Goal: Entertainment & Leisure: Consume media (video, audio)

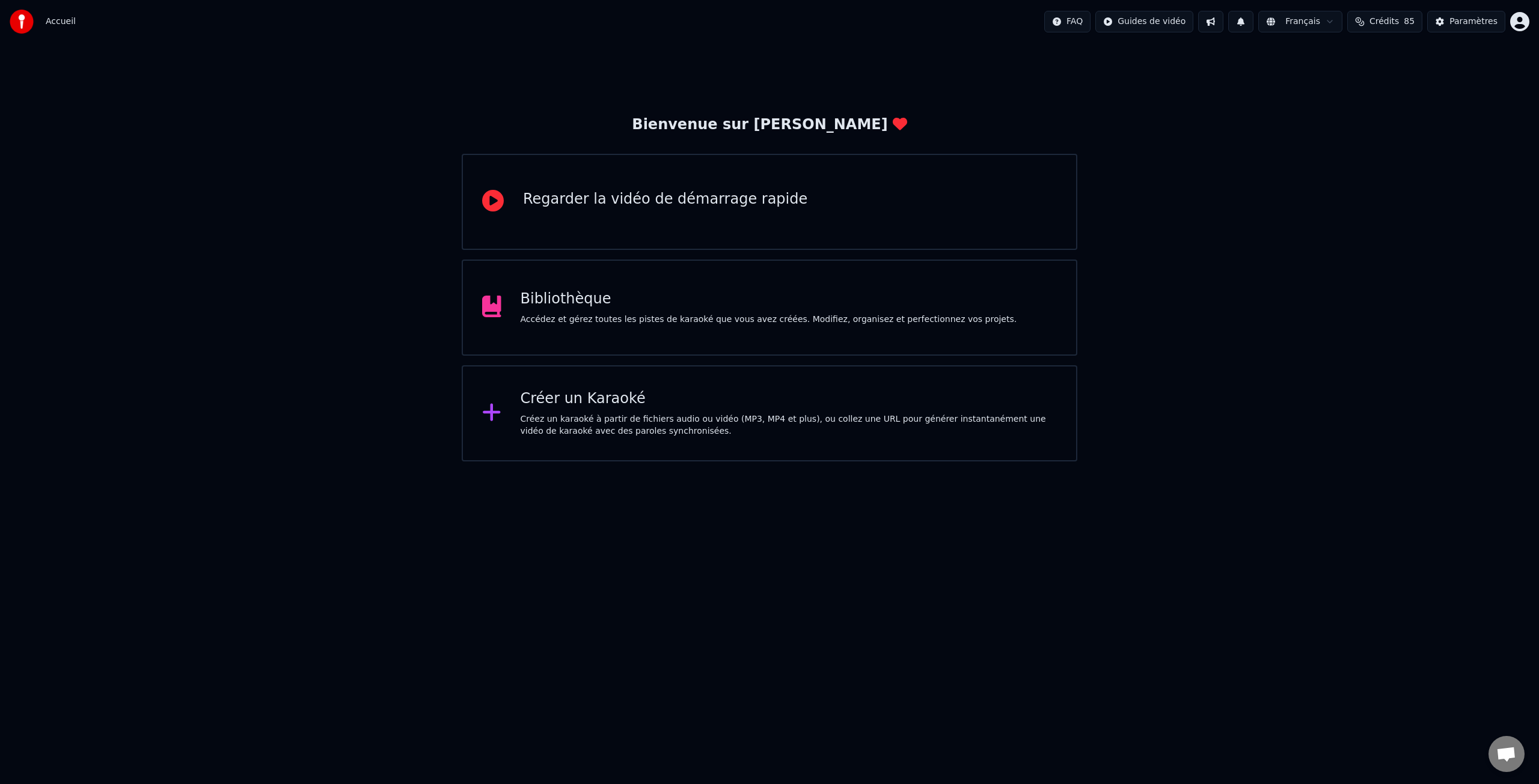
click at [609, 397] on div "Créer un Karaoké" at bounding box center [788, 399] width 537 height 19
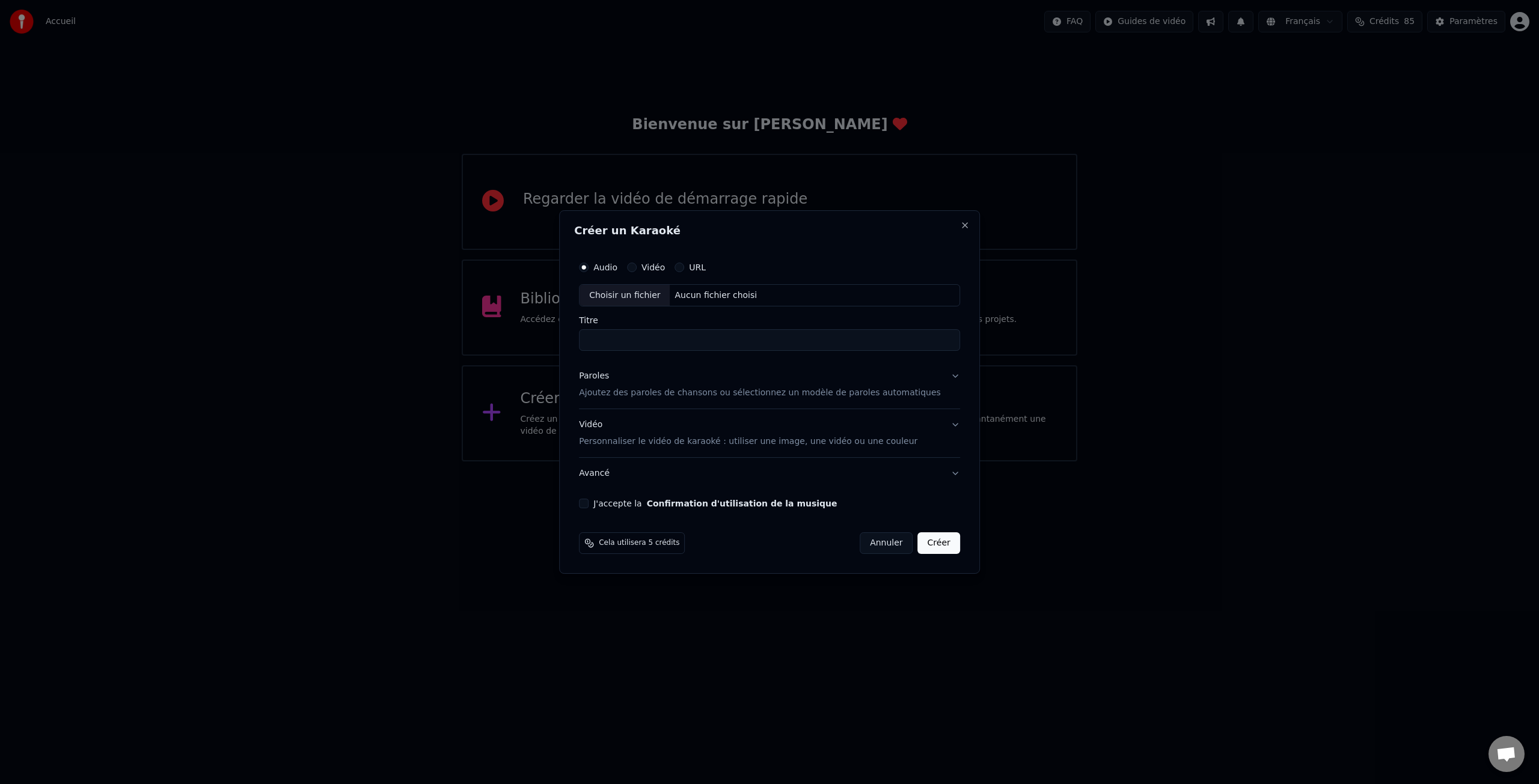
click at [665, 267] on label "Vidéo" at bounding box center [654, 267] width 24 height 8
click at [637, 267] on button "Vidéo" at bounding box center [632, 267] width 9 height 9
click at [612, 266] on label "Audio" at bounding box center [605, 267] width 24 height 8
click at [589, 266] on button "Audio" at bounding box center [584, 267] width 9 height 9
click at [627, 293] on div "Choisir un fichier" at bounding box center [624, 296] width 90 height 22
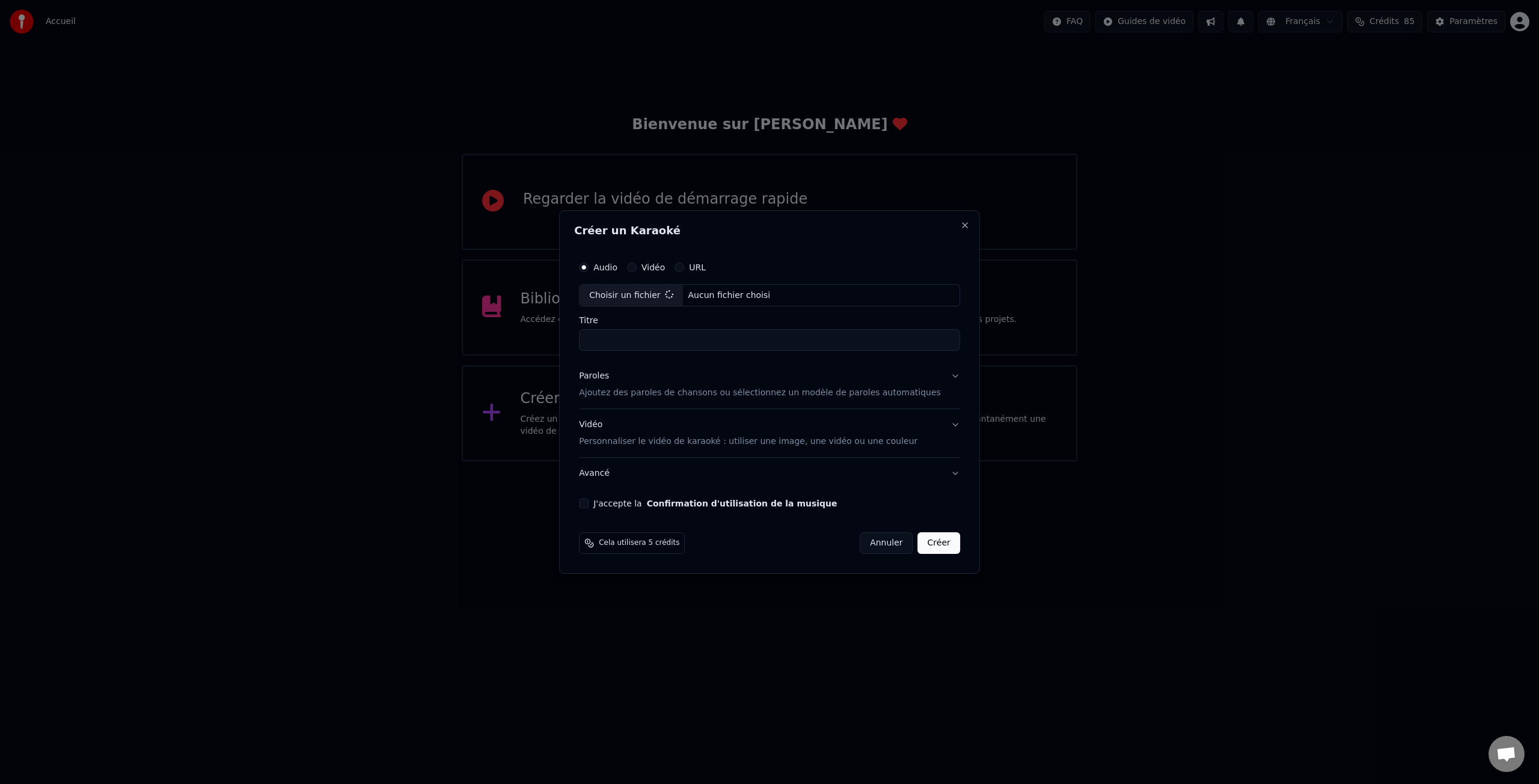
type input "**********"
click at [622, 395] on p "Ajoutez des paroles de chansons ou sélectionnez un modèle de paroles automatiqu…" at bounding box center [760, 394] width 362 height 12
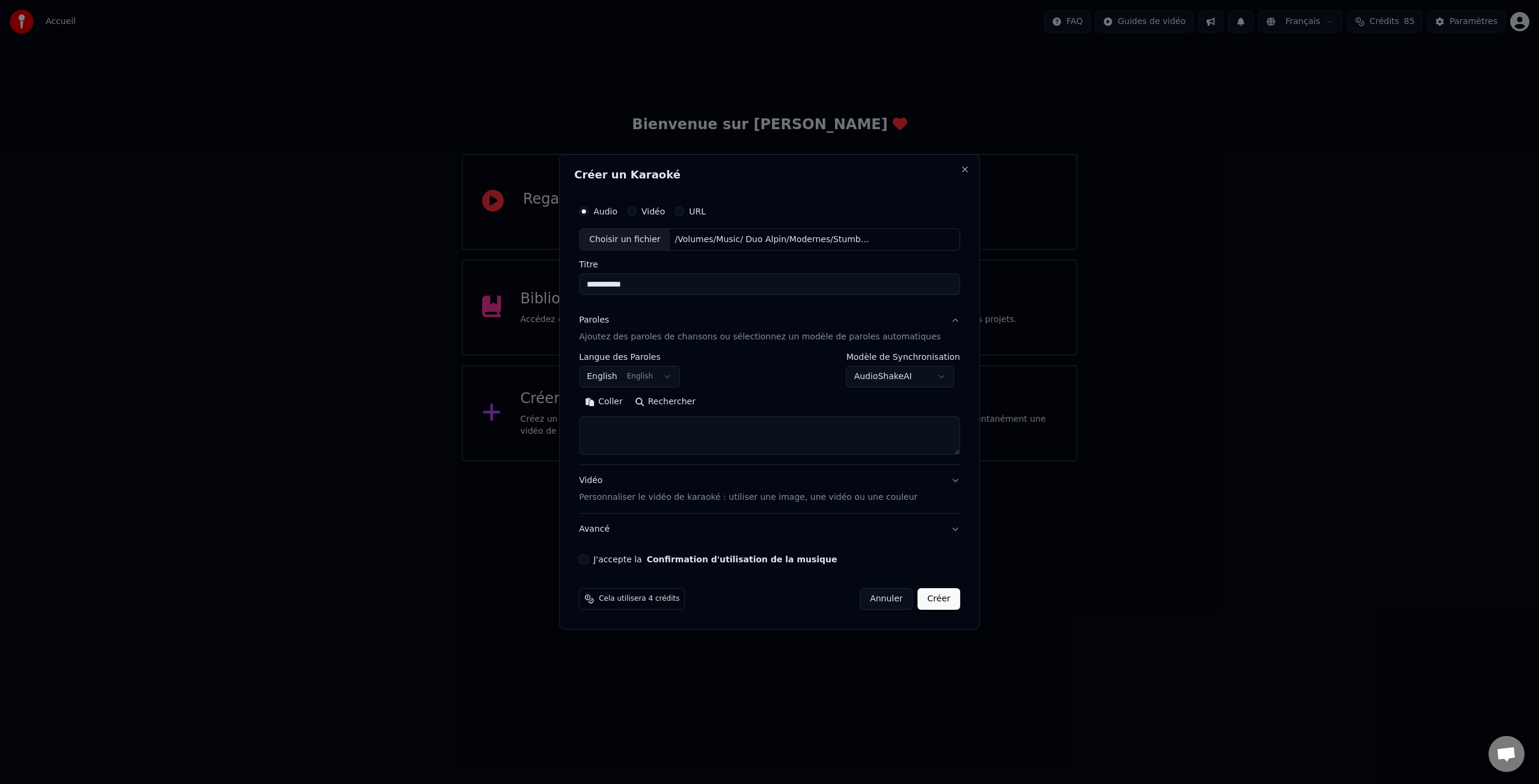
click at [665, 403] on button "Rechercher" at bounding box center [665, 402] width 73 height 19
click at [653, 426] on textarea at bounding box center [770, 437] width 381 height 39
type textarea "**********"
click at [636, 401] on button "Rechercher" at bounding box center [616, 402] width 73 height 19
click at [681, 401] on button "Effacer" at bounding box center [679, 402] width 55 height 19
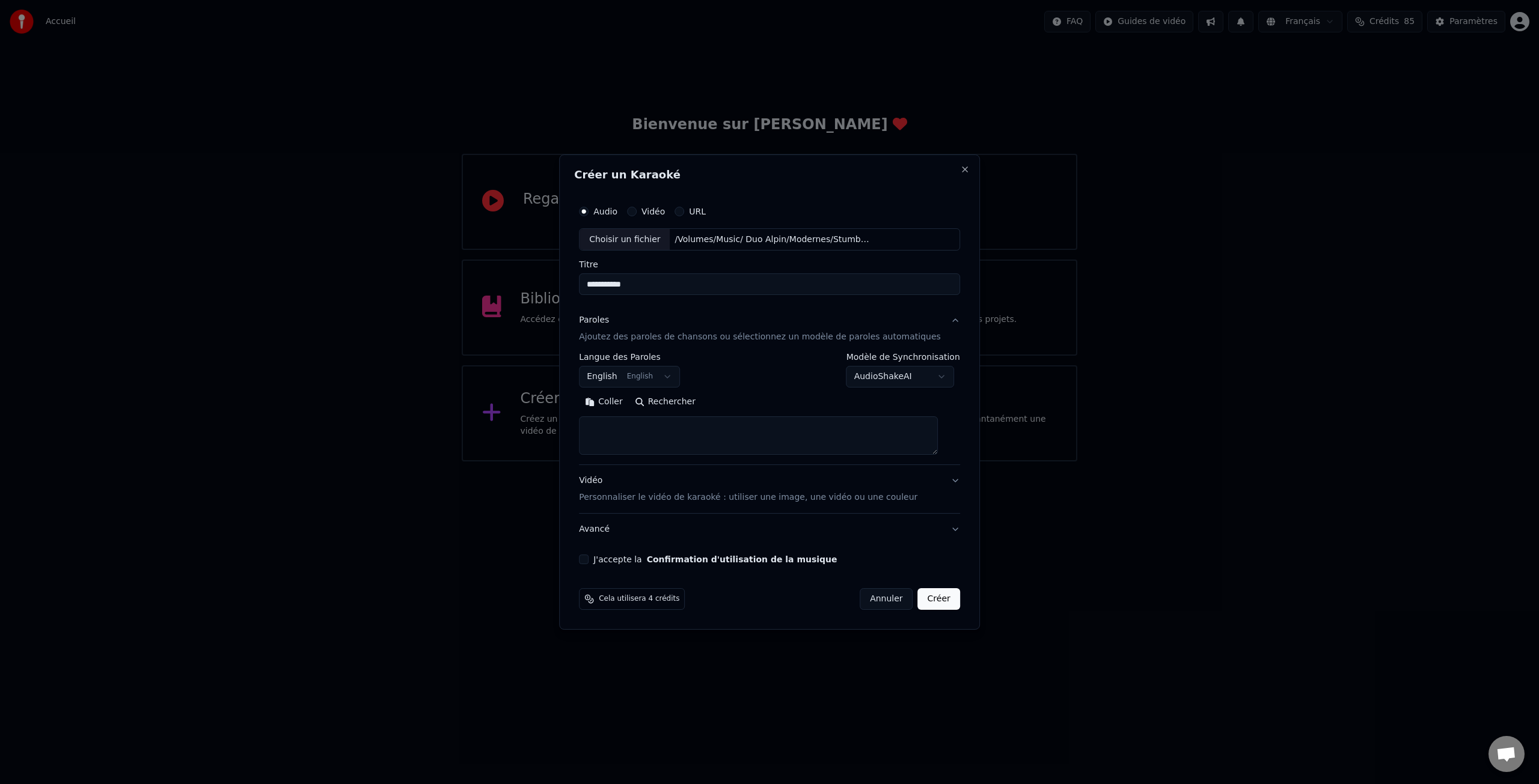
click at [643, 422] on textarea at bounding box center [759, 437] width 359 height 39
paste textarea "**********"
click at [729, 428] on textarea "**********" at bounding box center [759, 437] width 359 height 39
click at [686, 426] on textarea "**********" at bounding box center [759, 437] width 359 height 39
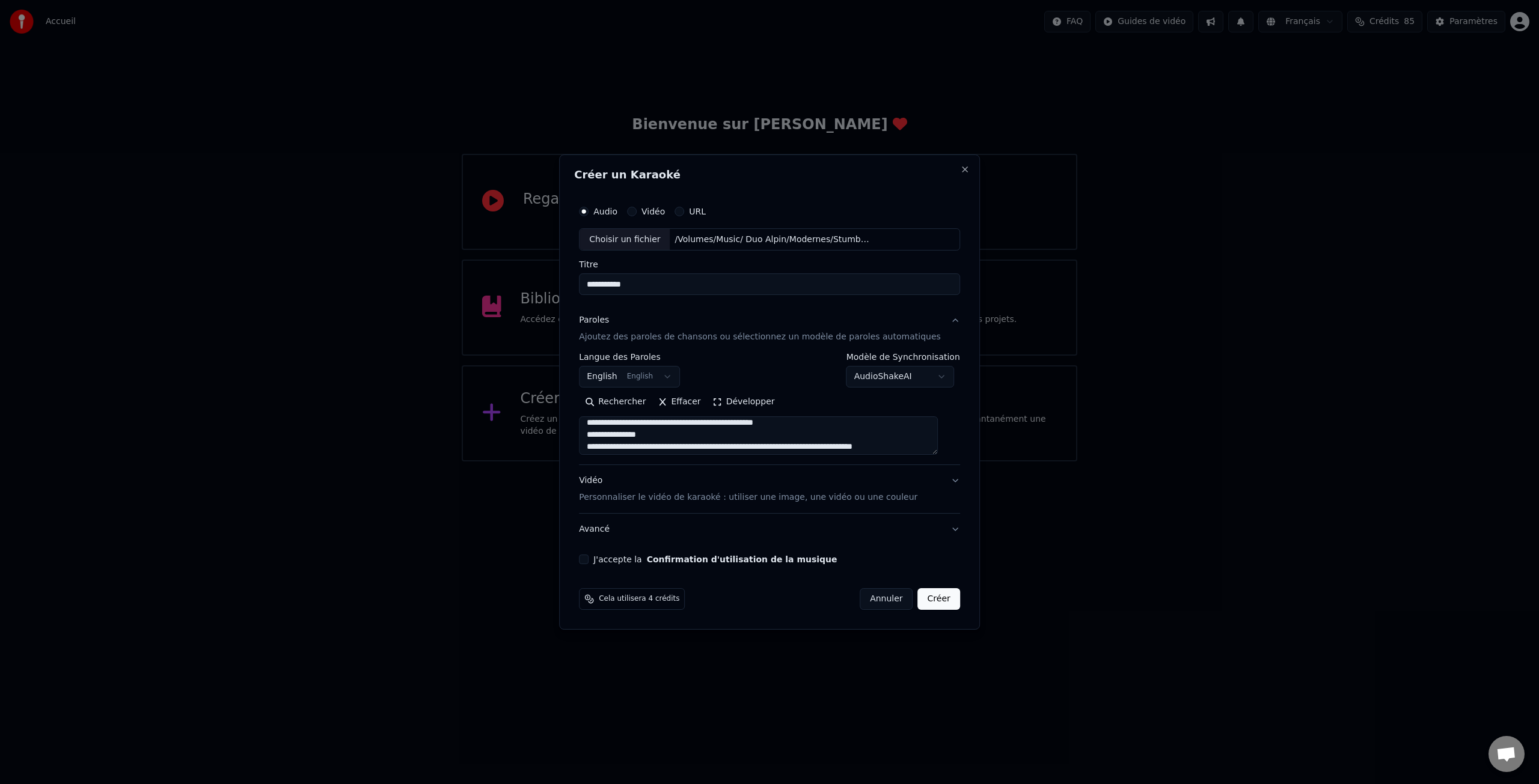
scroll to position [29, 0]
drag, startPoint x: 677, startPoint y: 426, endPoint x: 588, endPoint y: 424, distance: 89.0
click at [588, 424] on div "**********" at bounding box center [769, 382] width 390 height 375
drag, startPoint x: 732, startPoint y: 424, endPoint x: 792, endPoint y: 436, distance: 61.2
click at [735, 424] on textarea "**********" at bounding box center [759, 437] width 359 height 39
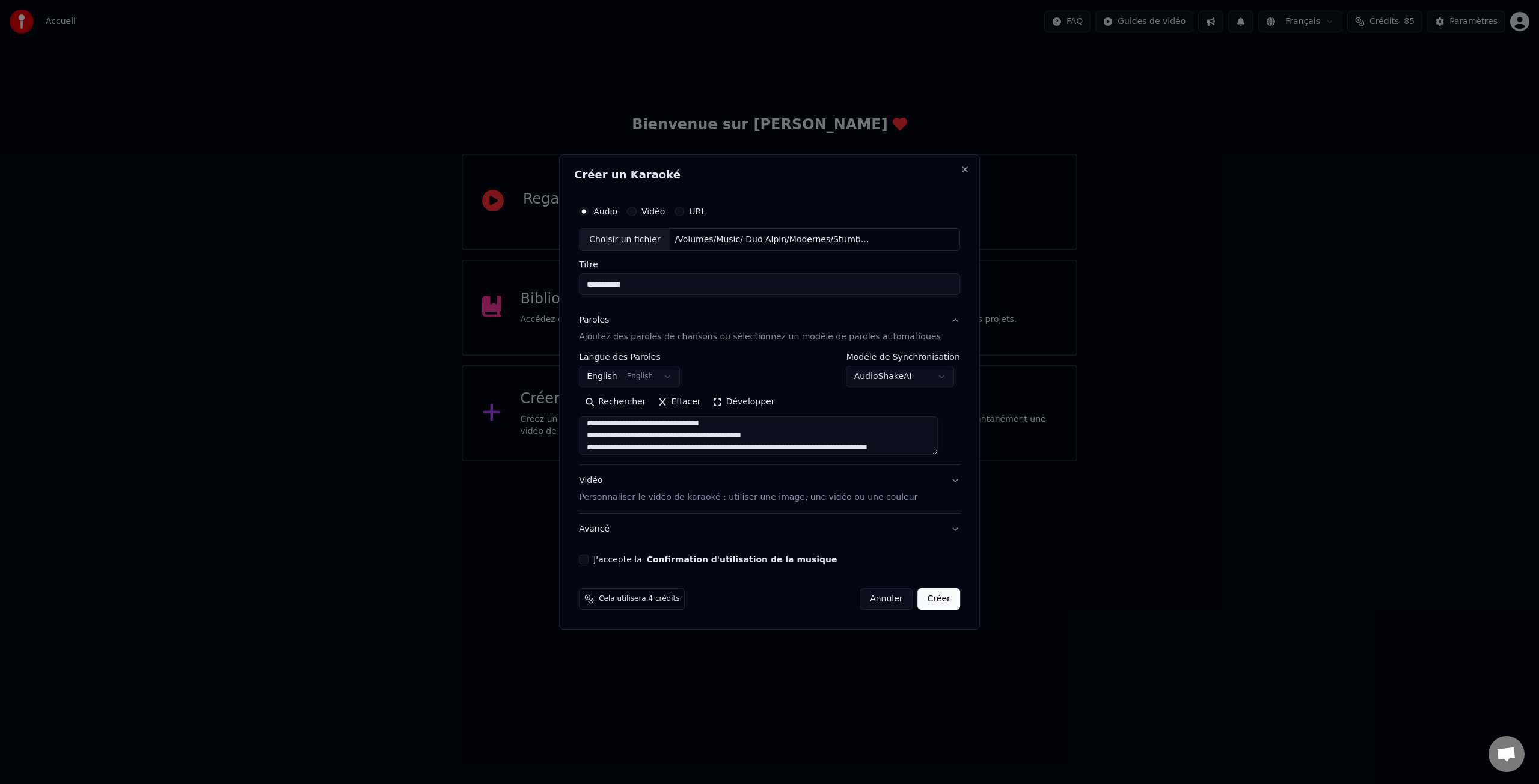
scroll to position [41, 0]
drag, startPoint x: 740, startPoint y: 435, endPoint x: 783, endPoint y: 444, distance: 43.9
click at [750, 436] on textarea "**********" at bounding box center [759, 437] width 359 height 39
click at [744, 435] on textarea "**********" at bounding box center [759, 437] width 359 height 39
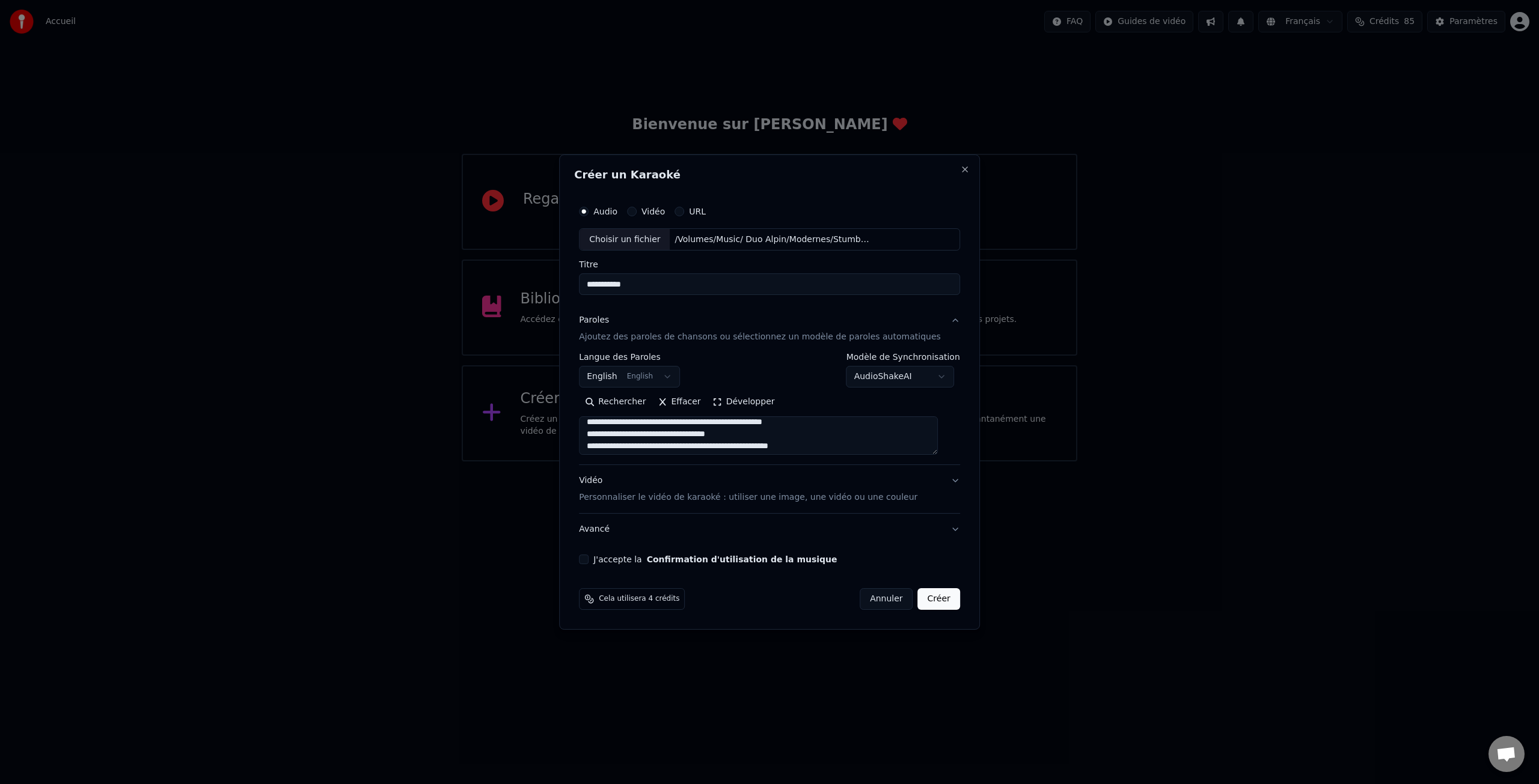
scroll to position [89, 0]
drag, startPoint x: 674, startPoint y: 445, endPoint x: 595, endPoint y: 444, distance: 79.0
click at [595, 444] on textarea "**********" at bounding box center [759, 437] width 359 height 39
paste textarea "**********"
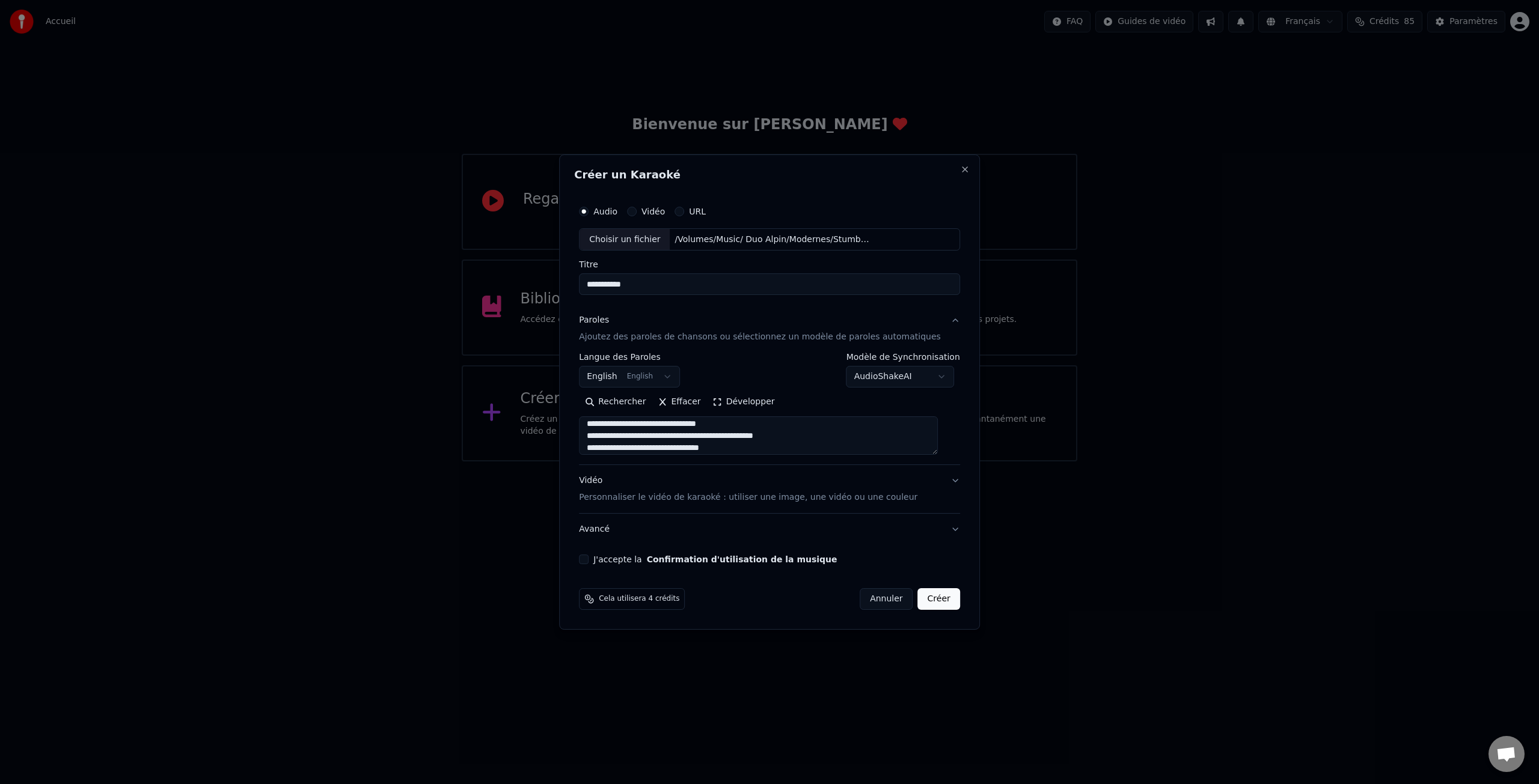
scroll to position [136, 0]
drag, startPoint x: 759, startPoint y: 451, endPoint x: 780, endPoint y: 453, distance: 21.1
click at [768, 451] on textarea at bounding box center [759, 437] width 359 height 39
click at [759, 433] on textarea at bounding box center [759, 437] width 359 height 39
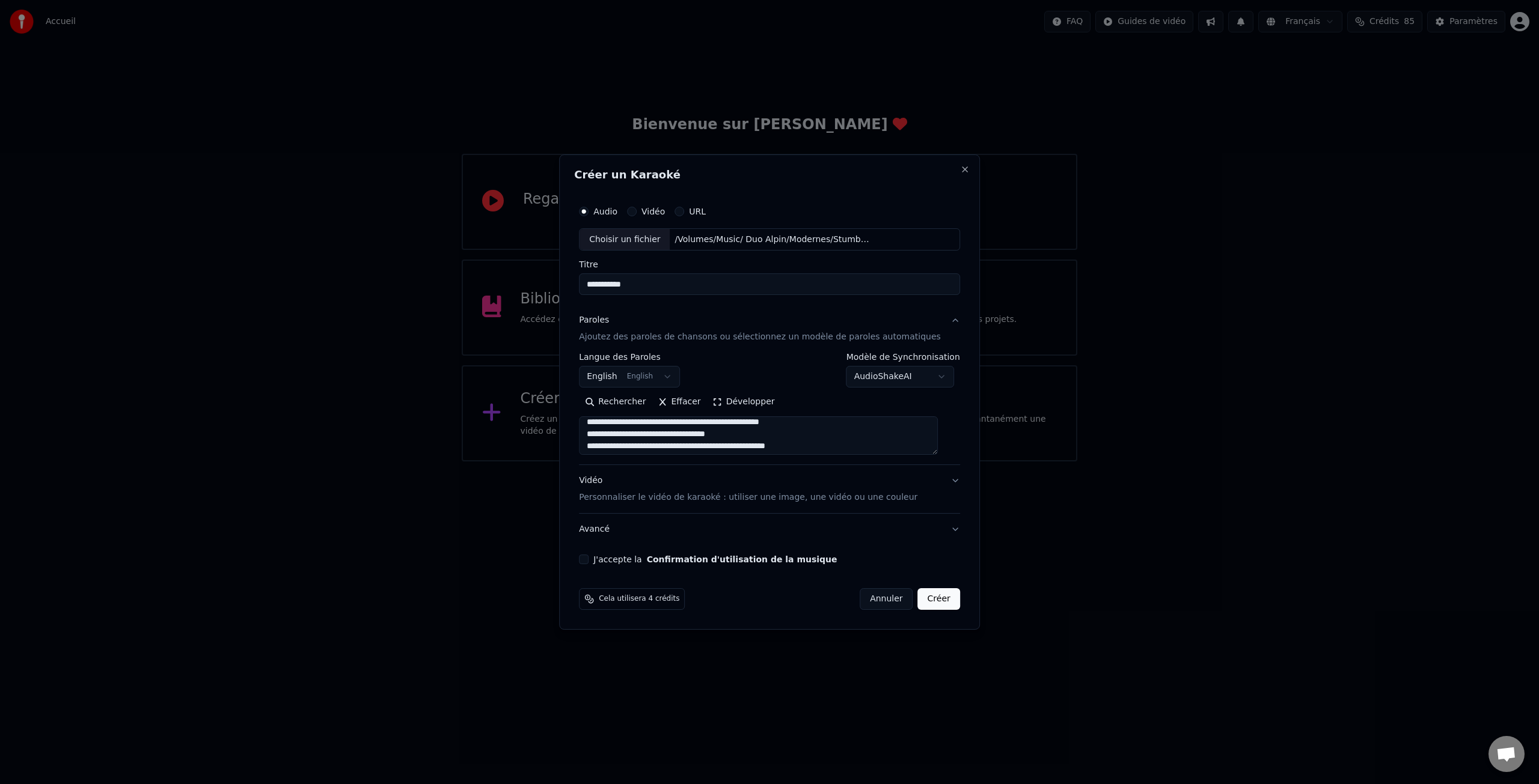
scroll to position [198, 0]
paste textarea "**********"
type textarea "**********"
click at [589, 558] on button "J'accepte la Confirmation d'utilisation de la musique" at bounding box center [584, 559] width 9 height 9
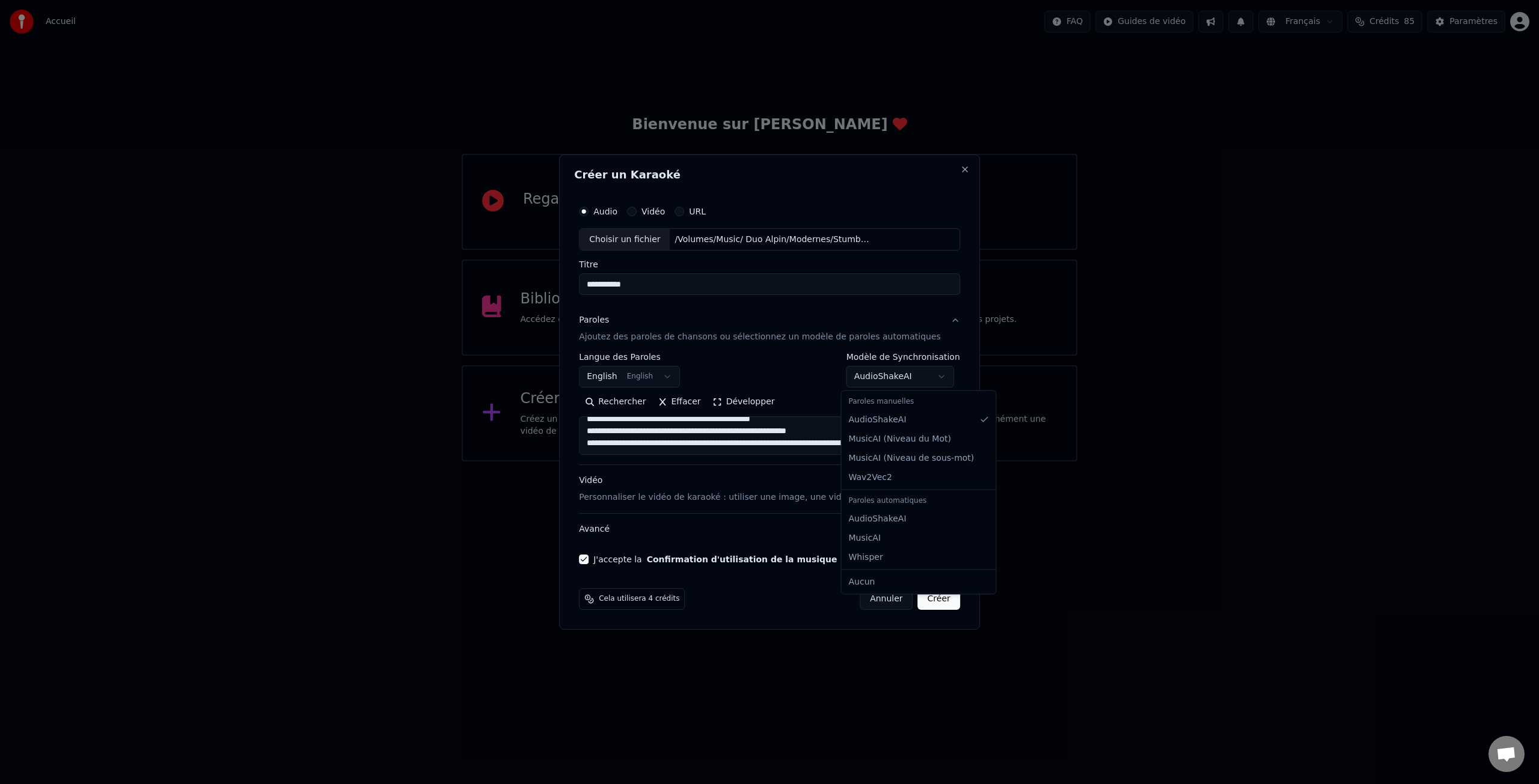
click at [869, 378] on body "**********" at bounding box center [769, 231] width 1539 height 462
click at [921, 596] on button "Créer" at bounding box center [939, 599] width 42 height 22
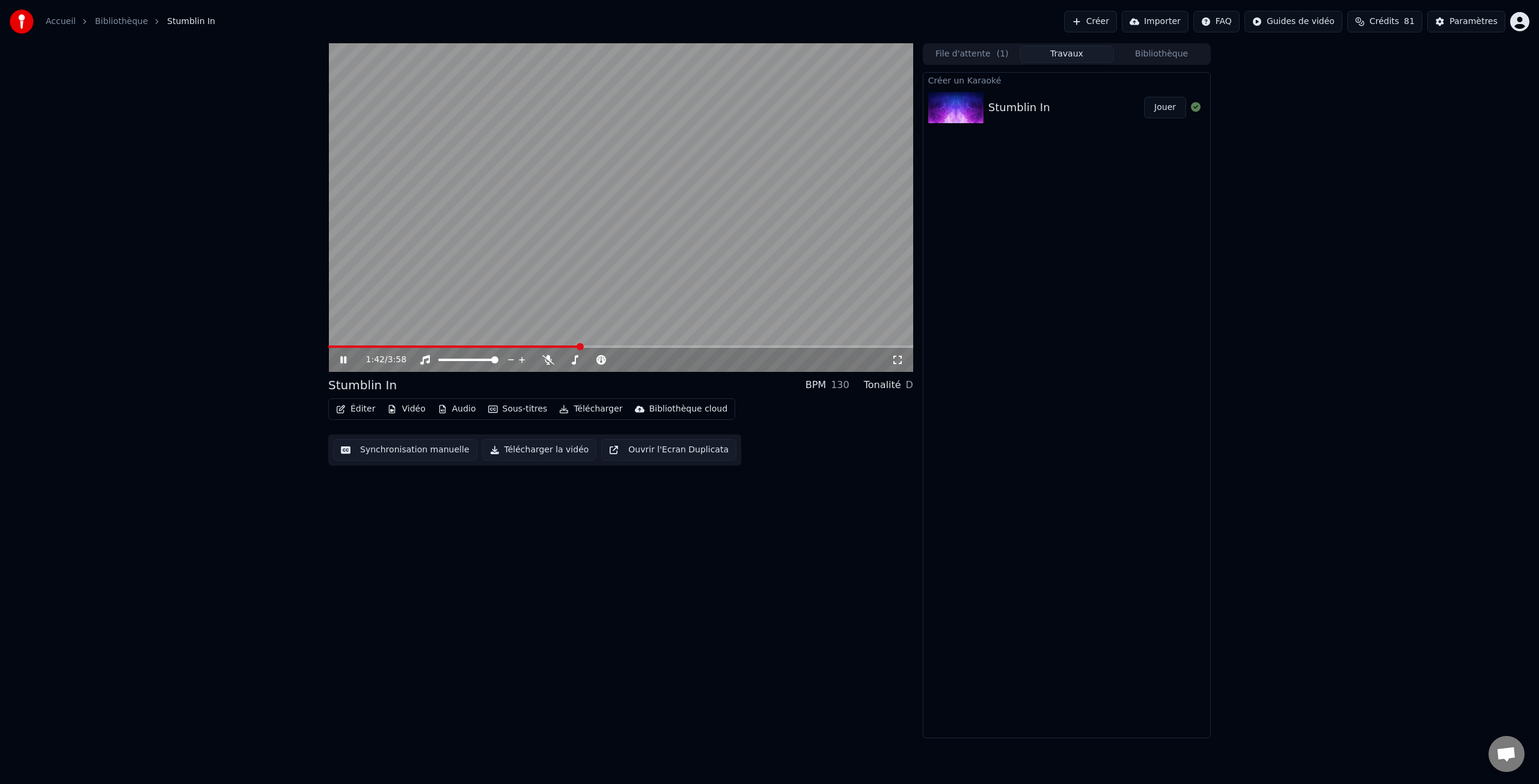
click at [344, 358] on icon at bounding box center [343, 360] width 6 height 8
click at [365, 410] on button "Éditer" at bounding box center [356, 410] width 49 height 17
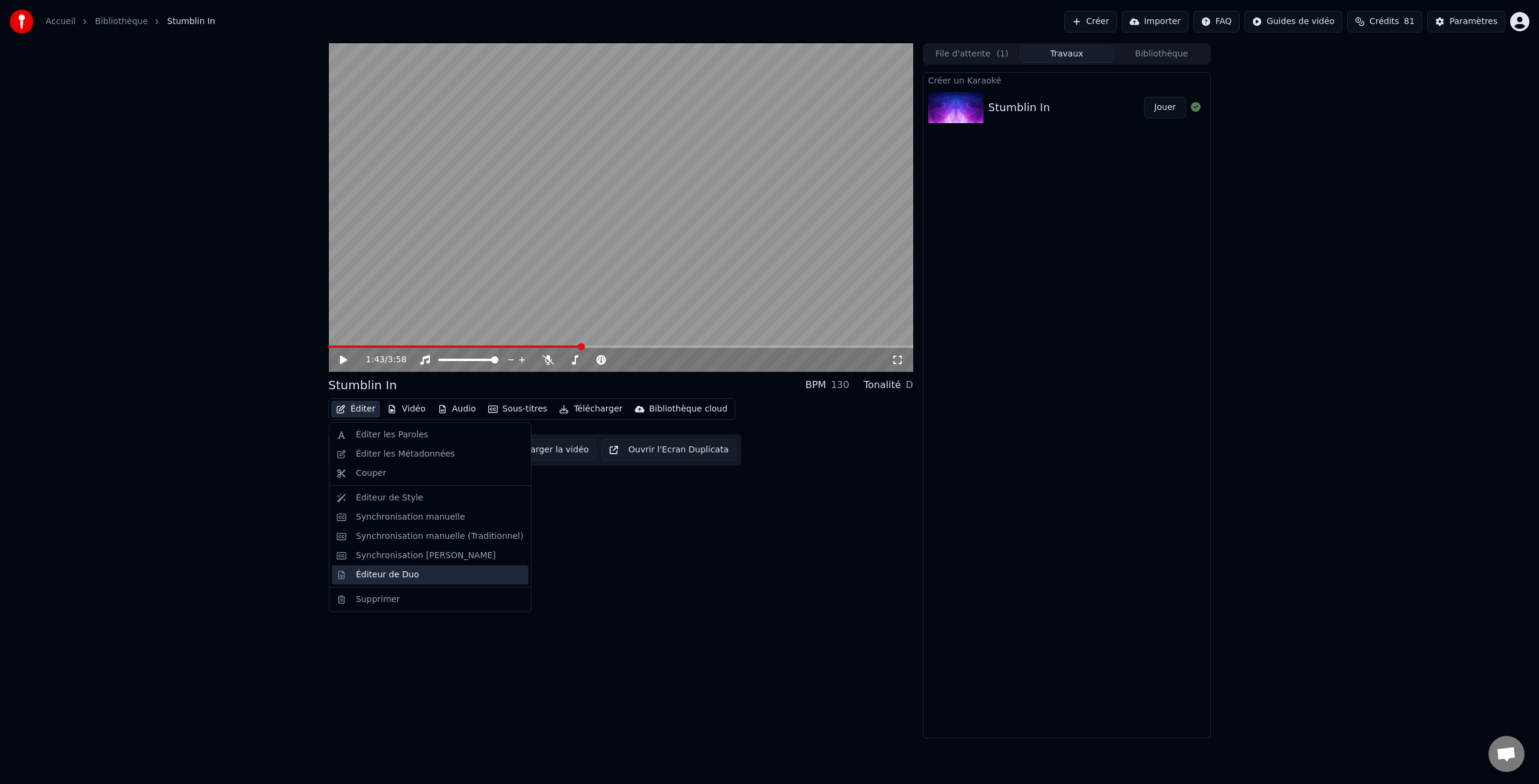
click at [417, 575] on div "Éditeur de Duo" at bounding box center [439, 575] width 168 height 12
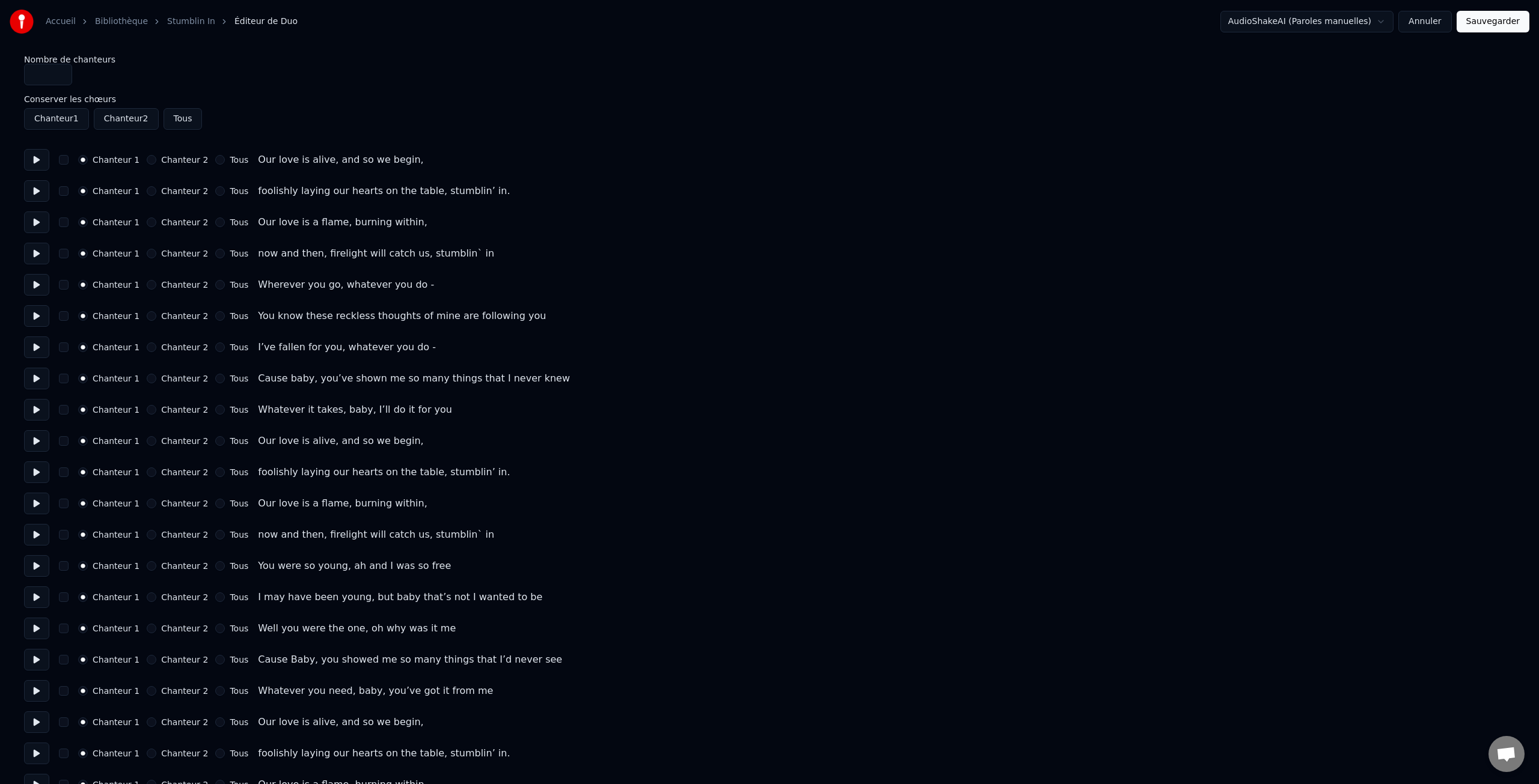
click at [229, 157] on label "Tous" at bounding box center [239, 160] width 19 height 8
click at [225, 157] on button "Tous" at bounding box center [219, 159] width 9 height 9
click at [175, 23] on link "Stumblin In" at bounding box center [191, 22] width 48 height 12
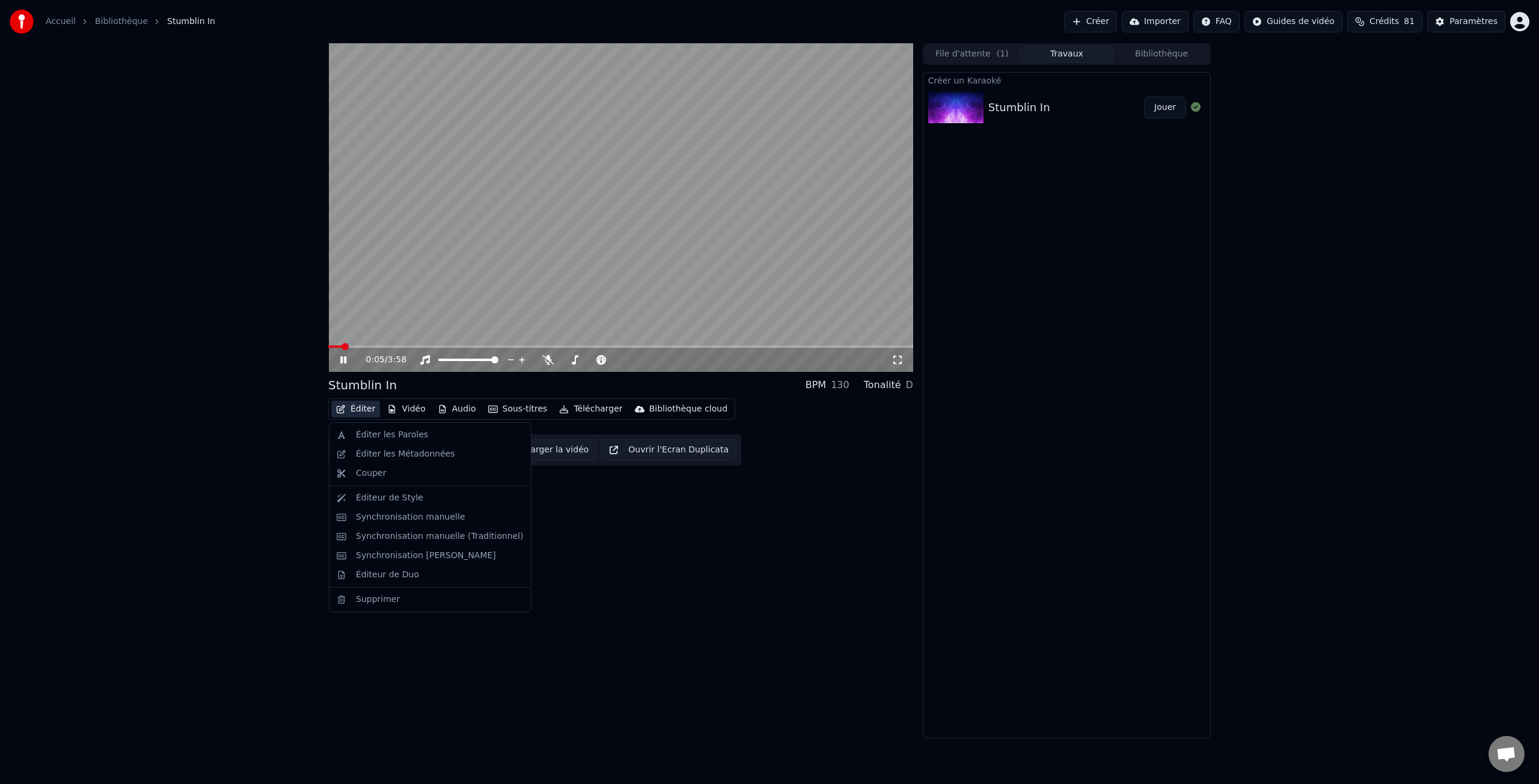
click at [359, 408] on button "Éditer" at bounding box center [356, 410] width 49 height 17
click at [390, 438] on div "Éditer les Paroles" at bounding box center [392, 435] width 73 height 12
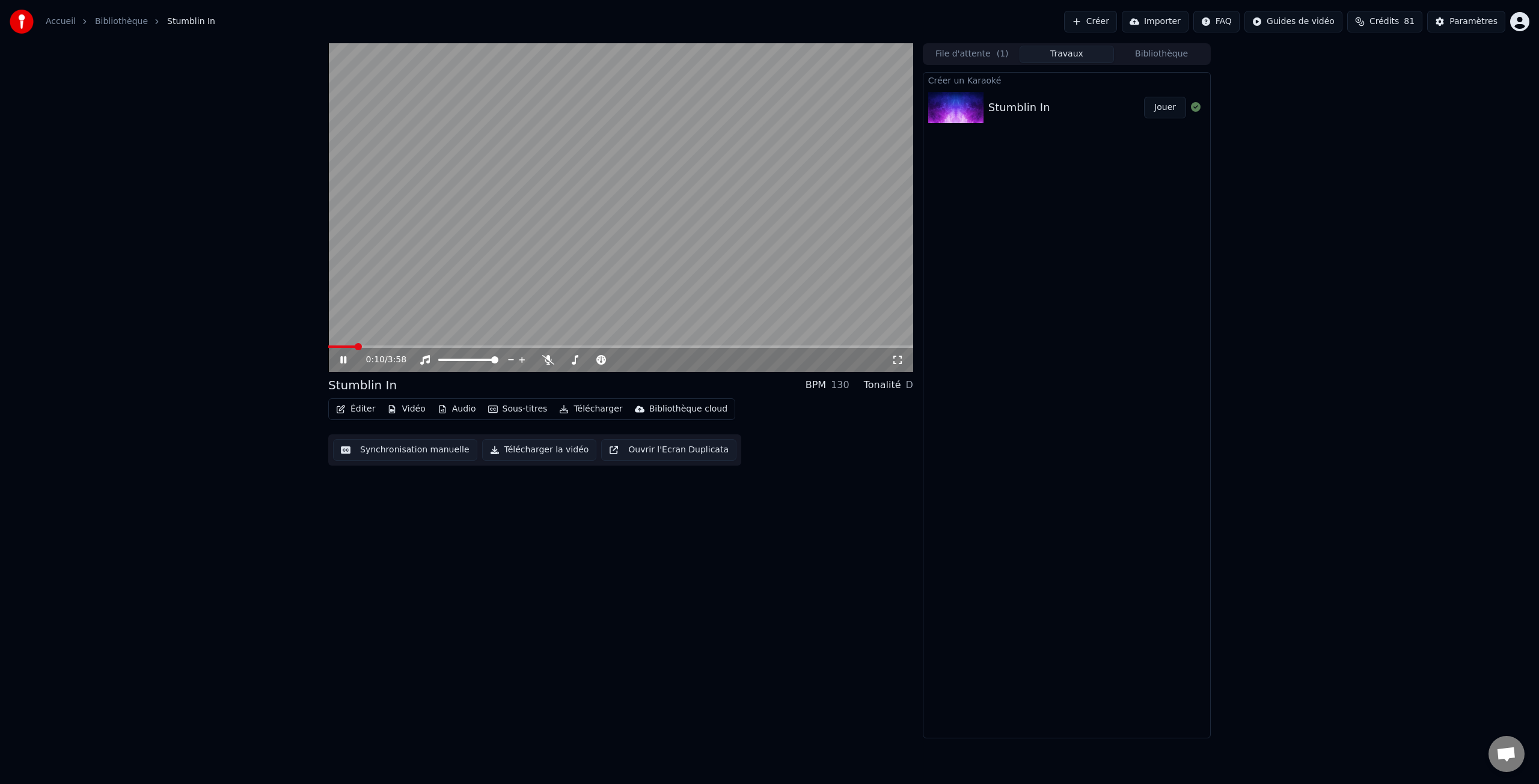
click at [342, 357] on icon at bounding box center [352, 359] width 29 height 9
click at [369, 405] on button "Éditer" at bounding box center [356, 410] width 49 height 17
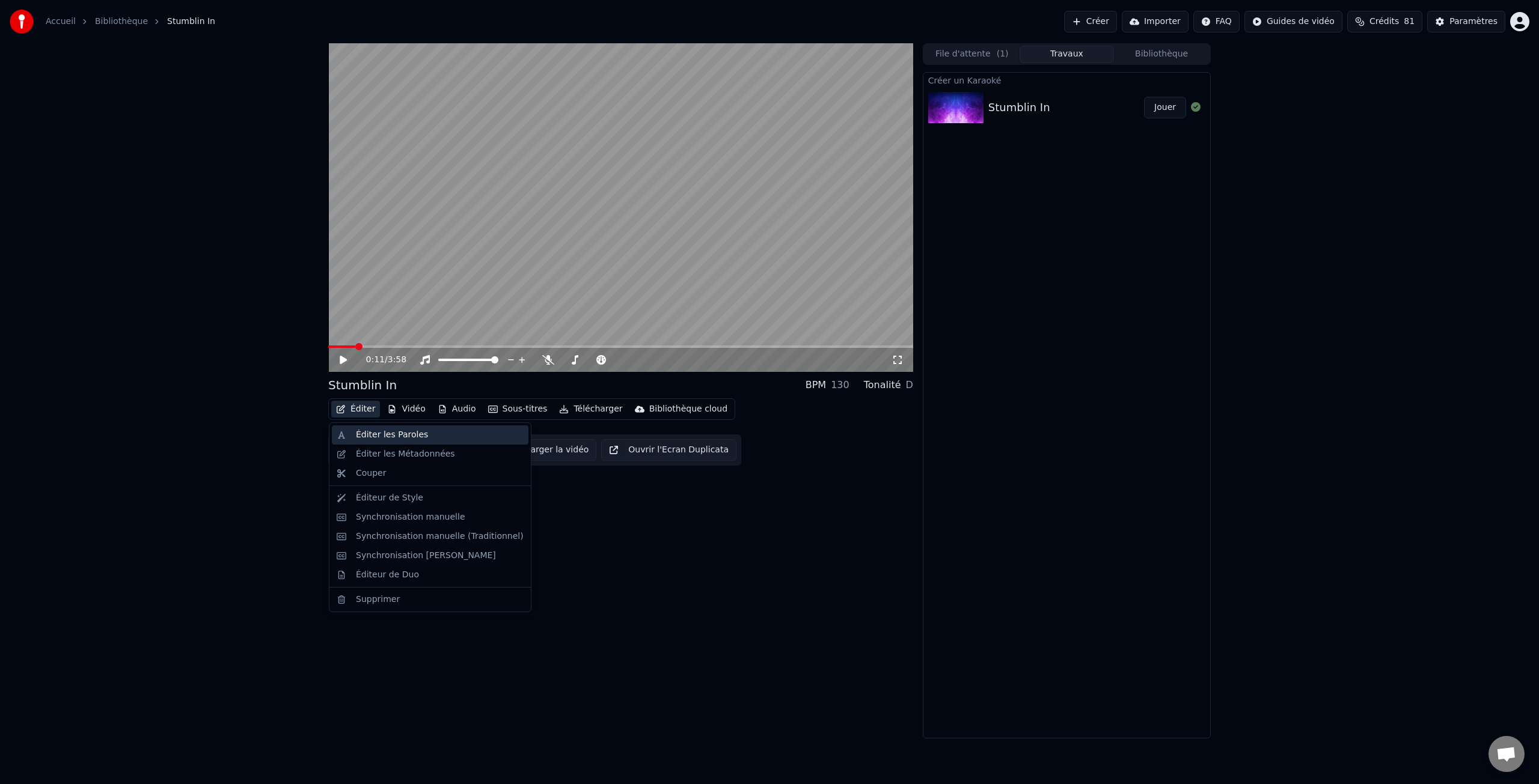
click at [393, 432] on div "Éditer les Paroles" at bounding box center [392, 435] width 73 height 12
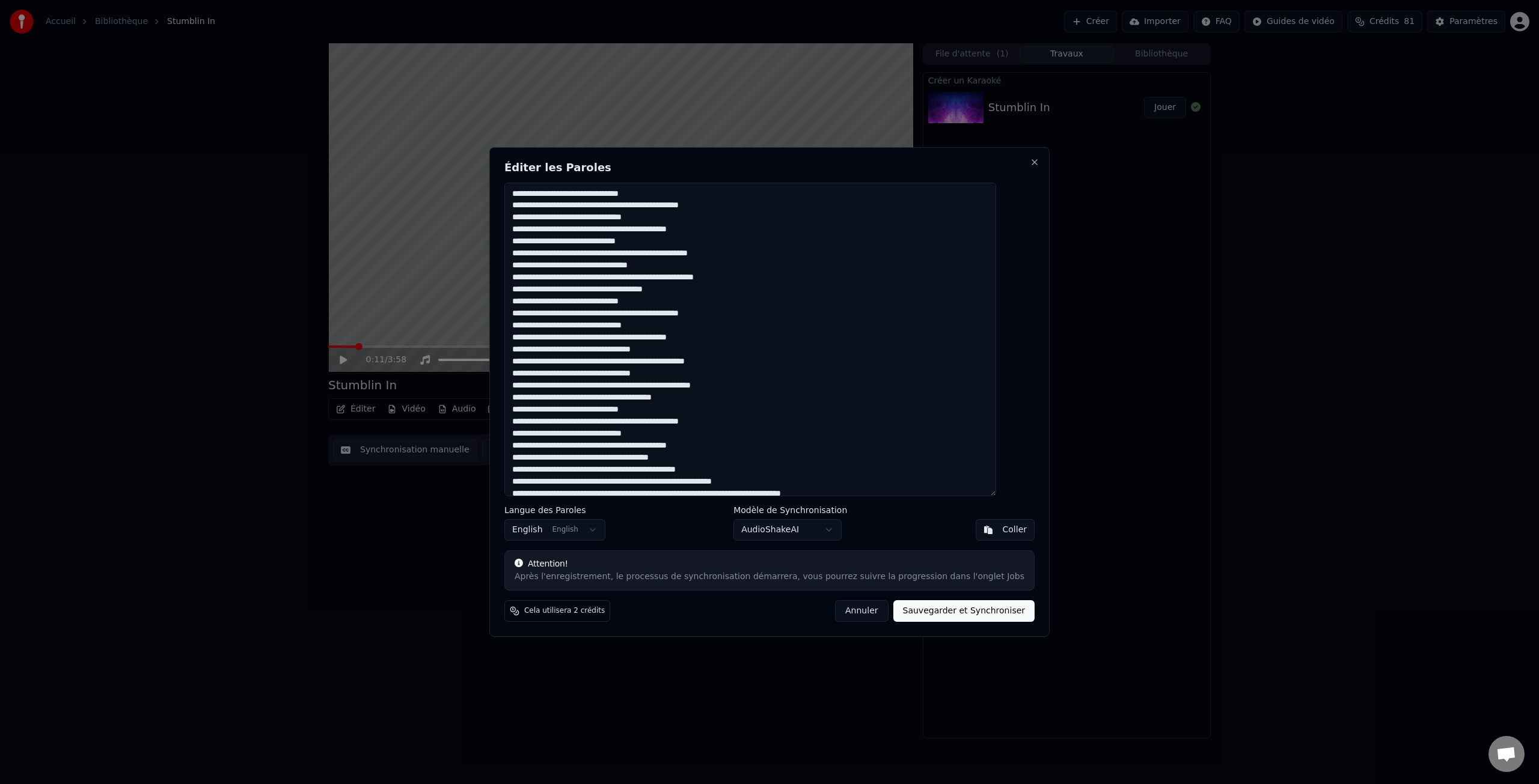
click at [597, 194] on textarea at bounding box center [750, 340] width 492 height 314
click at [664, 196] on textarea at bounding box center [750, 340] width 492 height 314
drag, startPoint x: 669, startPoint y: 243, endPoint x: 747, endPoint y: 244, distance: 78.0
click at [670, 242] on textarea at bounding box center [750, 340] width 492 height 314
drag, startPoint x: 669, startPoint y: 269, endPoint x: 681, endPoint y: 269, distance: 12.0
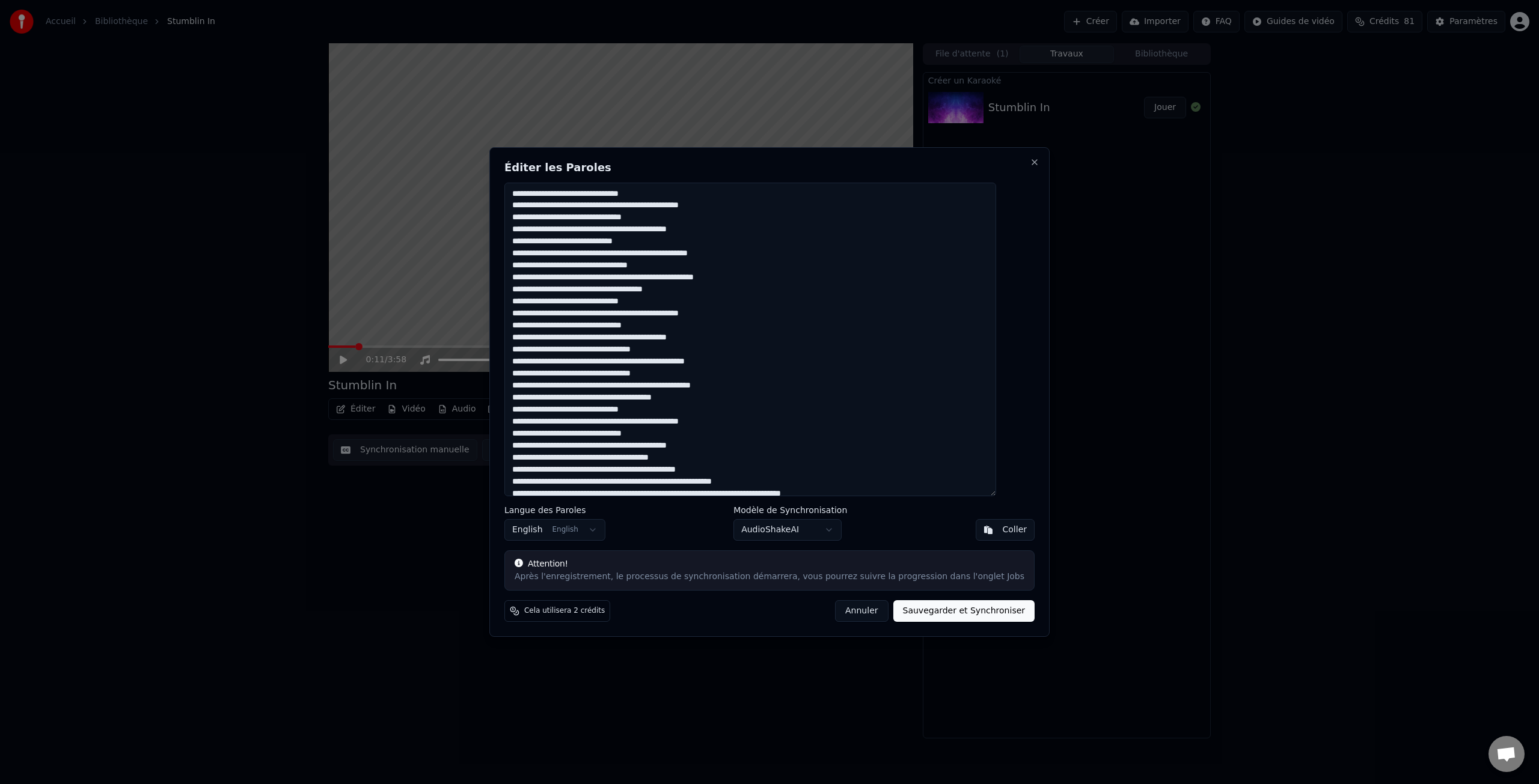
click at [670, 269] on textarea at bounding box center [750, 340] width 492 height 314
click at [673, 327] on textarea at bounding box center [750, 340] width 492 height 314
click at [733, 338] on textarea at bounding box center [750, 340] width 492 height 314
click at [710, 335] on textarea at bounding box center [750, 340] width 492 height 314
click at [609, 362] on textarea at bounding box center [750, 340] width 492 height 314
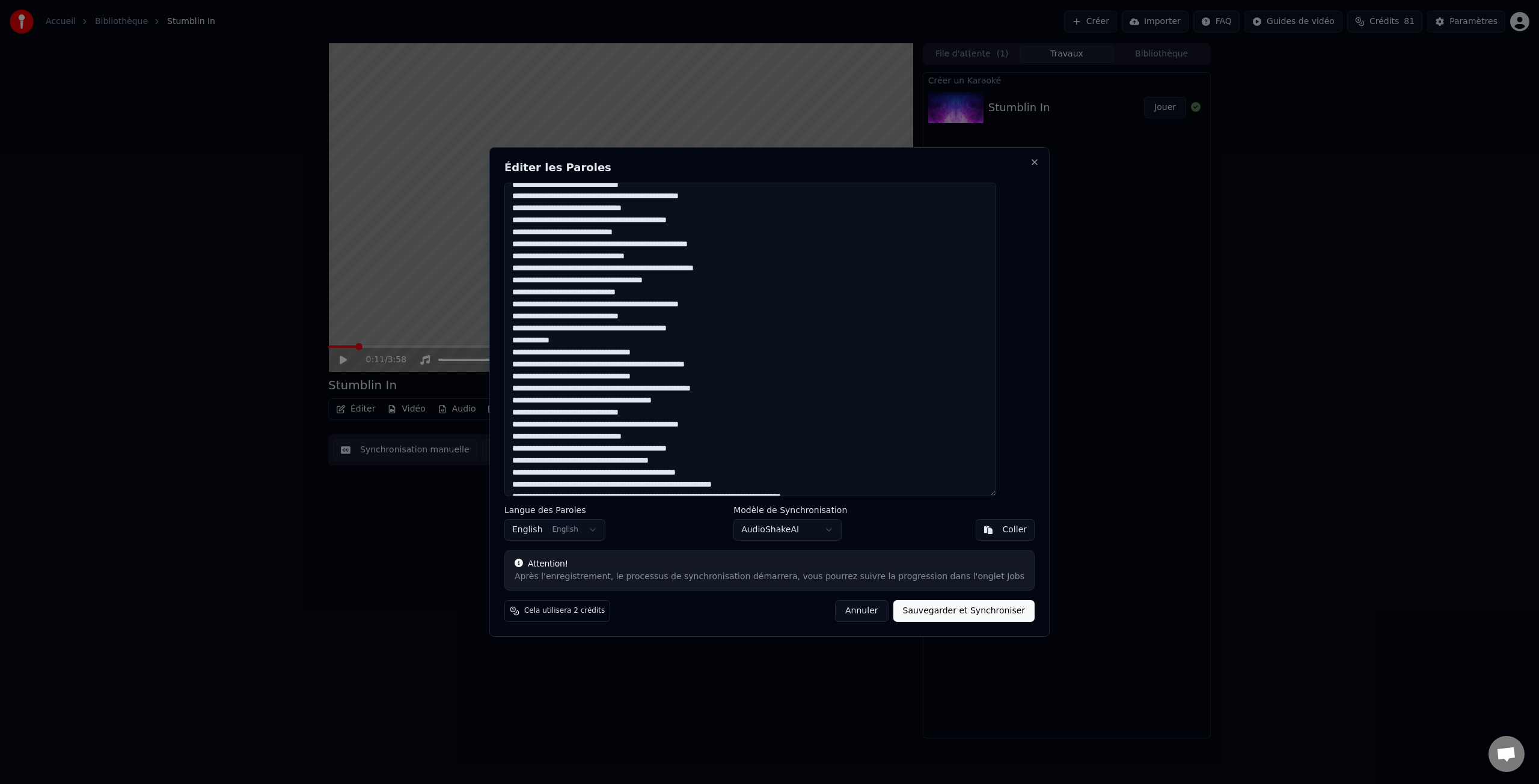
scroll to position [22, 0]
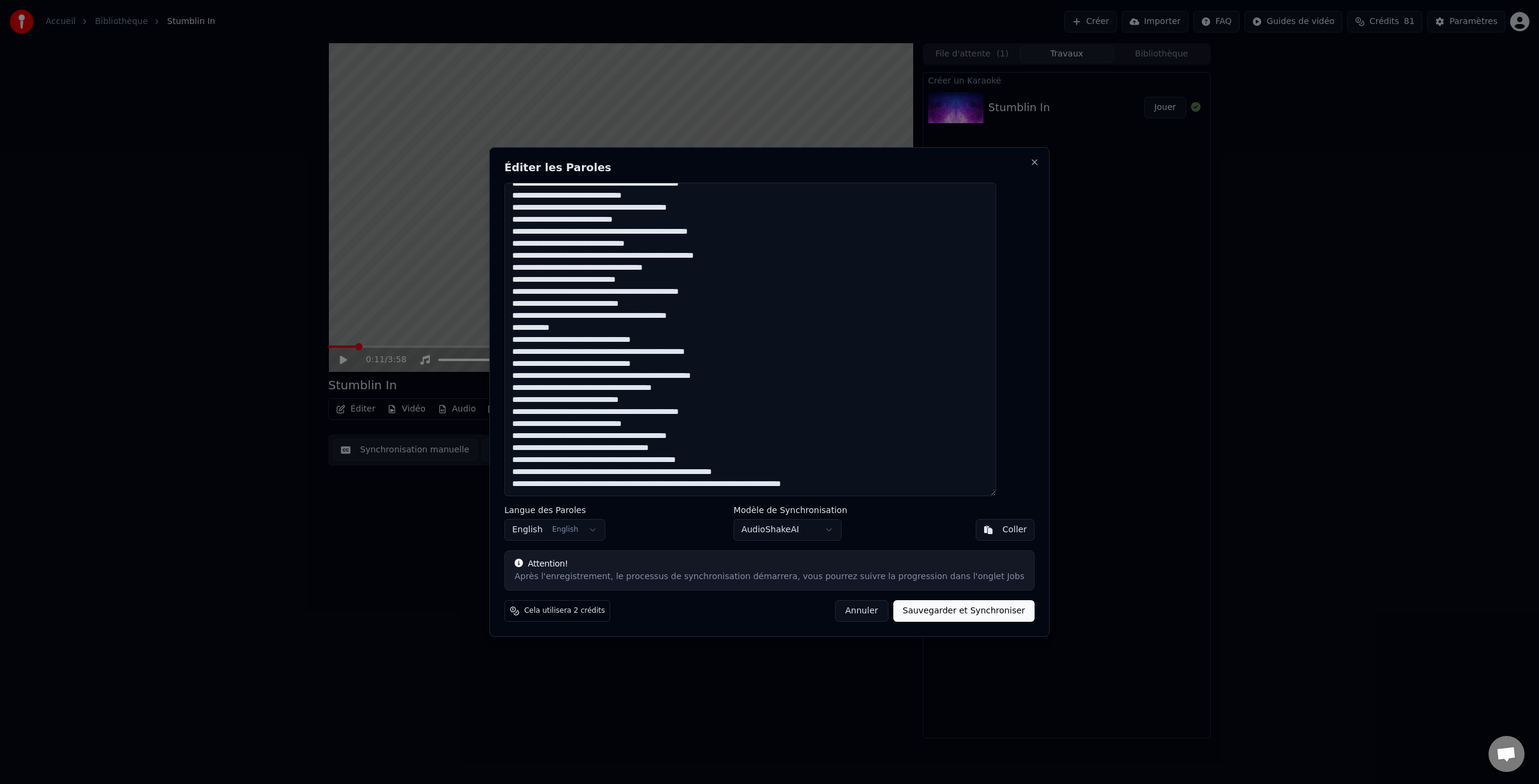
click at [531, 402] on textarea at bounding box center [750, 340] width 492 height 314
drag, startPoint x: 735, startPoint y: 413, endPoint x: 743, endPoint y: 413, distance: 8.0
click at [735, 413] on textarea at bounding box center [750, 340] width 492 height 314
click at [671, 426] on textarea at bounding box center [750, 340] width 492 height 314
click at [731, 437] on textarea at bounding box center [750, 340] width 492 height 314
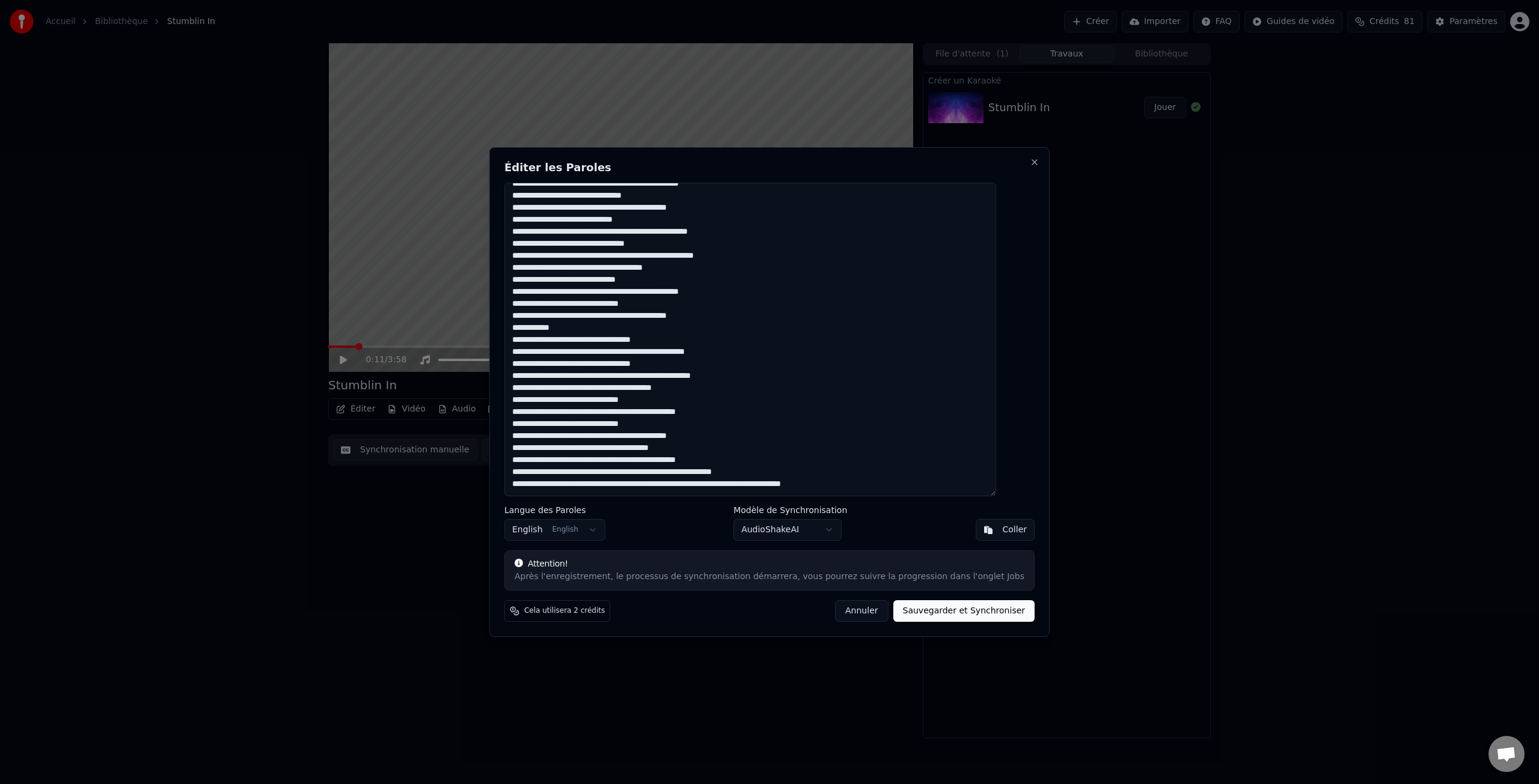
click at [595, 449] on textarea at bounding box center [750, 340] width 492 height 314
drag, startPoint x: 634, startPoint y: 451, endPoint x: 700, endPoint y: 447, distance: 66.1
click at [700, 447] on textarea at bounding box center [750, 340] width 492 height 314
click at [581, 476] on textarea at bounding box center [750, 340] width 492 height 314
drag, startPoint x: 531, startPoint y: 482, endPoint x: 881, endPoint y: 483, distance: 350.0
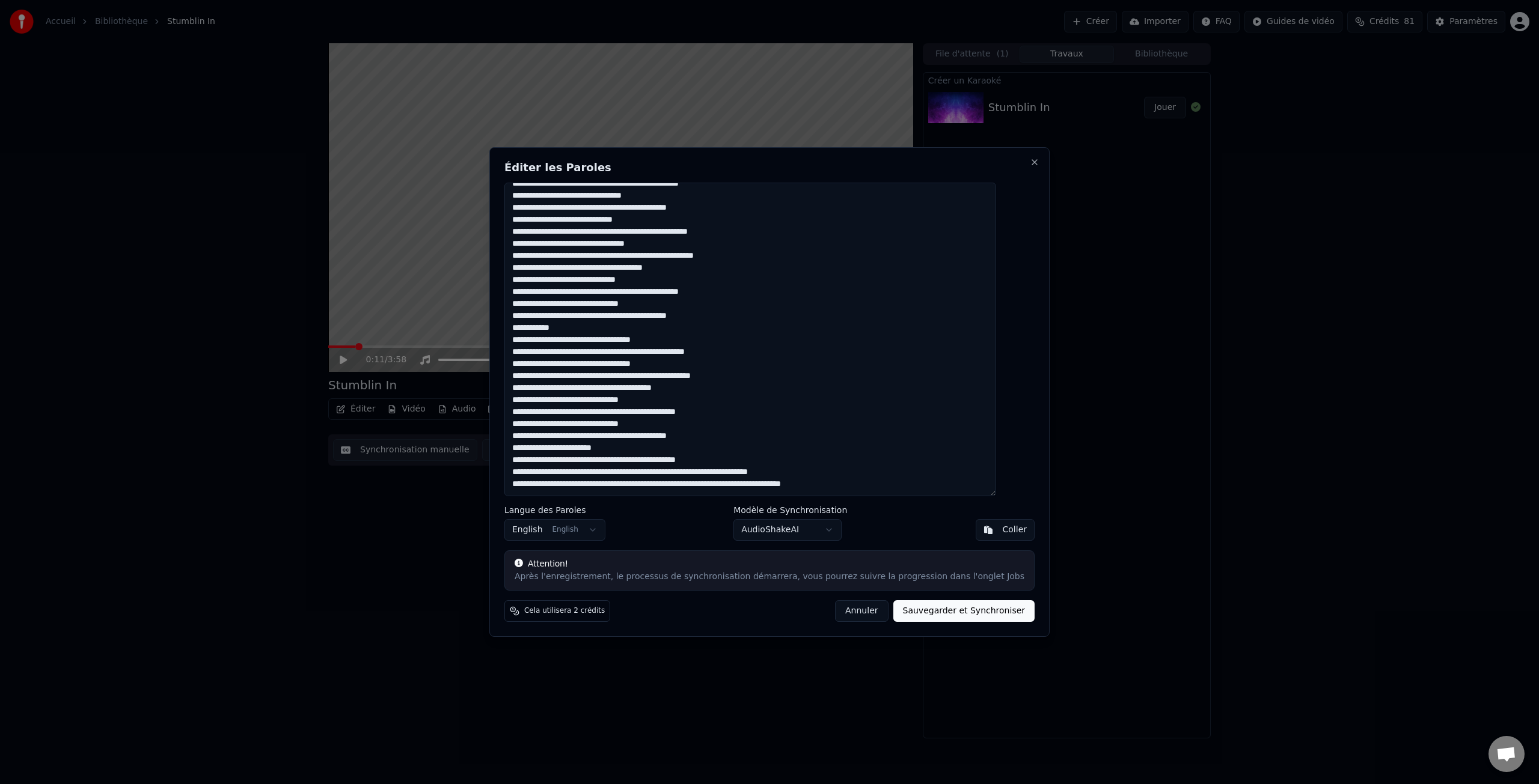
click at [881, 483] on textarea at bounding box center [750, 340] width 492 height 314
paste textarea "**********"
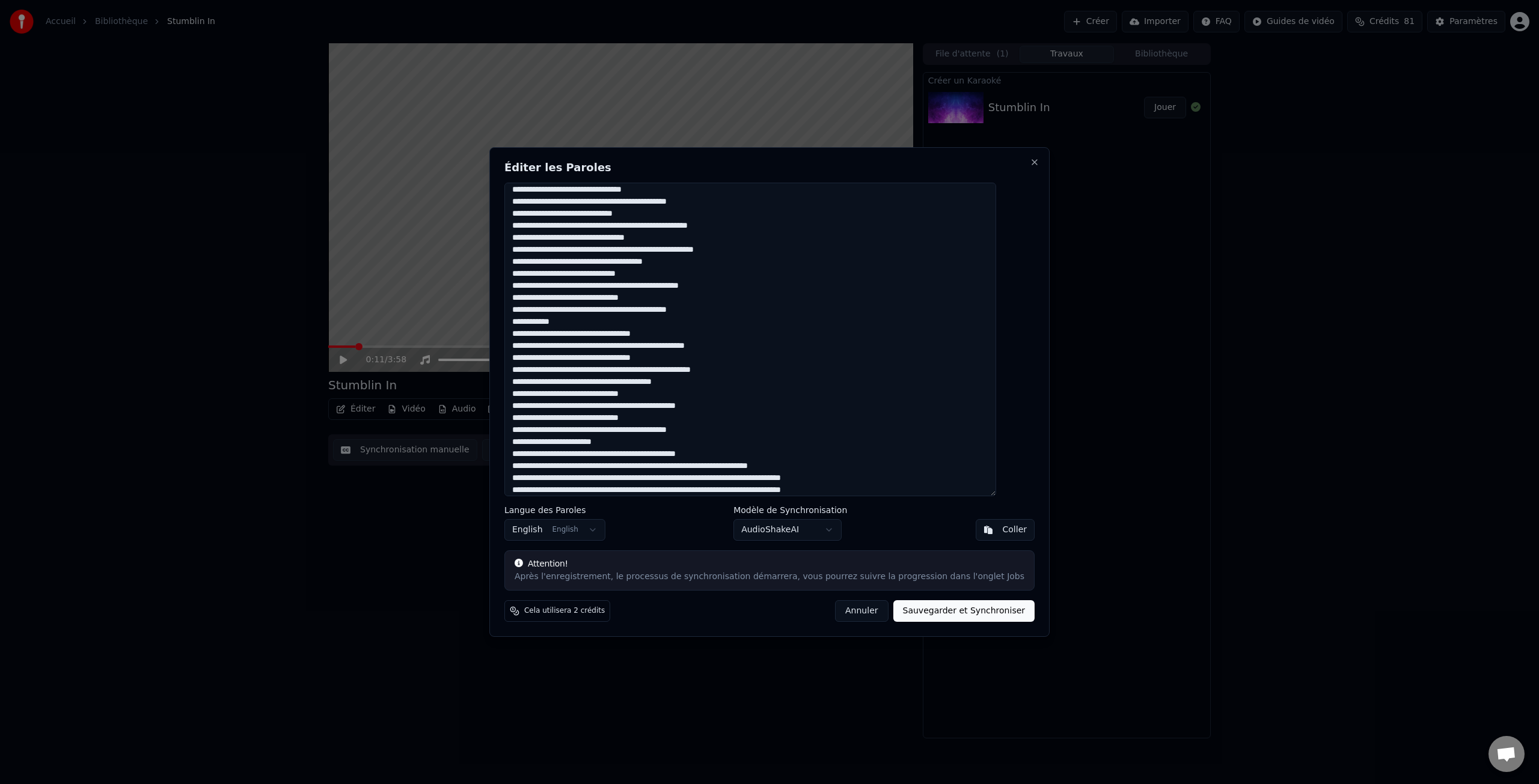
drag, startPoint x: 531, startPoint y: 288, endPoint x: 739, endPoint y: 284, distance: 208.0
click at [739, 284] on textarea at bounding box center [750, 340] width 492 height 314
drag, startPoint x: 675, startPoint y: 480, endPoint x: 873, endPoint y: 479, distance: 198.0
click at [873, 479] on textarea at bounding box center [750, 340] width 492 height 314
paste textarea "****"
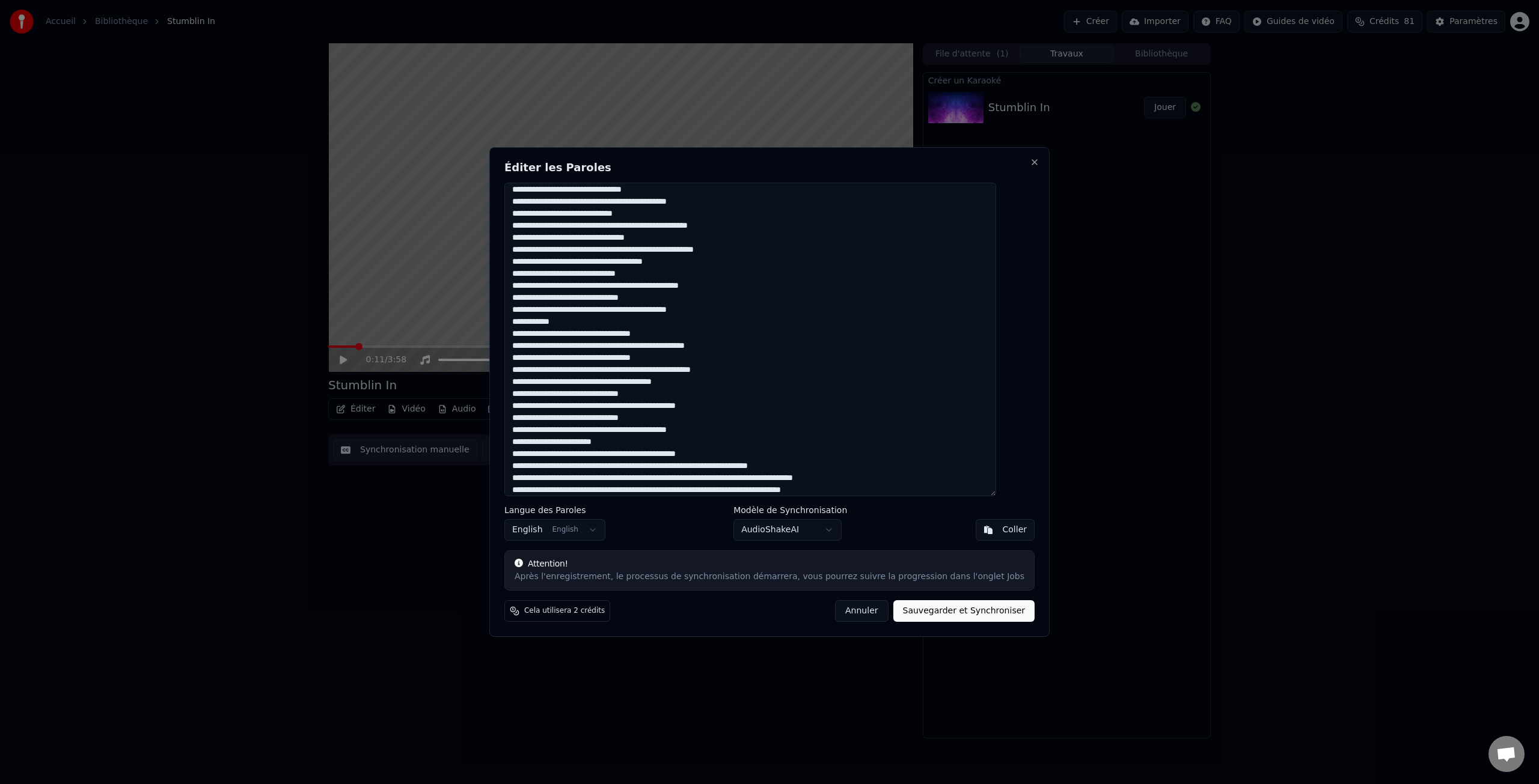
click at [600, 480] on textarea at bounding box center [750, 340] width 492 height 314
click at [633, 466] on textarea at bounding box center [750, 340] width 492 height 314
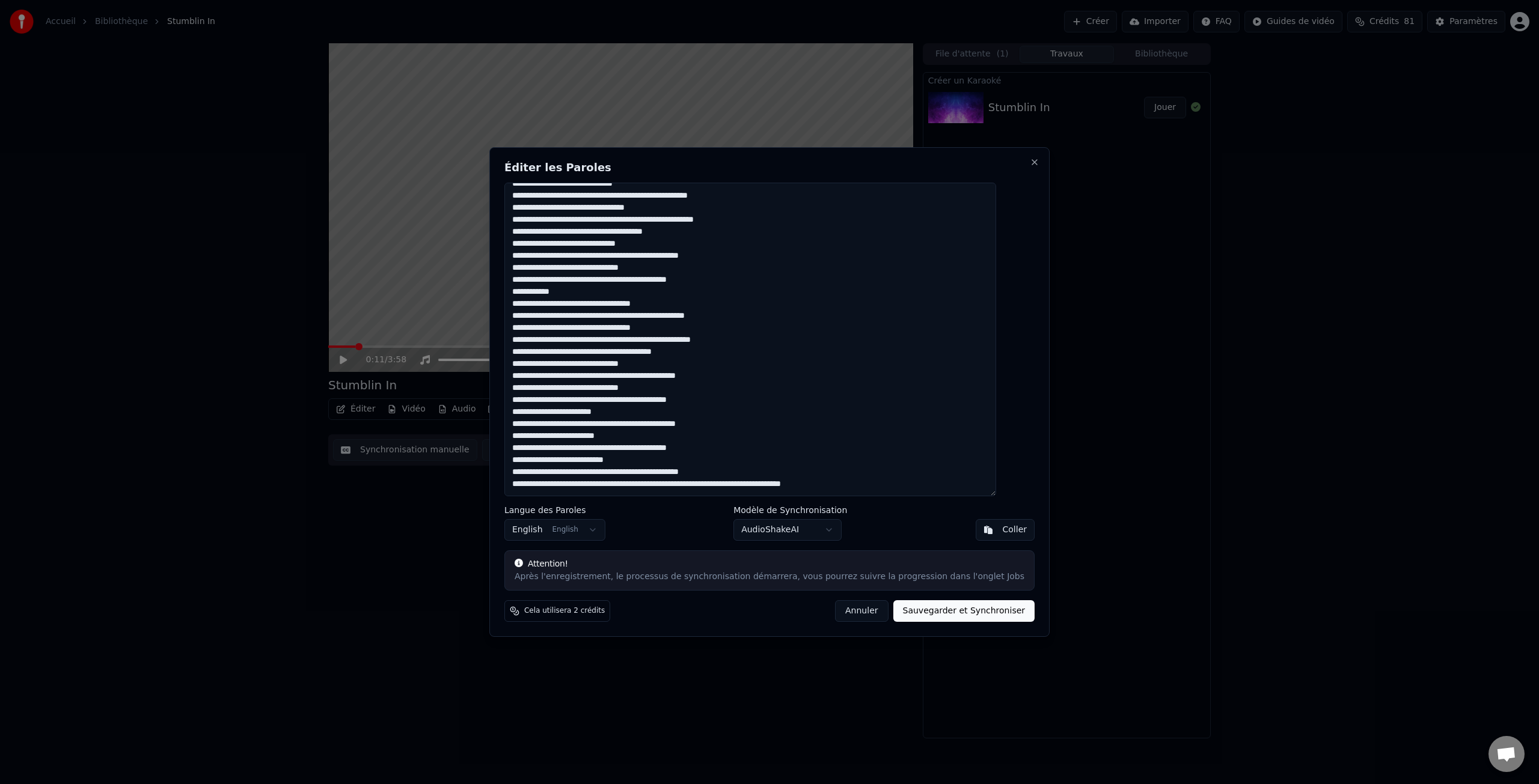
drag, startPoint x: 675, startPoint y: 485, endPoint x: 831, endPoint y: 496, distance: 156.4
click at [677, 485] on textarea at bounding box center [750, 340] width 492 height 314
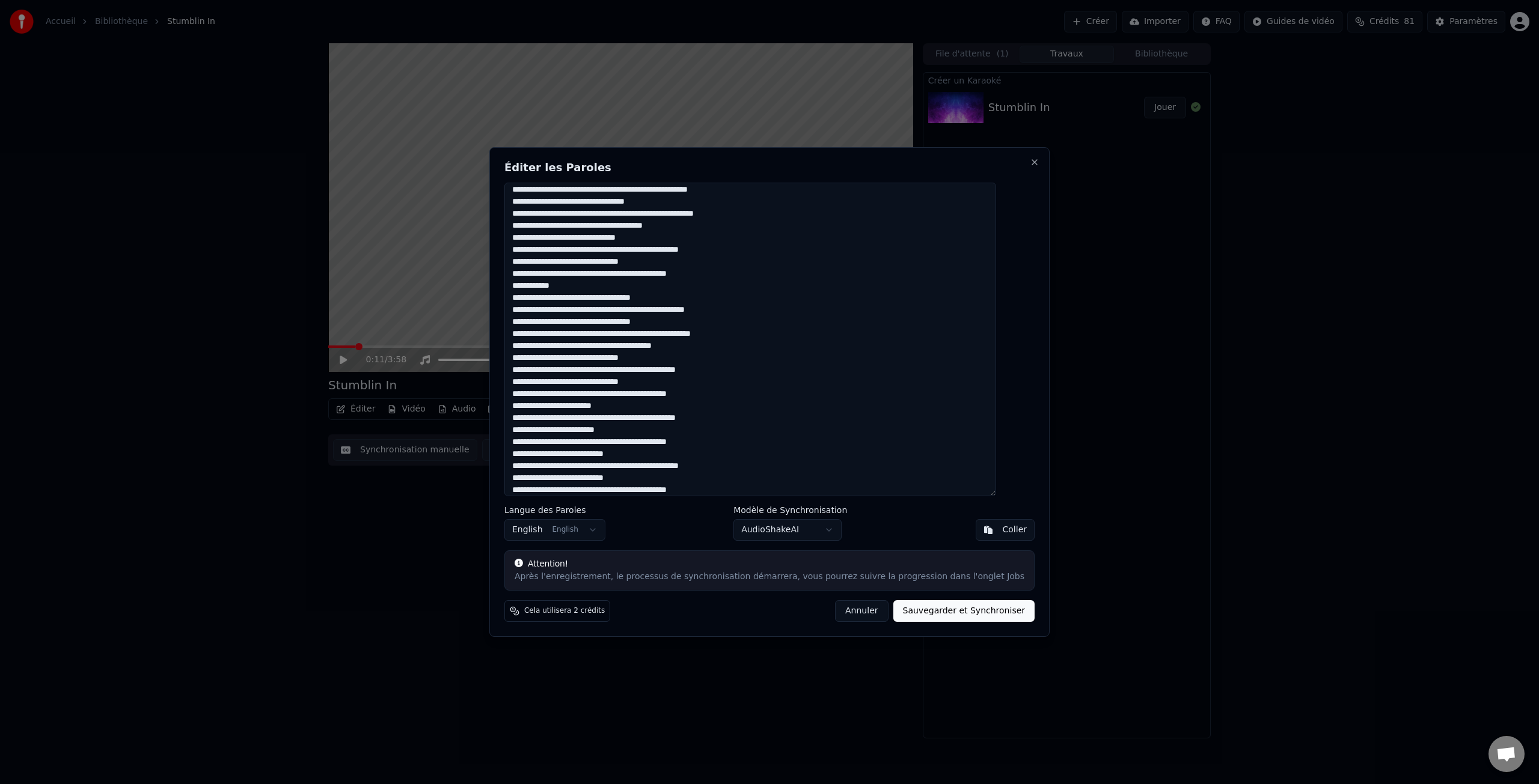
type textarea "**********"
click at [960, 613] on button "Sauvegarder et Synchroniser" at bounding box center [964, 611] width 142 height 22
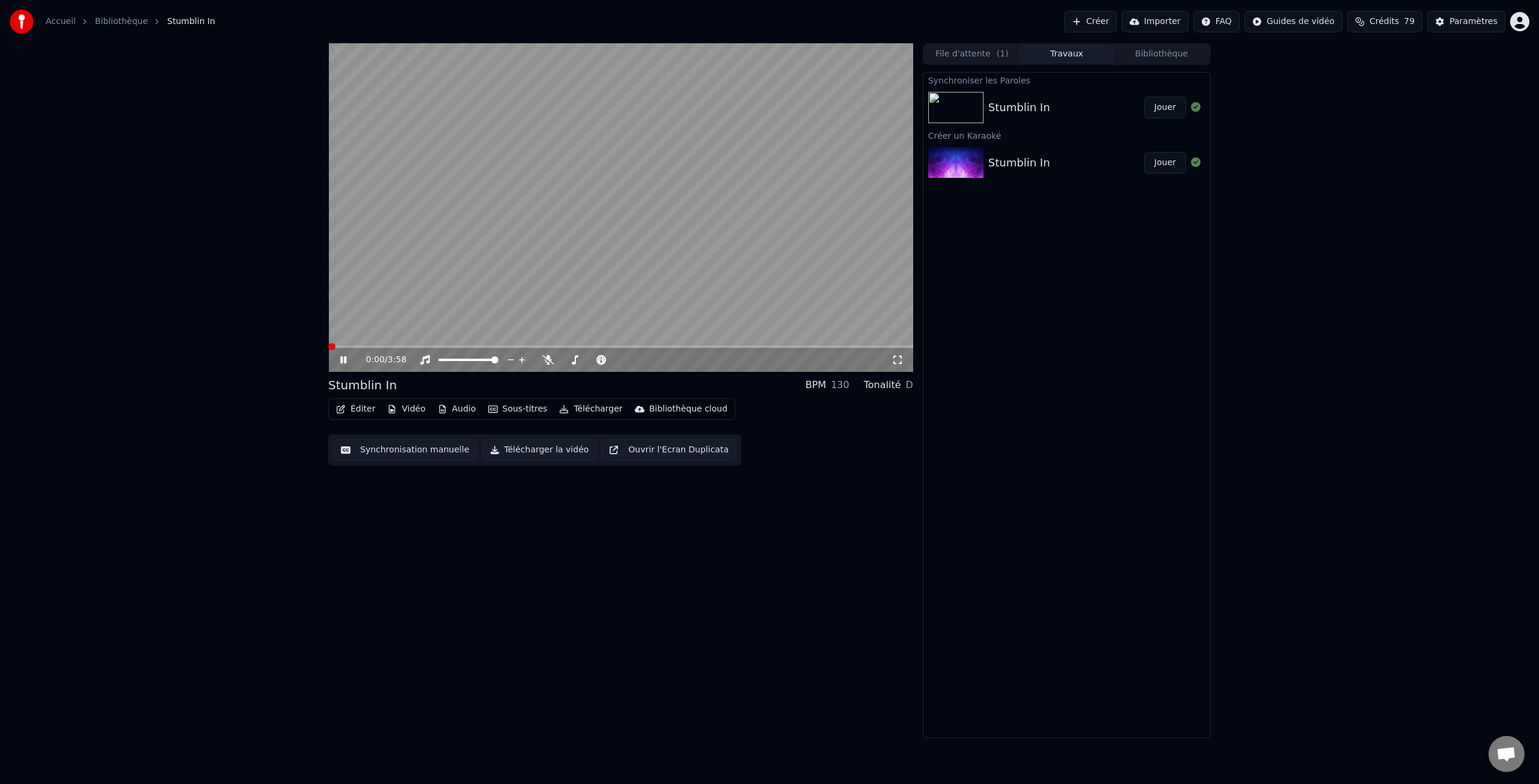
click at [328, 345] on span at bounding box center [331, 346] width 8 height 8
click at [346, 361] on icon at bounding box center [343, 360] width 6 height 8
click at [393, 452] on button "Synchronisation manuelle" at bounding box center [405, 450] width 144 height 22
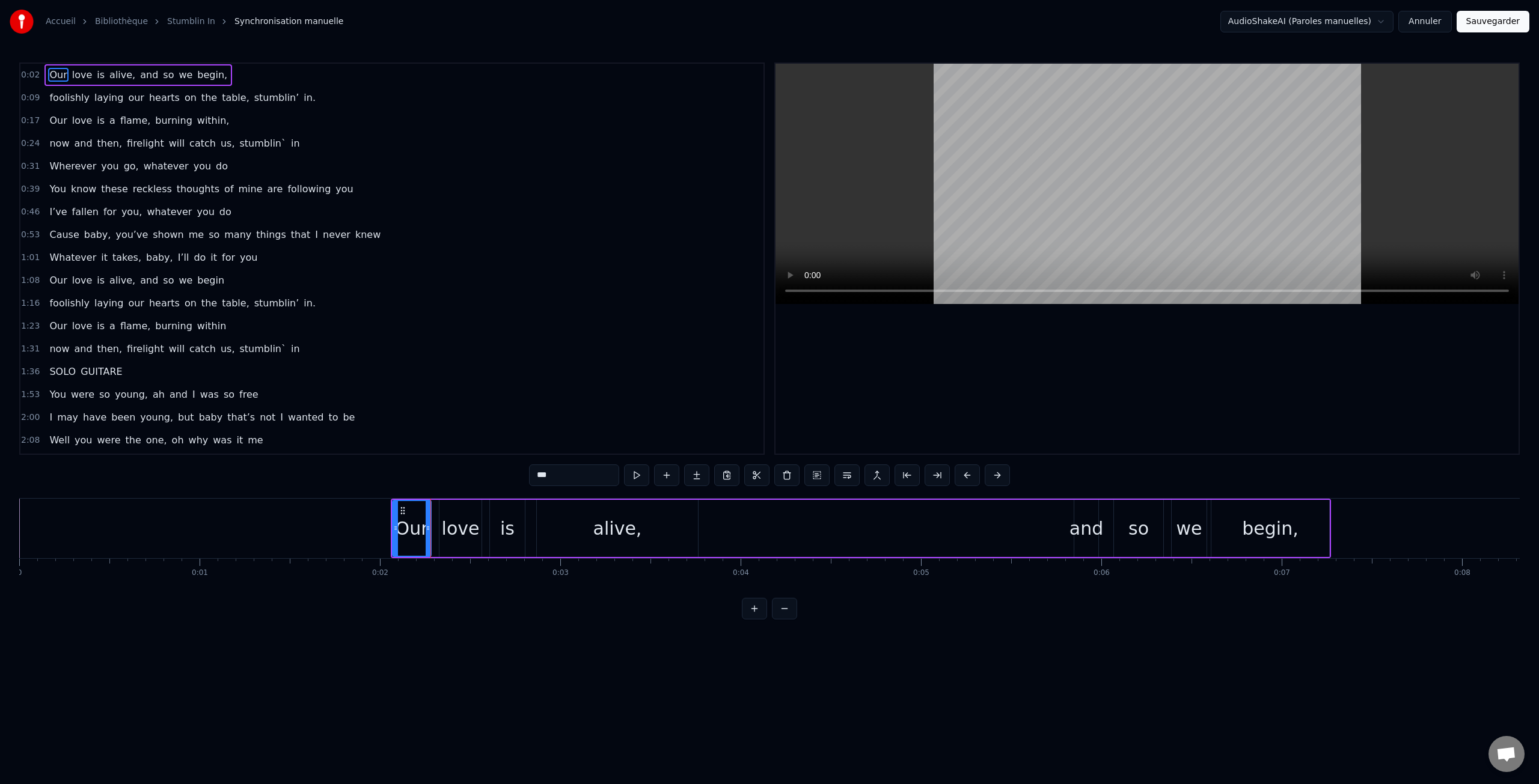
click at [457, 537] on div "love" at bounding box center [460, 529] width 38 height 27
click at [607, 531] on div "alive," at bounding box center [618, 529] width 49 height 27
type input "******"
click at [885, 528] on div "Our love is alive, and so we begin," at bounding box center [860, 529] width 940 height 60
click at [1092, 529] on div "and" at bounding box center [1086, 529] width 34 height 27
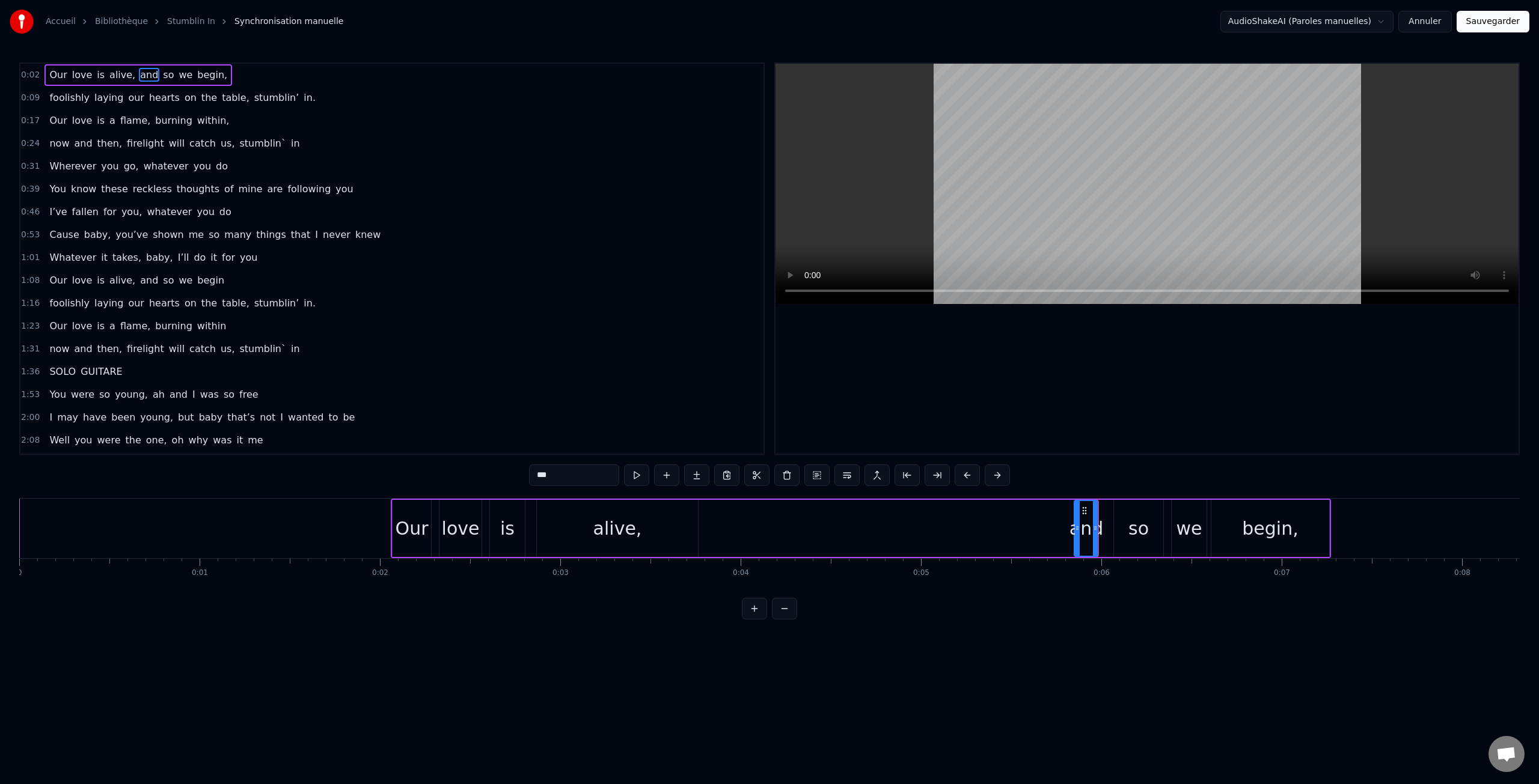
click at [1133, 537] on div "so" at bounding box center [1138, 529] width 20 height 27
click at [1289, 537] on div "begin," at bounding box center [1270, 529] width 56 height 27
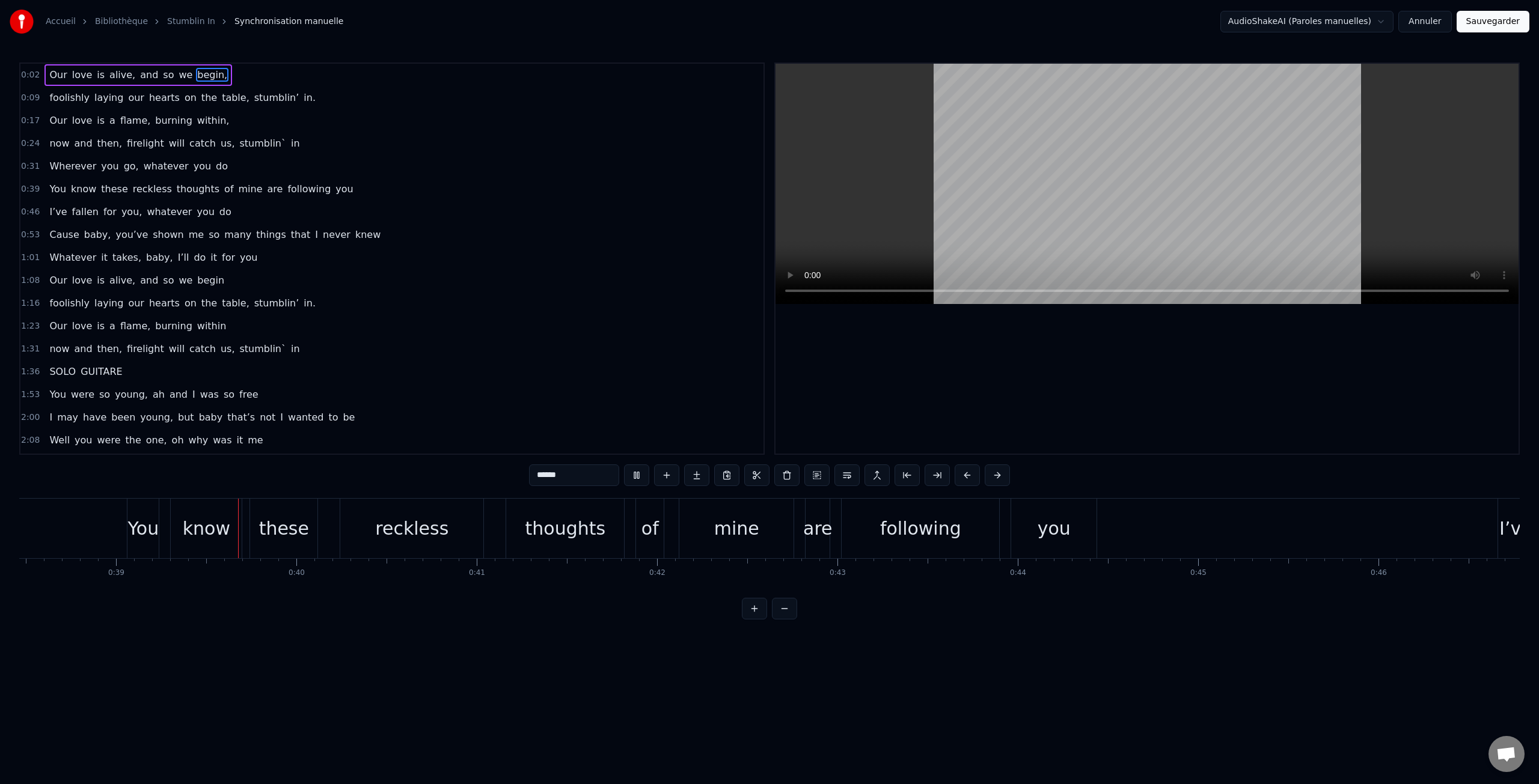
scroll to position [0, 6962]
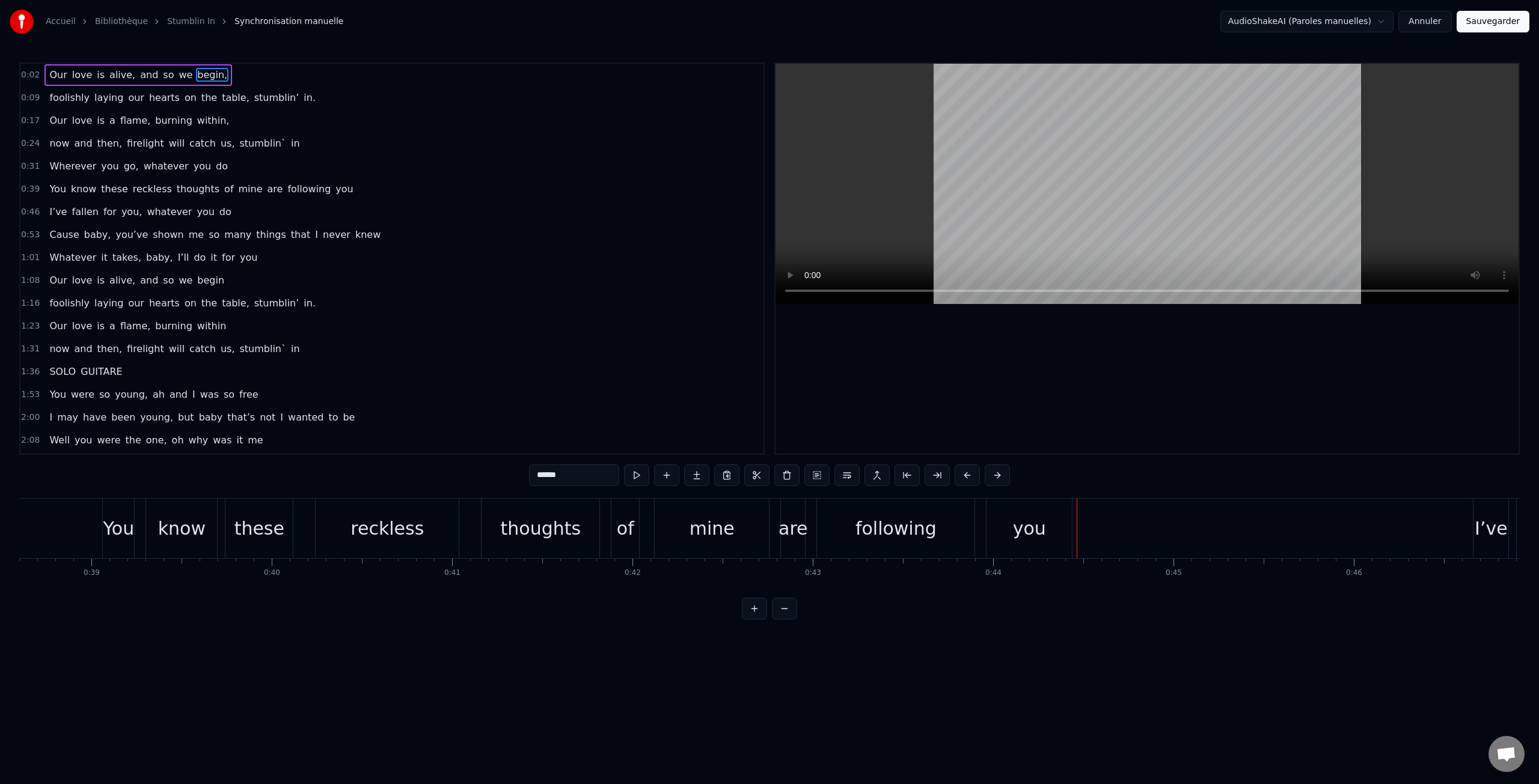
click at [223, 192] on span "of" at bounding box center [229, 189] width 12 height 13
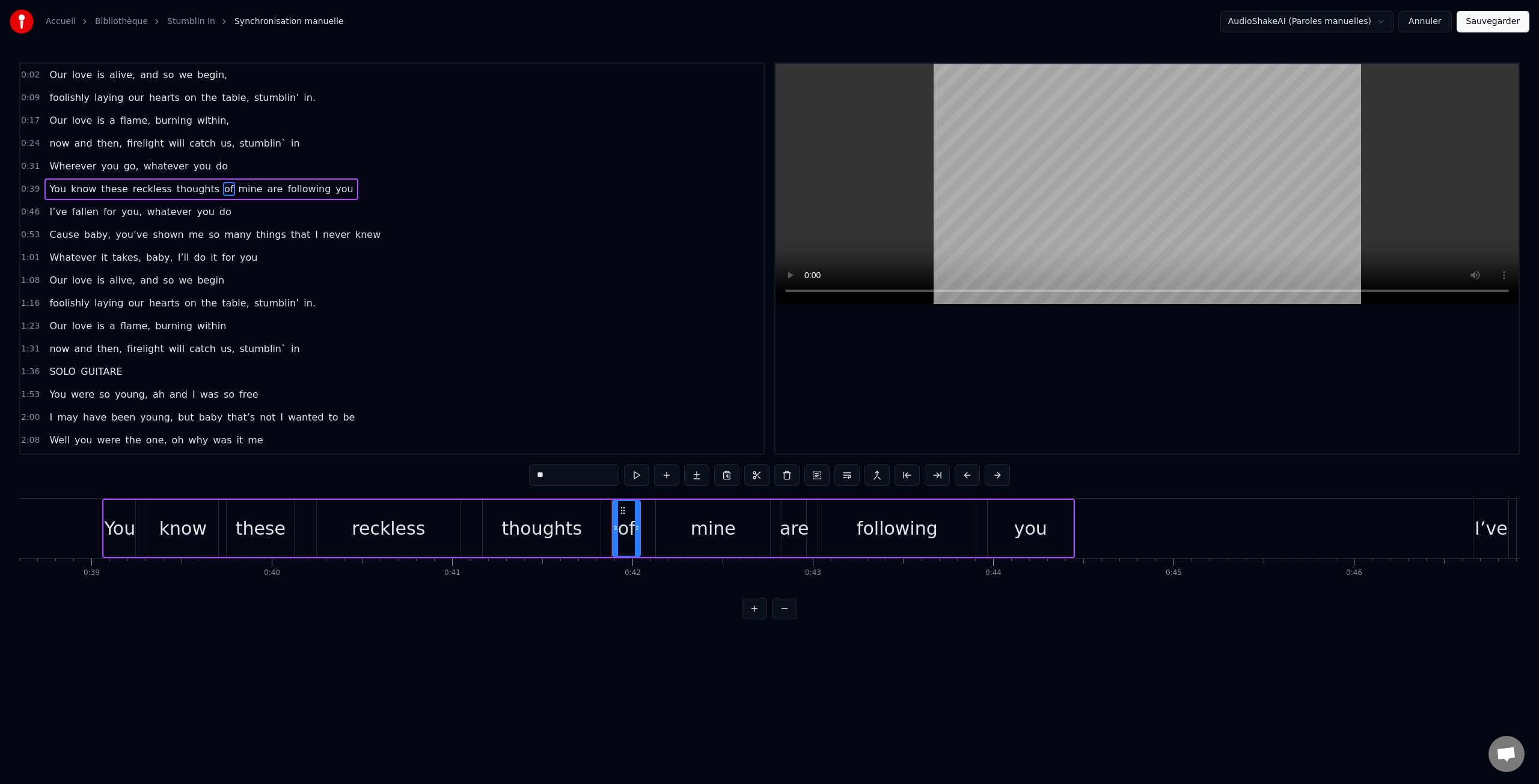
click at [614, 532] on icon at bounding box center [616, 528] width 5 height 9
click at [621, 475] on button at bounding box center [622, 475] width 25 height 22
click at [831, 477] on button at bounding box center [832, 475] width 25 height 22
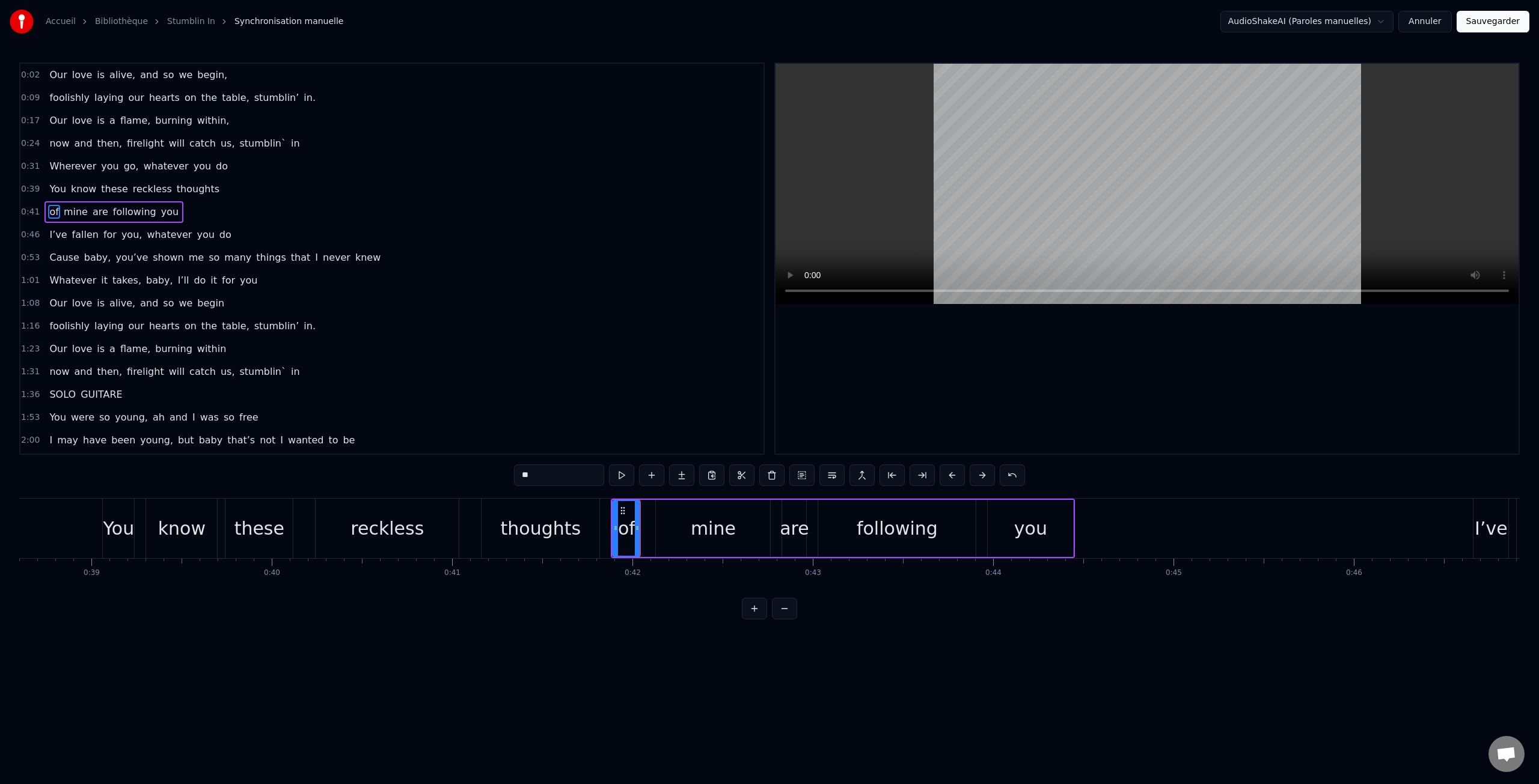
click at [622, 541] on div "of" at bounding box center [627, 529] width 18 height 27
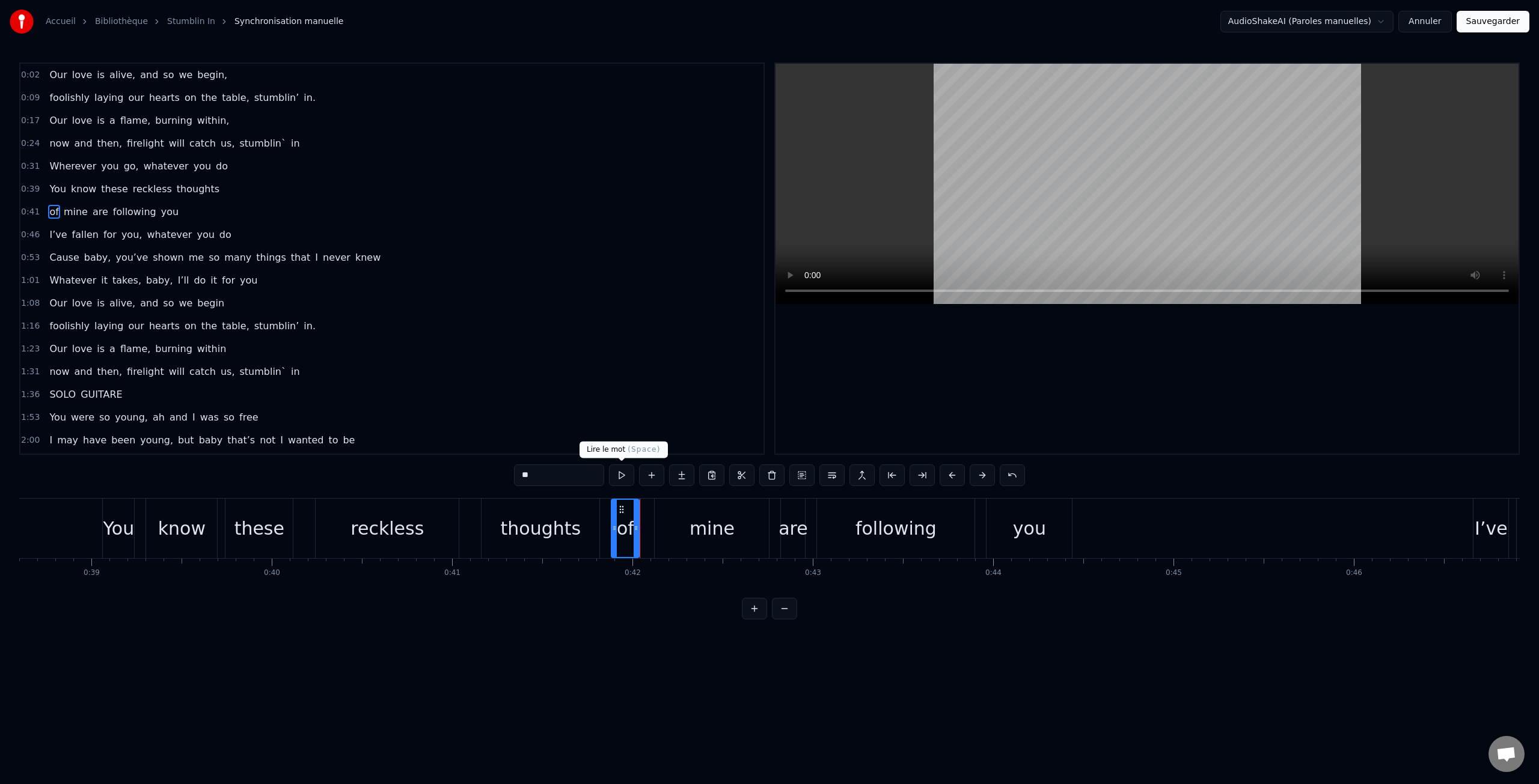
click at [621, 475] on button at bounding box center [622, 475] width 25 height 22
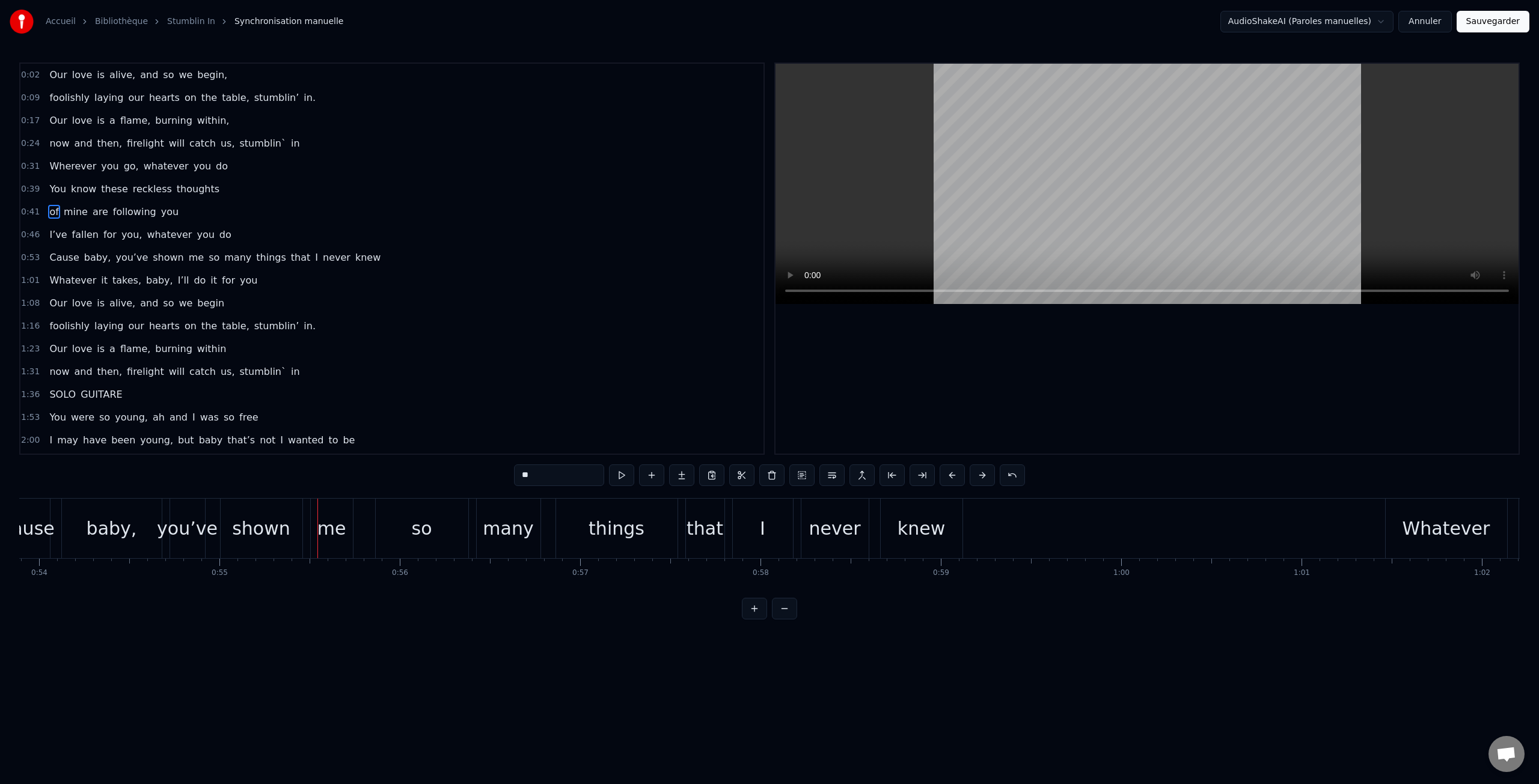
scroll to position [0, 9716]
click at [401, 534] on div "so" at bounding box center [426, 529] width 93 height 60
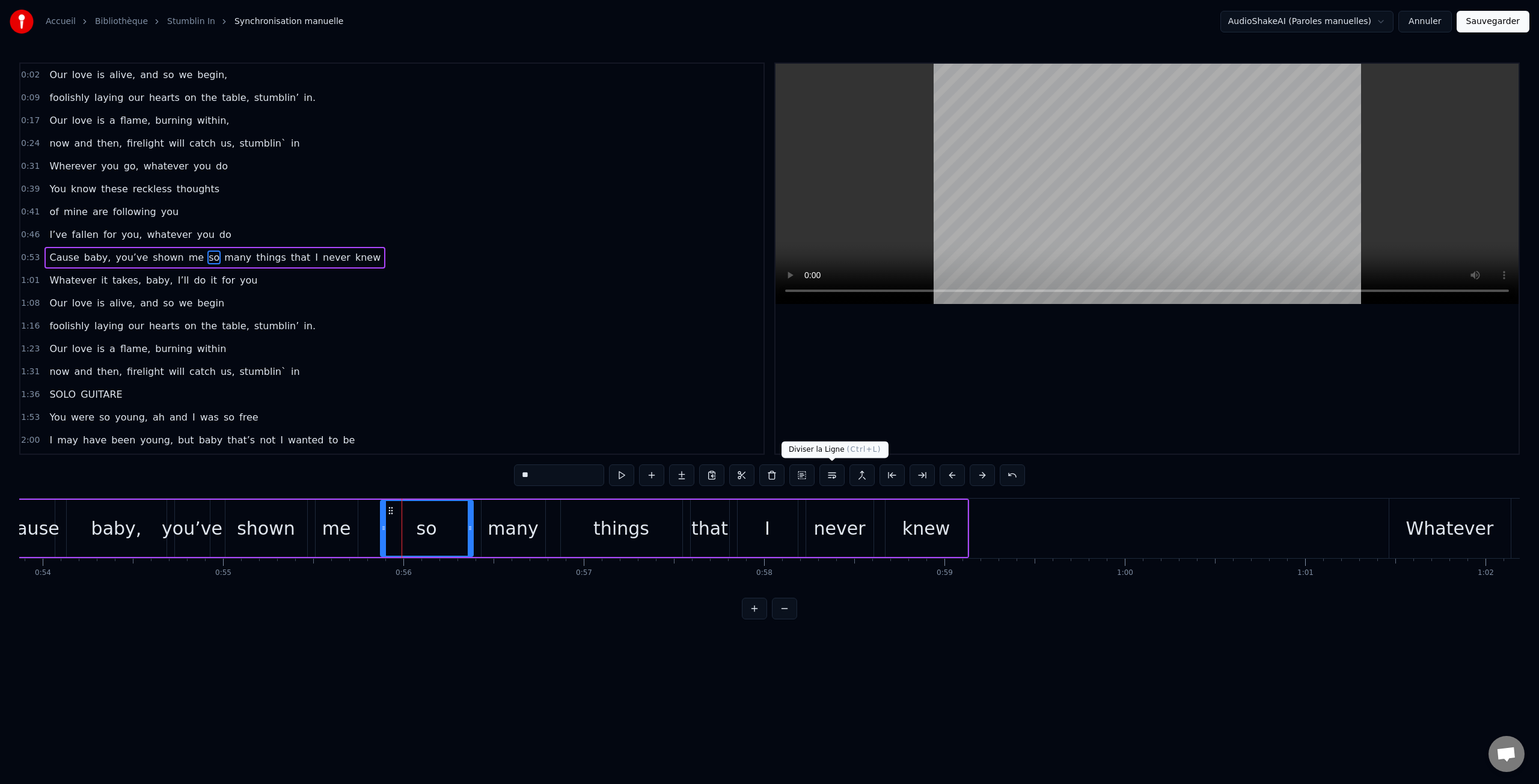
click at [832, 475] on button at bounding box center [832, 475] width 25 height 22
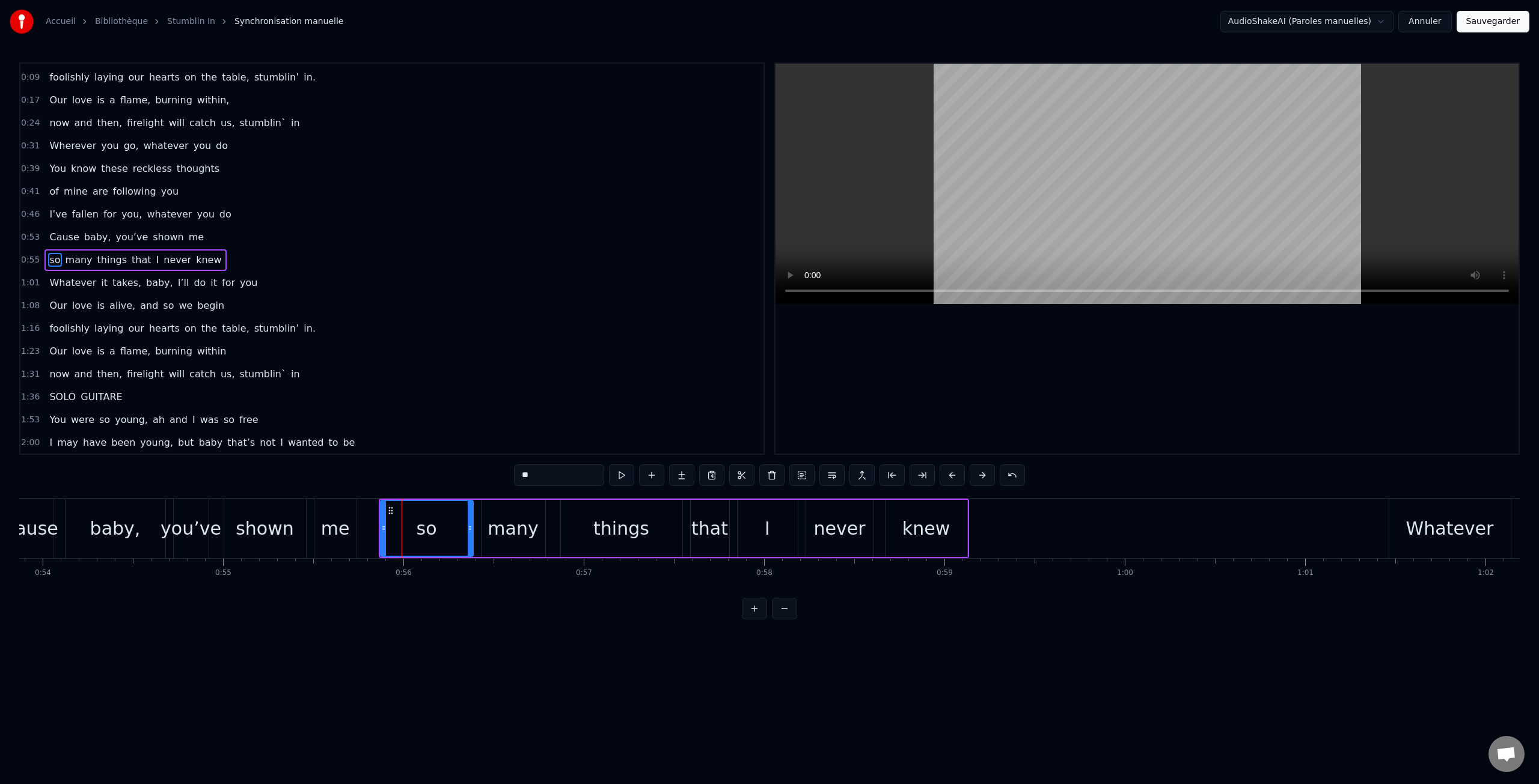
scroll to position [22, 0]
click at [175, 531] on div "you’ve" at bounding box center [191, 529] width 61 height 27
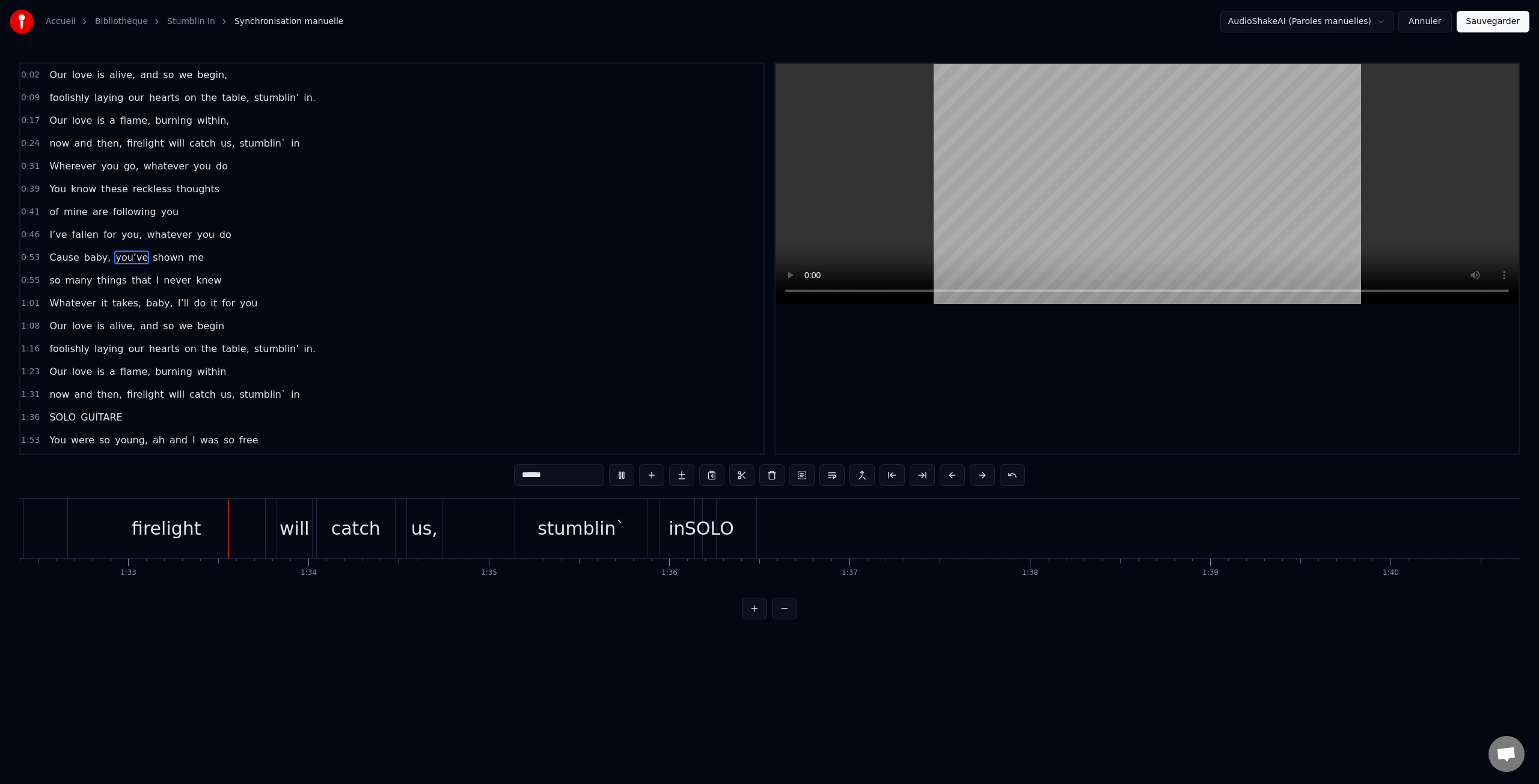
scroll to position [0, 16671]
click at [713, 529] on div "SOLO" at bounding box center [703, 529] width 49 height 27
type input "****"
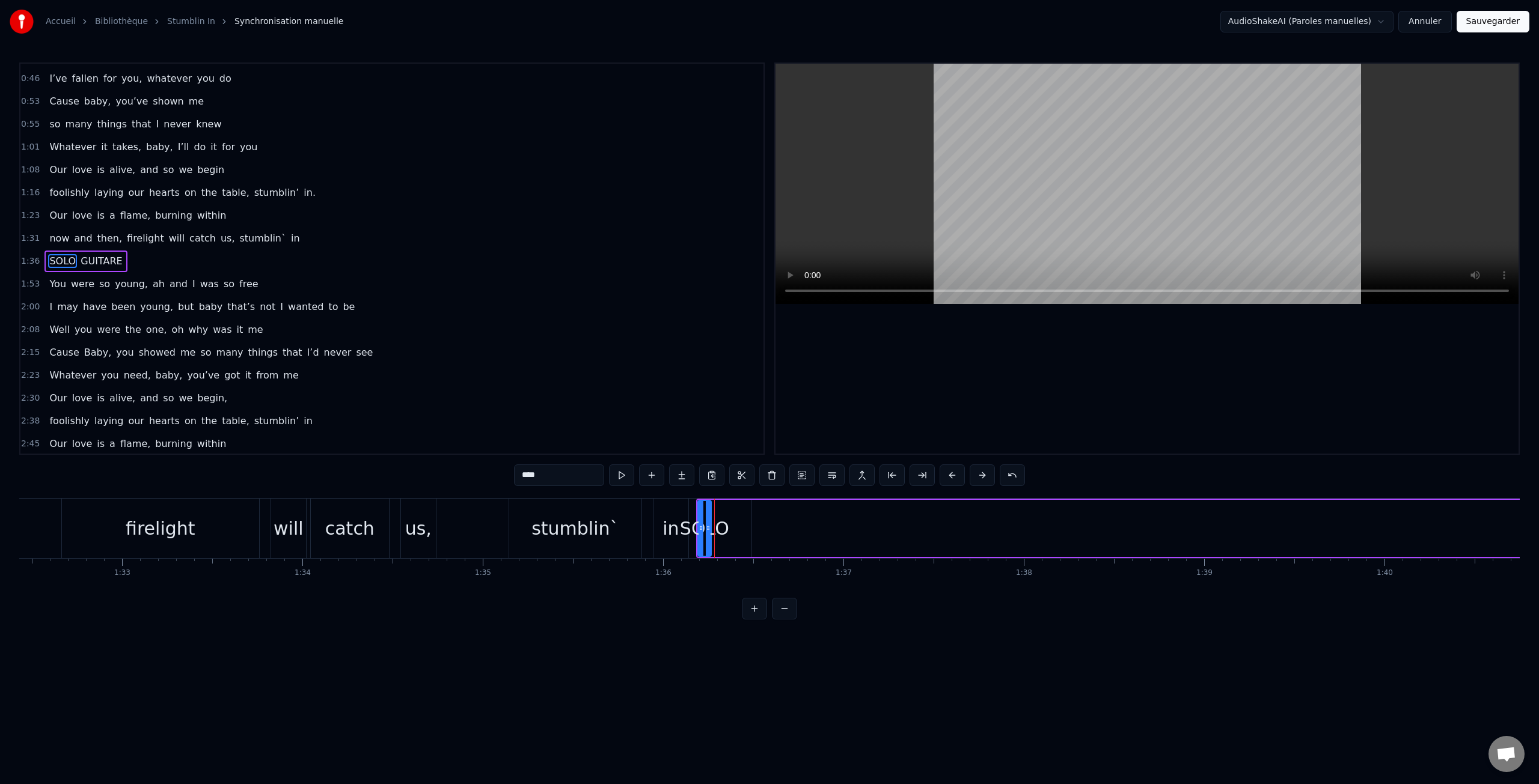
scroll to position [159, 0]
drag, startPoint x: 703, startPoint y: 528, endPoint x: 768, endPoint y: 534, distance: 65.3
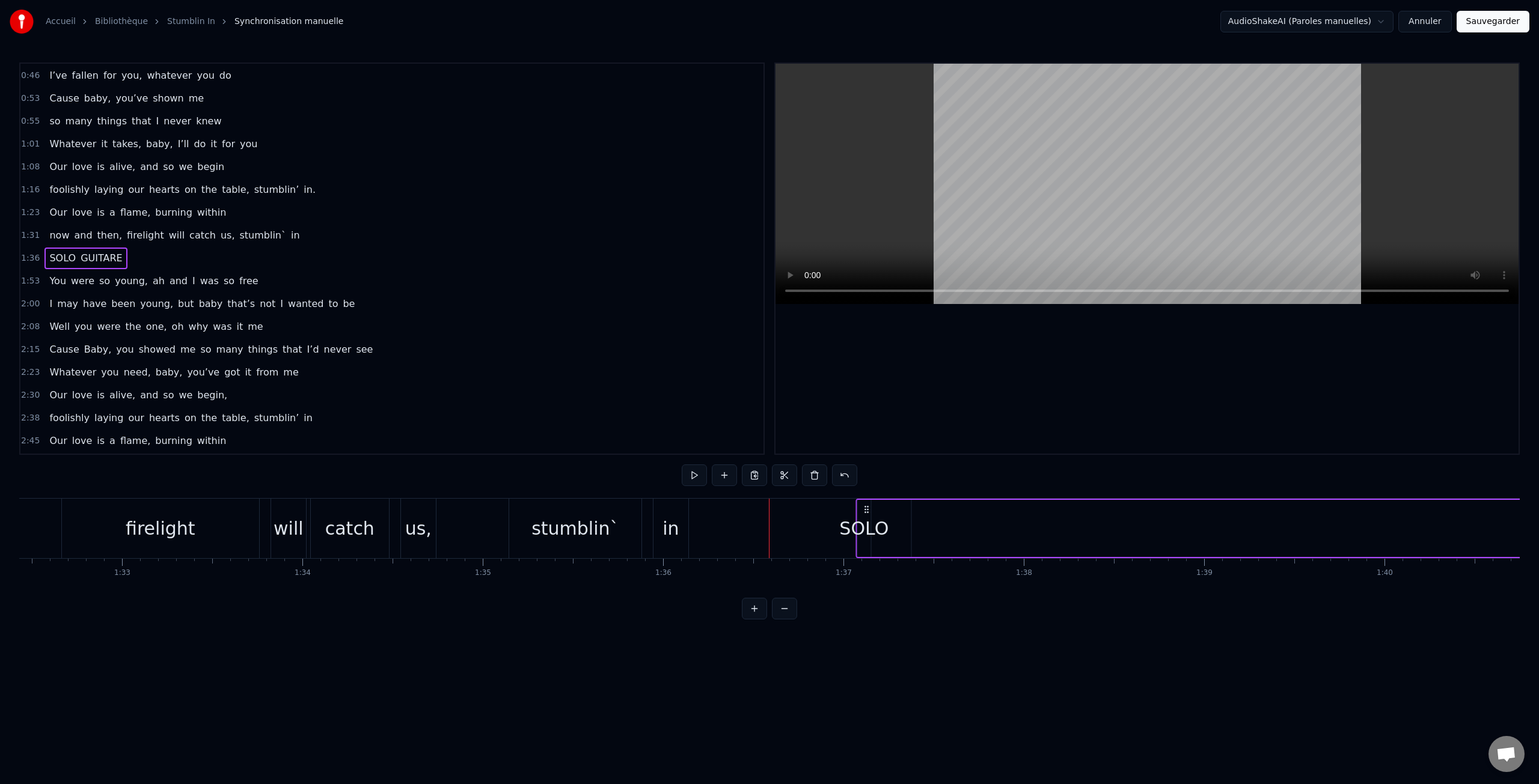
drag, startPoint x: 707, startPoint y: 510, endPoint x: 866, endPoint y: 516, distance: 159.1
drag, startPoint x: 696, startPoint y: 510, endPoint x: 713, endPoint y: 510, distance: 17.0
drag, startPoint x: 707, startPoint y: 510, endPoint x: 1014, endPoint y: 521, distance: 307.2
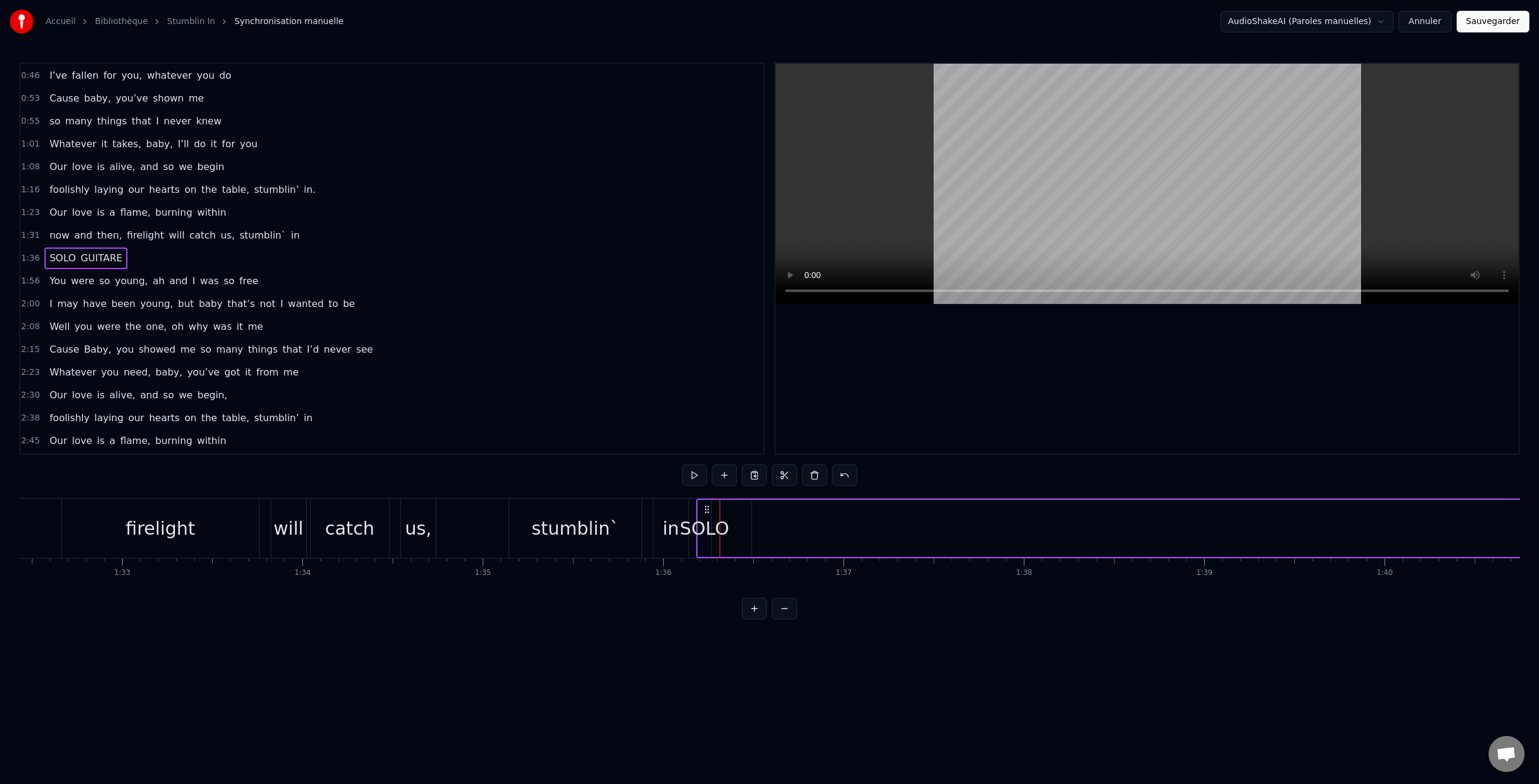
click at [692, 532] on div "SOLO" at bounding box center [704, 529] width 49 height 27
click at [619, 475] on button at bounding box center [622, 475] width 25 height 22
click at [740, 477] on button at bounding box center [742, 475] width 25 height 22
click at [785, 479] on button at bounding box center [787, 475] width 25 height 22
click at [670, 529] on div "in" at bounding box center [670, 529] width 16 height 27
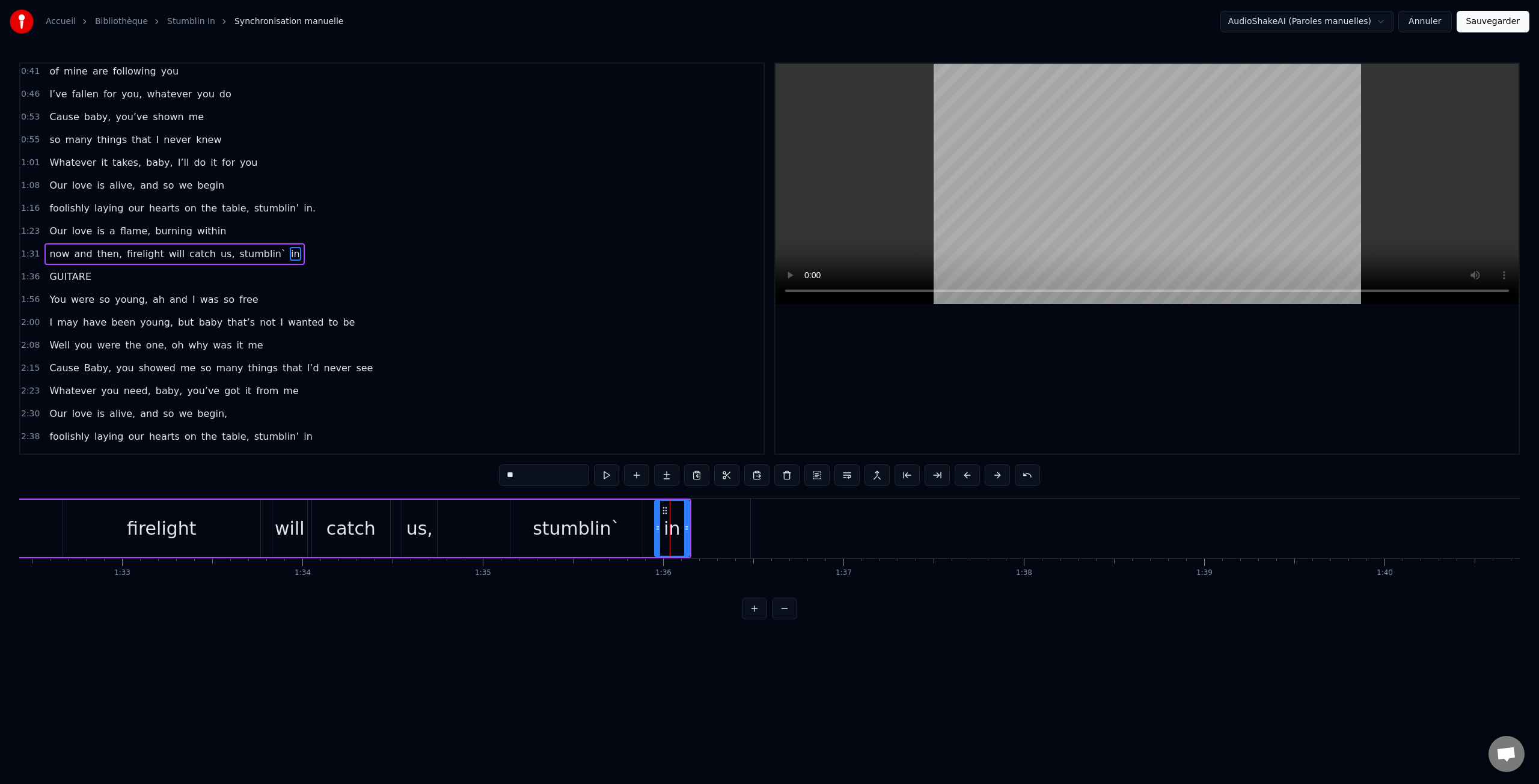
scroll to position [137, 0]
type input "*******"
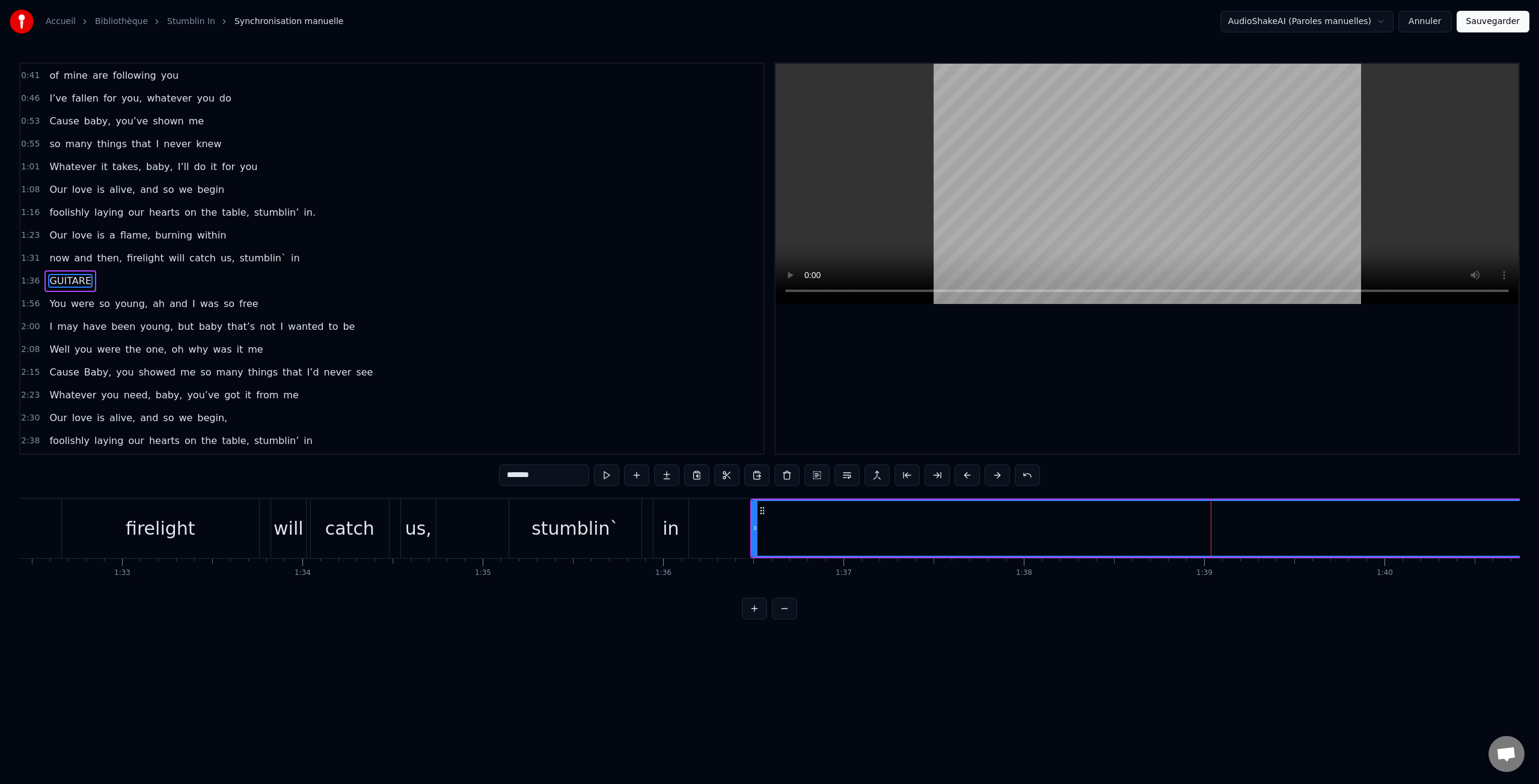
scroll to position [159, 0]
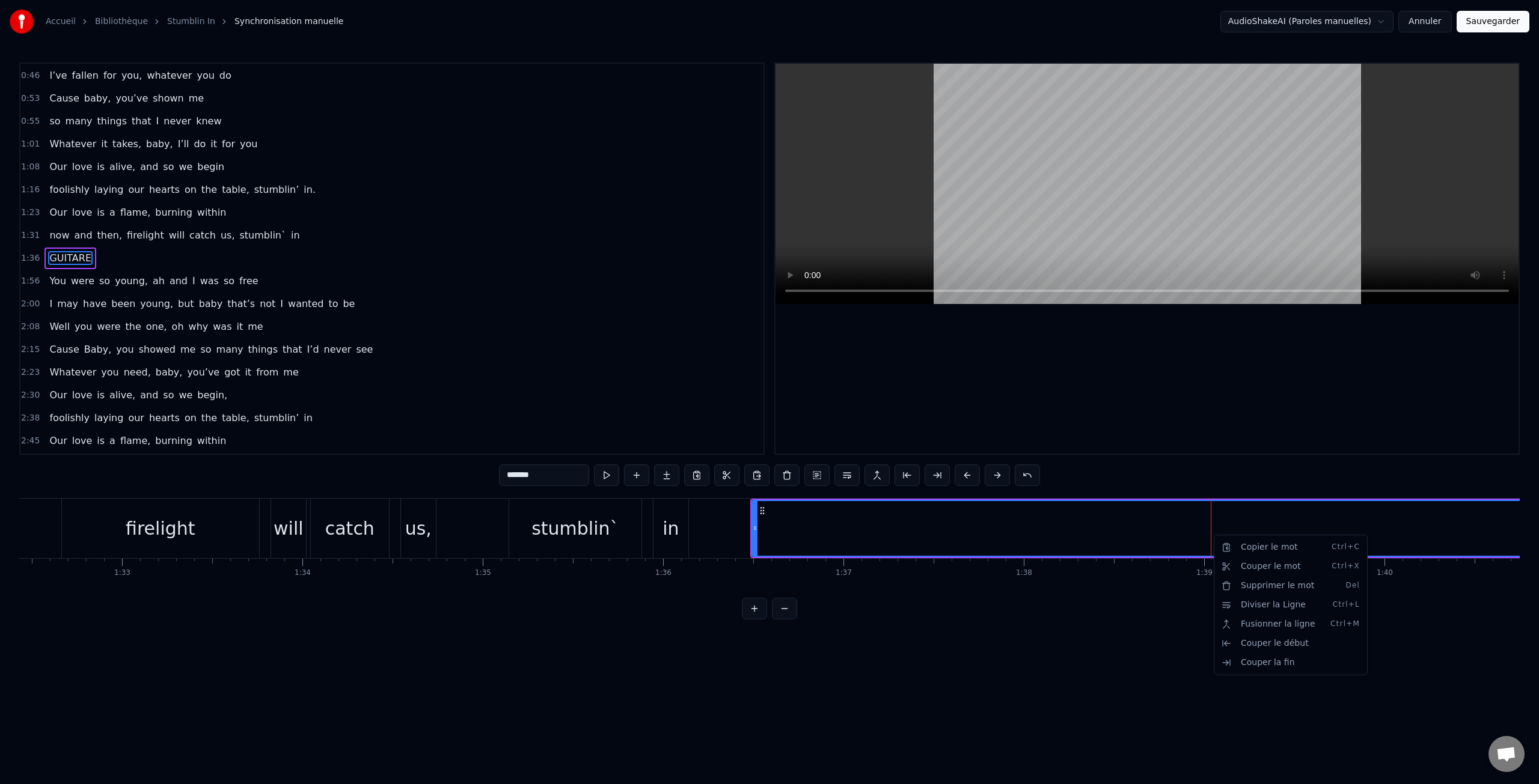
click at [809, 520] on html "Accueil Bibliothèque Stumblin In Synchronisation manuelle AudioShakeAI (Paroles…" at bounding box center [769, 320] width 1539 height 639
click at [638, 475] on button at bounding box center [637, 475] width 25 height 22
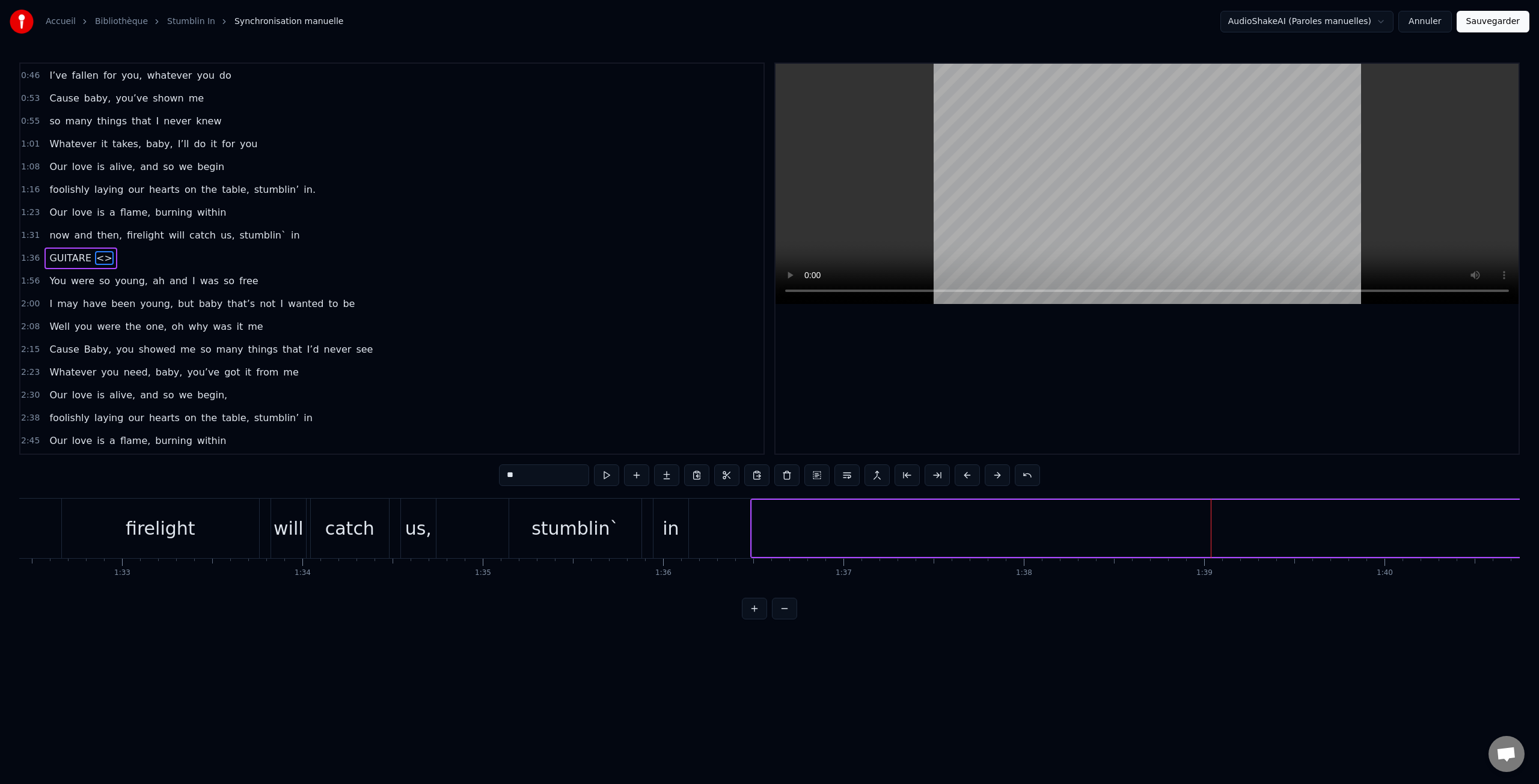
click at [1211, 524] on div at bounding box center [1211, 529] width 1 height 60
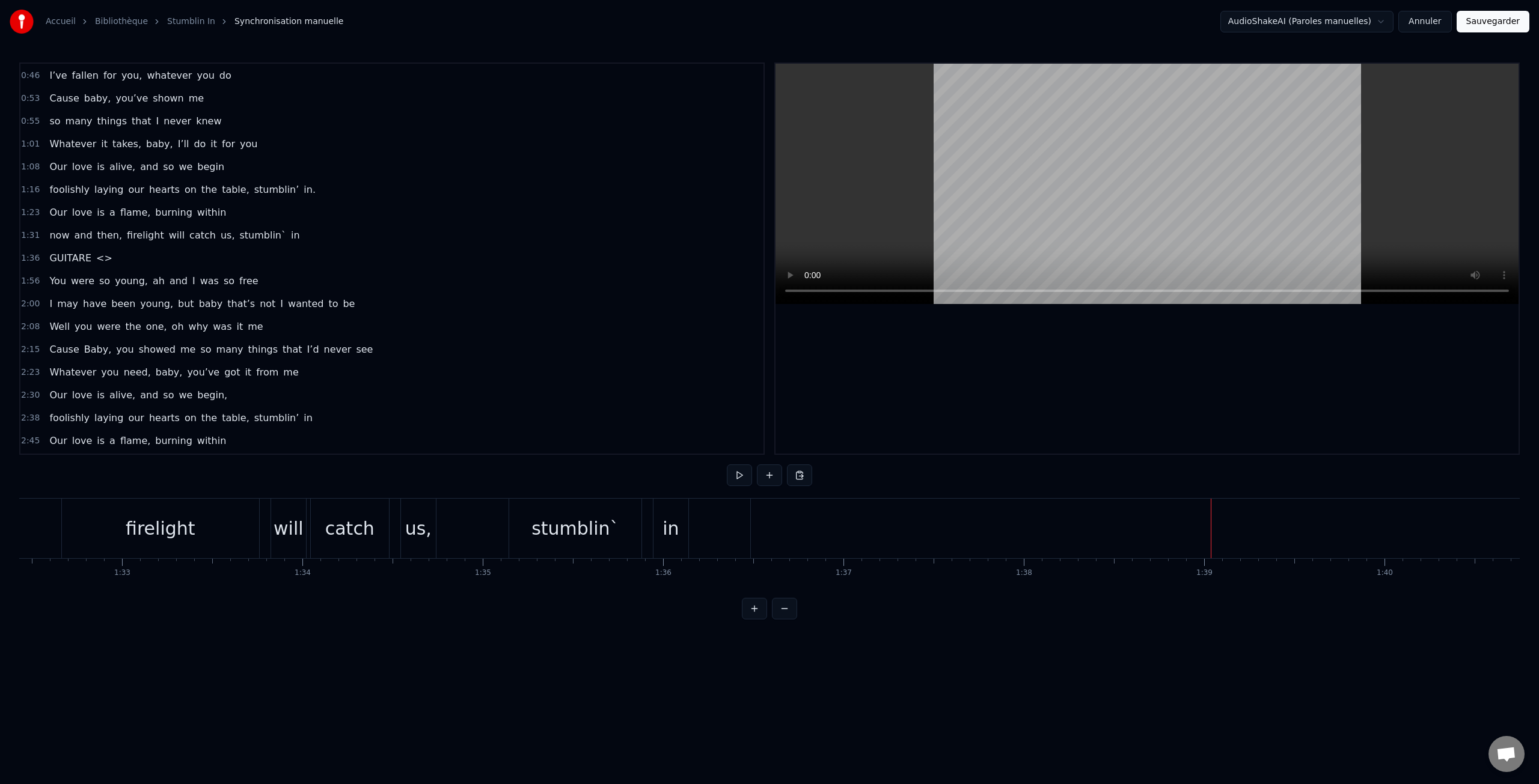
click at [1211, 524] on div at bounding box center [1211, 529] width 1 height 60
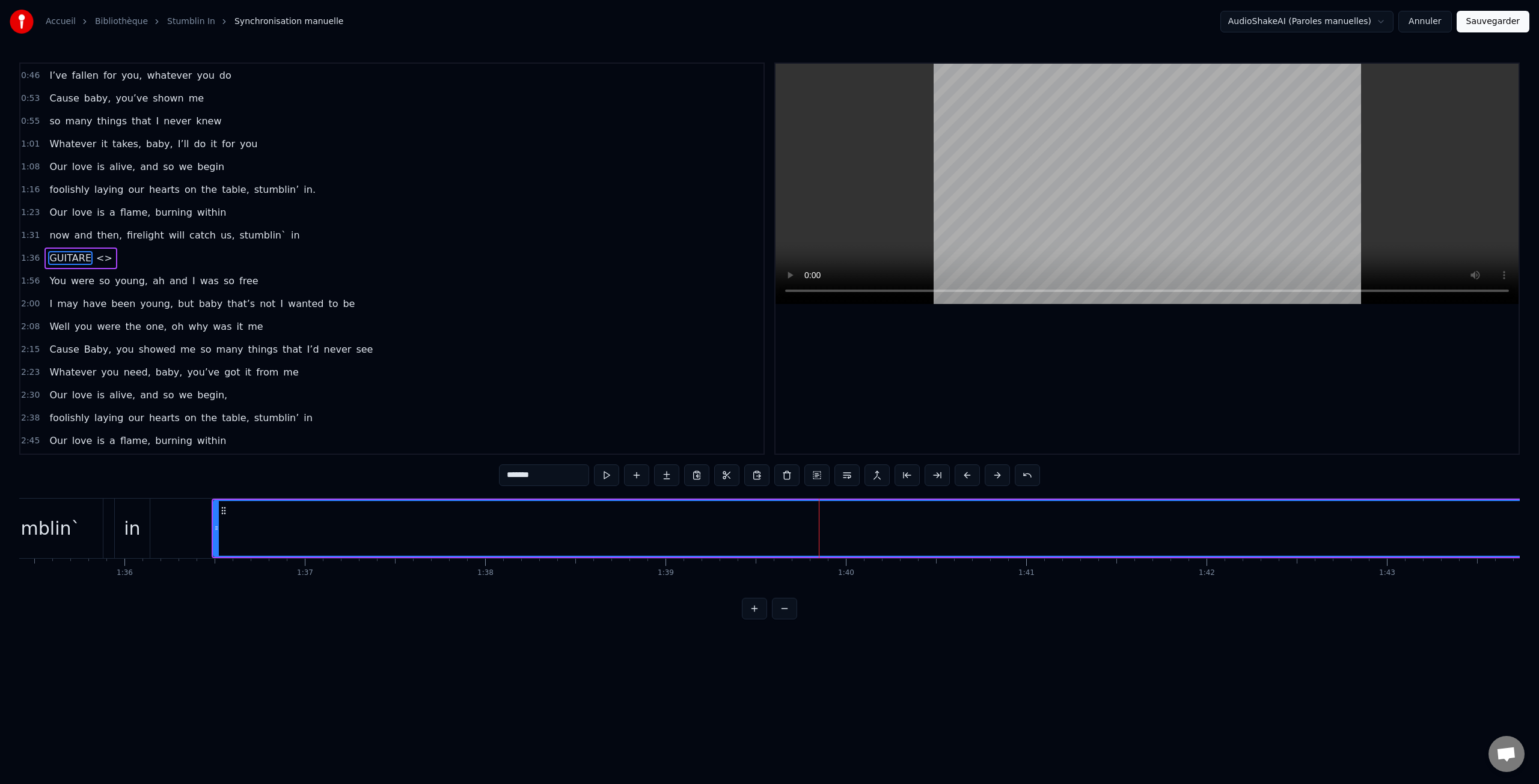
scroll to position [0, 17217]
click at [761, 480] on button at bounding box center [757, 475] width 25 height 22
click at [761, 476] on button at bounding box center [757, 475] width 25 height 22
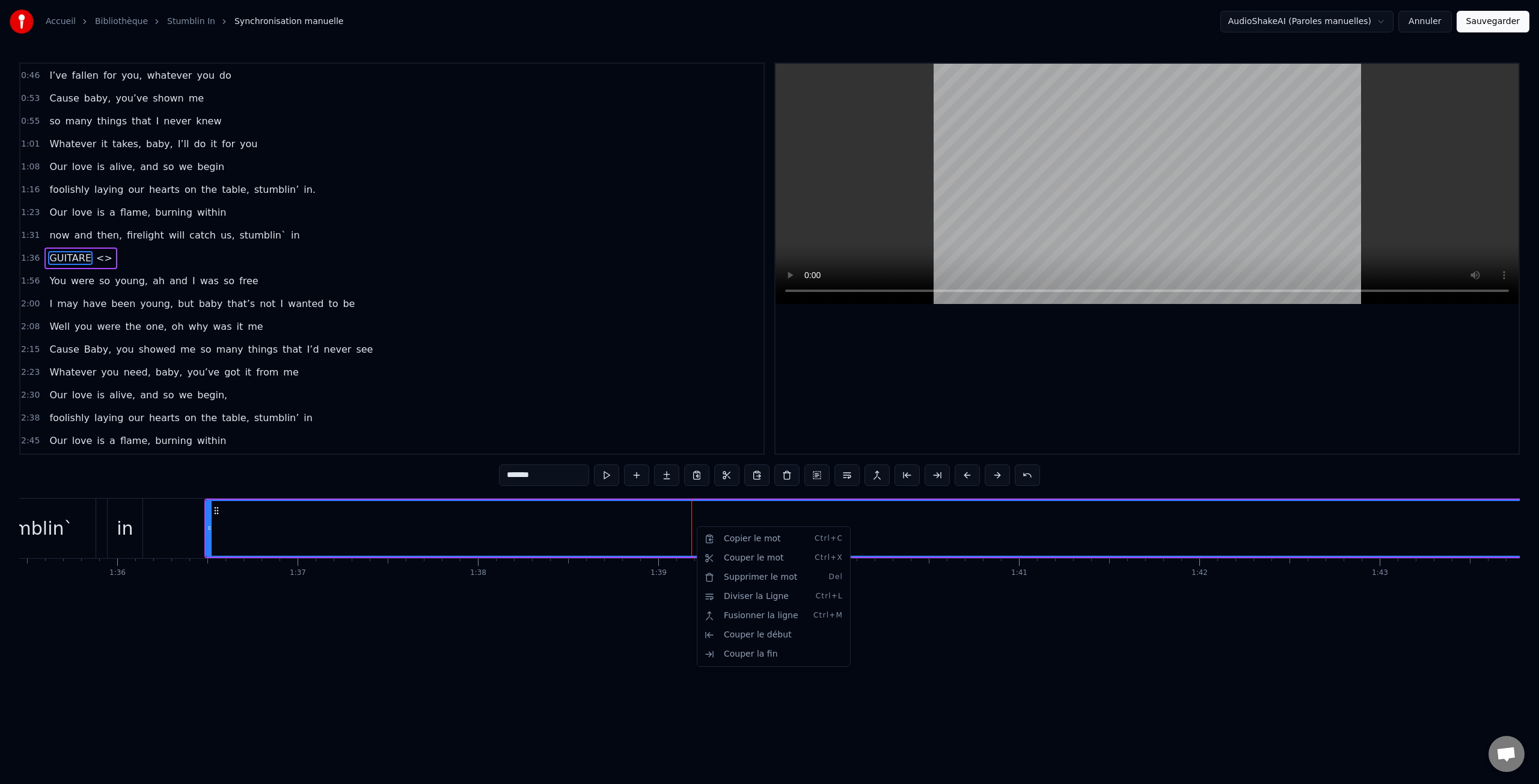
click at [125, 266] on html "Accueil Bibliothèque Stumblin In Synchronisation manuelle AudioShakeAI (Paroles…" at bounding box center [769, 320] width 1539 height 639
click at [63, 259] on span "GUITARE" at bounding box center [70, 258] width 45 height 13
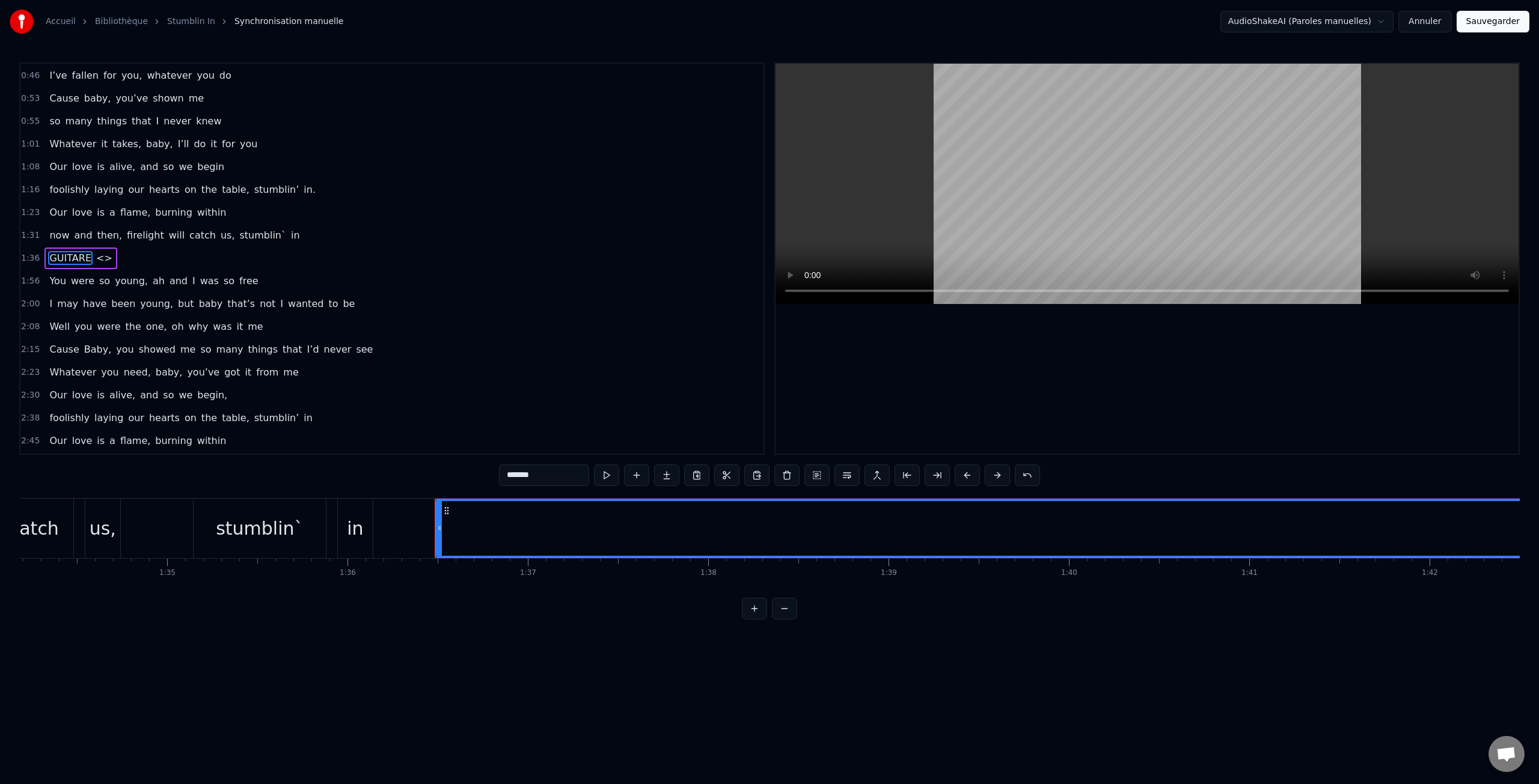
scroll to position [0, 16905]
click at [32, 263] on span "1:36" at bounding box center [30, 258] width 19 height 12
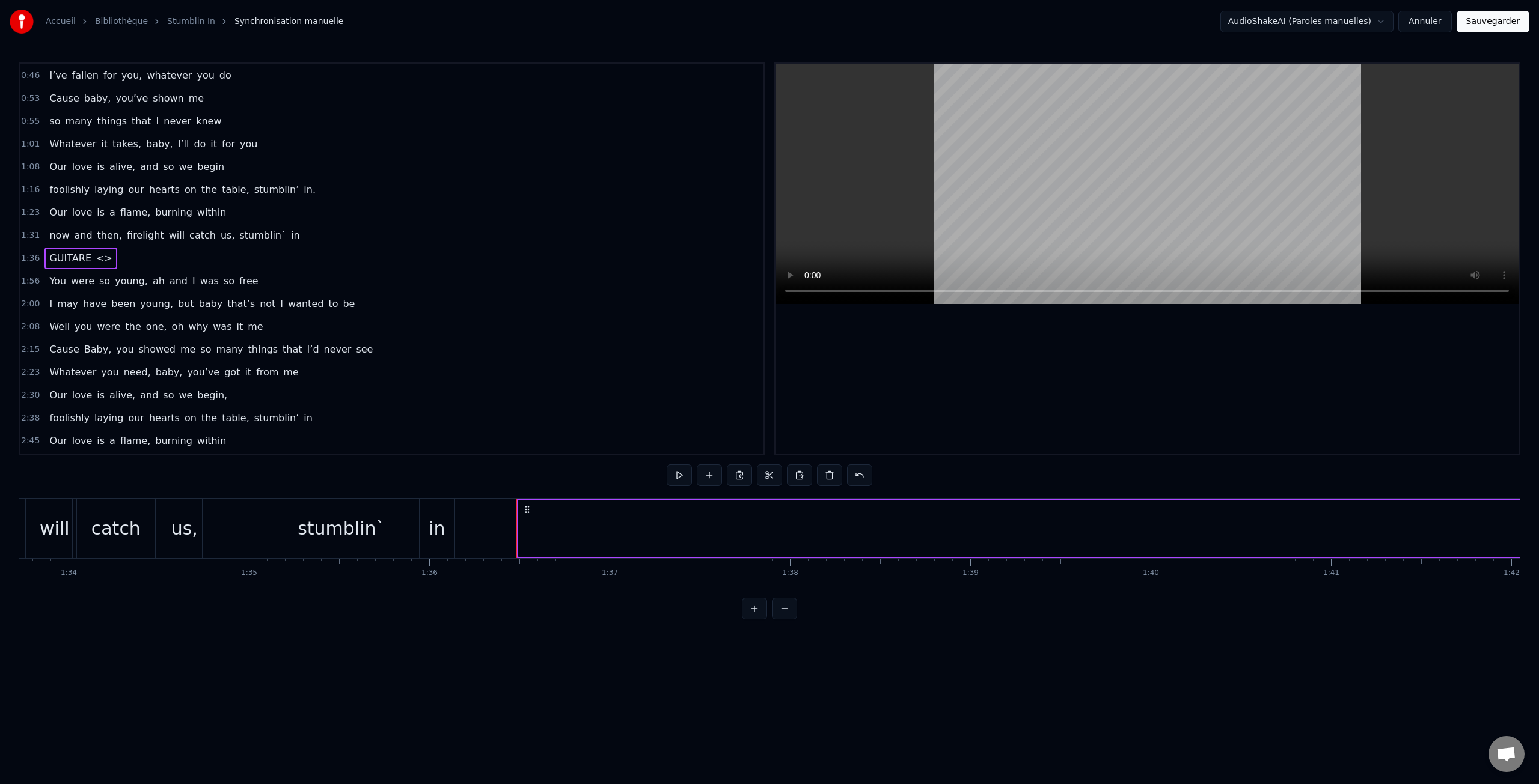
click at [30, 259] on span "1:36" at bounding box center [30, 258] width 19 height 12
click at [85, 259] on span "GUITARE" at bounding box center [70, 258] width 45 height 13
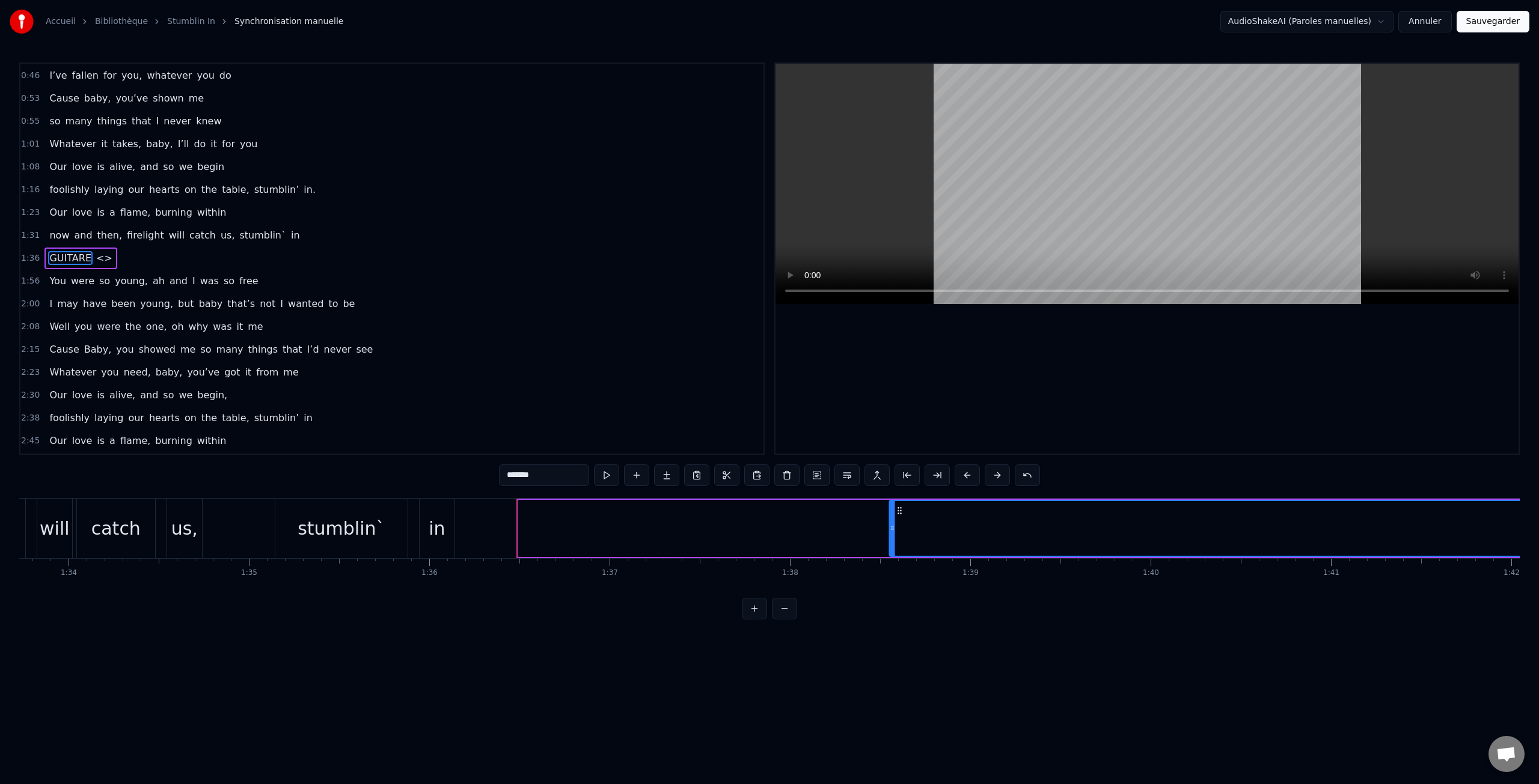
drag, startPoint x: 525, startPoint y: 510, endPoint x: 897, endPoint y: 529, distance: 372.5
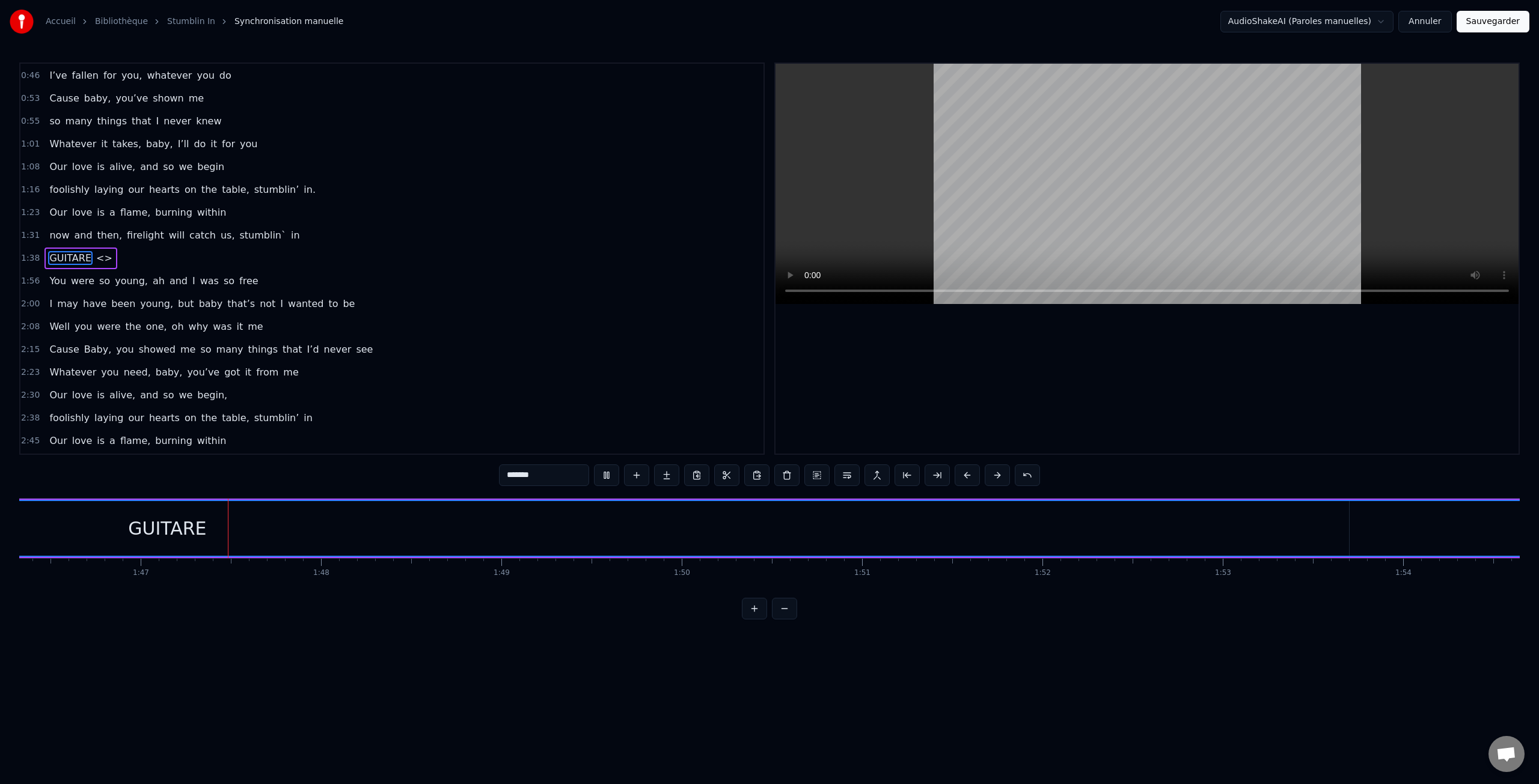
scroll to position [0, 19203]
click at [100, 260] on span "<>" at bounding box center [105, 258] width 19 height 13
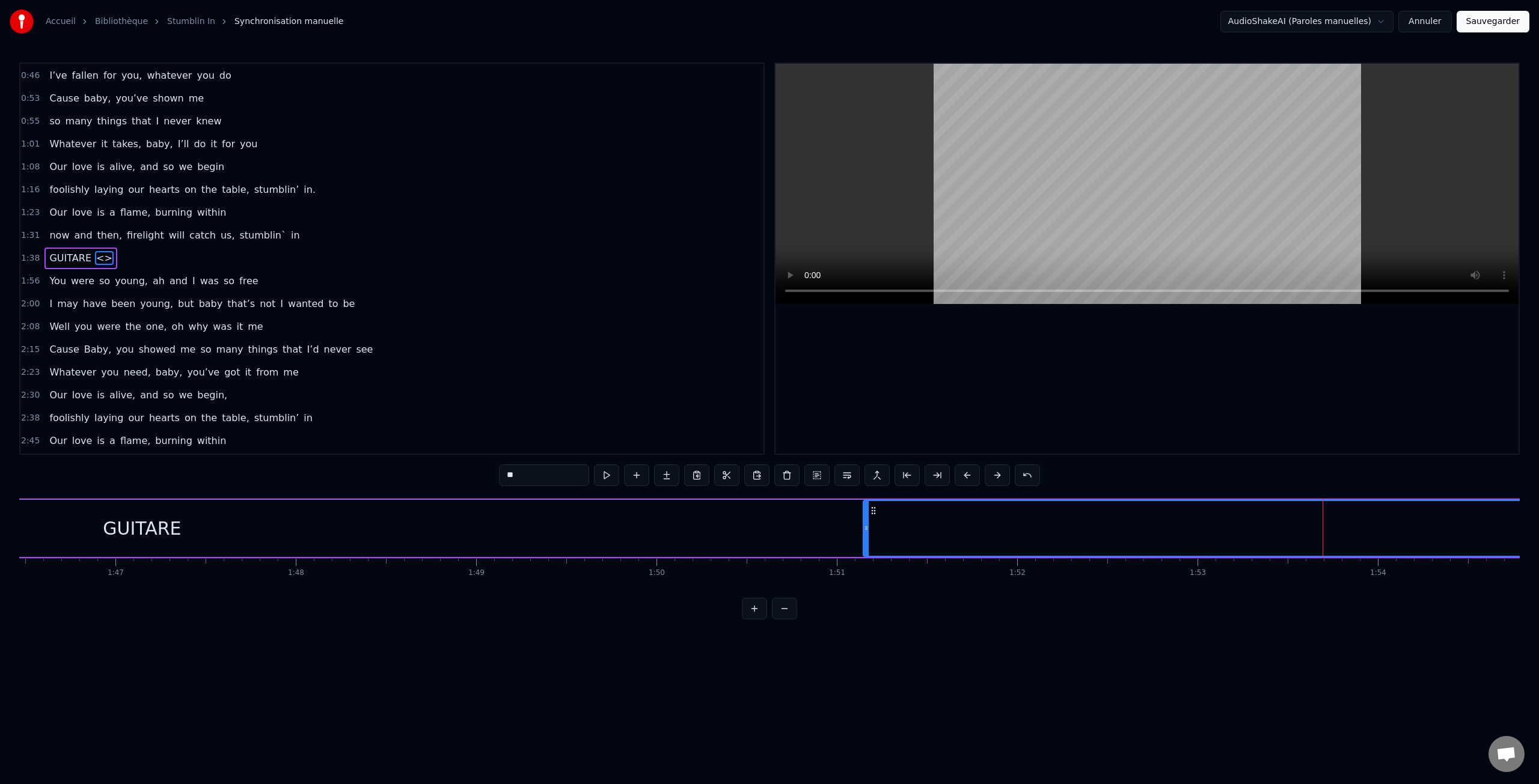
drag, startPoint x: 1326, startPoint y: 528, endPoint x: 865, endPoint y: 533, distance: 461.0
click at [865, 533] on div at bounding box center [867, 529] width 5 height 55
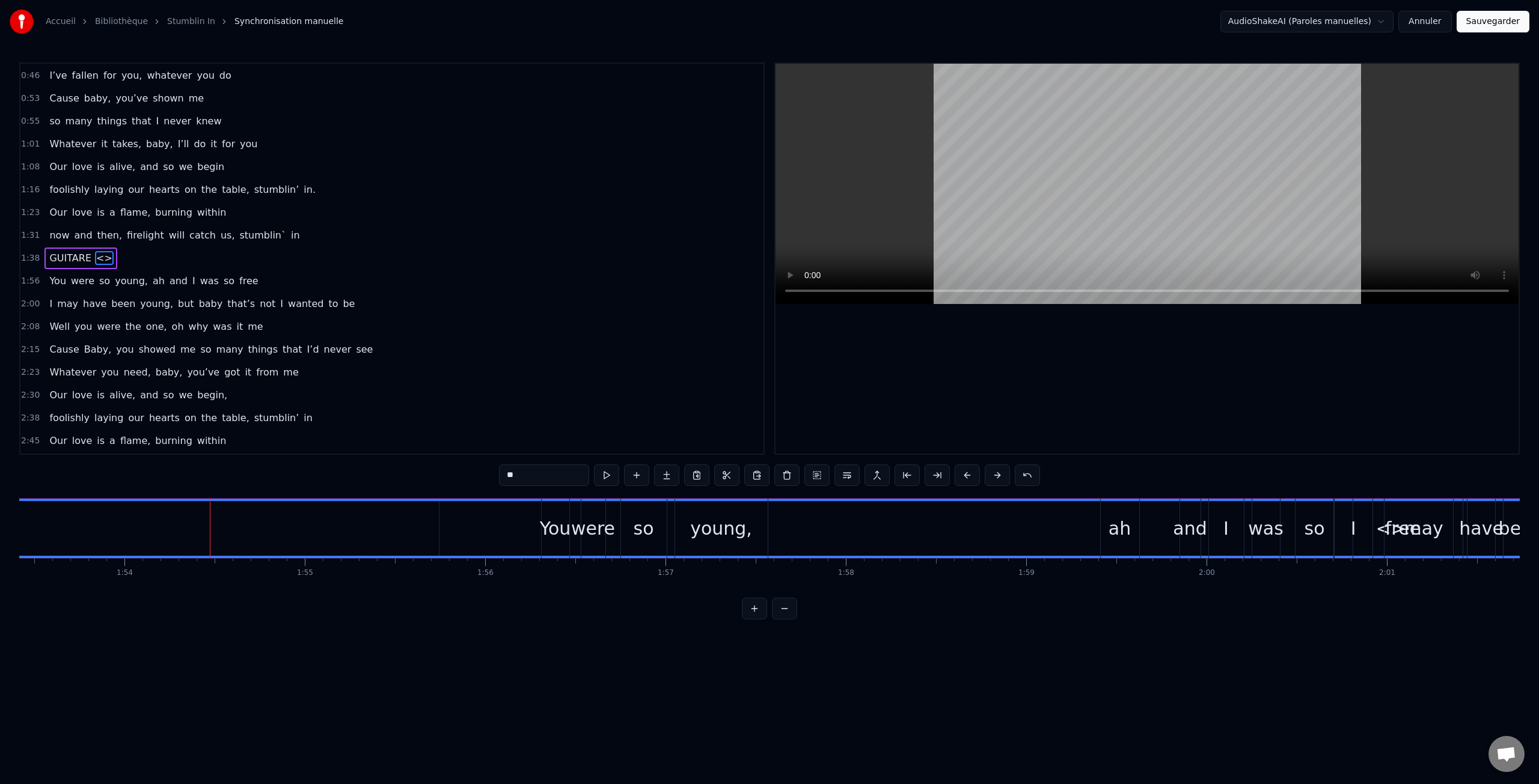
scroll to position [0, 20586]
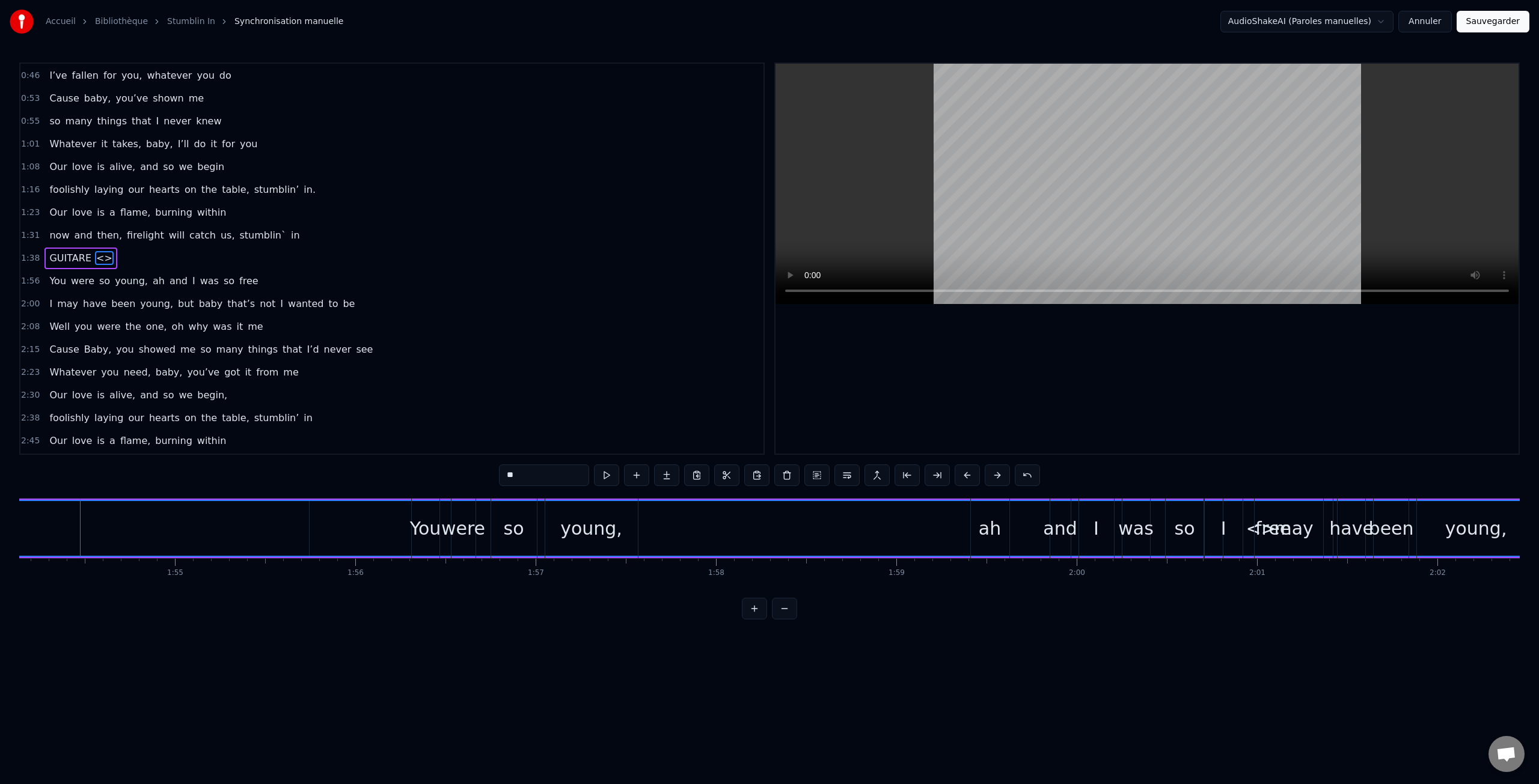
click at [423, 529] on div "You" at bounding box center [425, 529] width 31 height 27
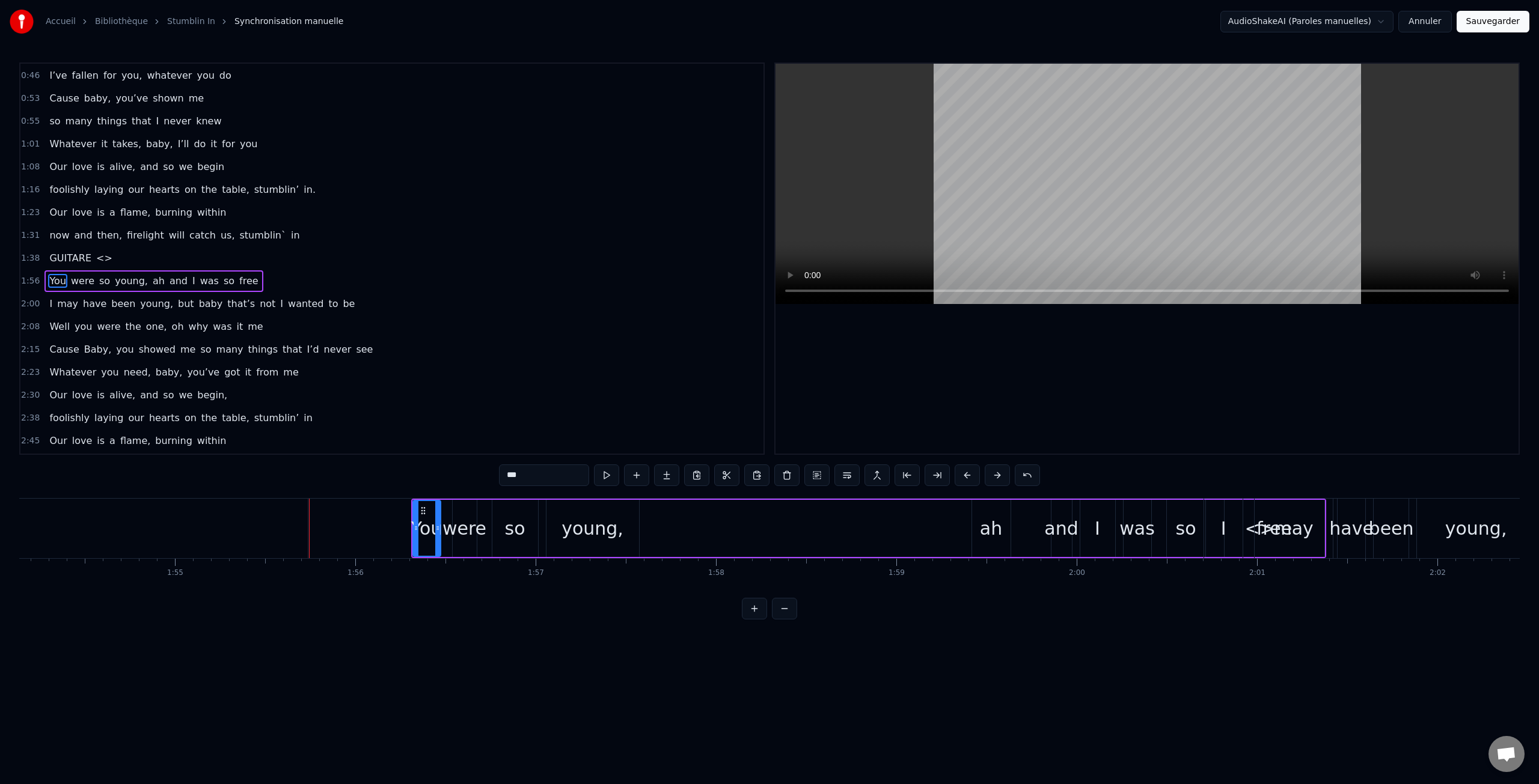
scroll to position [182, 0]
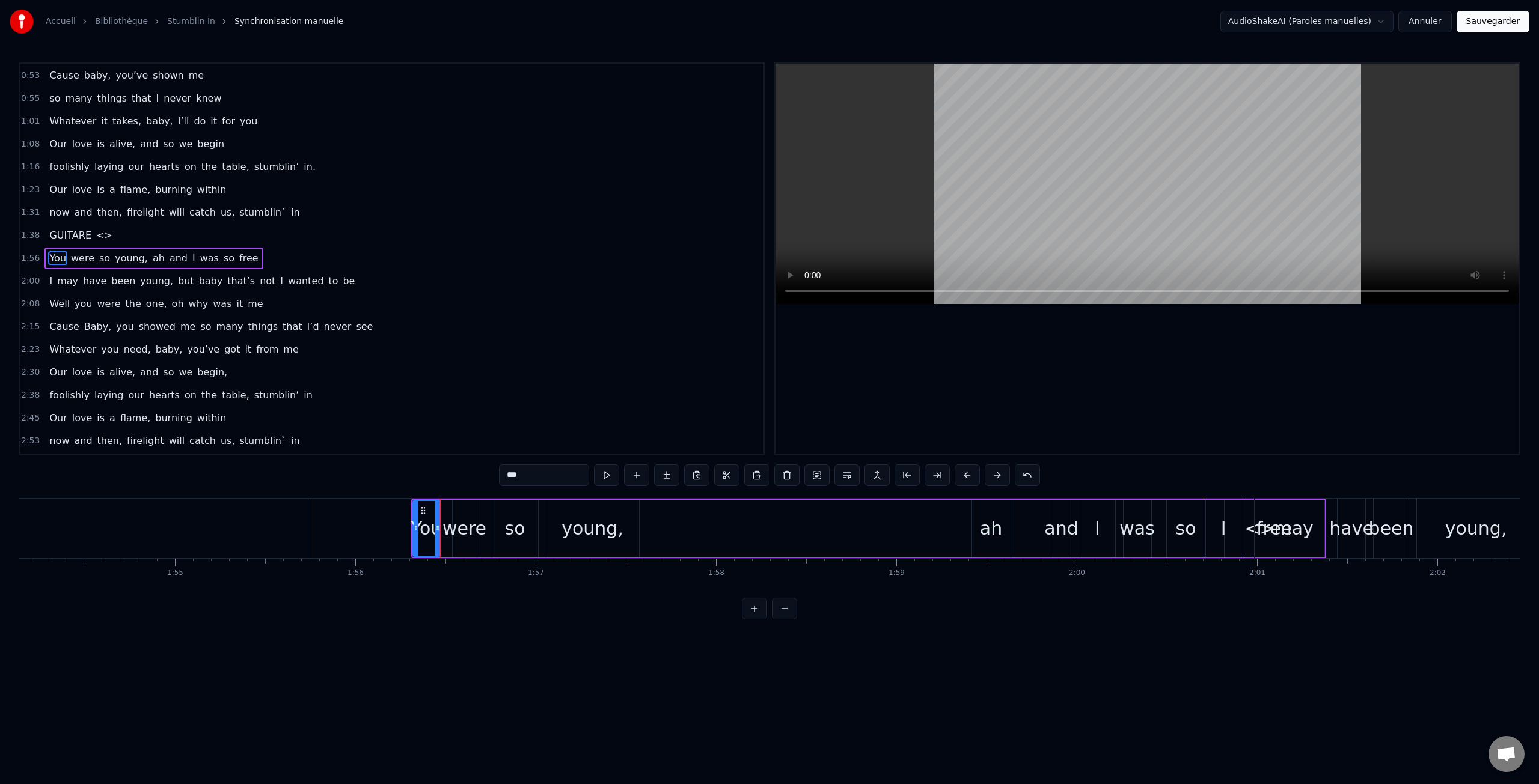
click at [66, 230] on span "GUITARE" at bounding box center [70, 235] width 45 height 13
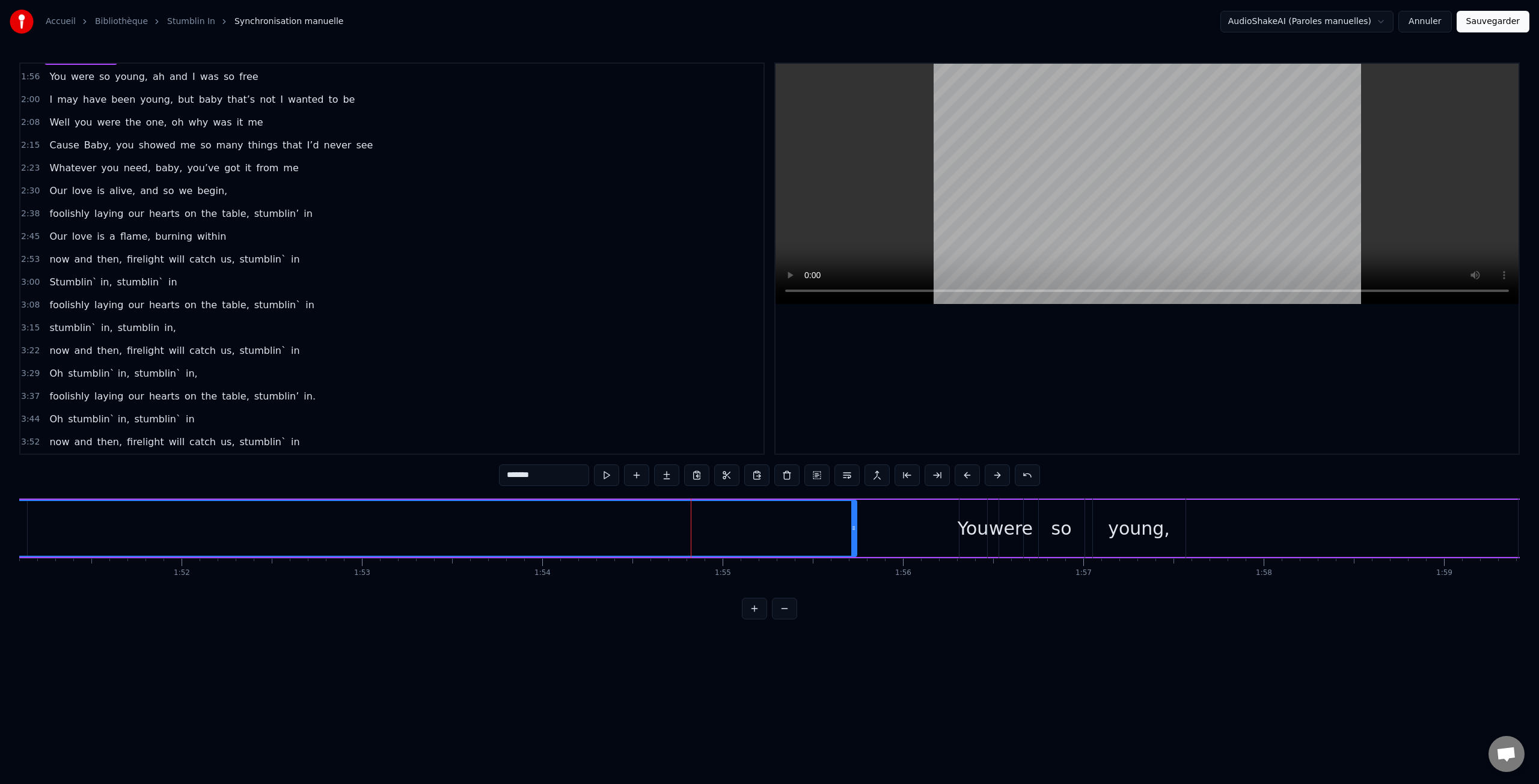
scroll to position [0, 19989]
drag, startPoint x: 903, startPoint y: 529, endPoint x: 570, endPoint y: 528, distance: 333.0
click at [570, 528] on icon at bounding box center [570, 528] width 5 height 9
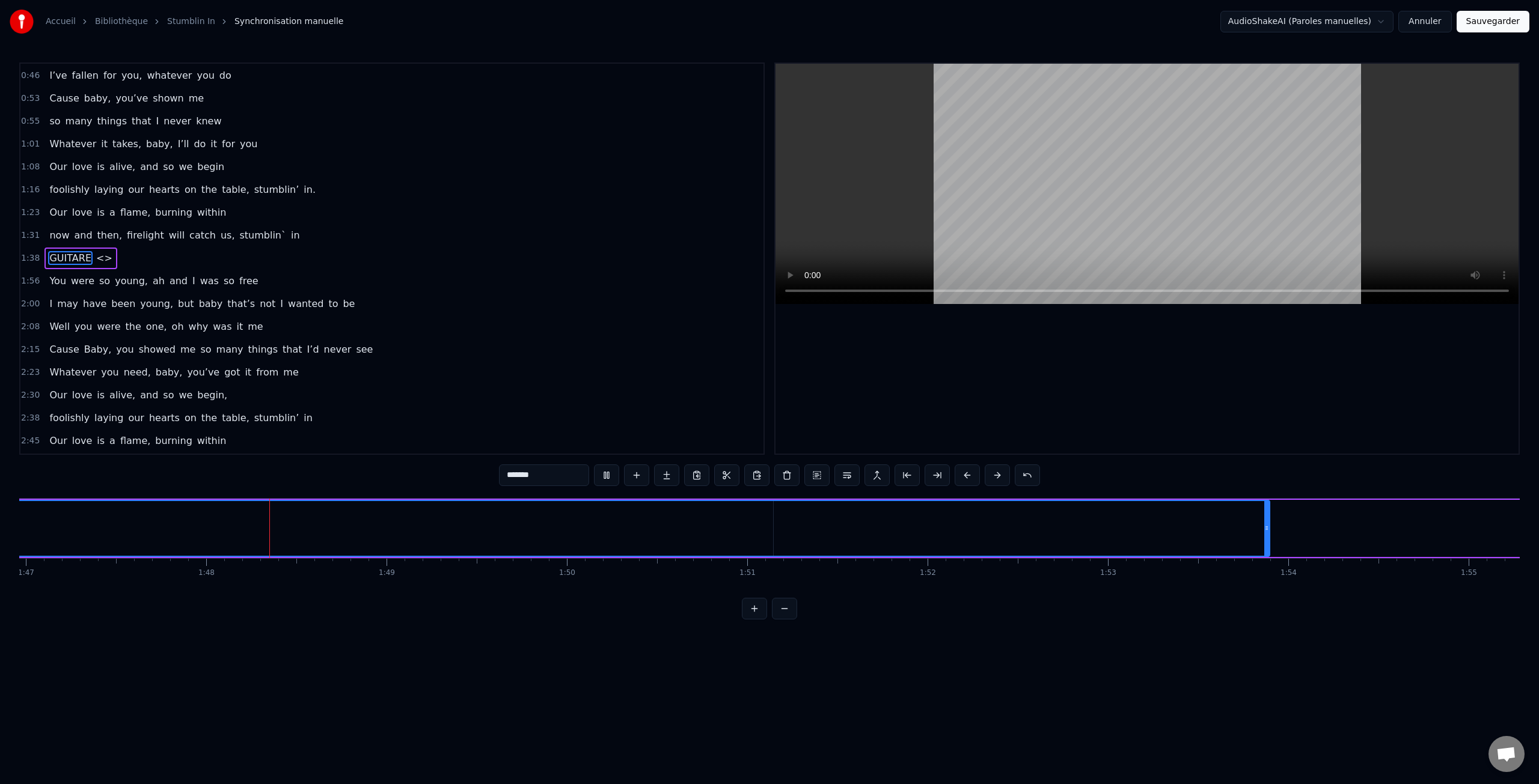
scroll to position [0, 19350]
drag, startPoint x: 1208, startPoint y: 529, endPoint x: 1122, endPoint y: 529, distance: 86.0
click at [1122, 529] on icon at bounding box center [1124, 528] width 5 height 9
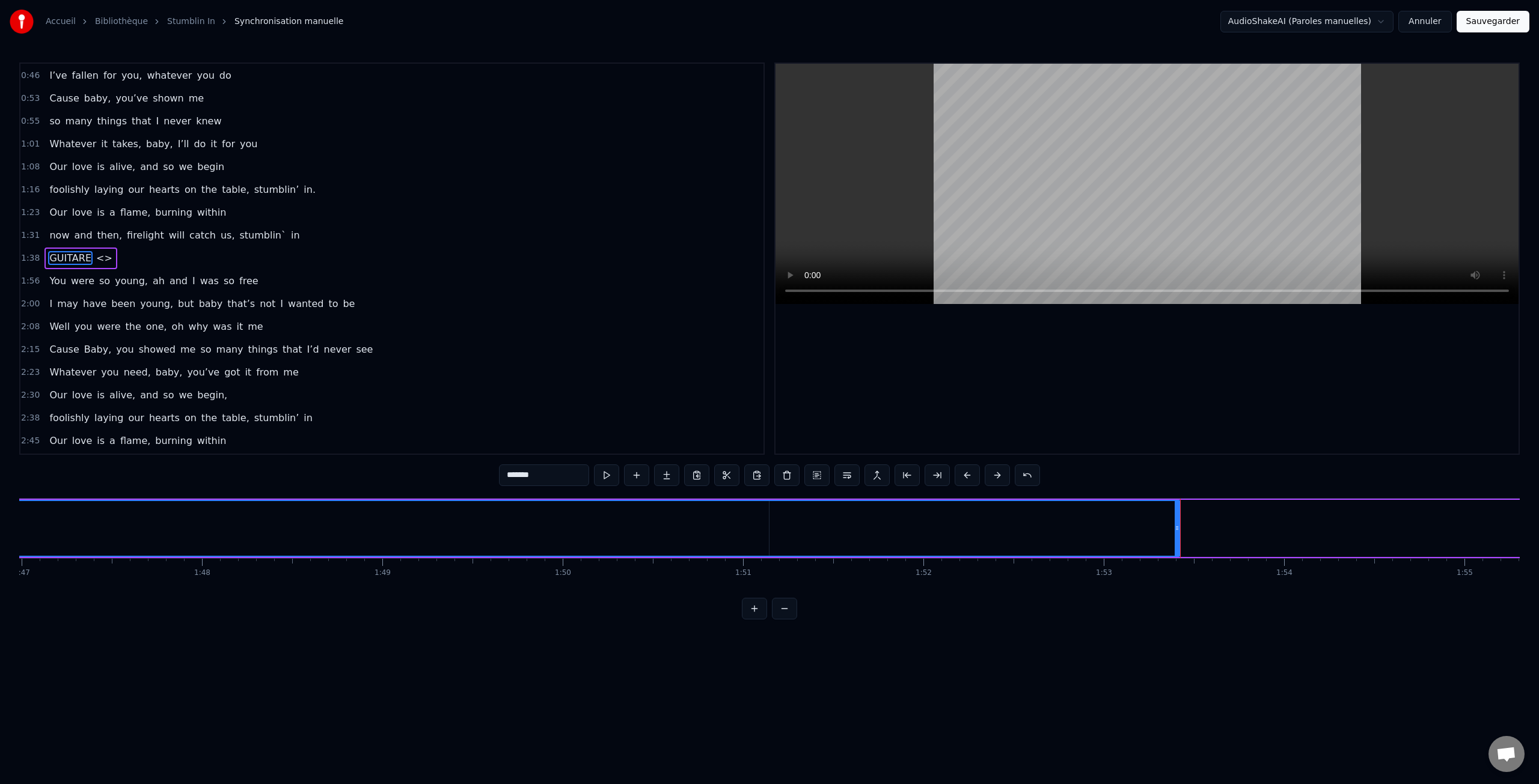
type input "**"
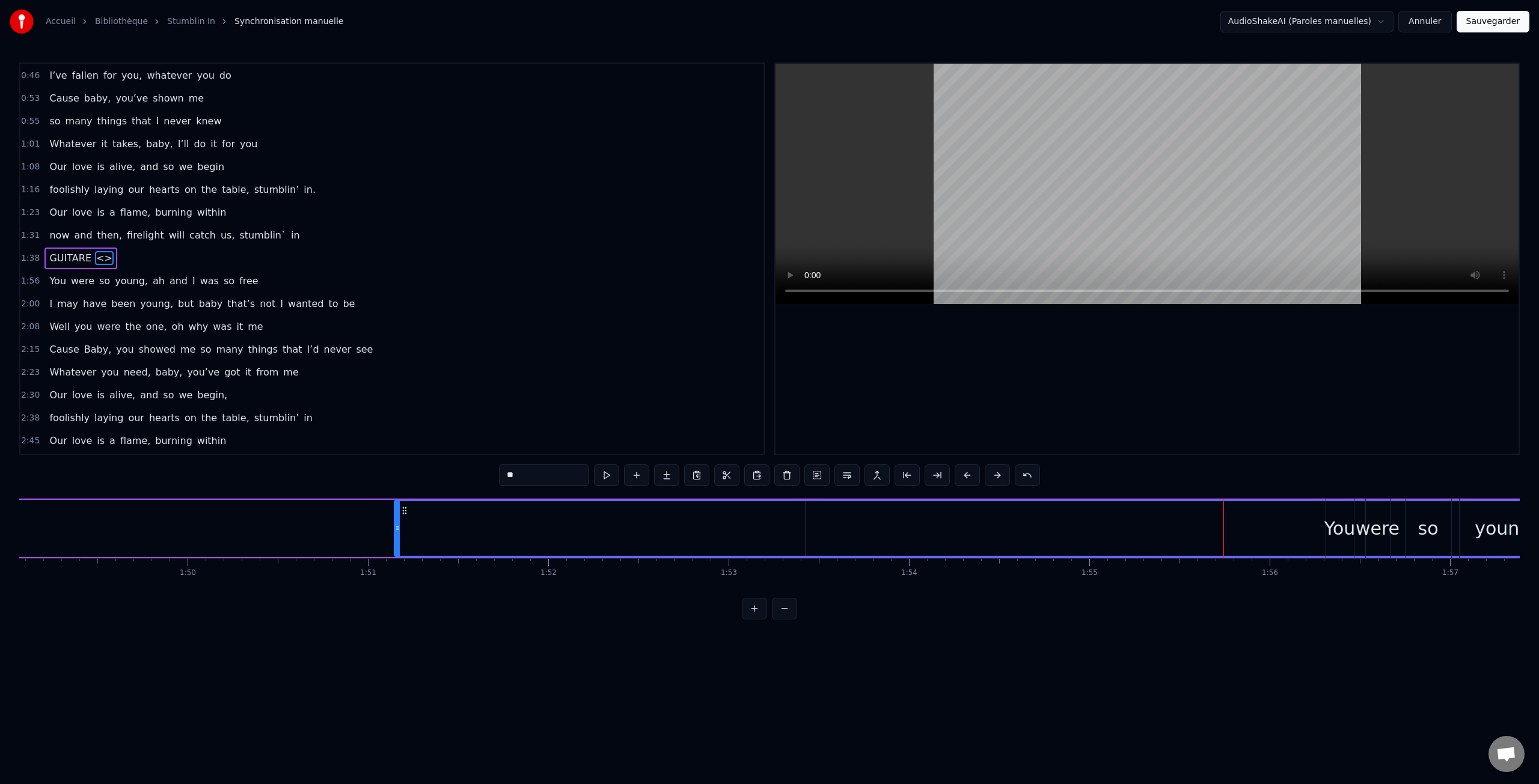
scroll to position [0, 19668]
drag, startPoint x: 401, startPoint y: 529, endPoint x: 841, endPoint y: 538, distance: 440.1
click at [841, 538] on div at bounding box center [842, 529] width 5 height 55
drag, startPoint x: 1353, startPoint y: 530, endPoint x: 1283, endPoint y: 530, distance: 70.0
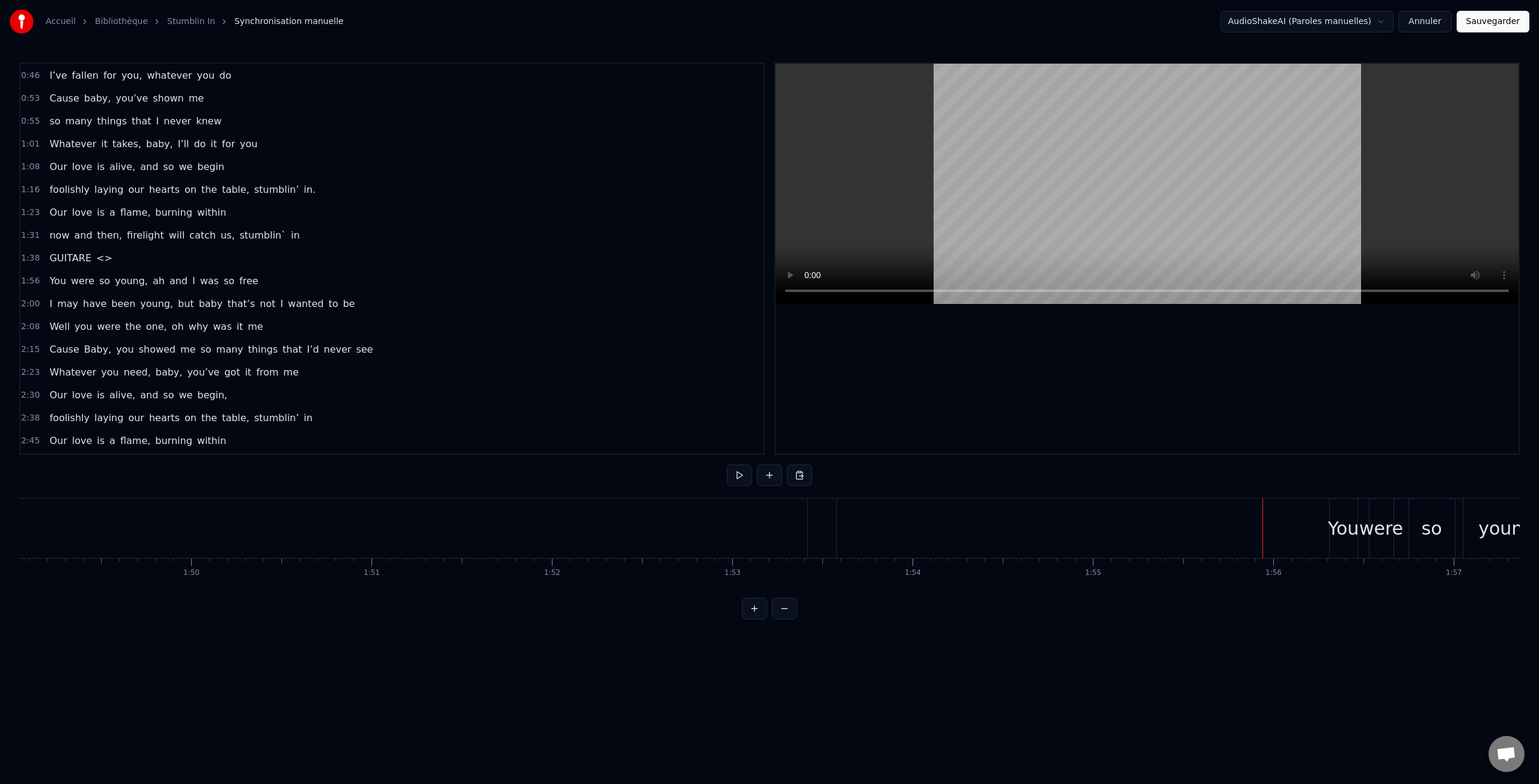
click at [1347, 531] on div "You" at bounding box center [1343, 529] width 31 height 27
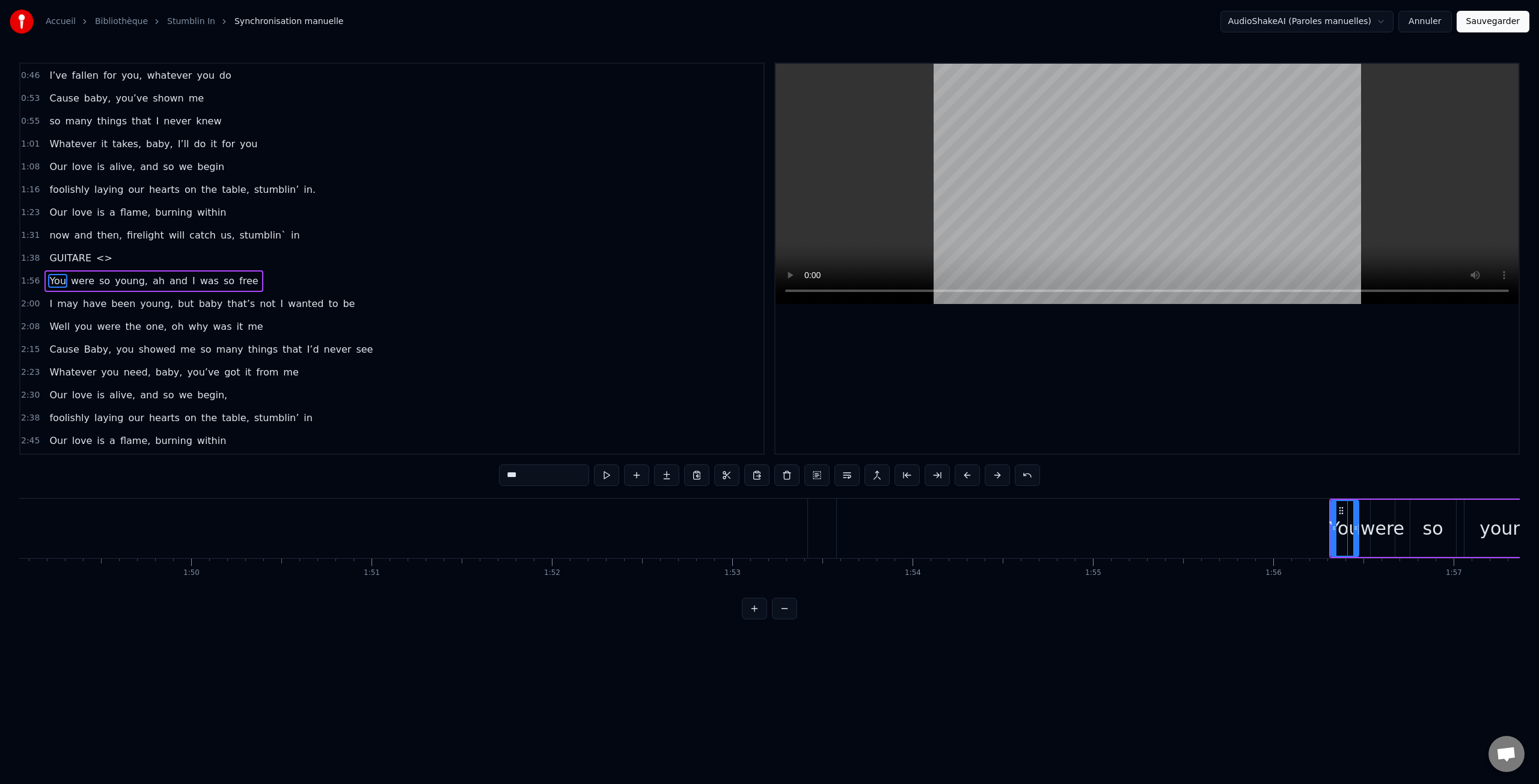
scroll to position [182, 0]
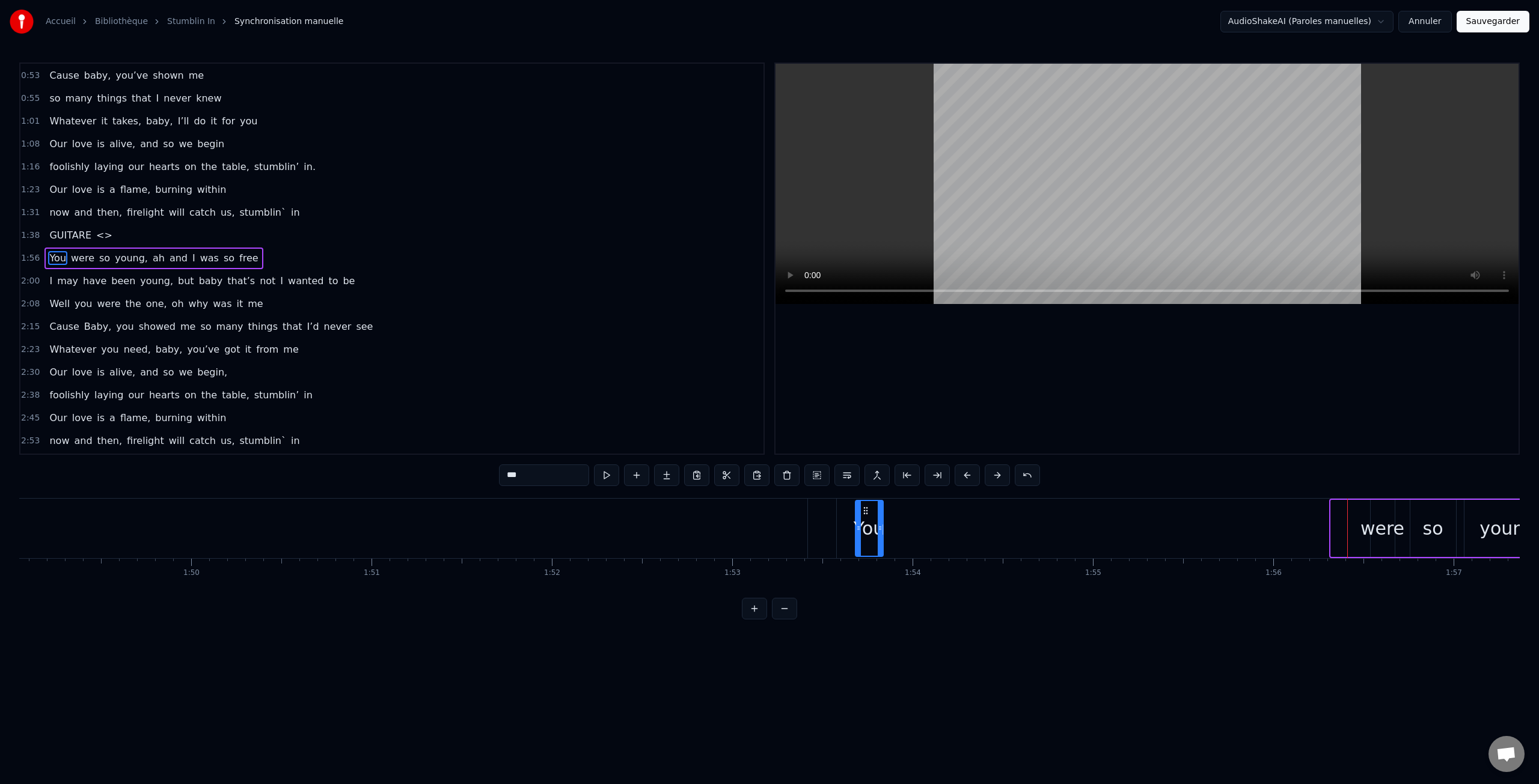
drag, startPoint x: 1342, startPoint y: 513, endPoint x: 866, endPoint y: 531, distance: 476.3
click at [866, 531] on div "You" at bounding box center [869, 529] width 26 height 55
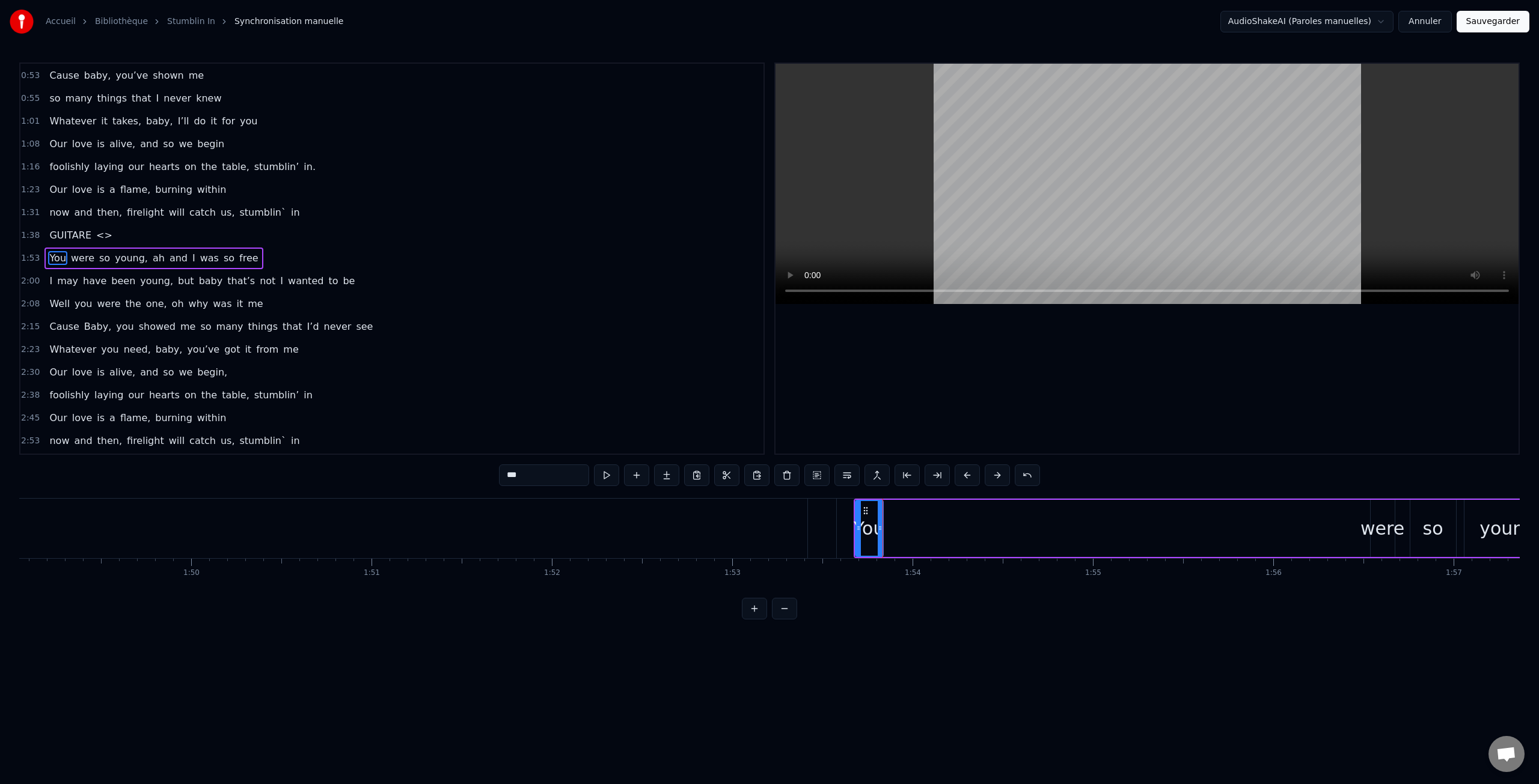
click at [1369, 531] on div "were" at bounding box center [1382, 529] width 44 height 27
type input "****"
drag, startPoint x: 1380, startPoint y: 531, endPoint x: 1158, endPoint y: 520, distance: 222.3
click at [1052, 527] on div "You were so young, ah and I was so free" at bounding box center [1548, 529] width 1391 height 60
click at [1380, 513] on div "were" at bounding box center [1383, 529] width 24 height 57
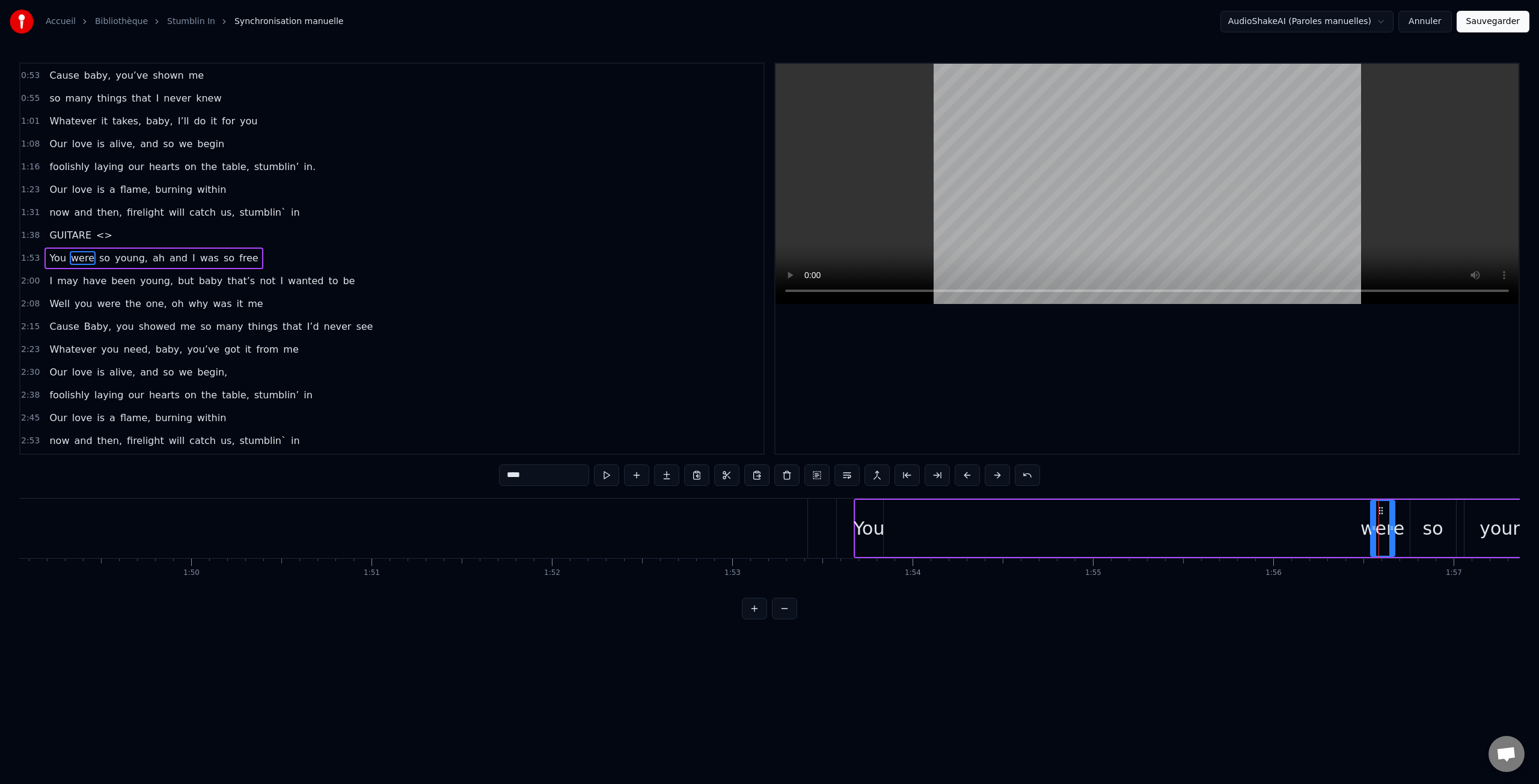
drag, startPoint x: 1380, startPoint y: 511, endPoint x: 1051, endPoint y: 526, distance: 329.3
click at [1034, 523] on div "You were so young, ah and I was so free" at bounding box center [1548, 529] width 1391 height 60
click at [1383, 517] on div "were" at bounding box center [1382, 529] width 44 height 27
drag, startPoint x: 1374, startPoint y: 511, endPoint x: 1364, endPoint y: 522, distance: 14.9
click at [1364, 522] on div at bounding box center [1365, 529] width 5 height 55
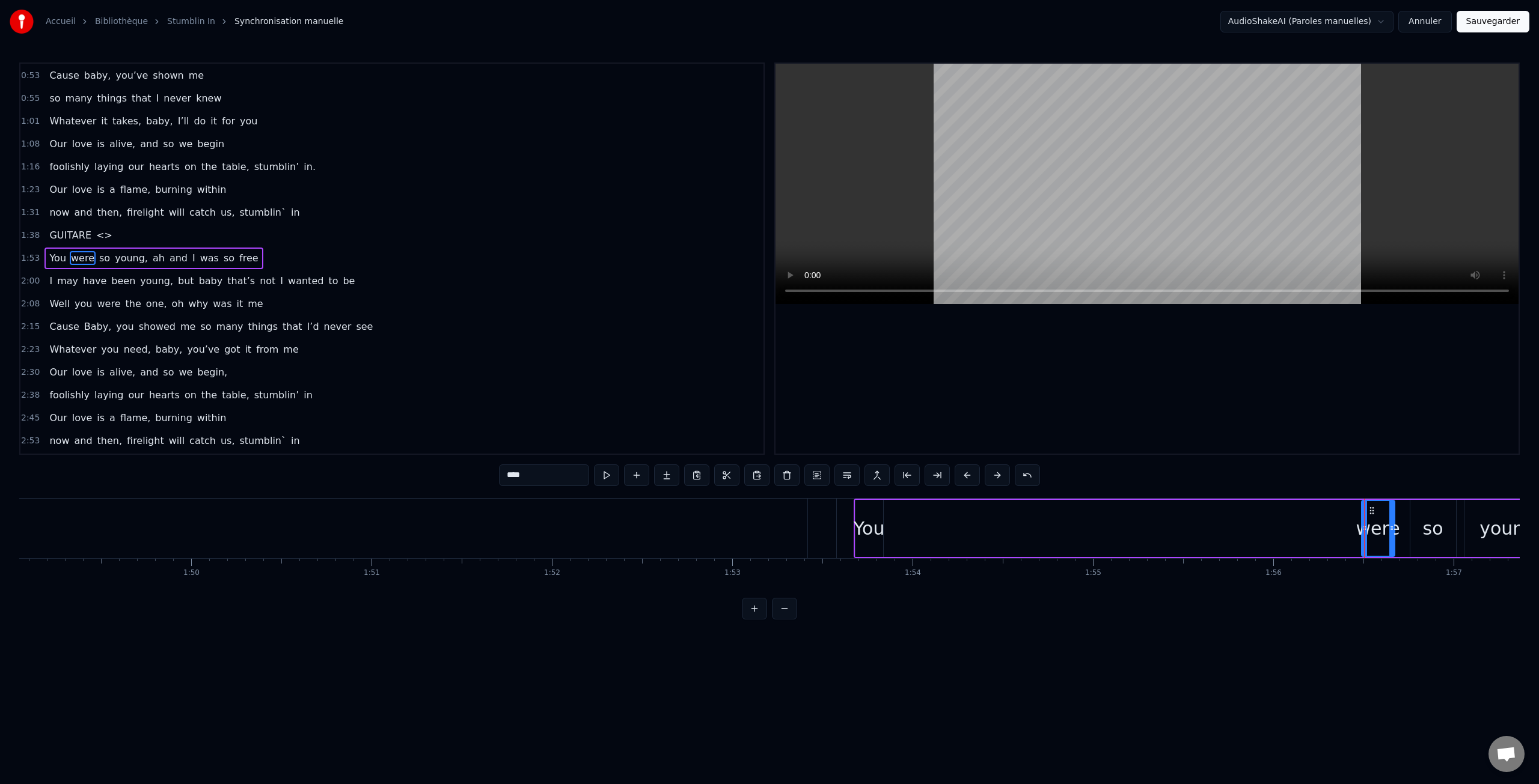
drag, startPoint x: 1370, startPoint y: 510, endPoint x: 1322, endPoint y: 514, distance: 48.2
click at [1314, 513] on div "You were so young, ah and I was so free" at bounding box center [1548, 529] width 1391 height 60
click at [1376, 525] on div "were" at bounding box center [1378, 529] width 44 height 27
drag, startPoint x: 1376, startPoint y: 525, endPoint x: 1362, endPoint y: 541, distance: 21.3
click at [1332, 545] on div "You were so young, ah and I was so free" at bounding box center [1548, 529] width 1391 height 60
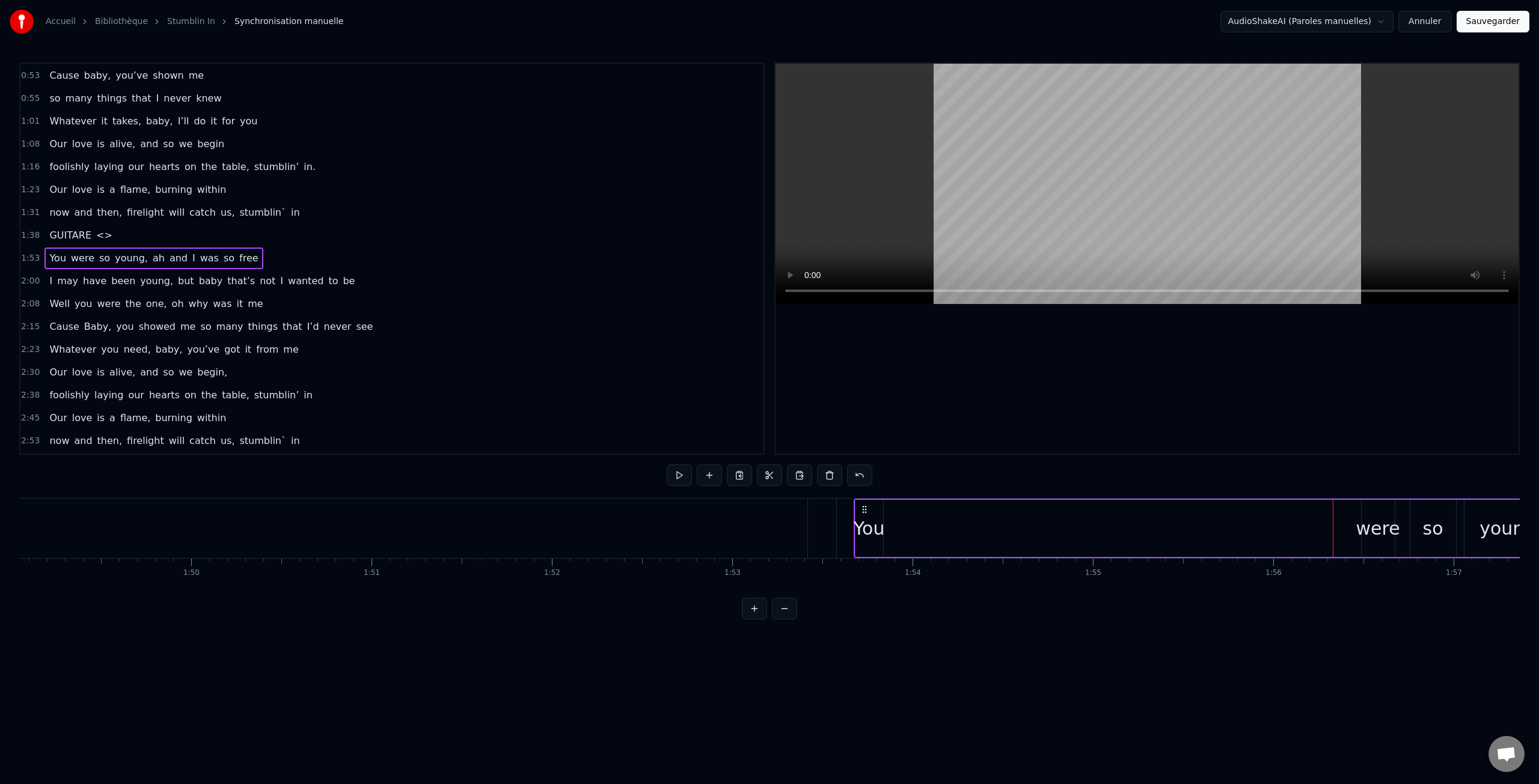
click at [1387, 528] on div "were" at bounding box center [1378, 529] width 44 height 27
drag, startPoint x: 1364, startPoint y: 512, endPoint x: 1333, endPoint y: 514, distance: 31.1
click at [1333, 514] on div at bounding box center [1334, 529] width 5 height 55
drag, startPoint x: 1343, startPoint y: 511, endPoint x: 1220, endPoint y: 518, distance: 123.2
click at [1268, 514] on div "You were so young, ah and I was so free" at bounding box center [1548, 529] width 1391 height 60
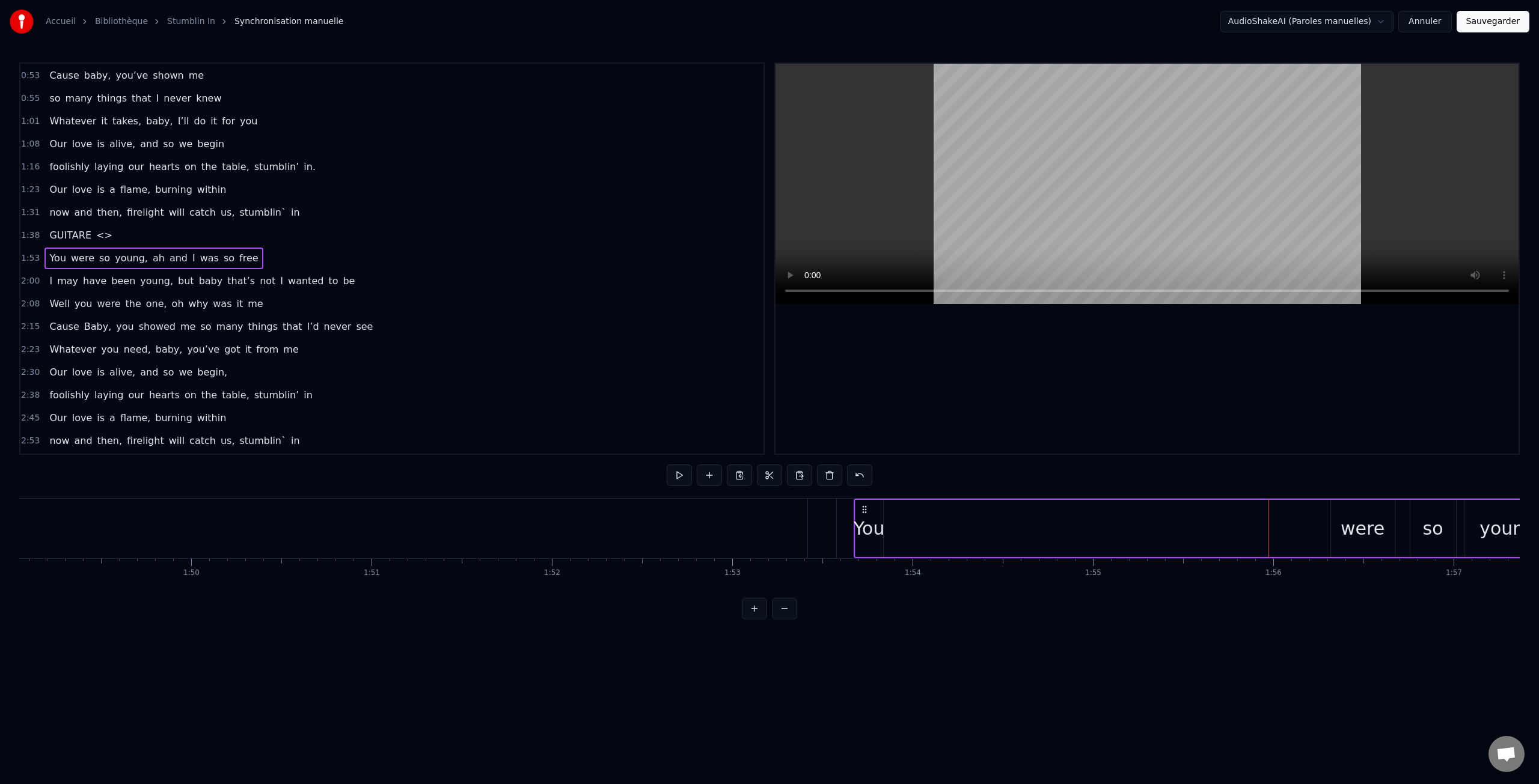
drag, startPoint x: 867, startPoint y: 518, endPoint x: 971, endPoint y: 523, distance: 104.1
click at [971, 523] on div "You were so young, ah and I was so free" at bounding box center [1548, 529] width 1391 height 60
drag, startPoint x: 869, startPoint y: 529, endPoint x: 1040, endPoint y: 537, distance: 171.2
click at [1075, 540] on div "You were so young, ah and I was so free" at bounding box center [1548, 529] width 1391 height 60
drag, startPoint x: 864, startPoint y: 510, endPoint x: 848, endPoint y: 530, distance: 25.6
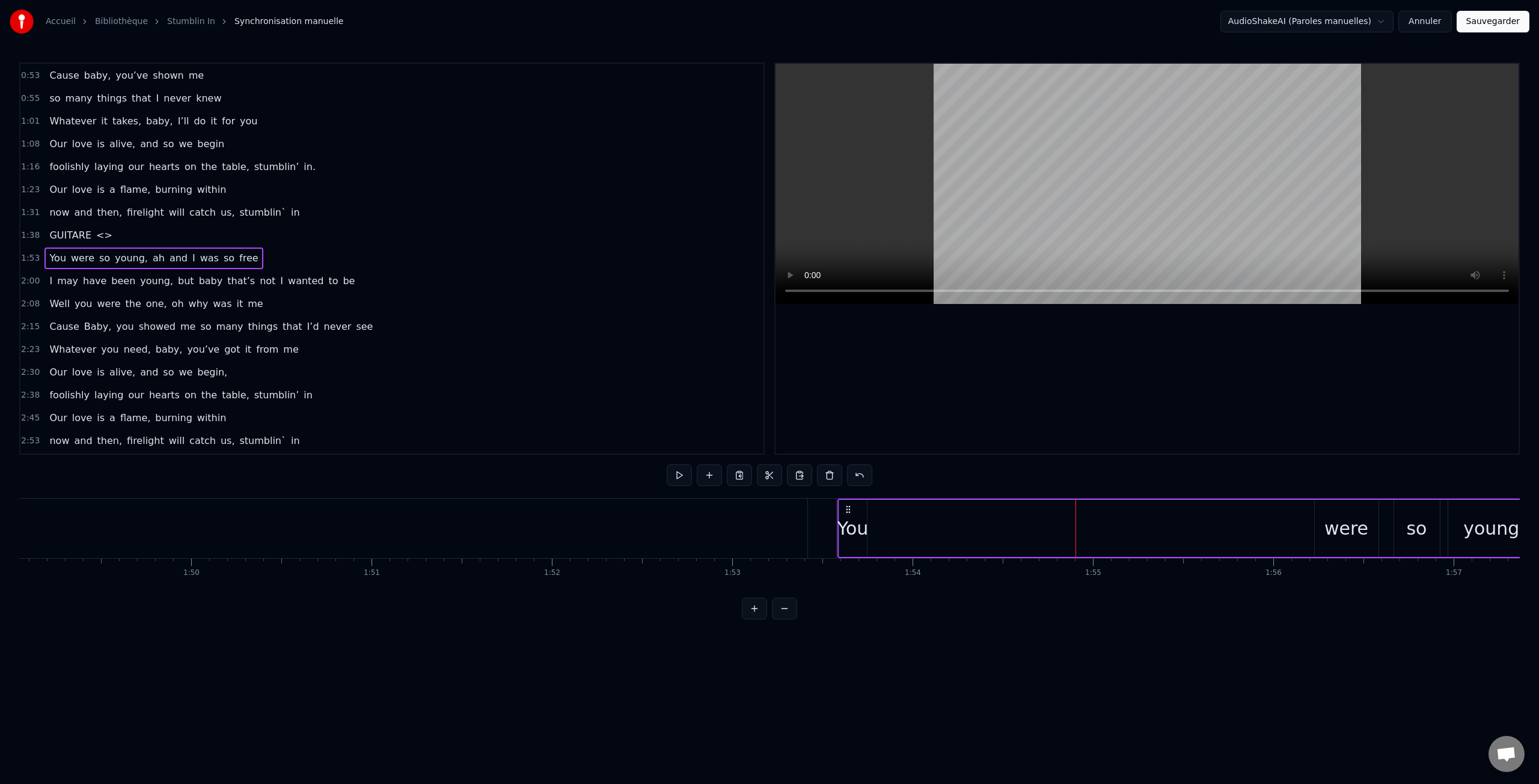
click at [848, 530] on div "You were so young, ah and I was so free" at bounding box center [1532, 529] width 1391 height 60
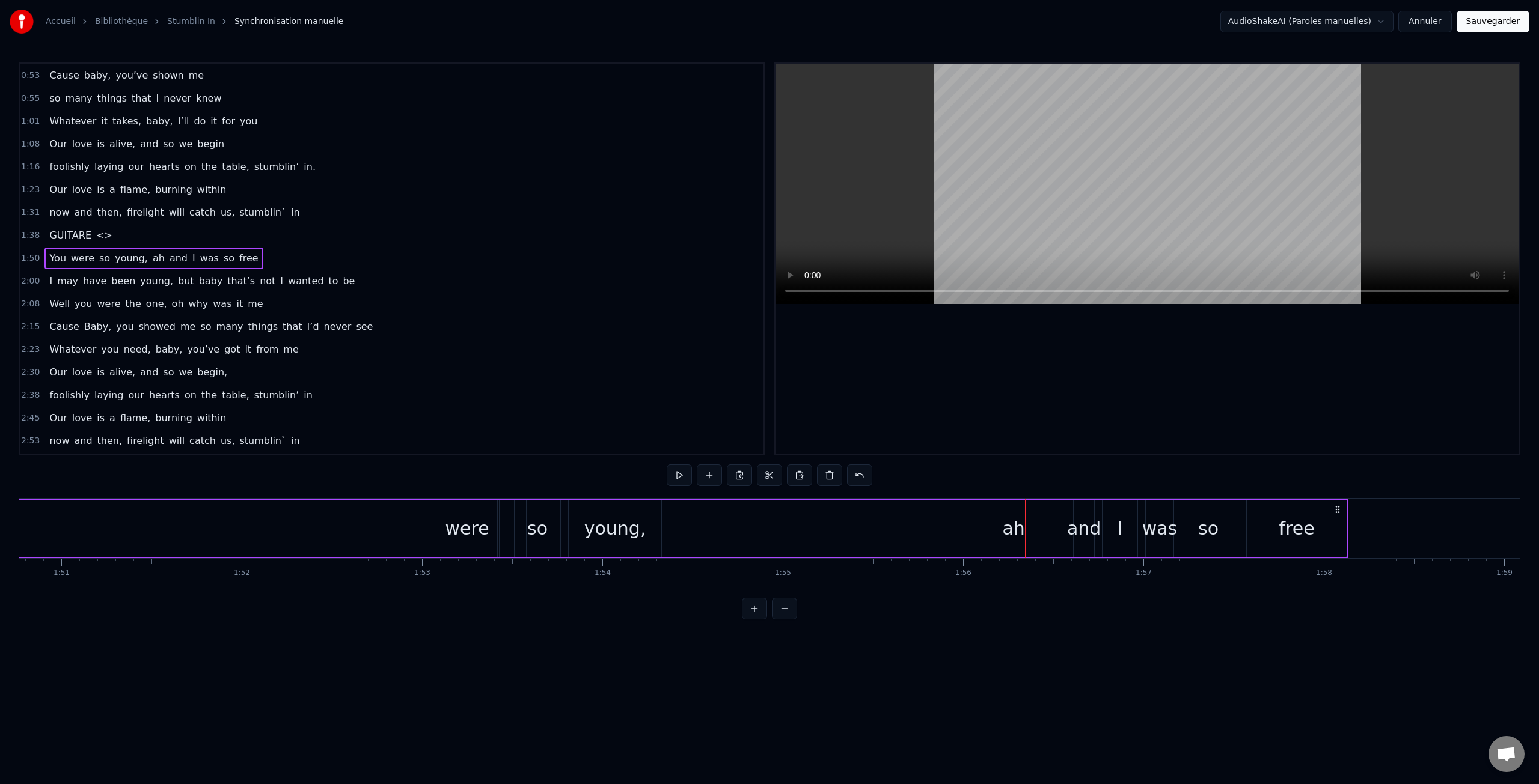
scroll to position [0, 19848]
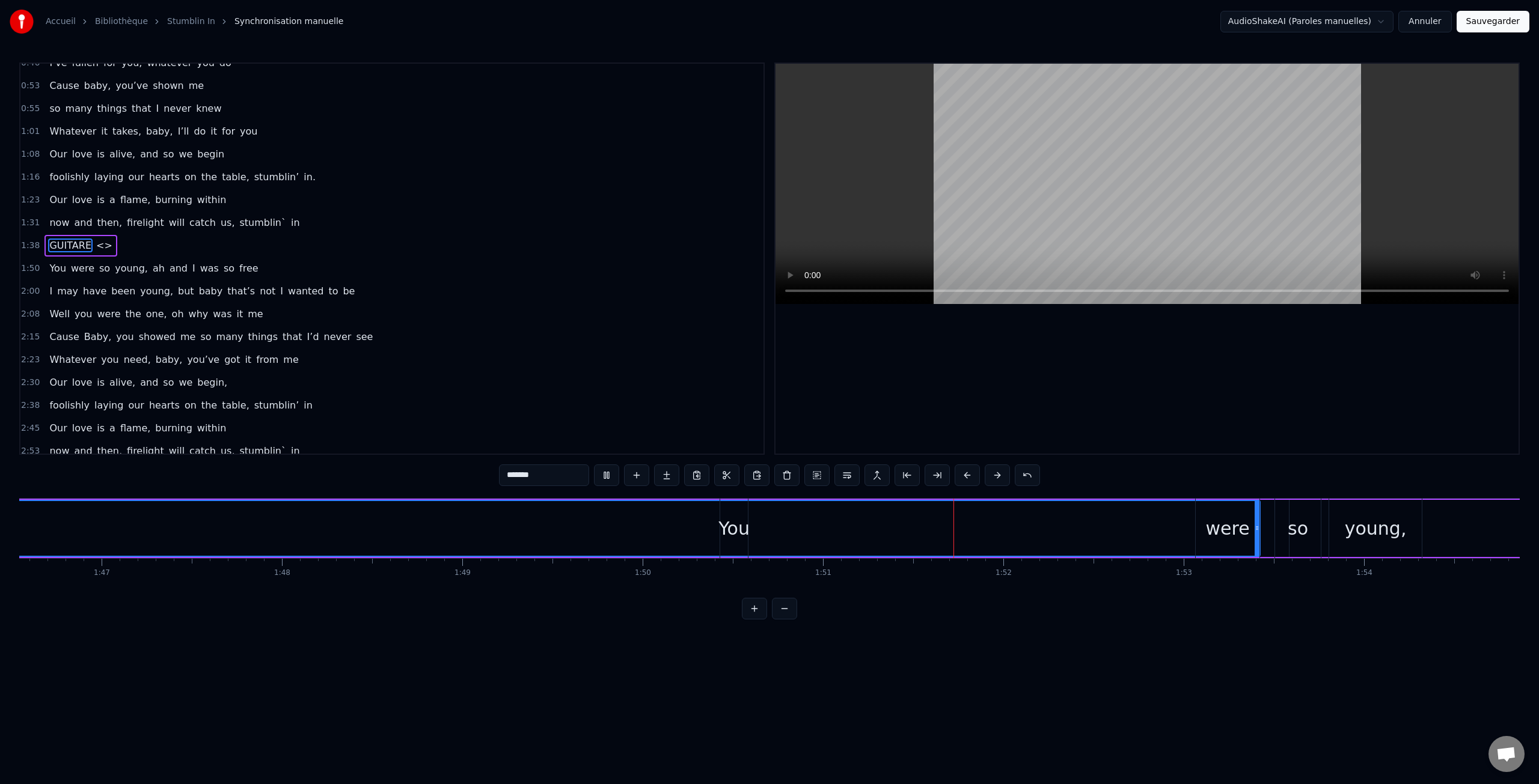
scroll to position [0, 19270]
drag, startPoint x: 686, startPoint y: 528, endPoint x: 739, endPoint y: 538, distance: 53.9
click at [849, 545] on div "You were so young, ah and I was so free" at bounding box center [1362, 529] width 1391 height 60
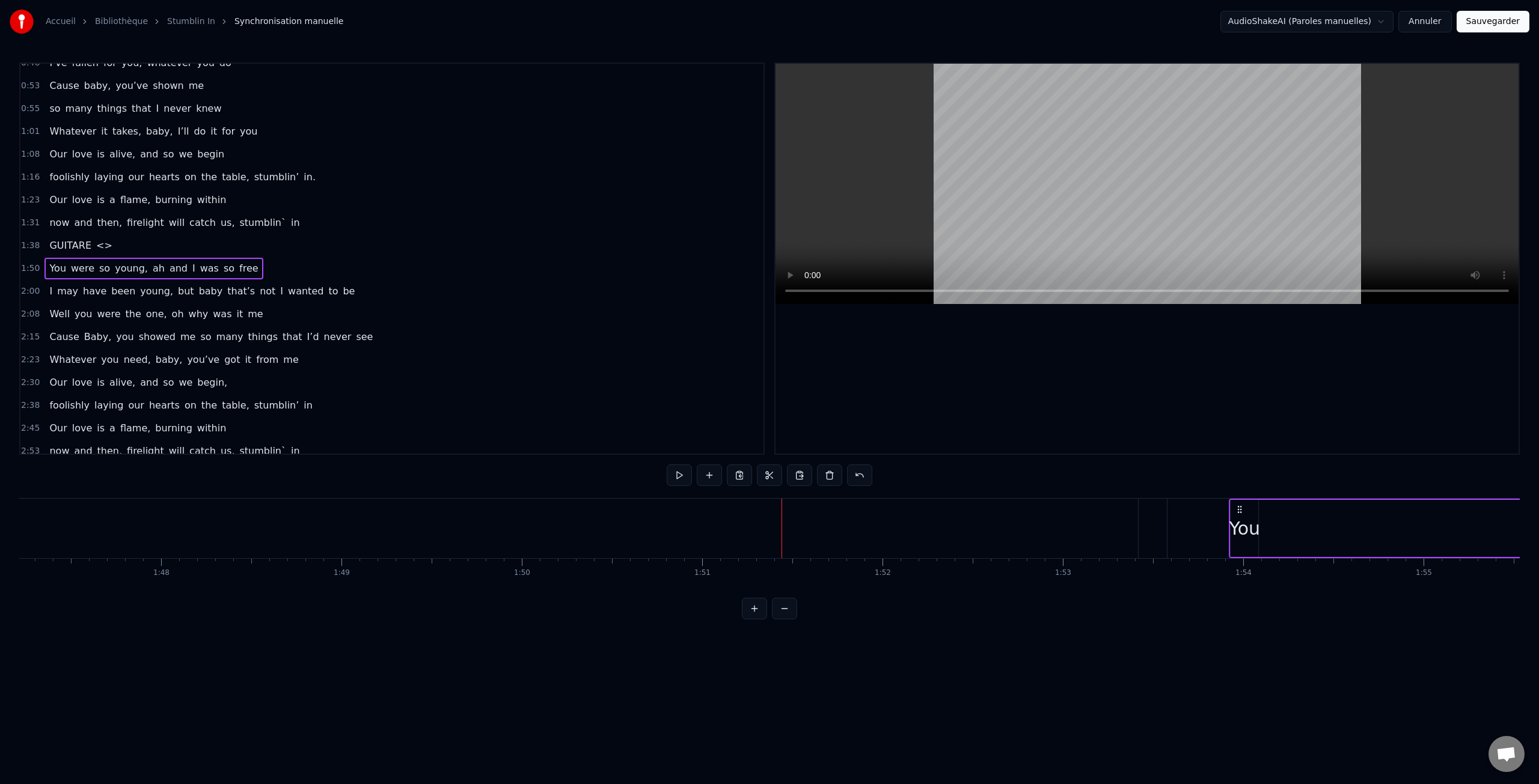
scroll to position [0, 19342]
drag, startPoint x: 677, startPoint y: 510, endPoint x: 1175, endPoint y: 545, distance: 499.2
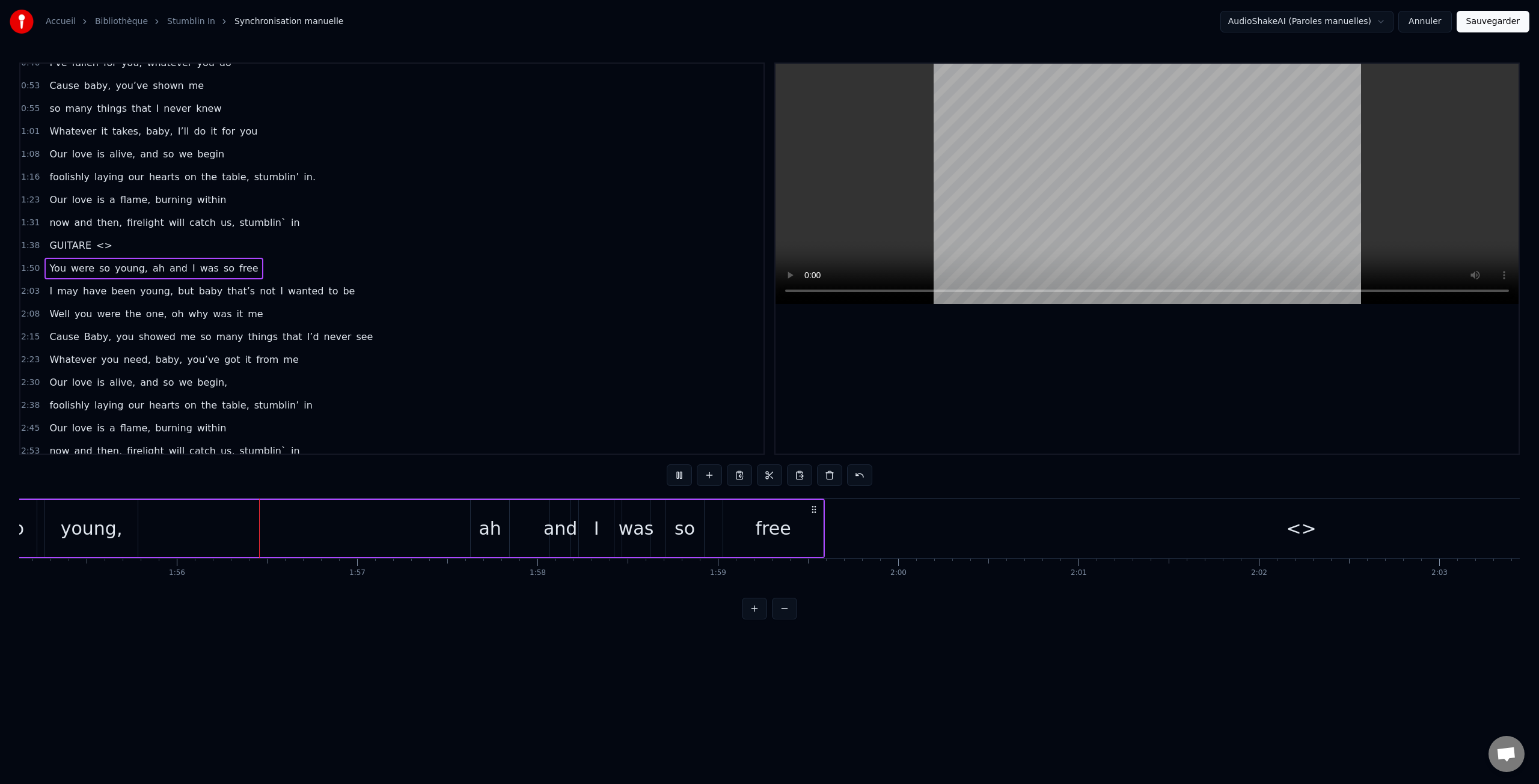
scroll to position [0, 20823]
click at [1426, 17] on button "Annuler" at bounding box center [1424, 22] width 53 height 22
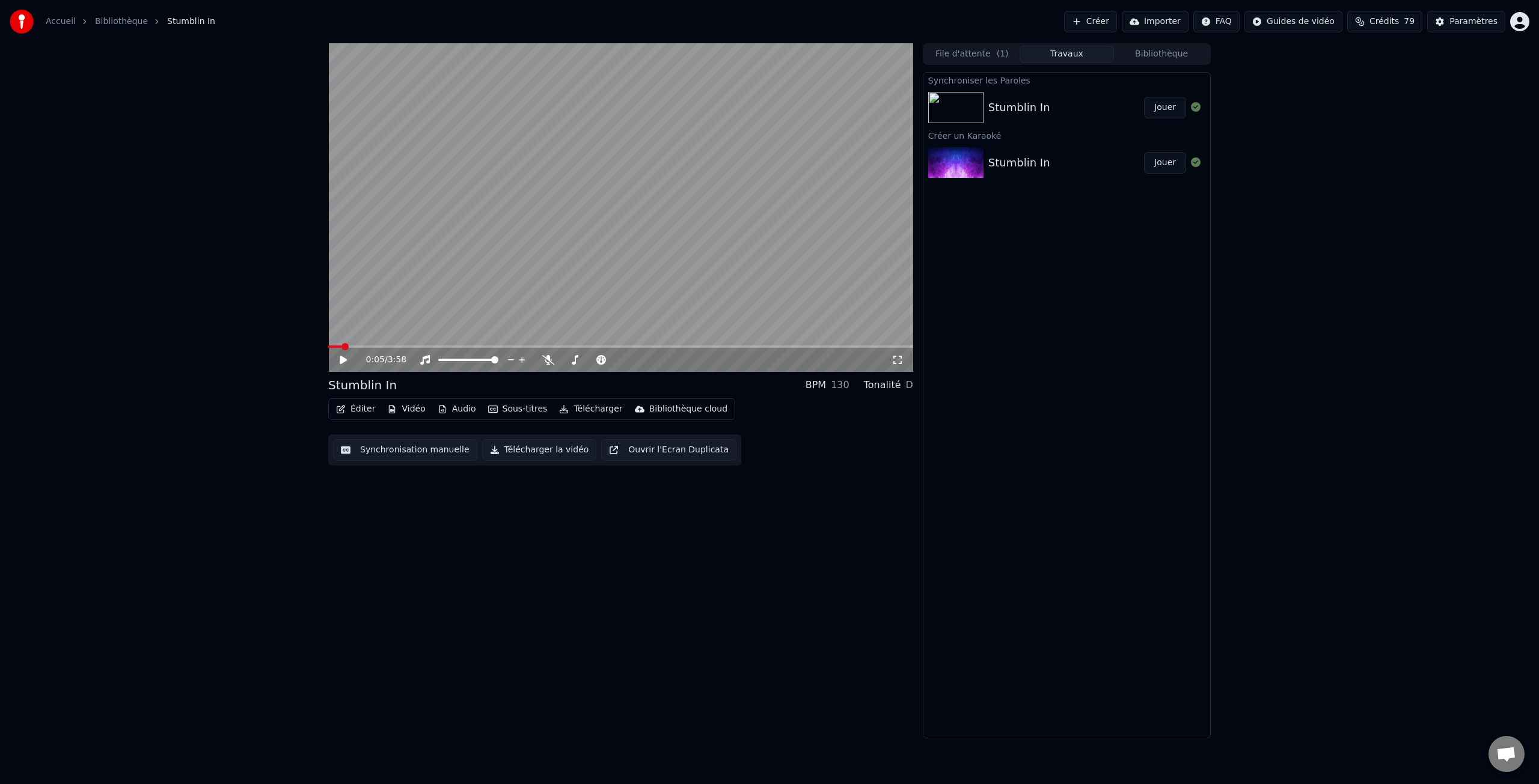
click at [70, 22] on link "Accueil" at bounding box center [61, 22] width 30 height 12
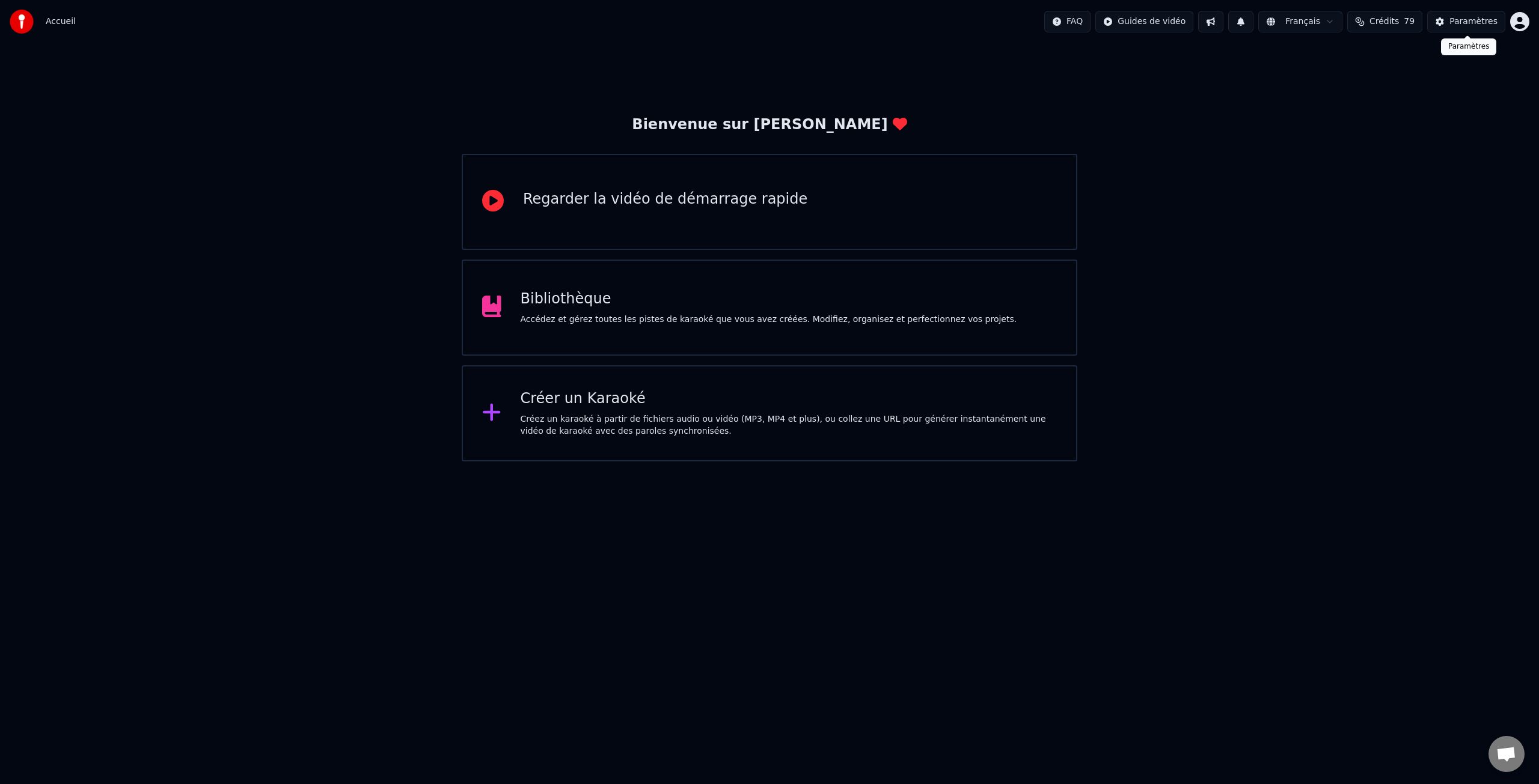
click at [1467, 24] on div "Paramètres" at bounding box center [1473, 22] width 48 height 12
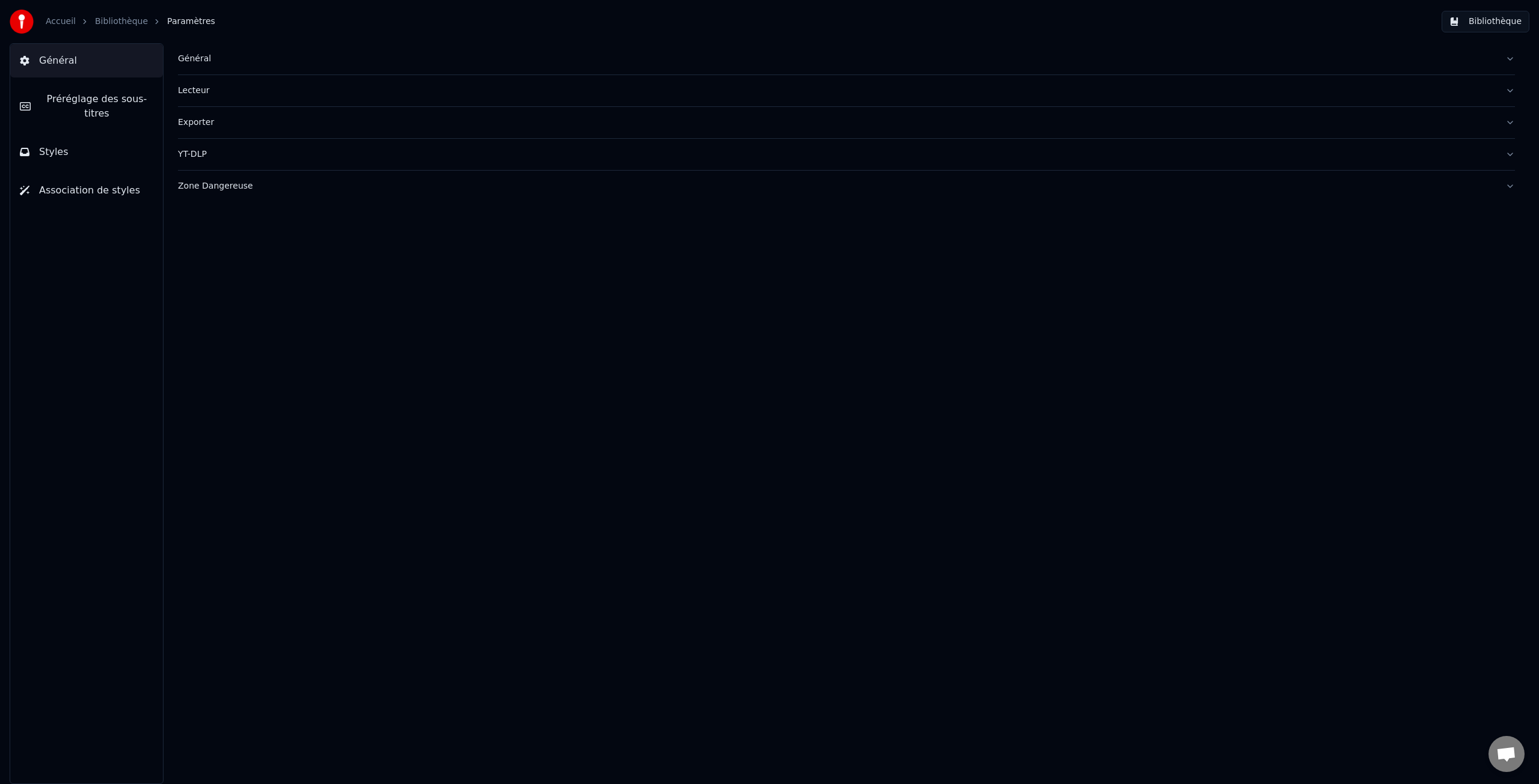
click at [91, 100] on span "Préréglage des sous-titres" at bounding box center [97, 106] width 113 height 29
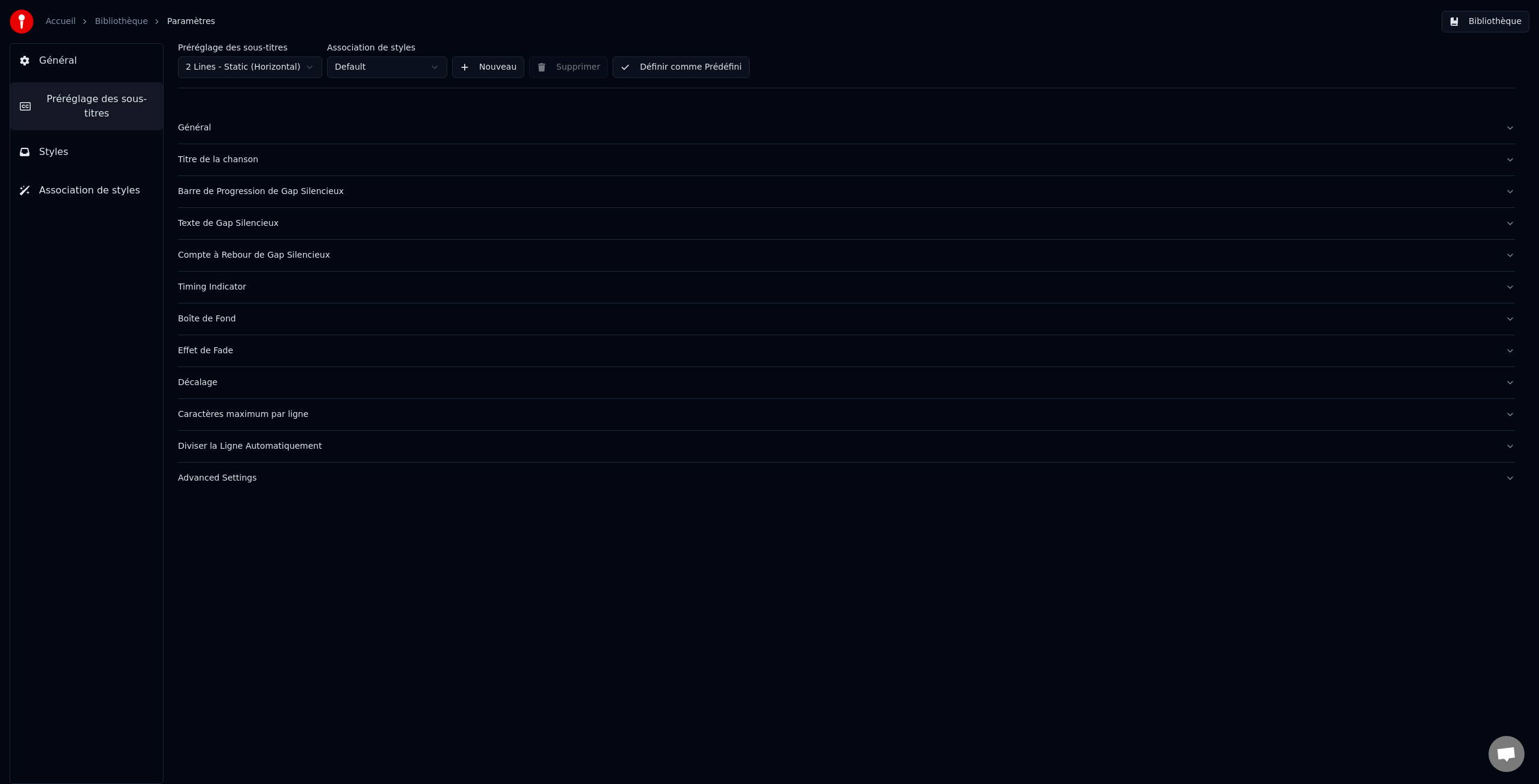
click at [220, 158] on div "Titre de la chanson" at bounding box center [837, 160] width 1318 height 12
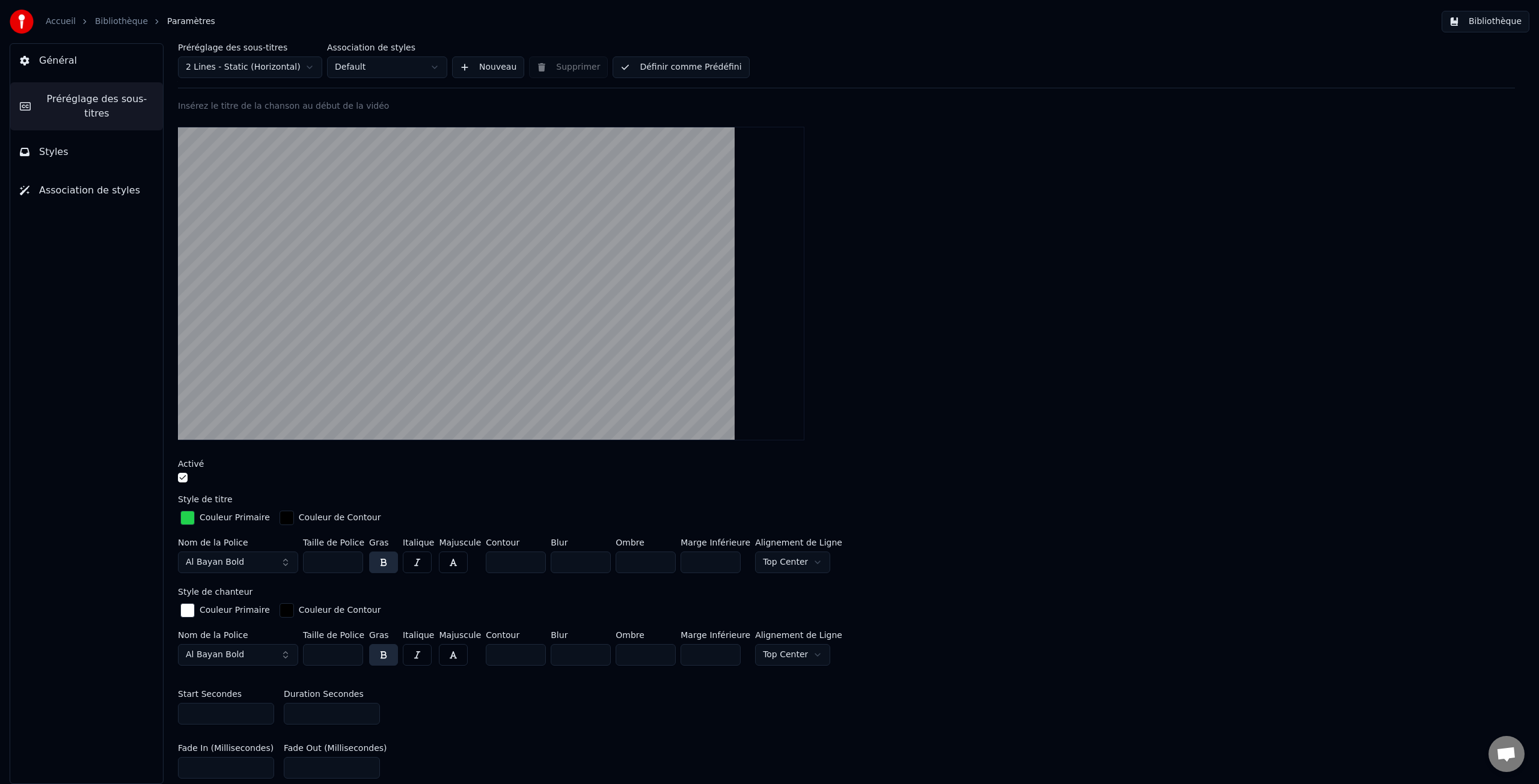
scroll to position [76, 0]
click at [183, 475] on button "button" at bounding box center [182, 476] width 9 height 9
click at [186, 476] on button "button" at bounding box center [182, 476] width 9 height 9
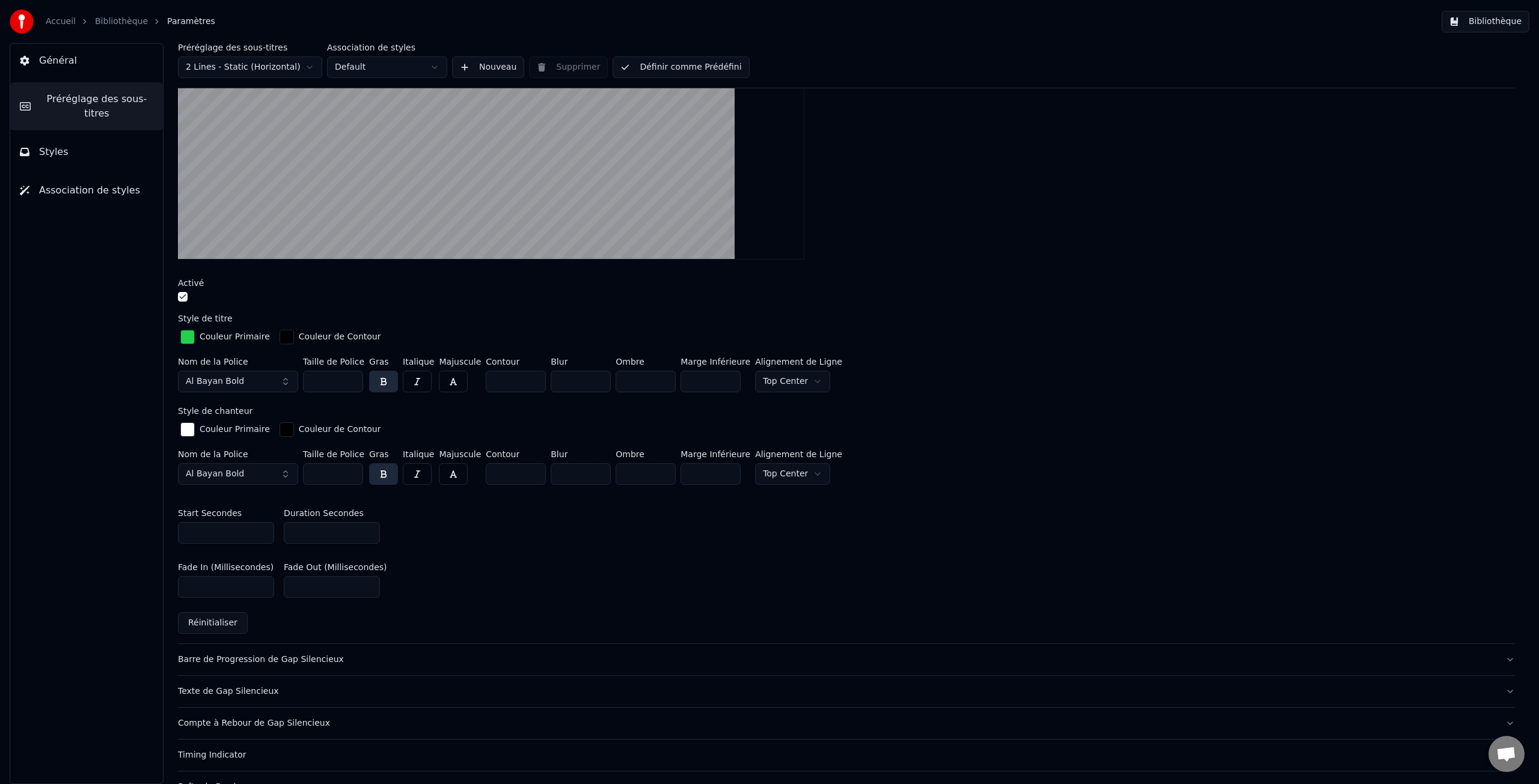
scroll to position [260, 0]
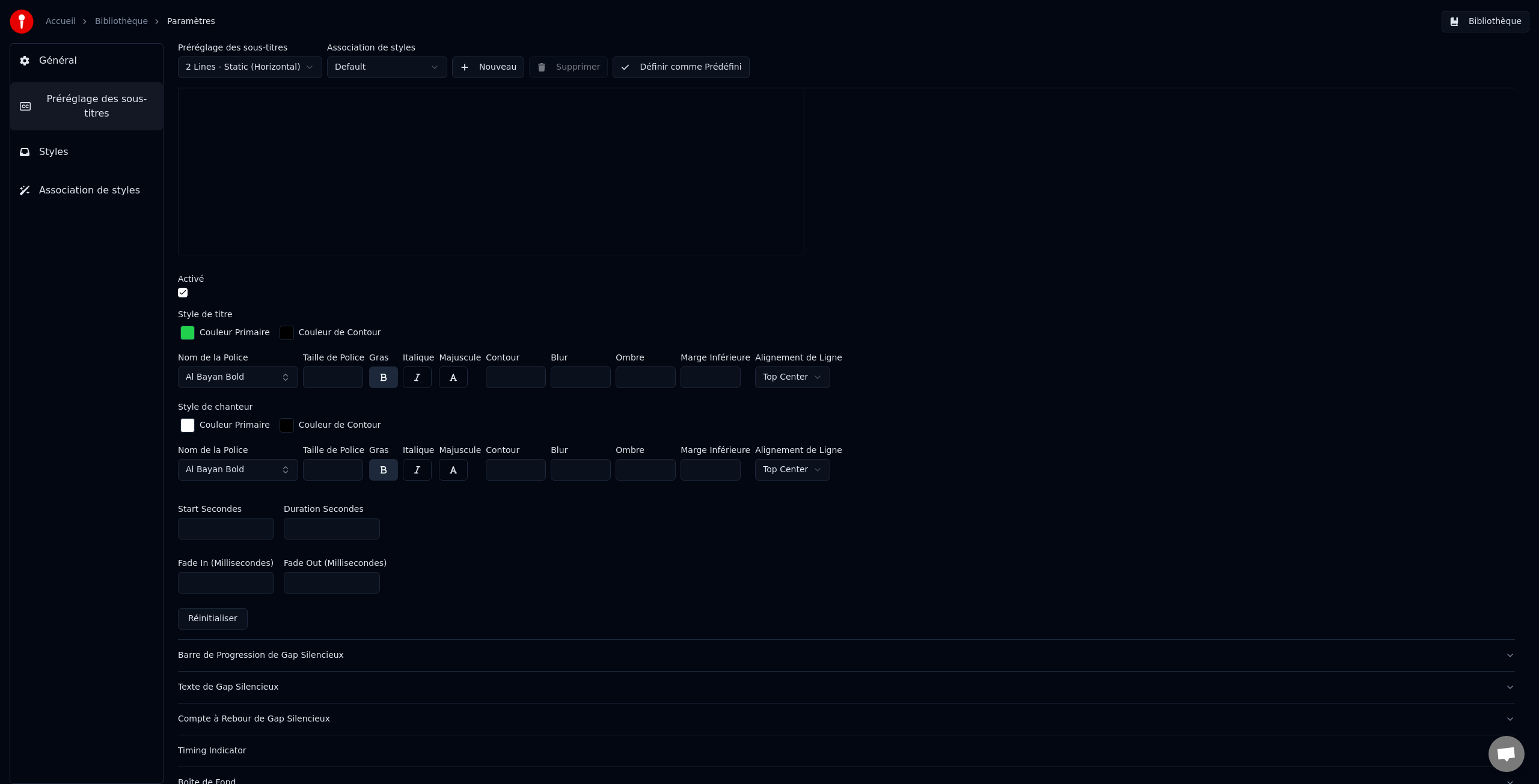
click at [263, 529] on input "*" at bounding box center [226, 529] width 96 height 22
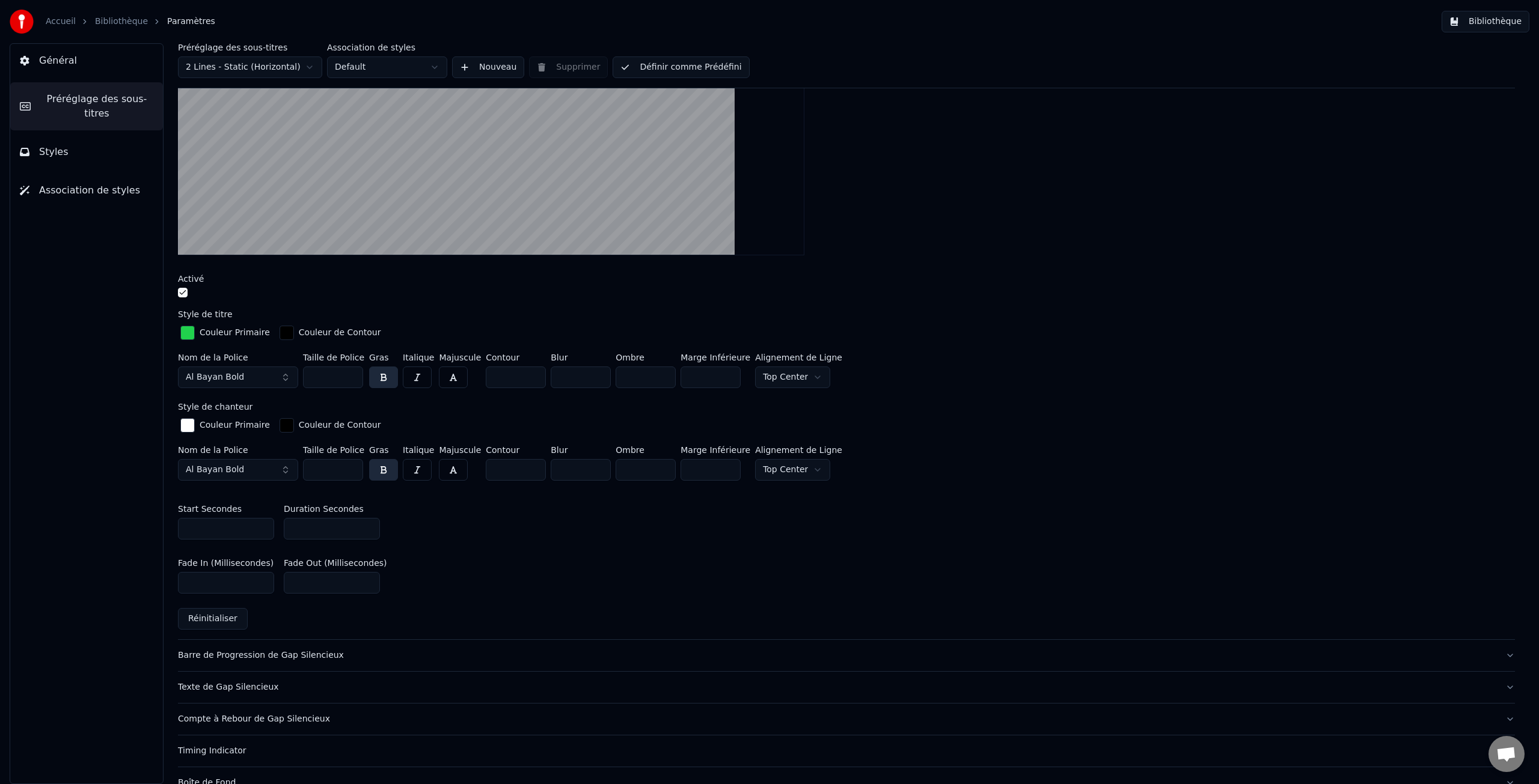
type input "*"
click at [261, 524] on input "*" at bounding box center [226, 529] width 96 height 22
click at [303, 524] on input "*" at bounding box center [332, 529] width 96 height 22
click at [369, 531] on input "*" at bounding box center [332, 529] width 96 height 22
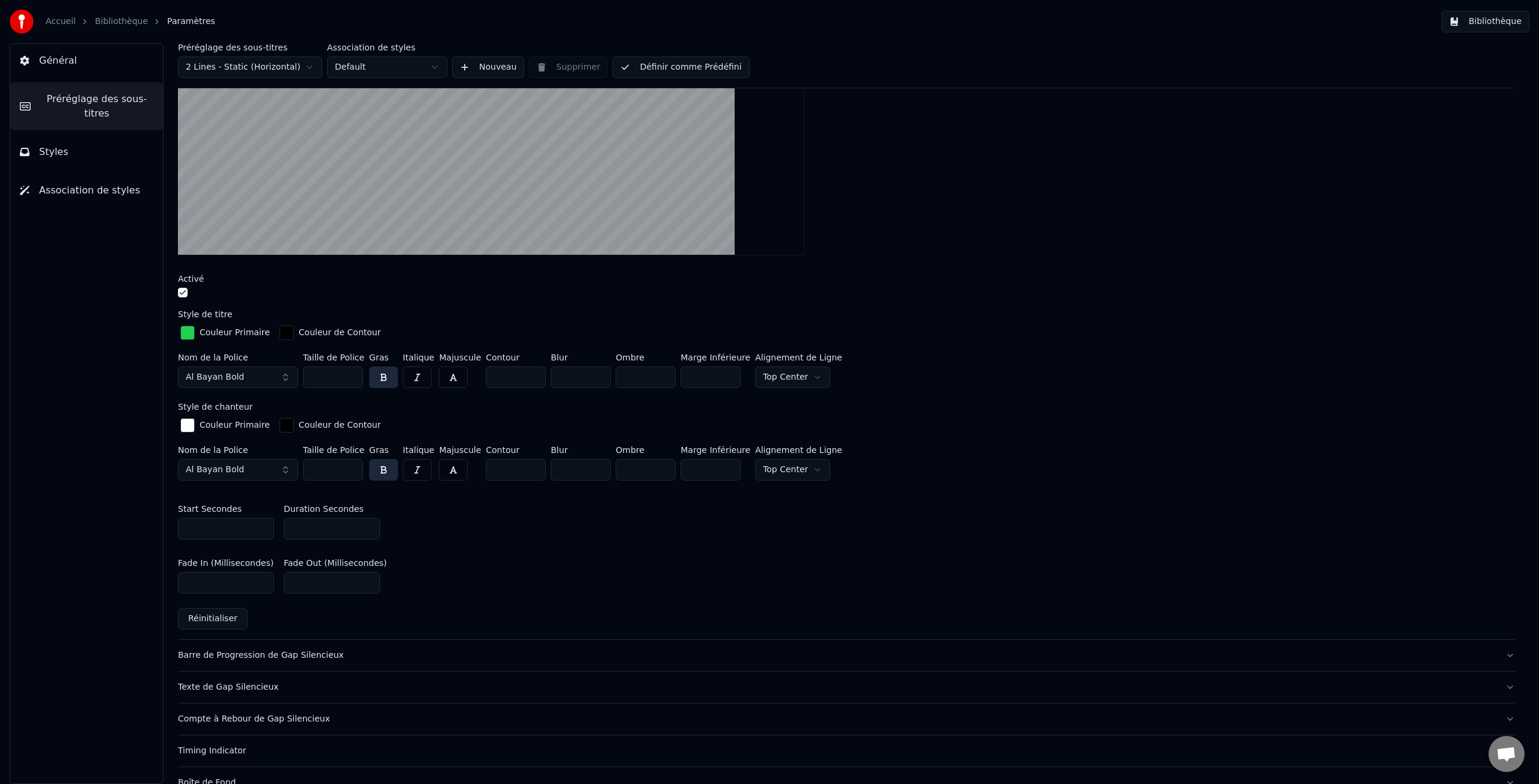
type input "*"
click at [369, 531] on input "*" at bounding box center [332, 529] width 96 height 22
click at [261, 585] on input "***" at bounding box center [226, 583] width 96 height 22
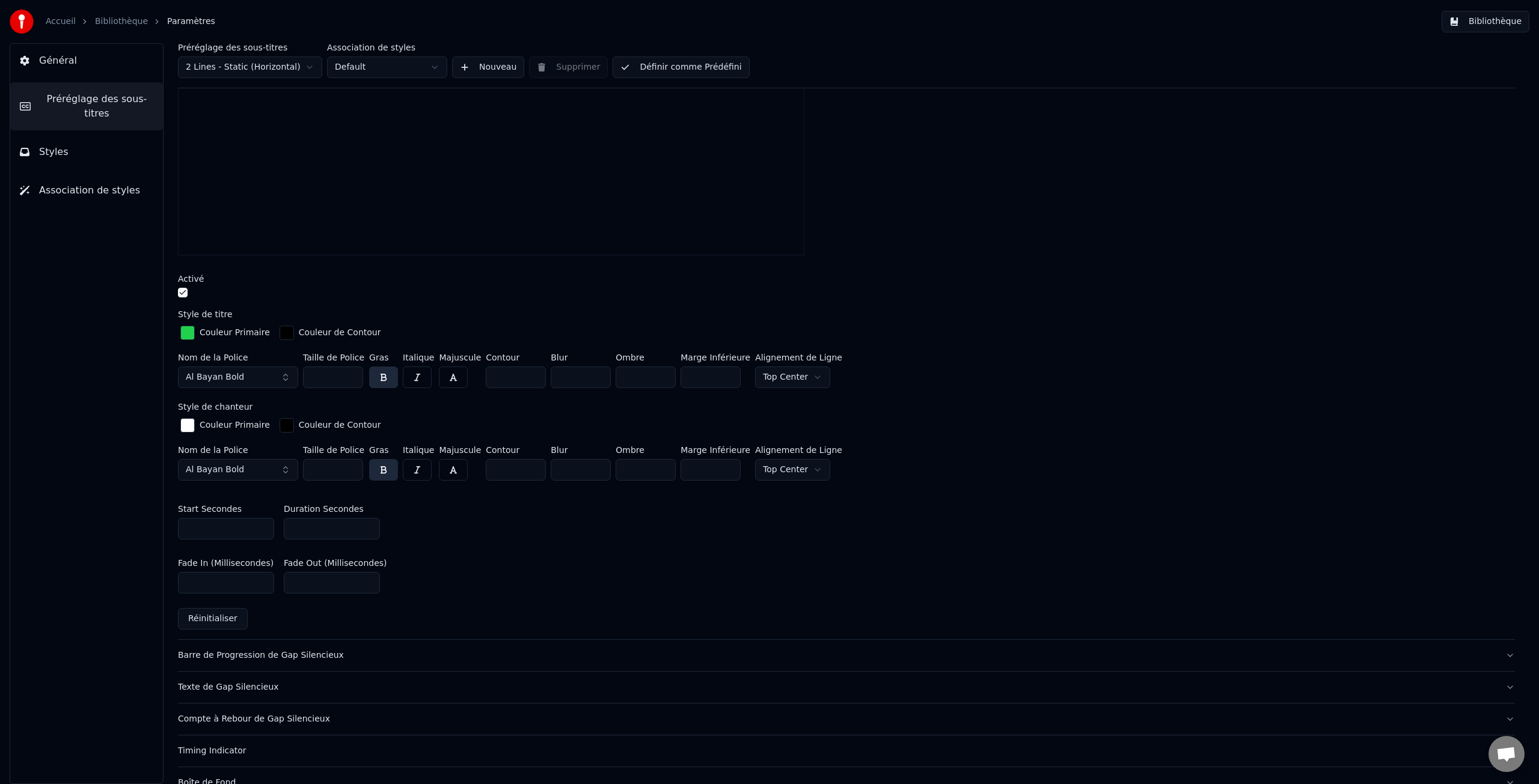
click at [261, 585] on input "***" at bounding box center [226, 583] width 96 height 22
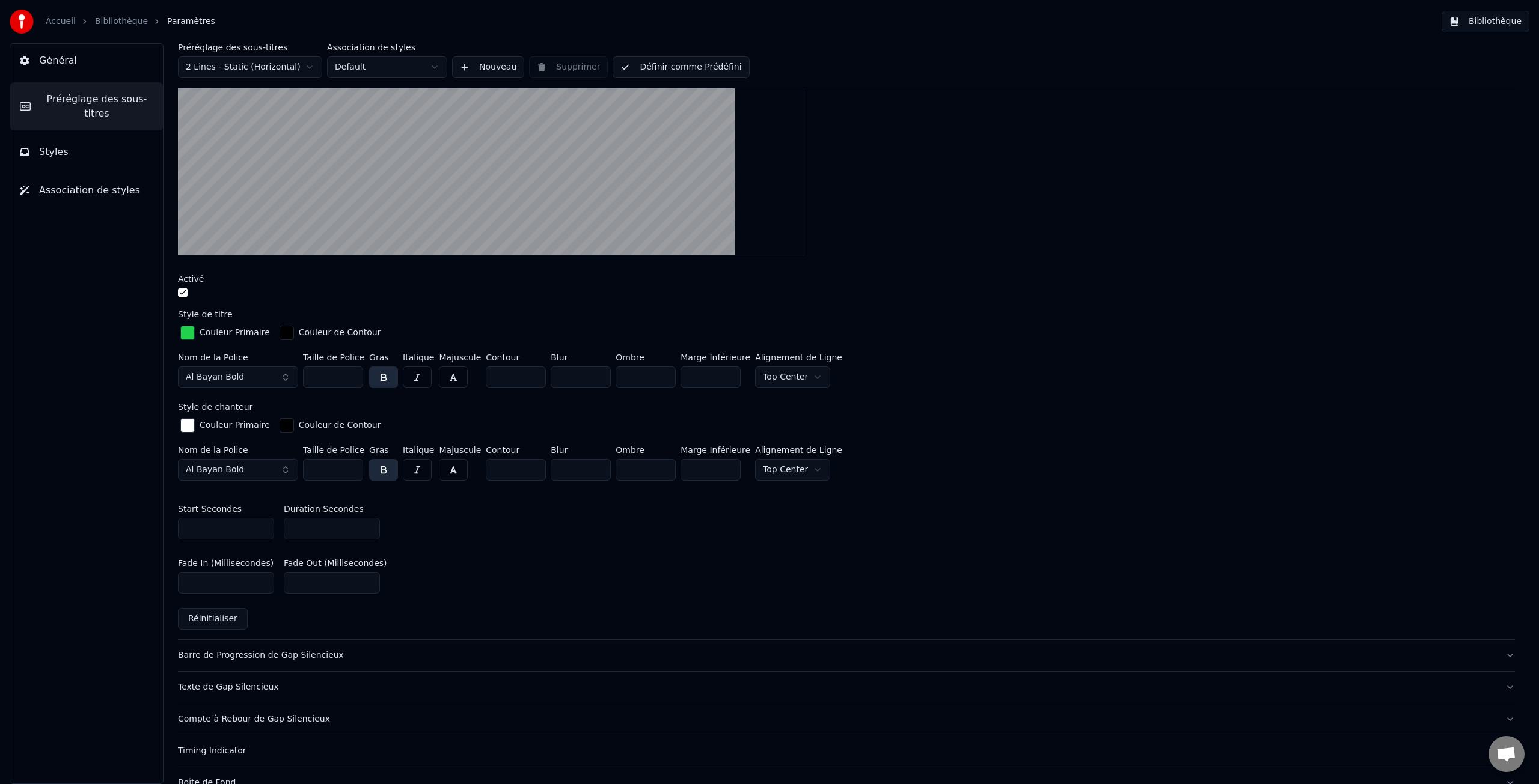
type input "***"
click at [261, 585] on input "***" at bounding box center [226, 583] width 96 height 22
type input "***"
click at [368, 583] on input "***" at bounding box center [332, 583] width 96 height 22
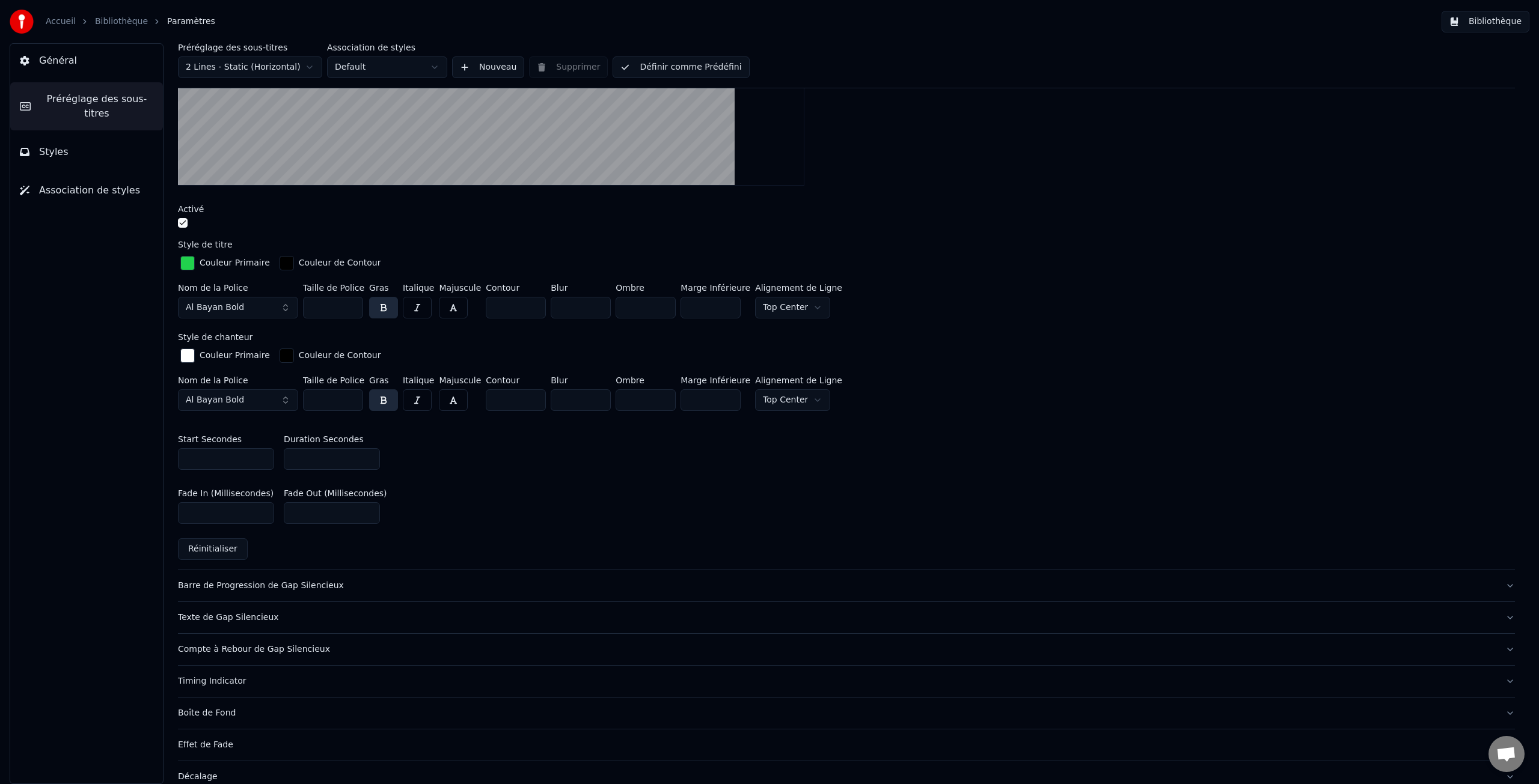
scroll to position [330, 0]
click at [279, 585] on div "Barre de Progression de Gap Silencieux" at bounding box center [837, 585] width 1318 height 12
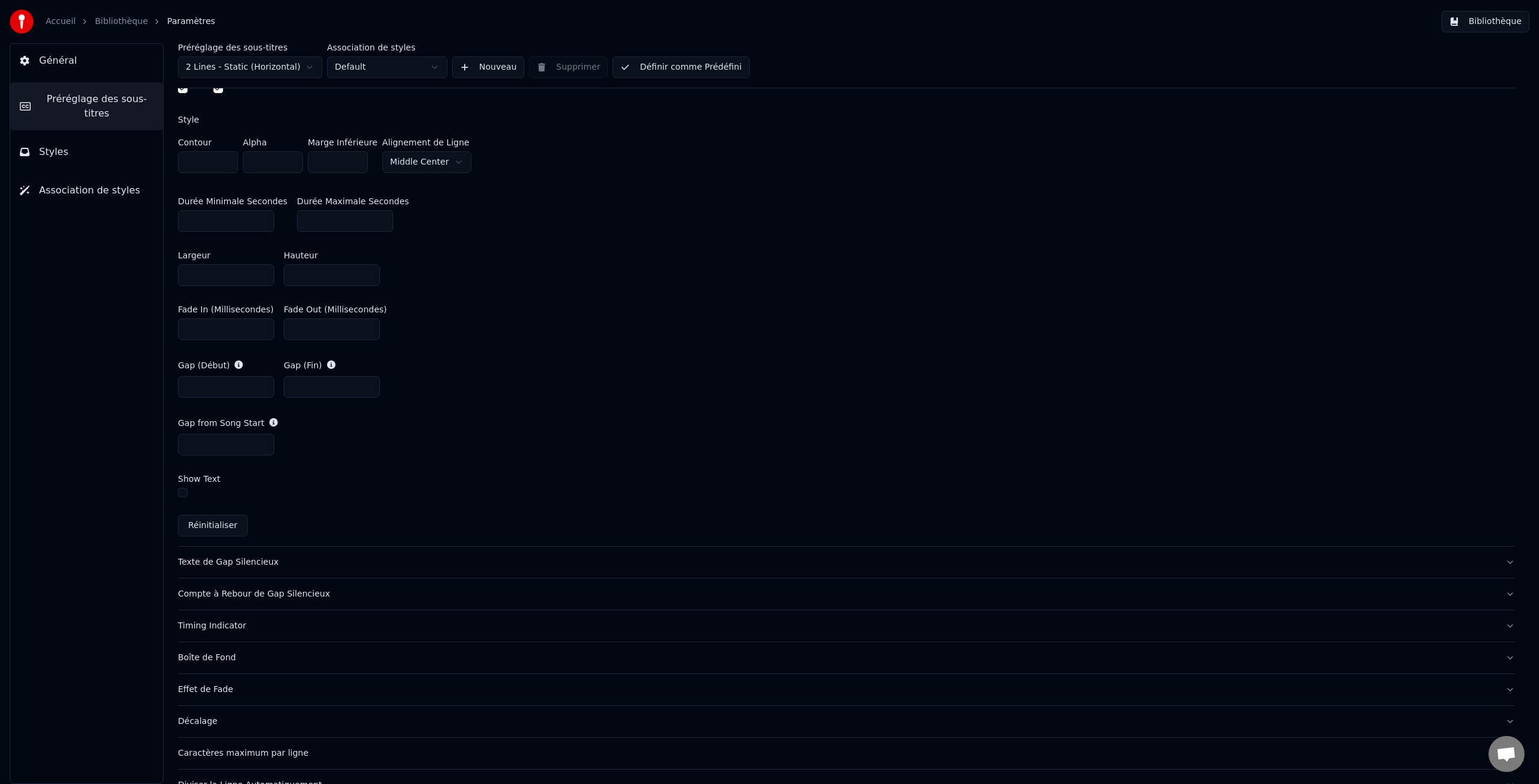
scroll to position [554, 0]
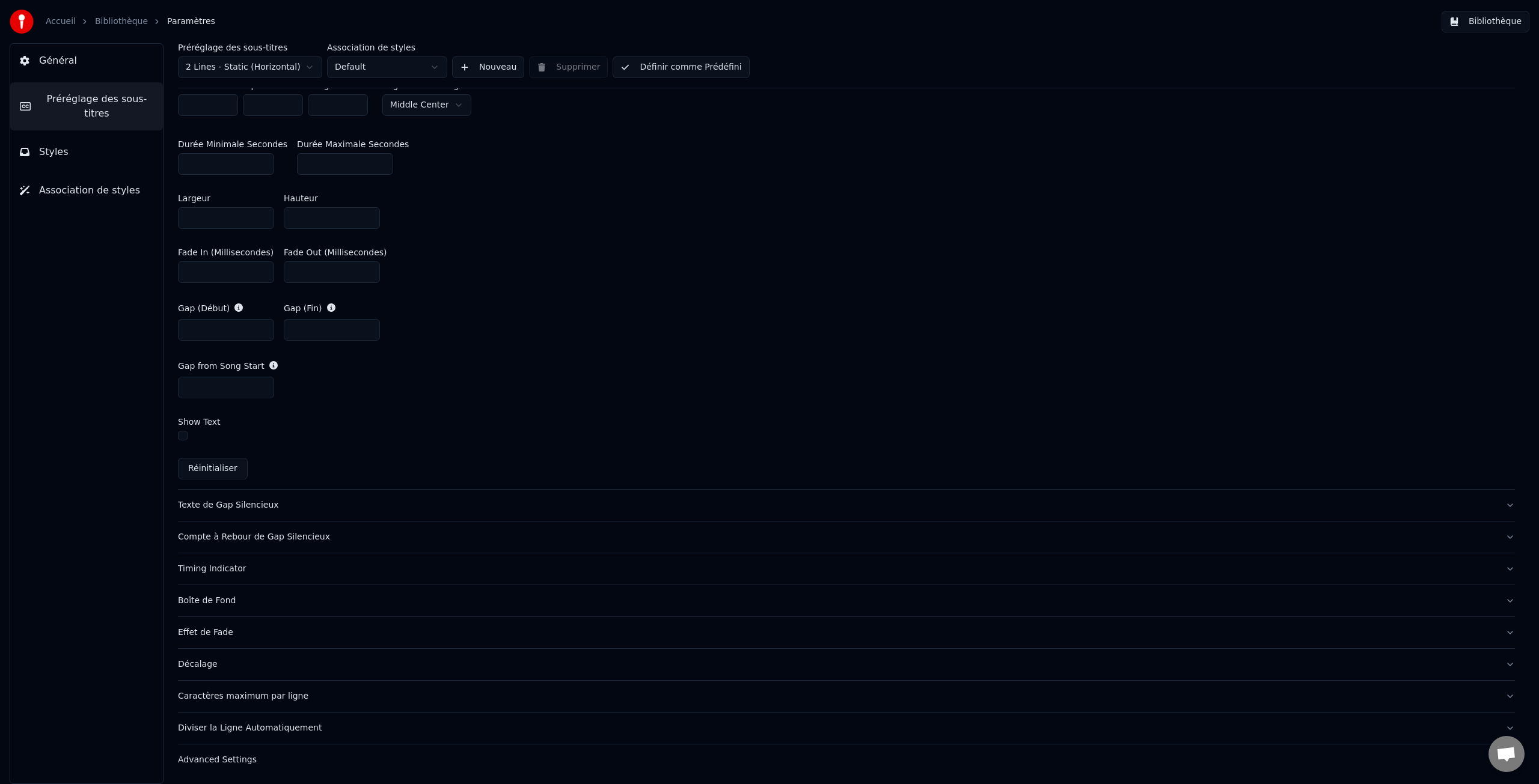
click at [211, 506] on div "Texte de Gap Silencieux" at bounding box center [837, 505] width 1318 height 12
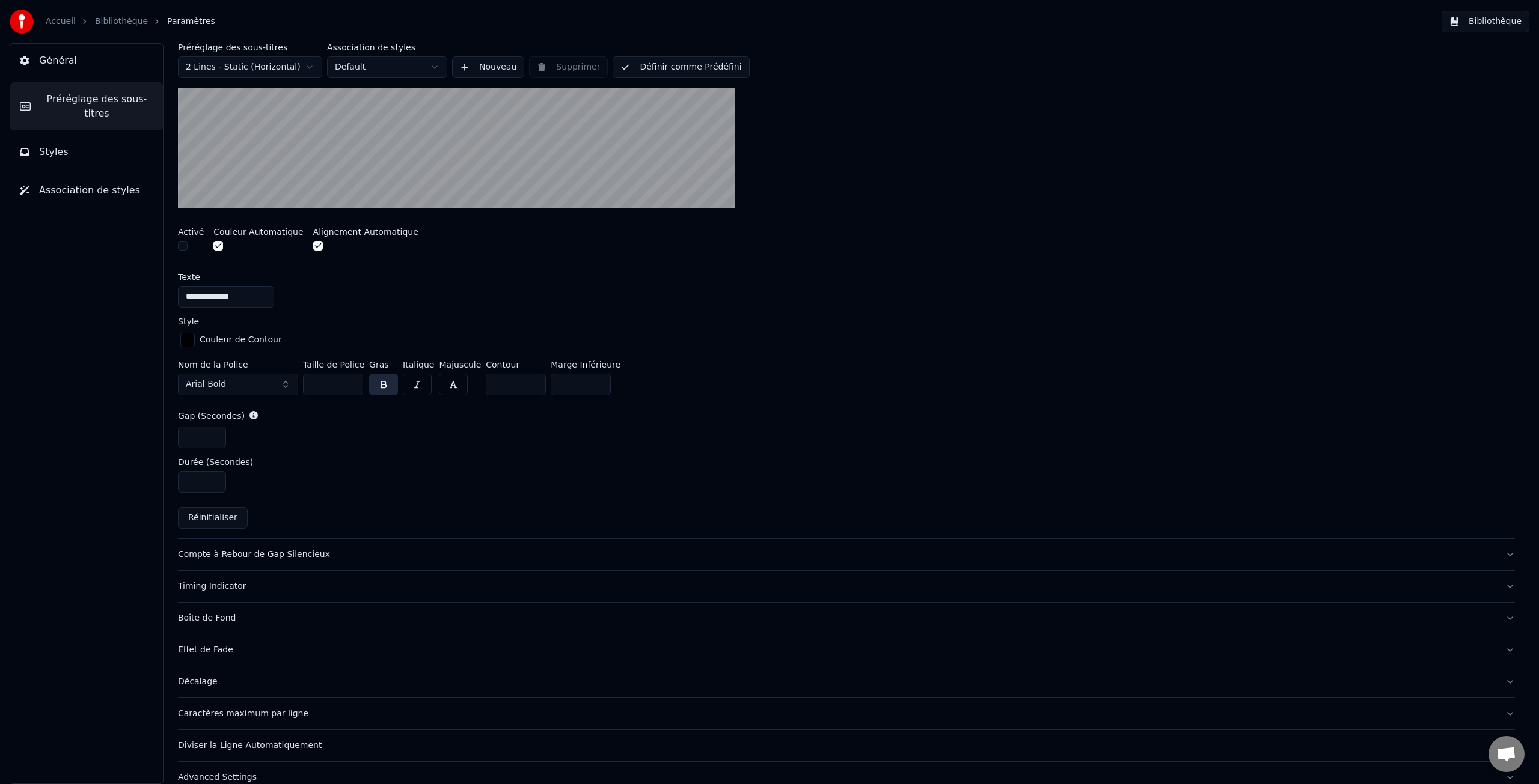
scroll to position [389, 0]
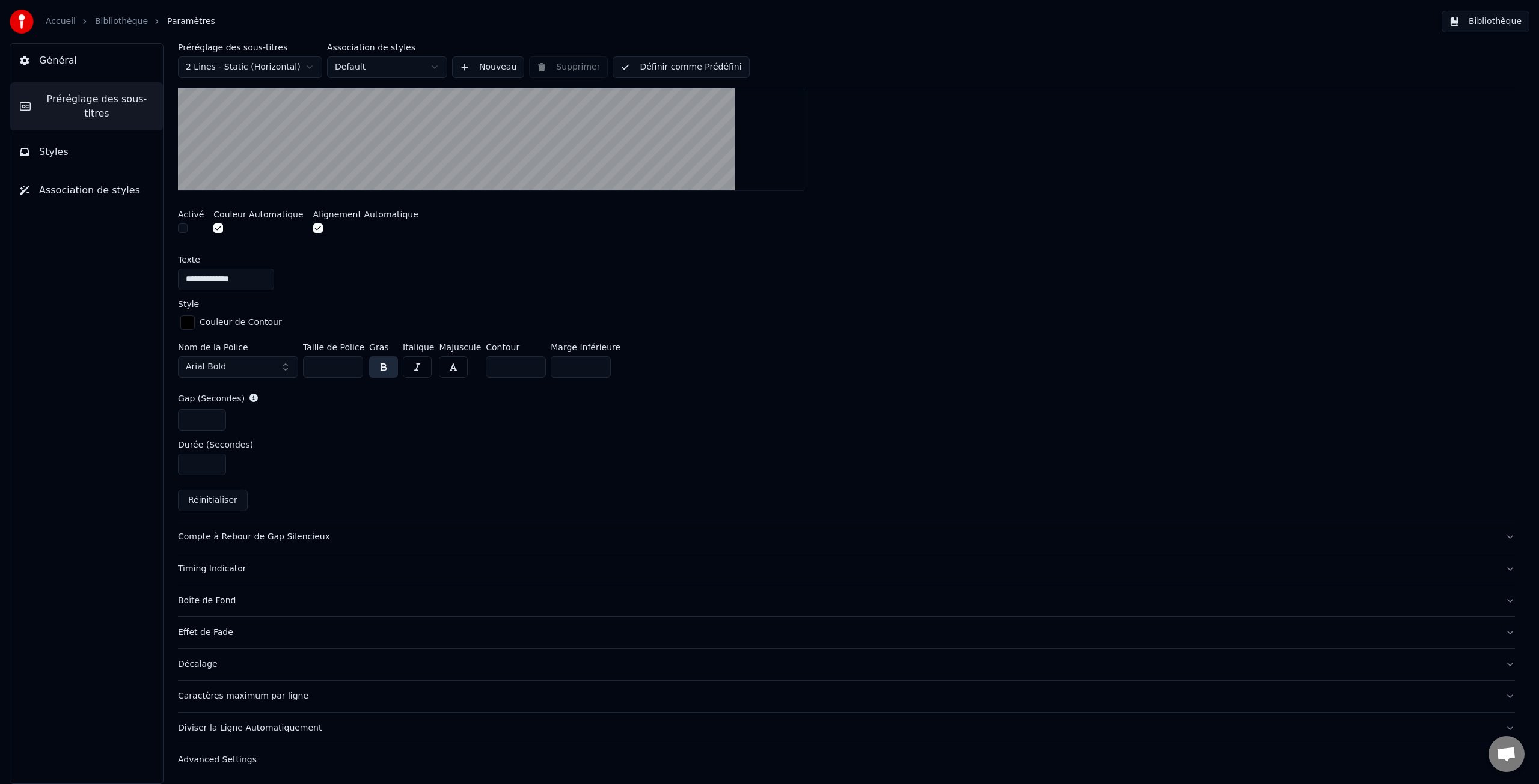
click at [229, 537] on div "Compte à Rebour de Gap Silencieux" at bounding box center [837, 537] width 1318 height 12
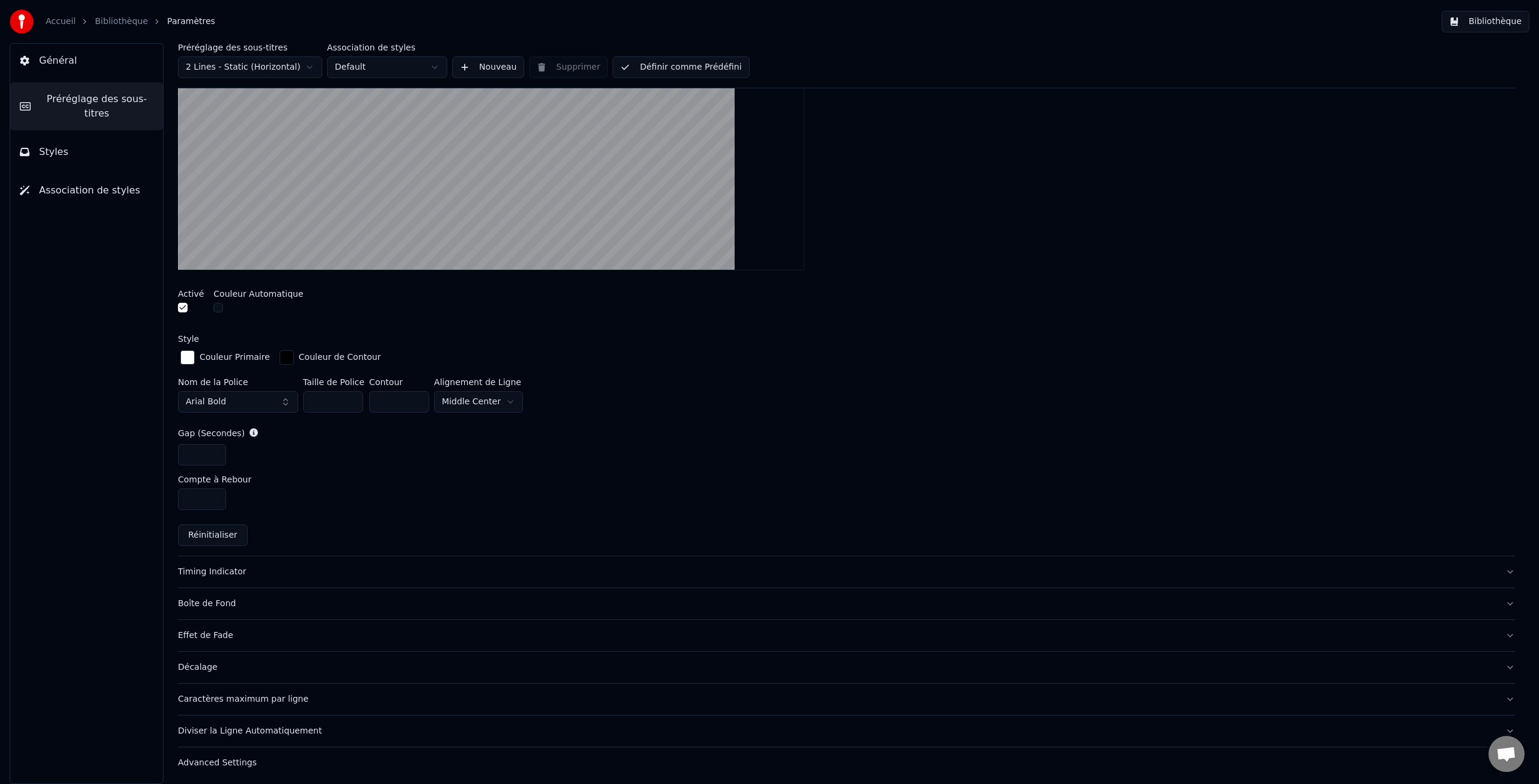
scroll to position [344, 0]
click at [223, 572] on div "Timing Indicator" at bounding box center [837, 569] width 1318 height 12
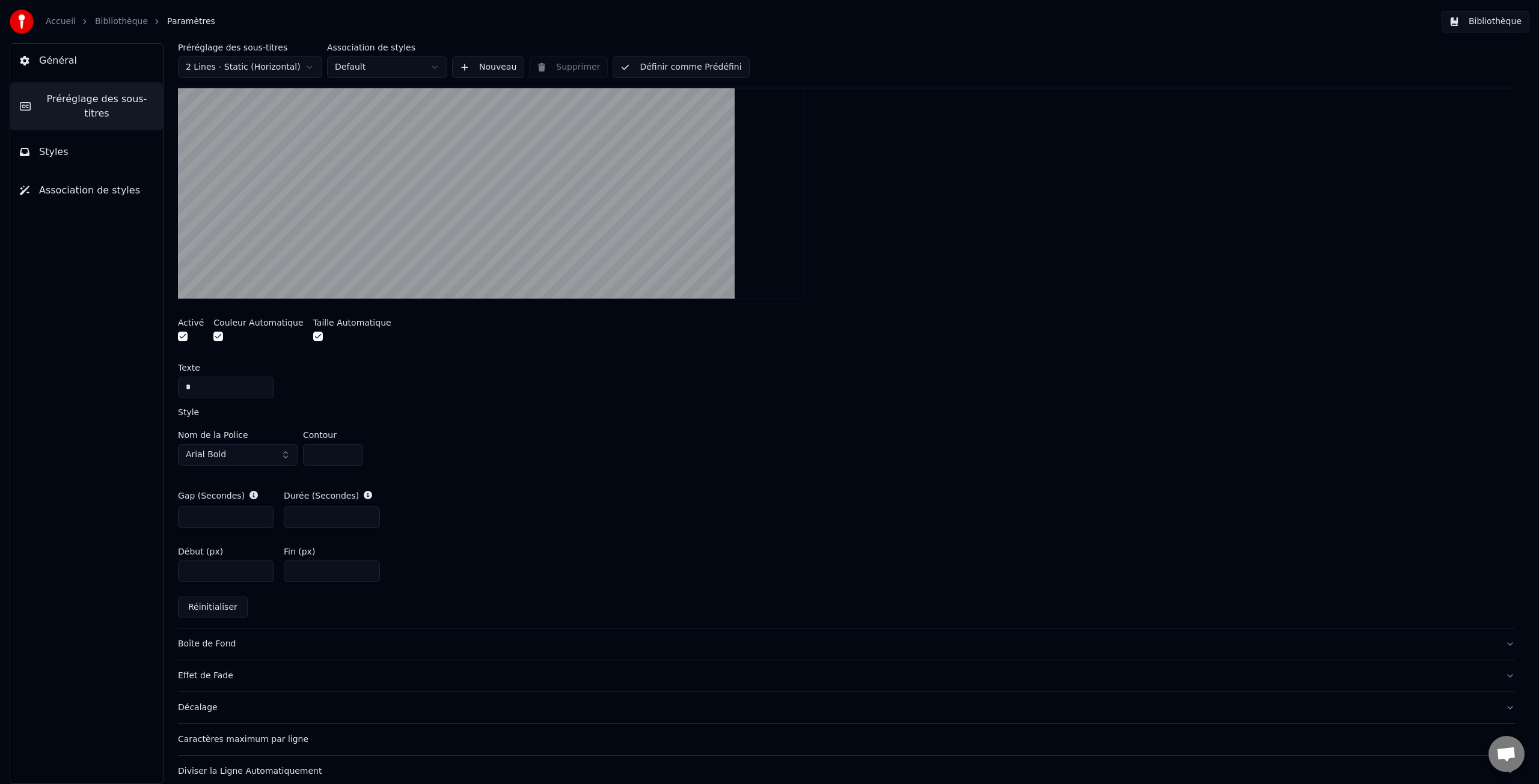
drag, startPoint x: 213, startPoint y: 572, endPoint x: 181, endPoint y: 571, distance: 32.0
click at [181, 571] on input "****" at bounding box center [226, 572] width 96 height 22
click at [261, 574] on input "**" at bounding box center [226, 572] width 96 height 22
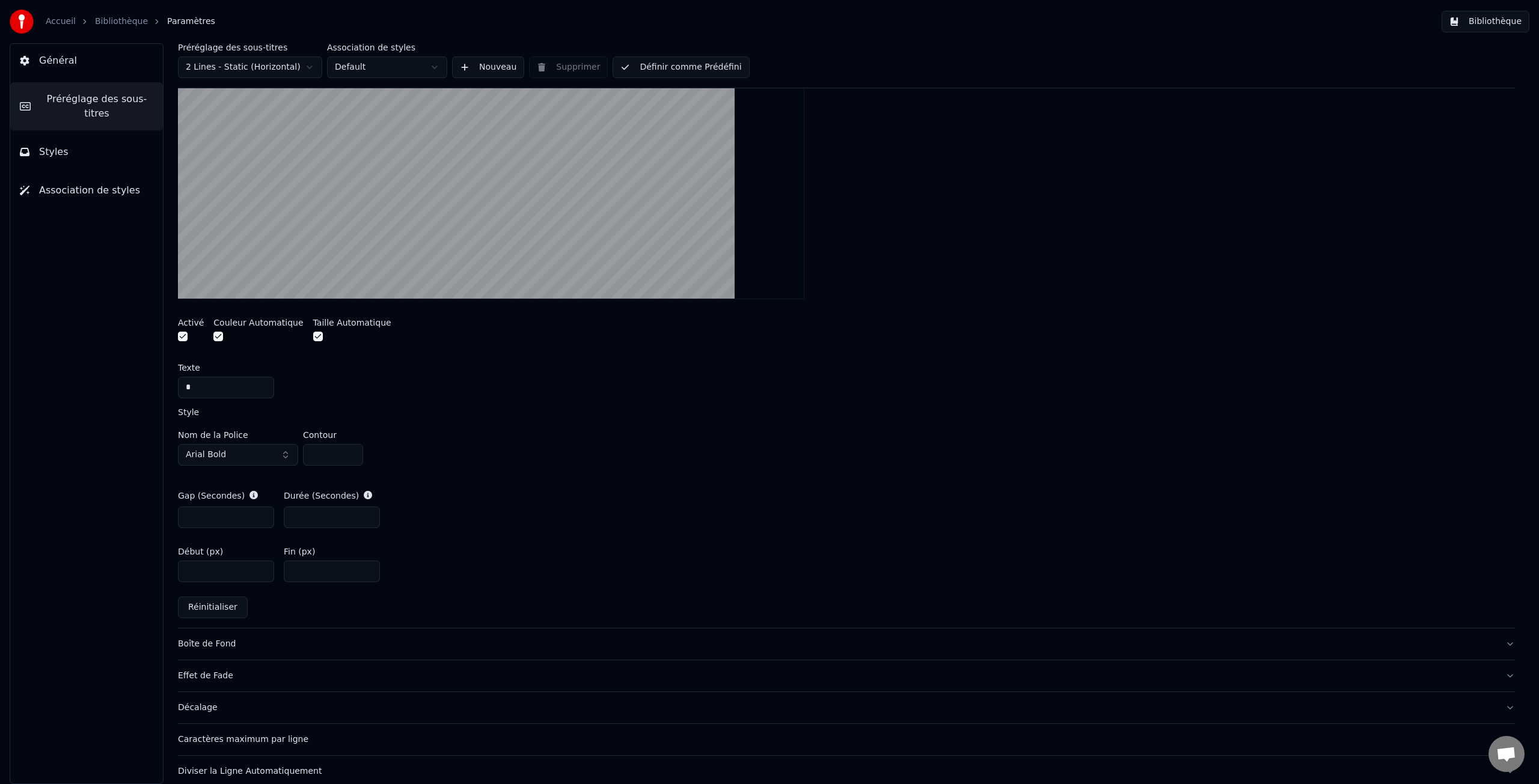
click at [261, 574] on input "***" at bounding box center [226, 572] width 96 height 22
click at [261, 568] on input "***" at bounding box center [226, 572] width 96 height 22
type input "***"
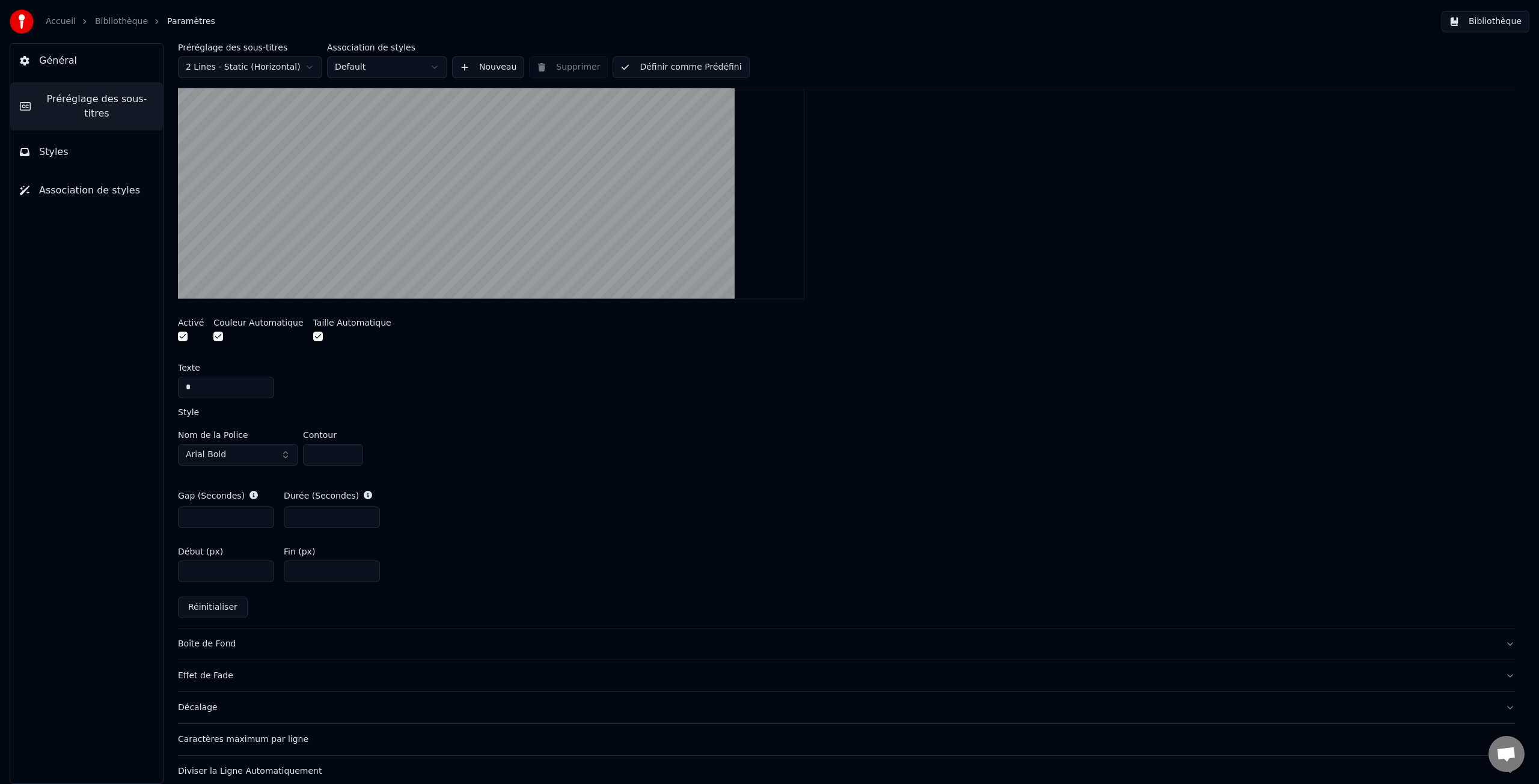
click at [261, 568] on input "***" at bounding box center [226, 572] width 96 height 22
click at [209, 645] on div "Boîte de Fond" at bounding box center [837, 644] width 1318 height 12
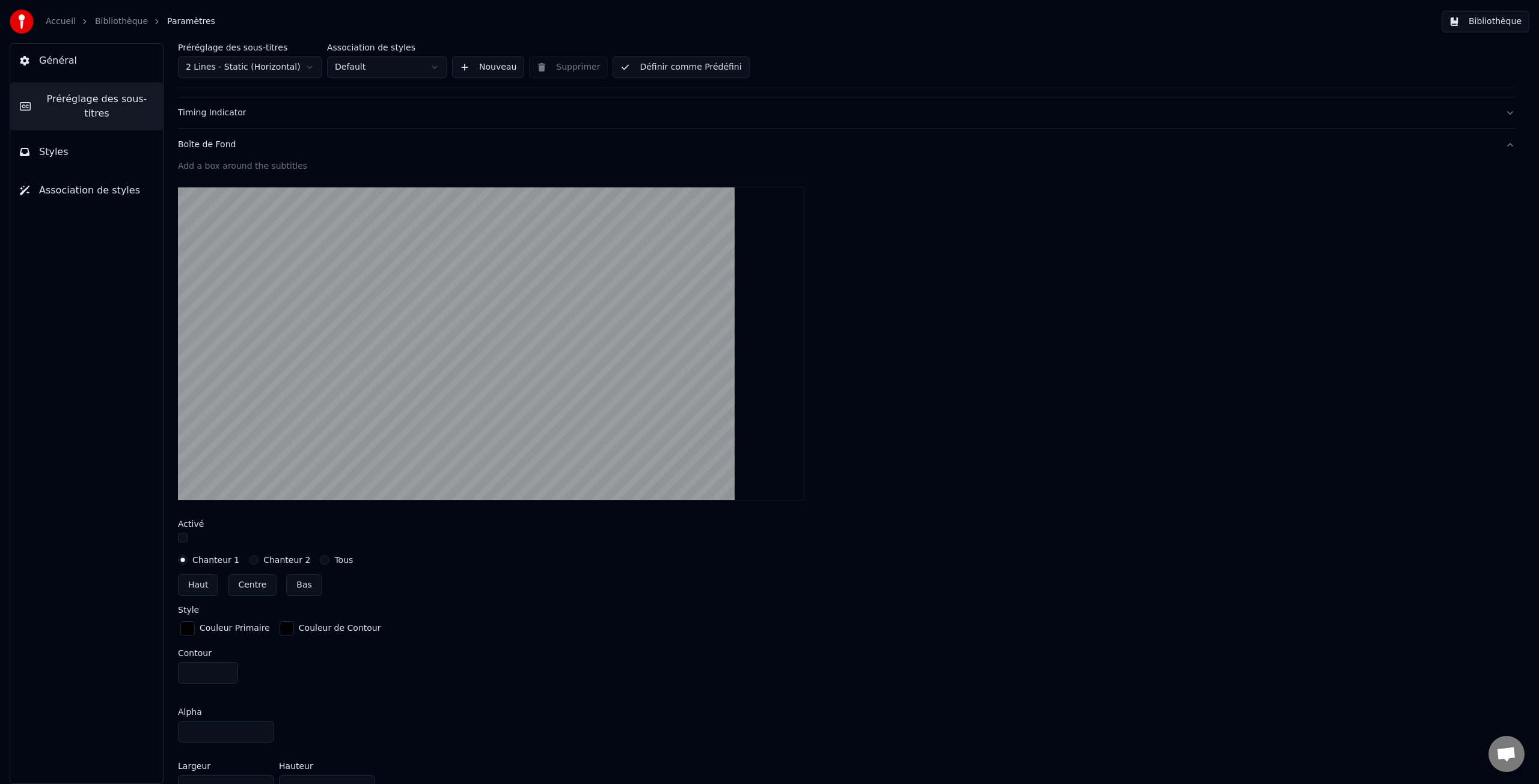
scroll to position [162, 0]
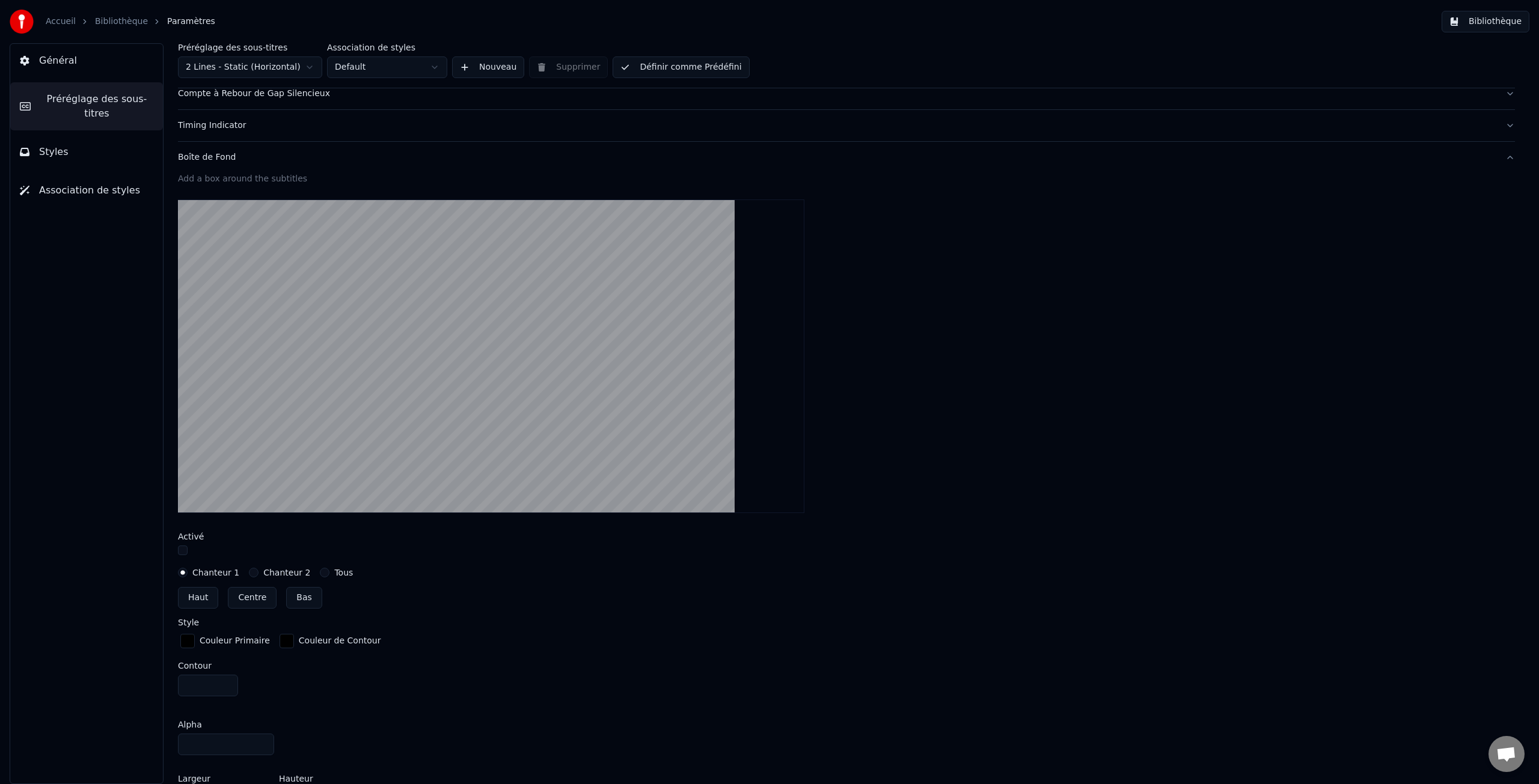
click at [277, 572] on label "Chanteur 2" at bounding box center [287, 572] width 47 height 8
click at [259, 572] on button "Chanteur 2" at bounding box center [253, 572] width 9 height 9
click at [252, 596] on button "Centre" at bounding box center [252, 599] width 49 height 22
click at [255, 598] on button "Centre" at bounding box center [252, 599] width 49 height 22
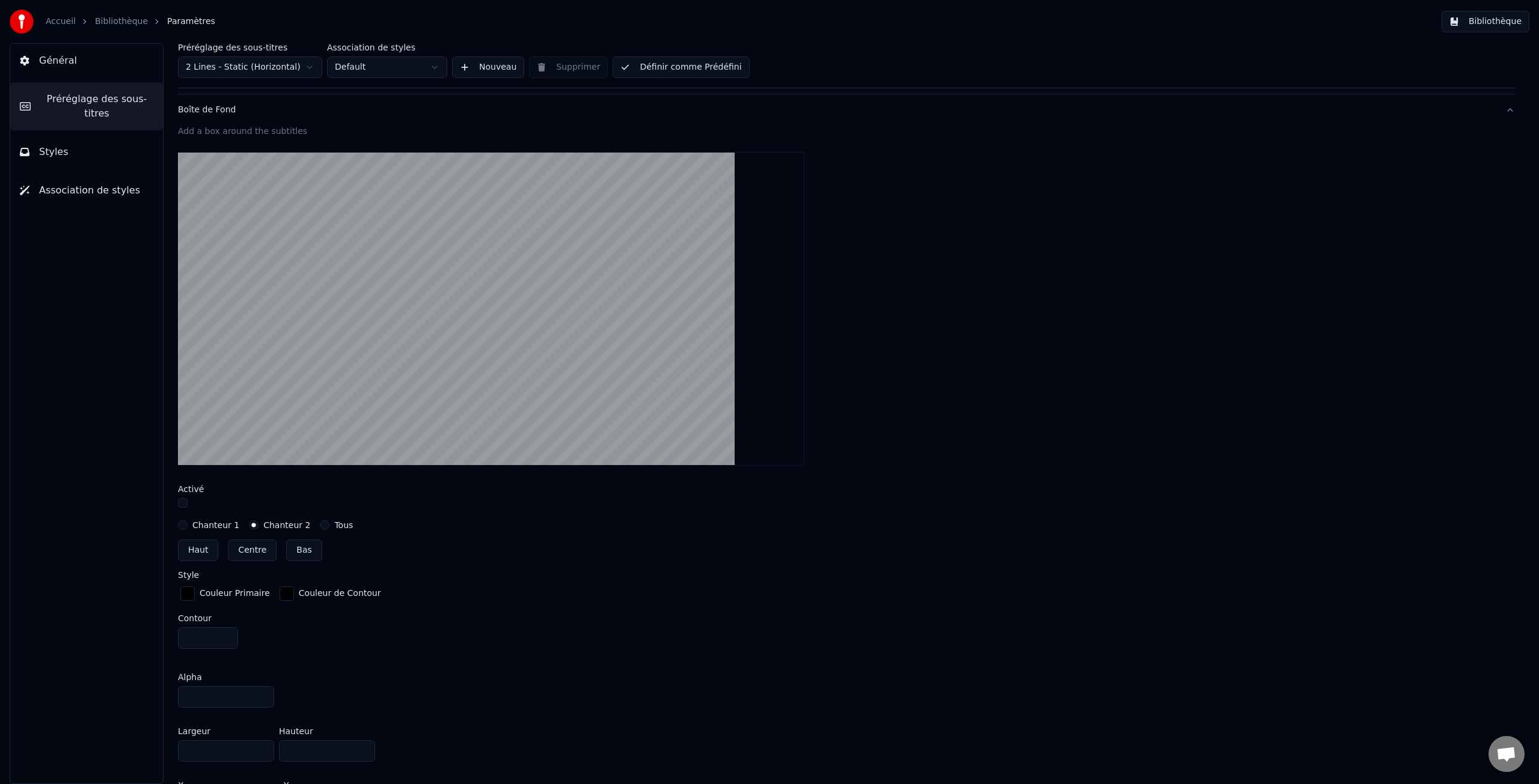
scroll to position [211, 0]
click at [211, 520] on label "Chanteur 1" at bounding box center [216, 524] width 47 height 8
click at [187, 520] on button "Chanteur 1" at bounding box center [182, 523] width 9 height 9
click at [279, 524] on label "Chanteur 2" at bounding box center [287, 524] width 47 height 8
click at [259, 524] on button "Chanteur 2" at bounding box center [253, 523] width 9 height 9
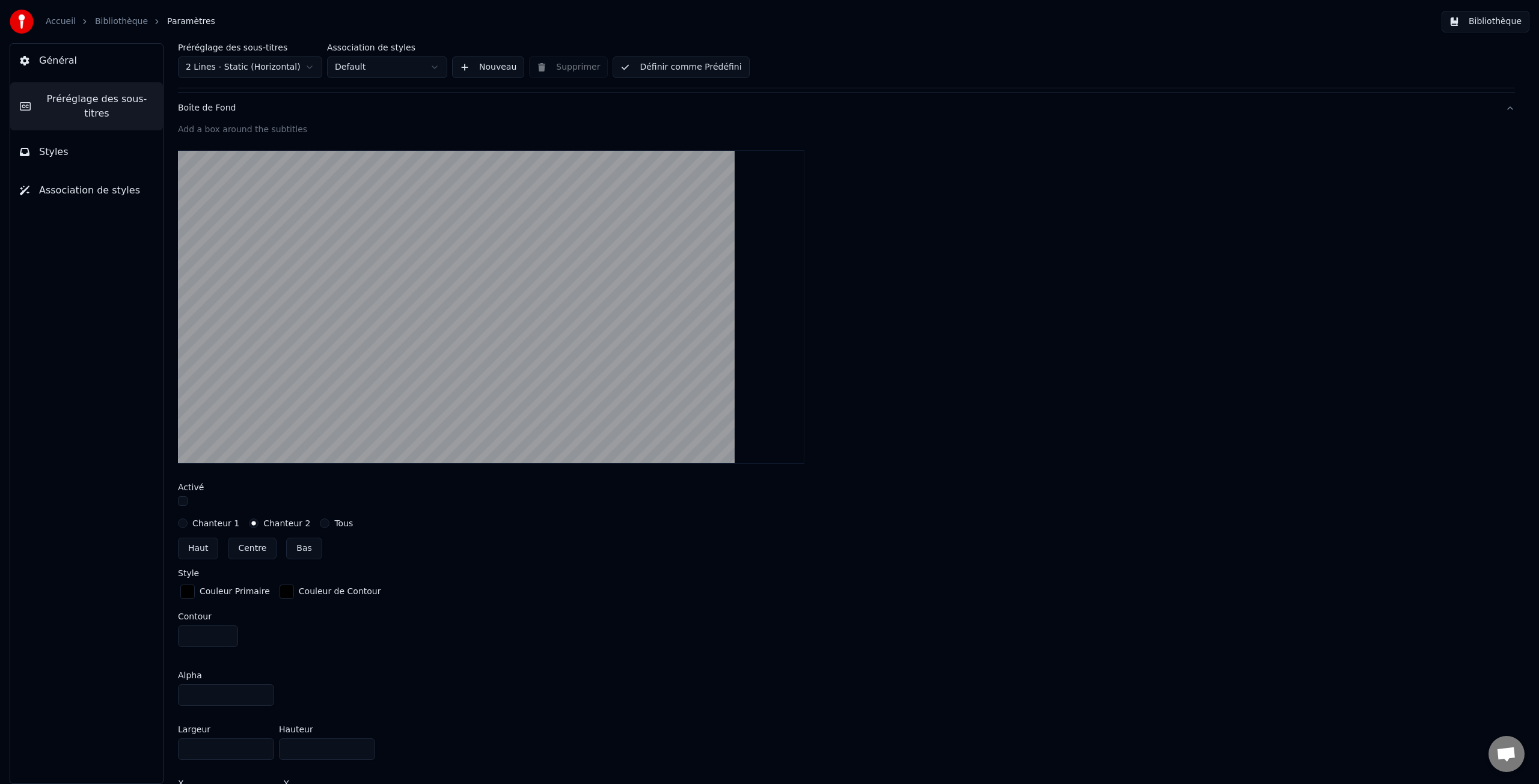
click at [217, 524] on label "Chanteur 1" at bounding box center [216, 524] width 47 height 8
click at [187, 524] on button "Chanteur 1" at bounding box center [182, 523] width 9 height 9
click at [284, 524] on label "Chanteur 2" at bounding box center [287, 524] width 47 height 8
click at [259, 524] on button "Chanteur 2" at bounding box center [253, 523] width 9 height 9
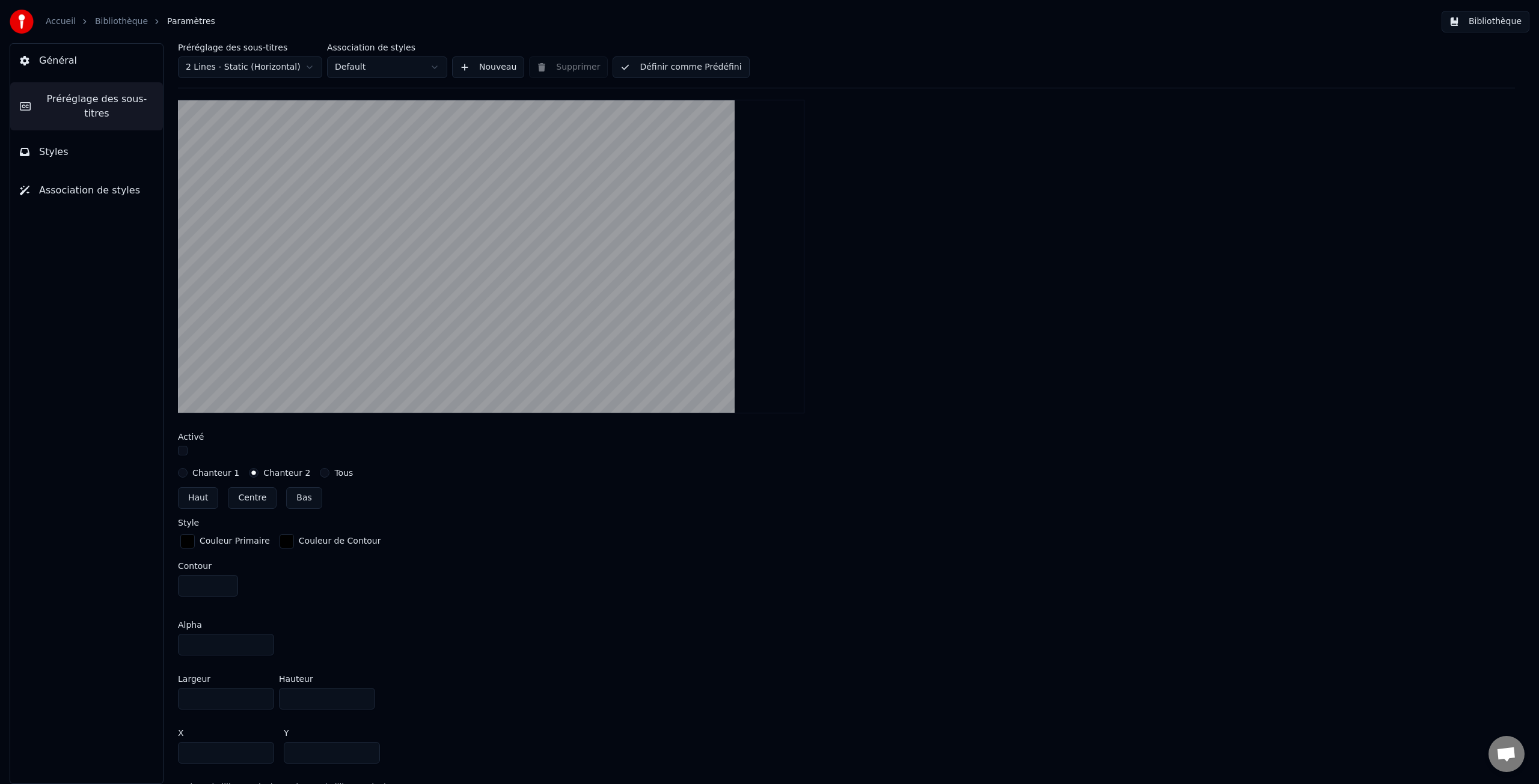
scroll to position [263, 0]
click at [263, 644] on input "***" at bounding box center [226, 644] width 96 height 22
click at [261, 645] on input "**" at bounding box center [226, 644] width 96 height 22
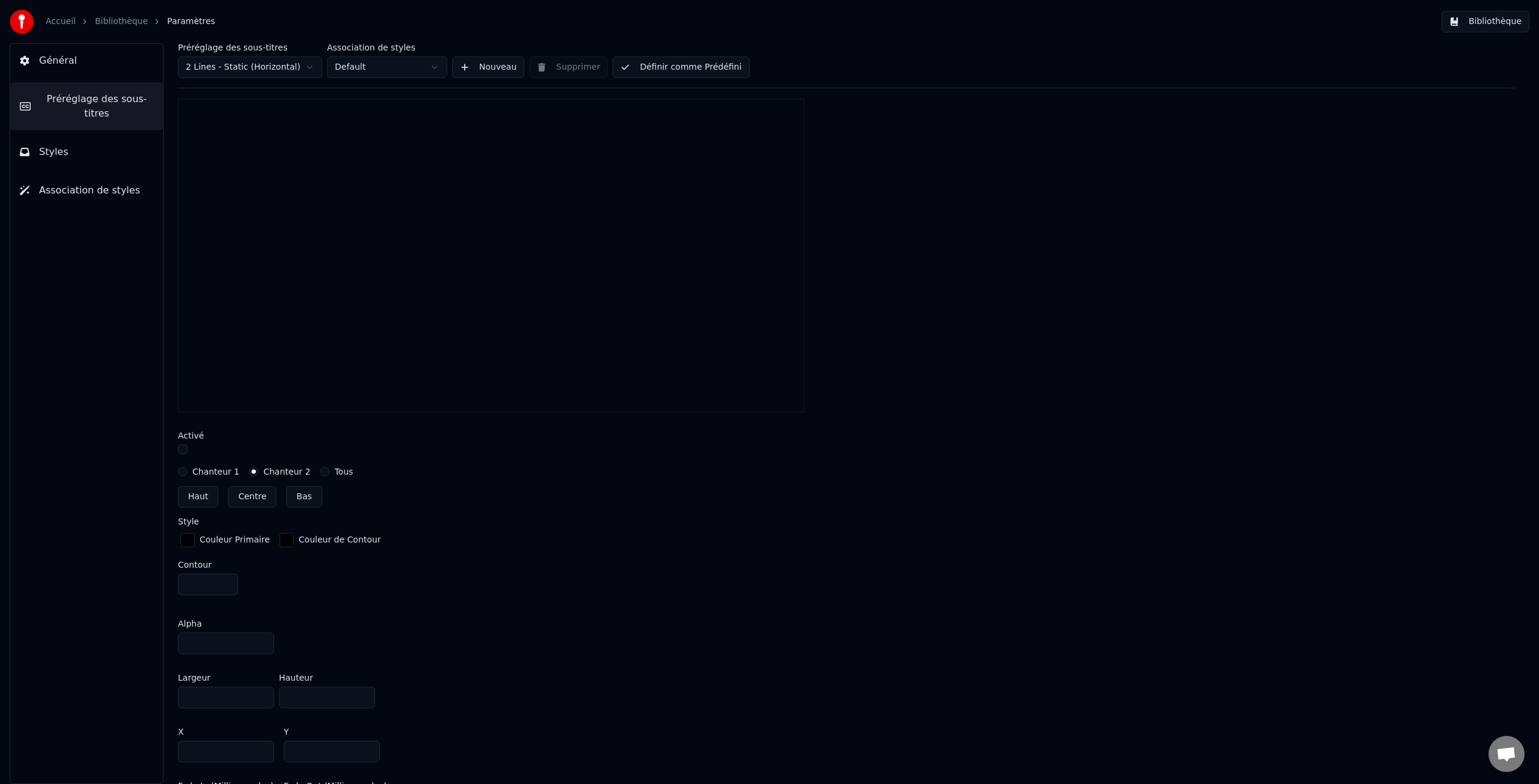
click at [262, 640] on input "***" at bounding box center [226, 644] width 96 height 22
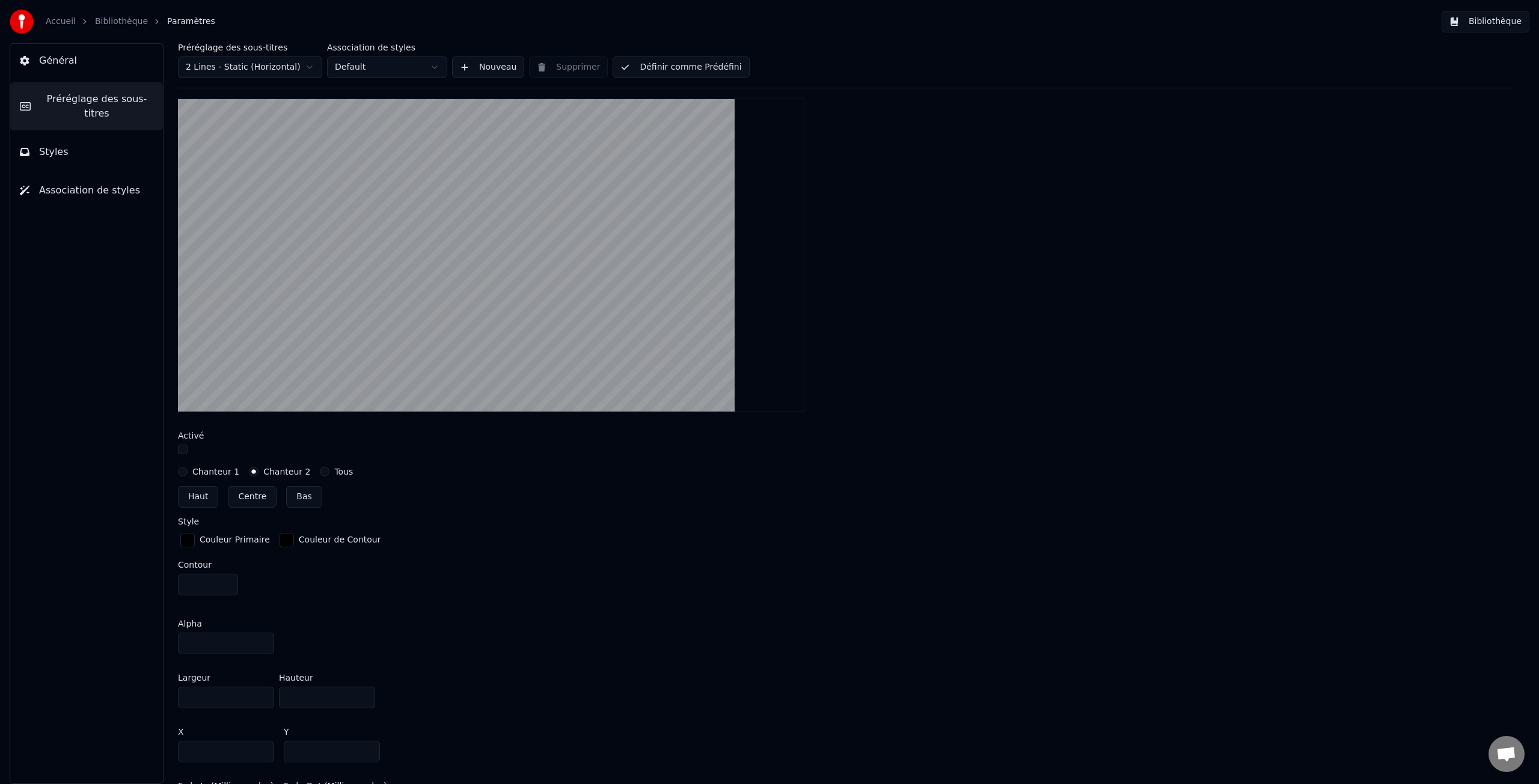
click at [262, 640] on input "***" at bounding box center [226, 644] width 96 height 22
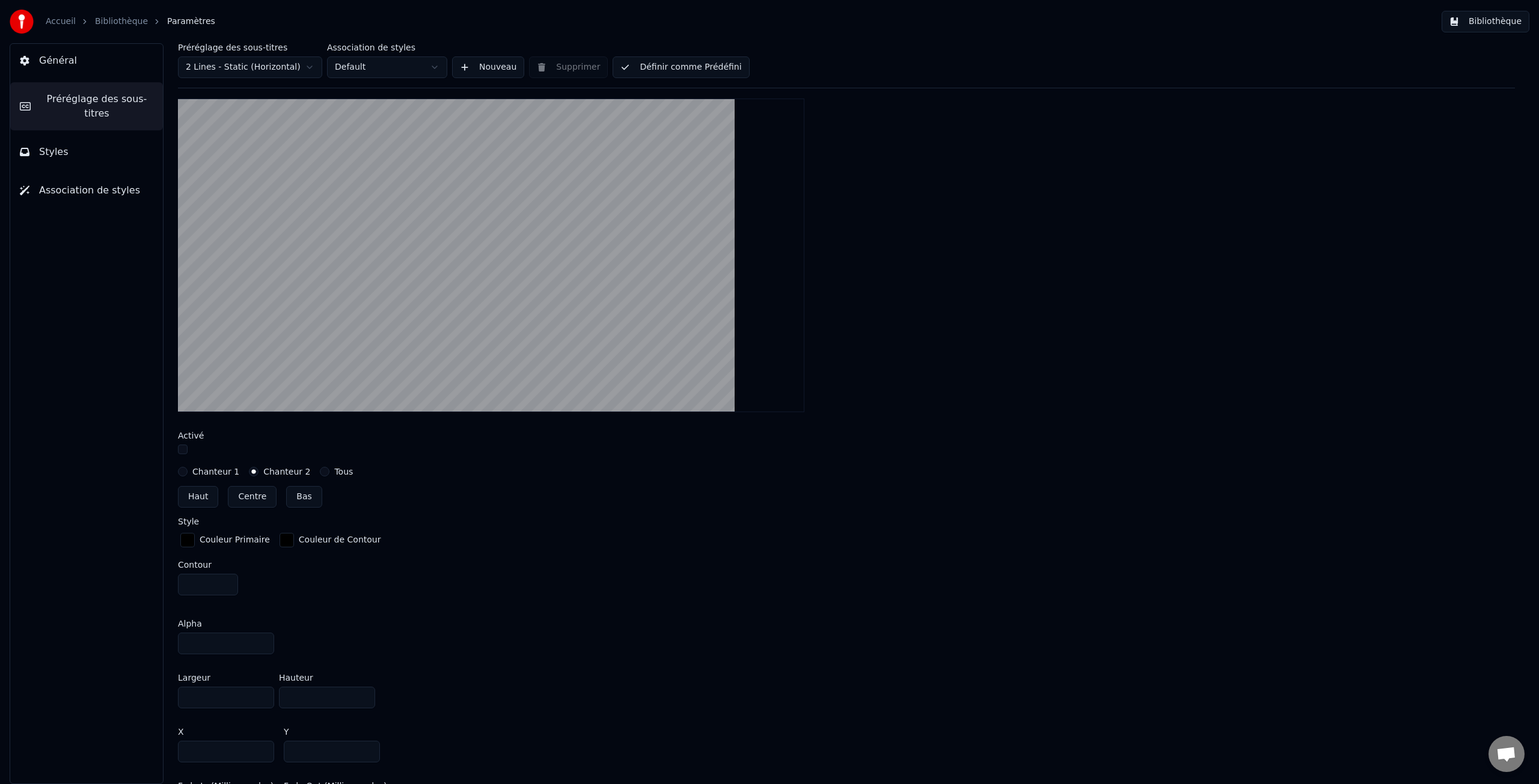
type input "***"
click at [262, 640] on input "***" at bounding box center [226, 644] width 96 height 22
click at [261, 698] on input "****" at bounding box center [226, 698] width 96 height 22
click at [261, 692] on input "****" at bounding box center [226, 698] width 96 height 22
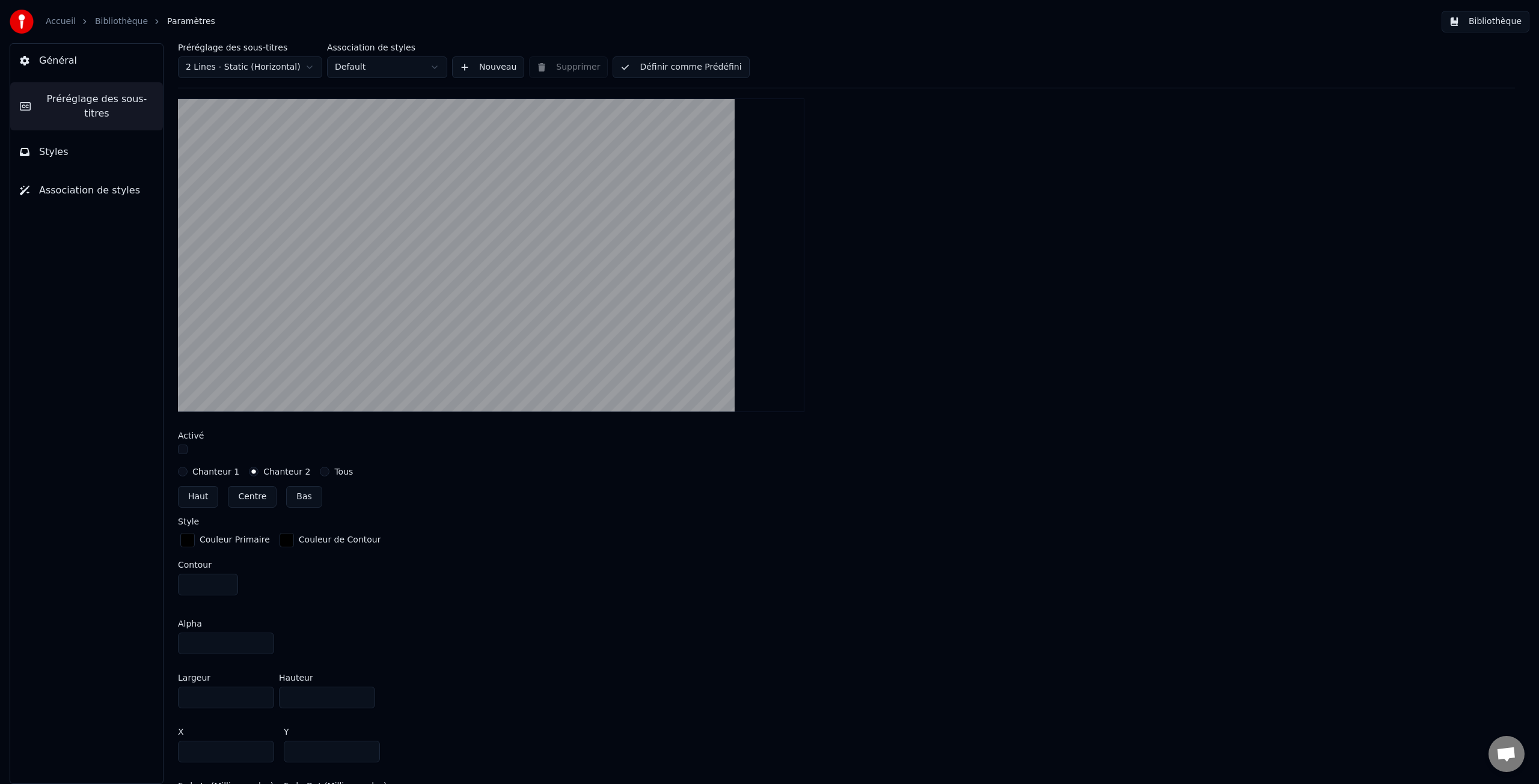
click at [261, 692] on input "****" at bounding box center [226, 698] width 96 height 22
type input "****"
click at [261, 692] on input "****" at bounding box center [226, 698] width 96 height 22
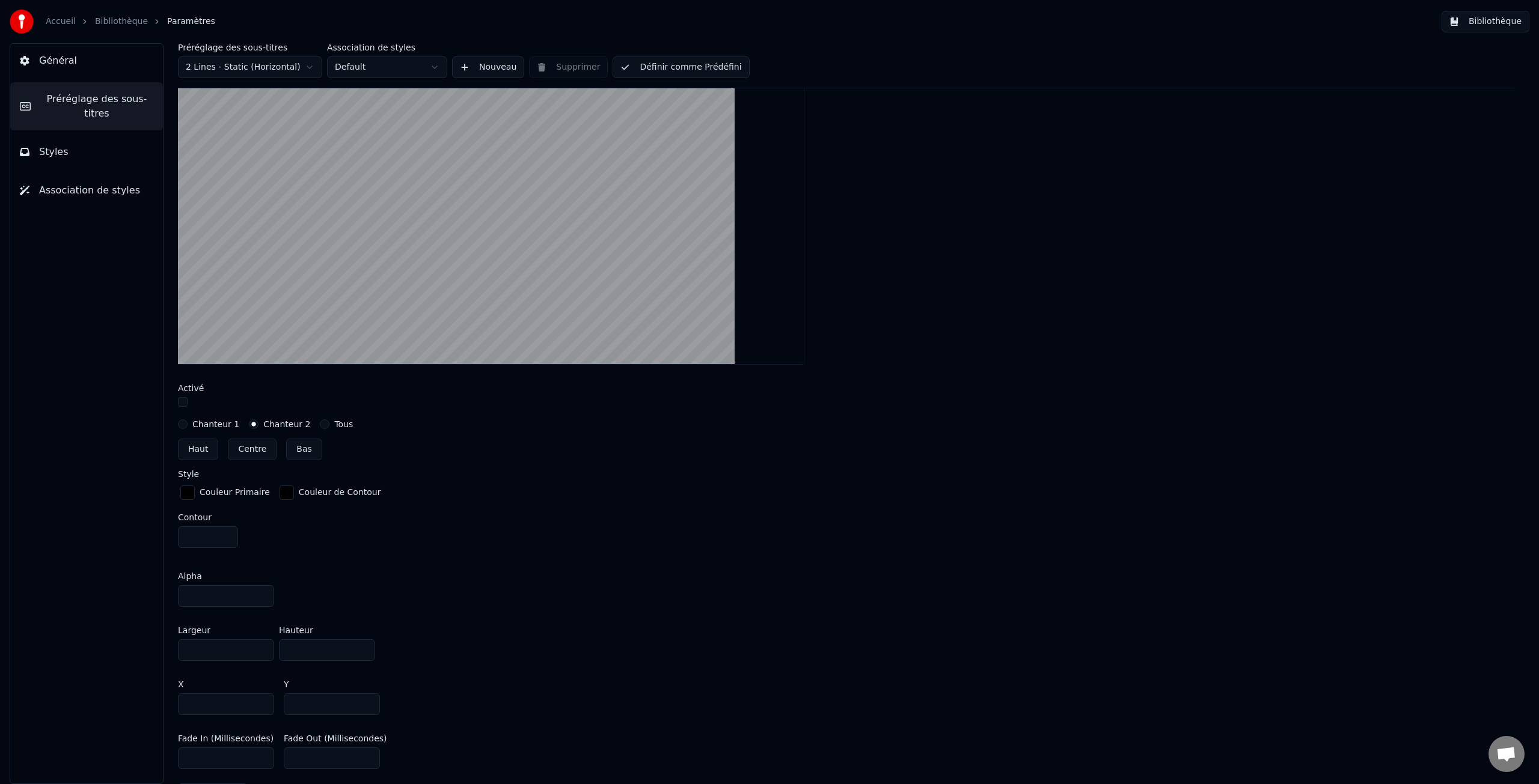
scroll to position [318, 0]
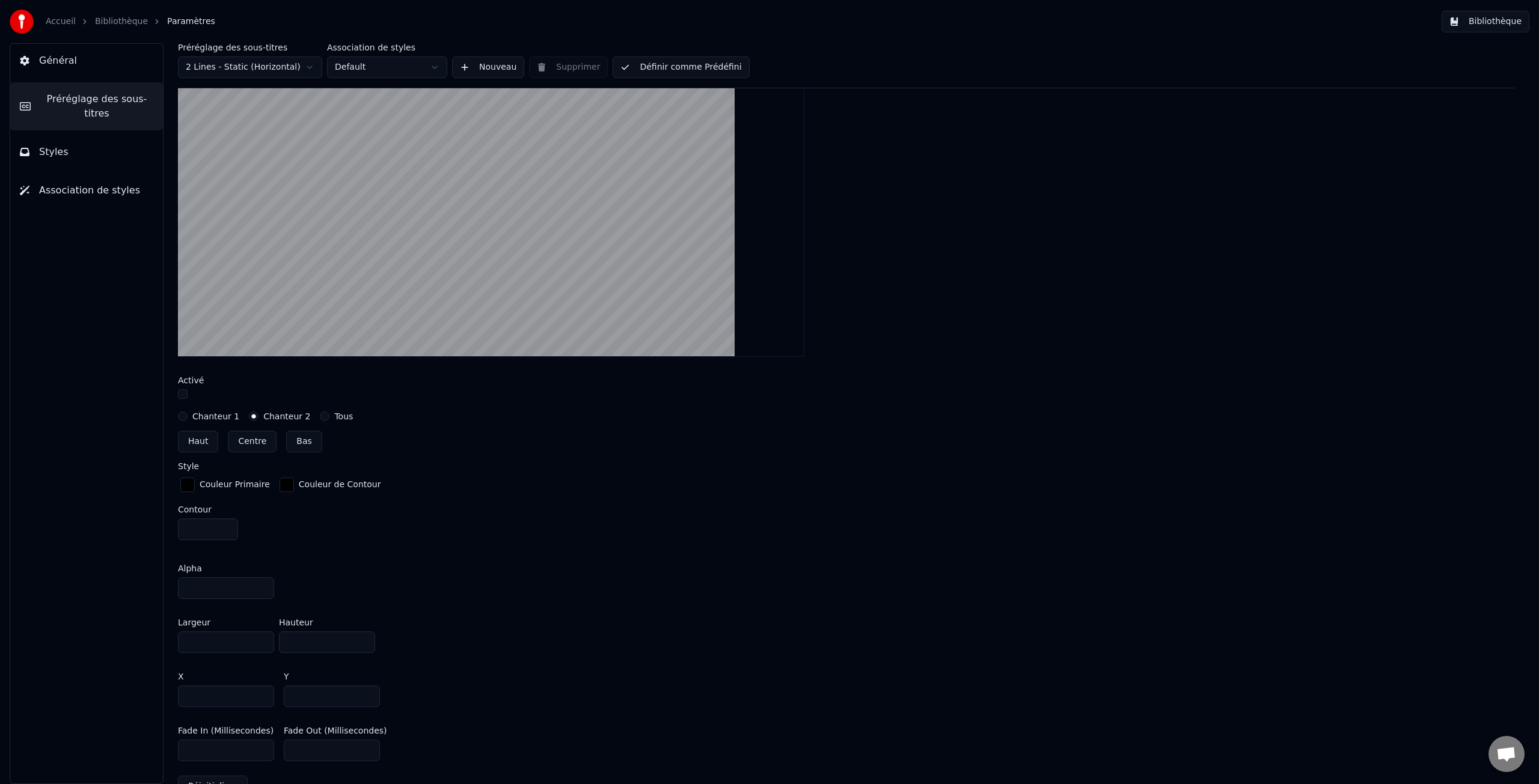
click at [261, 697] on input "***" at bounding box center [226, 696] width 96 height 22
click at [263, 692] on input "***" at bounding box center [226, 696] width 96 height 22
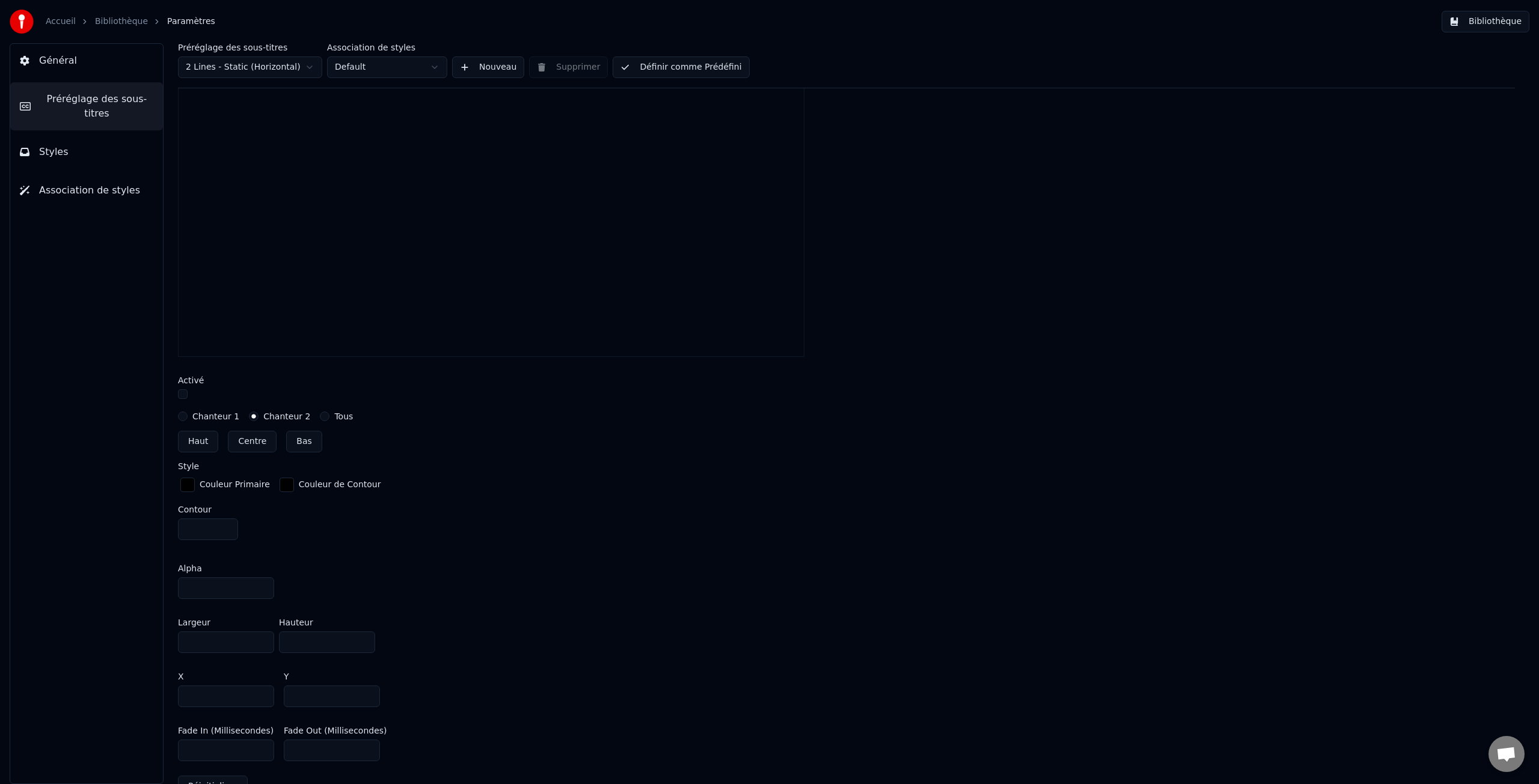
click at [263, 692] on input "***" at bounding box center [226, 696] width 96 height 22
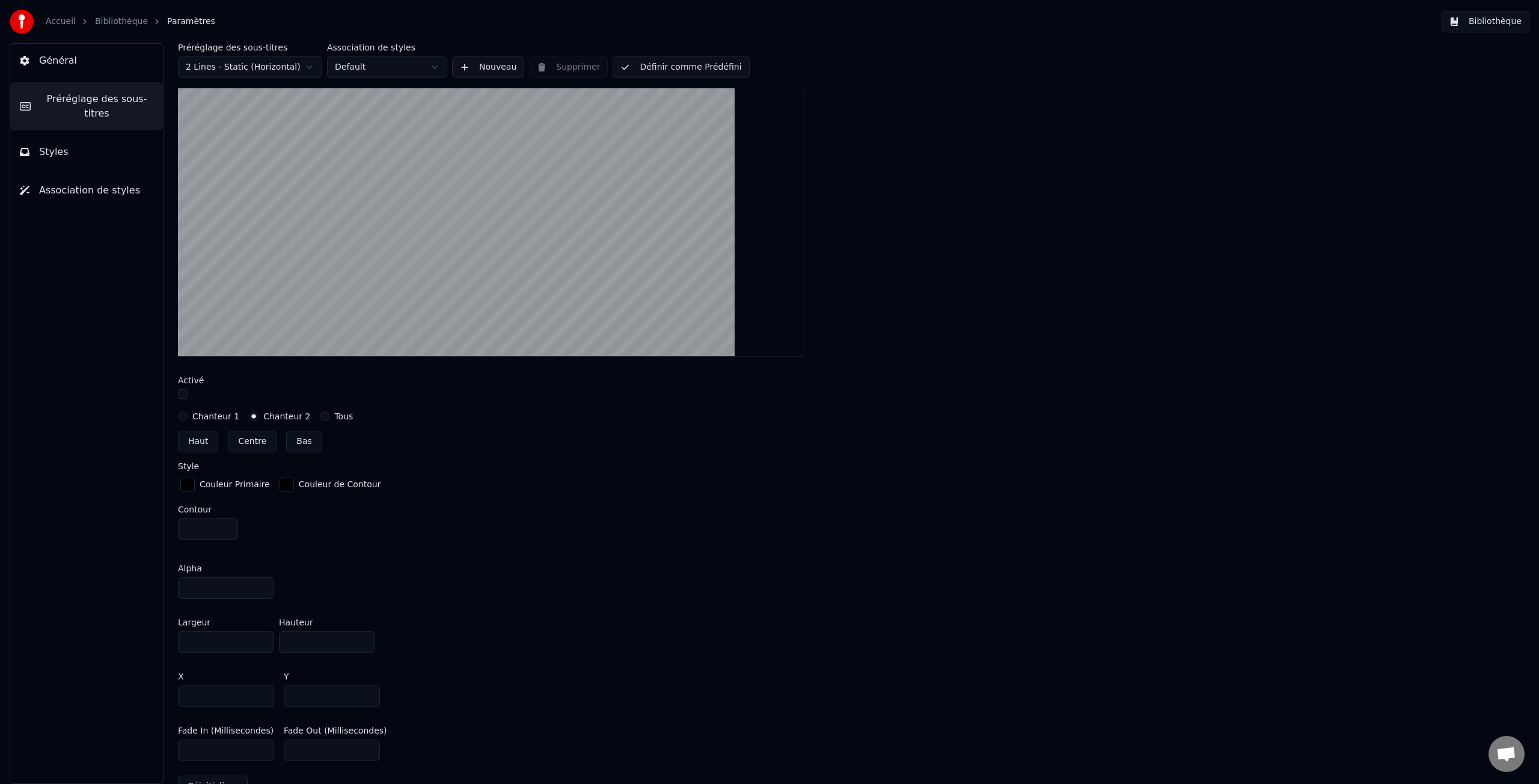
click at [263, 692] on input "***" at bounding box center [226, 696] width 96 height 22
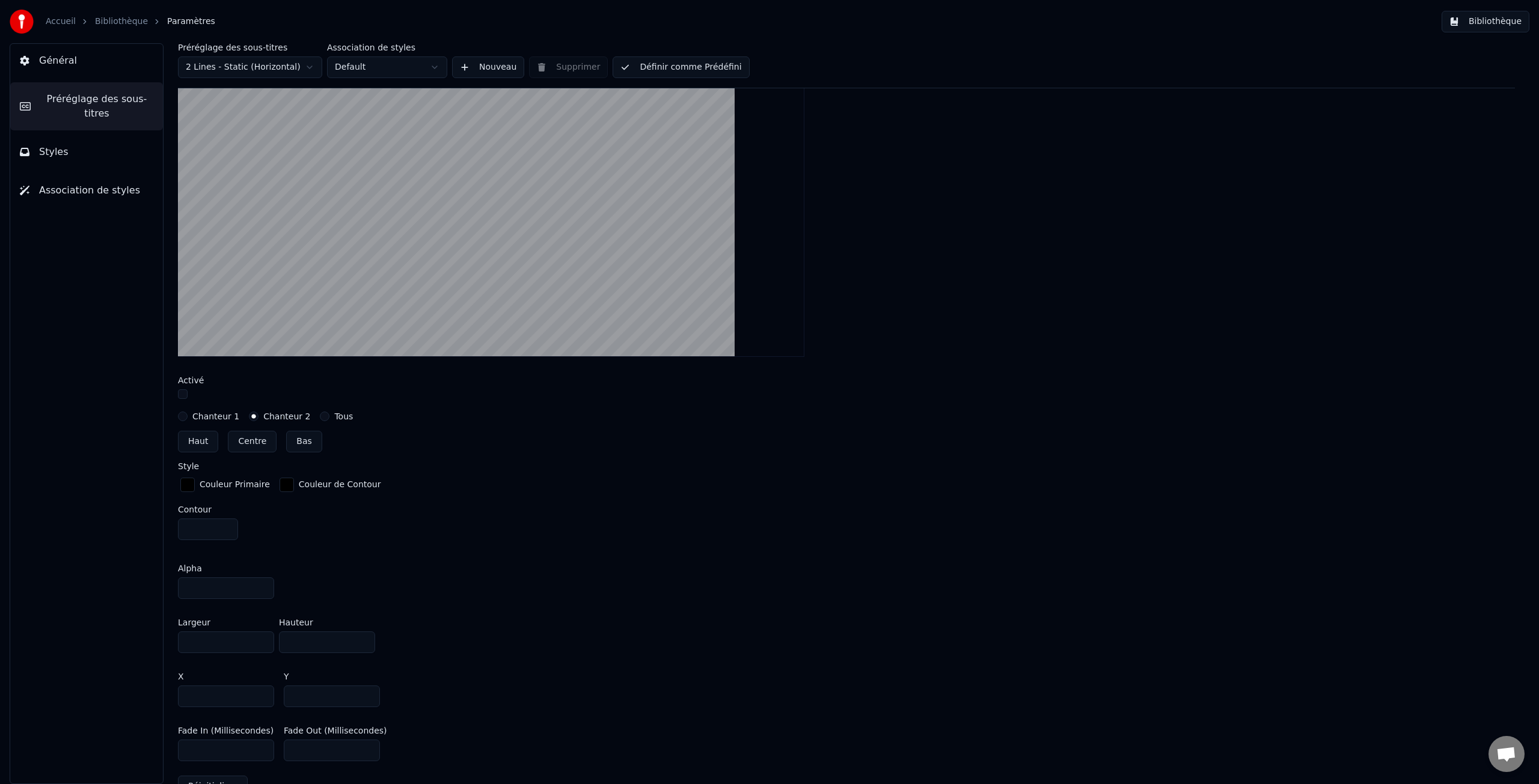
click at [263, 692] on input "***" at bounding box center [226, 696] width 96 height 22
type input "***"
click at [263, 692] on input "***" at bounding box center [226, 696] width 96 height 22
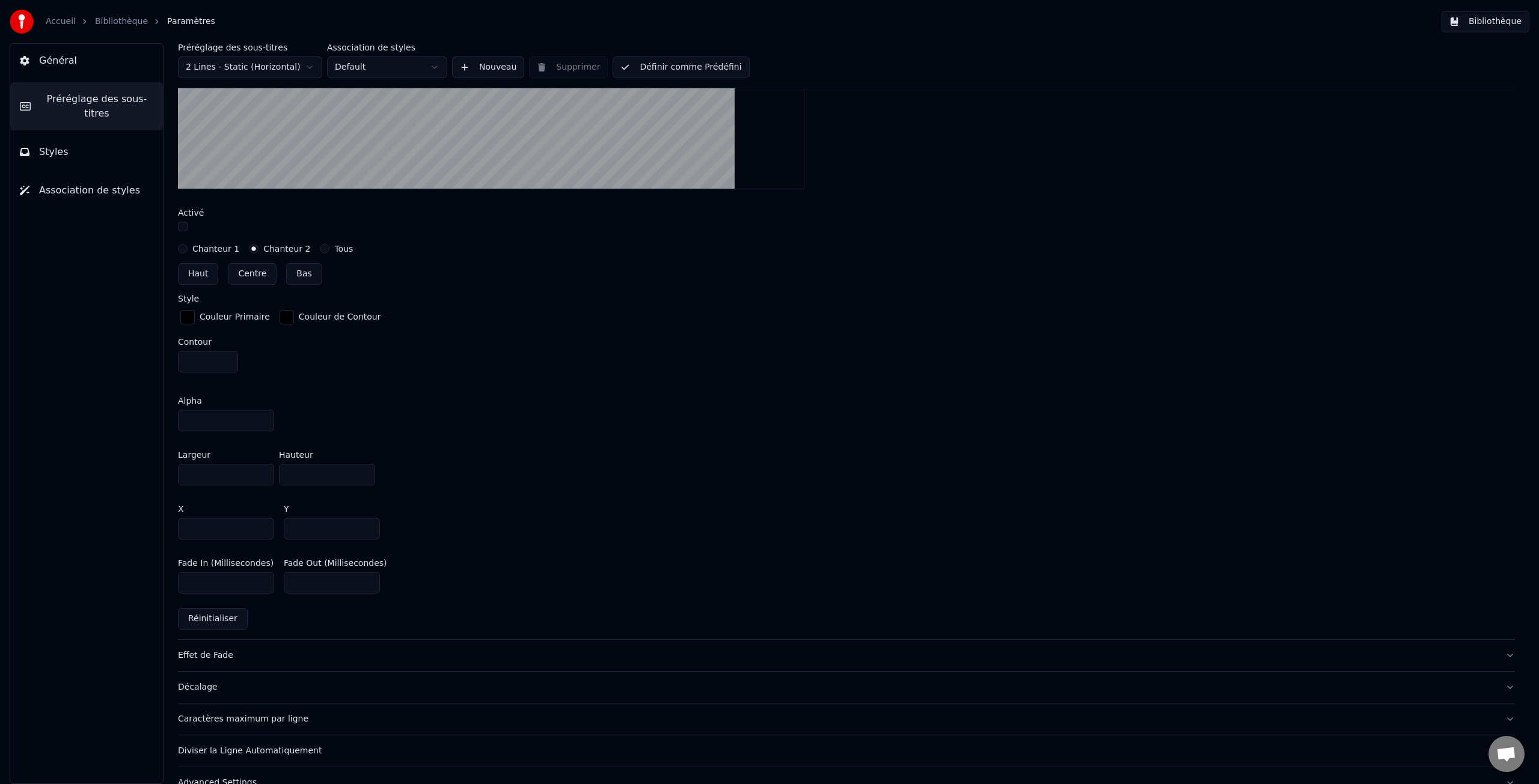
scroll to position [126, 0]
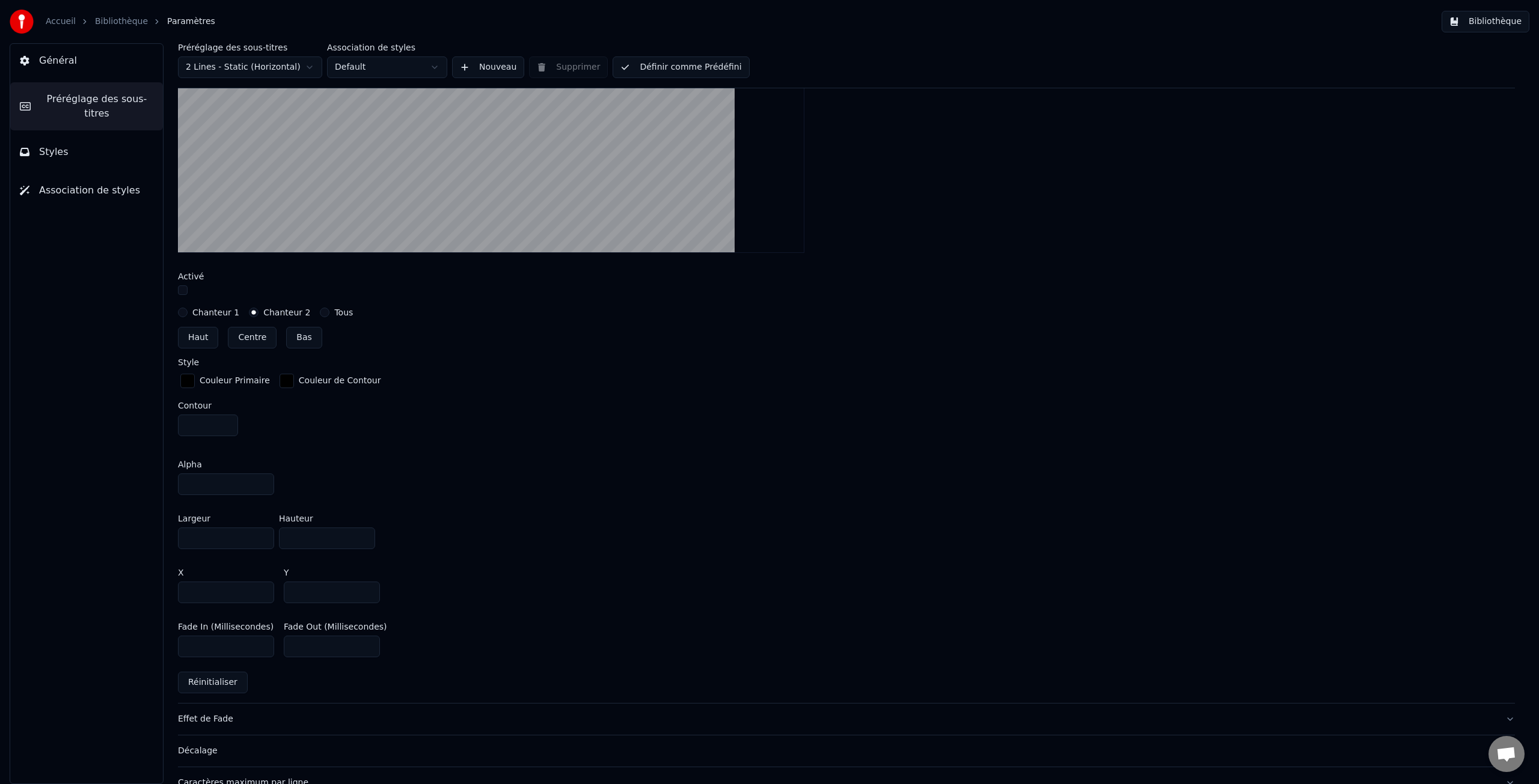
click at [204, 745] on div "Décalage" at bounding box center [837, 751] width 1318 height 12
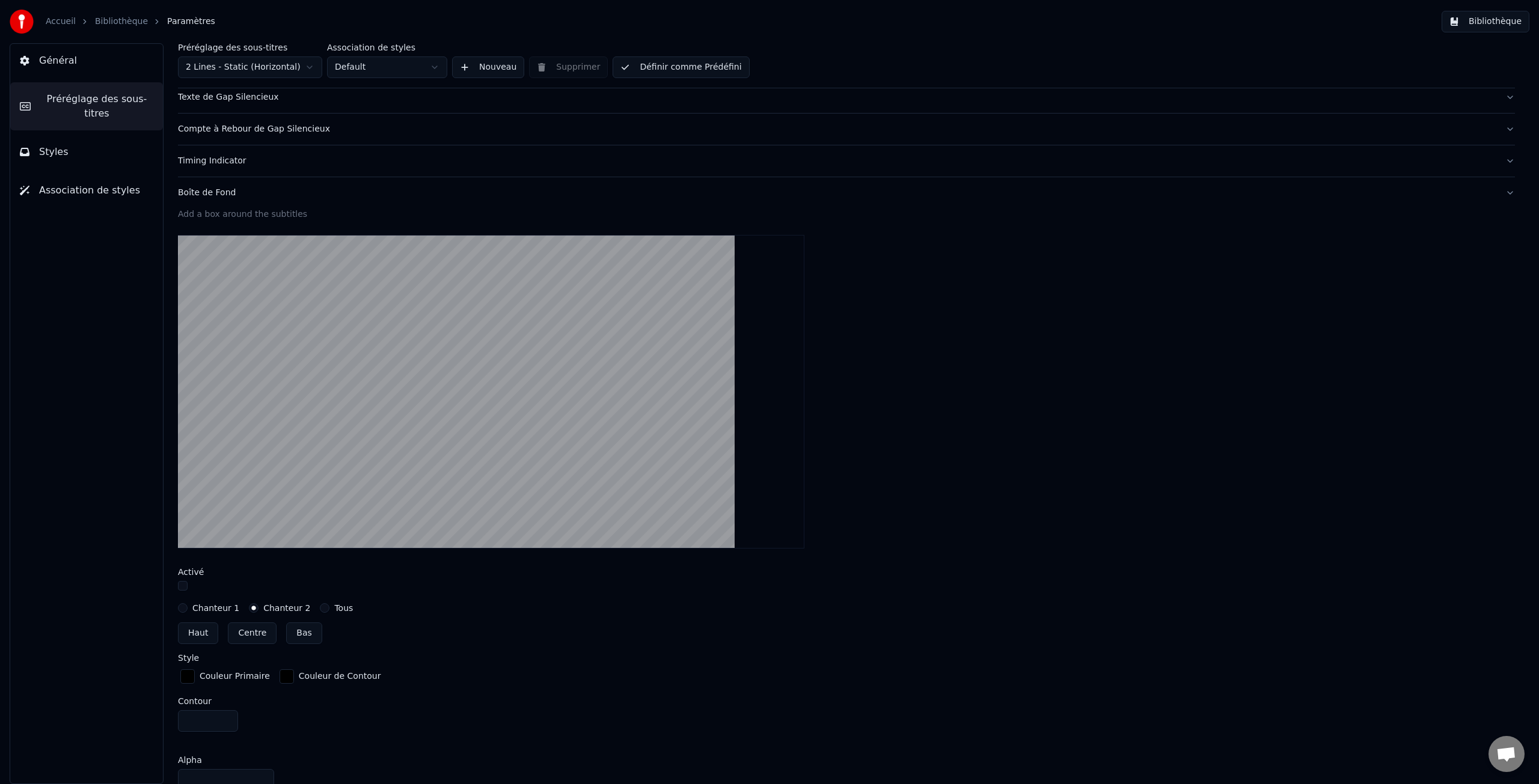
scroll to position [0, 0]
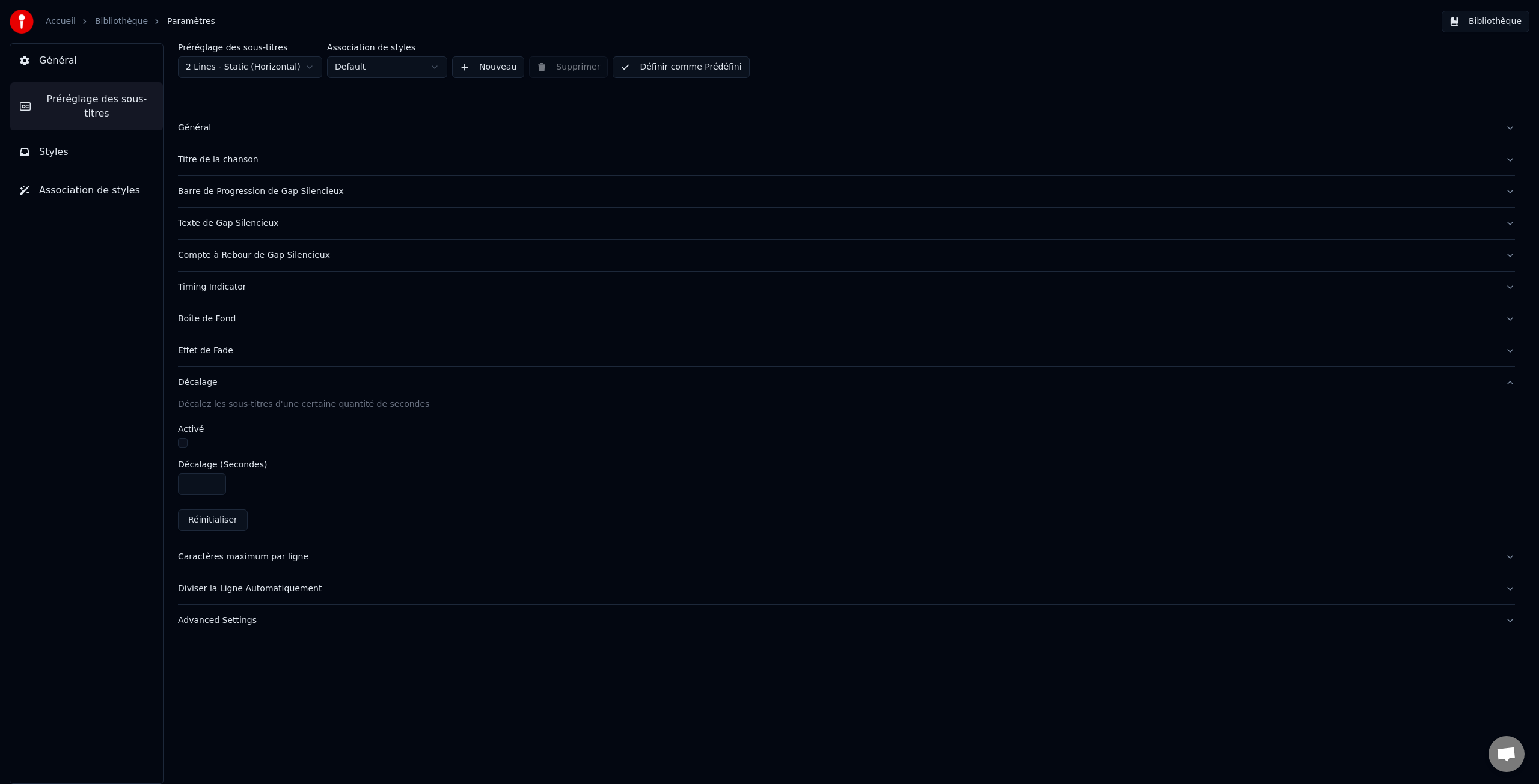
click at [242, 561] on div "Caractères maximum par ligne" at bounding box center [837, 557] width 1318 height 12
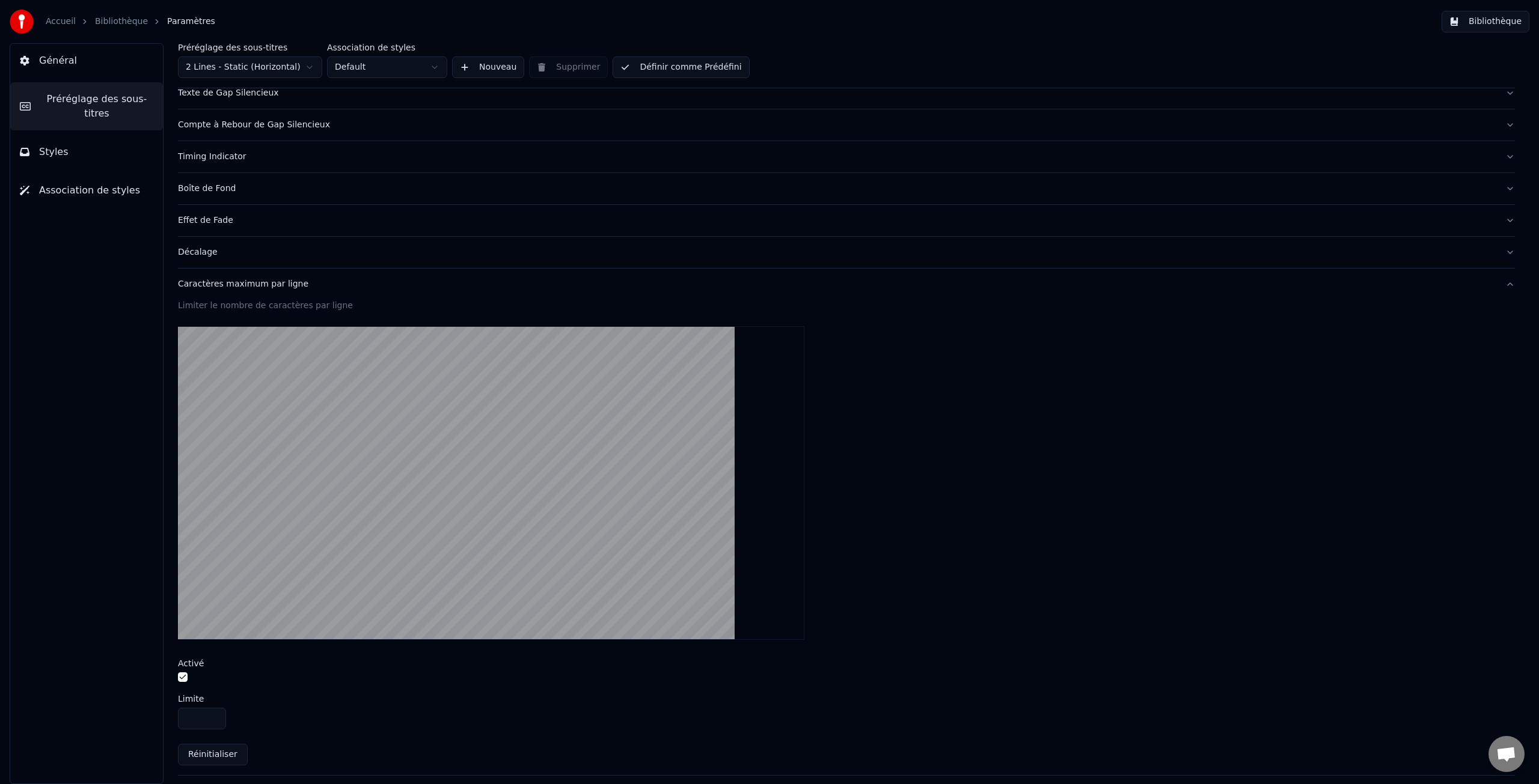
scroll to position [194, 0]
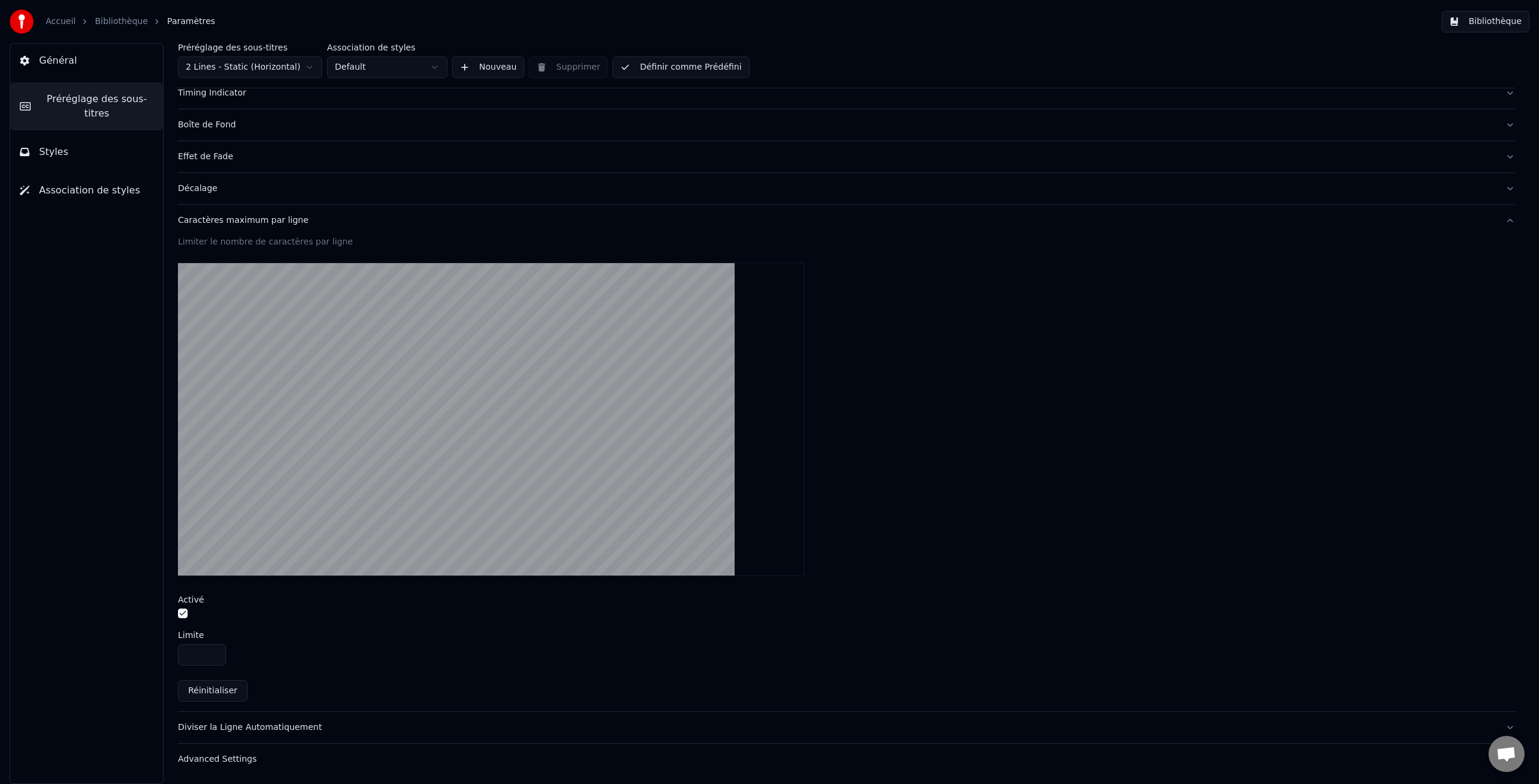
click at [230, 760] on div "Advanced Settings" at bounding box center [837, 760] width 1318 height 12
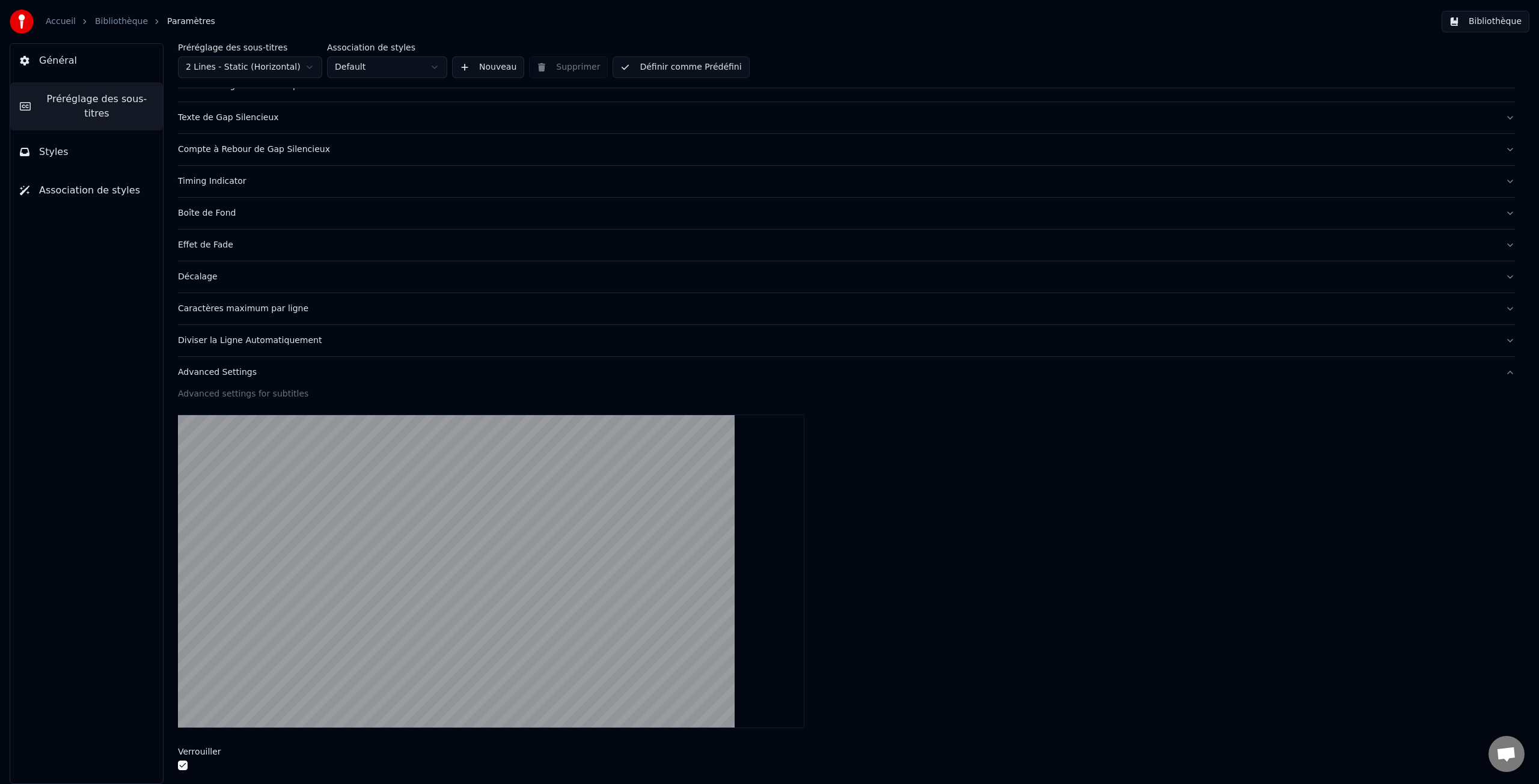
scroll to position [0, 0]
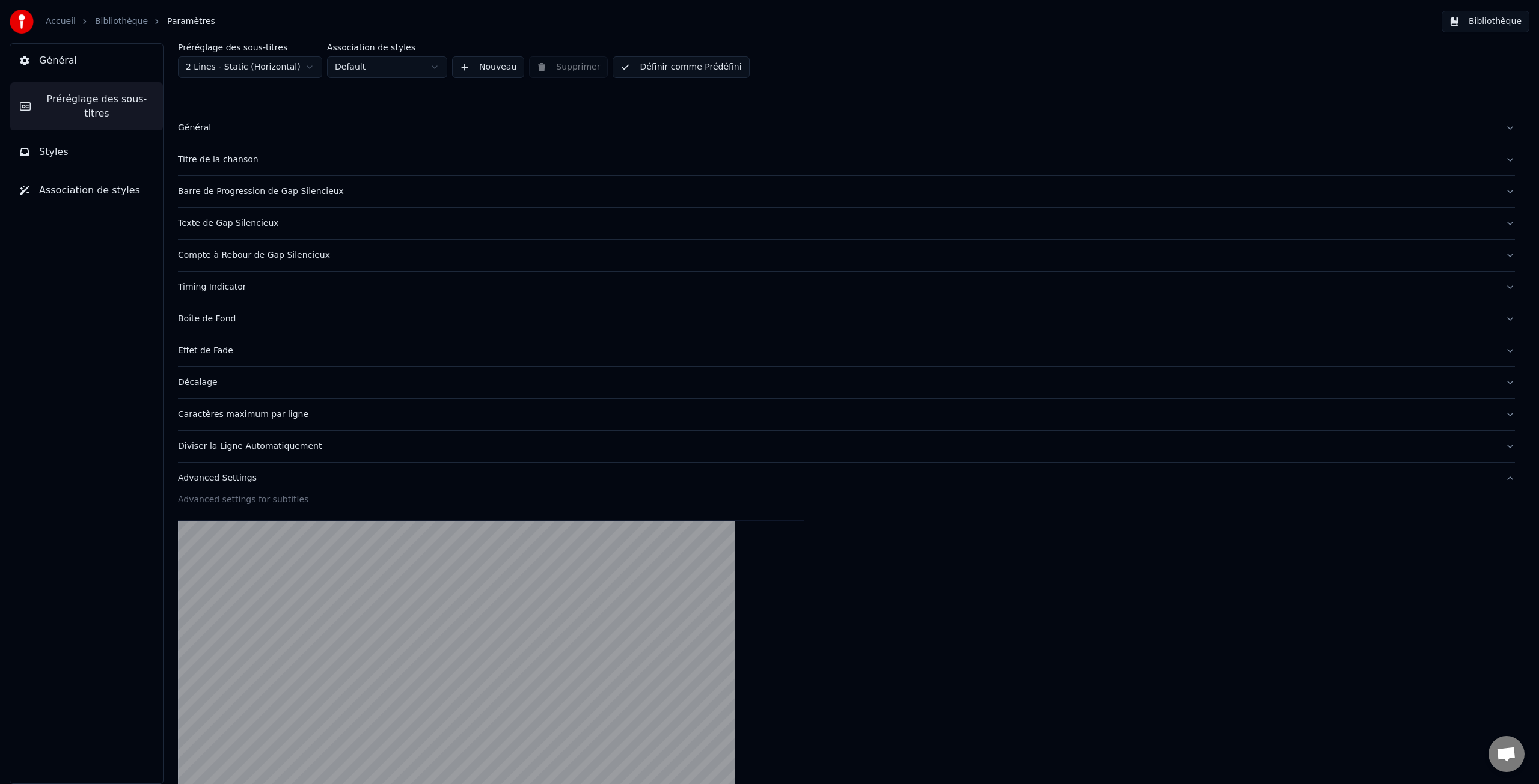
click at [217, 317] on div "Boîte de Fond" at bounding box center [837, 319] width 1318 height 12
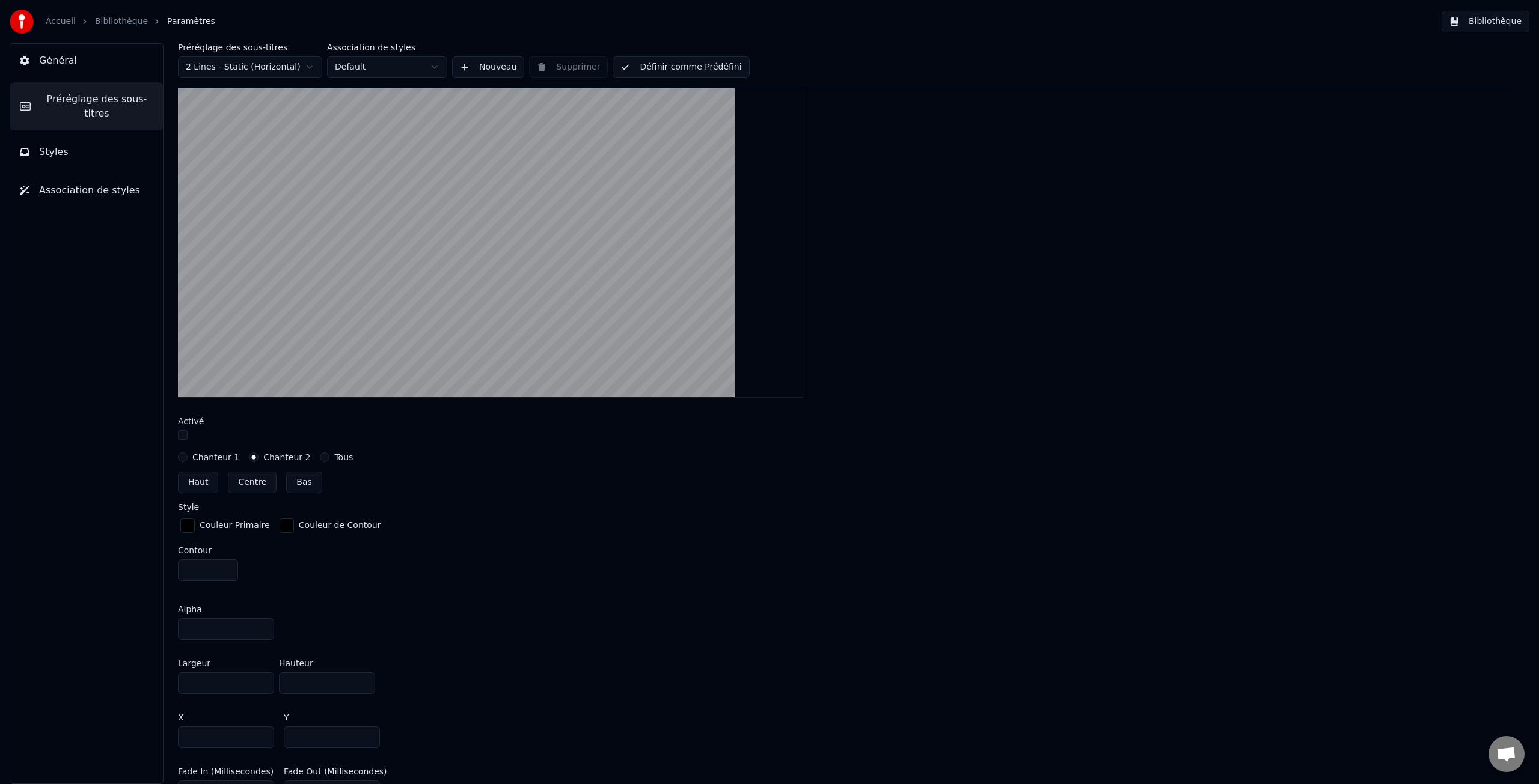
scroll to position [293, 0]
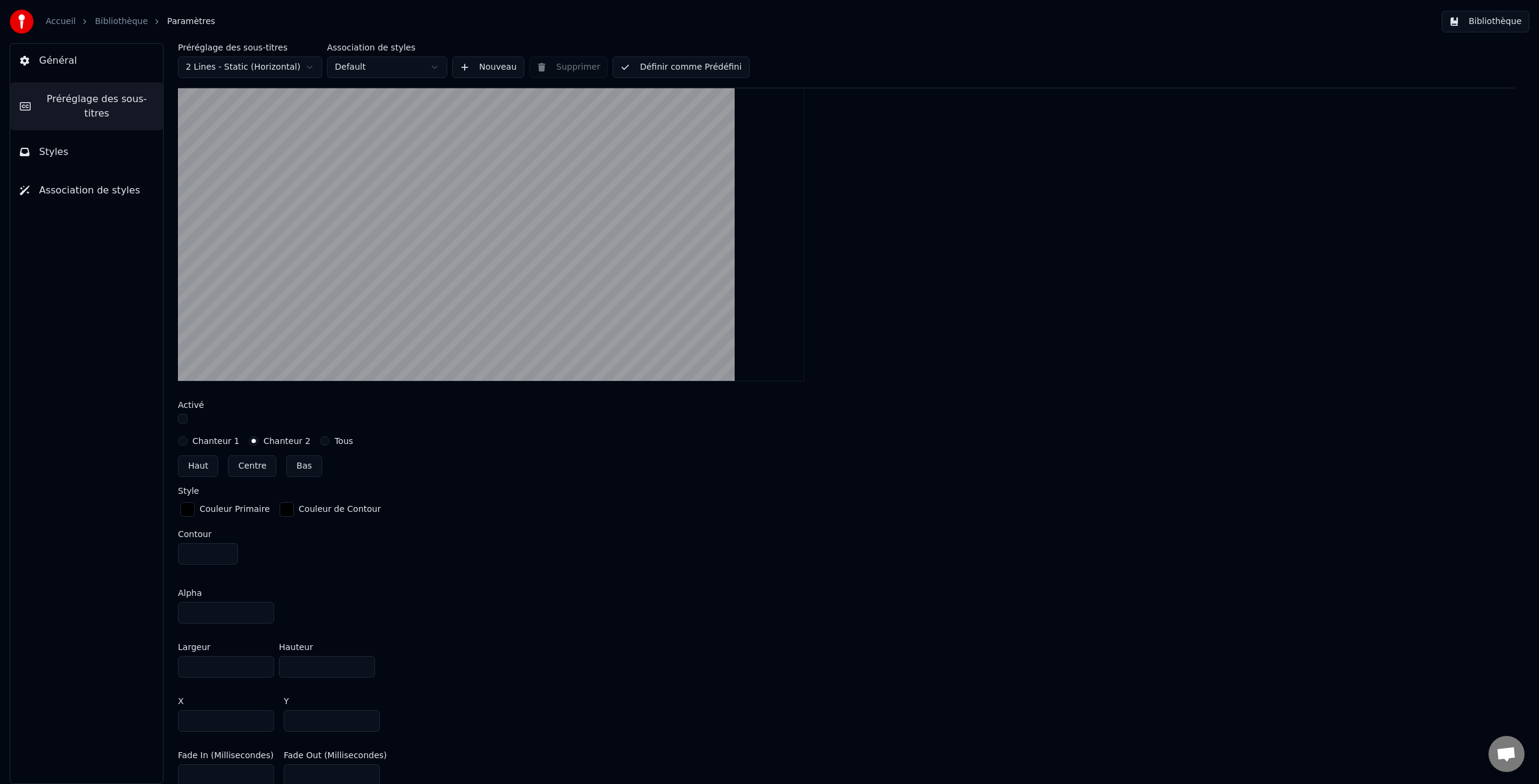
click at [186, 418] on button "button" at bounding box center [182, 418] width 9 height 9
click at [201, 442] on label "Chanteur 1" at bounding box center [216, 441] width 47 height 8
click at [187, 442] on button "Chanteur 1" at bounding box center [182, 441] width 9 height 9
click at [281, 442] on label "Chanteur 2" at bounding box center [287, 441] width 47 height 8
click at [259, 442] on button "Chanteur 2" at bounding box center [253, 441] width 9 height 9
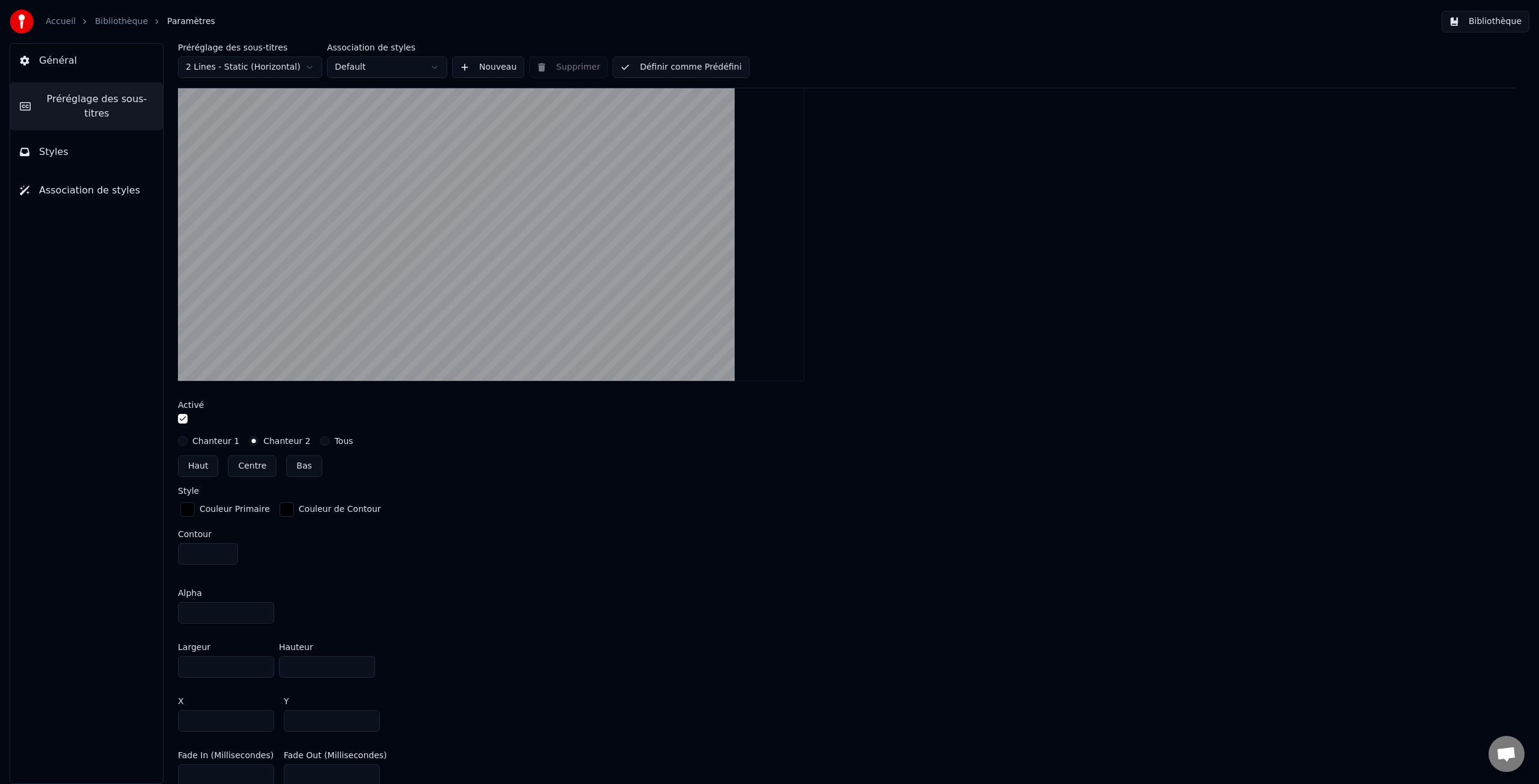
click at [334, 439] on label "Tous" at bounding box center [343, 441] width 19 height 8
click at [330, 439] on button "Tous" at bounding box center [324, 441] width 9 height 9
click at [286, 438] on label "Chanteur 2" at bounding box center [287, 441] width 47 height 8
click at [259, 438] on button "Chanteur 2" at bounding box center [253, 441] width 9 height 9
click at [310, 469] on button "Bas" at bounding box center [304, 466] width 35 height 22
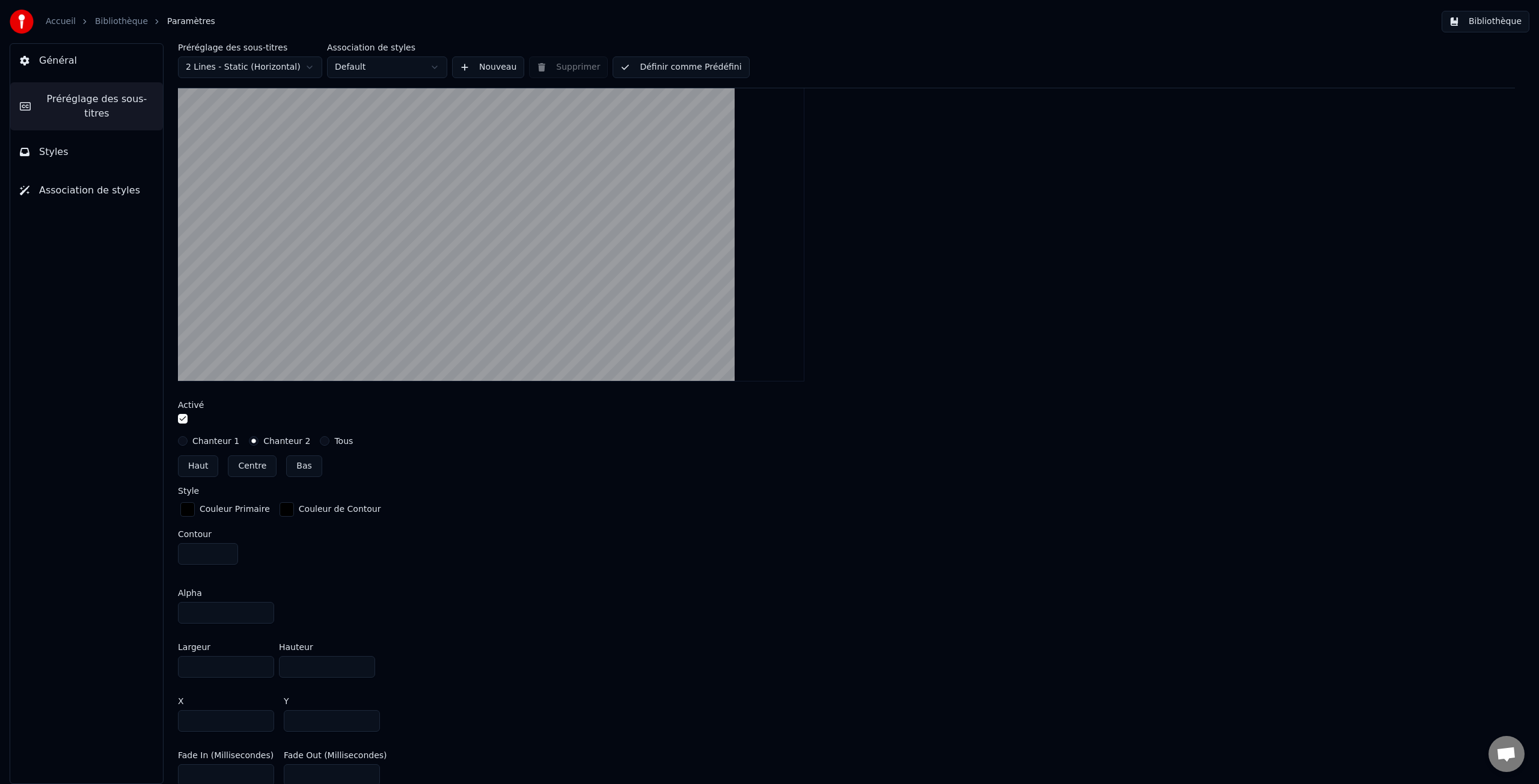
click at [255, 463] on button "Centre" at bounding box center [252, 466] width 49 height 22
type input "***"
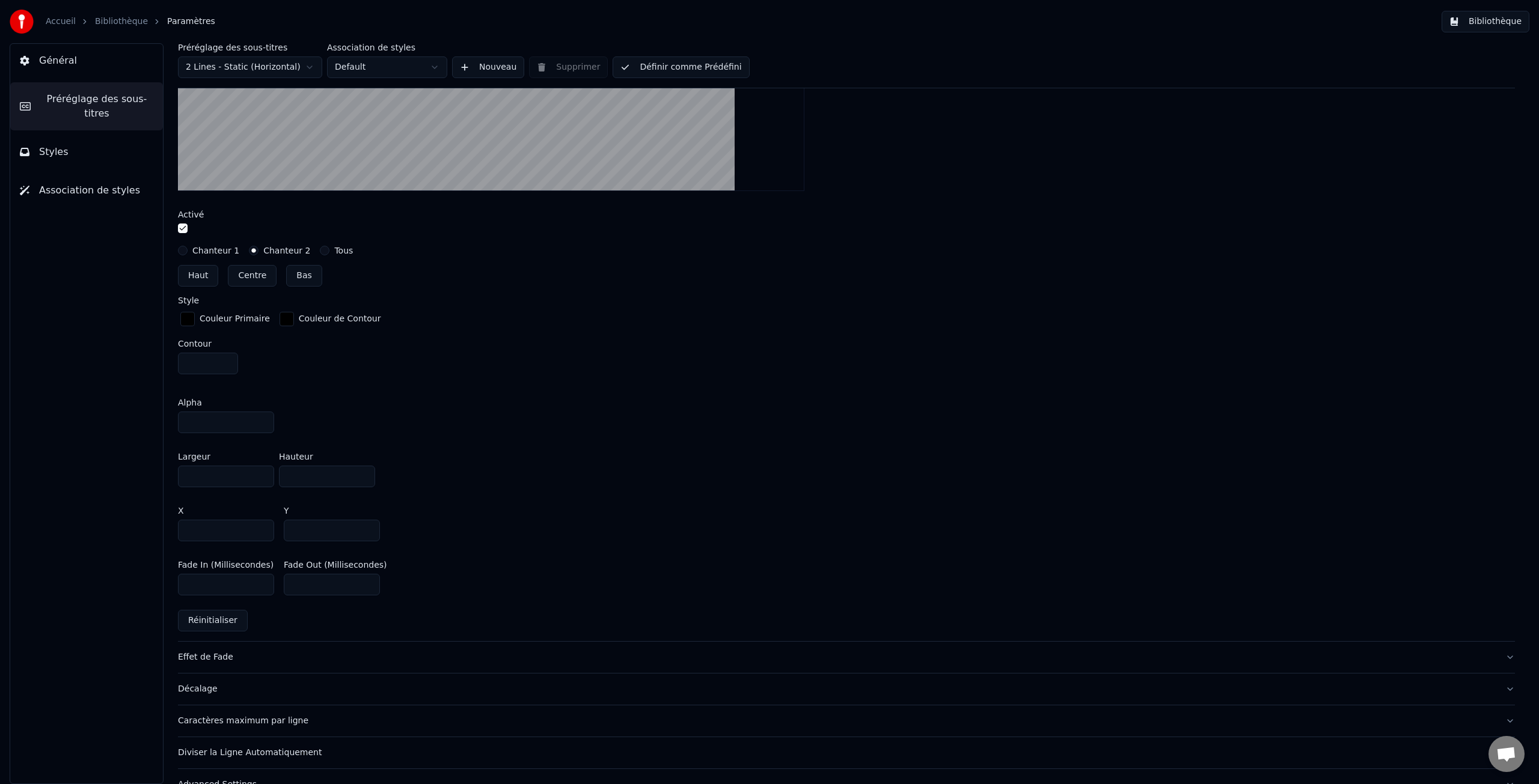
scroll to position [486, 0]
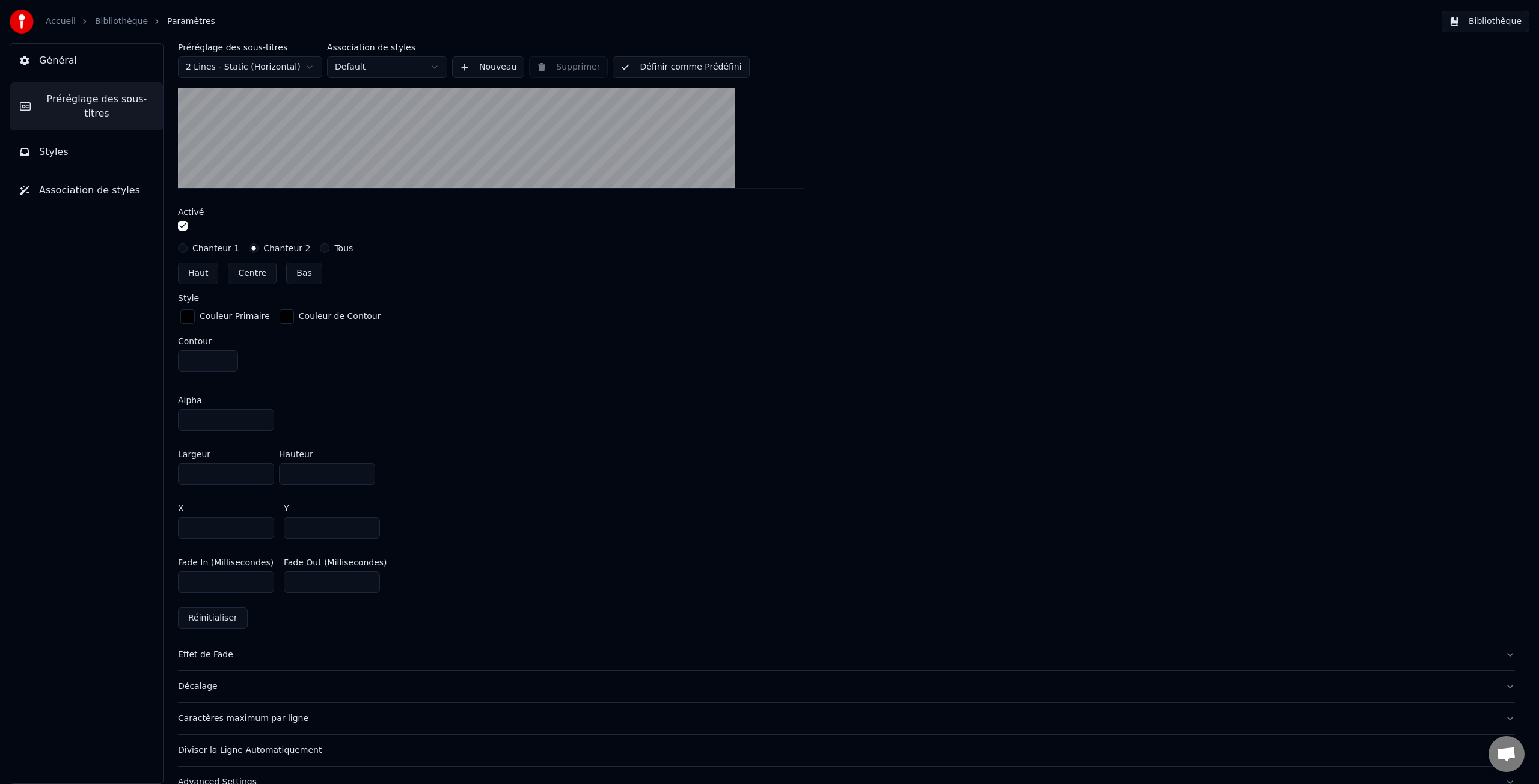
click at [218, 657] on div "Effet de Fade" at bounding box center [837, 655] width 1318 height 12
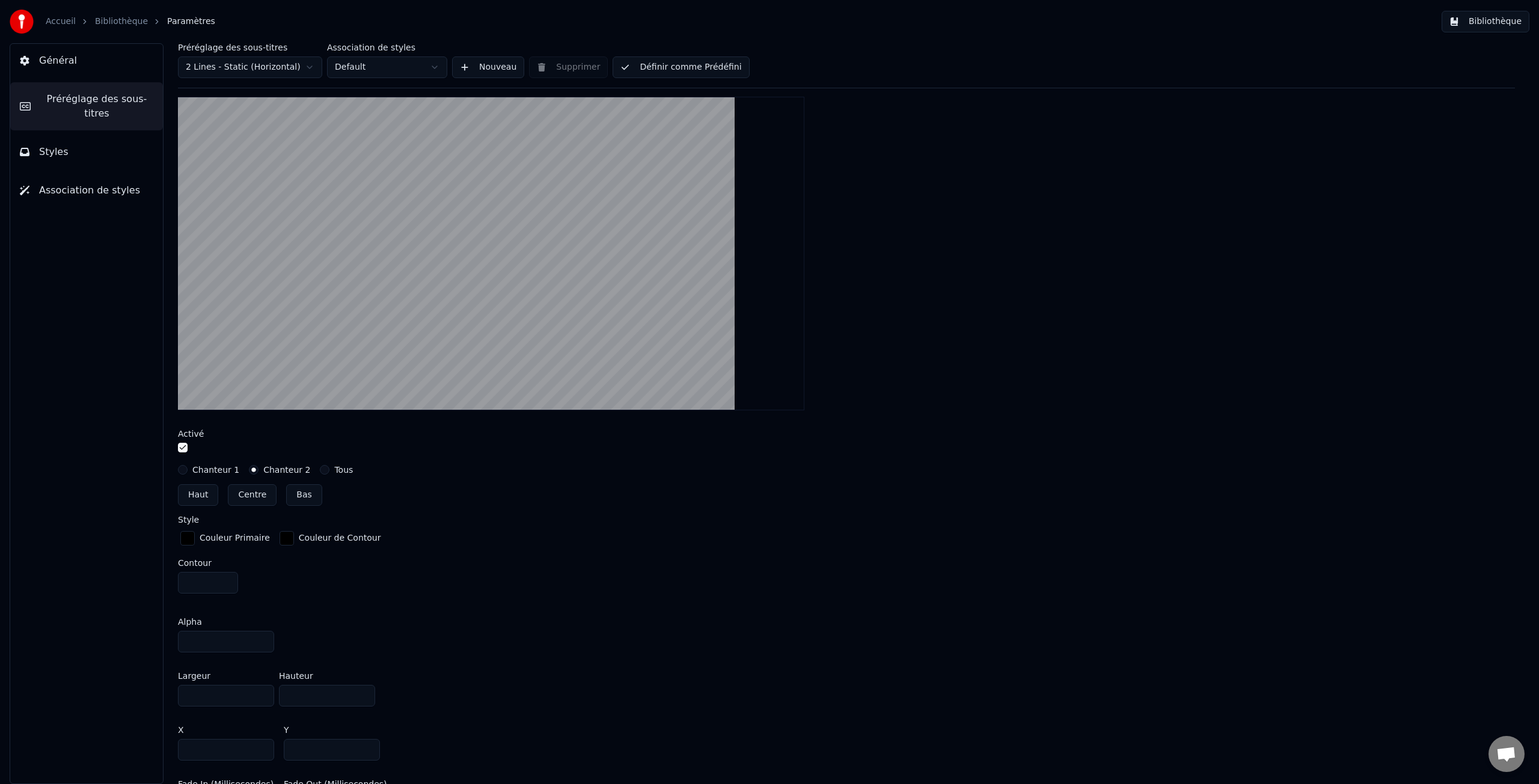
scroll to position [239, 0]
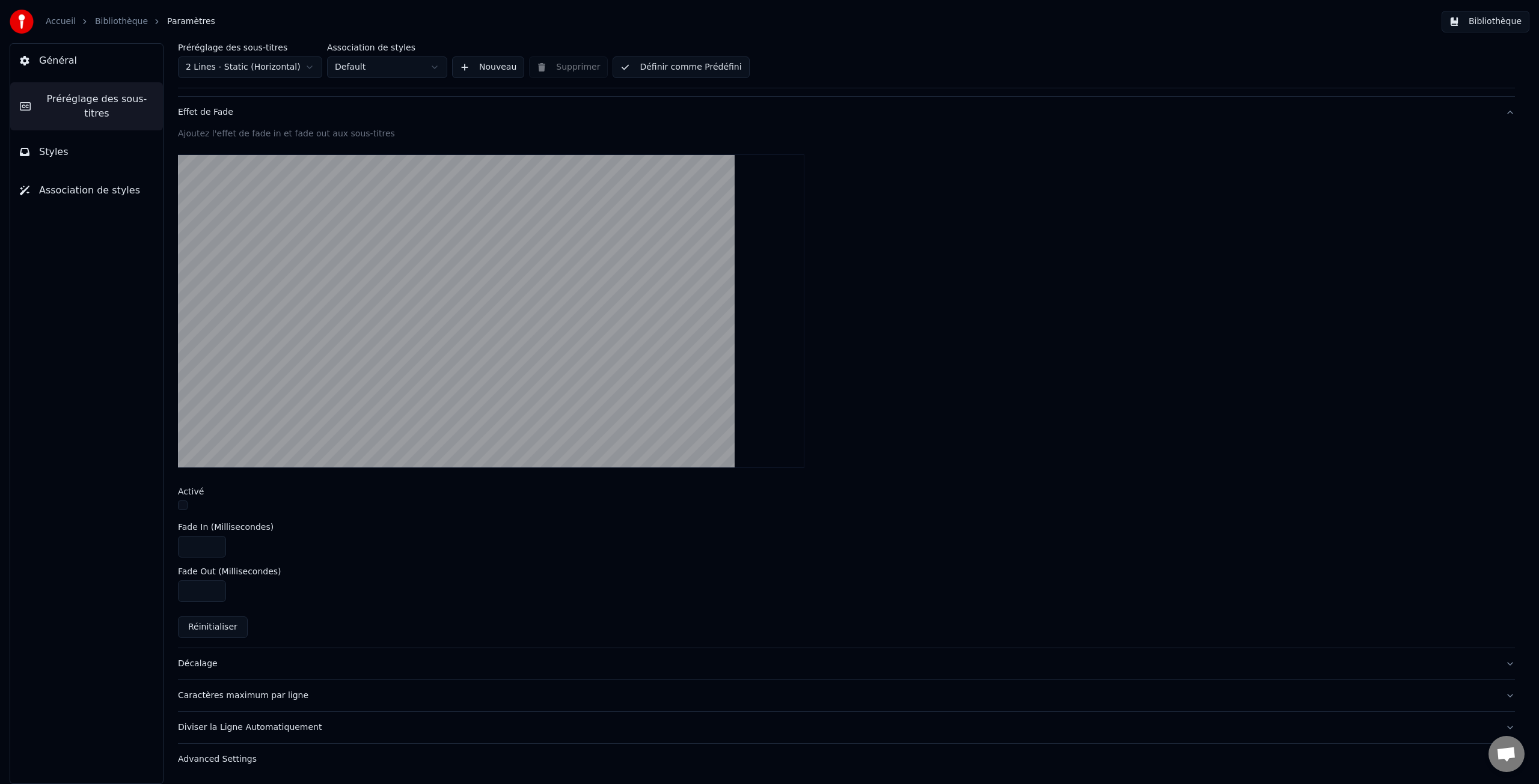
click at [202, 663] on div "Décalage" at bounding box center [837, 664] width 1318 height 12
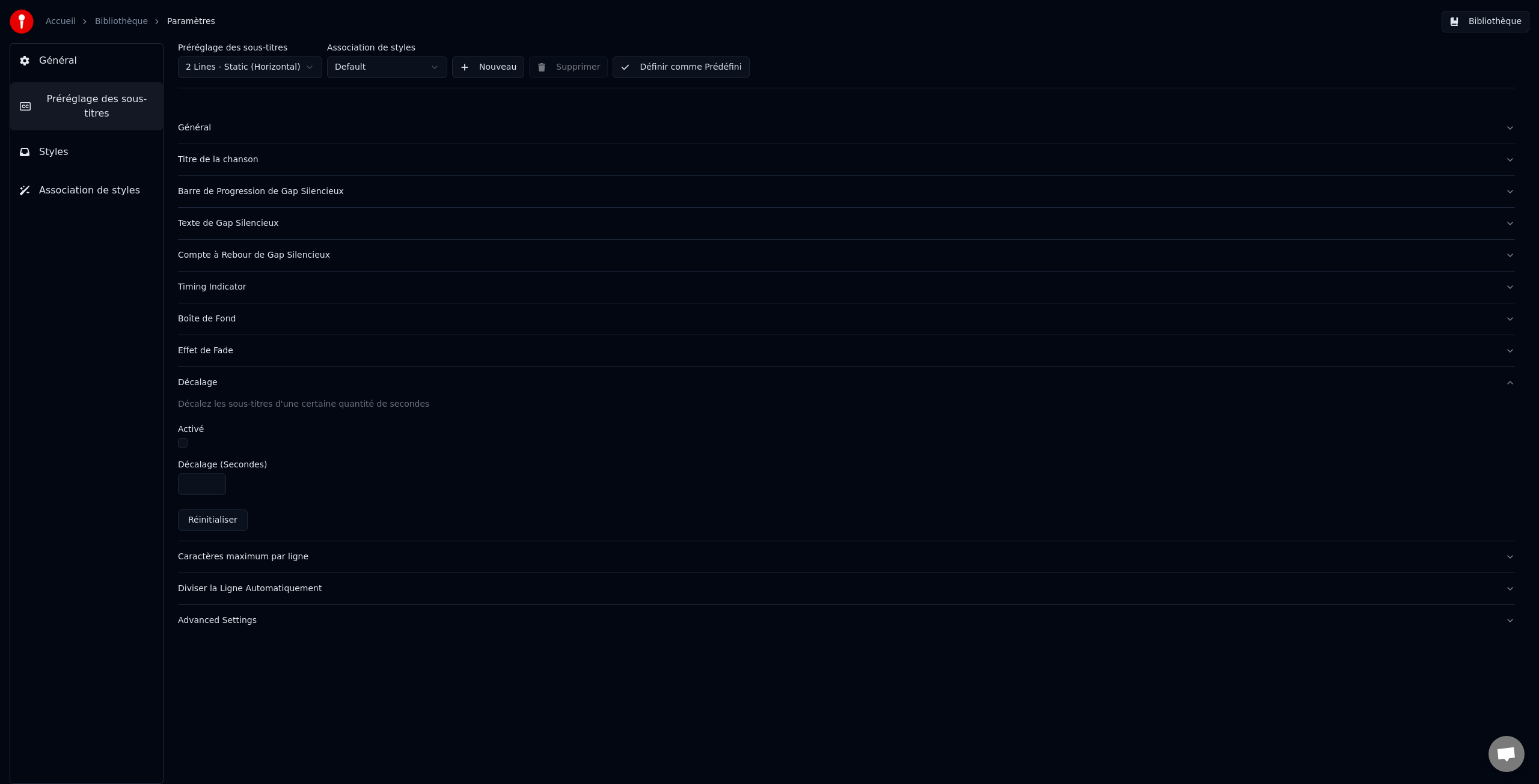
click at [95, 197] on span "Association de styles" at bounding box center [89, 190] width 101 height 14
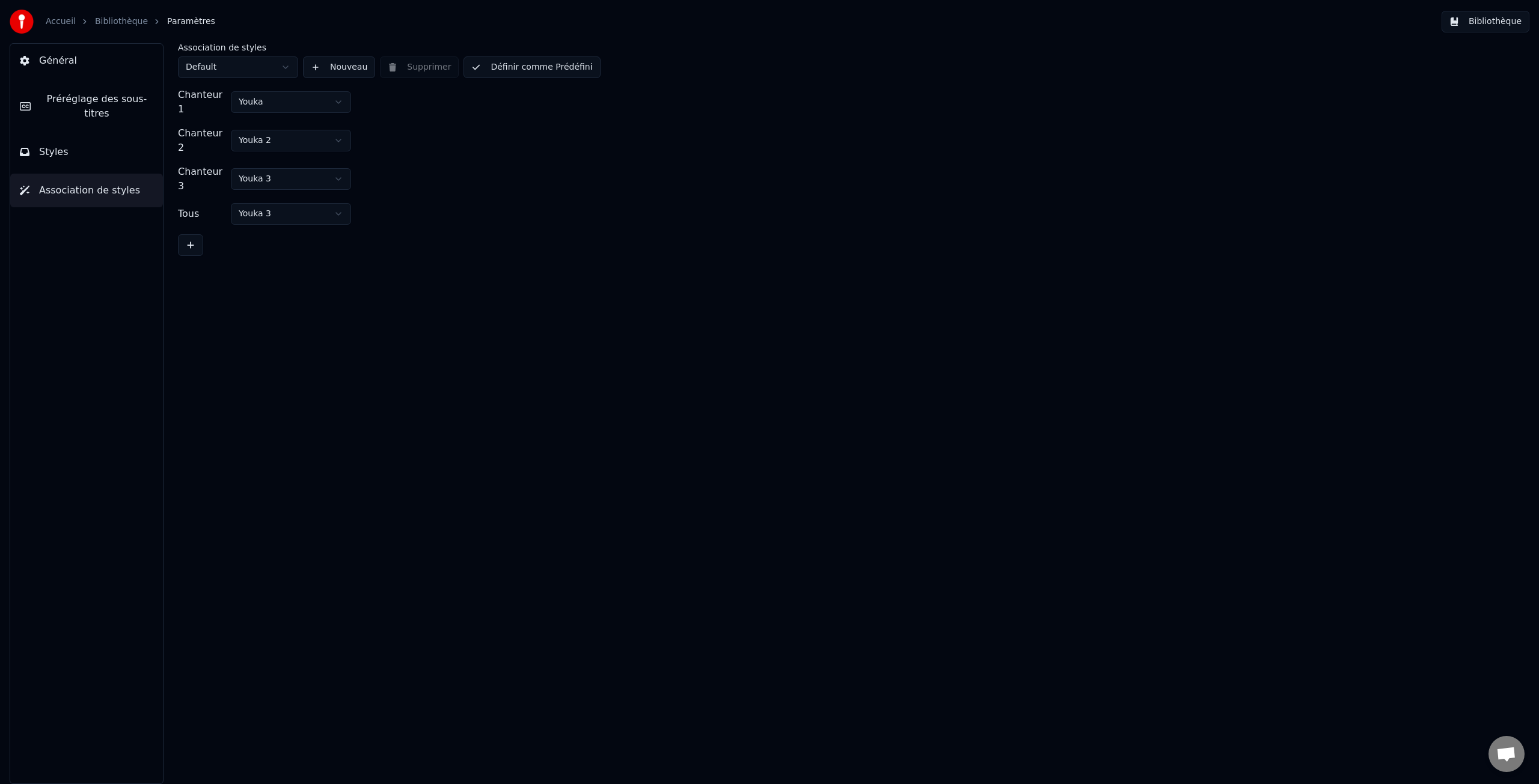
click at [251, 137] on html "Accueil Bibliothèque Paramètres Bibliothèque Général Préréglage des sous-titres…" at bounding box center [769, 392] width 1539 height 784
click at [211, 129] on html "Accueil Bibliothèque Paramètres Bibliothèque Général Préréglage des sous-titres…" at bounding box center [769, 392] width 1539 height 784
click at [204, 126] on div "Chanteur 2" at bounding box center [202, 141] width 48 height 29
click at [66, 151] on button "Styles" at bounding box center [86, 152] width 153 height 34
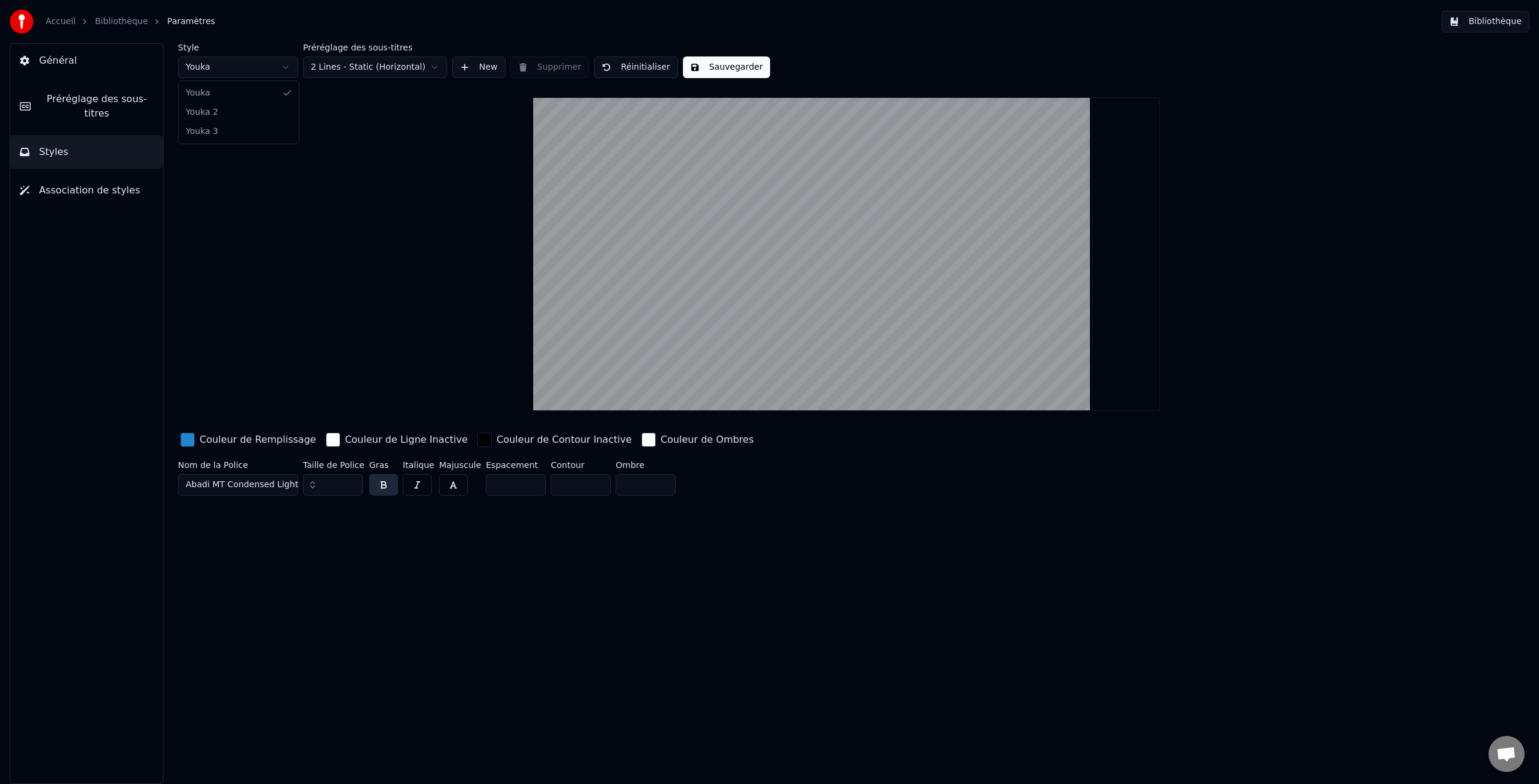
click at [284, 67] on html "Accueil Bibliothèque Paramètres Bibliothèque Général Préréglage des sous-titres…" at bounding box center [769, 392] width 1539 height 784
click at [215, 68] on html "Accueil Bibliothèque Paramètres Bibliothèque Général Préréglage des sous-titres…" at bounding box center [769, 392] width 1539 height 784
click at [233, 66] on html "Accueil Bibliothèque Paramètres Bibliothèque Général Préréglage des sous-titres…" at bounding box center [769, 392] width 1539 height 784
click at [218, 68] on html "Accueil Bibliothèque Paramètres Bibliothèque Général Préréglage des sous-titres…" at bounding box center [769, 392] width 1539 height 784
type input "*"
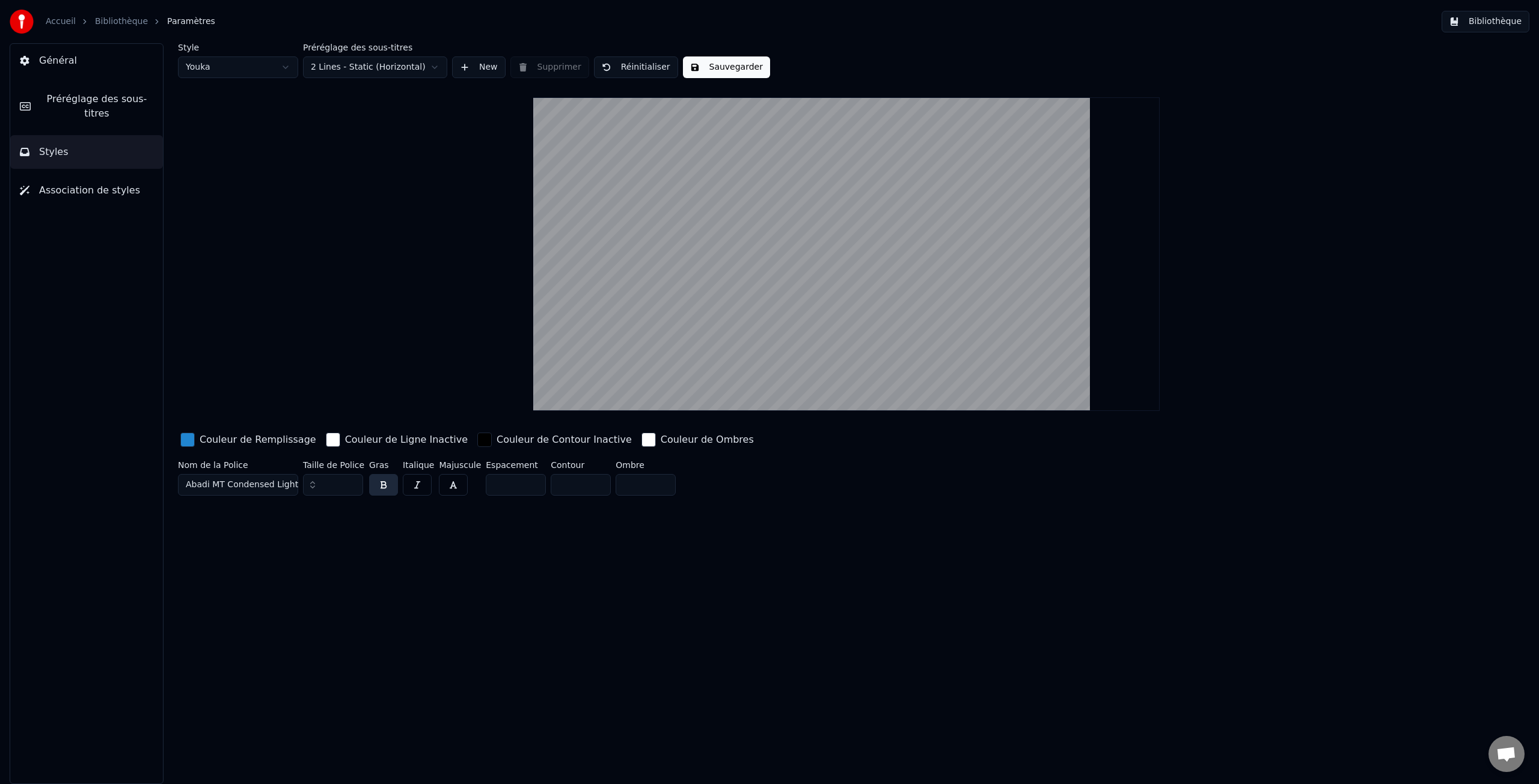
click at [62, 63] on span "Général" at bounding box center [57, 60] width 38 height 14
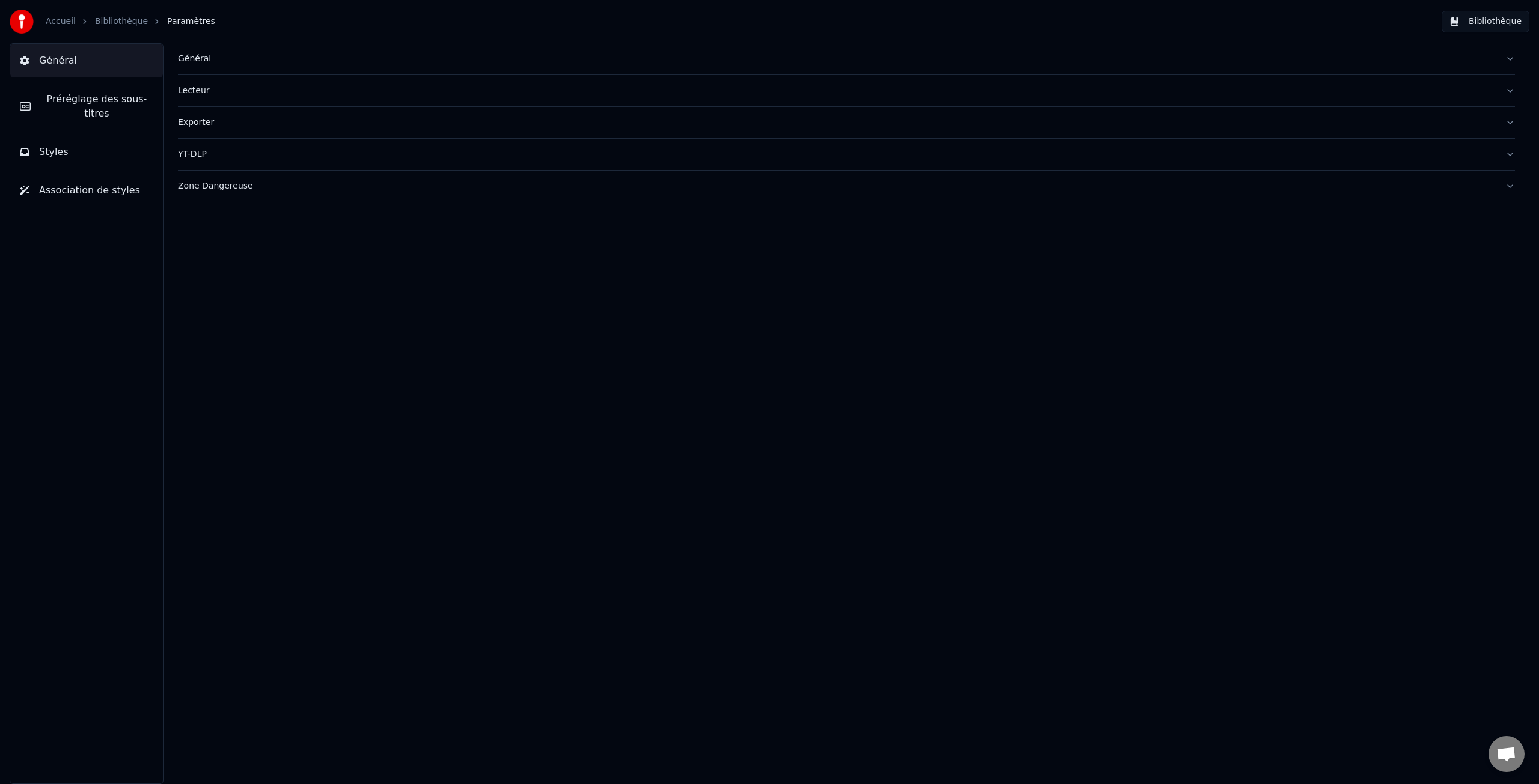
click at [213, 94] on div "Lecteur" at bounding box center [837, 91] width 1318 height 12
click at [65, 152] on span "Styles" at bounding box center [53, 152] width 30 height 14
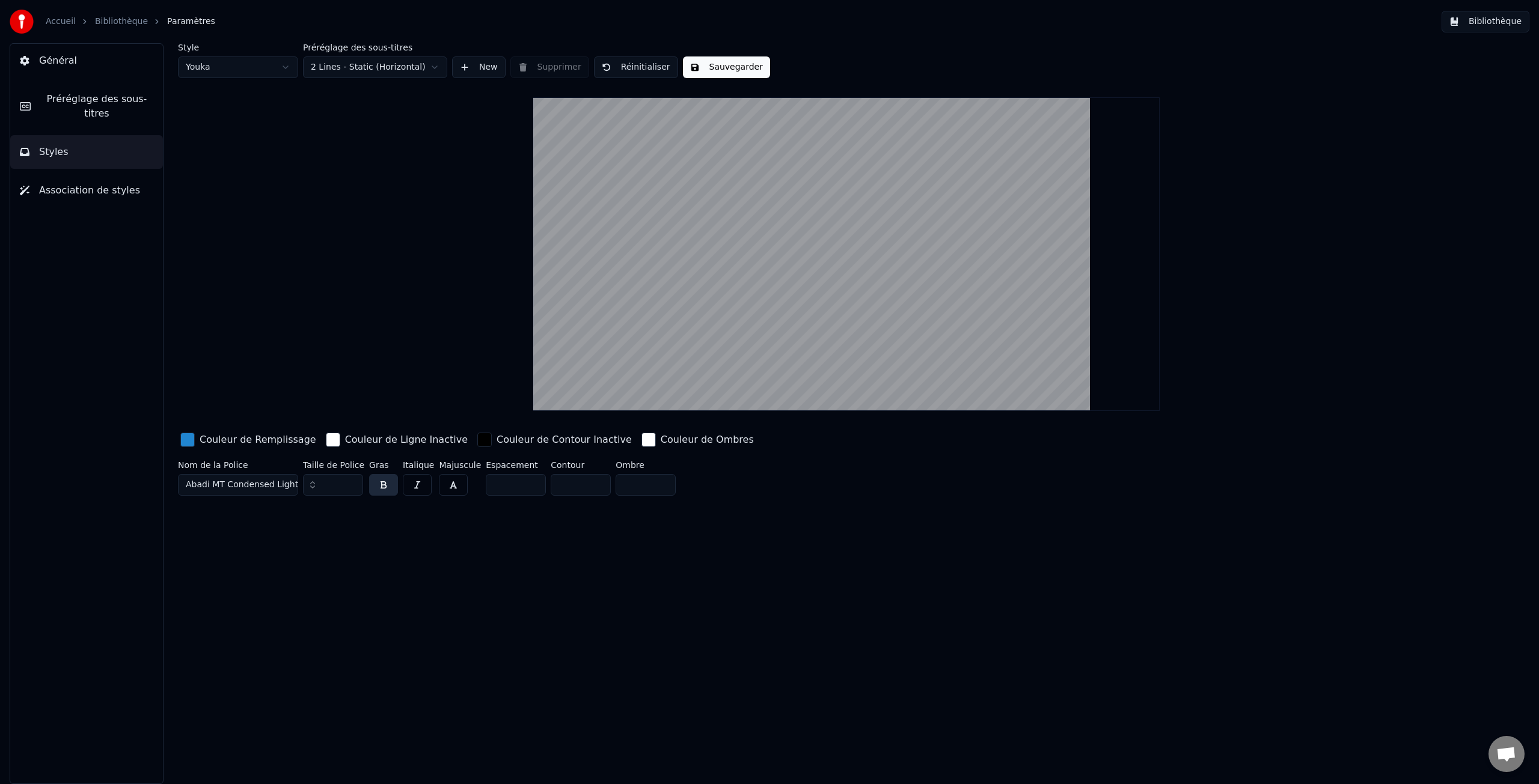
click at [72, 101] on span "Préréglage des sous-titres" at bounding box center [97, 106] width 113 height 29
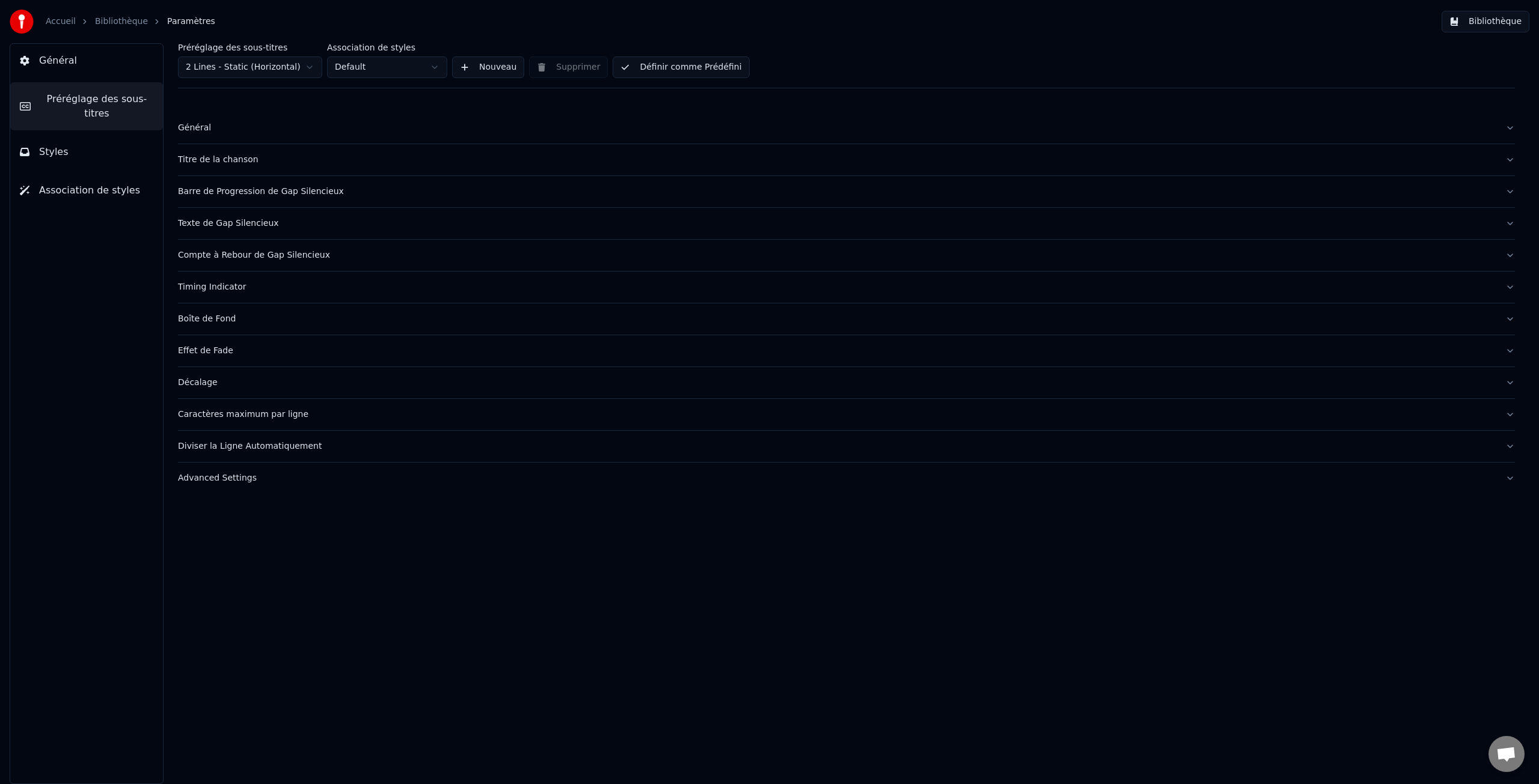
click at [223, 259] on div "Compte à Rebour de Gap Silencieux" at bounding box center [837, 255] width 1318 height 12
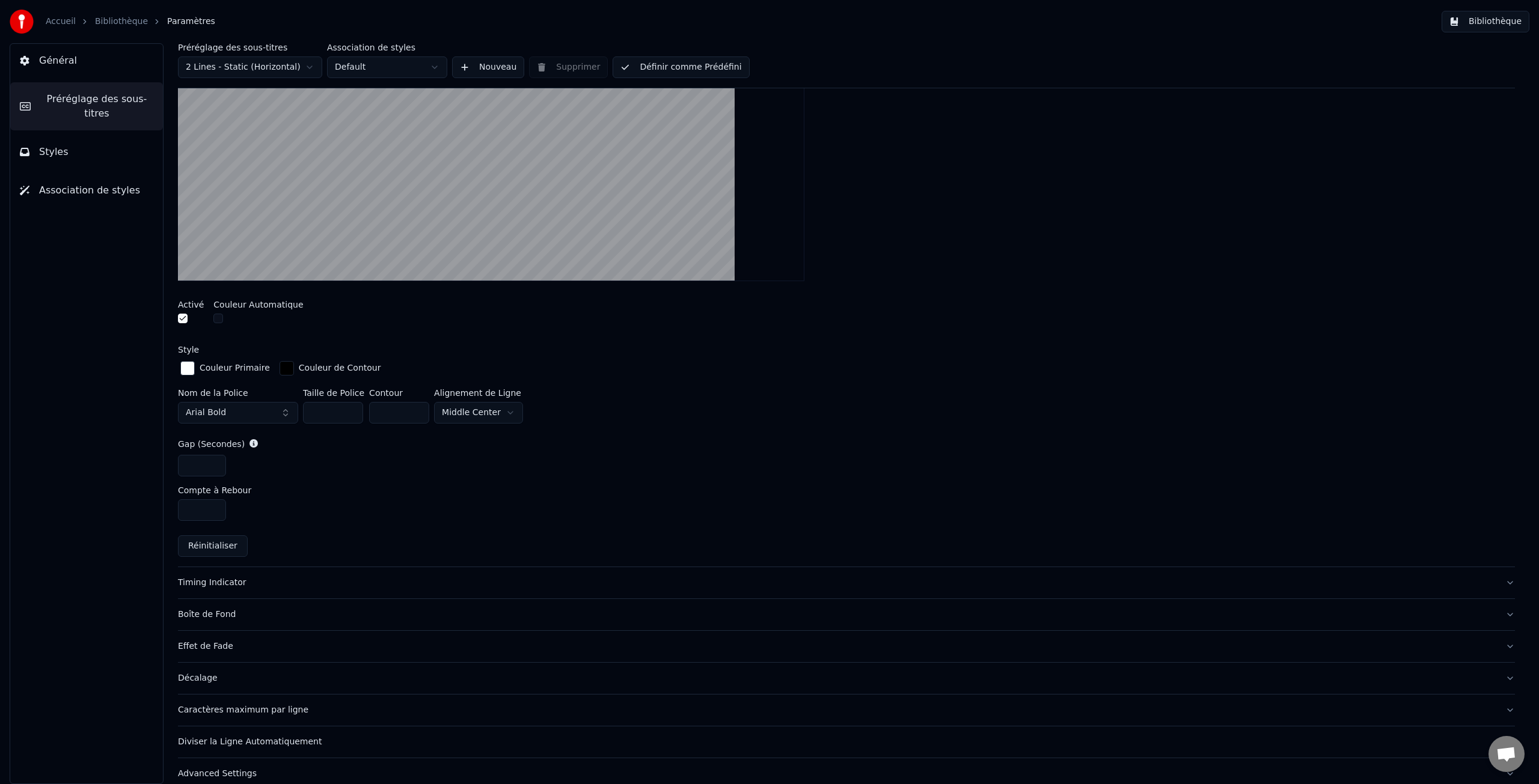
scroll to position [344, 0]
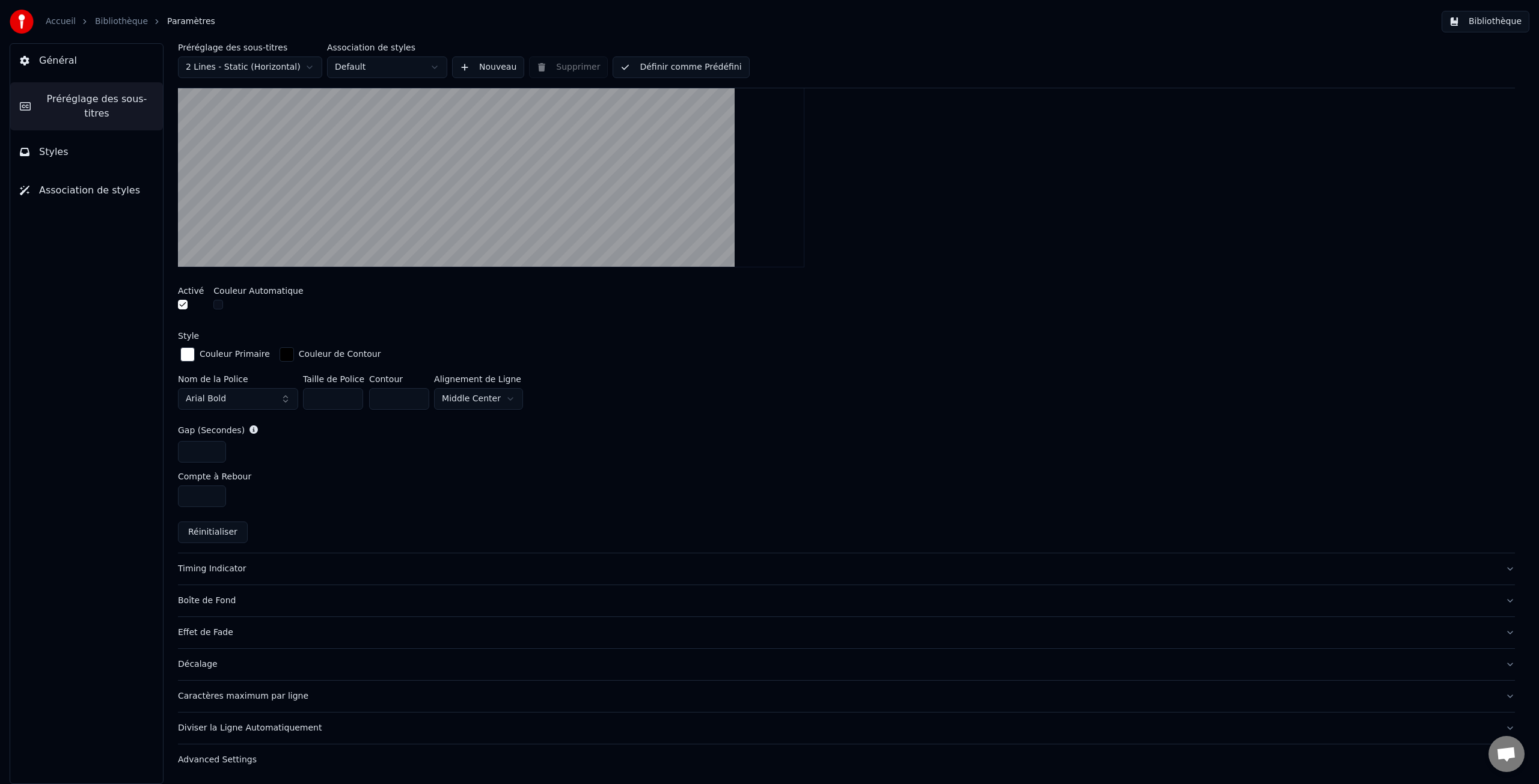
click at [216, 602] on div "Boîte de Fond" at bounding box center [837, 601] width 1318 height 12
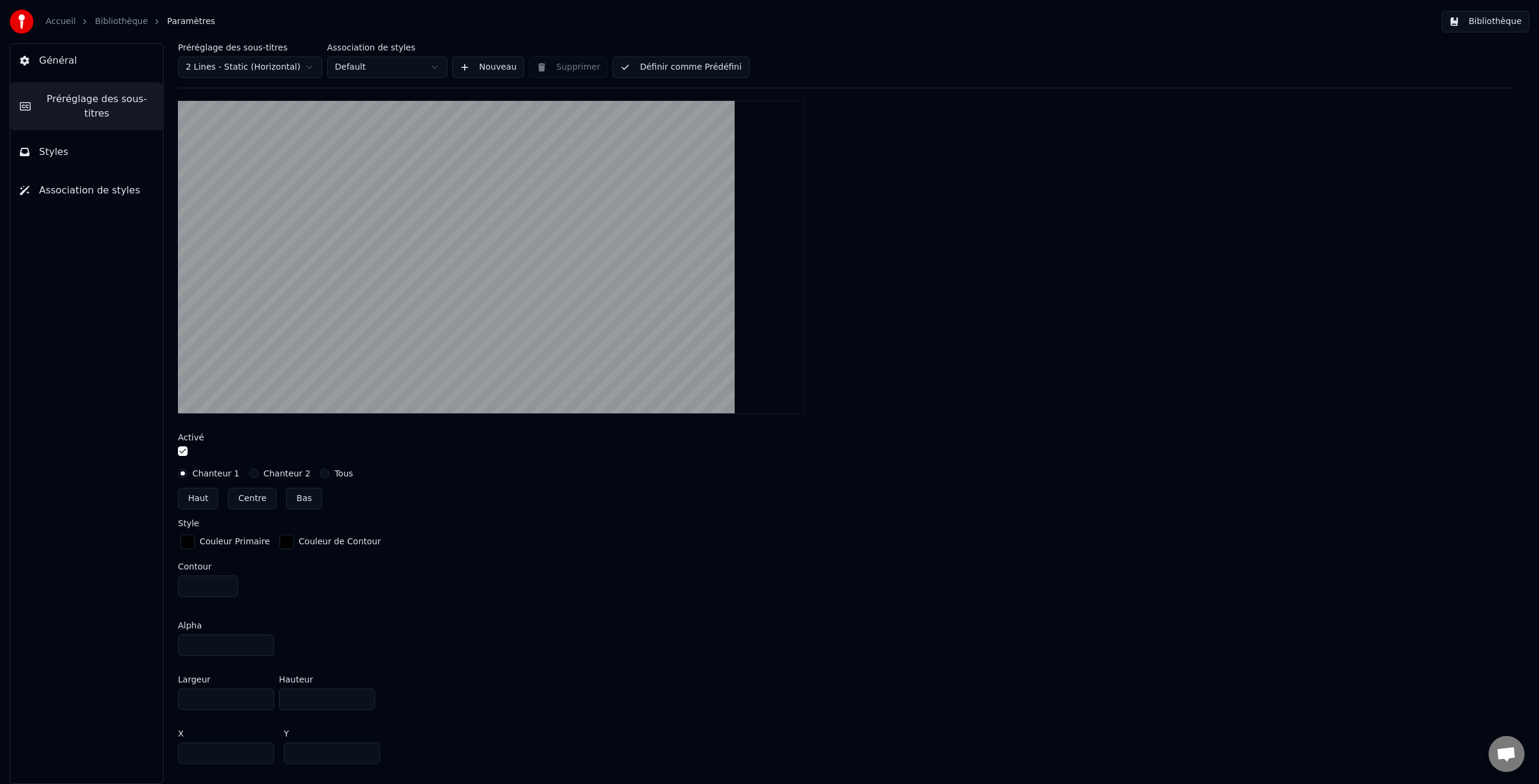
scroll to position [261, 0]
click at [264, 473] on label "Chanteur 2" at bounding box center [287, 473] width 47 height 8
click at [259, 473] on button "Chanteur 2" at bounding box center [253, 472] width 9 height 9
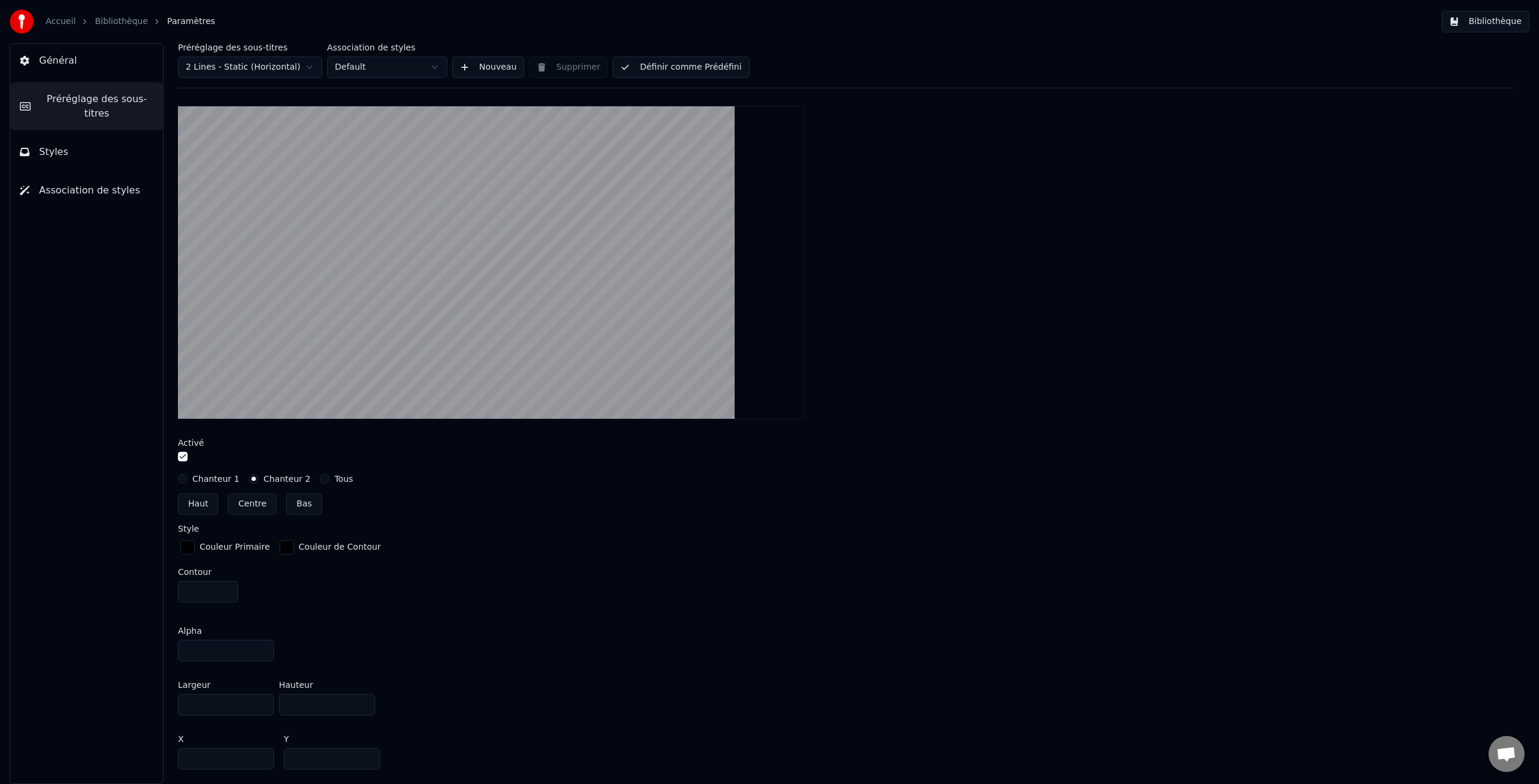
scroll to position [260, 0]
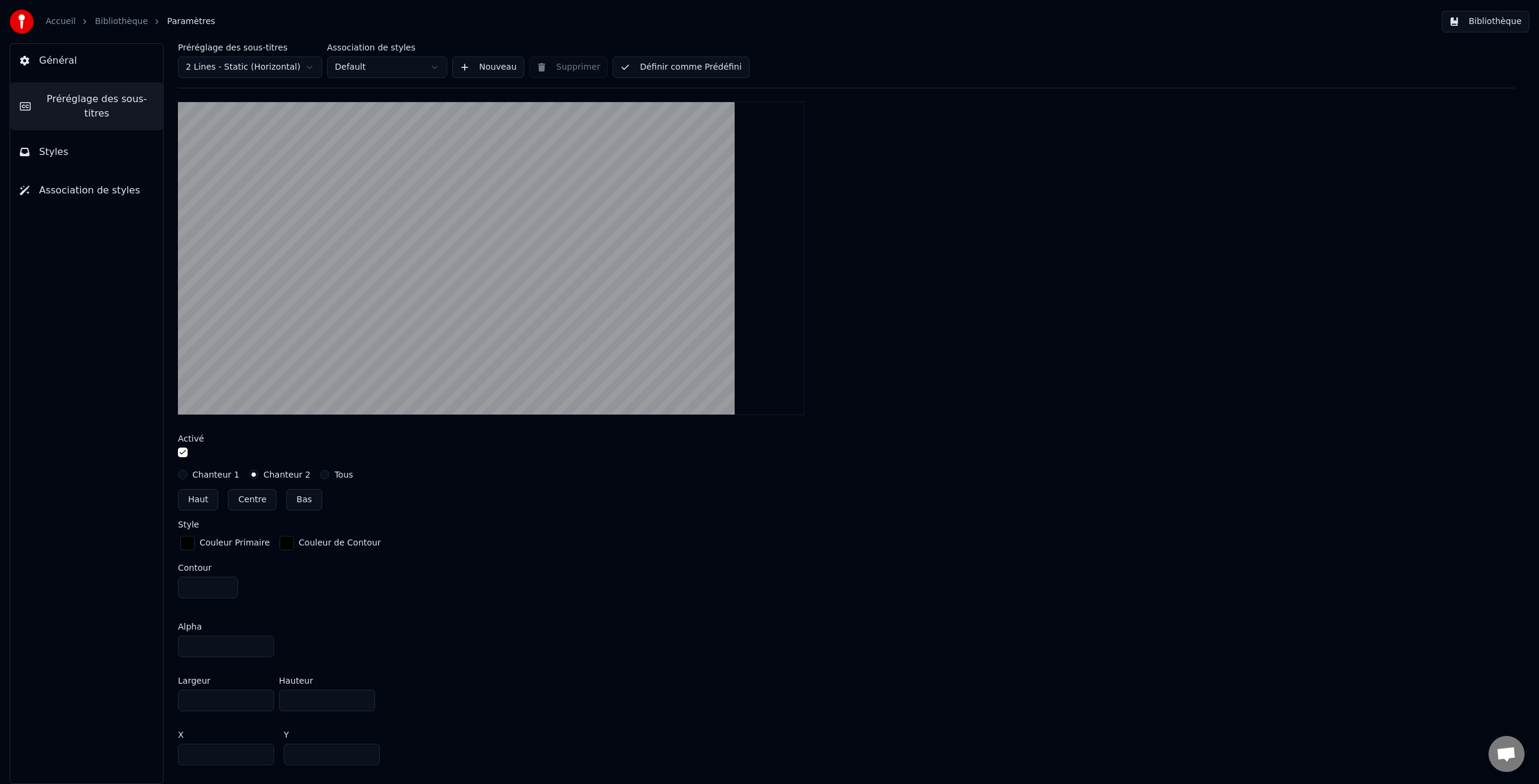
drag, startPoint x: 208, startPoint y: 648, endPoint x: 156, endPoint y: 646, distance: 52.0
click at [156, 646] on div "Préréglage des sous-titres 2 Lines - Static (Horizontal) Association de styles …" at bounding box center [847, 413] width 1386 height 741
type input "***"
drag, startPoint x: 305, startPoint y: 702, endPoint x: 272, endPoint y: 700, distance: 33.1
click at [272, 700] on div "Largeur **** Hauteur ***" at bounding box center [847, 694] width 1337 height 54
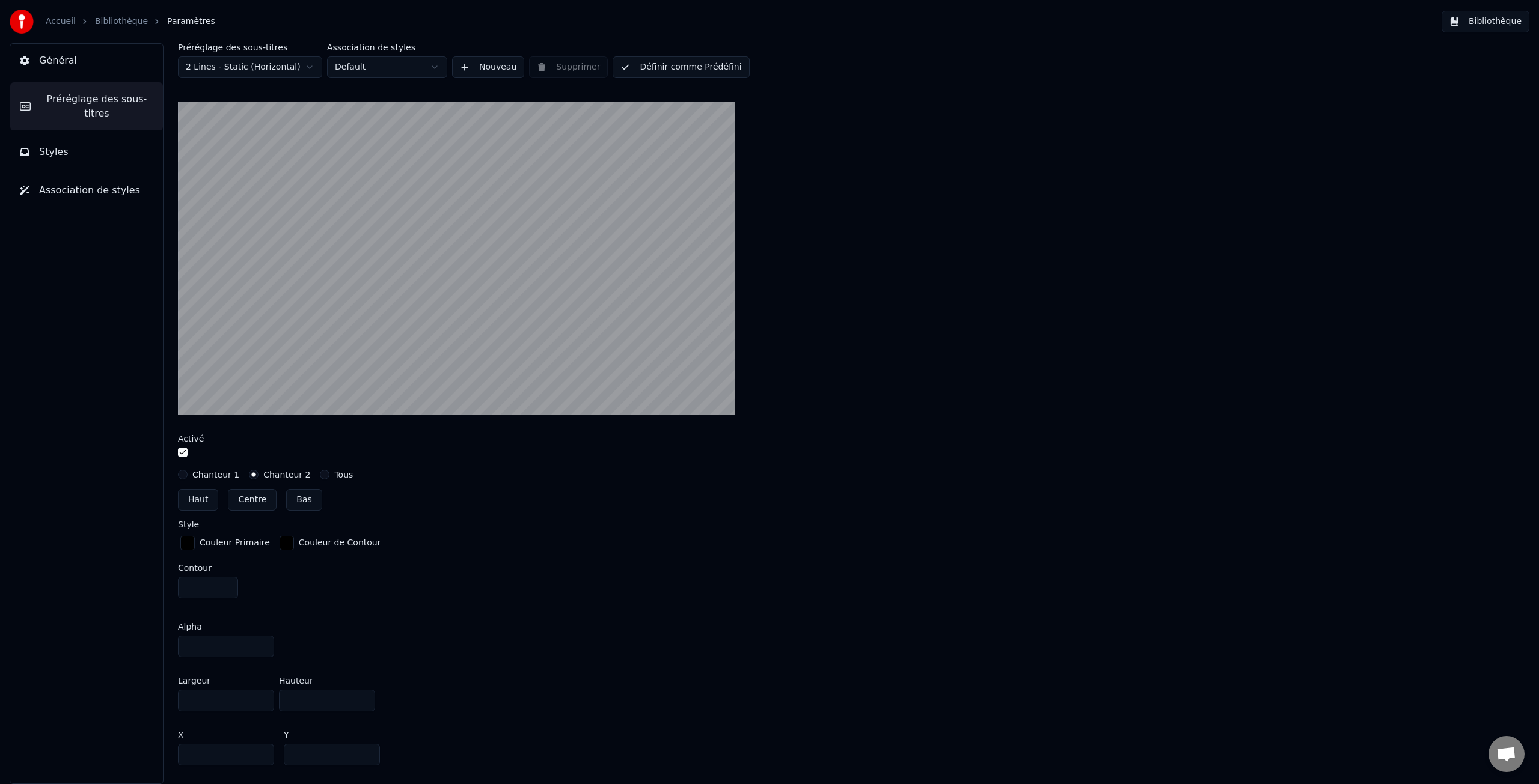
type input "****"
click at [207, 646] on input "***" at bounding box center [226, 647] width 96 height 22
drag, startPoint x: 216, startPoint y: 647, endPoint x: 175, endPoint y: 643, distance: 41.2
click at [175, 643] on div "Préréglage des sous-titres 2 Lines - Static (Horizontal) Association de styles …" at bounding box center [847, 413] width 1386 height 741
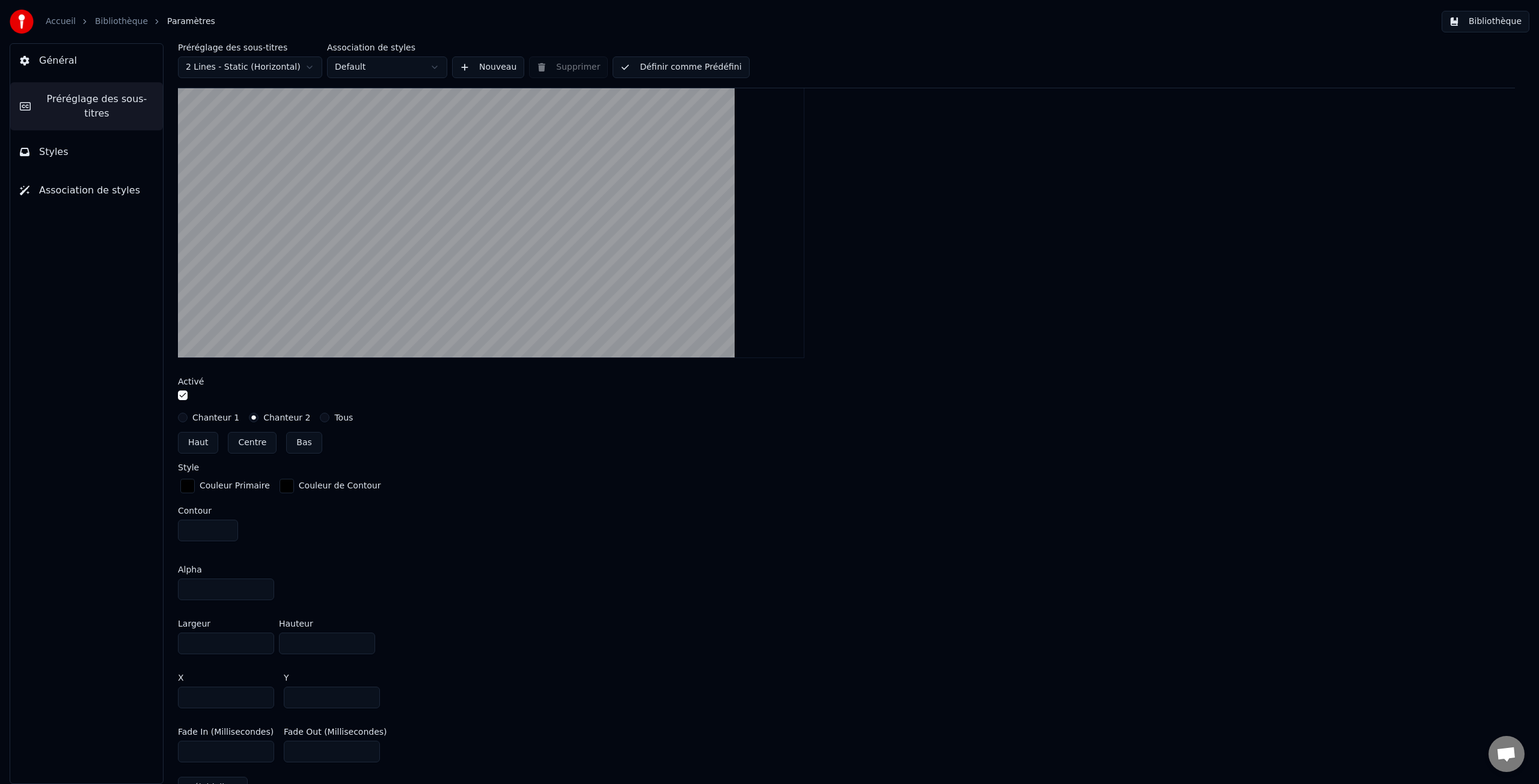
scroll to position [322, 0]
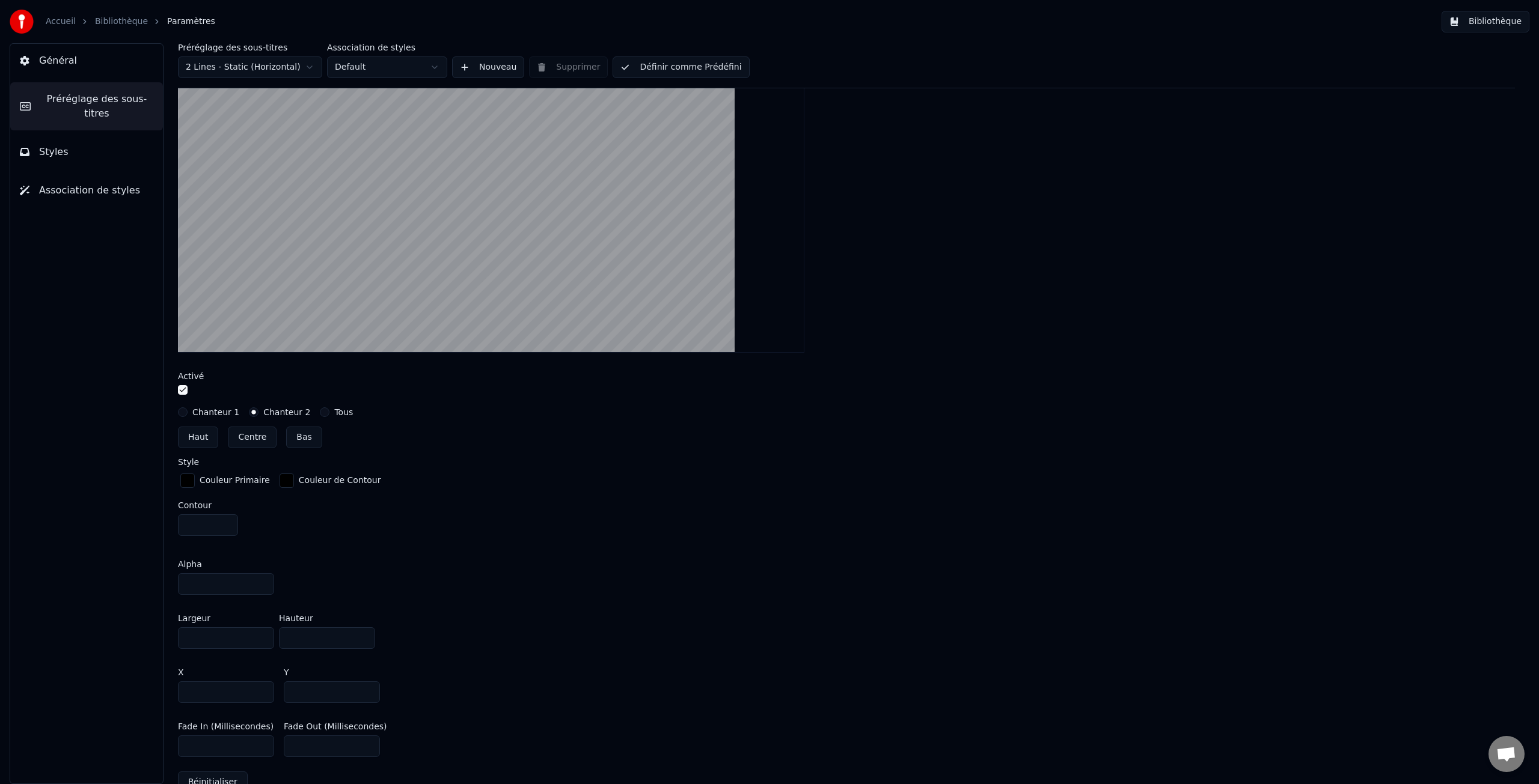
type input "****"
click at [211, 695] on input "***" at bounding box center [226, 692] width 96 height 22
drag, startPoint x: 320, startPoint y: 697, endPoint x: 282, endPoint y: 694, distance: 38.1
click at [282, 694] on div "X *** Y ***" at bounding box center [847, 685] width 1337 height 54
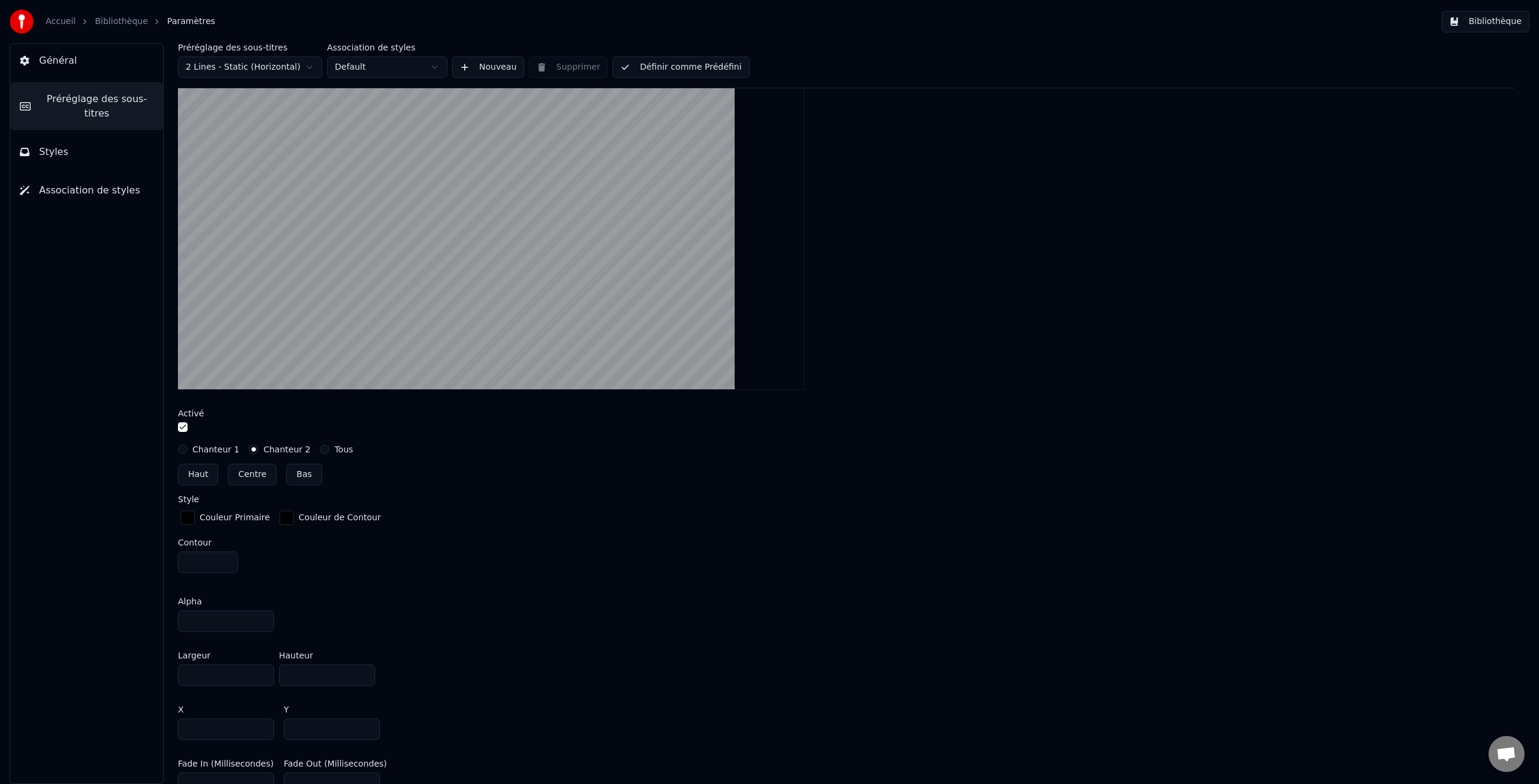
scroll to position [284, 0]
drag, startPoint x: 315, startPoint y: 728, endPoint x: 263, endPoint y: 724, distance: 52.2
click at [263, 724] on div "X *** Y ***" at bounding box center [847, 723] width 1337 height 54
click at [272, 729] on div "X *** Y ***" at bounding box center [847, 723] width 1337 height 54
drag, startPoint x: 308, startPoint y: 727, endPoint x: 280, endPoint y: 728, distance: 28.0
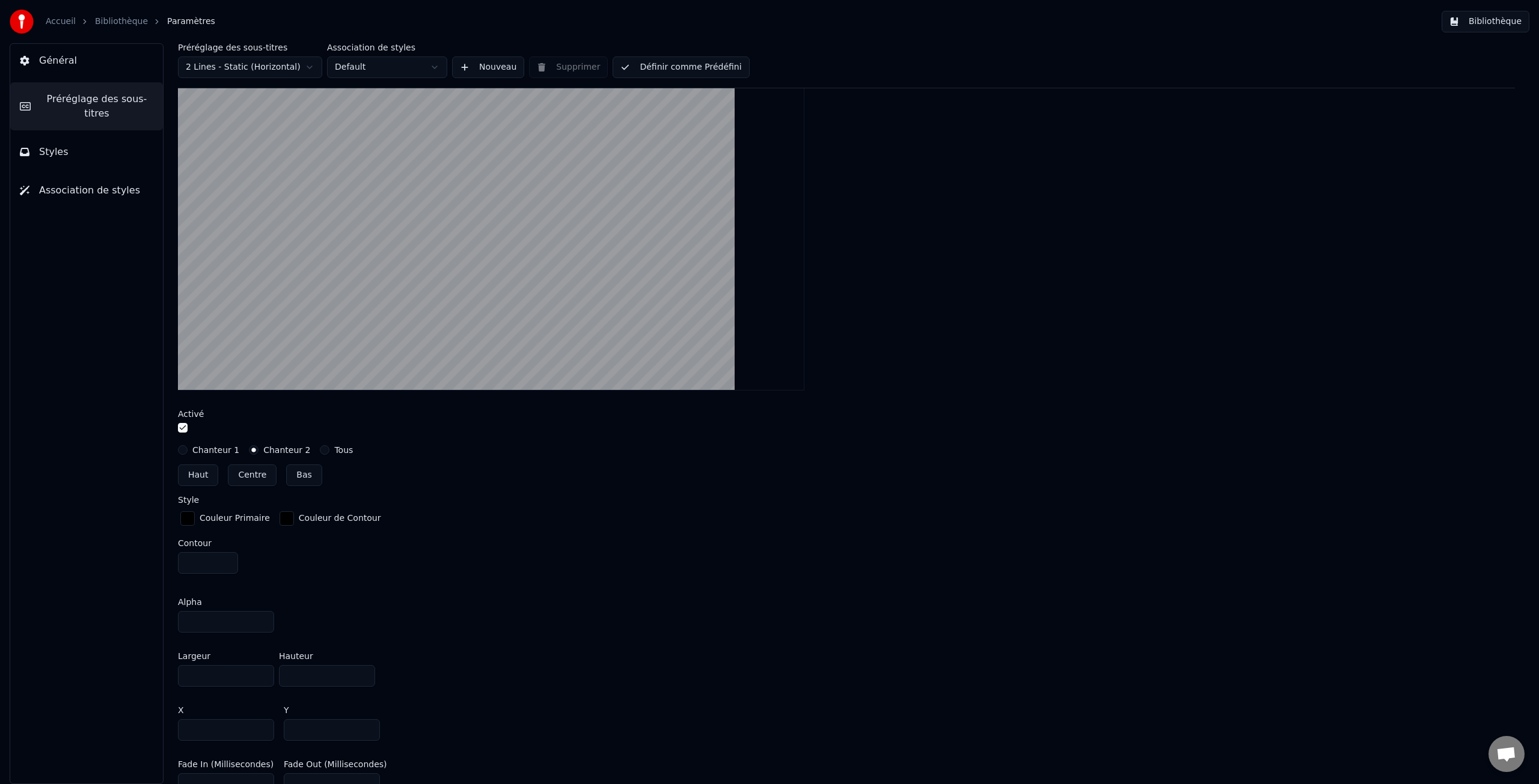
click at [280, 728] on div "X *** Y ***" at bounding box center [847, 723] width 1337 height 54
type input "***"
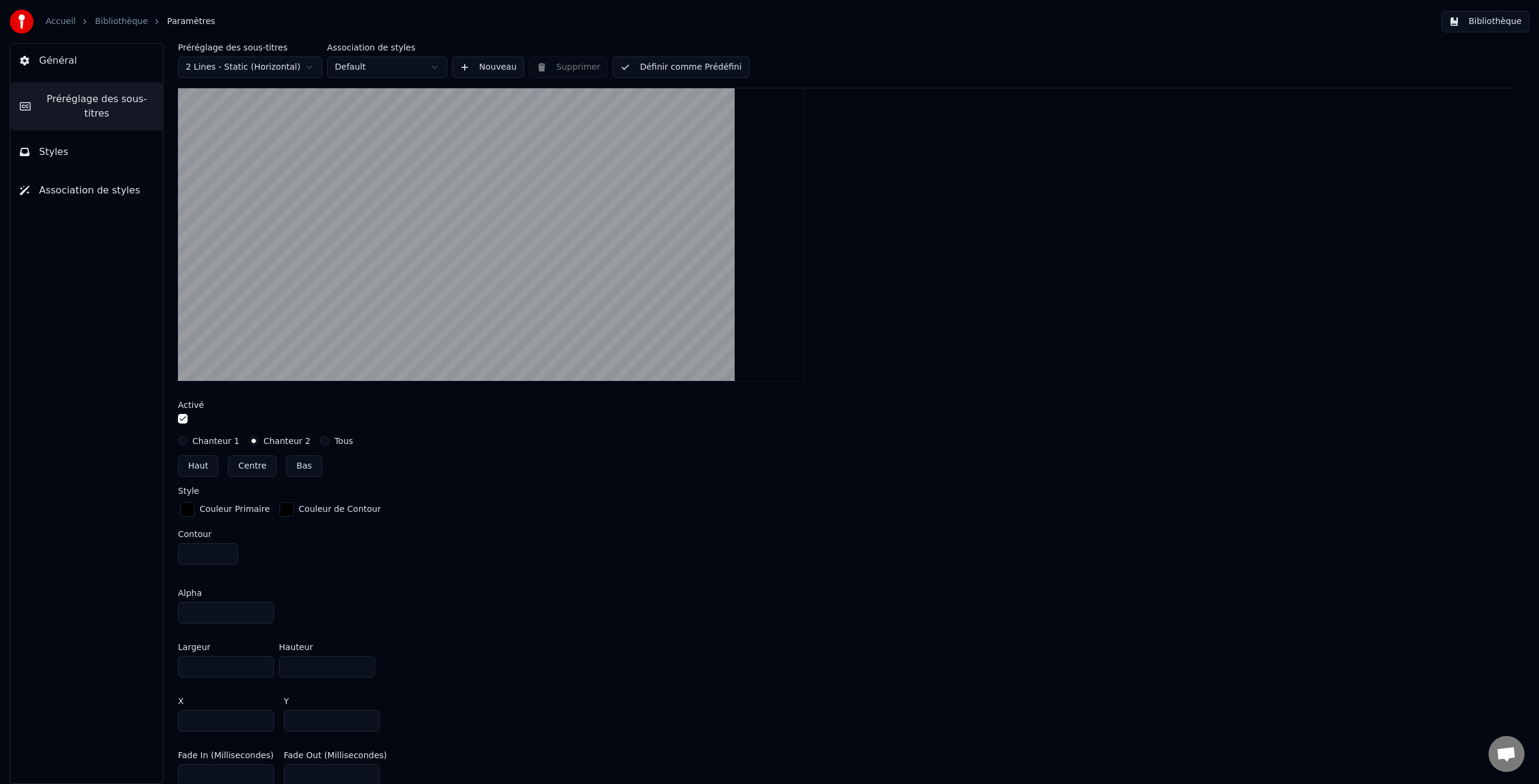
scroll to position [295, 0]
click at [218, 439] on label "Chanteur 1" at bounding box center [216, 439] width 47 height 8
click at [187, 439] on button "Chanteur 1" at bounding box center [182, 438] width 9 height 9
click at [275, 441] on label "Chanteur 2" at bounding box center [287, 439] width 47 height 8
click at [259, 441] on button "Chanteur 2" at bounding box center [253, 438] width 9 height 9
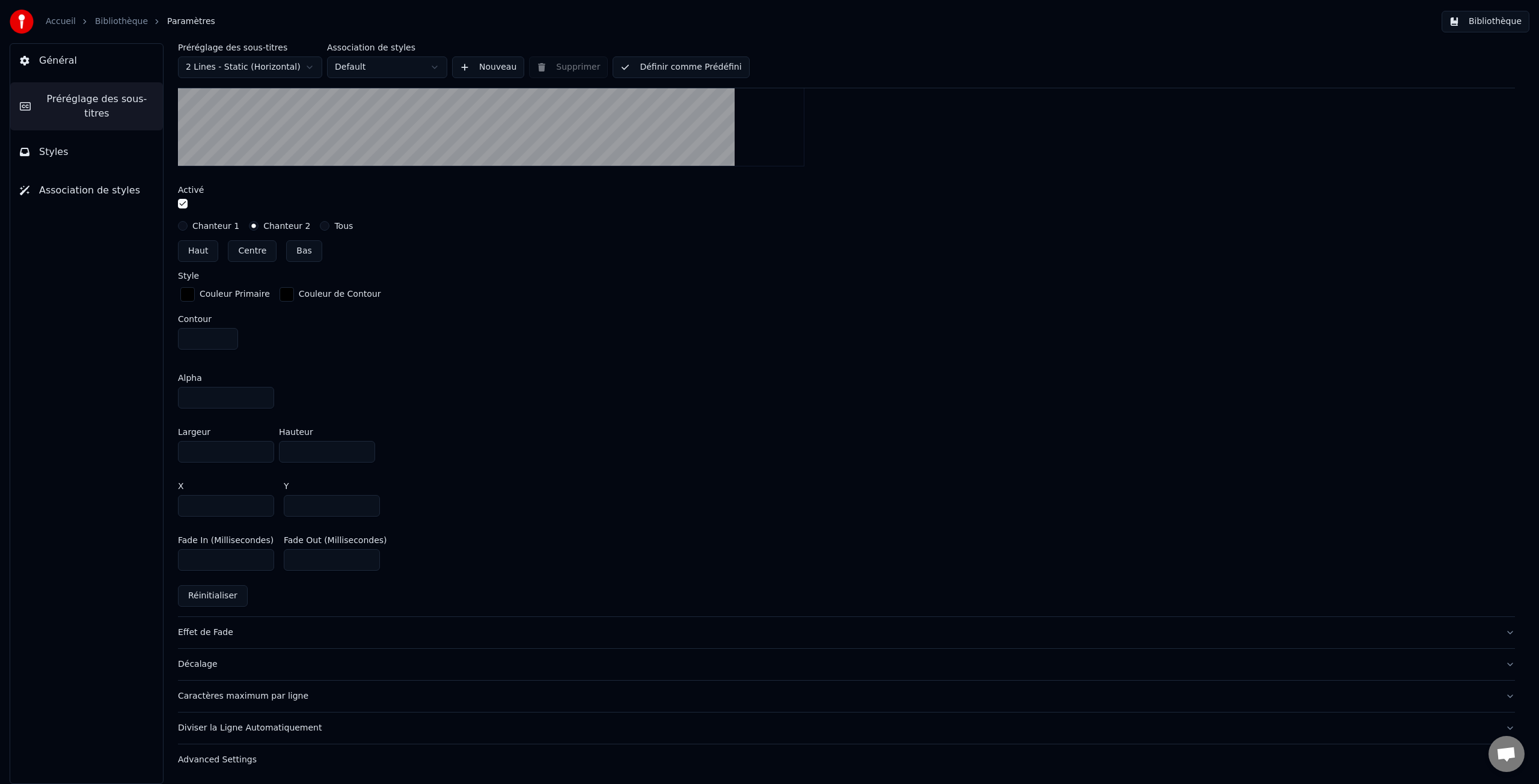
scroll to position [0, 0]
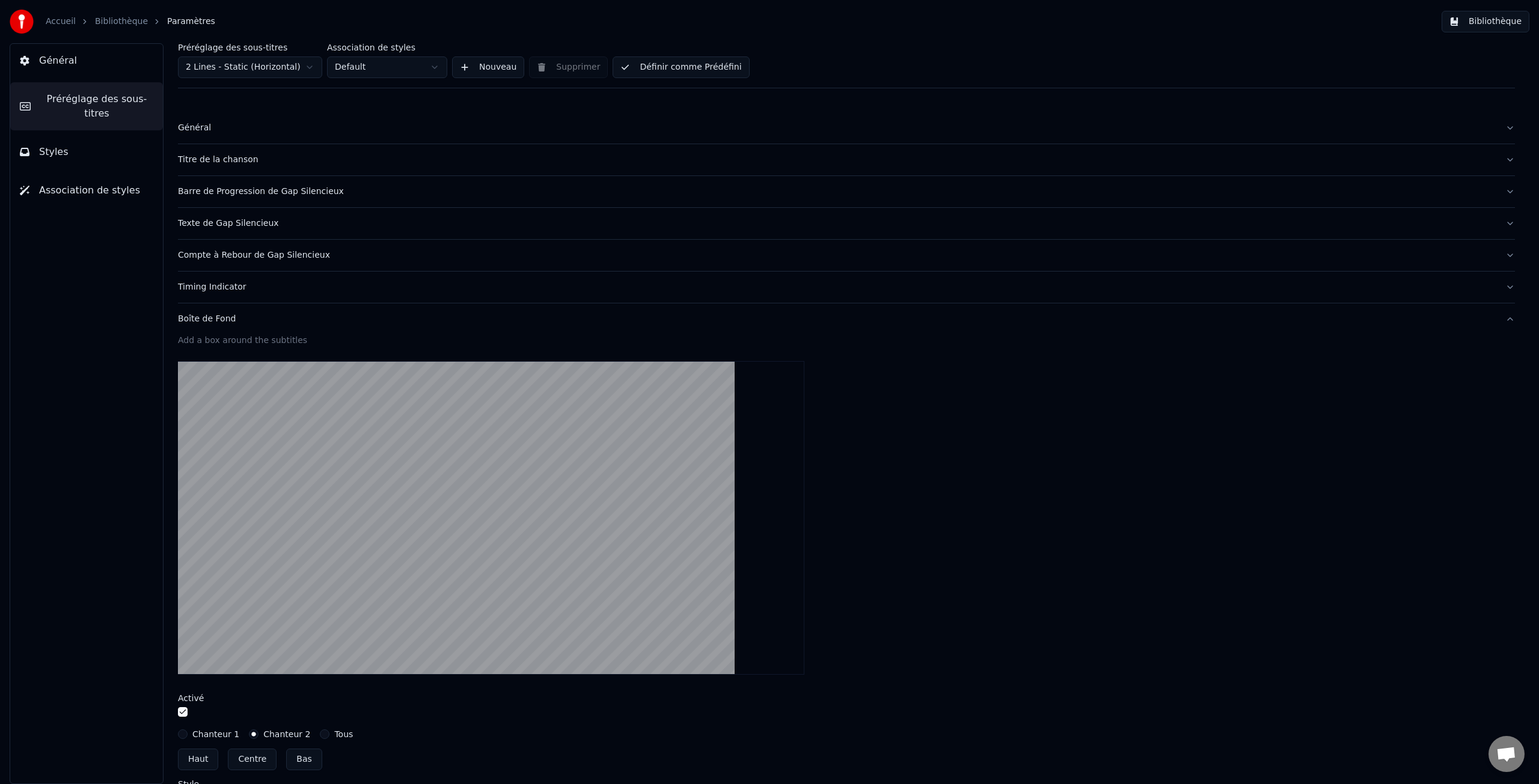
click at [401, 49] on label "Association de styles" at bounding box center [387, 47] width 121 height 8
click at [272, 45] on label "Préréglage des sous-titres" at bounding box center [250, 47] width 144 height 8
click at [386, 47] on label "Association de styles" at bounding box center [387, 47] width 121 height 8
click at [53, 57] on span "Général" at bounding box center [57, 60] width 38 height 14
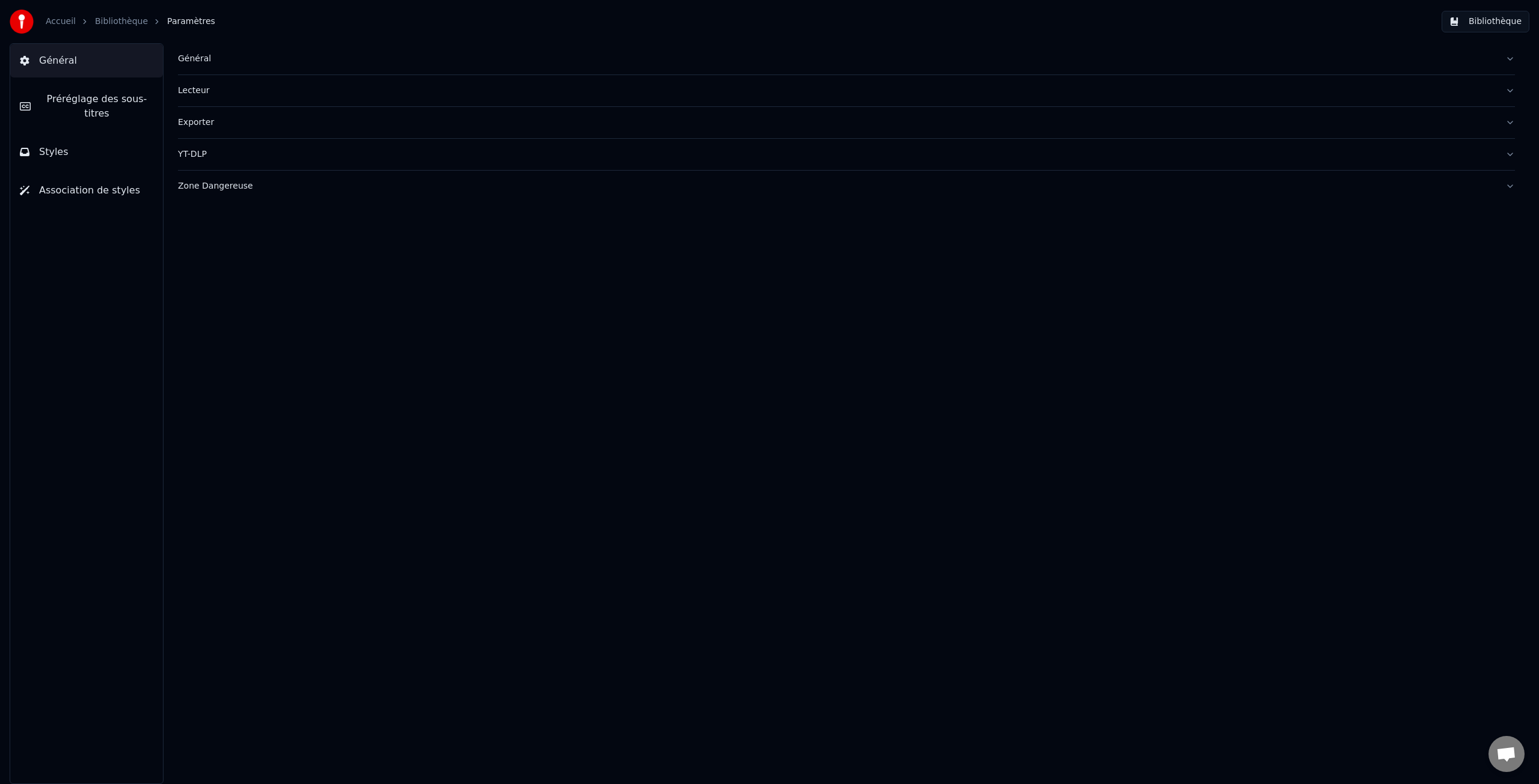
click at [103, 22] on link "Bibliothèque" at bounding box center [121, 22] width 53 height 12
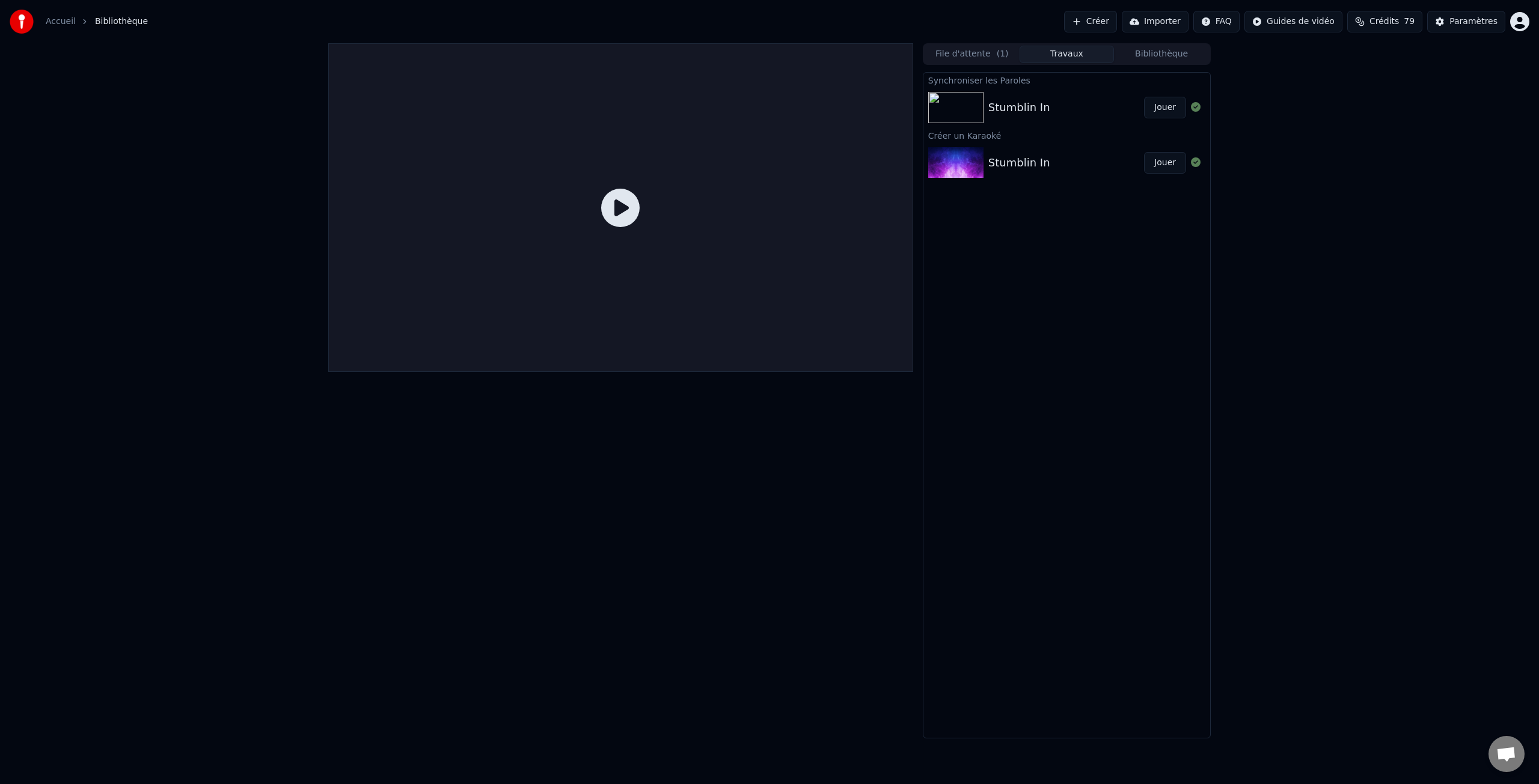
click at [1006, 110] on div "Stumblin In" at bounding box center [1019, 108] width 62 height 17
click at [948, 112] on img at bounding box center [956, 107] width 56 height 31
click at [613, 211] on icon at bounding box center [621, 208] width 39 height 39
click at [1072, 56] on button "Travaux" at bounding box center [1067, 54] width 95 height 18
click at [981, 56] on button "File d'attente ( 1 )" at bounding box center [972, 54] width 95 height 18
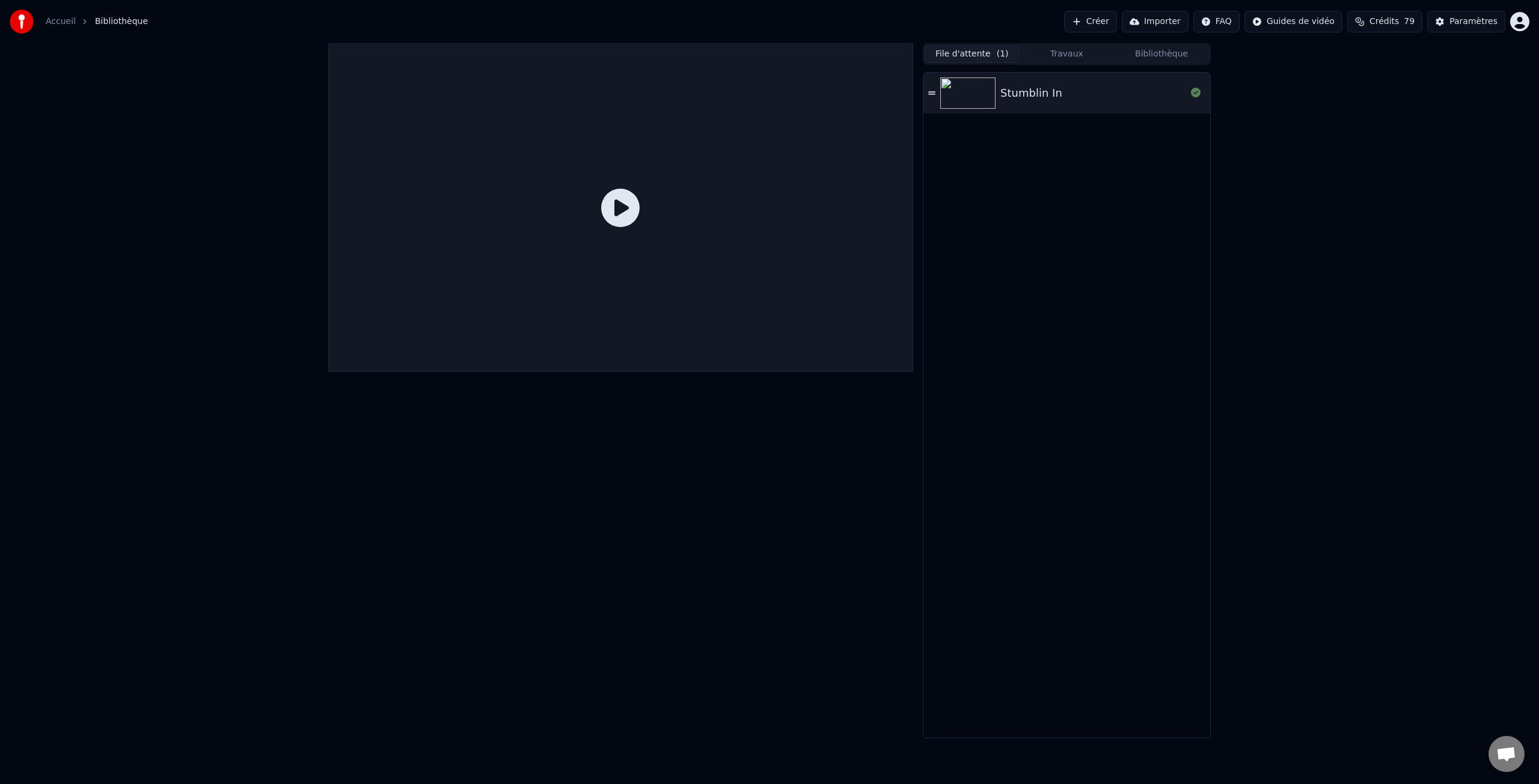
click at [975, 94] on img at bounding box center [968, 93] width 56 height 31
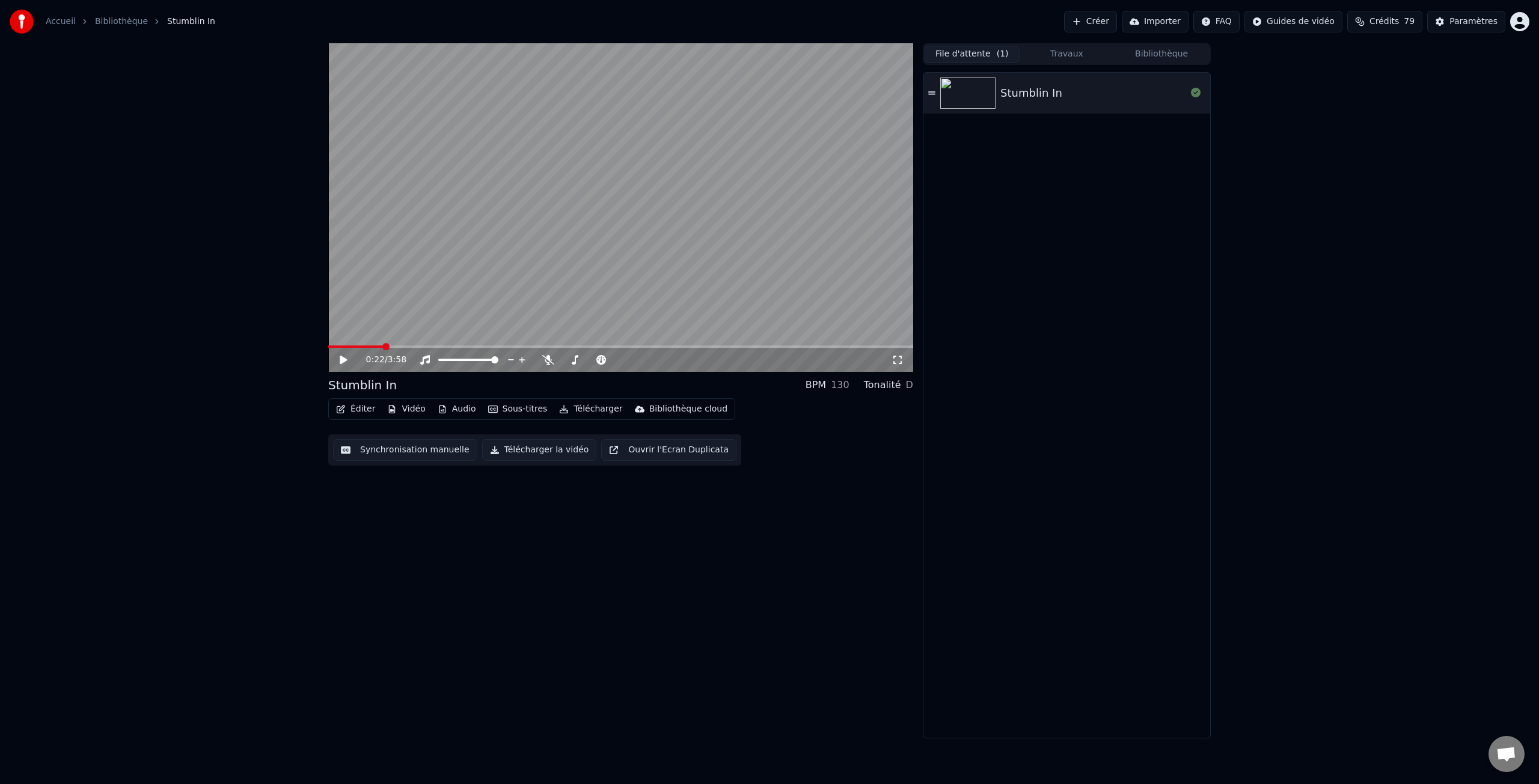
click at [350, 407] on button "Éditer" at bounding box center [356, 410] width 49 height 17
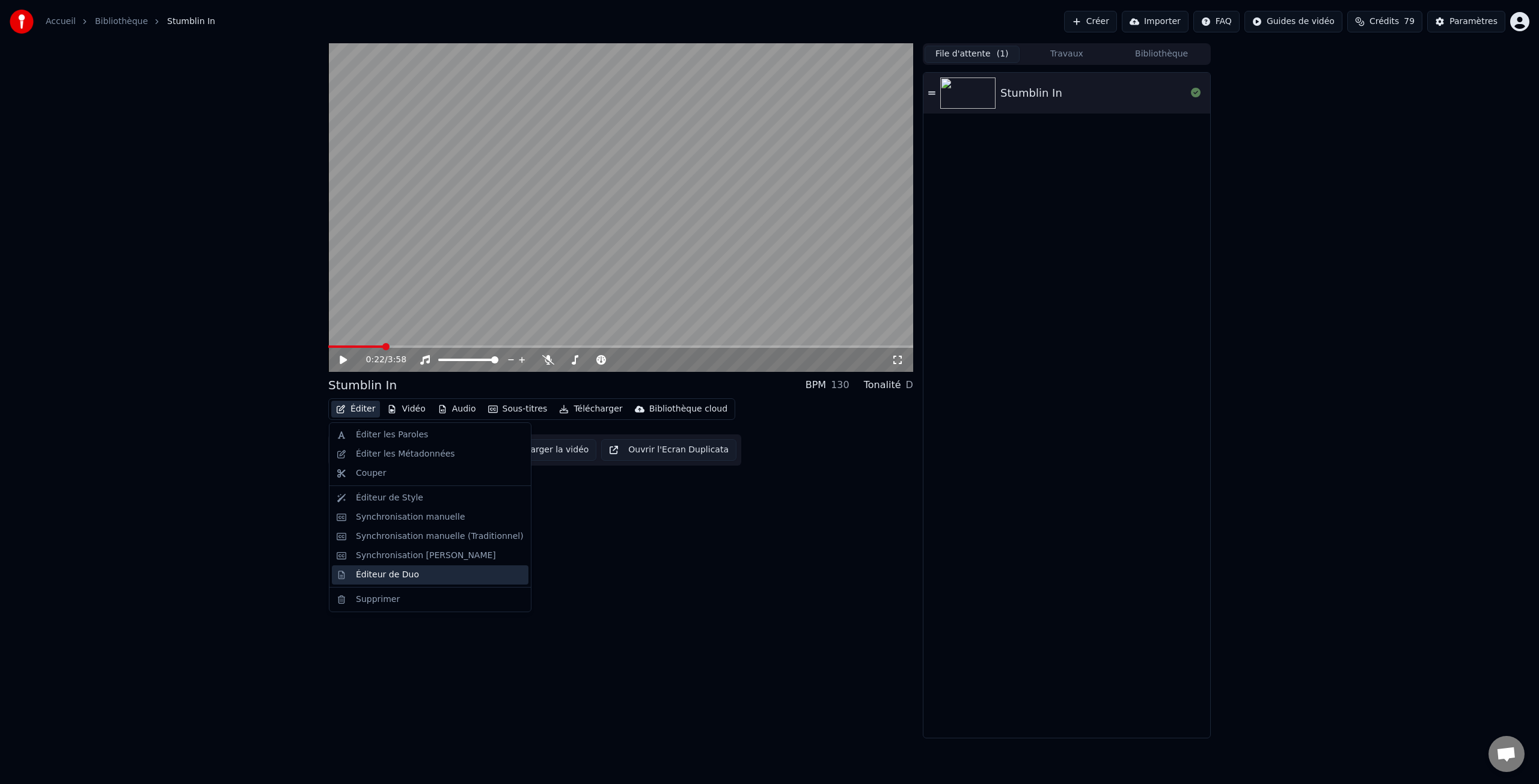
click at [414, 573] on div "Éditeur de Duo" at bounding box center [439, 575] width 168 height 12
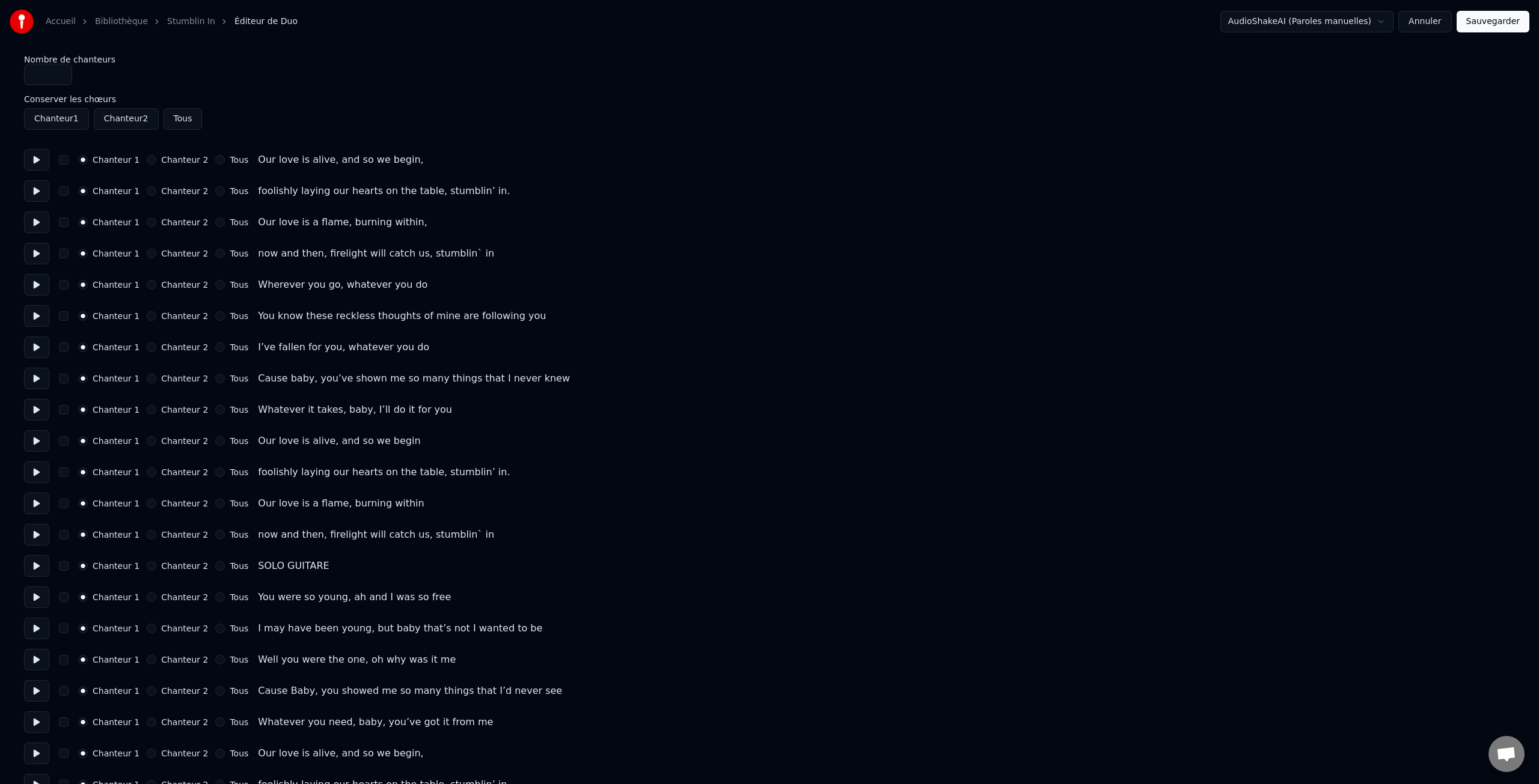
click at [229, 161] on label "Tous" at bounding box center [239, 160] width 19 height 8
click at [225, 161] on button "Tous" at bounding box center [219, 159] width 9 height 9
click at [229, 190] on label "Tous" at bounding box center [239, 191] width 19 height 8
click at [225, 190] on button "Tous" at bounding box center [219, 191] width 9 height 9
drag, startPoint x: 238, startPoint y: 225, endPoint x: 238, endPoint y: 246, distance: 21.0
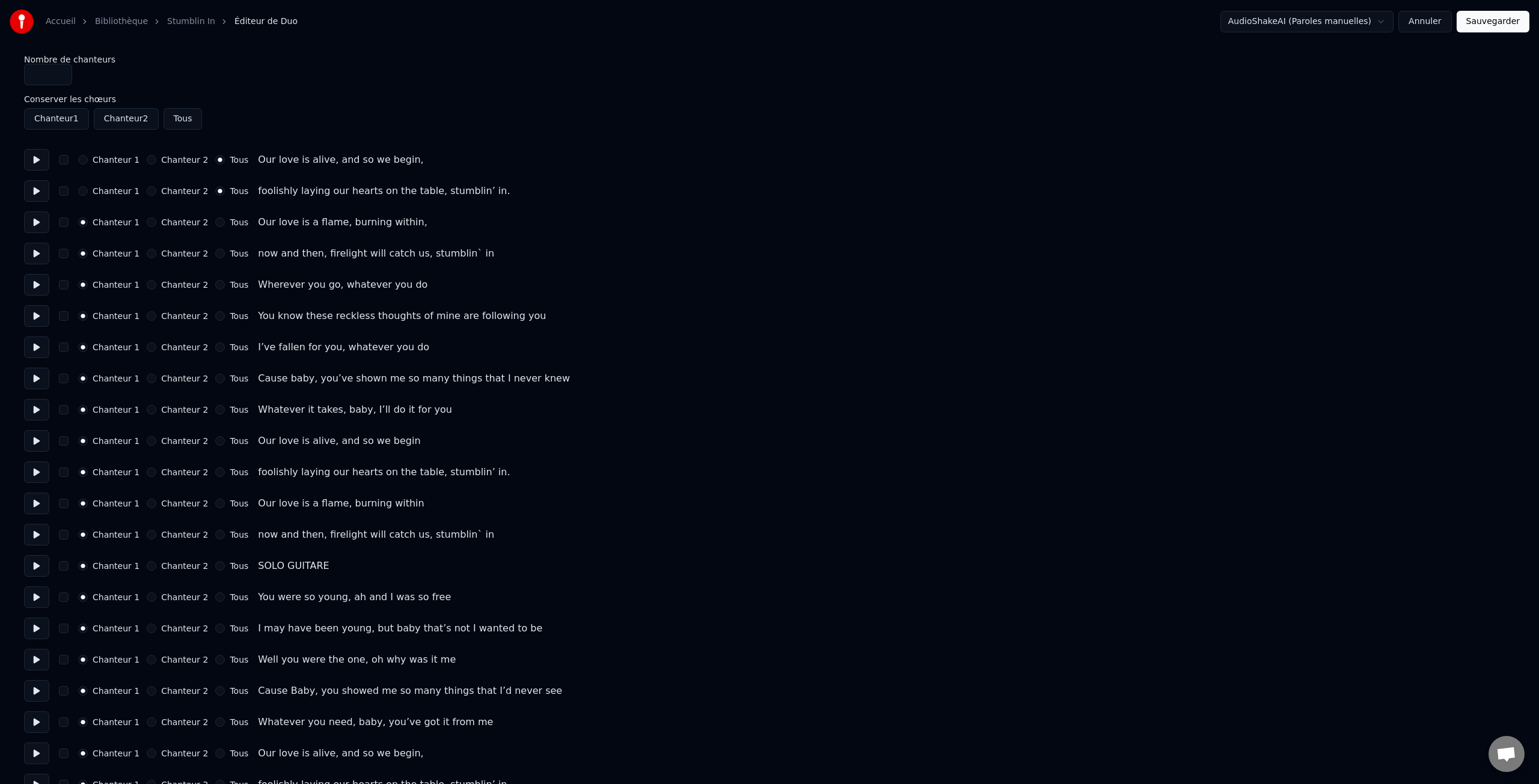
click at [238, 228] on div "Chanteur 1 Chanteur 2 Tous Our love is a flame, burning within," at bounding box center [770, 223] width 1491 height 22
click at [237, 253] on label "Tous" at bounding box center [239, 254] width 19 height 8
click at [225, 253] on button "Tous" at bounding box center [219, 253] width 9 height 9
click at [229, 225] on label "Tous" at bounding box center [239, 223] width 19 height 8
click at [223, 225] on button "Tous" at bounding box center [219, 222] width 9 height 9
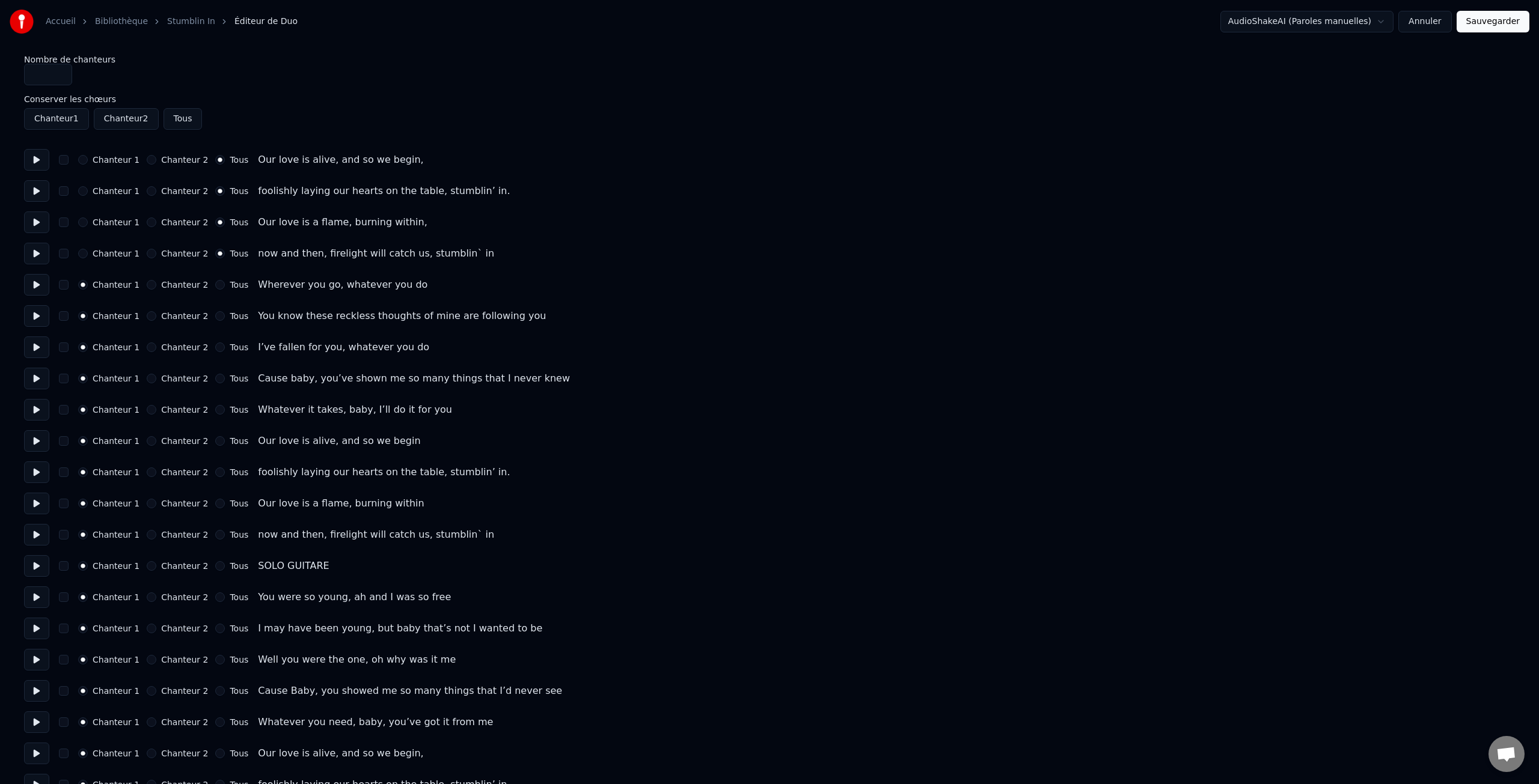
click at [177, 346] on label "Chanteur 2" at bounding box center [185, 347] width 47 height 8
click at [156, 346] on button "Chanteur 2" at bounding box center [151, 346] width 9 height 9
click at [177, 376] on label "Chanteur 2" at bounding box center [185, 379] width 47 height 8
click at [156, 376] on button "Chanteur 2" at bounding box center [151, 378] width 9 height 9
click at [235, 410] on label "Tous" at bounding box center [239, 410] width 19 height 8
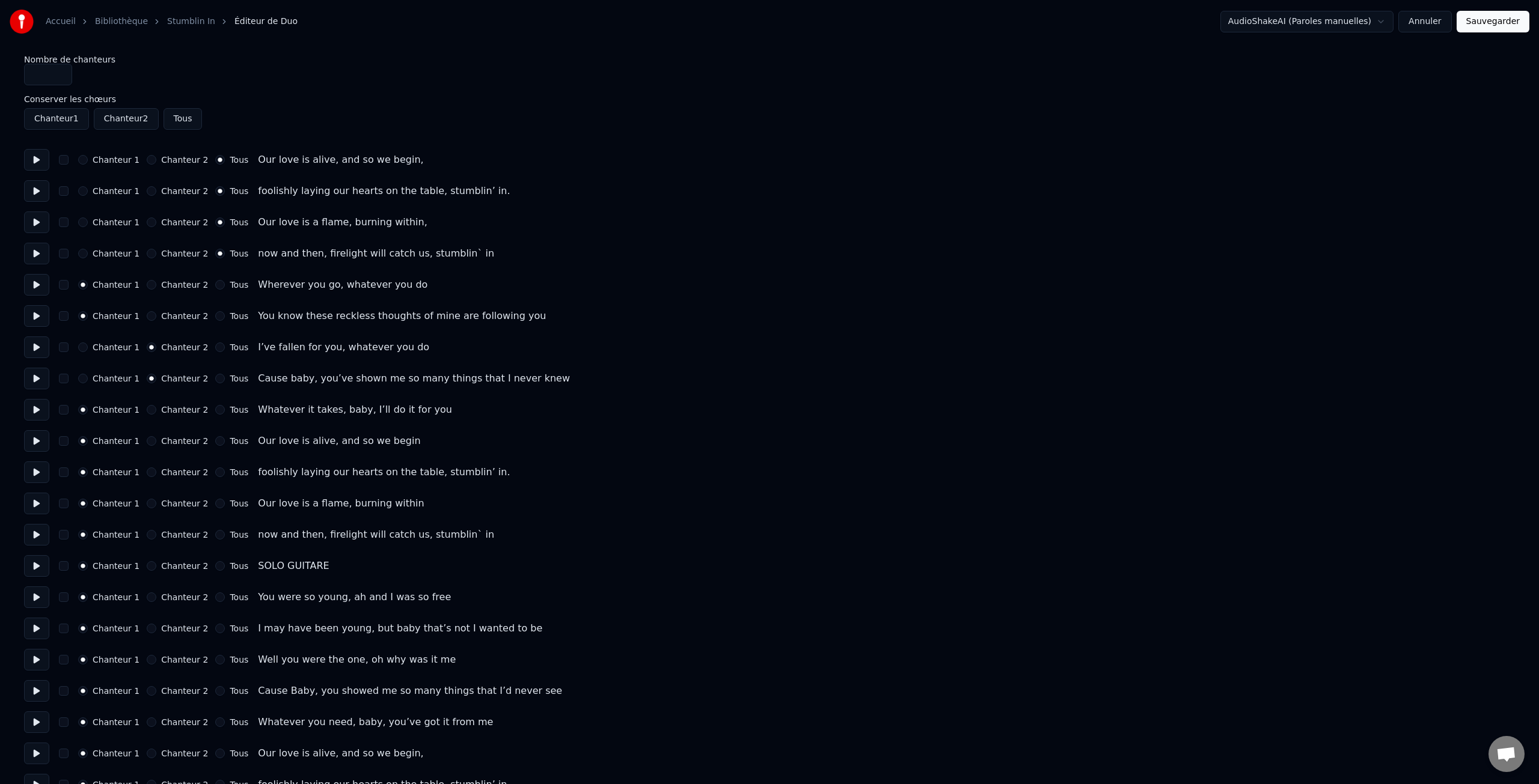
click at [225, 410] on button "Tous" at bounding box center [219, 410] width 9 height 9
drag, startPoint x: 229, startPoint y: 444, endPoint x: 229, endPoint y: 453, distance: 9.0
click at [229, 445] on label "Tous" at bounding box center [239, 441] width 19 height 8
click at [225, 445] on button "Tous" at bounding box center [219, 441] width 9 height 9
drag, startPoint x: 232, startPoint y: 473, endPoint x: 235, endPoint y: 491, distance: 18.2
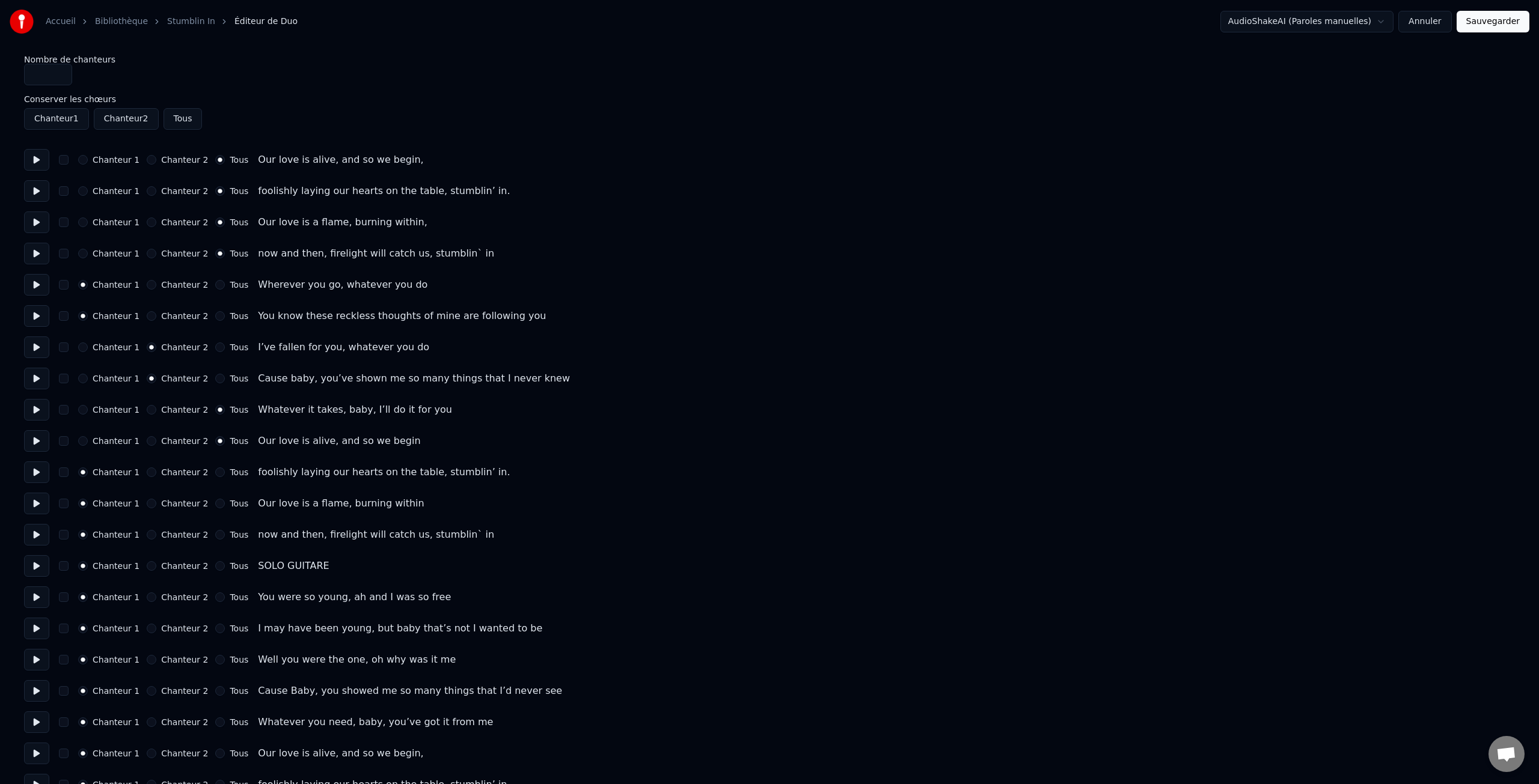
click at [232, 476] on label "Tous" at bounding box center [239, 472] width 19 height 8
click at [225, 476] on button "Tous" at bounding box center [219, 472] width 9 height 9
click at [235, 504] on label "Tous" at bounding box center [239, 503] width 19 height 8
click at [225, 504] on button "Tous" at bounding box center [219, 503] width 9 height 9
click at [234, 537] on label "Tous" at bounding box center [239, 535] width 19 height 8
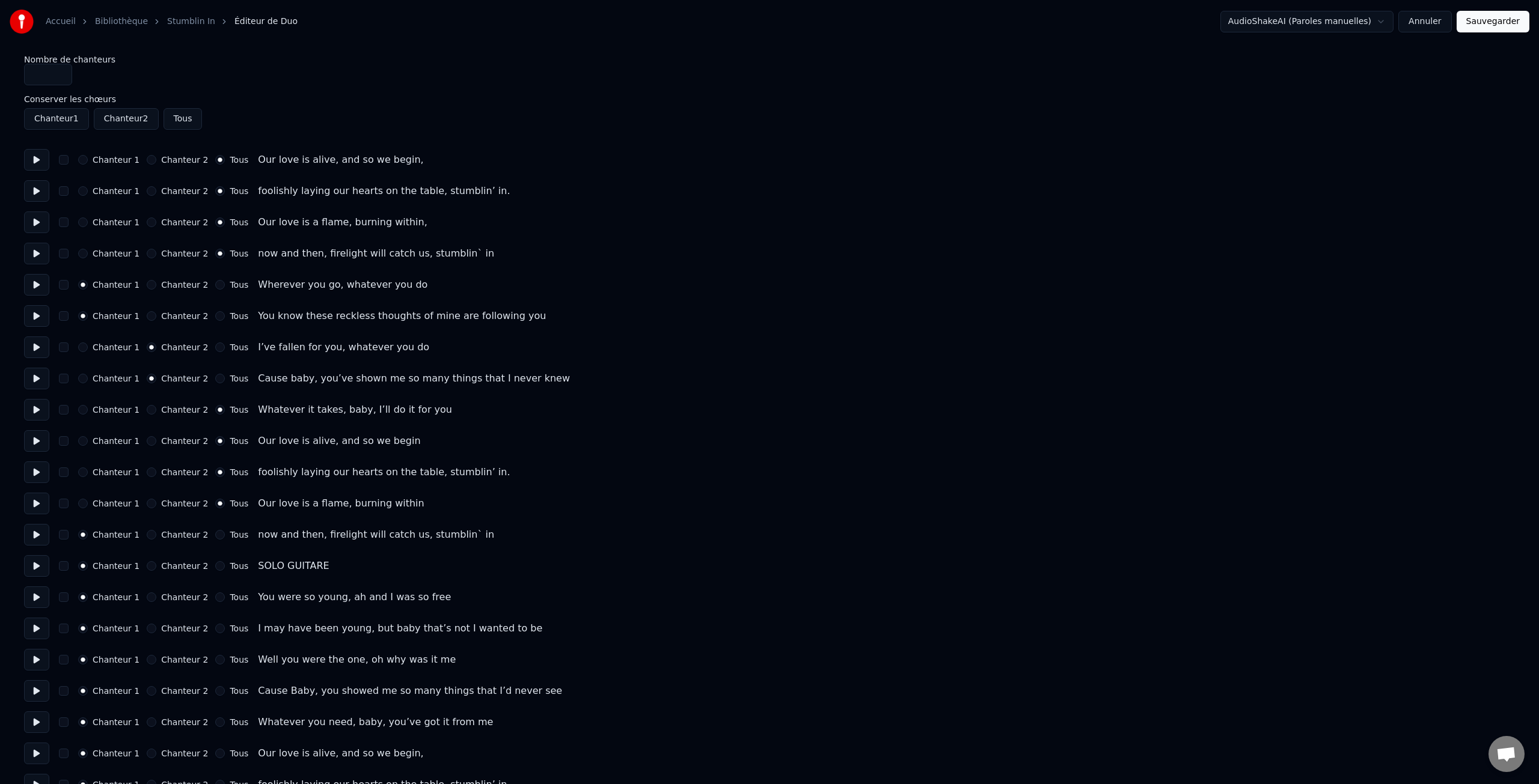
click at [225, 537] on button "Tous" at bounding box center [219, 534] width 9 height 9
click at [1484, 23] on button "Sauvegarder" at bounding box center [1493, 22] width 73 height 22
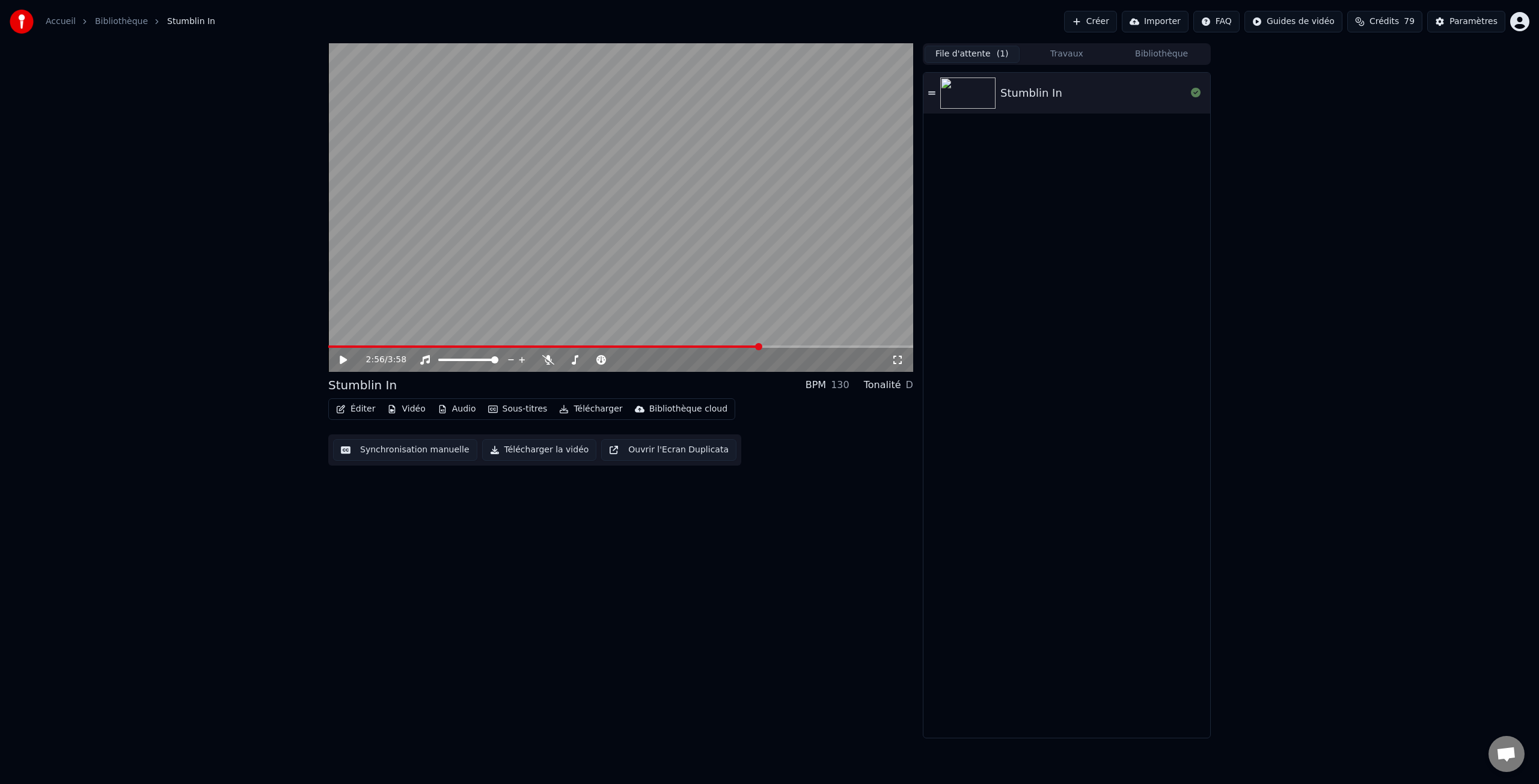
click at [357, 410] on button "Éditer" at bounding box center [356, 410] width 49 height 17
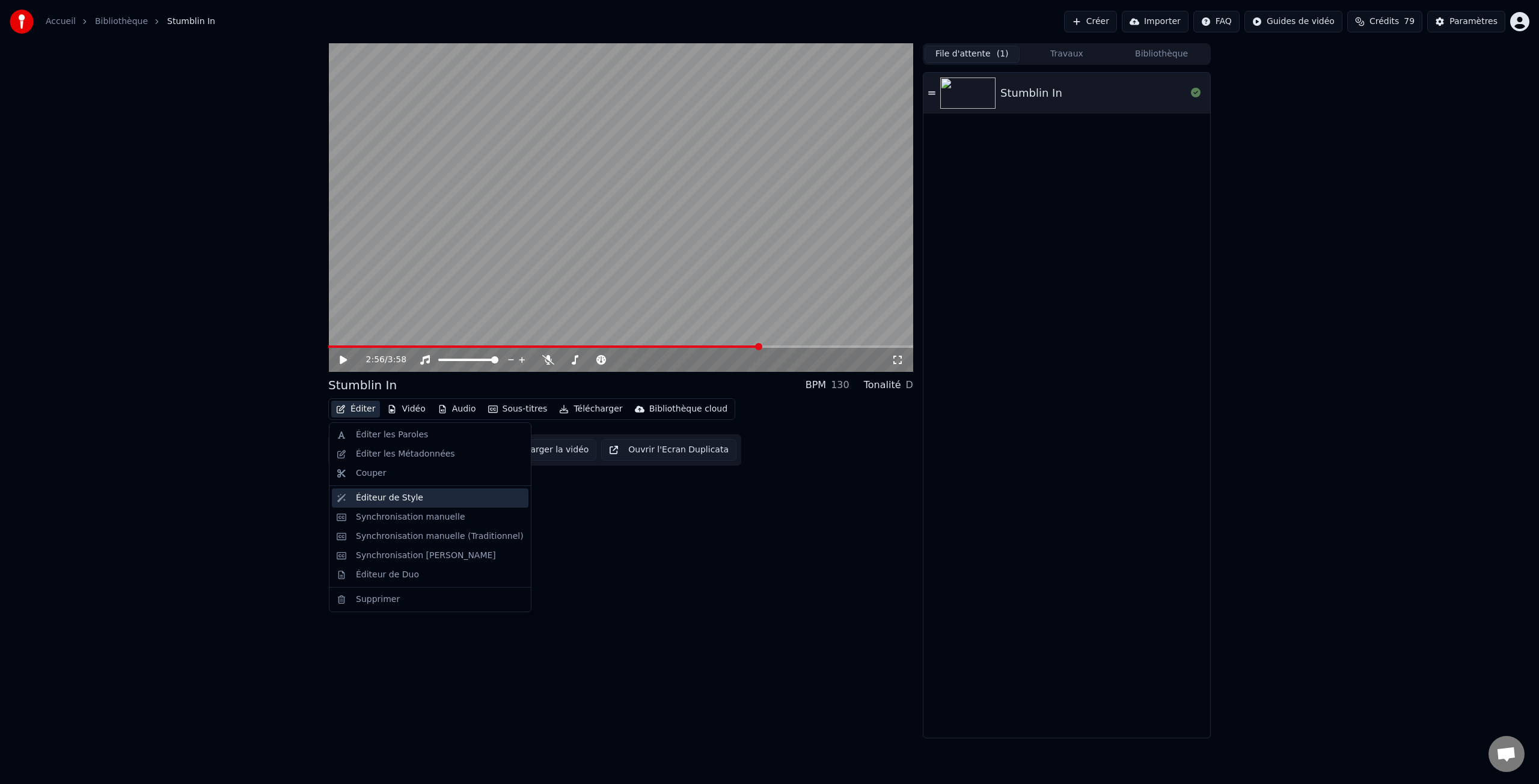
click at [393, 499] on div "Éditeur de Style" at bounding box center [390, 498] width 67 height 12
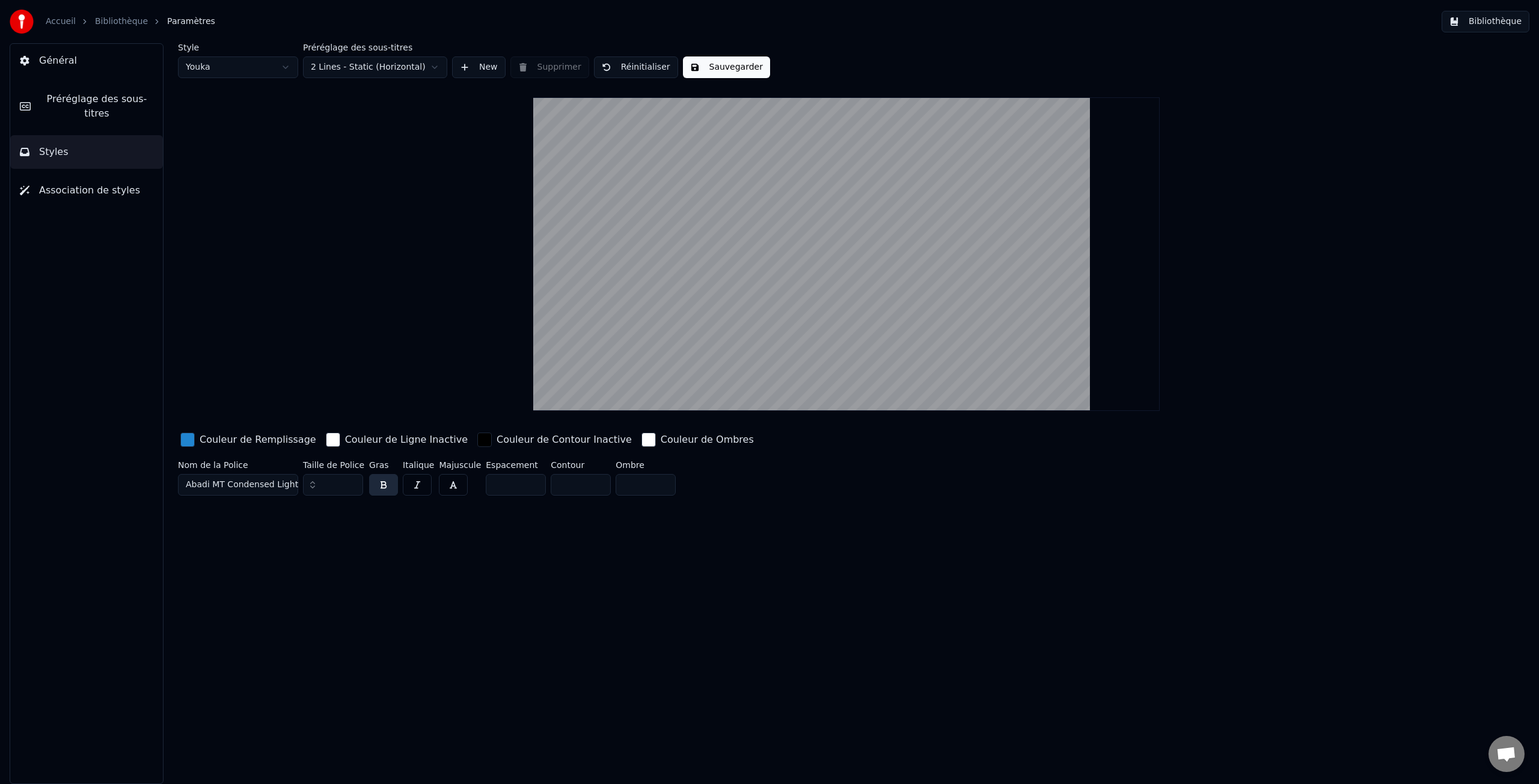
click at [100, 105] on span "Préréglage des sous-titres" at bounding box center [97, 106] width 113 height 29
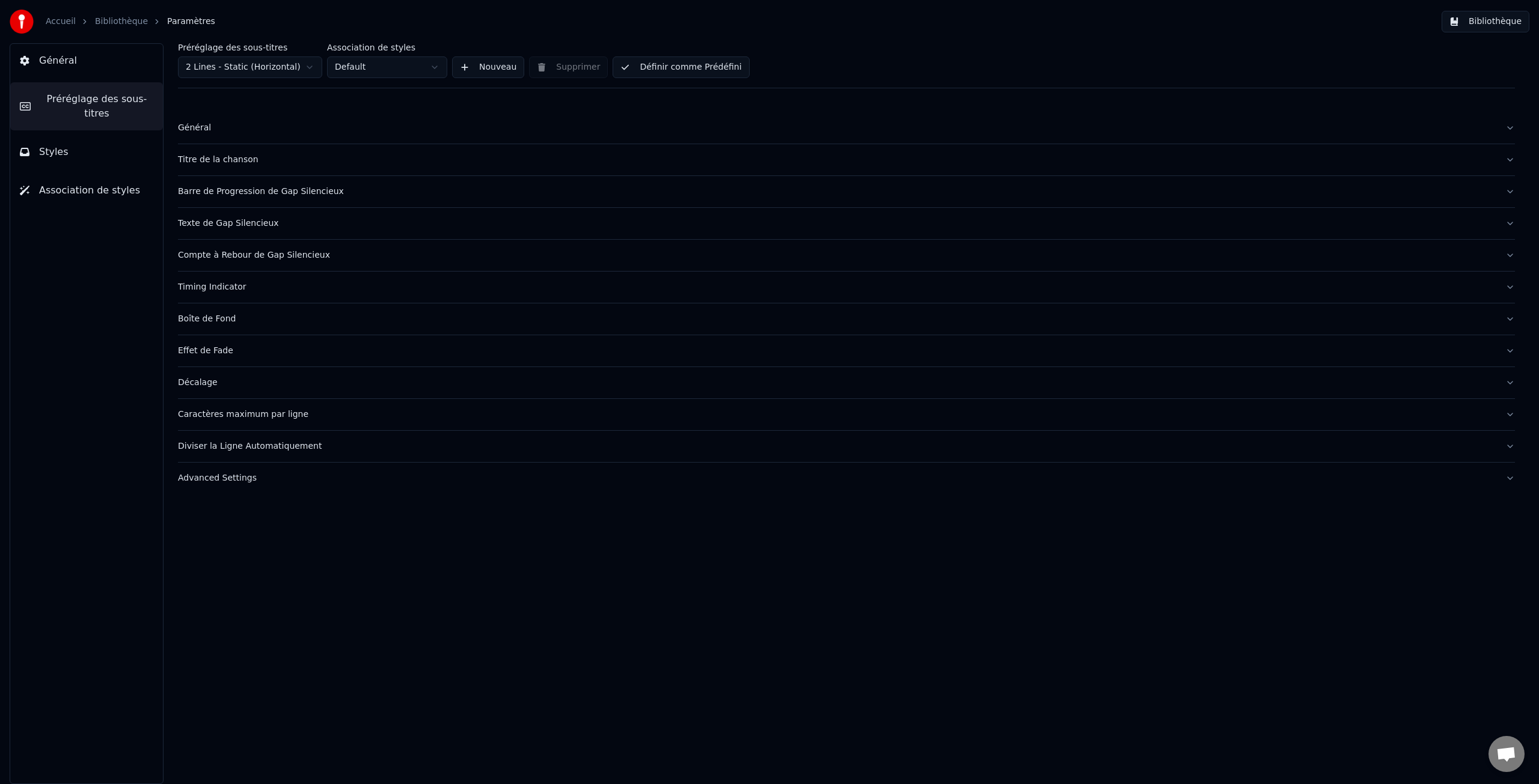
click at [249, 257] on div "Compte à Rebour de Gap Silencieux" at bounding box center [837, 255] width 1318 height 12
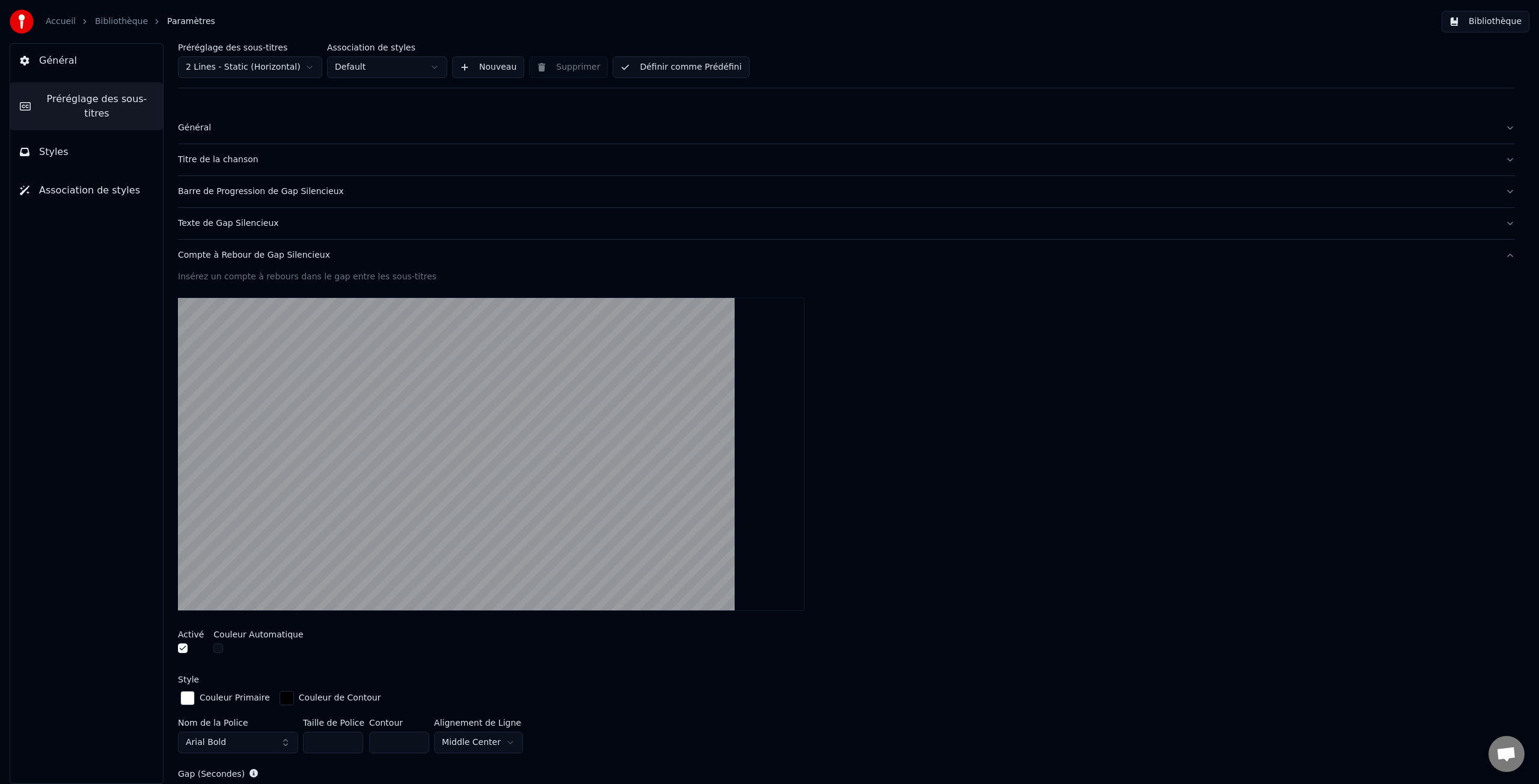
click at [234, 255] on div "Compte à Rebour de Gap Silencieux" at bounding box center [837, 255] width 1318 height 12
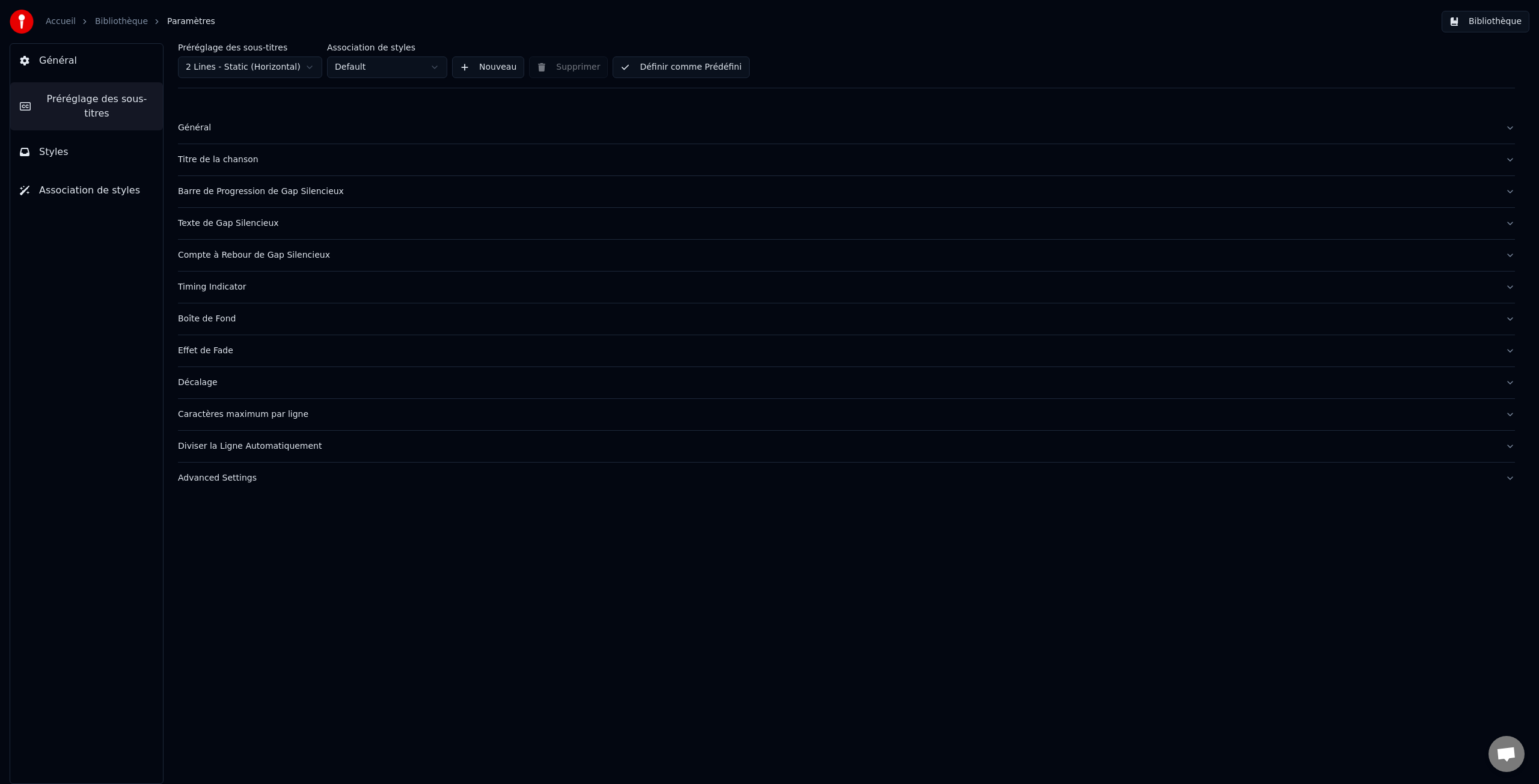
click at [216, 287] on div "Timing Indicator" at bounding box center [837, 287] width 1318 height 12
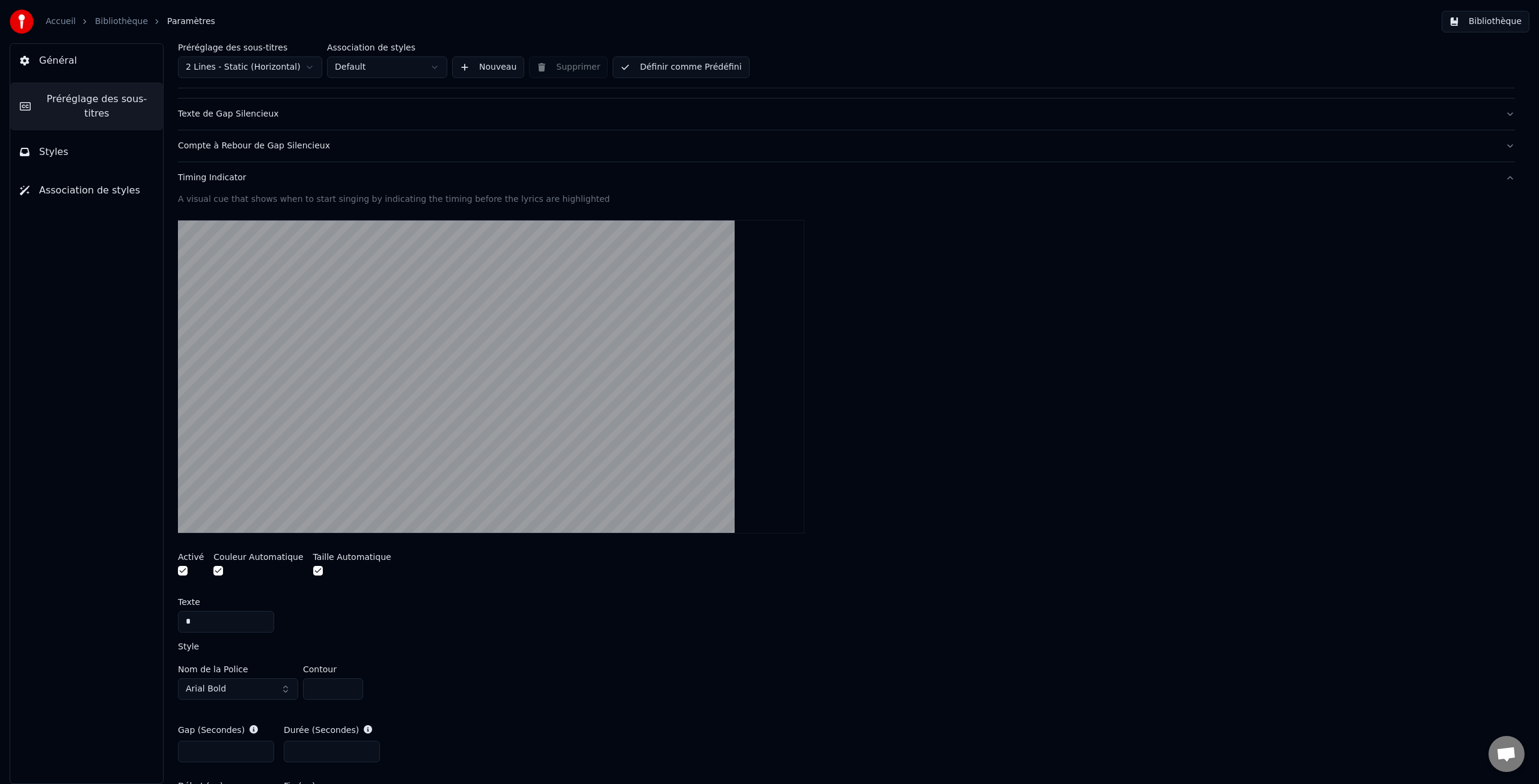
scroll to position [121, 0]
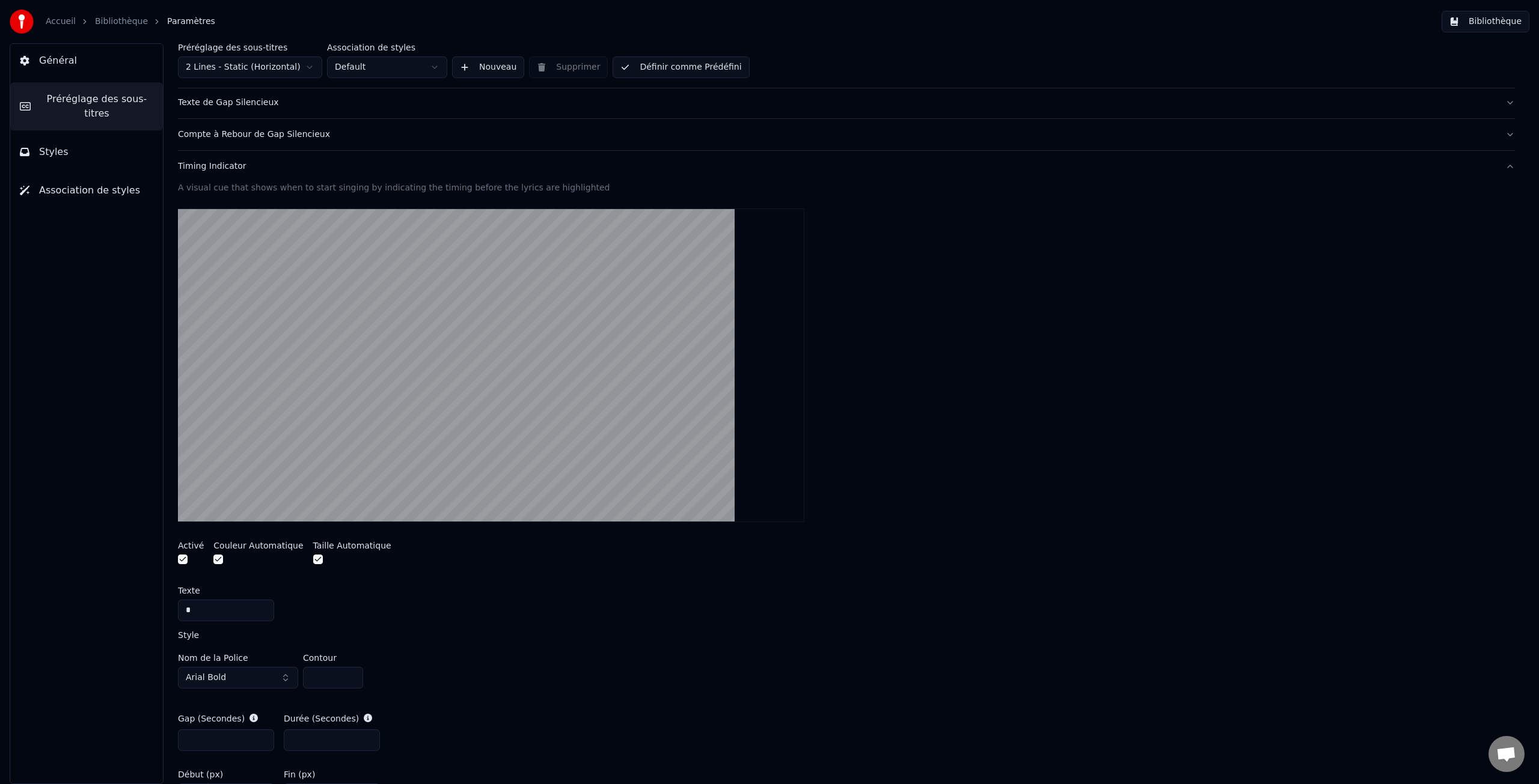
click at [314, 560] on button "button" at bounding box center [317, 559] width 9 height 9
click at [313, 560] on button "button" at bounding box center [317, 559] width 9 height 9
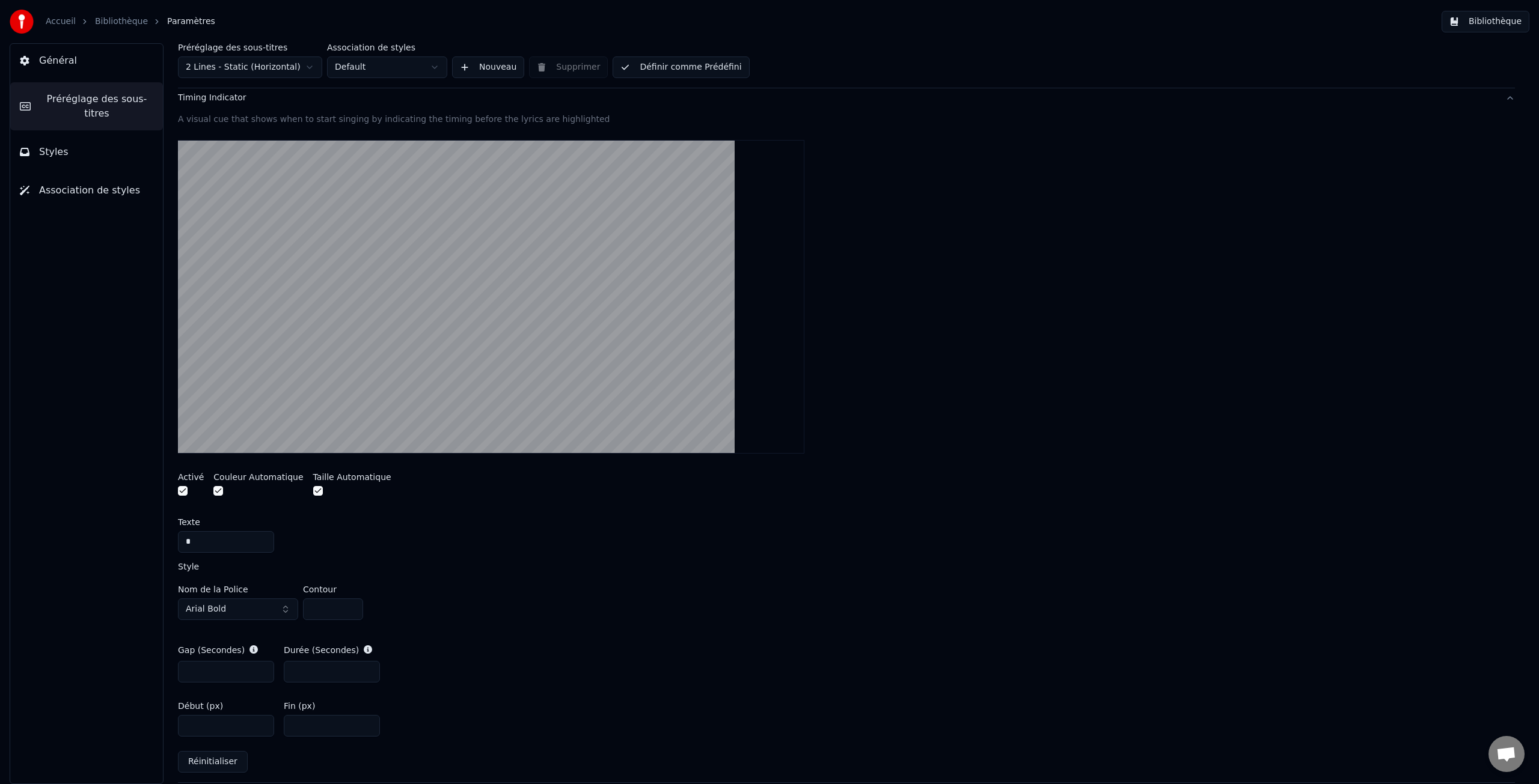
scroll to position [191, 0]
click at [198, 667] on input "*" at bounding box center [226, 670] width 96 height 22
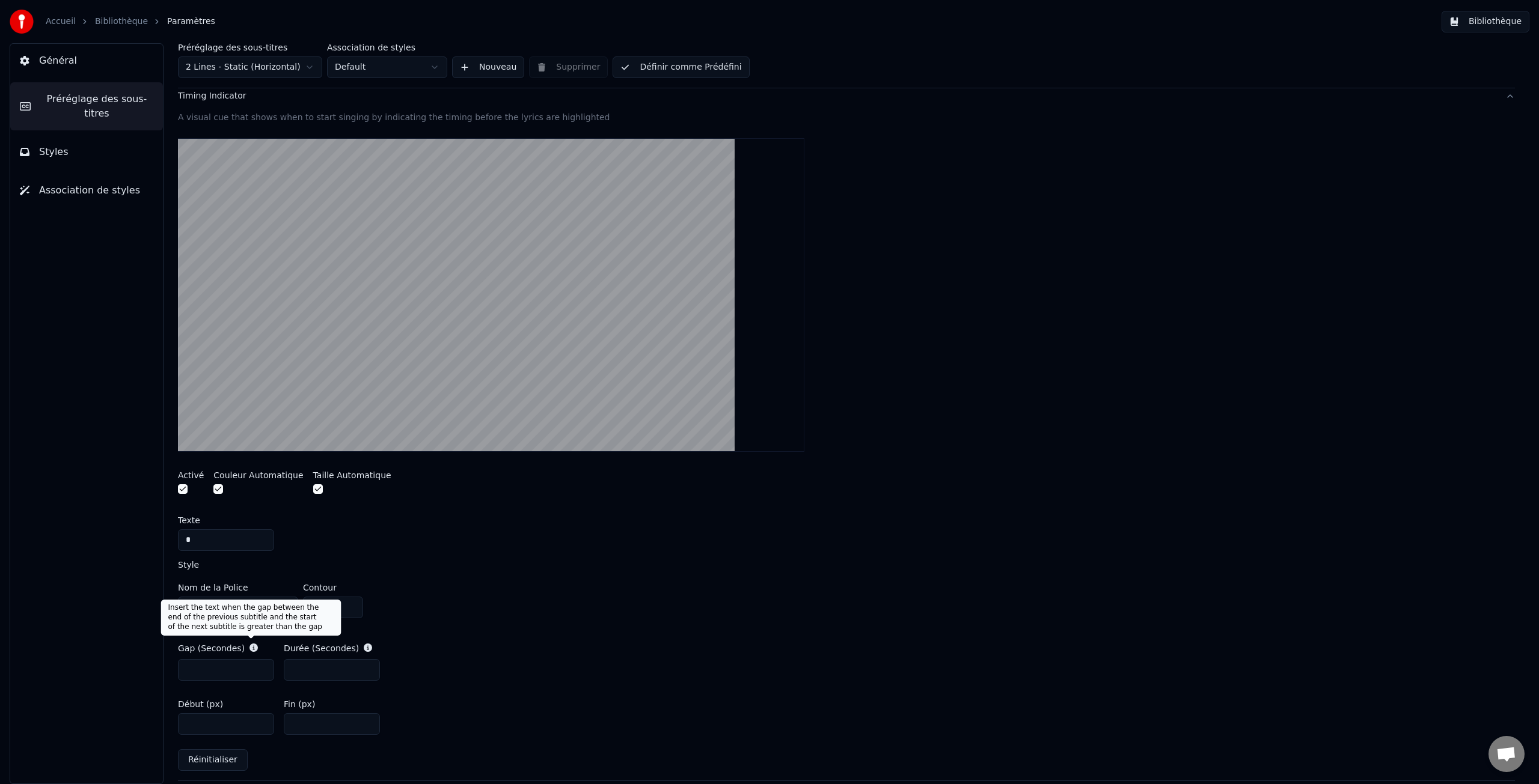
click at [250, 648] on icon at bounding box center [254, 648] width 8 height 8
click at [263, 666] on input "*" at bounding box center [226, 670] width 96 height 22
type input "*"
click at [261, 667] on input "*" at bounding box center [226, 670] width 96 height 22
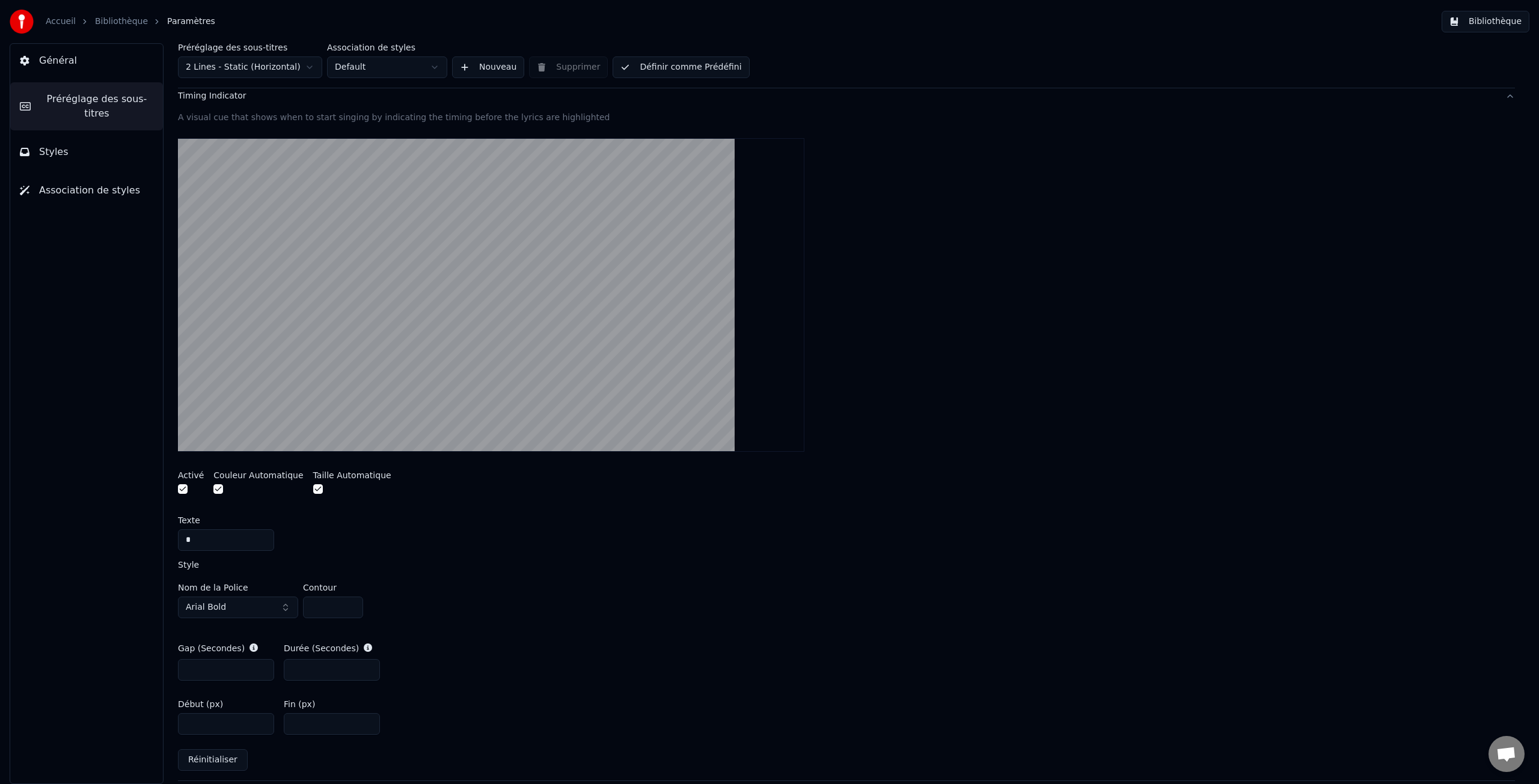
scroll to position [245, 0]
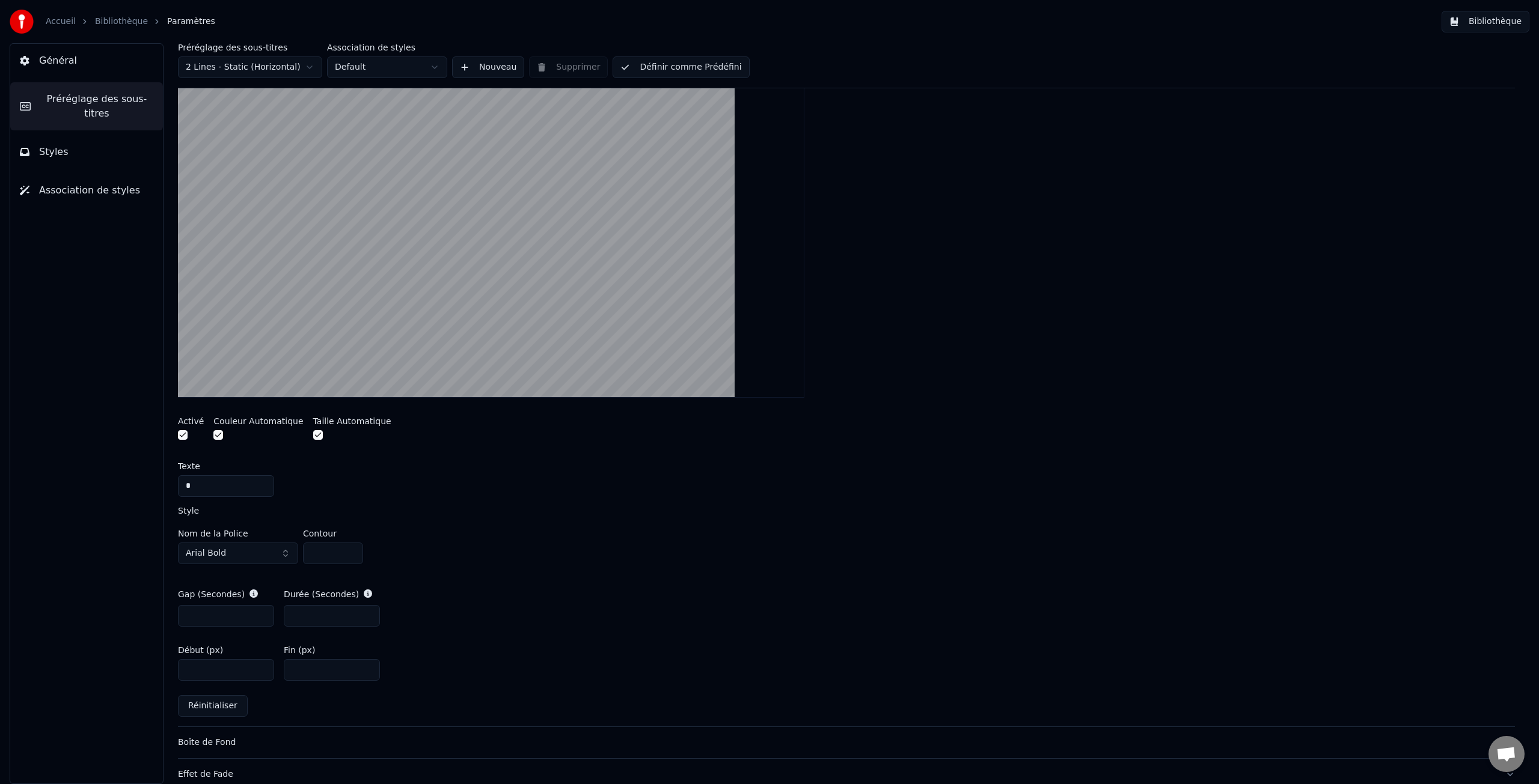
click at [261, 673] on input "***" at bounding box center [226, 670] width 96 height 22
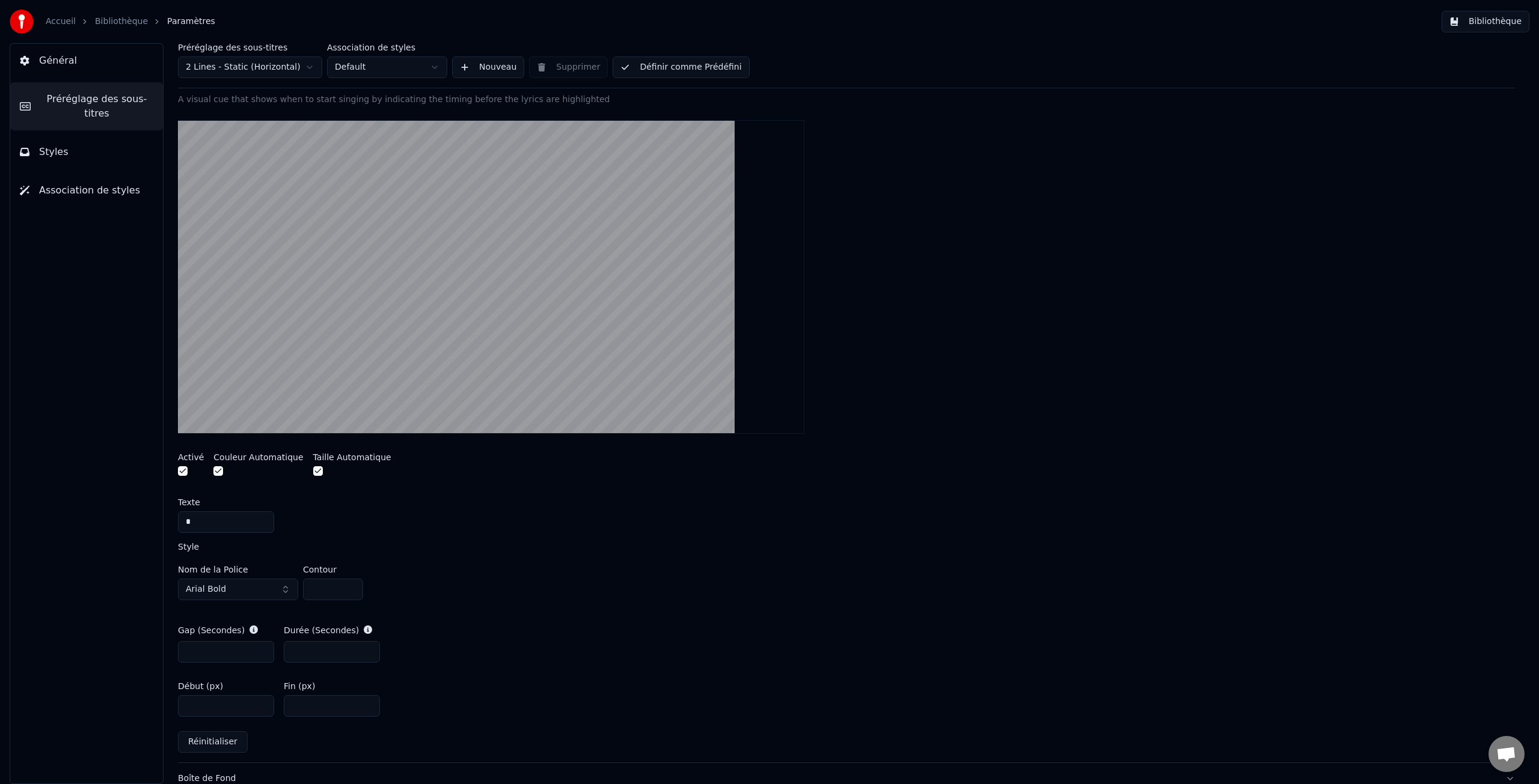
scroll to position [200, 0]
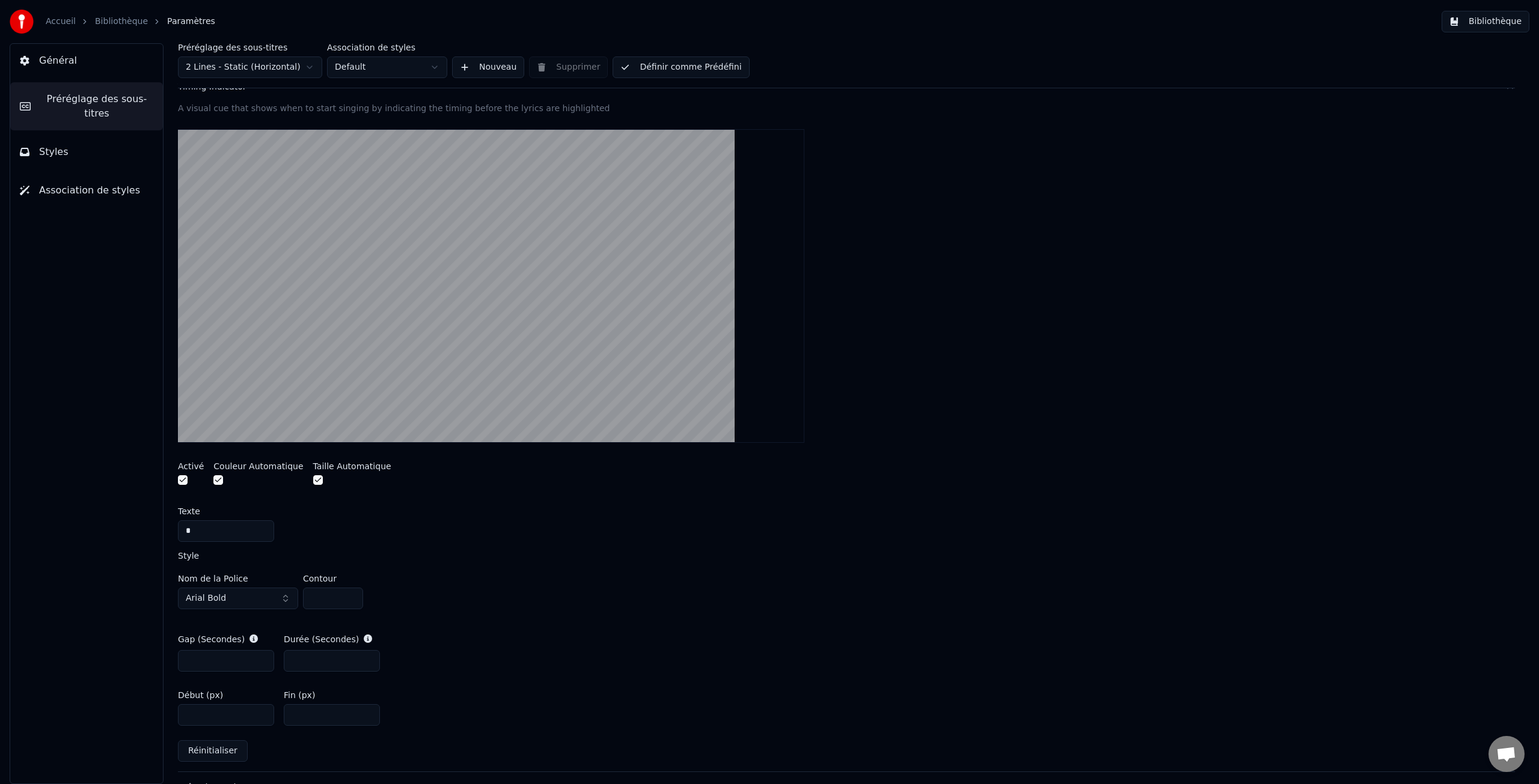
click at [262, 717] on input "****" at bounding box center [226, 716] width 96 height 22
type input "****"
click at [262, 717] on input "****" at bounding box center [226, 716] width 96 height 22
type input "*"
click at [368, 658] on input "*" at bounding box center [332, 661] width 96 height 22
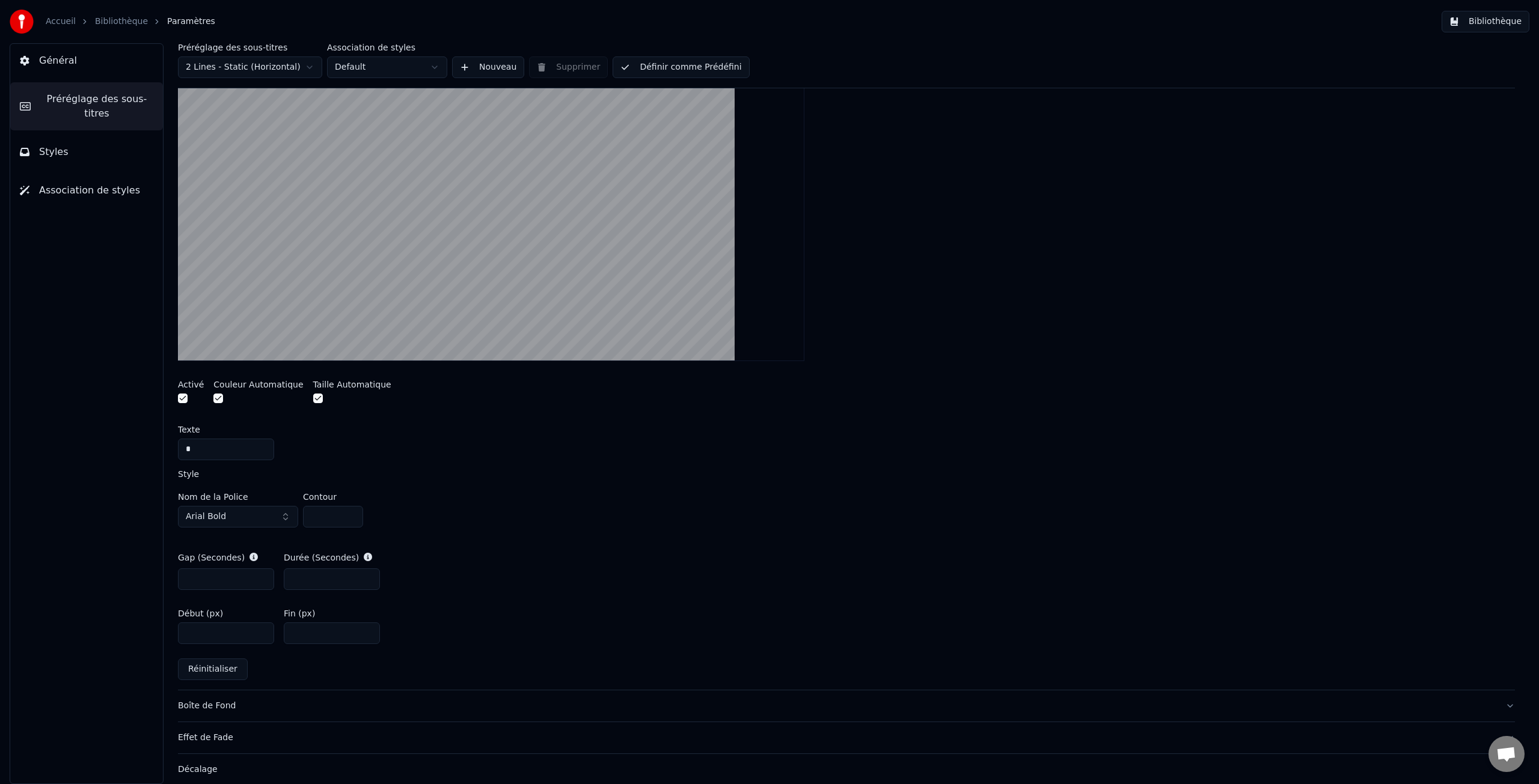
scroll to position [283, 0]
click at [68, 58] on span "Général" at bounding box center [57, 60] width 38 height 14
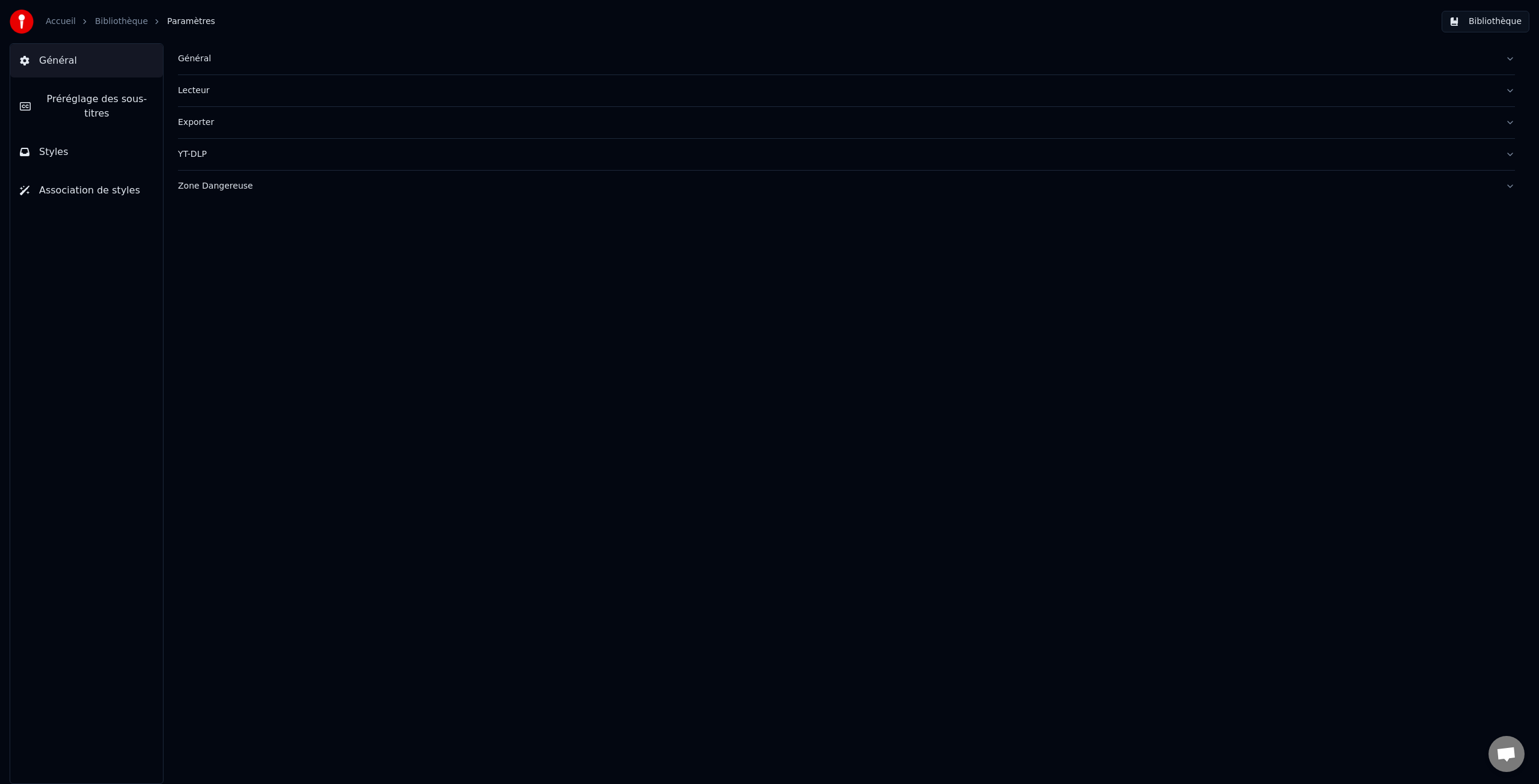
click at [120, 18] on link "Bibliothèque" at bounding box center [121, 22] width 53 height 12
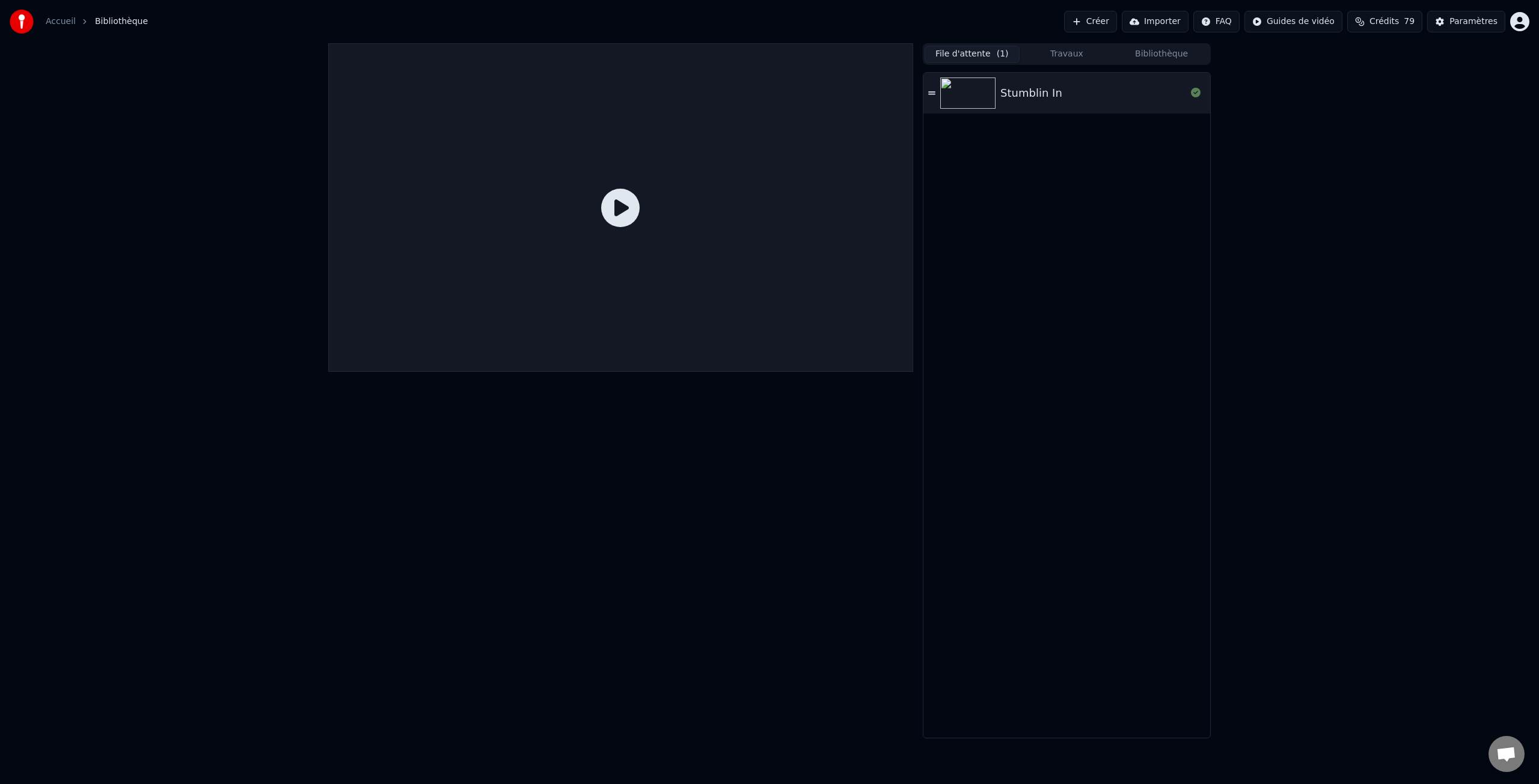
click at [612, 207] on icon at bounding box center [621, 208] width 39 height 39
click at [979, 99] on img at bounding box center [968, 93] width 56 height 31
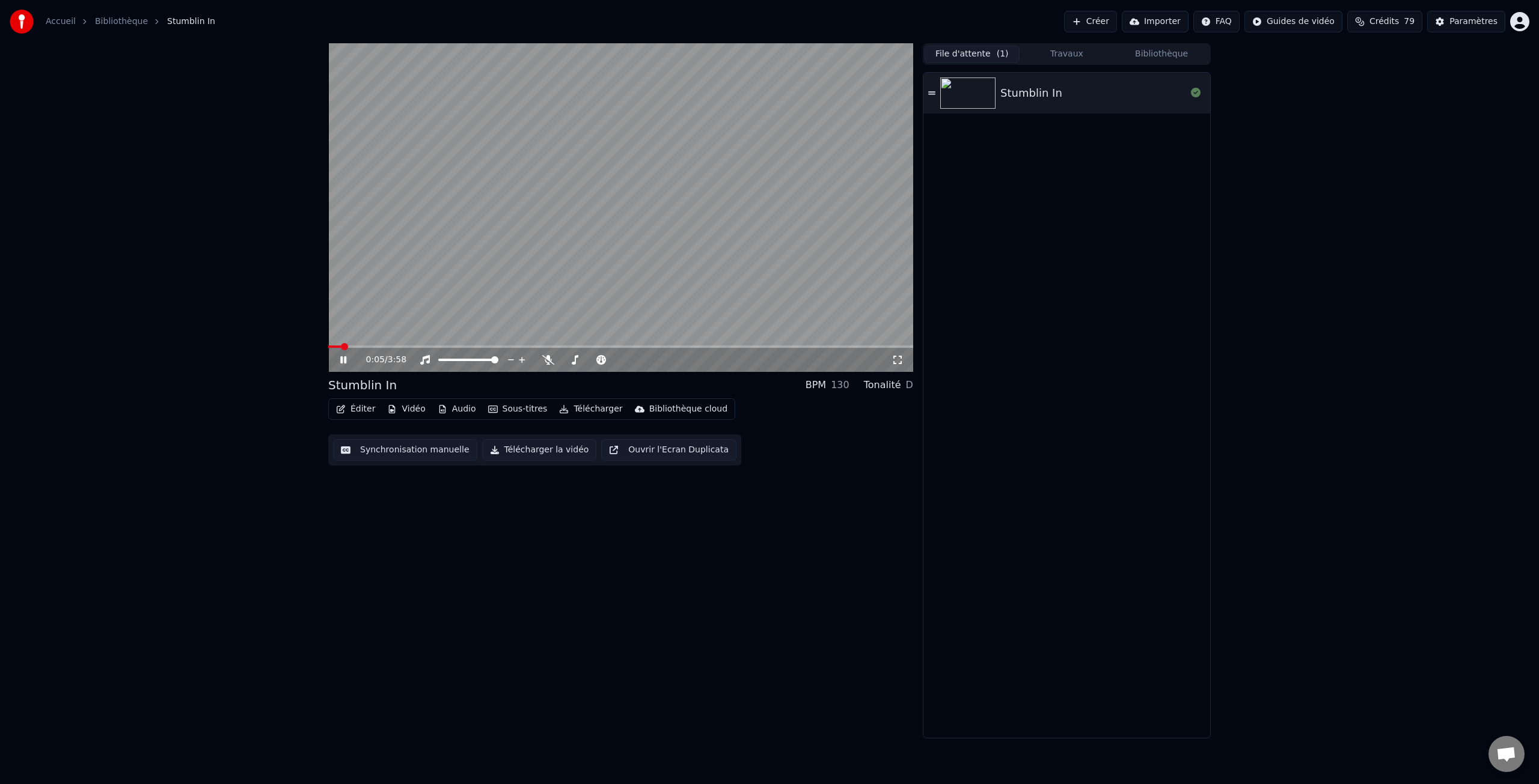
click at [341, 359] on icon at bounding box center [343, 360] width 6 height 8
click at [328, 346] on span at bounding box center [331, 346] width 8 height 8
click at [343, 361] on icon at bounding box center [343, 360] width 8 height 8
click at [363, 409] on button "Éditer" at bounding box center [356, 410] width 49 height 17
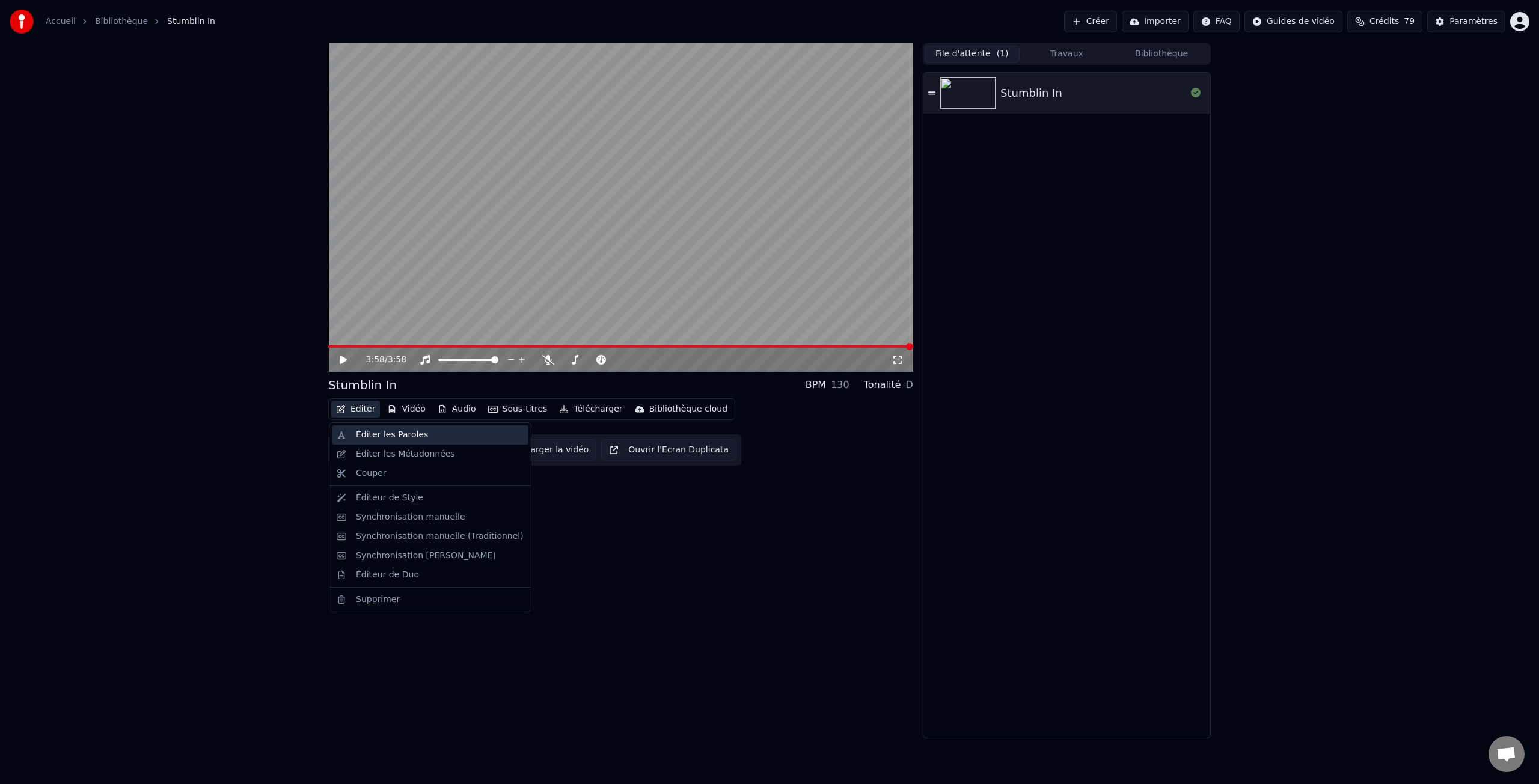
click at [401, 437] on div "Éditer les Paroles" at bounding box center [392, 435] width 73 height 12
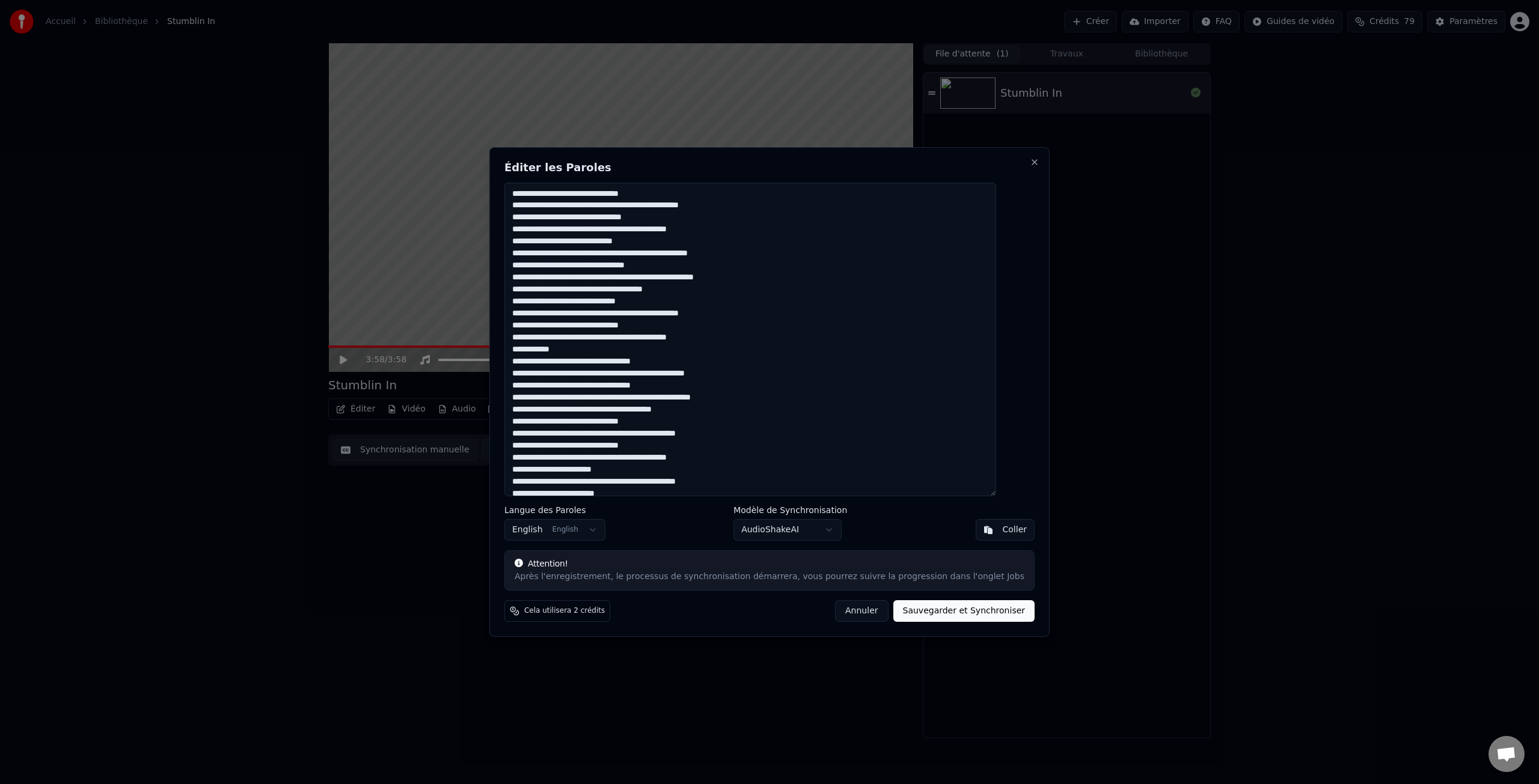
scroll to position [70, 0]
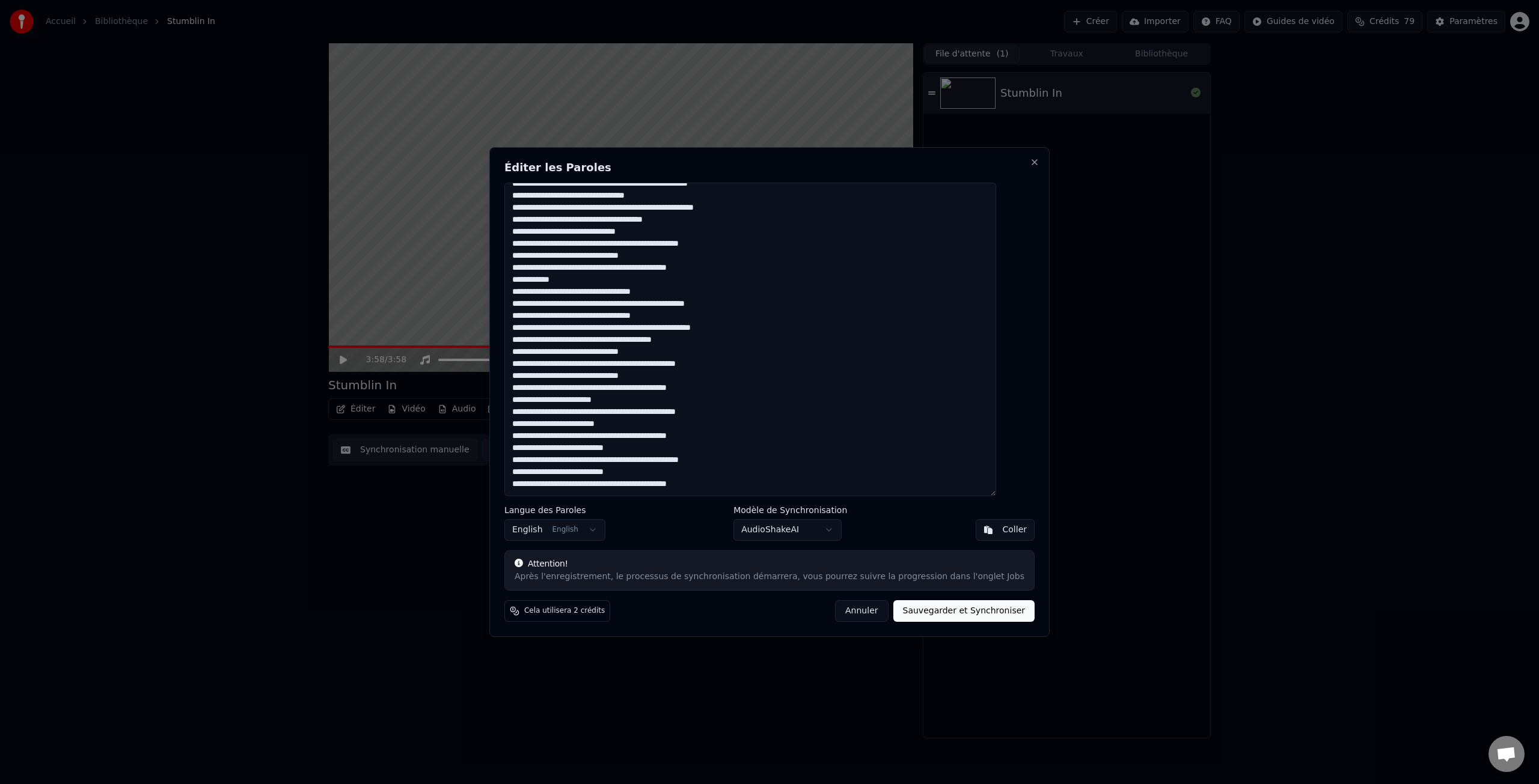
click at [856, 610] on button "Annuler" at bounding box center [861, 611] width 53 height 22
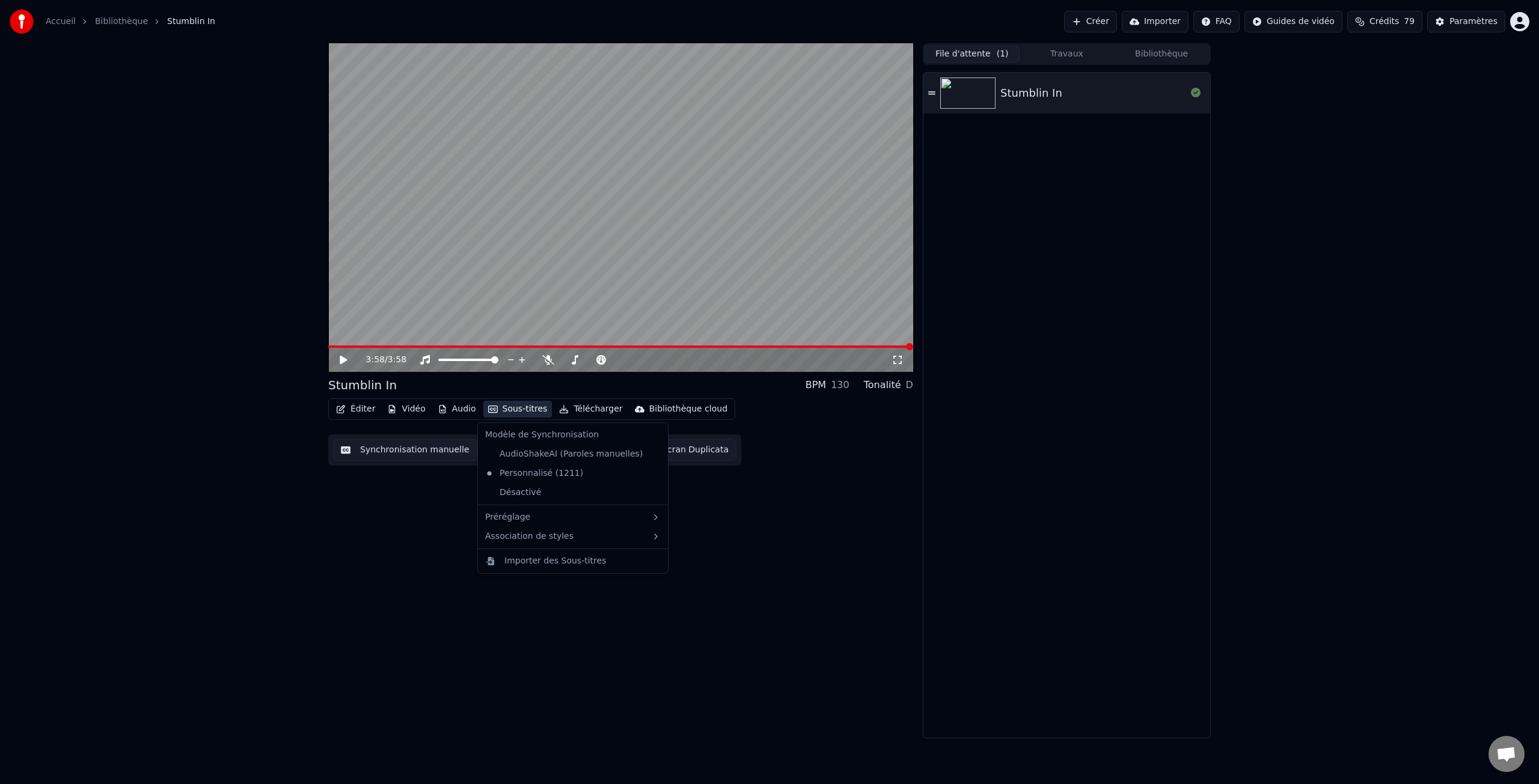
click at [506, 411] on button "Sous-titres" at bounding box center [518, 410] width 69 height 17
click at [250, 434] on div "3:58 / 3:58 Stumblin In BPM 130 Tonalité D Éditer Vidéo Audio Sous-titres Téléc…" at bounding box center [769, 390] width 1539 height 695
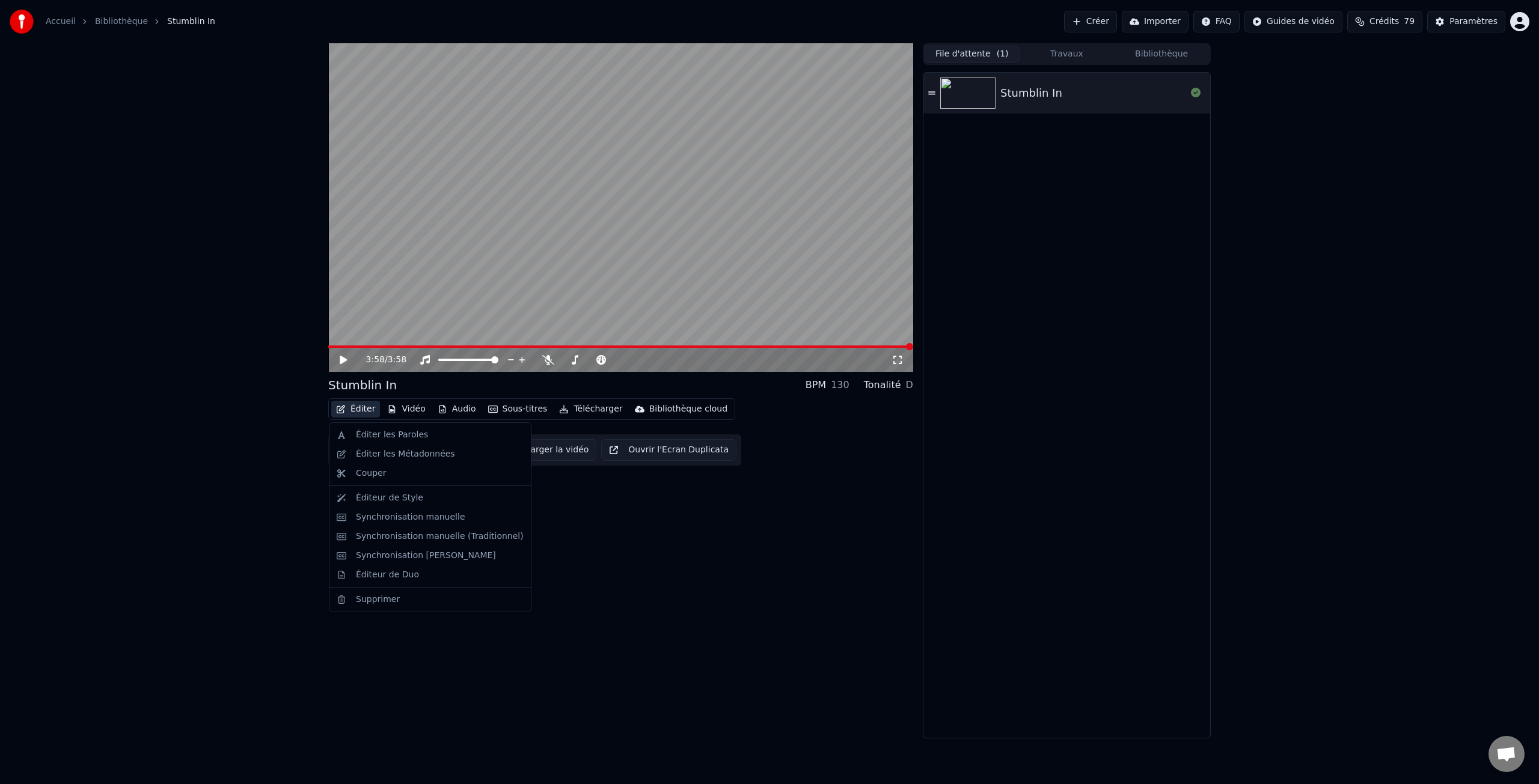
click at [369, 412] on button "Éditer" at bounding box center [356, 410] width 49 height 17
click at [412, 574] on div "Éditeur de Duo" at bounding box center [387, 575] width 63 height 12
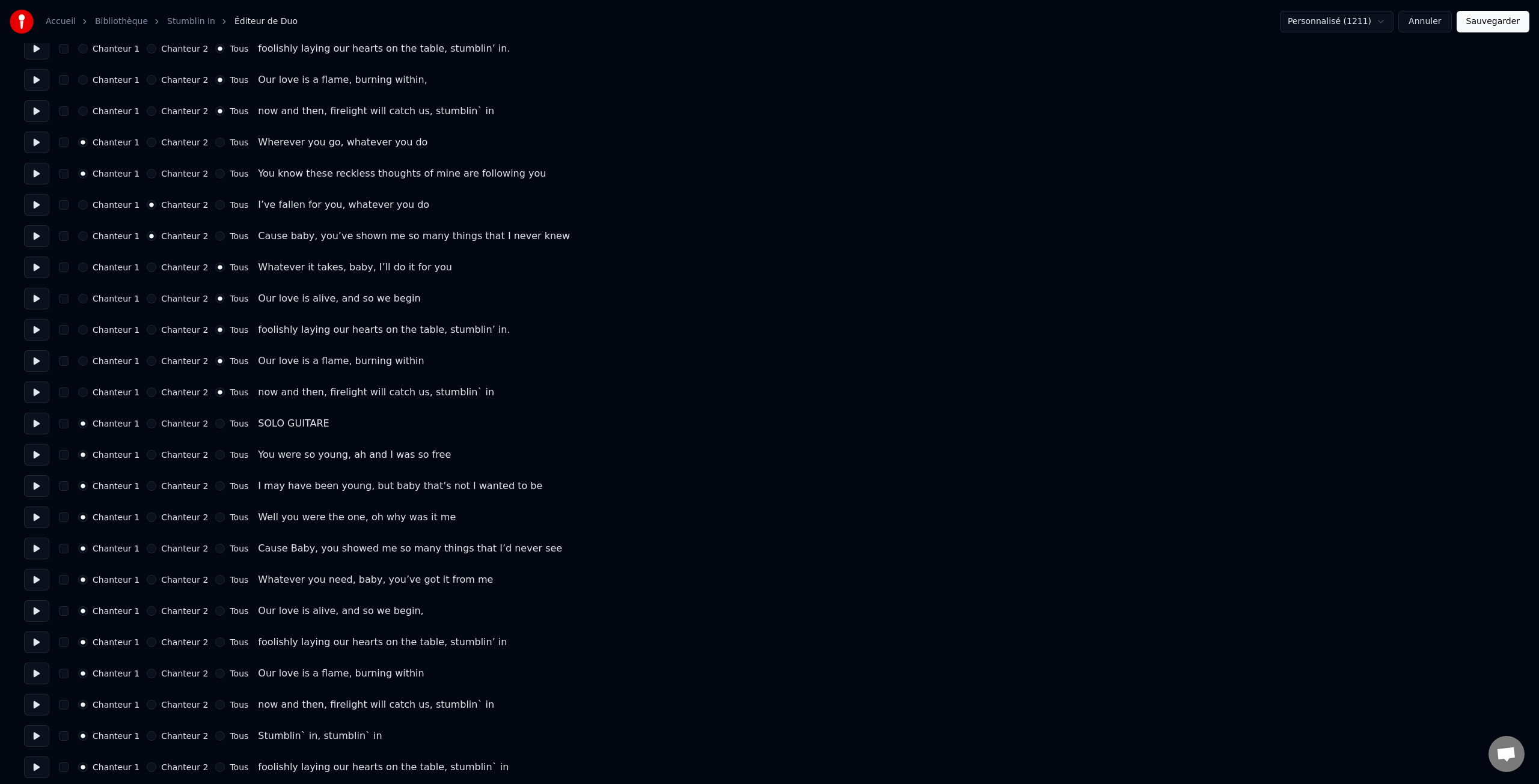
scroll to position [145, 0]
click at [183, 483] on label "Chanteur 2" at bounding box center [185, 484] width 47 height 8
click at [156, 483] on button "Chanteur 2" at bounding box center [151, 483] width 9 height 9
click at [232, 576] on label "Tous" at bounding box center [239, 577] width 19 height 8
click at [225, 576] on button "Tous" at bounding box center [219, 577] width 9 height 9
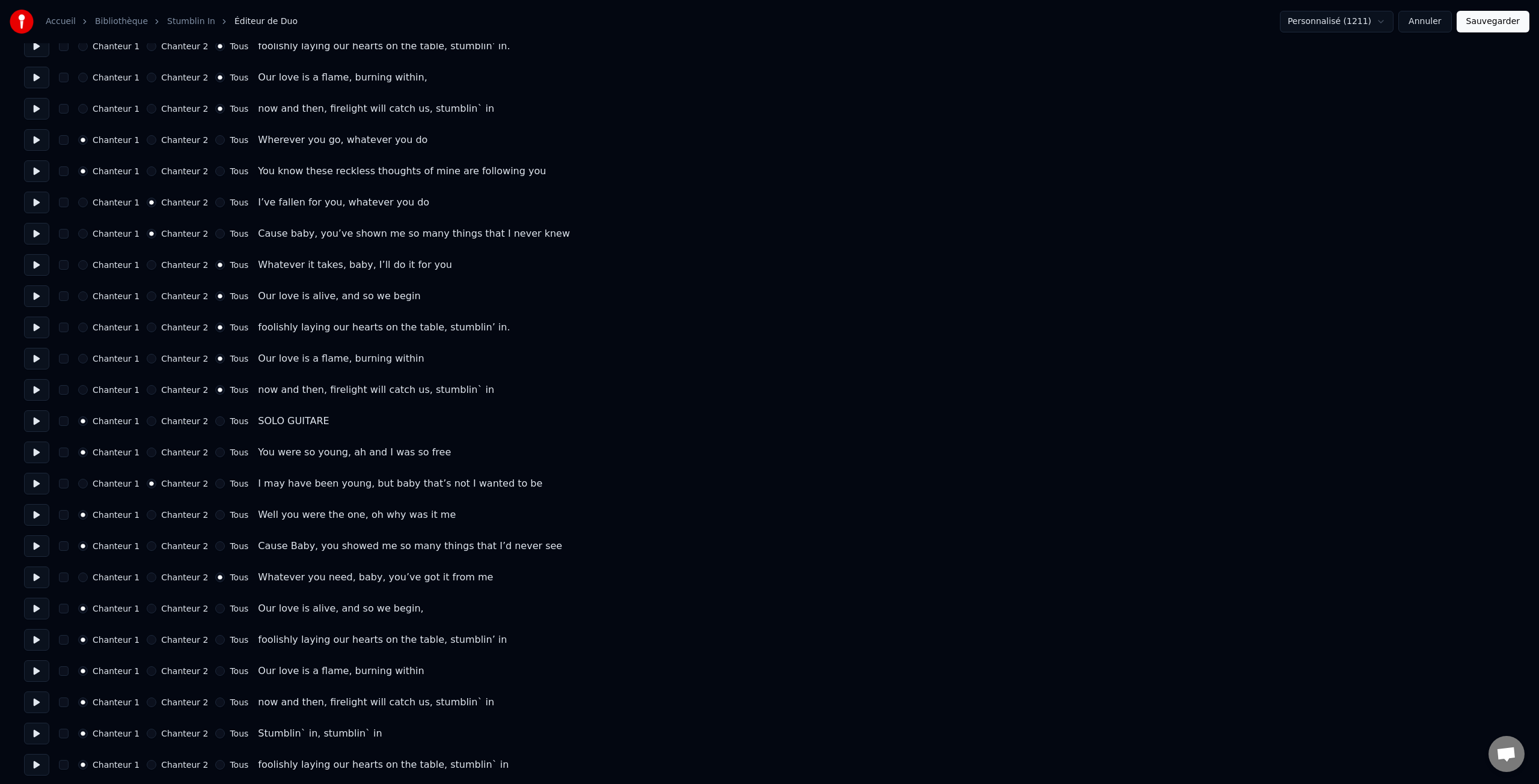
click at [230, 609] on label "Tous" at bounding box center [239, 609] width 19 height 8
click at [225, 609] on button "Tous" at bounding box center [219, 609] width 9 height 9
click at [231, 640] on label "Tous" at bounding box center [239, 640] width 19 height 8
click at [225, 640] on button "Tous" at bounding box center [219, 640] width 9 height 9
click at [235, 670] on label "Tous" at bounding box center [239, 671] width 19 height 8
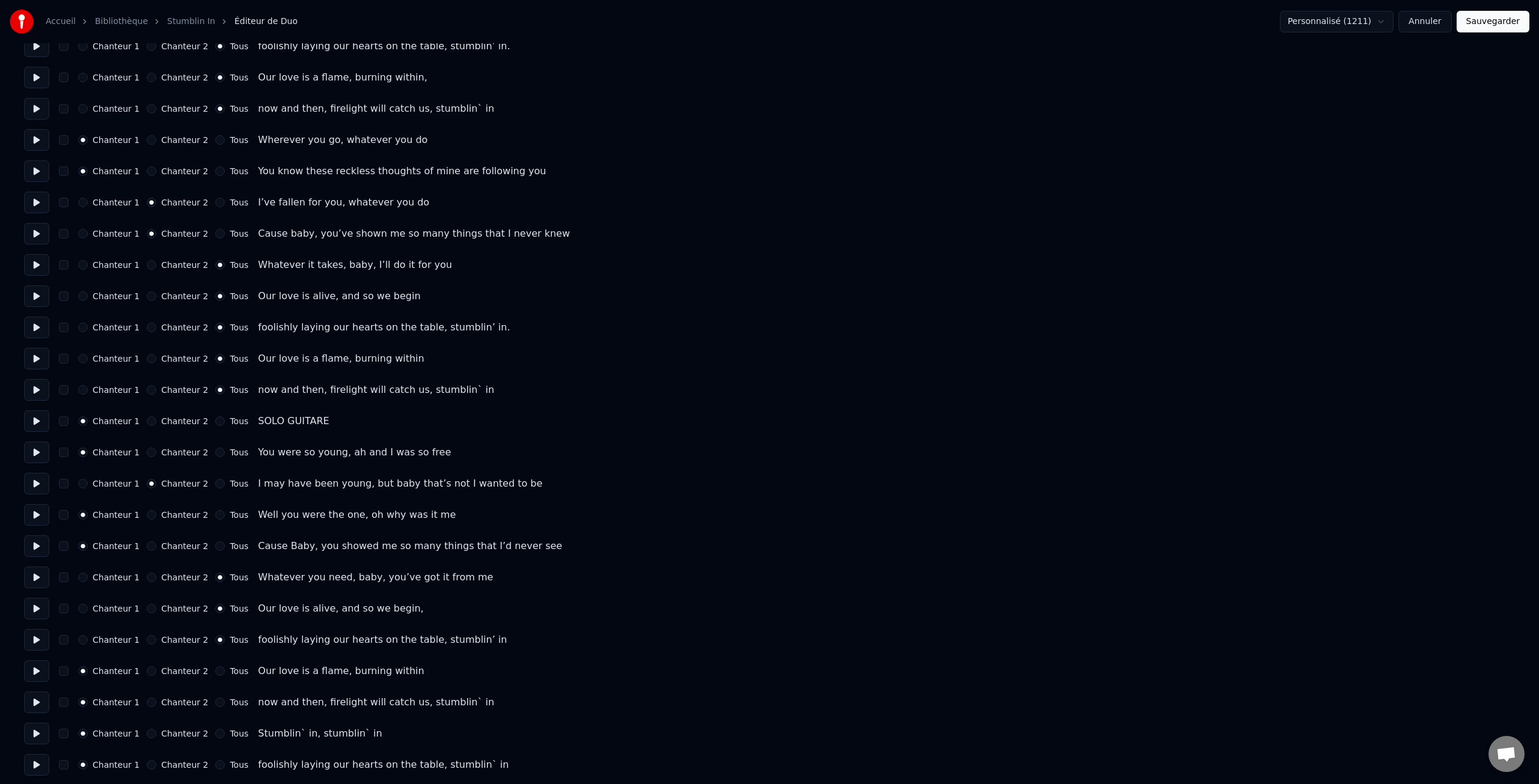
click at [225, 670] on button "Tous" at bounding box center [219, 671] width 9 height 9
click at [234, 704] on label "Tous" at bounding box center [239, 702] width 19 height 8
click at [225, 704] on button "Tous" at bounding box center [219, 702] width 9 height 9
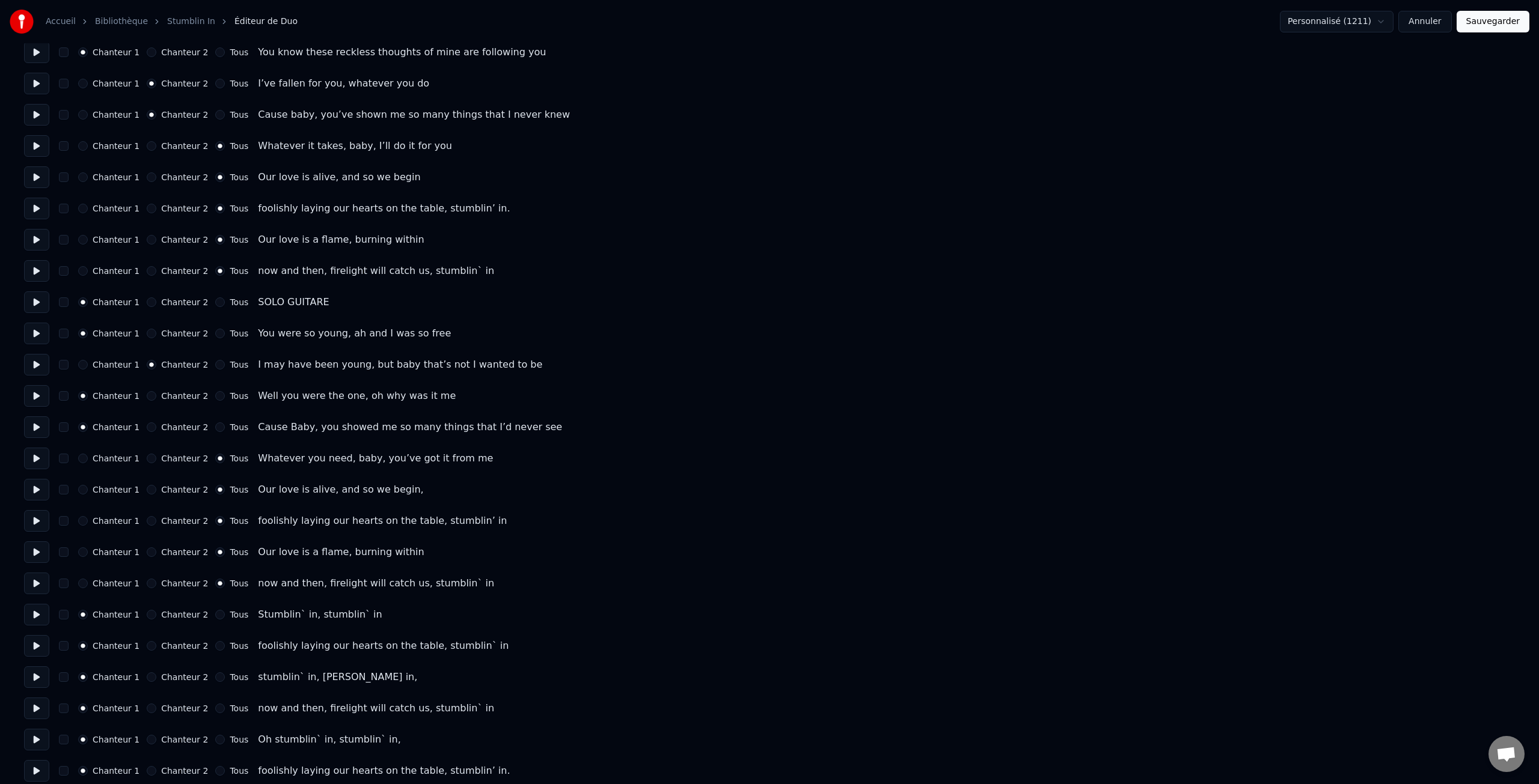
scroll to position [265, 0]
click at [187, 678] on label "Chanteur 2" at bounding box center [185, 676] width 47 height 8
click at [156, 678] on button "Chanteur 2" at bounding box center [151, 675] width 9 height 9
click at [183, 708] on label "Chanteur 2" at bounding box center [185, 707] width 47 height 8
click at [156, 708] on button "Chanteur 2" at bounding box center [151, 706] width 9 height 9
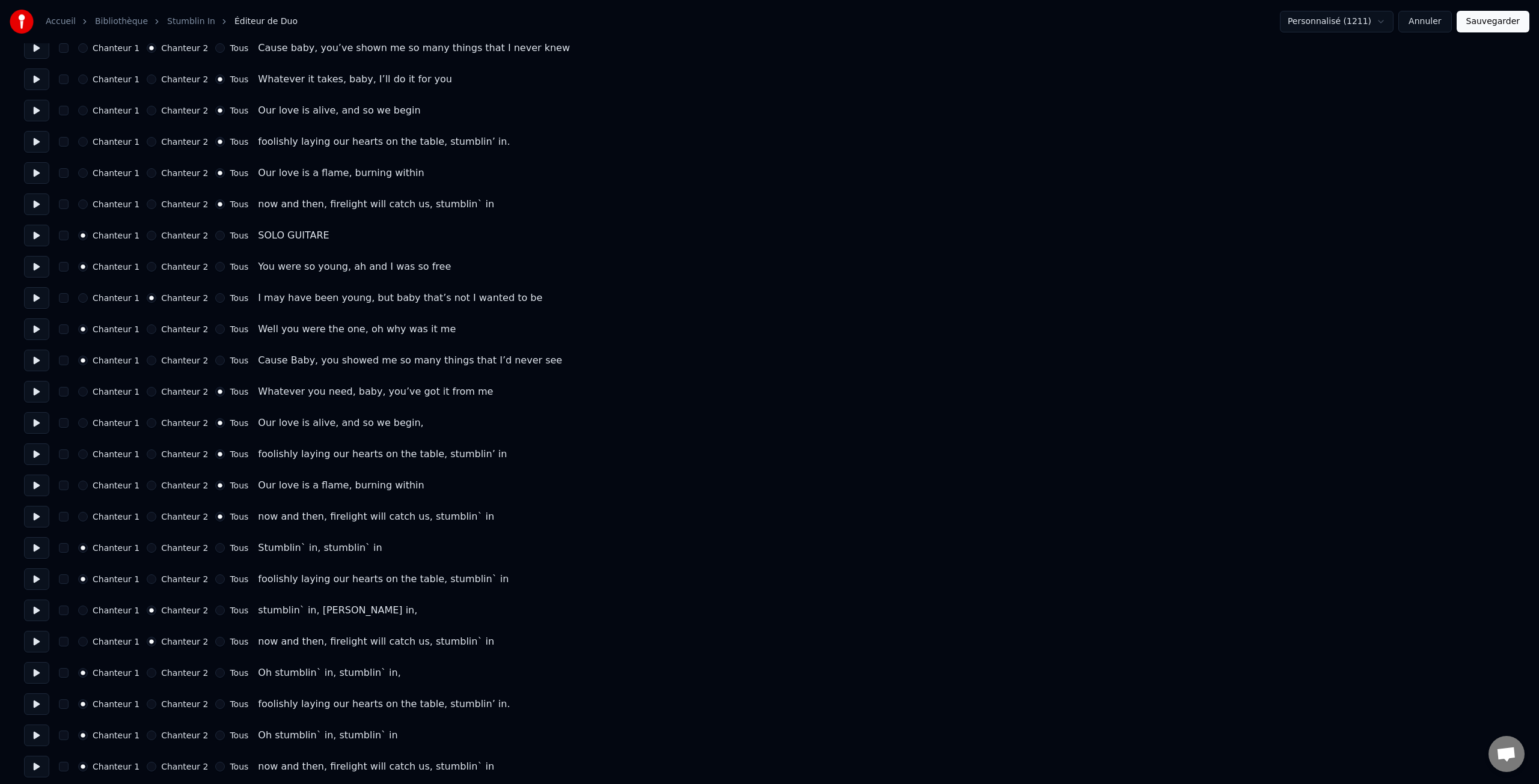
scroll to position [336, 0]
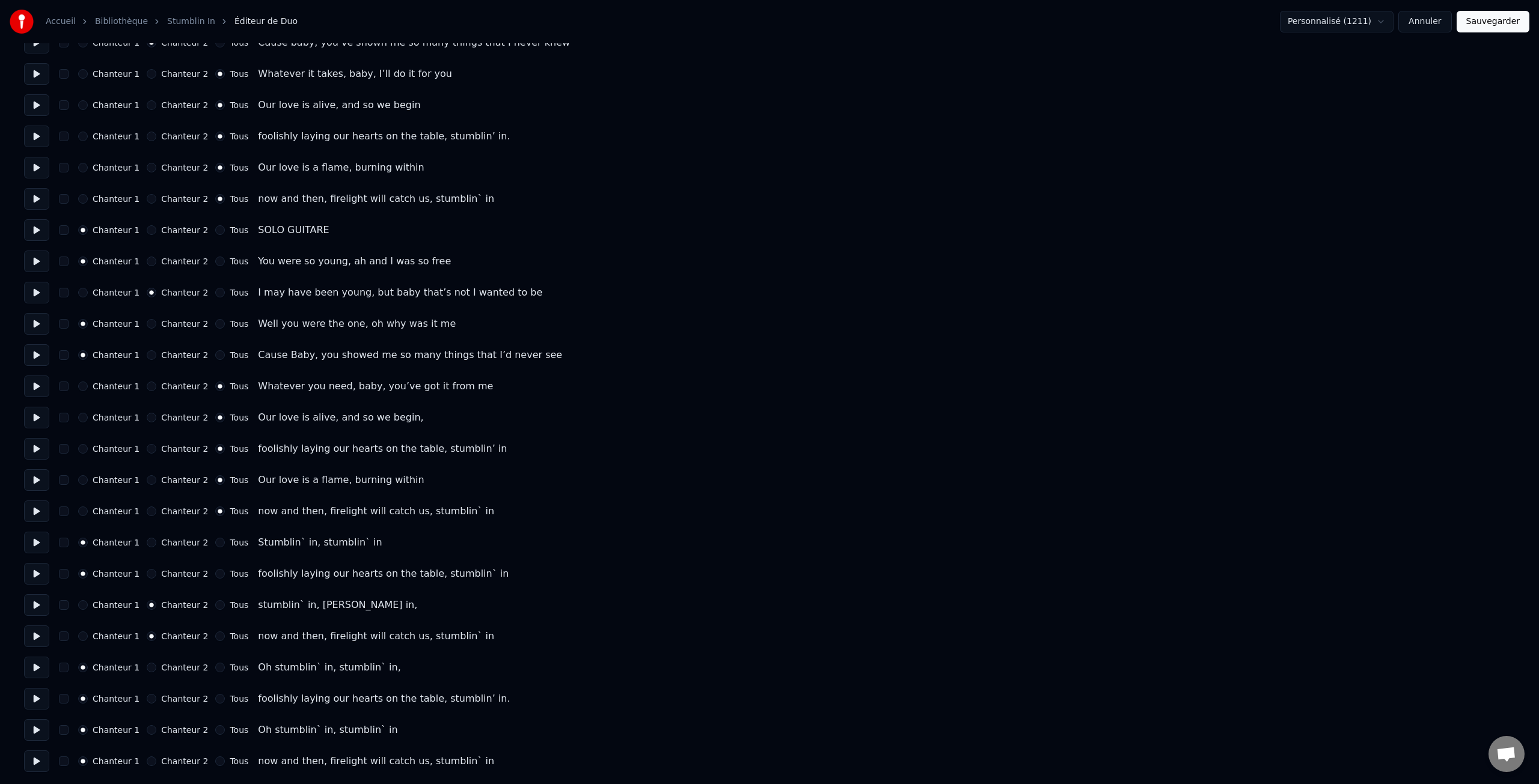
click at [176, 729] on label "Chanteur 2" at bounding box center [185, 730] width 47 height 8
click at [156, 729] on button "Chanteur 2" at bounding box center [151, 730] width 9 height 9
click at [231, 761] on label "Tous" at bounding box center [239, 761] width 19 height 8
click at [225, 761] on button "Tous" at bounding box center [219, 761] width 9 height 9
click at [232, 701] on label "Tous" at bounding box center [239, 699] width 19 height 8
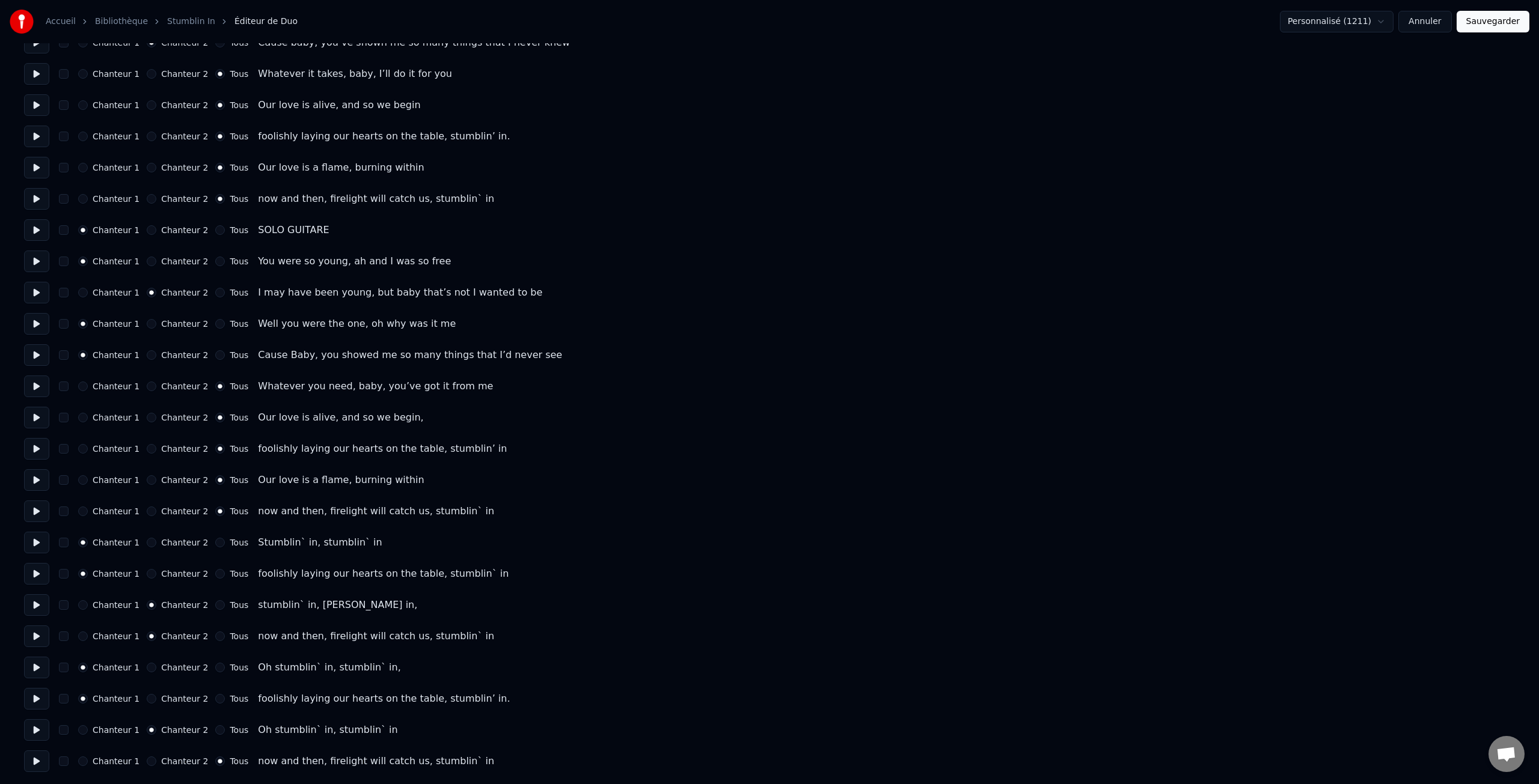
click at [225, 701] on button "Tous" at bounding box center [219, 698] width 9 height 9
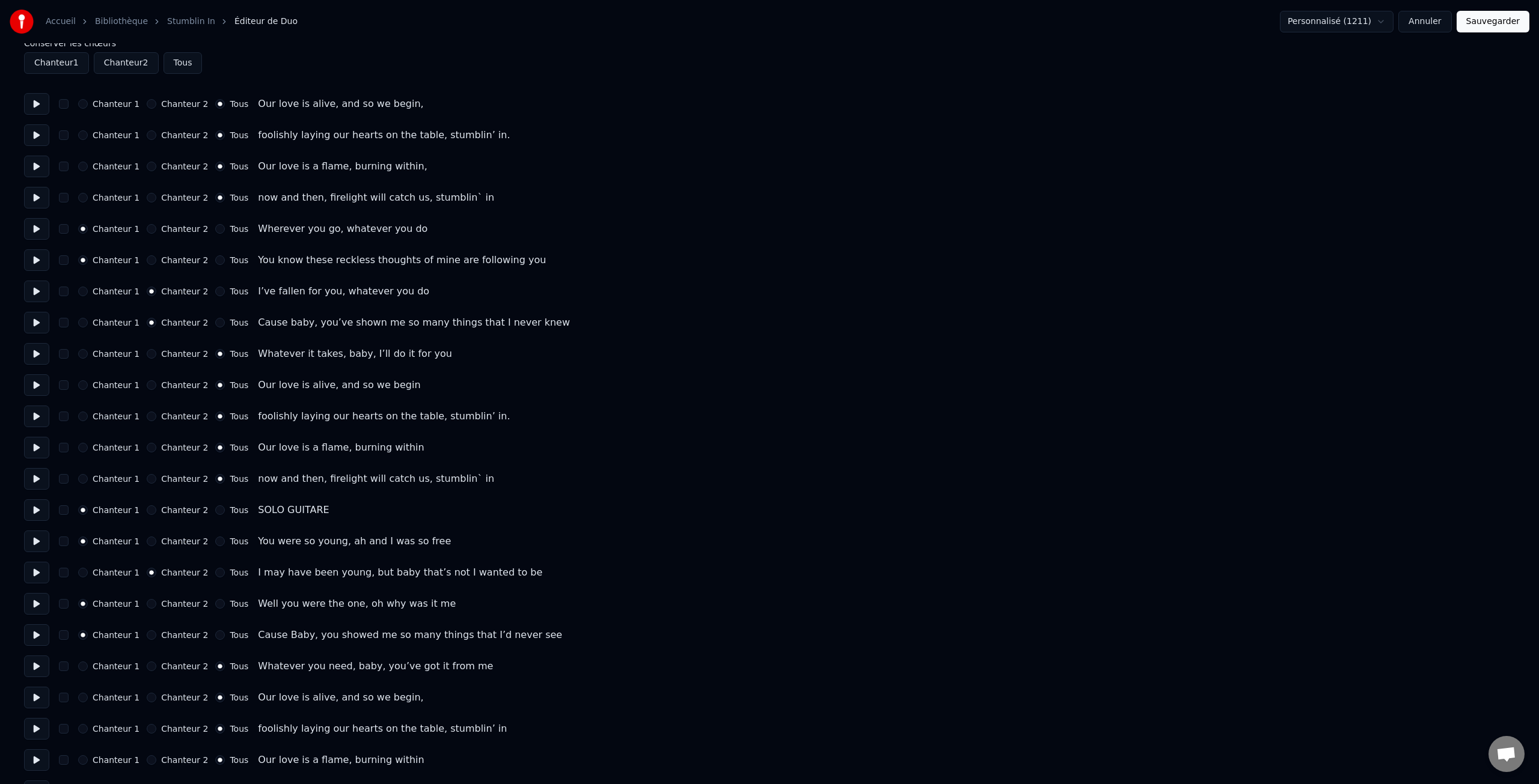
scroll to position [0, 0]
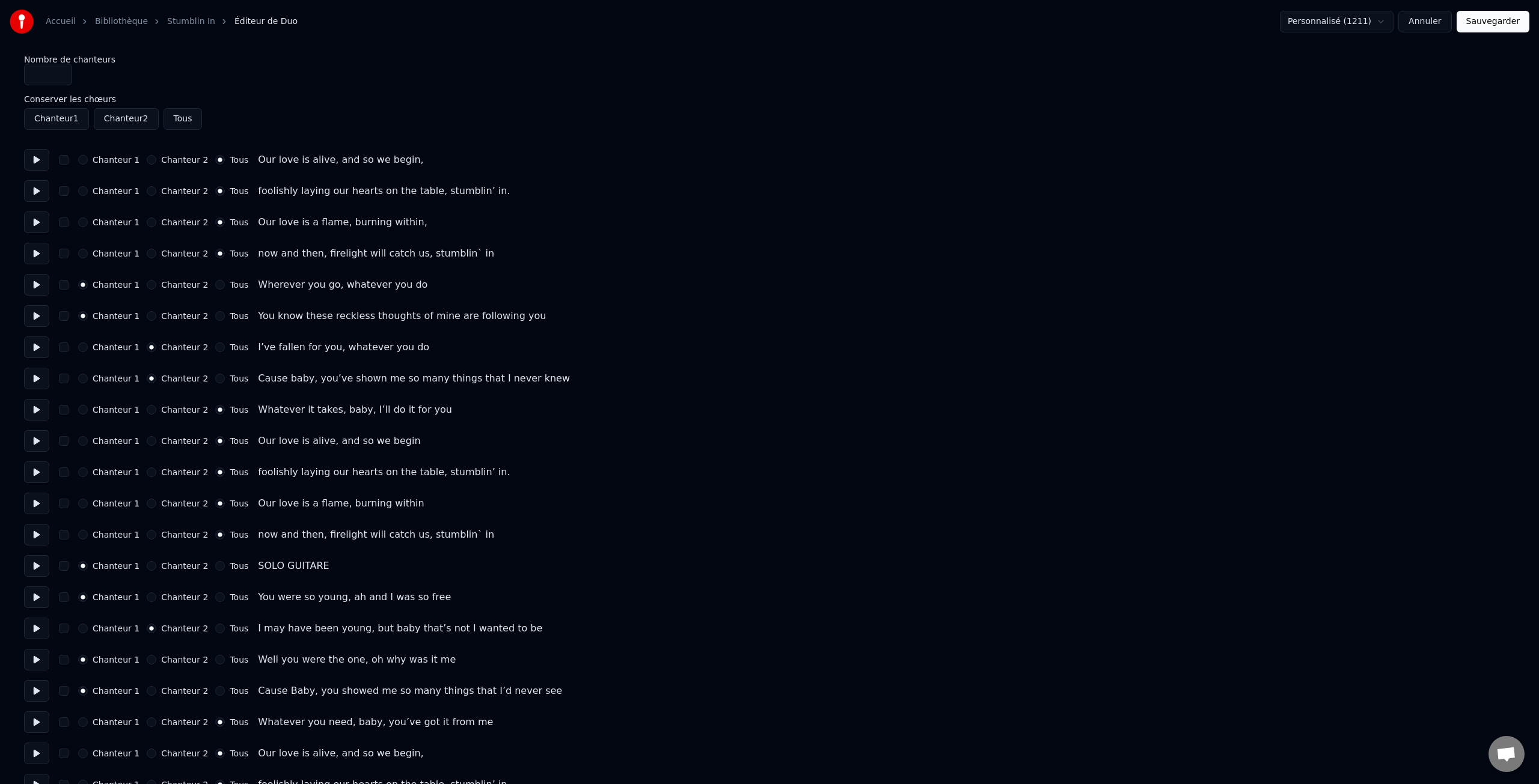
click at [1493, 24] on button "Sauvegarder" at bounding box center [1493, 22] width 73 height 22
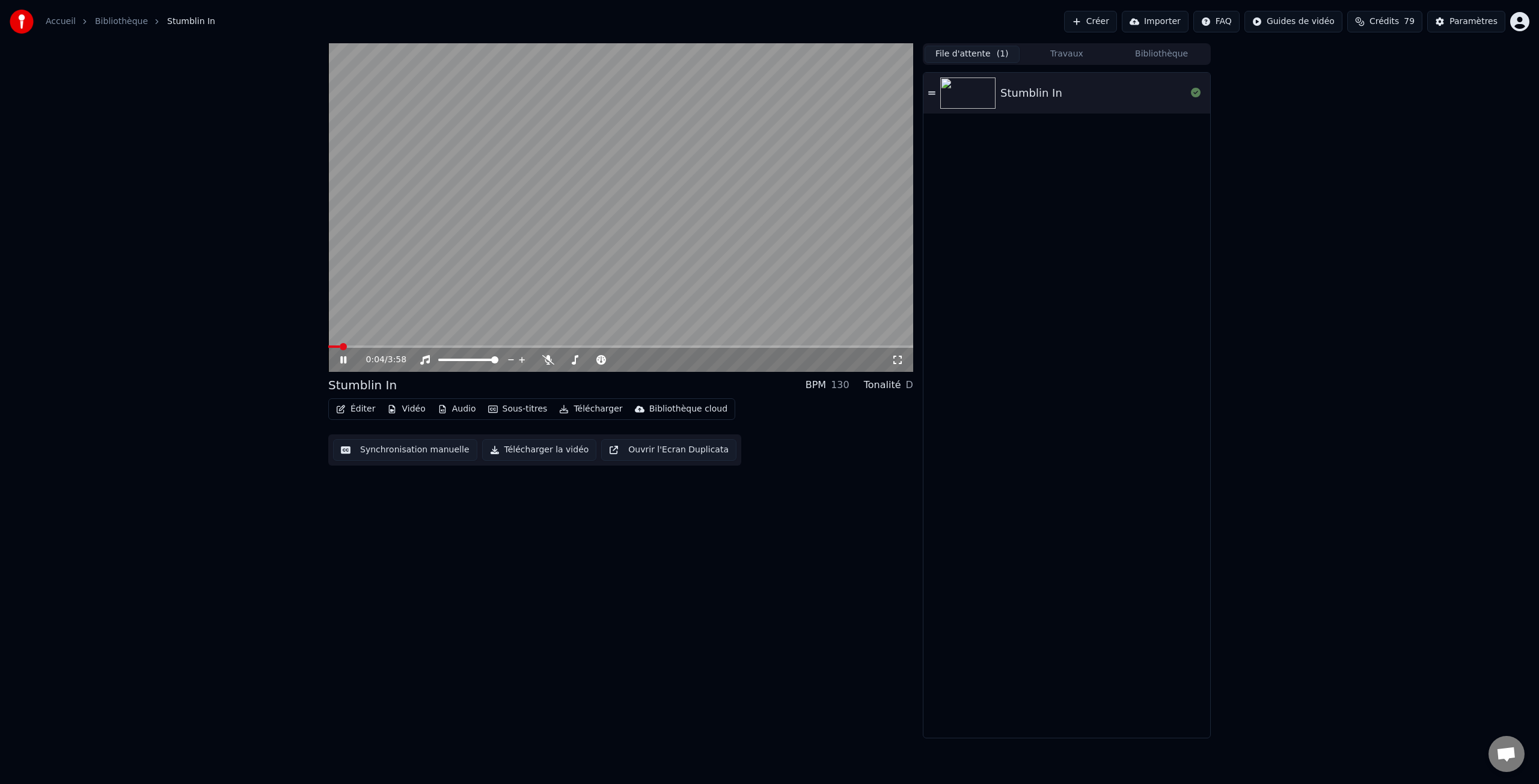
click at [343, 359] on icon at bounding box center [352, 359] width 29 height 9
click at [363, 410] on button "Éditer" at bounding box center [356, 410] width 49 height 17
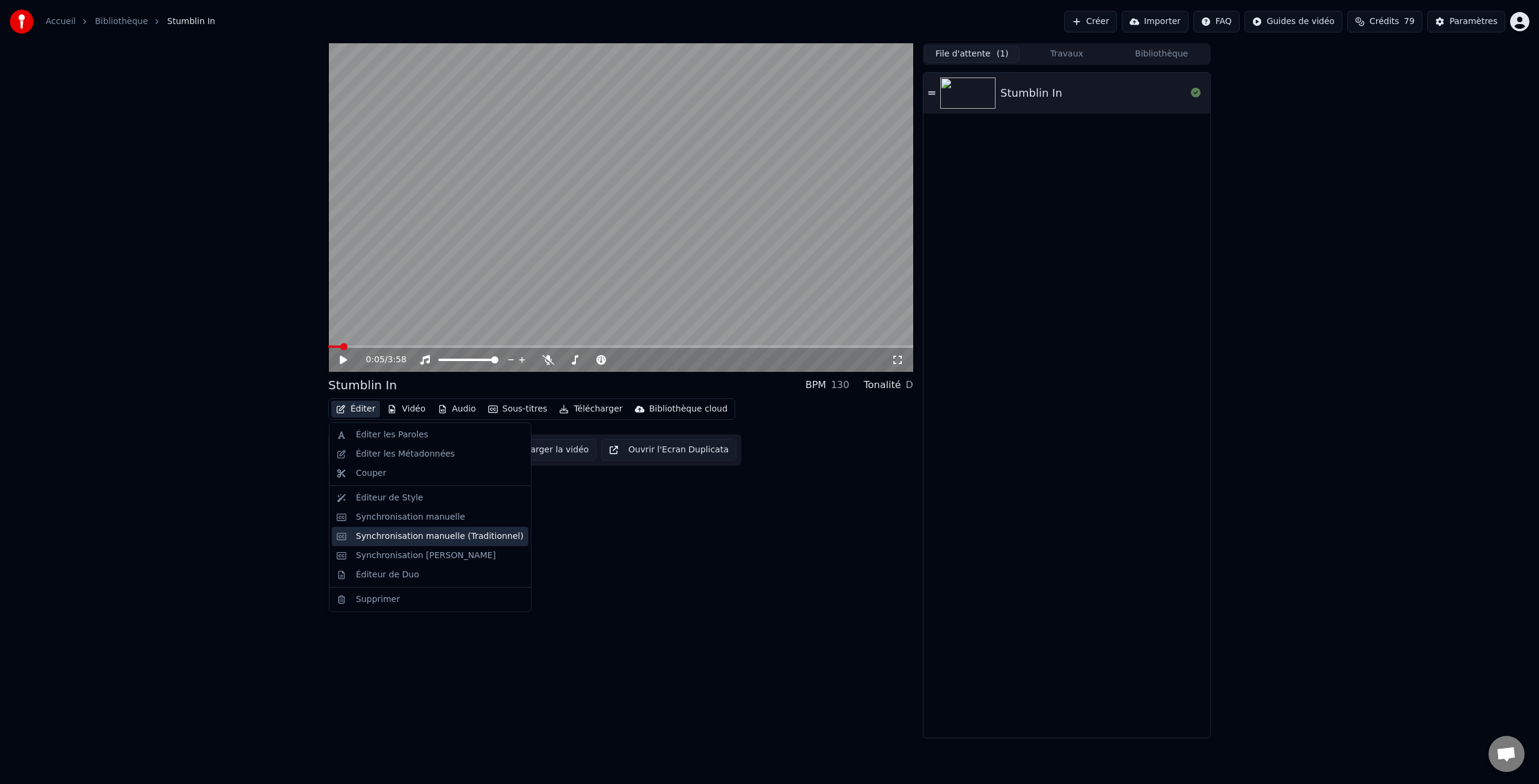
click at [387, 535] on div "Synchronisation manuelle (Traditionnel)" at bounding box center [439, 537] width 168 height 12
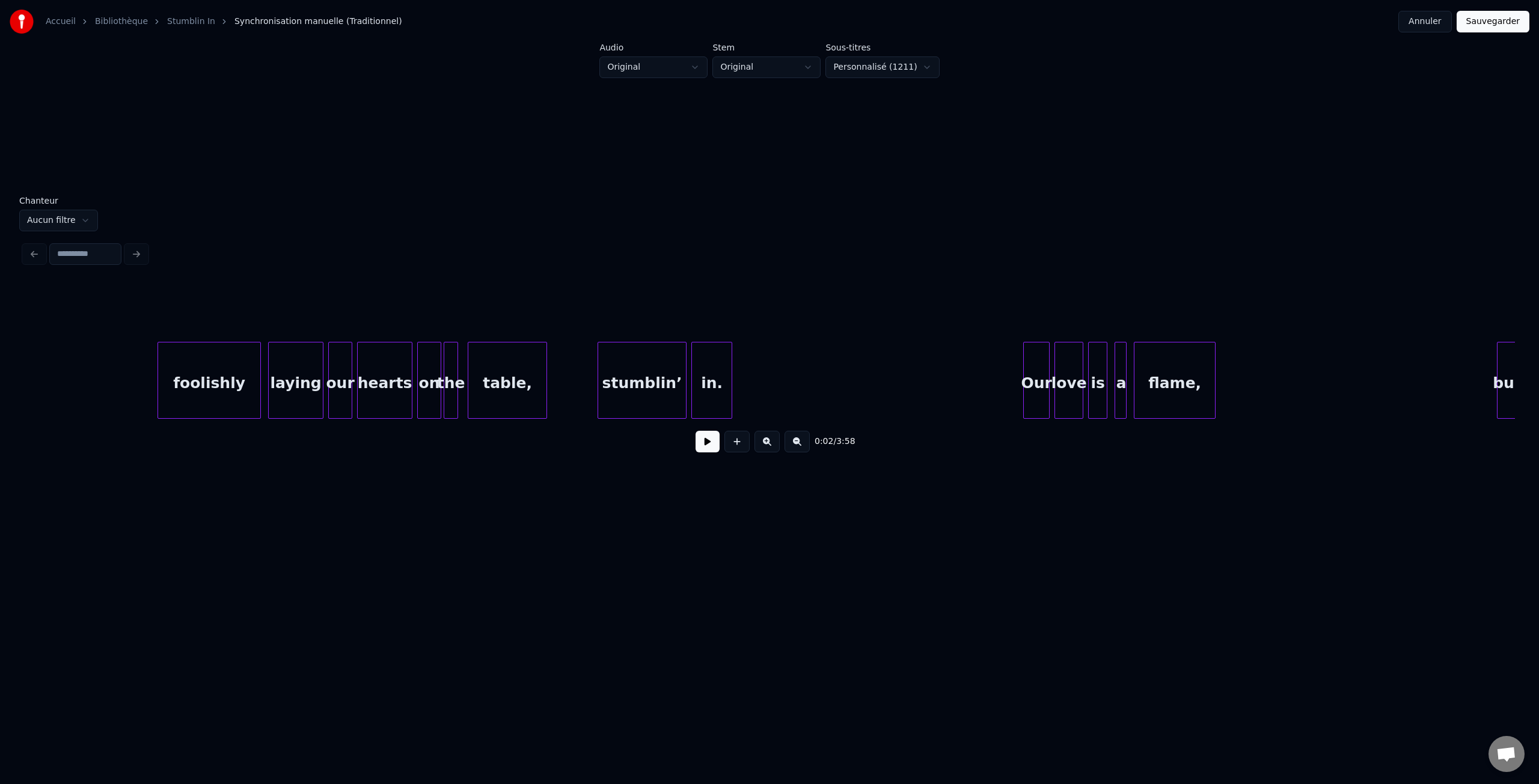
scroll to position [0, 1045]
click at [716, 394] on div "in." at bounding box center [713, 383] width 40 height 82
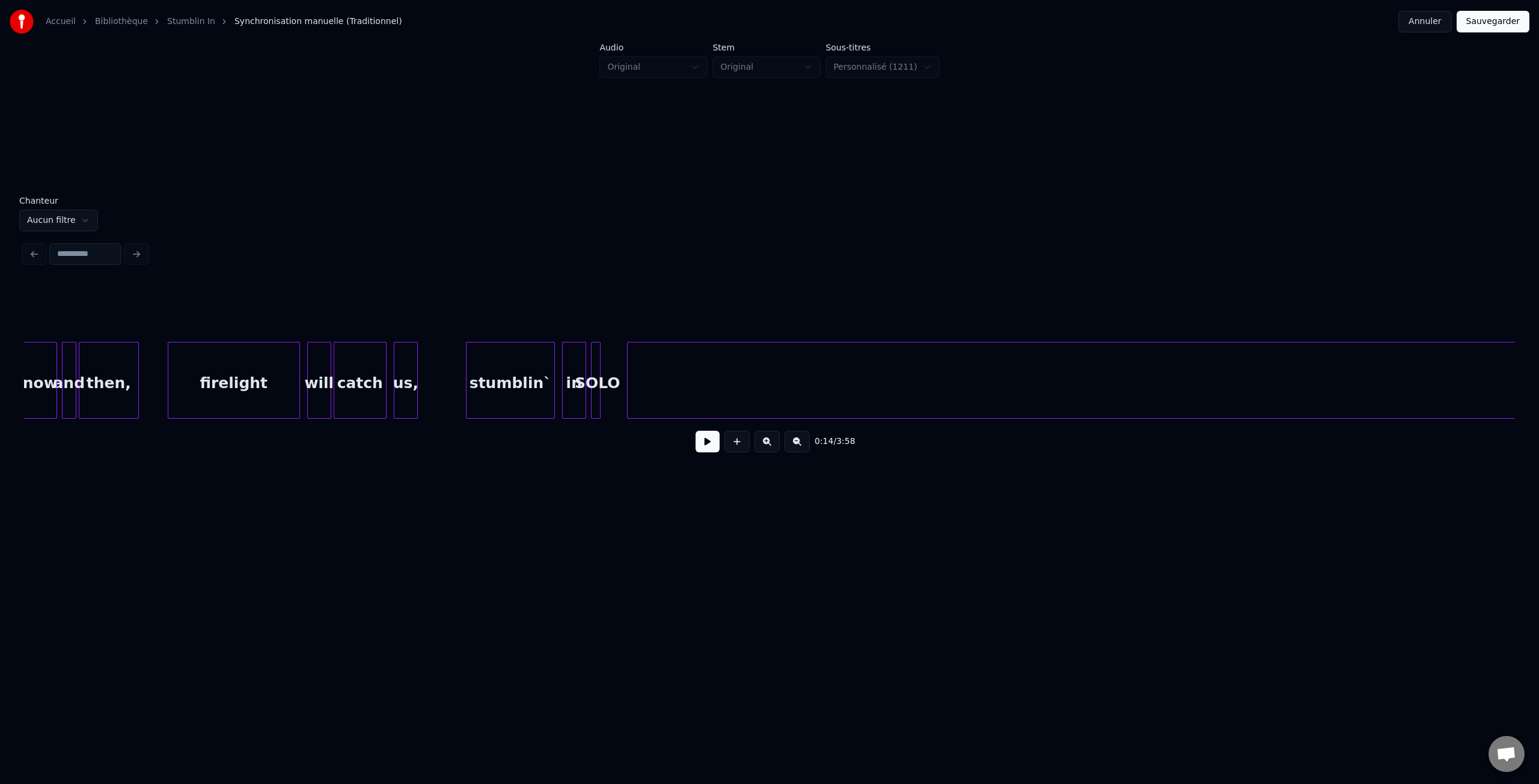
scroll to position [0, 10998]
click at [605, 389] on div "SOLO" at bounding box center [598, 383] width 12 height 82
click at [592, 386] on div "SOLO" at bounding box center [598, 383] width 12 height 82
click at [572, 389] on div "in" at bounding box center [574, 383] width 23 height 82
click at [594, 384] on div at bounding box center [594, 380] width 3 height 76
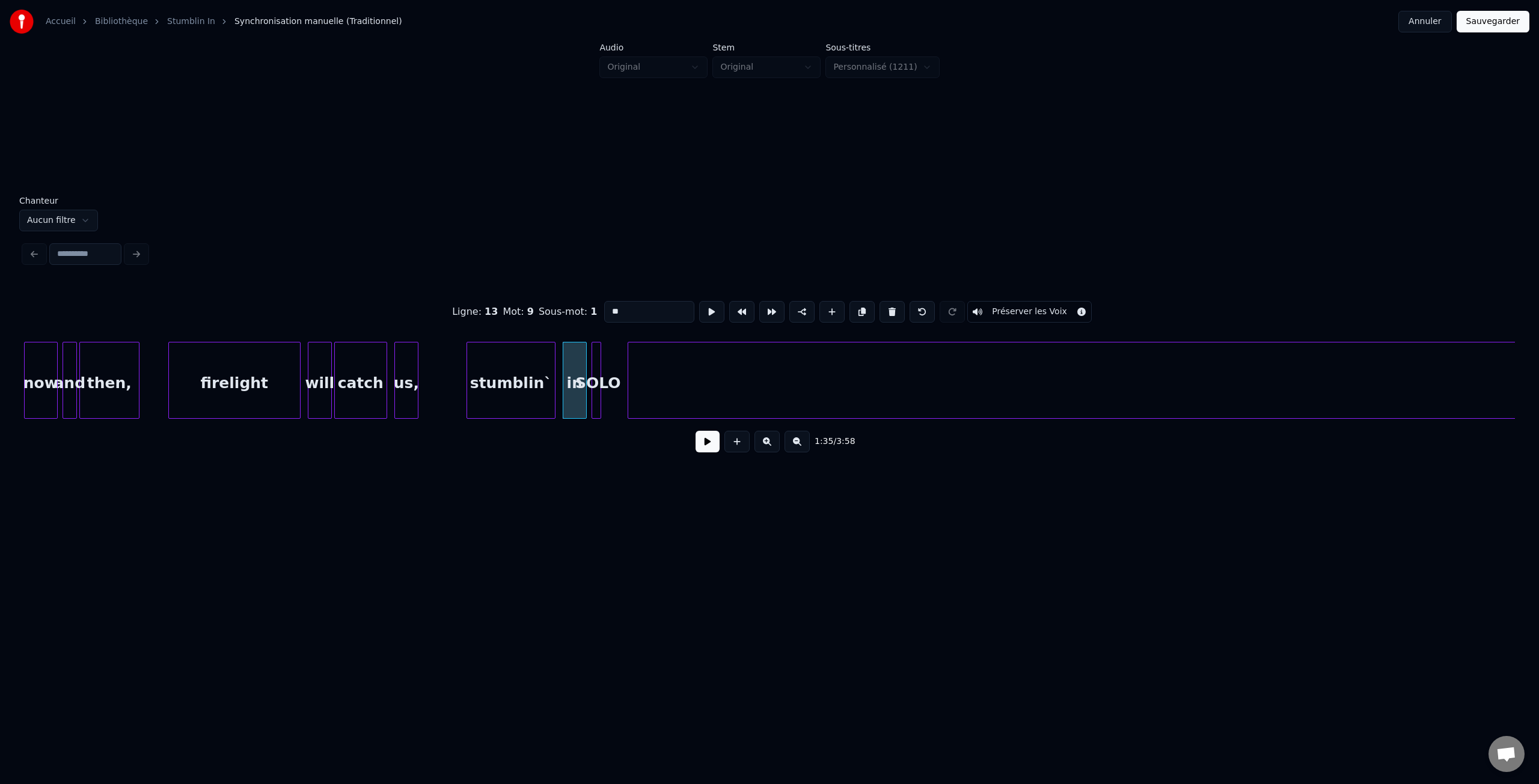
type input "****"
click at [765, 312] on button at bounding box center [772, 312] width 25 height 22
click at [611, 382] on div "SOLO" at bounding box center [609, 383] width 35 height 82
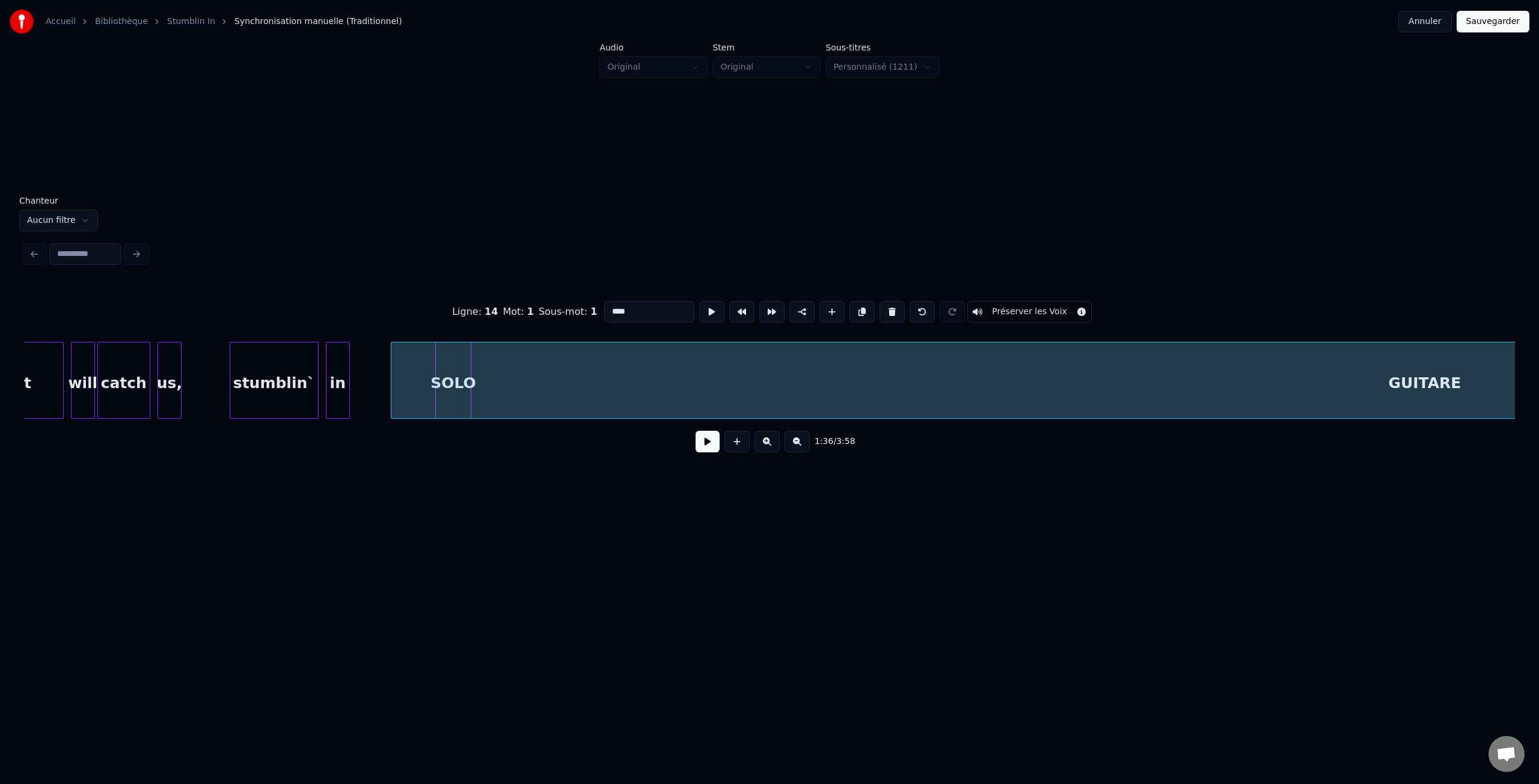
scroll to position [0, 11411]
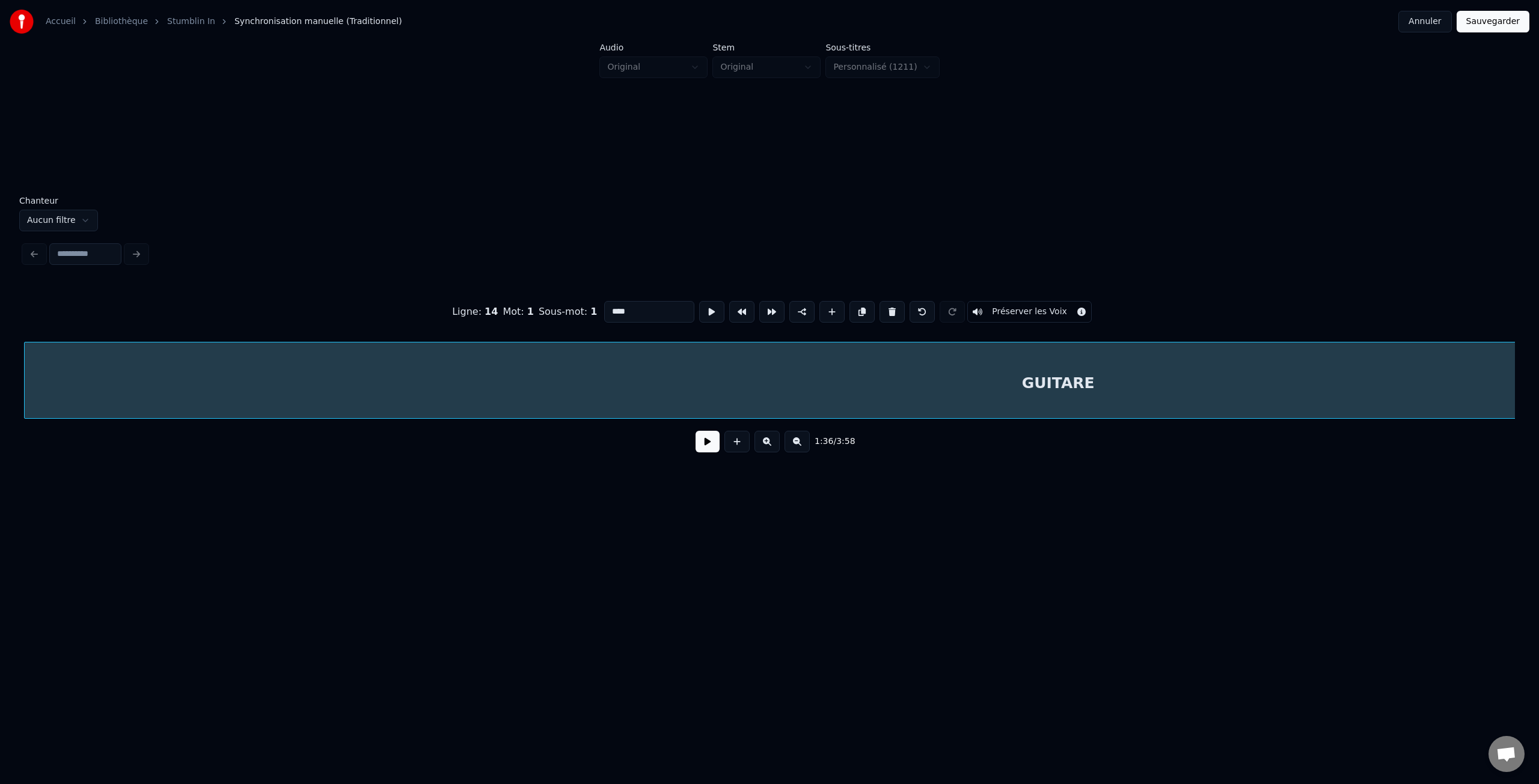
click at [574, 387] on div "GUITARE" at bounding box center [1057, 383] width 2067 height 82
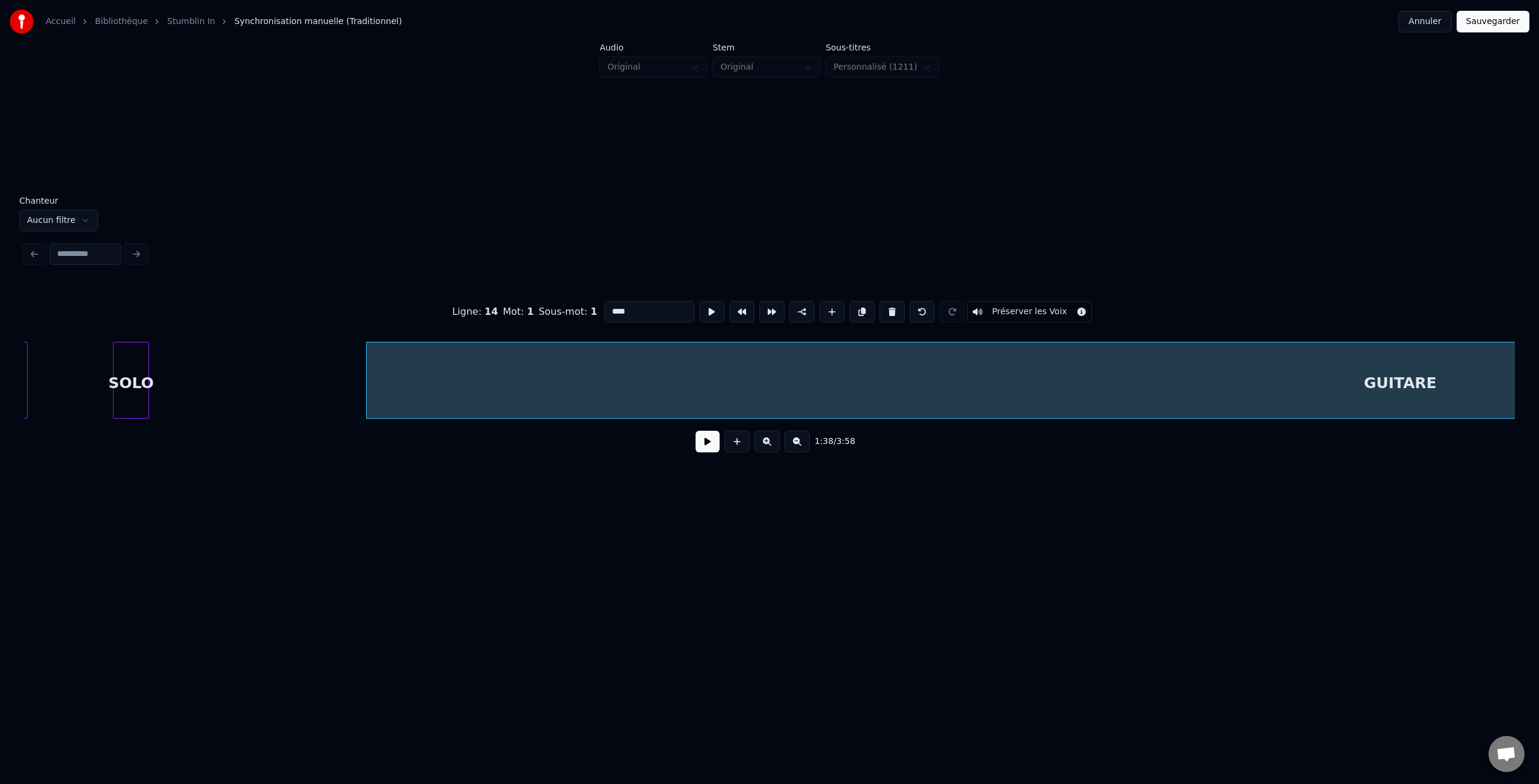
scroll to position [0, 11330]
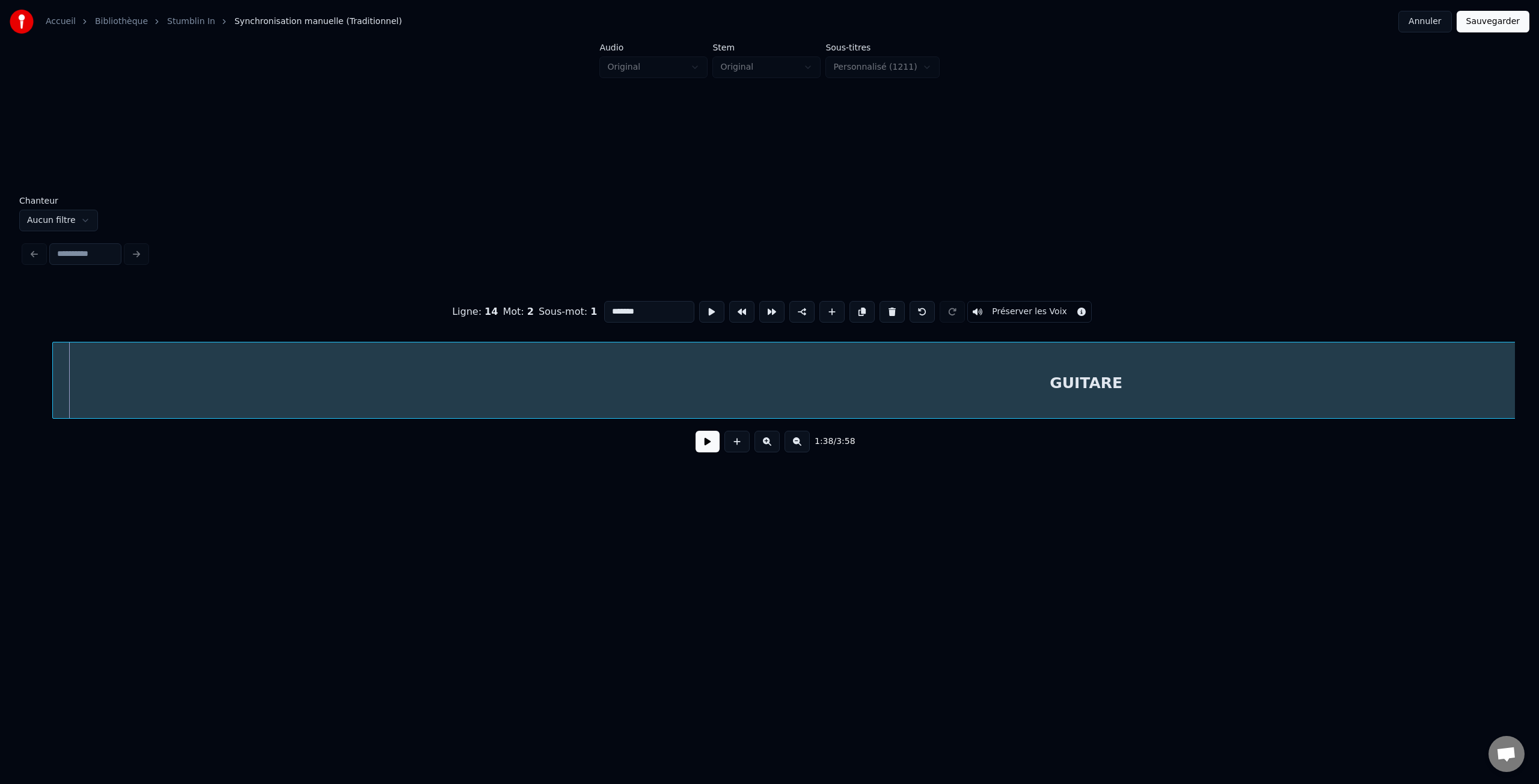
scroll to position [0, 11770]
click at [543, 382] on div "GUITARE" at bounding box center [1057, 383] width 2067 height 82
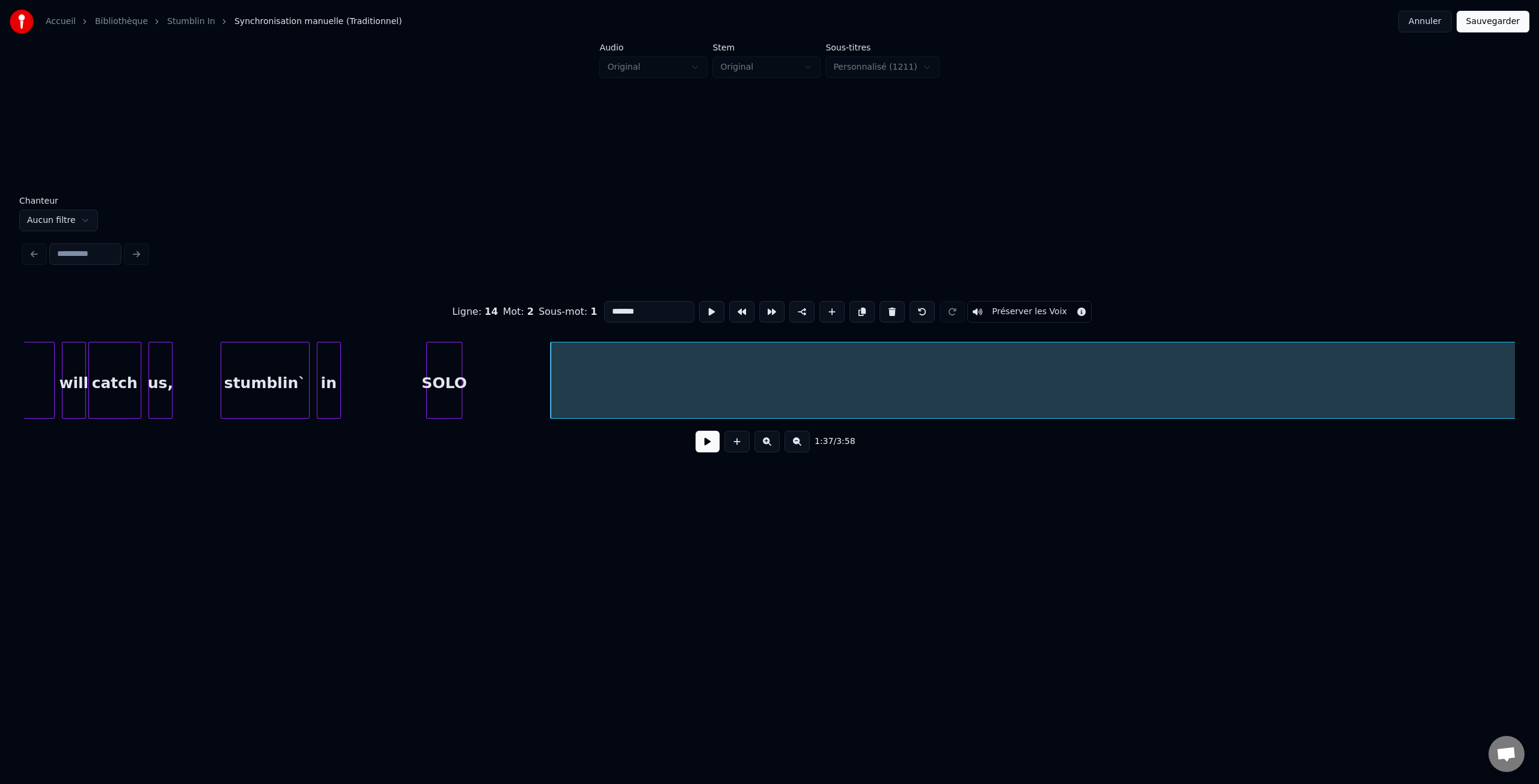
scroll to position [0, 11240]
click at [449, 388] on div "SOLO" at bounding box center [447, 383] width 35 height 82
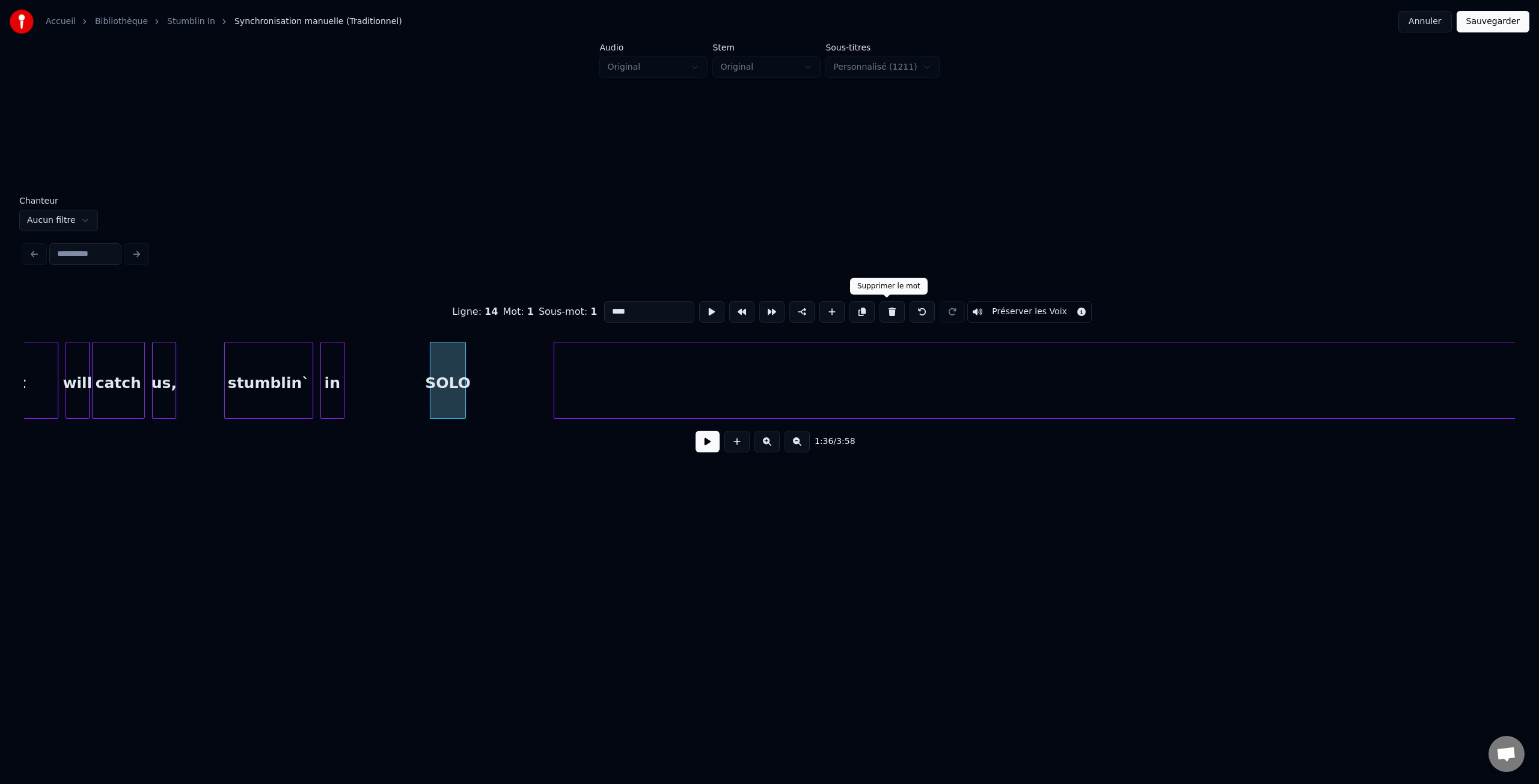
click at [885, 313] on button at bounding box center [892, 312] width 25 height 22
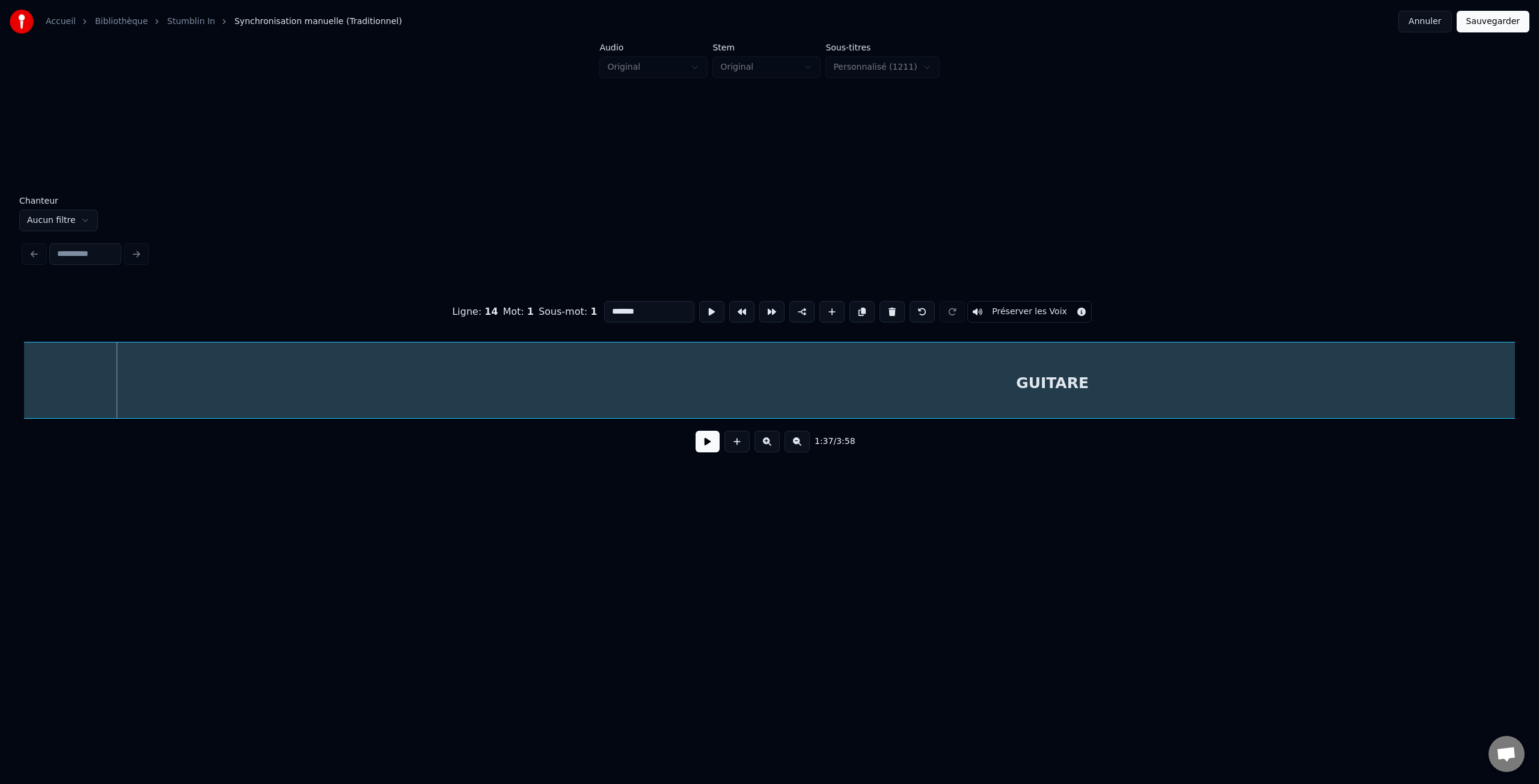
scroll to position [0, 11639]
click at [515, 387] on div "GUITARE" at bounding box center [1057, 383] width 2067 height 82
click at [413, 386] on div "GUITARE" at bounding box center [482, 383] width 2067 height 82
click at [723, 378] on div "GUITARE" at bounding box center [481, 383] width 2067 height 82
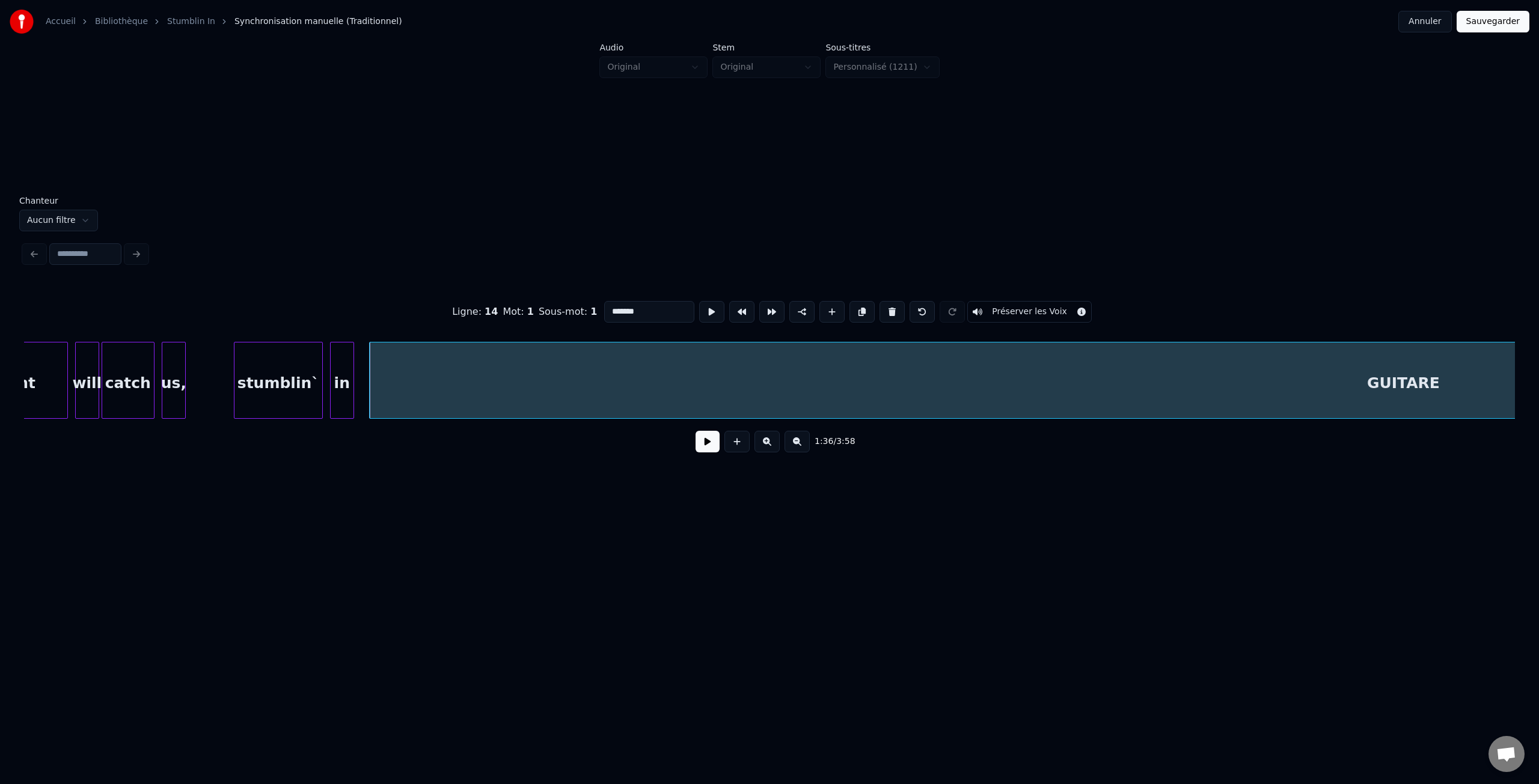
scroll to position [0, 11199]
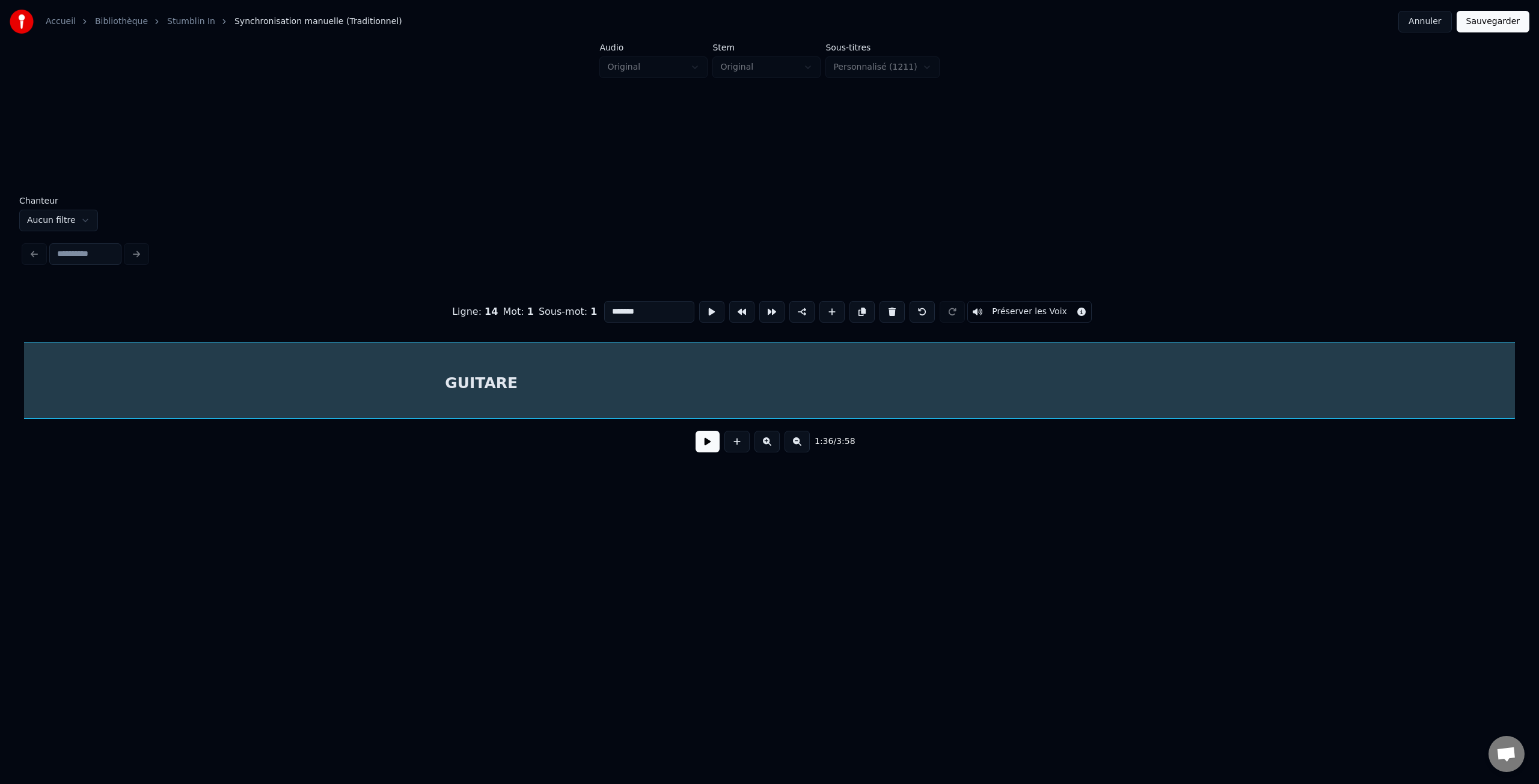
click at [602, 378] on div "GUITARE" at bounding box center [482, 383] width 2067 height 82
click at [400, 389] on div "GUITARE" at bounding box center [381, 383] width 2067 height 82
click at [1059, 385] on div "GUITARE" at bounding box center [1058, 383] width 2067 height 82
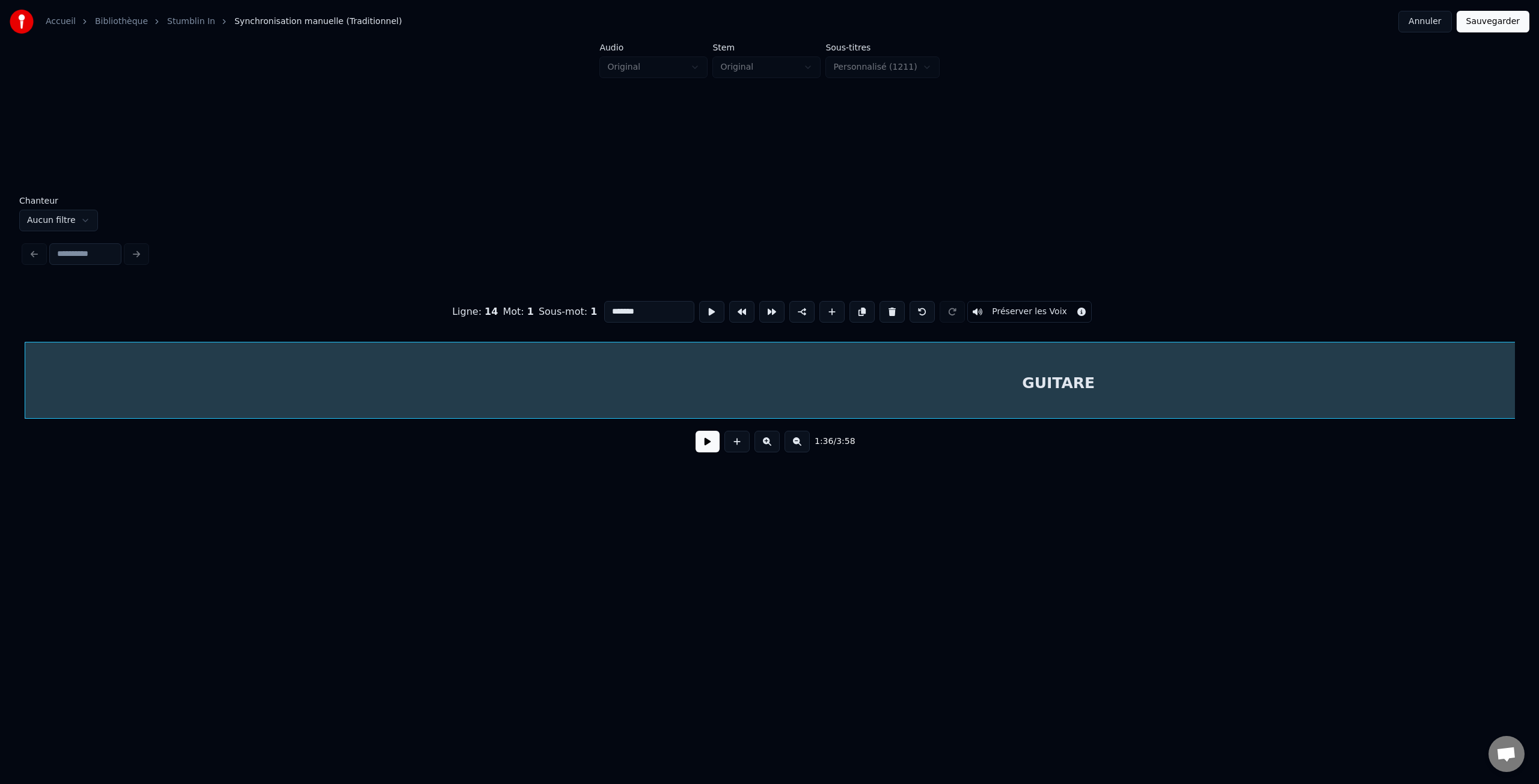
click at [1059, 385] on div "GUITARE" at bounding box center [1058, 383] width 2067 height 82
click at [609, 312] on input "*******" at bounding box center [649, 312] width 90 height 22
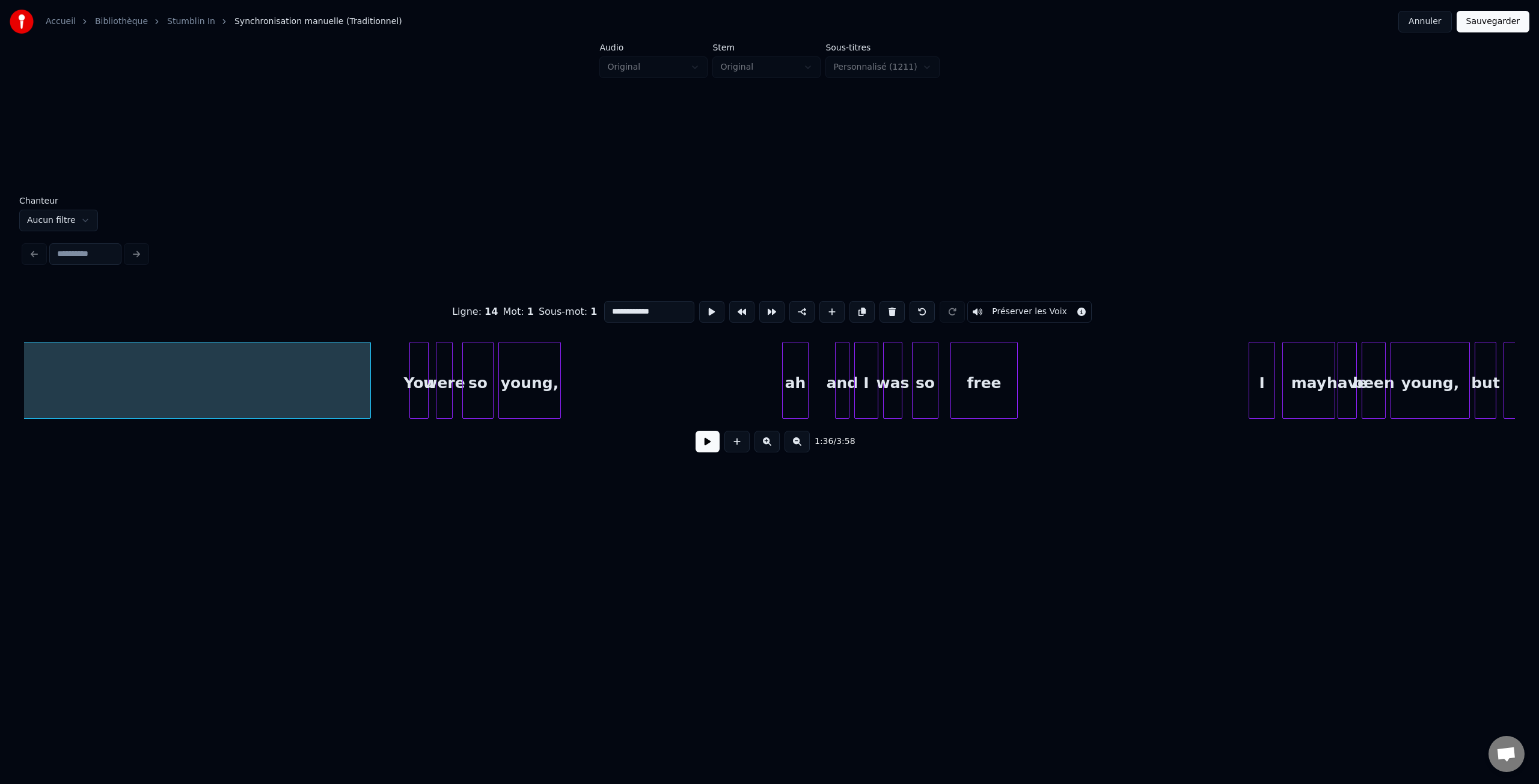
scroll to position [0, 13294]
type input "**********"
click at [1511, 20] on button "Sauvegarder" at bounding box center [1493, 22] width 73 height 22
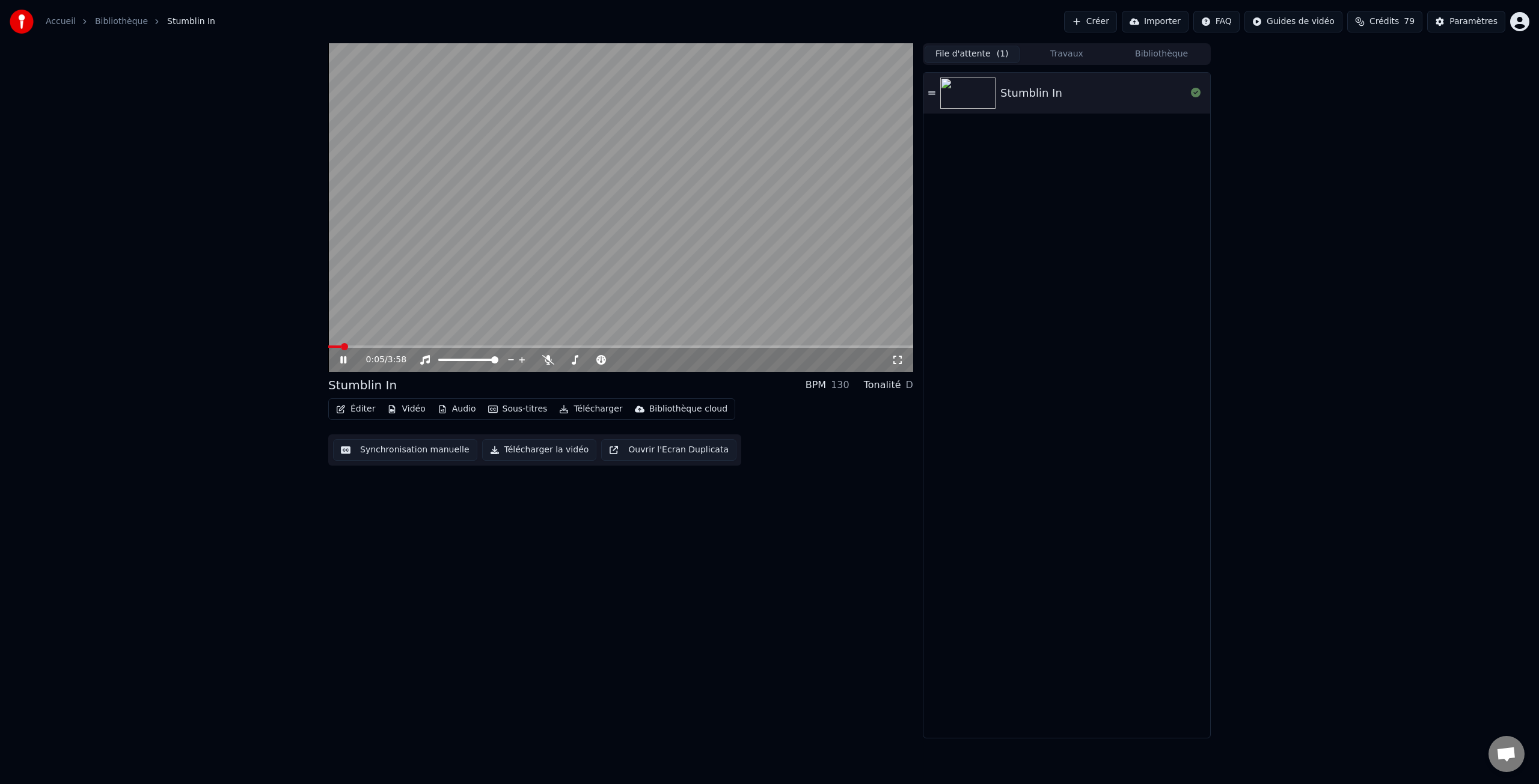
click at [344, 357] on icon at bounding box center [352, 359] width 29 height 9
click at [661, 449] on button "Ouvrir l'Ecran Duplicata" at bounding box center [669, 450] width 135 height 22
click at [344, 362] on icon at bounding box center [343, 360] width 6 height 8
click at [407, 411] on button "Vidéo" at bounding box center [406, 410] width 47 height 17
click at [465, 541] on div "Changer le Fond" at bounding box center [440, 537] width 69 height 12
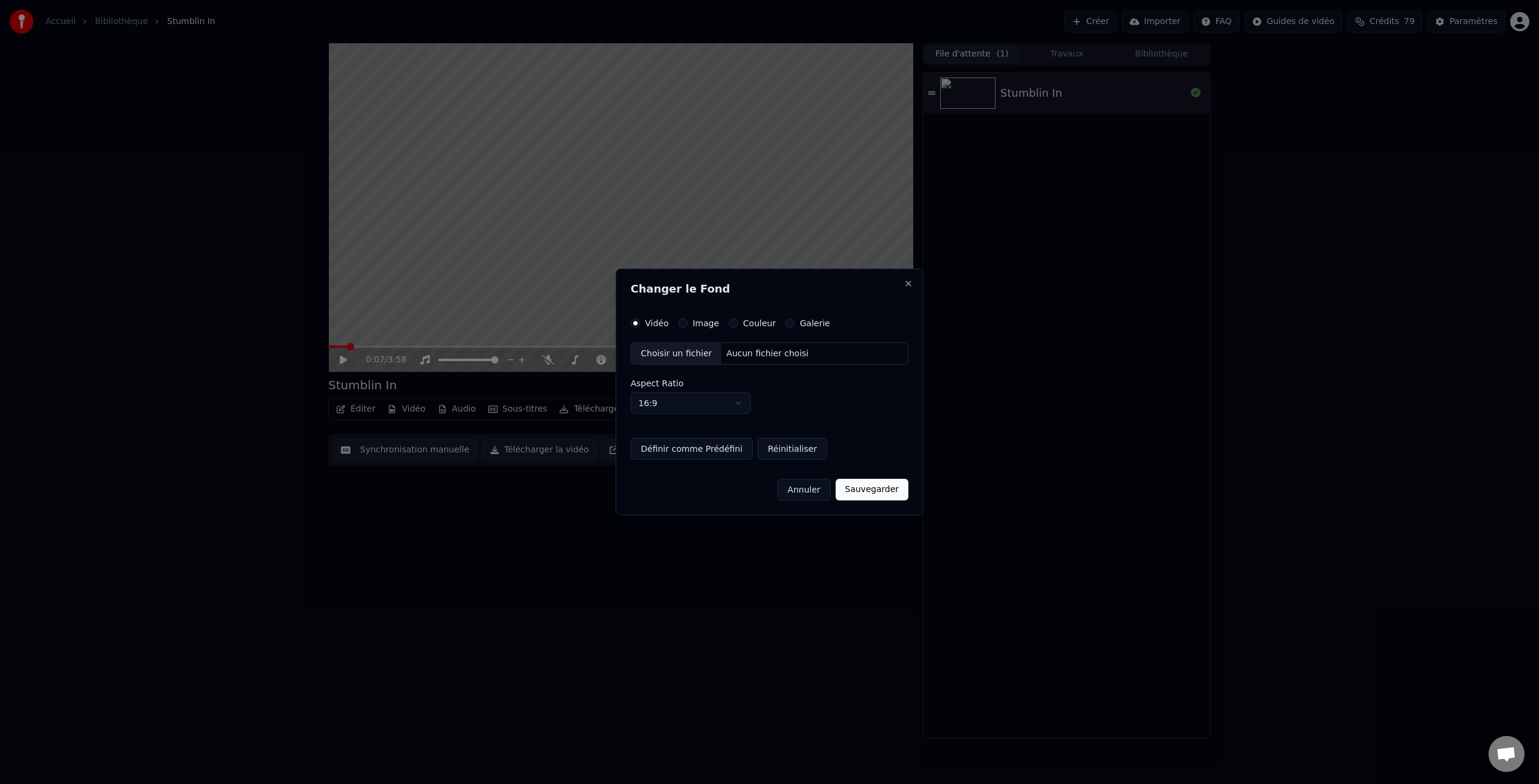
click at [701, 325] on label "Image" at bounding box center [705, 324] width 26 height 8
click at [688, 325] on button "Image" at bounding box center [682, 323] width 9 height 9
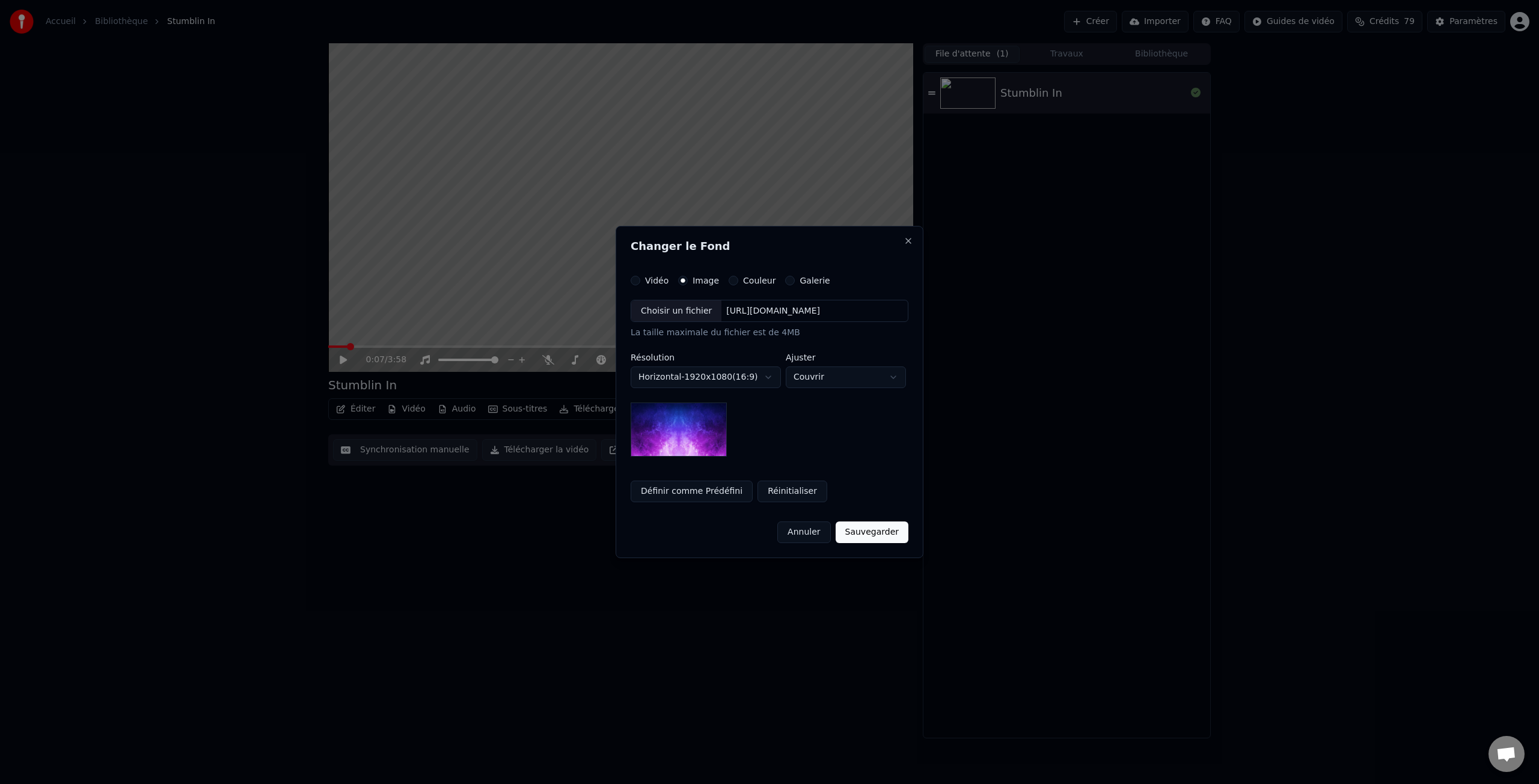
click at [751, 282] on label "Couleur" at bounding box center [759, 281] width 32 height 8
click at [739, 282] on button "Couleur" at bounding box center [733, 280] width 9 height 9
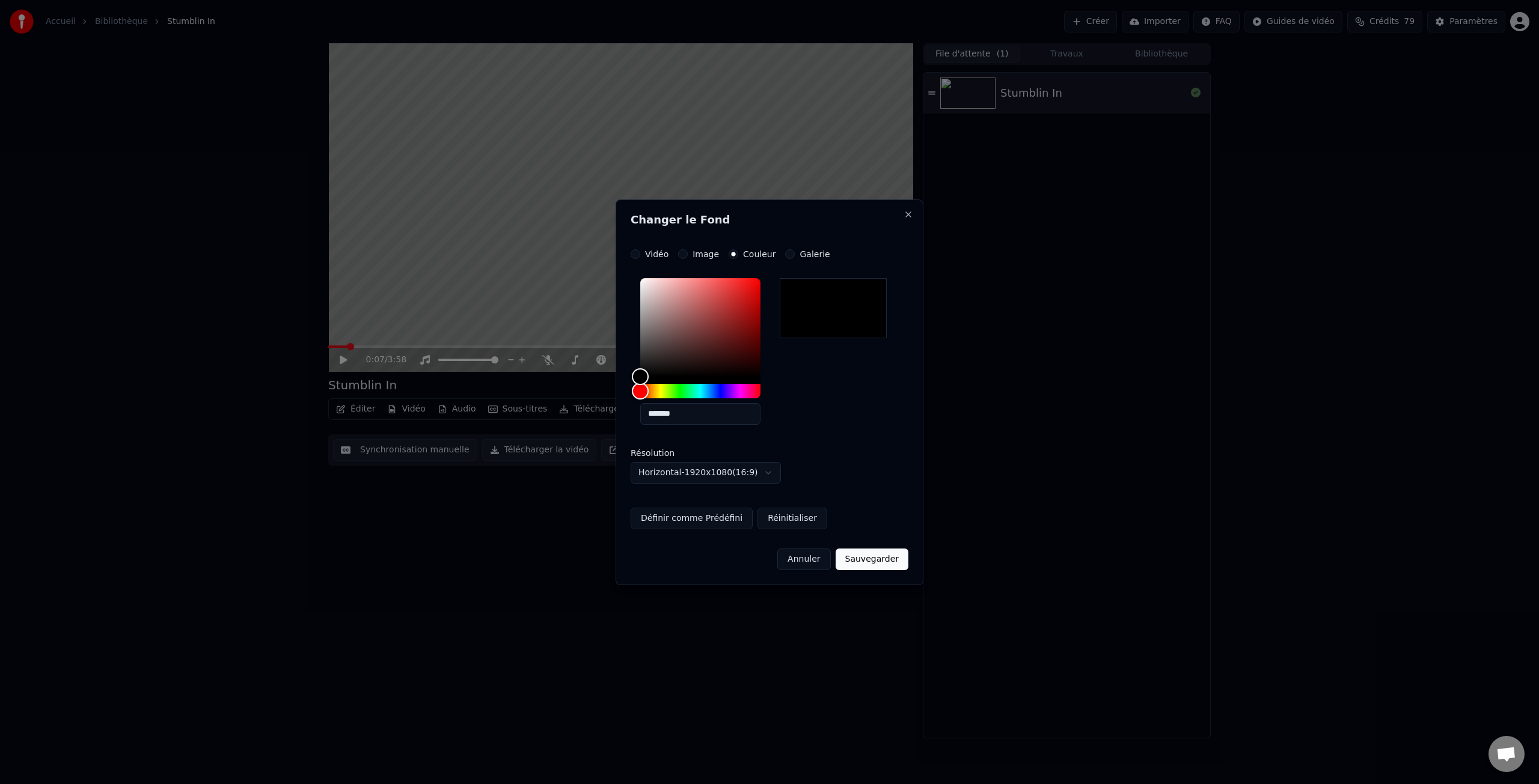
click at [707, 258] on label "Image" at bounding box center [705, 255] width 26 height 8
click at [688, 258] on button "Image" at bounding box center [682, 254] width 9 height 9
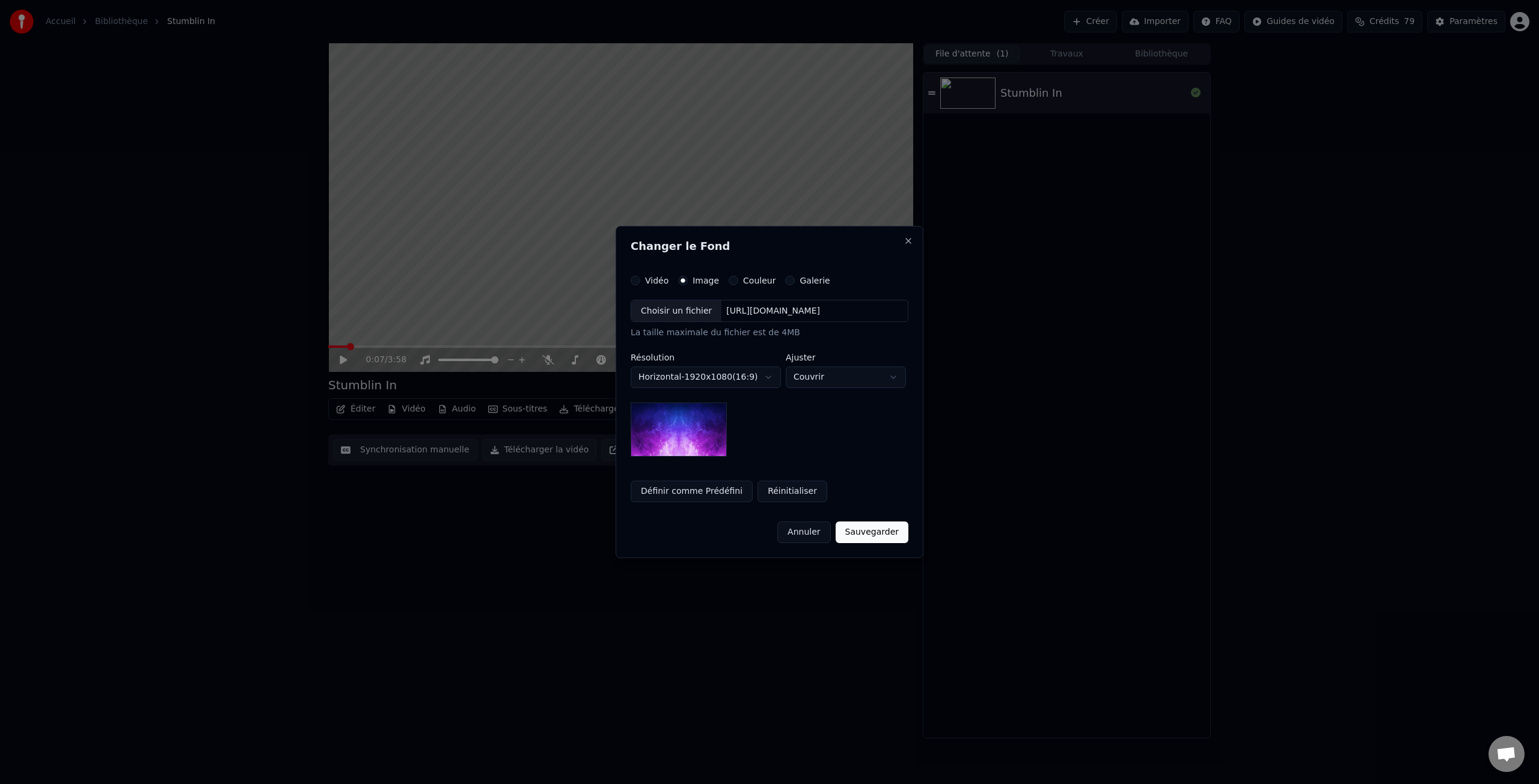
click at [808, 283] on label "Galerie" at bounding box center [815, 281] width 30 height 8
click at [795, 283] on button "Galerie" at bounding box center [789, 280] width 9 height 9
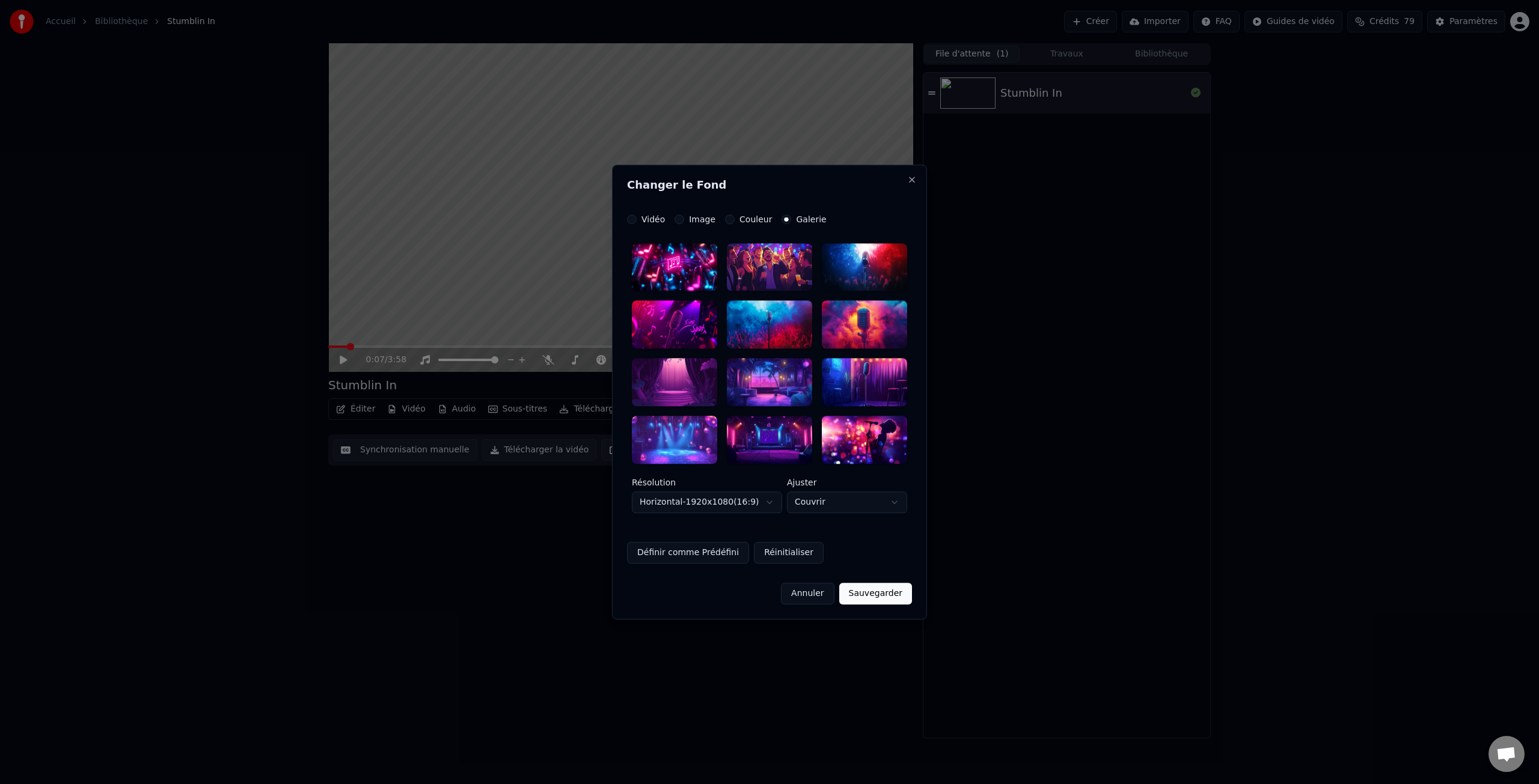
click at [678, 330] on div at bounding box center [674, 325] width 85 height 48
click at [880, 596] on button "Sauvegarder" at bounding box center [875, 594] width 73 height 22
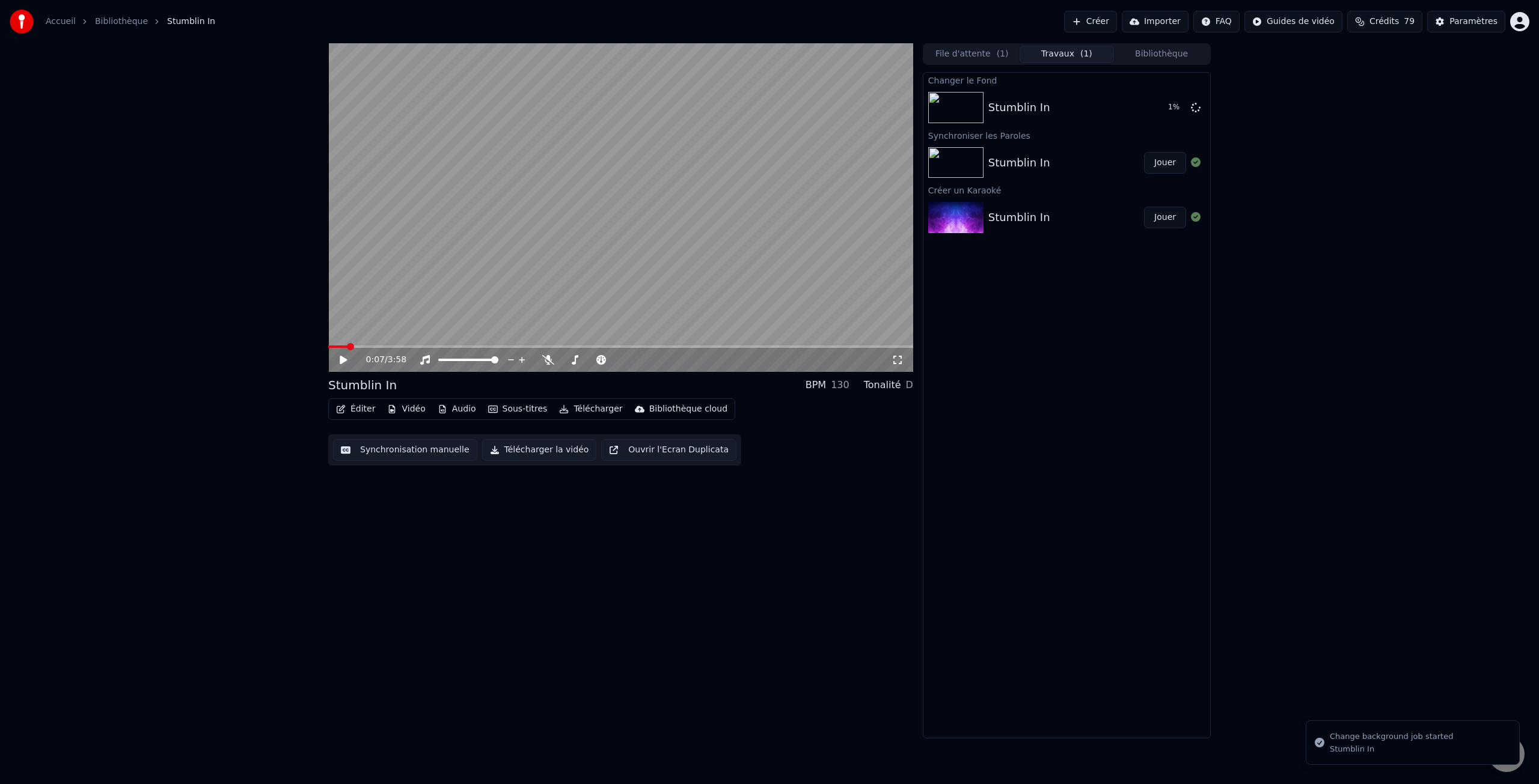
click at [407, 408] on button "Vidéo" at bounding box center [406, 410] width 47 height 17
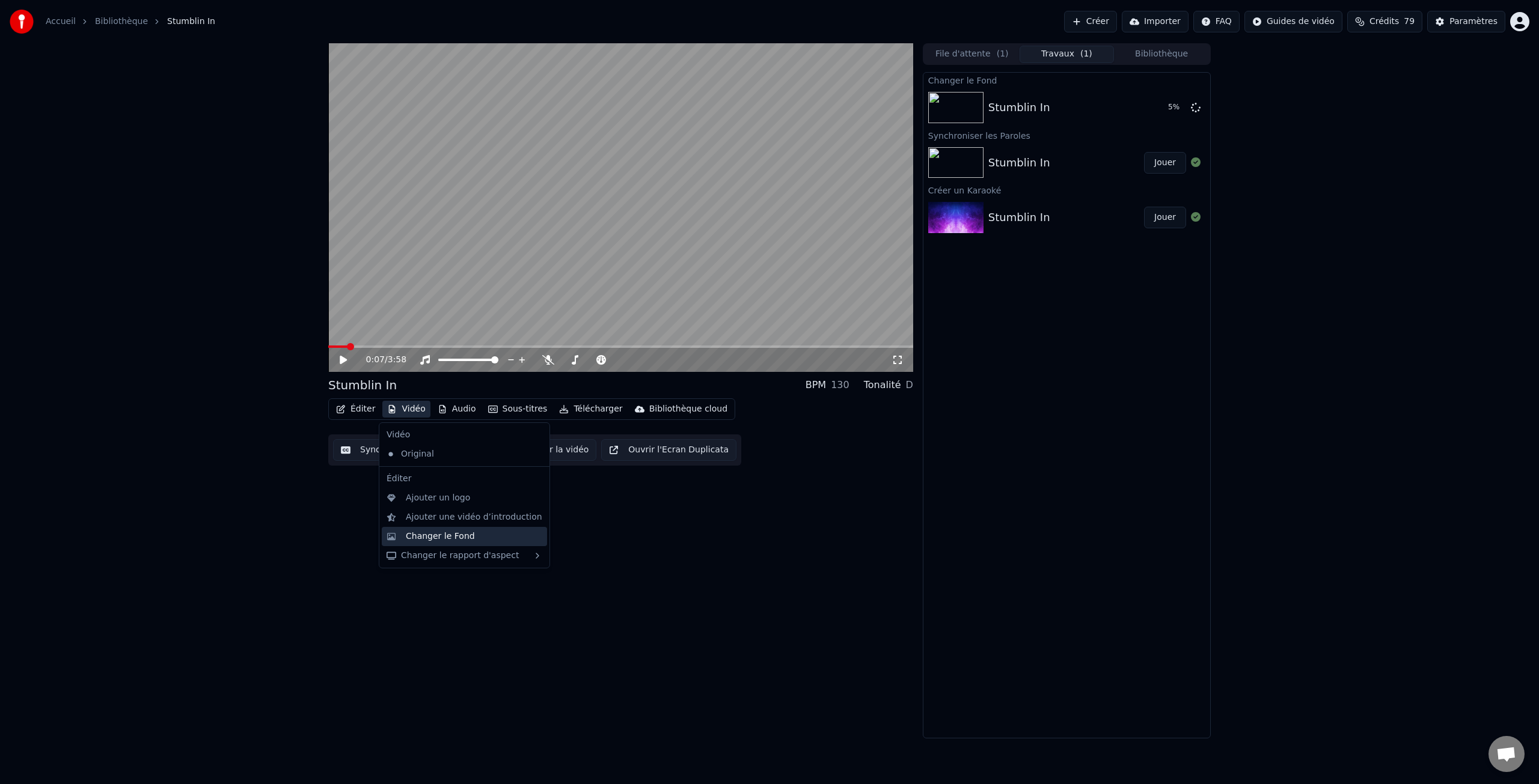
click at [459, 536] on div "Changer le Fond" at bounding box center [440, 537] width 69 height 12
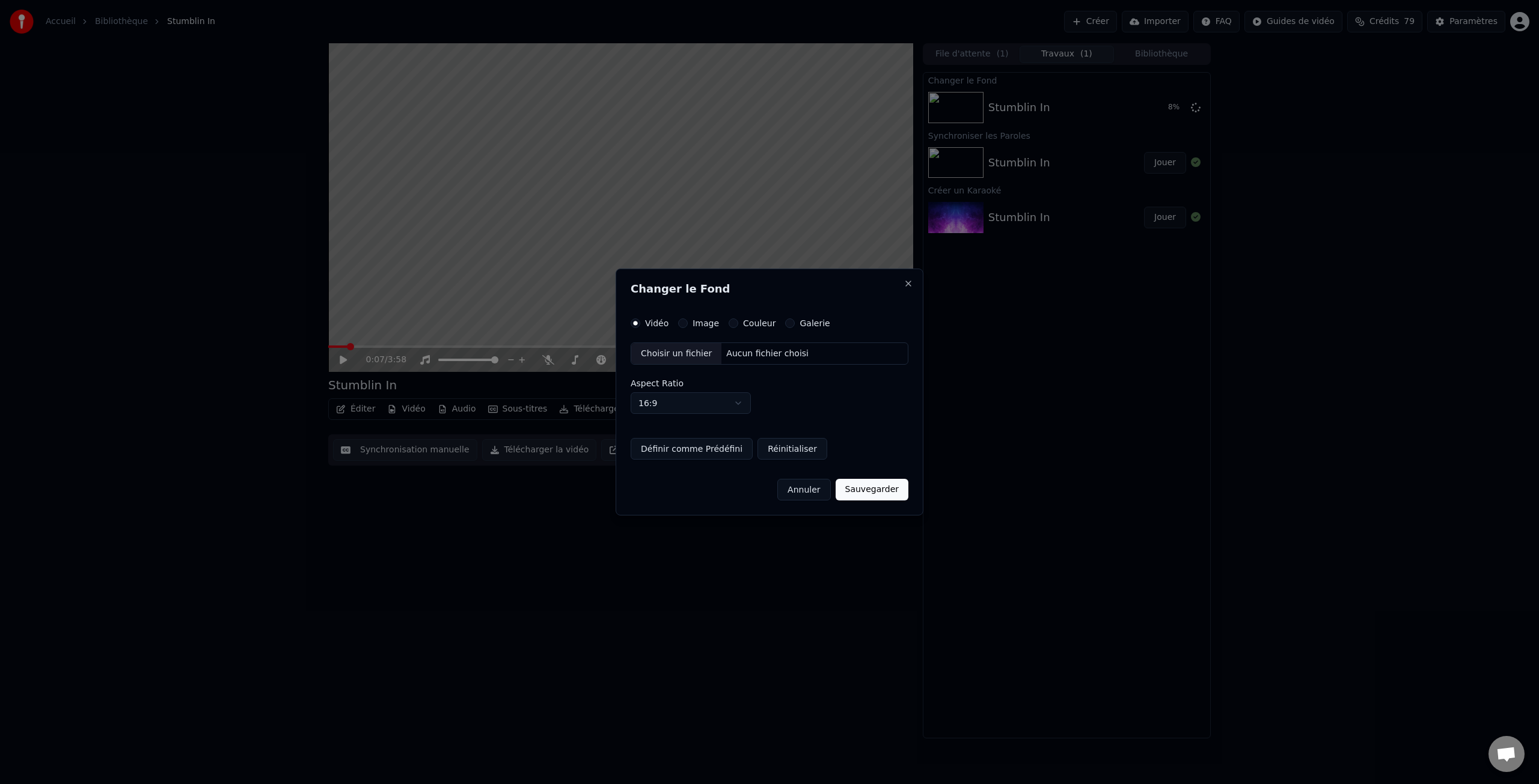
click at [702, 325] on label "Image" at bounding box center [705, 324] width 26 height 8
click at [688, 325] on button "Image" at bounding box center [682, 323] width 9 height 9
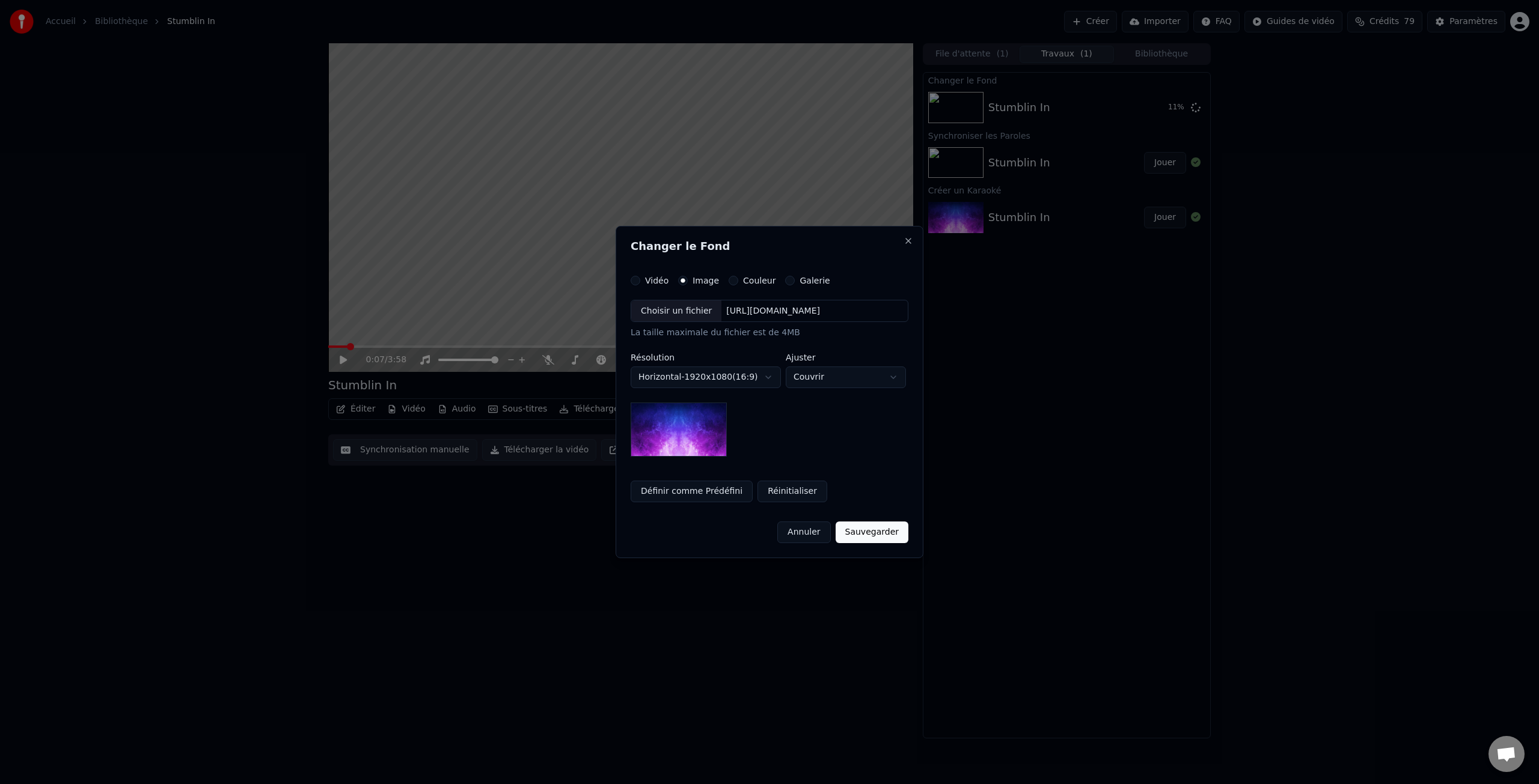
click at [802, 282] on label "Galerie" at bounding box center [815, 281] width 30 height 8
click at [795, 282] on button "Galerie" at bounding box center [789, 280] width 9 height 9
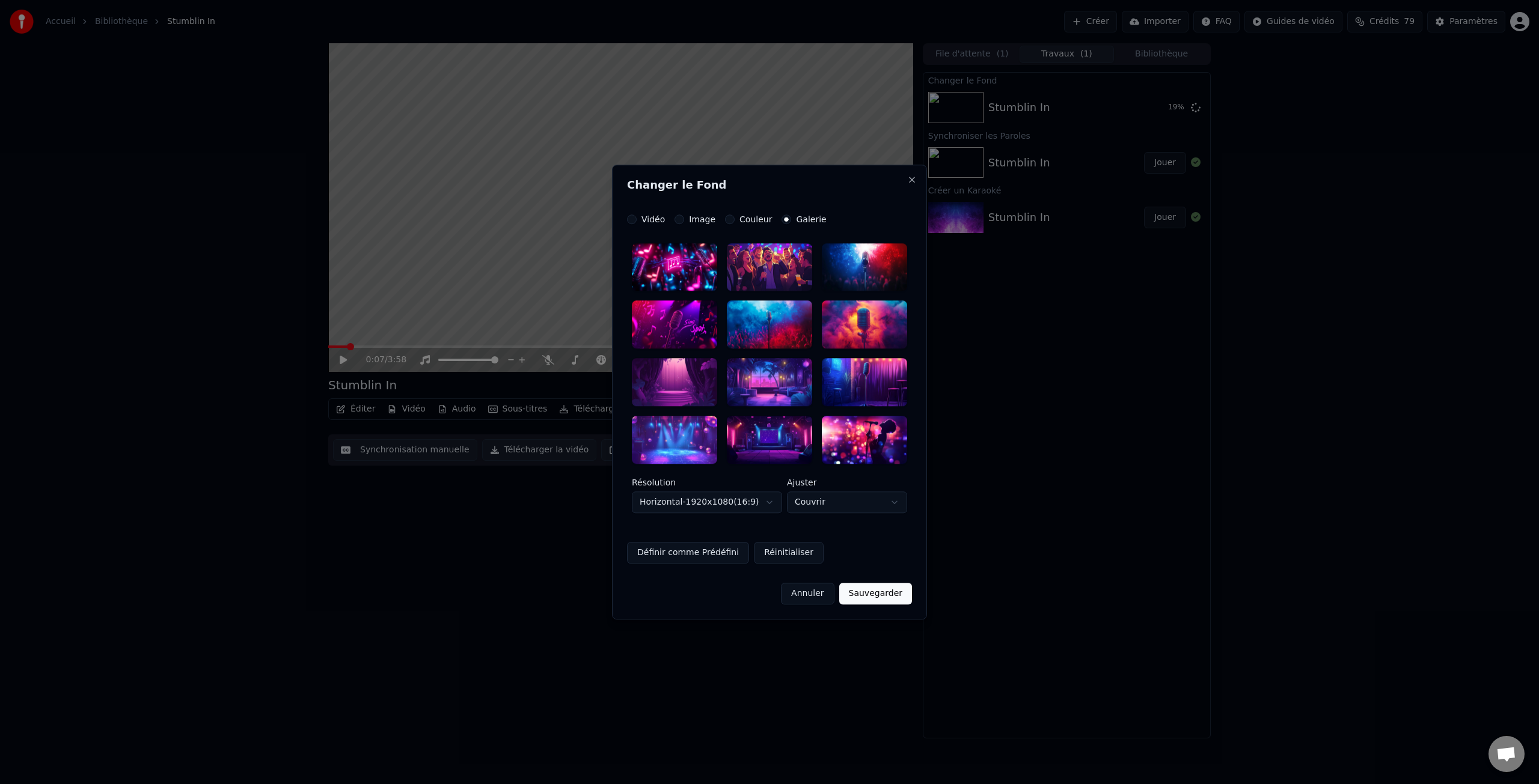
click at [774, 372] on div at bounding box center [769, 383] width 85 height 48
click at [696, 222] on label "Image" at bounding box center [702, 219] width 26 height 8
click at [684, 222] on button "Image" at bounding box center [679, 219] width 9 height 9
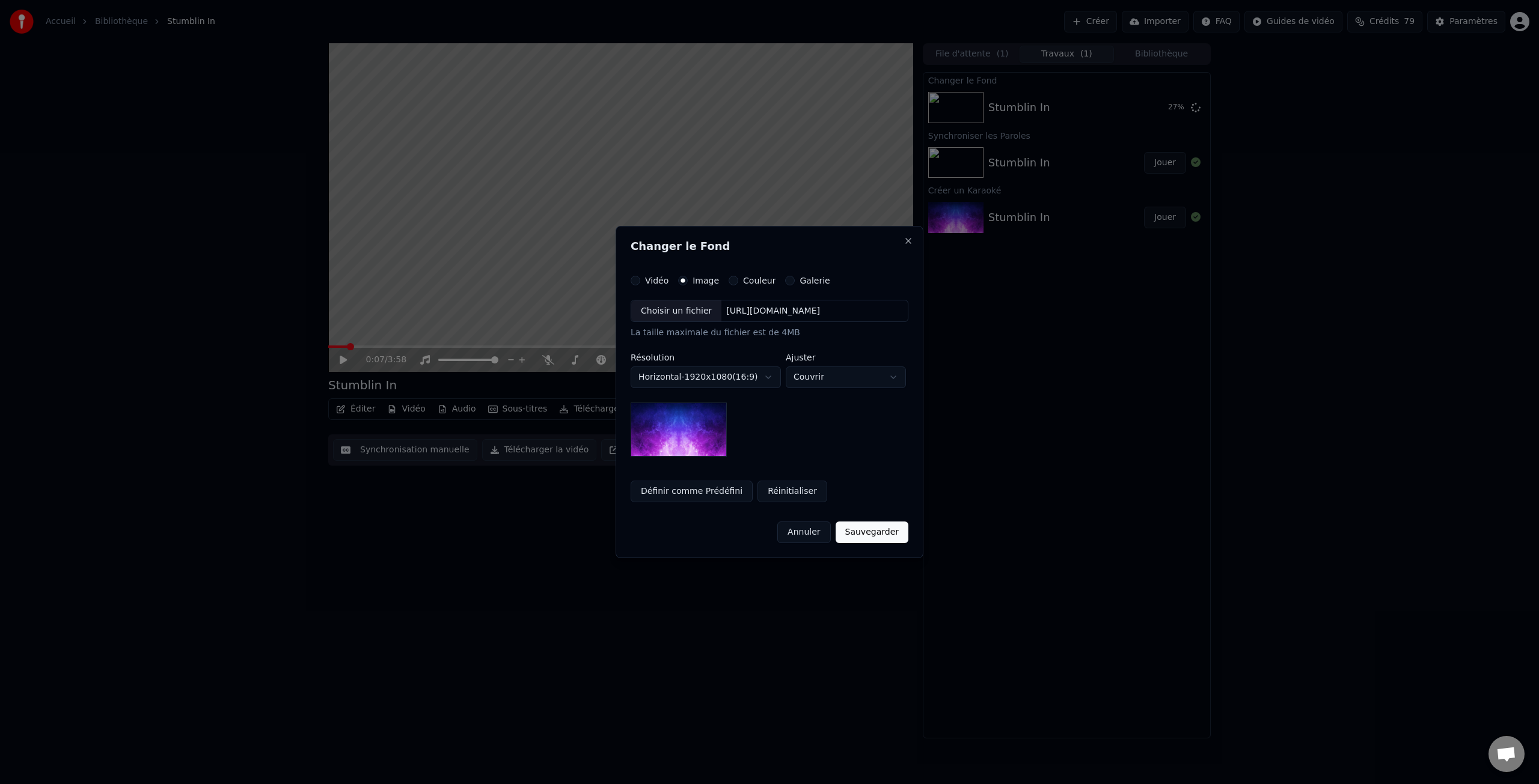
click at [698, 428] on img at bounding box center [679, 430] width 96 height 54
click at [740, 312] on div "[URL][DOMAIN_NAME]" at bounding box center [773, 311] width 104 height 12
click at [889, 533] on button "Sauvegarder" at bounding box center [872, 533] width 73 height 22
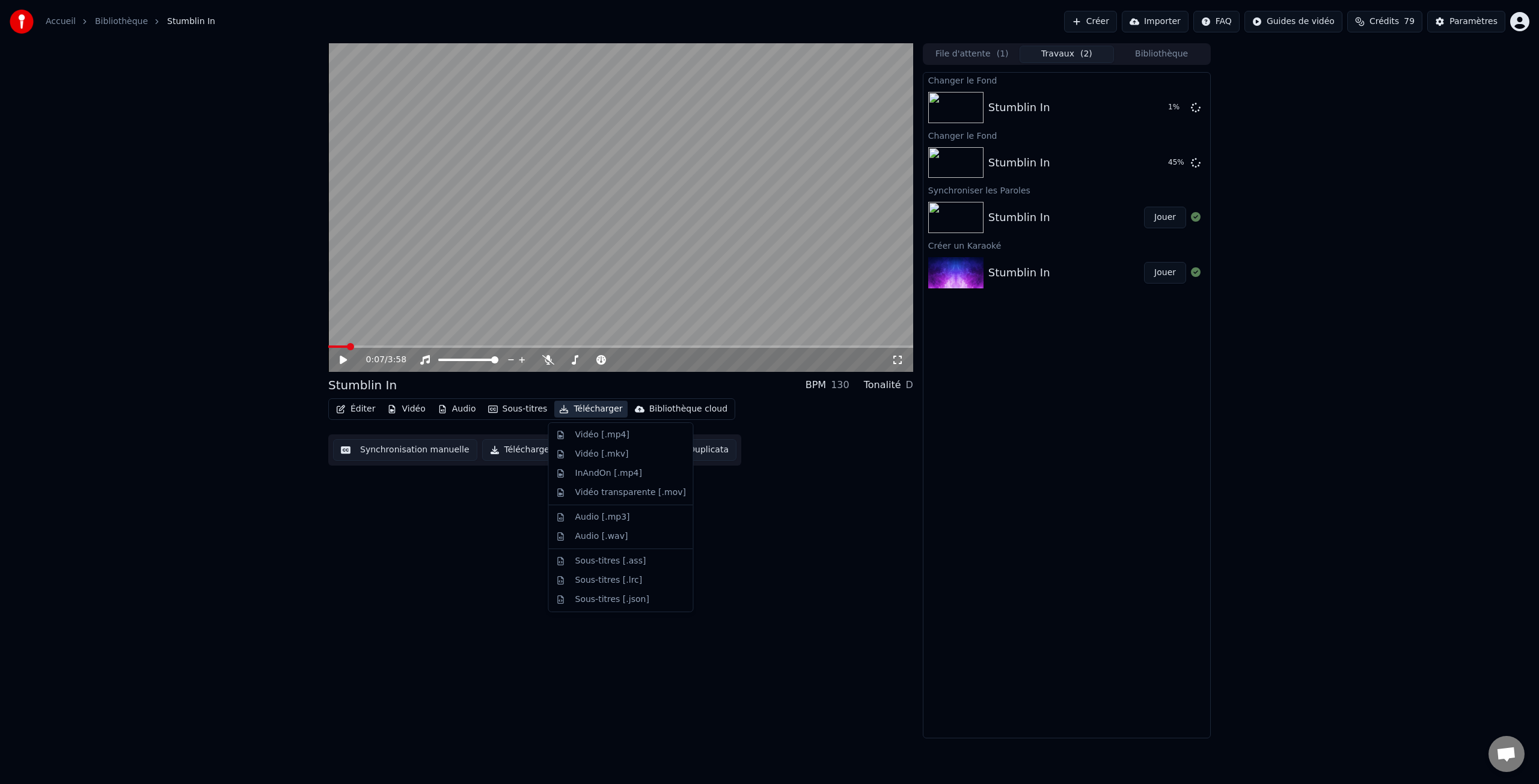
click at [581, 409] on button "Télécharger" at bounding box center [590, 410] width 73 height 17
click at [594, 432] on div "Vidéo [.mp4]" at bounding box center [602, 435] width 54 height 12
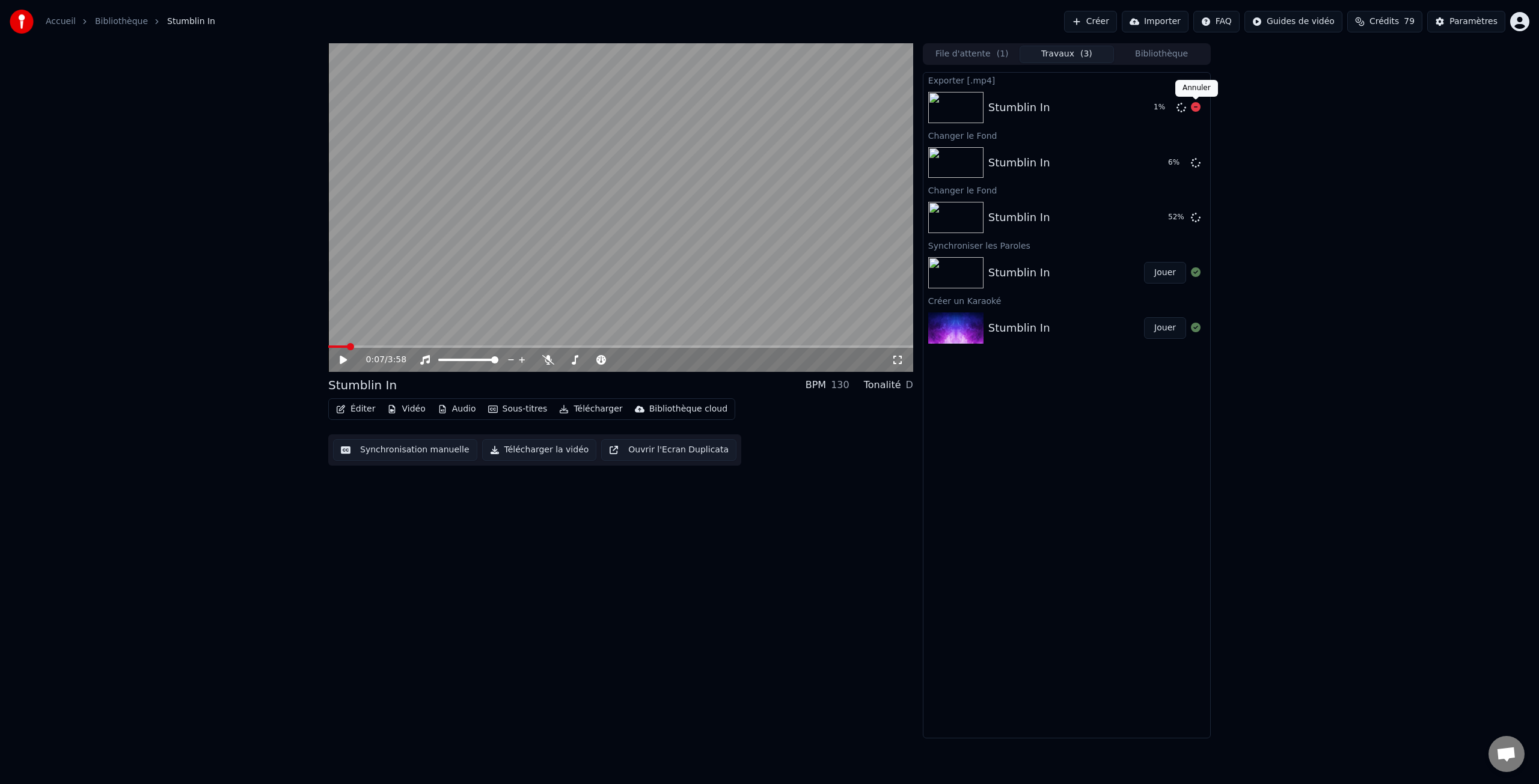
click at [1197, 105] on icon at bounding box center [1195, 106] width 9 height 9
click at [1197, 162] on icon at bounding box center [1195, 162] width 9 height 9
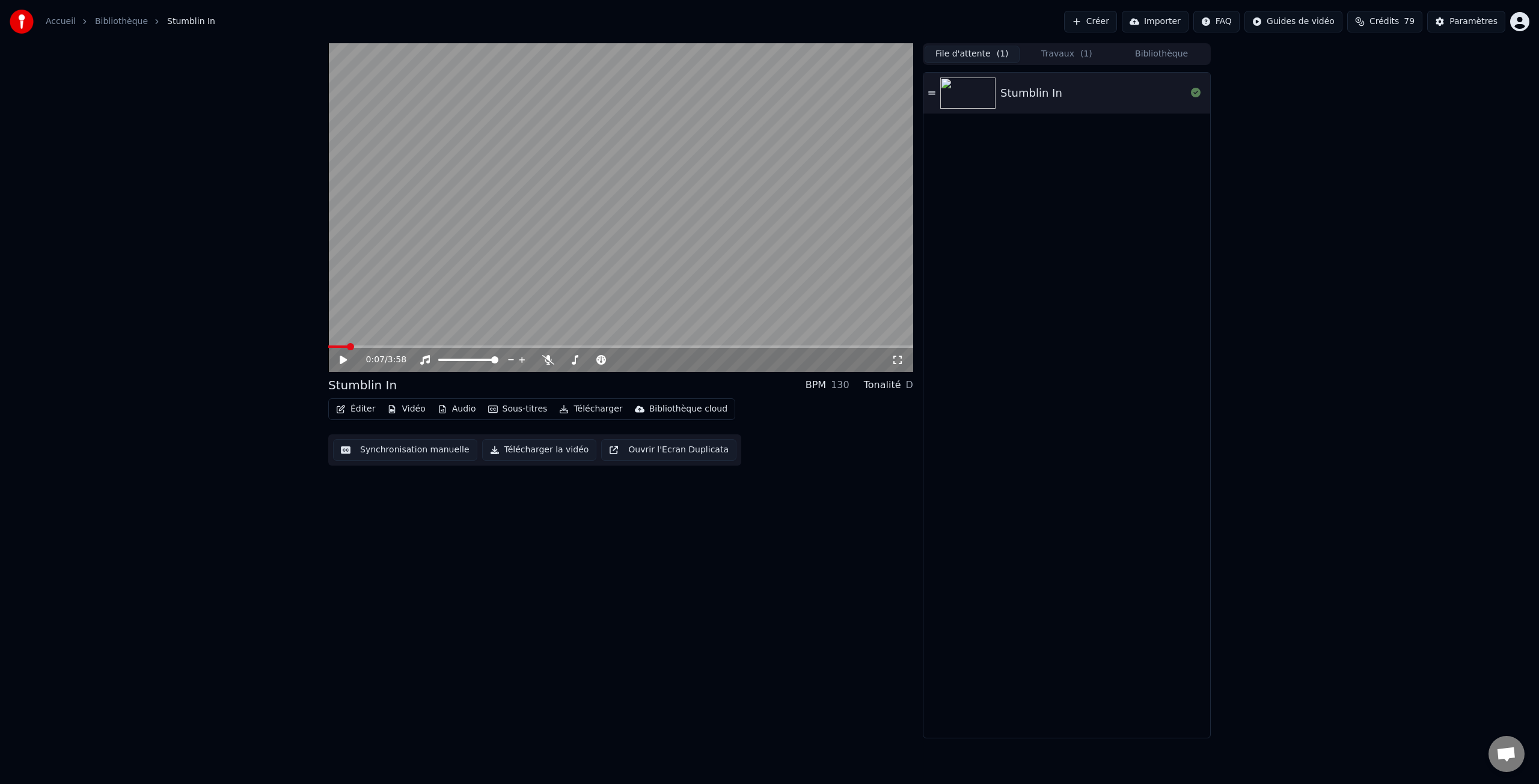
click at [967, 55] on button "File d'attente ( 1 )" at bounding box center [972, 54] width 95 height 18
click at [1058, 55] on button "Travaux ( 1 )" at bounding box center [1067, 54] width 95 height 18
click at [982, 56] on button "File d'attente ( 1 )" at bounding box center [972, 54] width 95 height 18
click at [1069, 54] on button "Travaux" at bounding box center [1067, 54] width 95 height 18
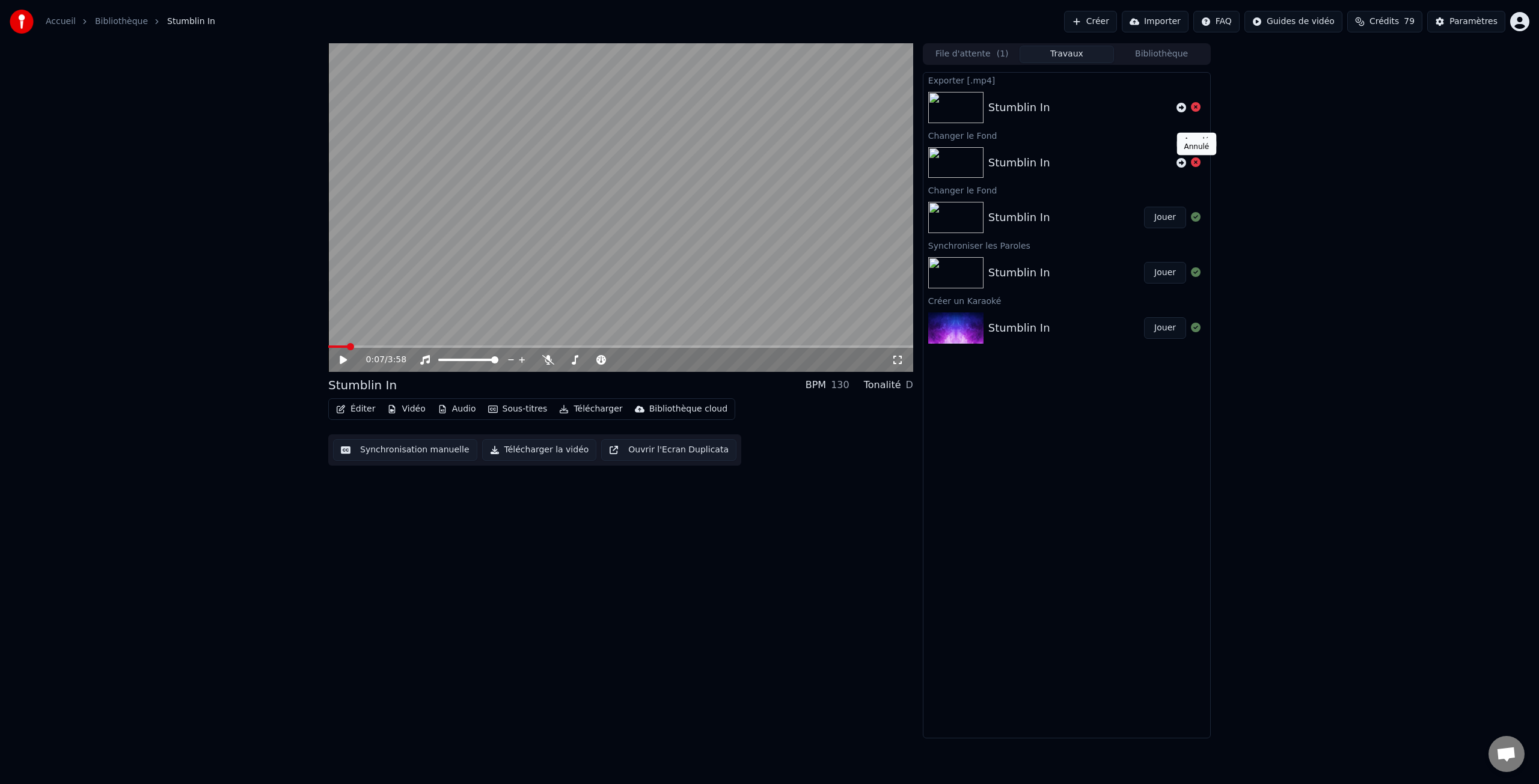
click at [1197, 162] on icon at bounding box center [1195, 162] width 9 height 9
click at [983, 51] on button "File d'attente ( 1 )" at bounding box center [972, 54] width 95 height 18
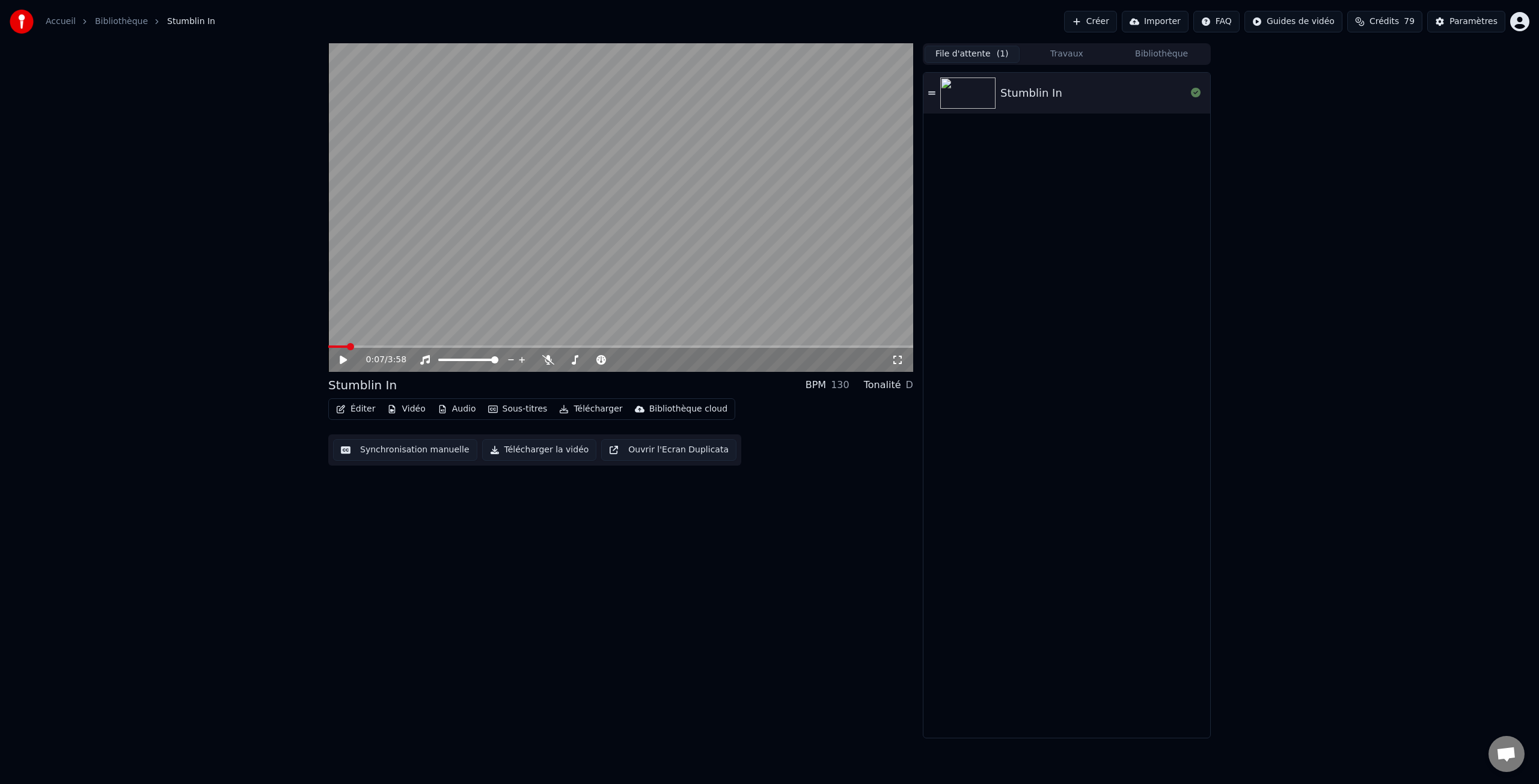
click at [977, 94] on img at bounding box center [968, 93] width 56 height 31
click at [346, 361] on icon at bounding box center [343, 360] width 6 height 8
click at [408, 410] on button "Vidéo" at bounding box center [406, 410] width 47 height 17
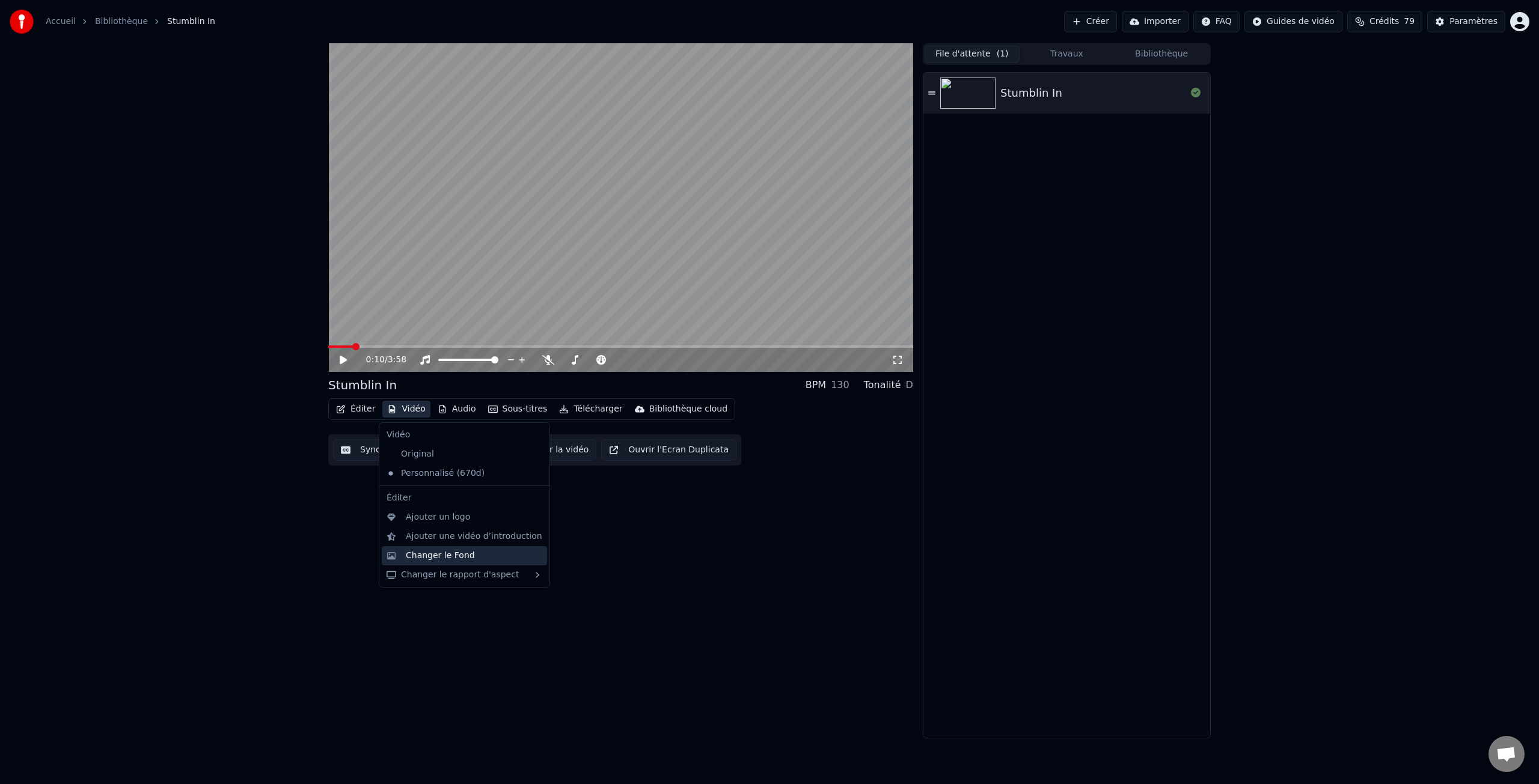
click at [443, 558] on div "Changer le Fond" at bounding box center [440, 556] width 69 height 12
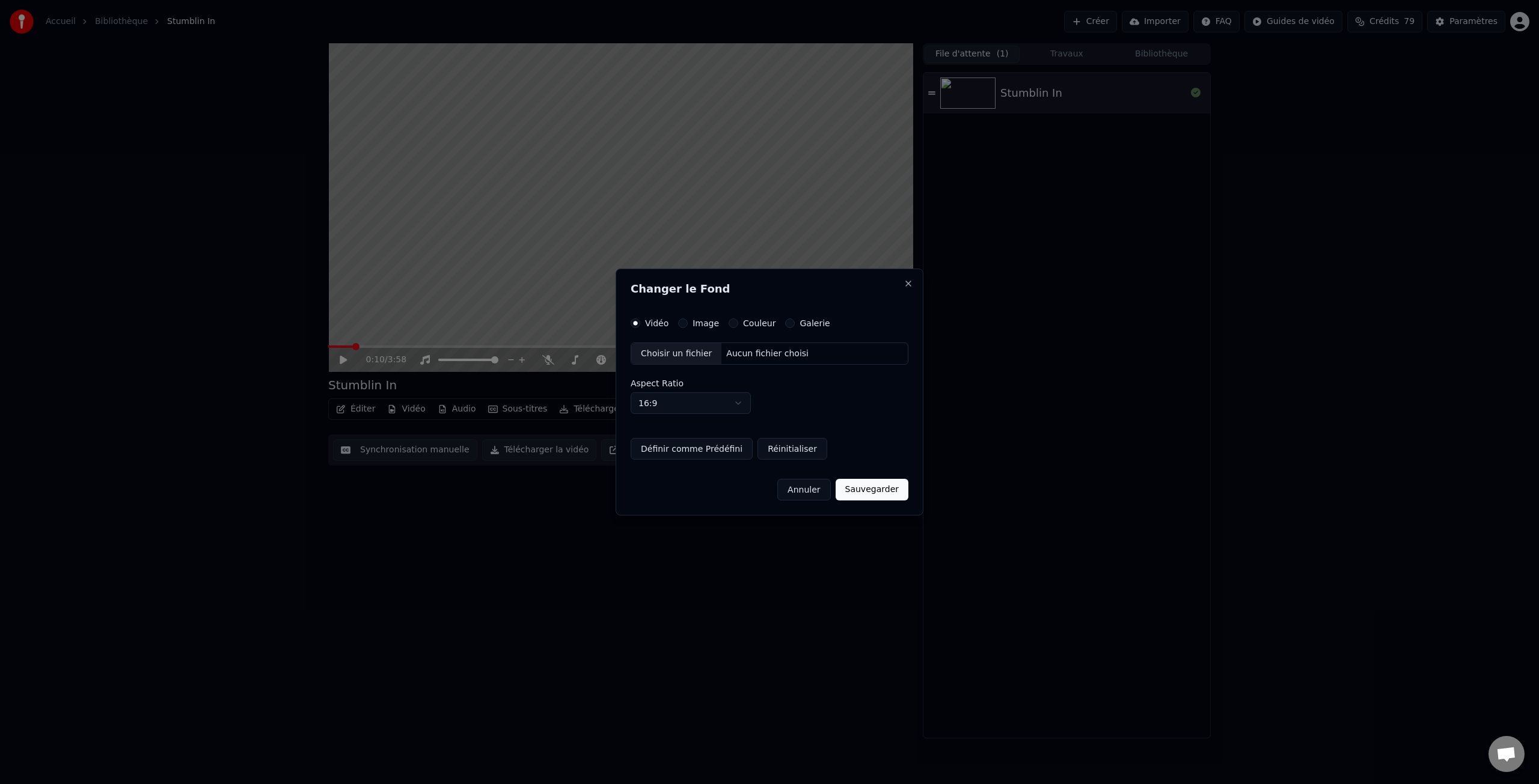
click at [819, 324] on label "Galerie" at bounding box center [815, 324] width 30 height 8
click at [795, 324] on button "Galerie" at bounding box center [789, 323] width 9 height 9
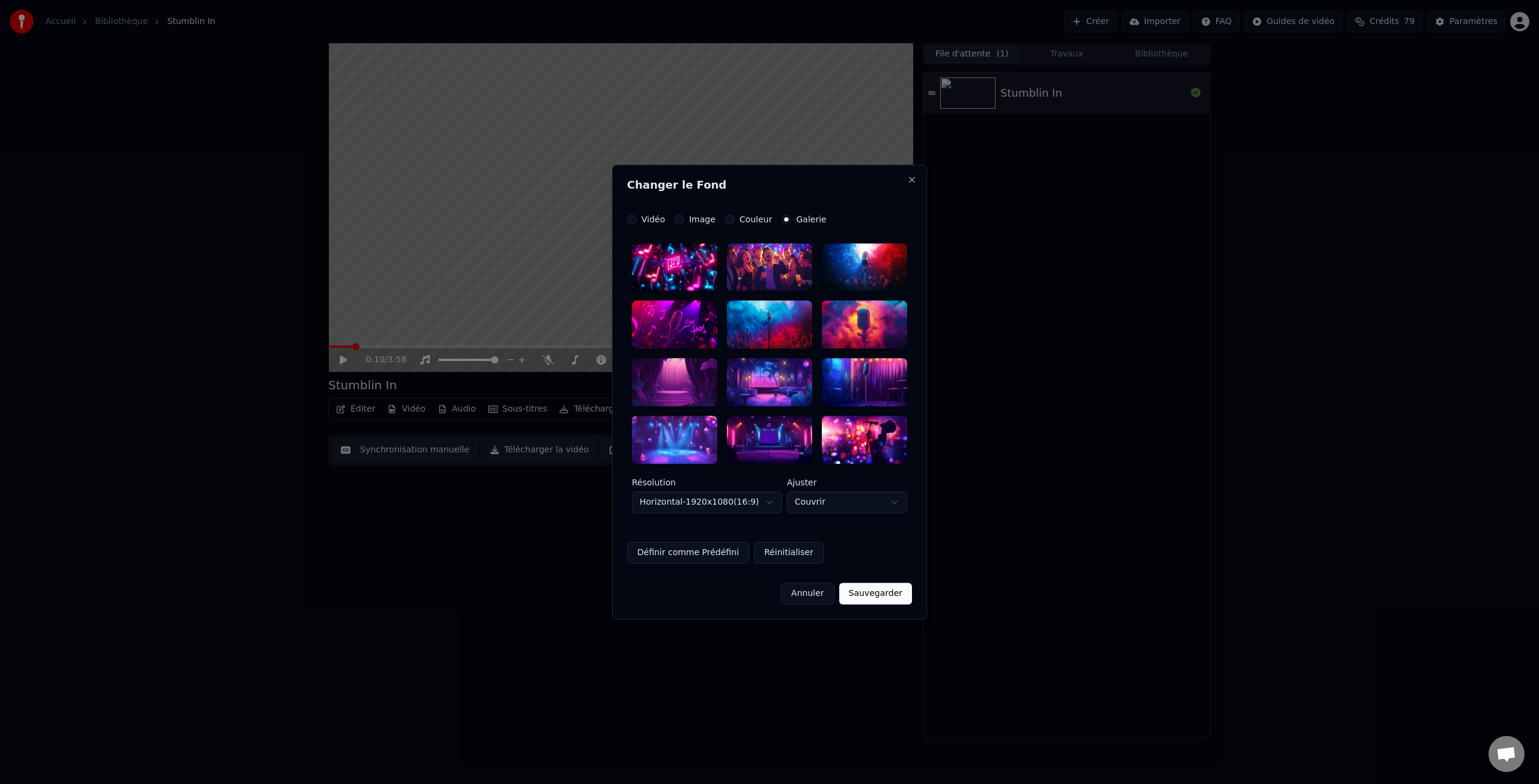
click at [675, 442] on div at bounding box center [674, 439] width 85 height 48
click at [821, 507] on body "**********" at bounding box center [769, 392] width 1539 height 784
click at [822, 499] on body "**********" at bounding box center [769, 392] width 1539 height 784
select select "*****"
click at [882, 599] on button "Sauvegarder" at bounding box center [875, 594] width 73 height 22
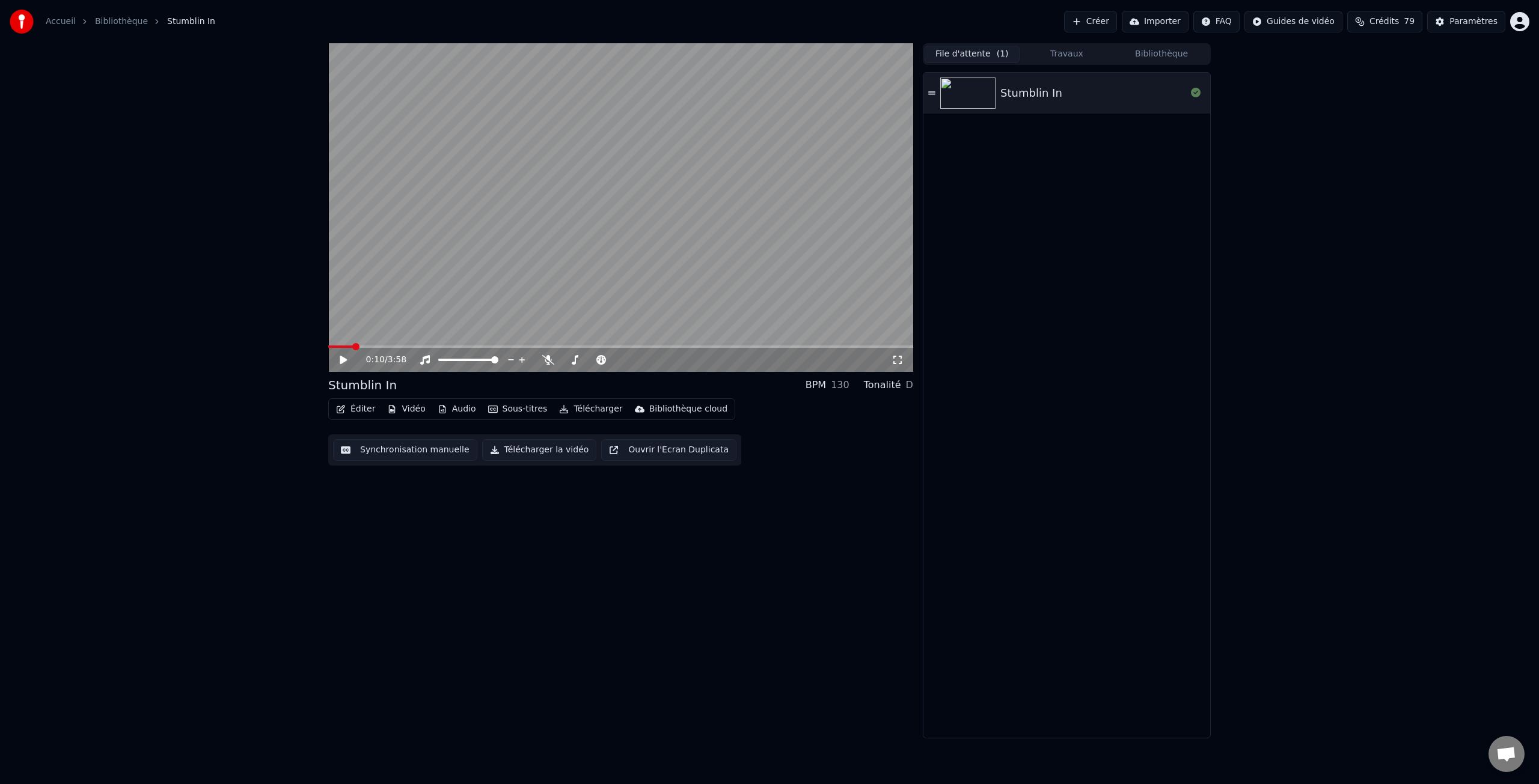
click at [969, 51] on button "File d'attente ( 1 )" at bounding box center [972, 54] width 95 height 18
click at [350, 362] on icon at bounding box center [352, 359] width 29 height 9
click at [351, 362] on icon at bounding box center [352, 359] width 29 height 9
click at [1061, 51] on button "Travaux" at bounding box center [1067, 54] width 95 height 18
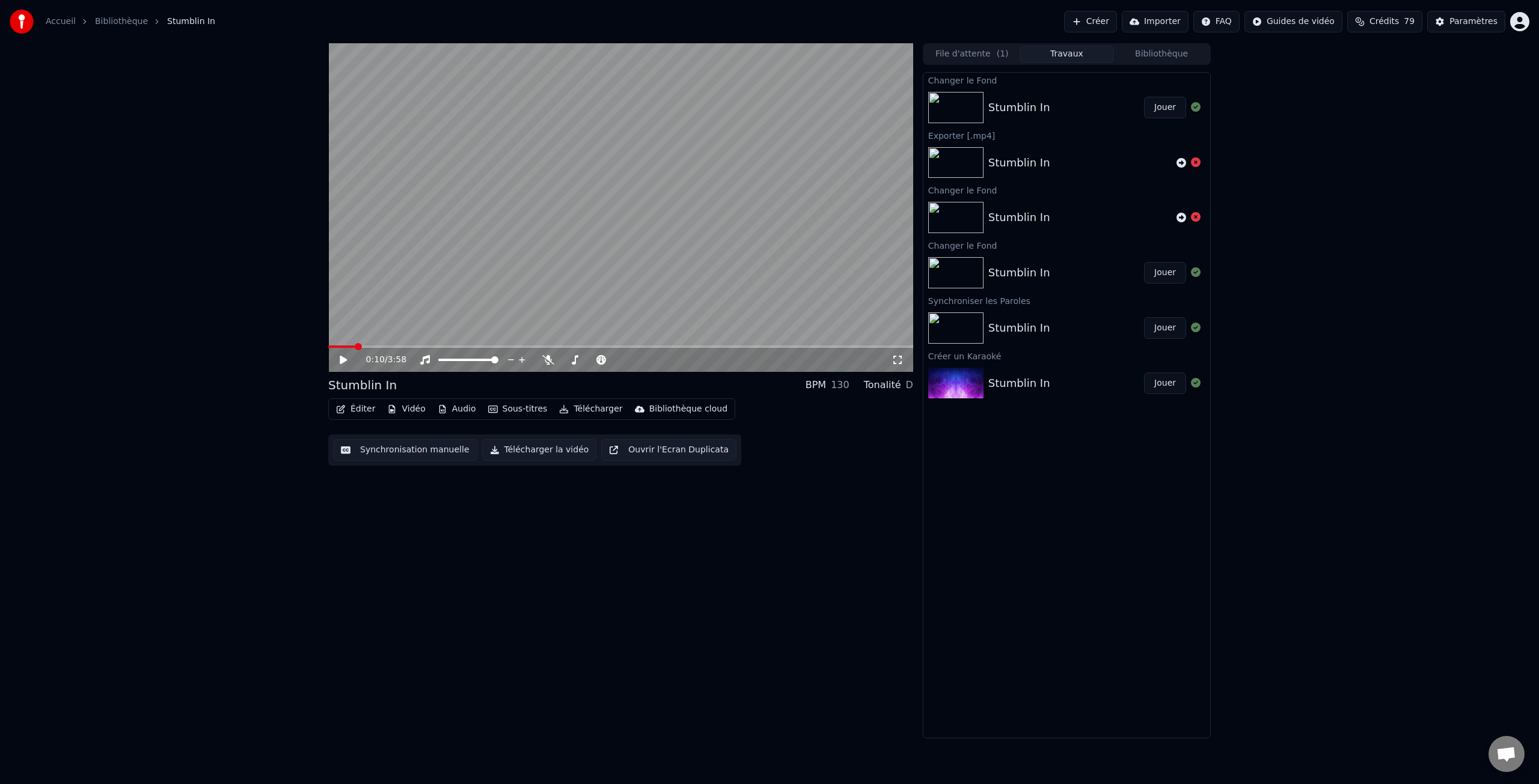
click at [1046, 108] on div "Stumblin In" at bounding box center [1066, 108] width 156 height 17
click at [1031, 166] on div "Stumblin In" at bounding box center [1019, 163] width 62 height 17
click at [1022, 106] on div "Stumblin In" at bounding box center [1019, 108] width 62 height 17
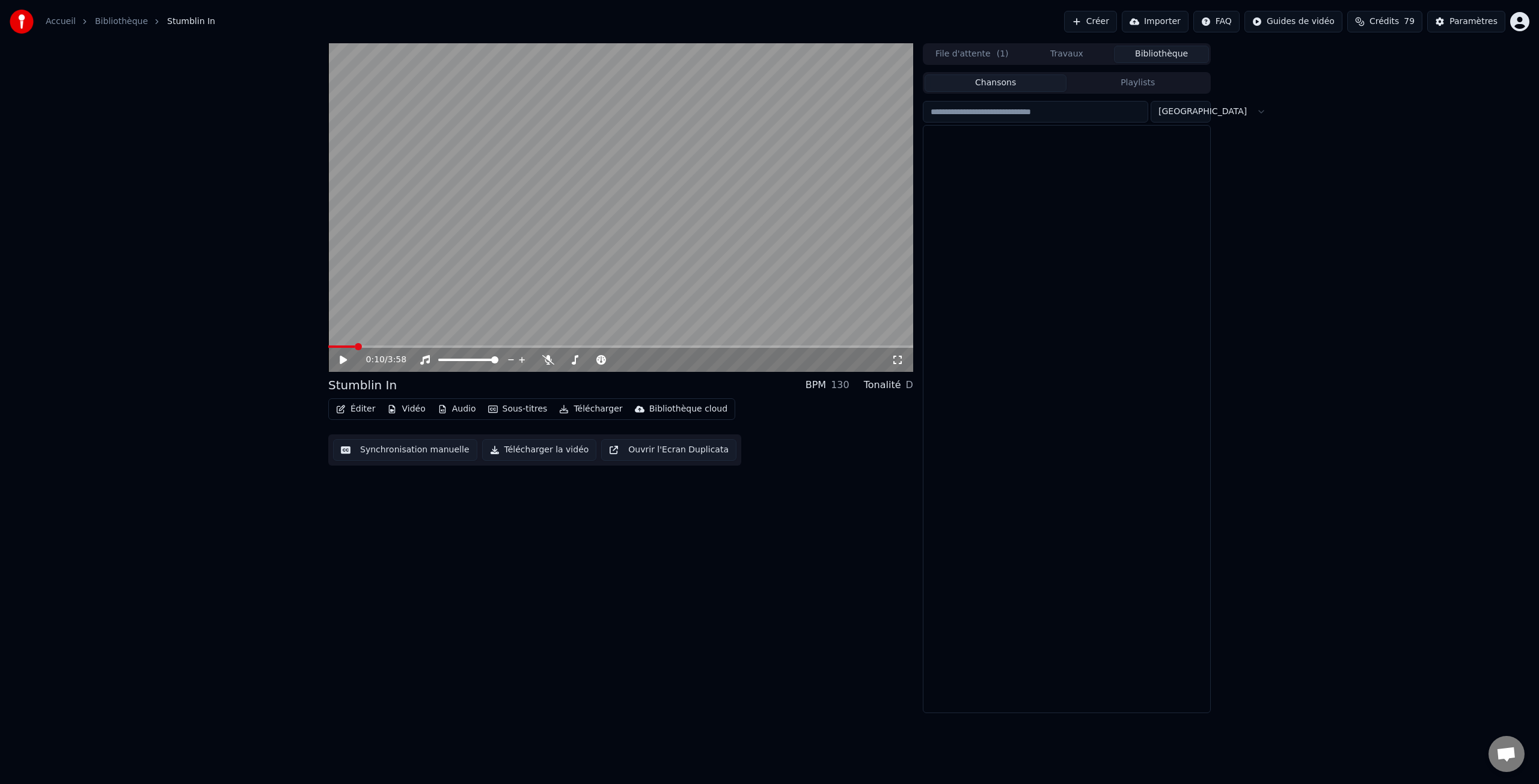
click at [1151, 53] on button "Bibliothèque" at bounding box center [1161, 54] width 95 height 18
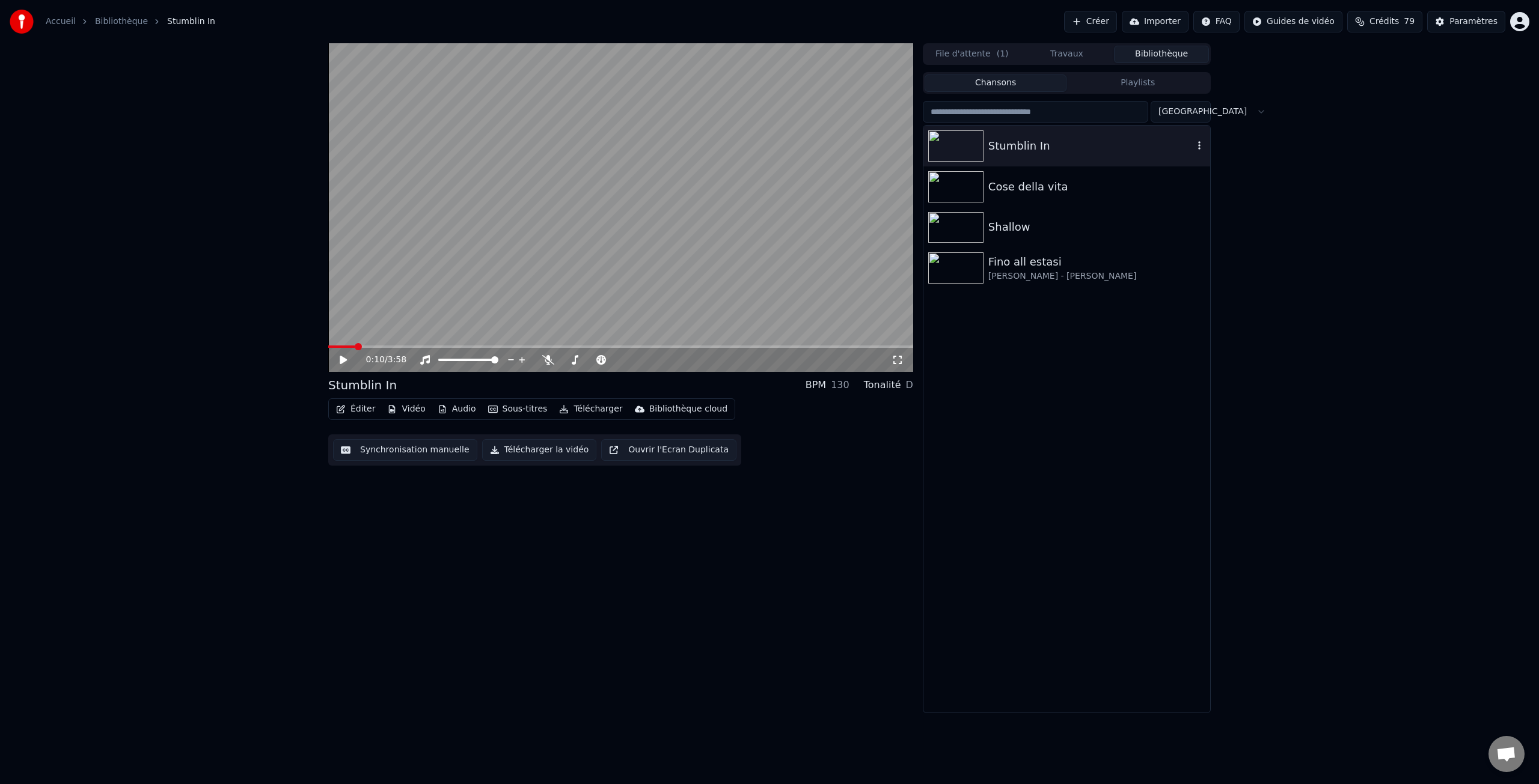
click at [1003, 150] on div "Stumblin In" at bounding box center [1090, 146] width 205 height 17
click at [358, 411] on button "Éditer" at bounding box center [356, 410] width 49 height 17
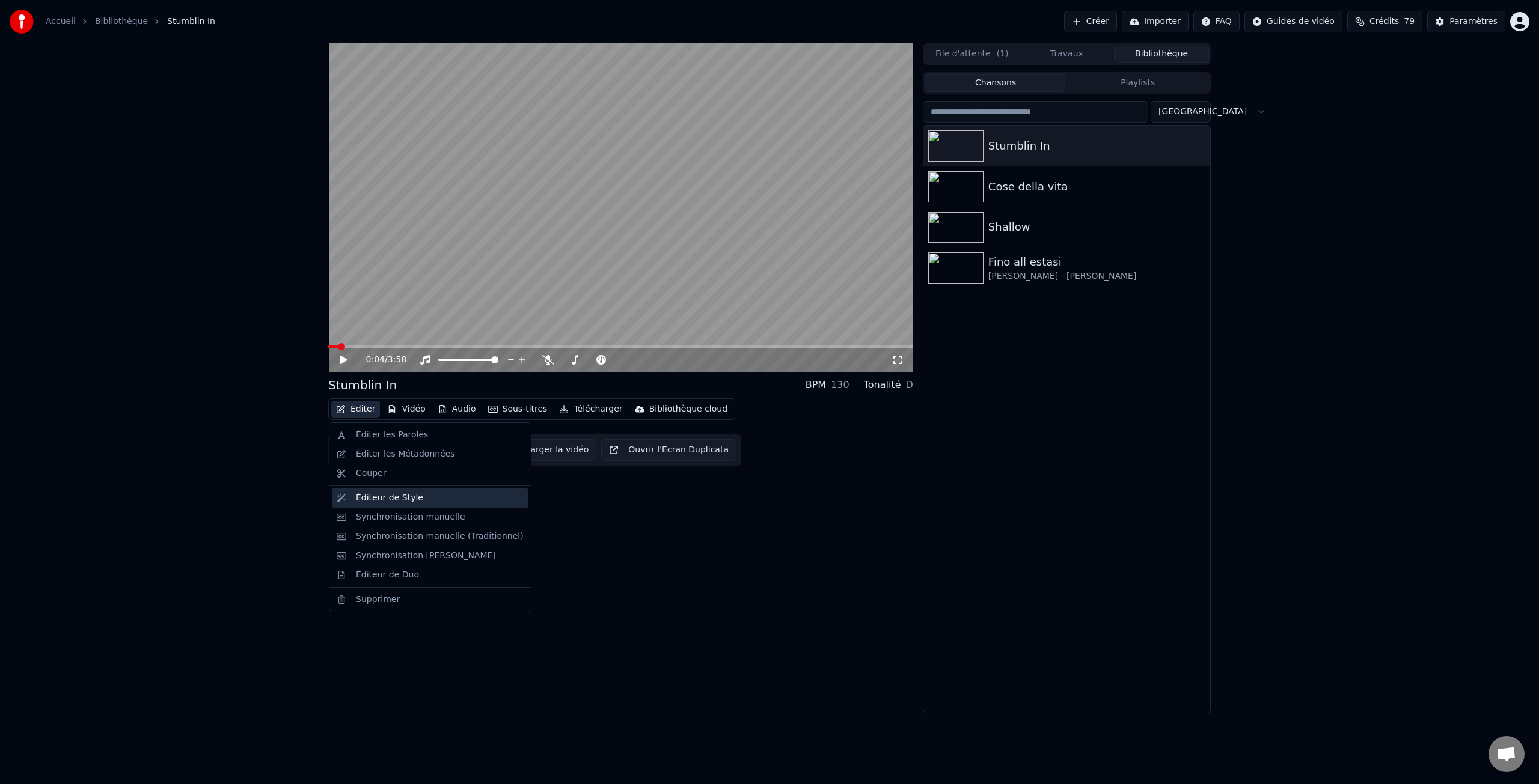
click at [399, 502] on div "Éditeur de Style" at bounding box center [390, 498] width 67 height 12
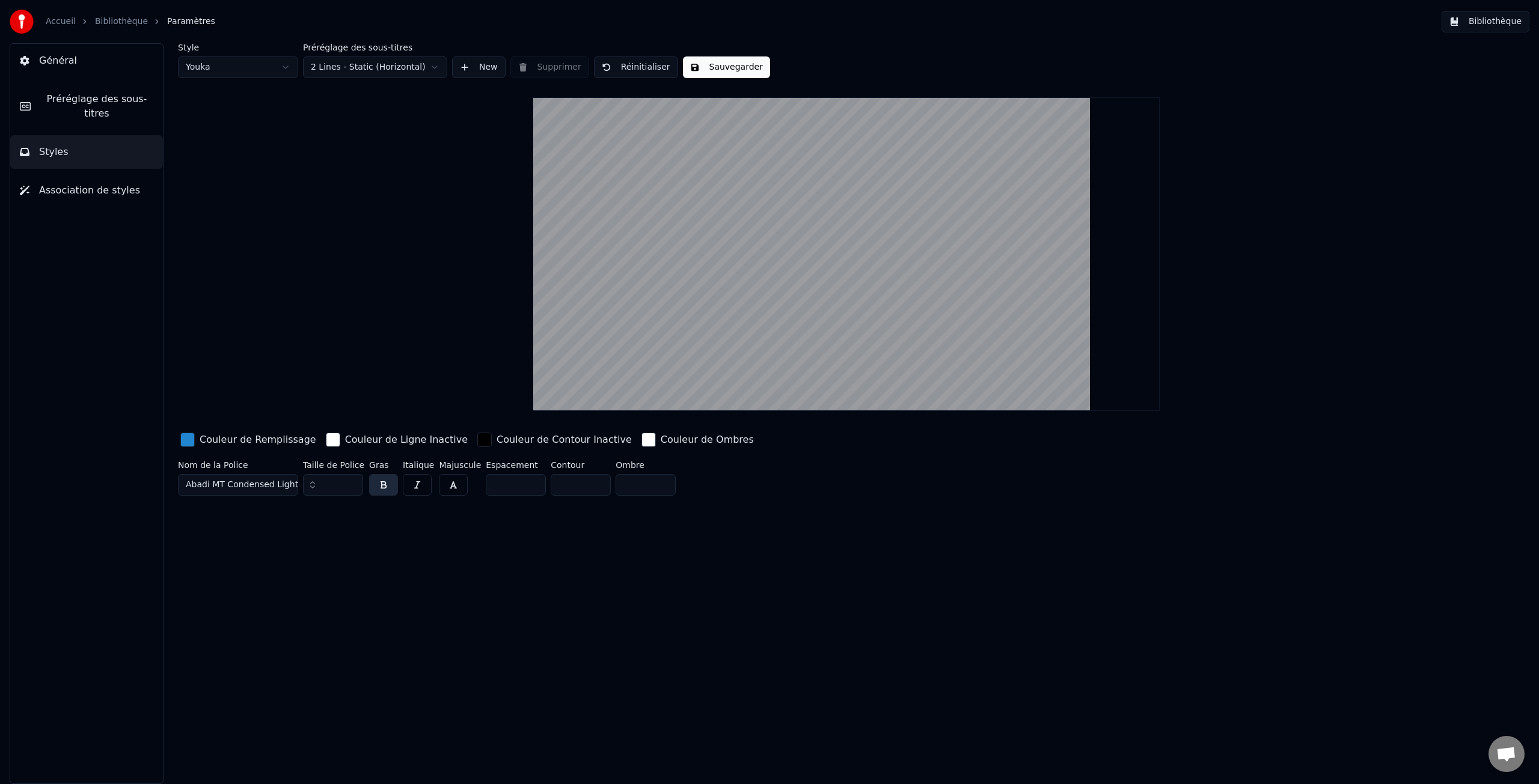
click at [95, 146] on button "Styles" at bounding box center [86, 152] width 153 height 34
click at [66, 151] on button "Styles" at bounding box center [86, 152] width 153 height 34
click at [224, 68] on html "Accueil Bibliothèque Paramètres Bibliothèque Général Préréglage des sous-titres…" at bounding box center [769, 392] width 1539 height 784
type input "*"
click at [261, 442] on div "Couleur de Remplissage" at bounding box center [258, 439] width 116 height 14
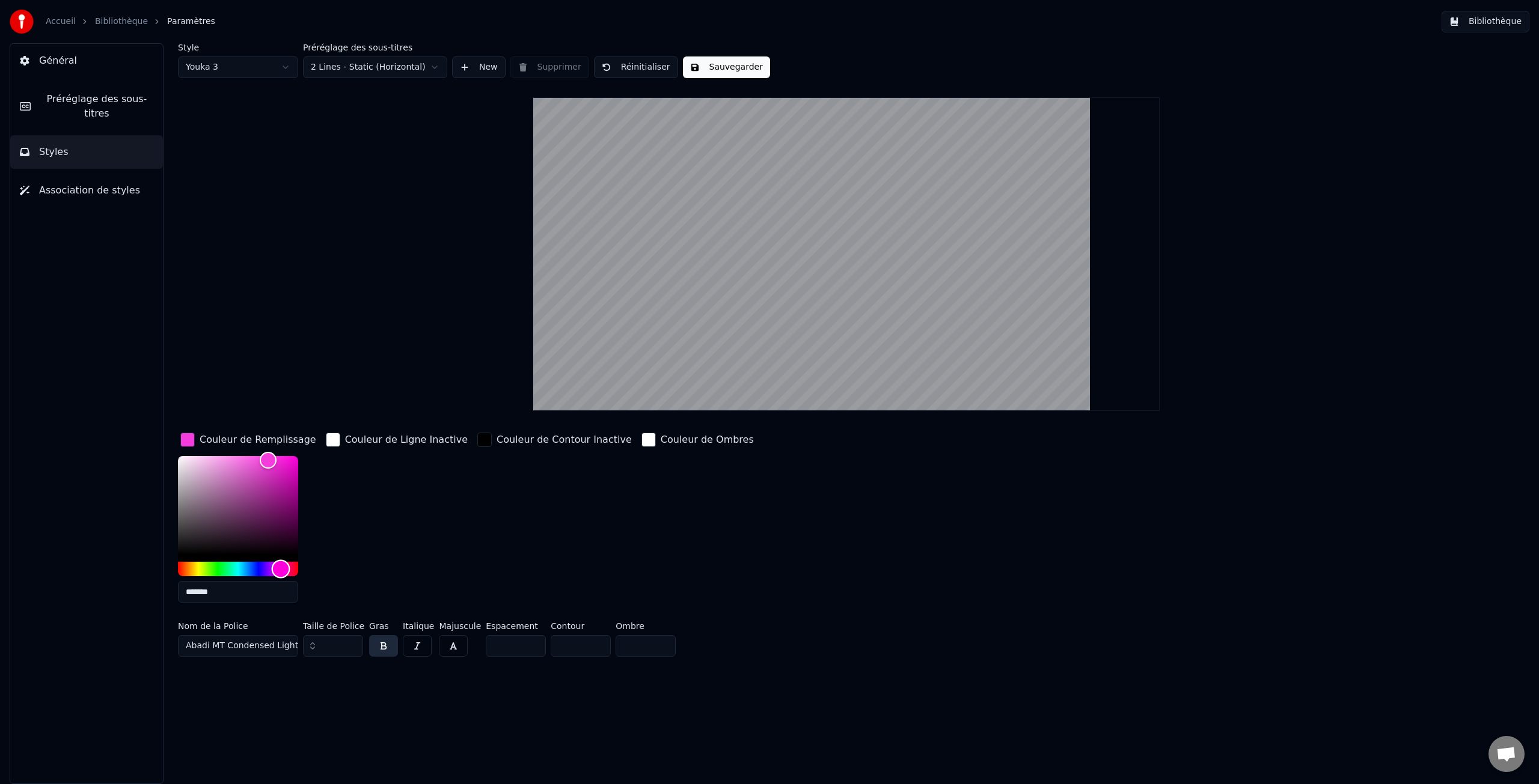
click at [196, 567] on div "Hue" at bounding box center [238, 569] width 121 height 14
click at [183, 568] on div "Hue" at bounding box center [238, 569] width 121 height 14
click at [256, 568] on div "Hue" at bounding box center [238, 569] width 121 height 14
click at [223, 567] on div "Hue" at bounding box center [238, 569] width 121 height 14
click at [693, 68] on button "Sauvegarder" at bounding box center [726, 67] width 87 height 22
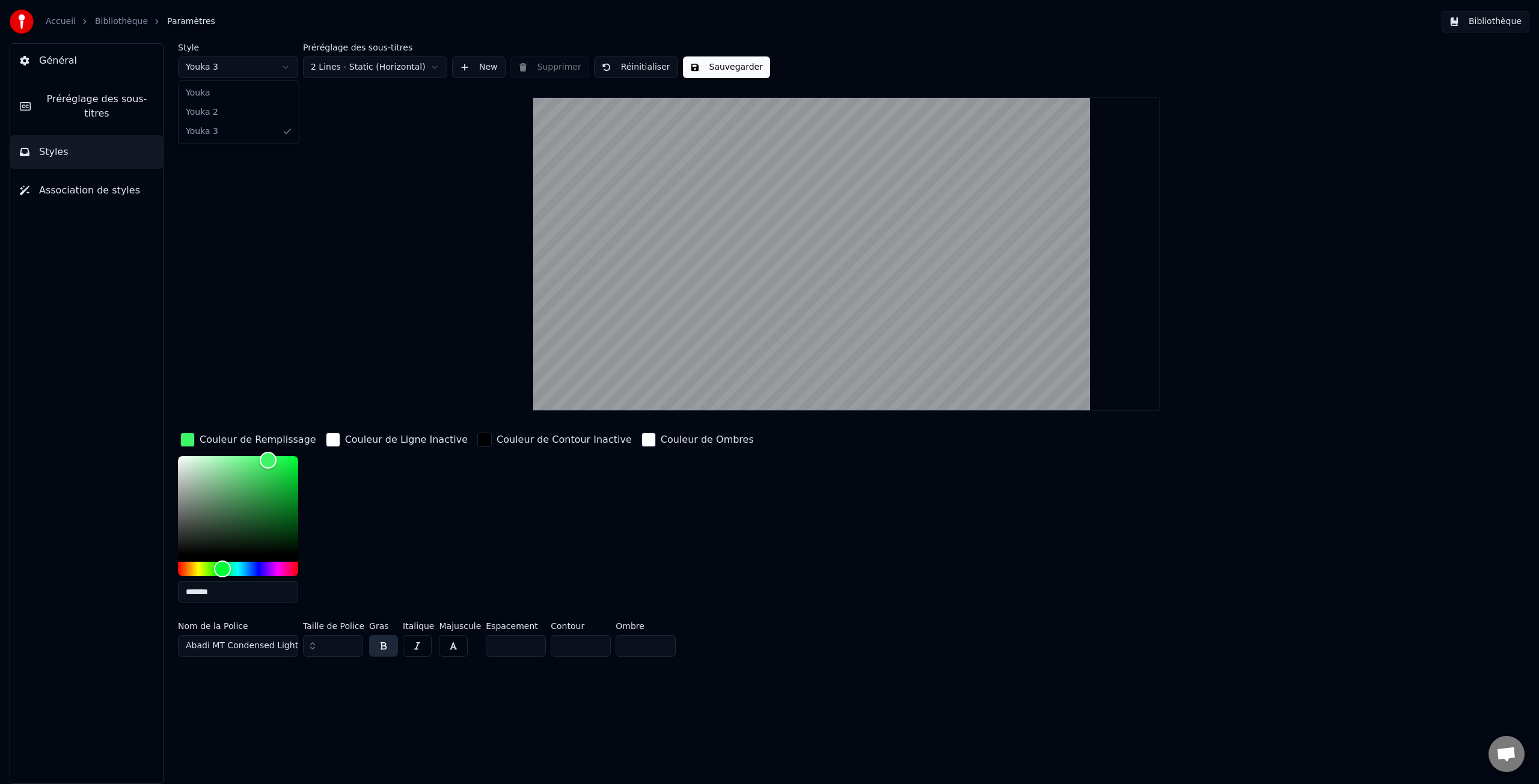
click at [283, 66] on html "Accueil Bibliothèque Paramètres Bibliothèque Général Préréglage des sous-titres…" at bounding box center [769, 392] width 1539 height 784
type input "*******"
click at [282, 68] on html "Accueil Bibliothèque Paramètres Bibliothèque Général Préréglage des sous-titres…" at bounding box center [769, 392] width 1539 height 784
type input "*"
type input "*******"
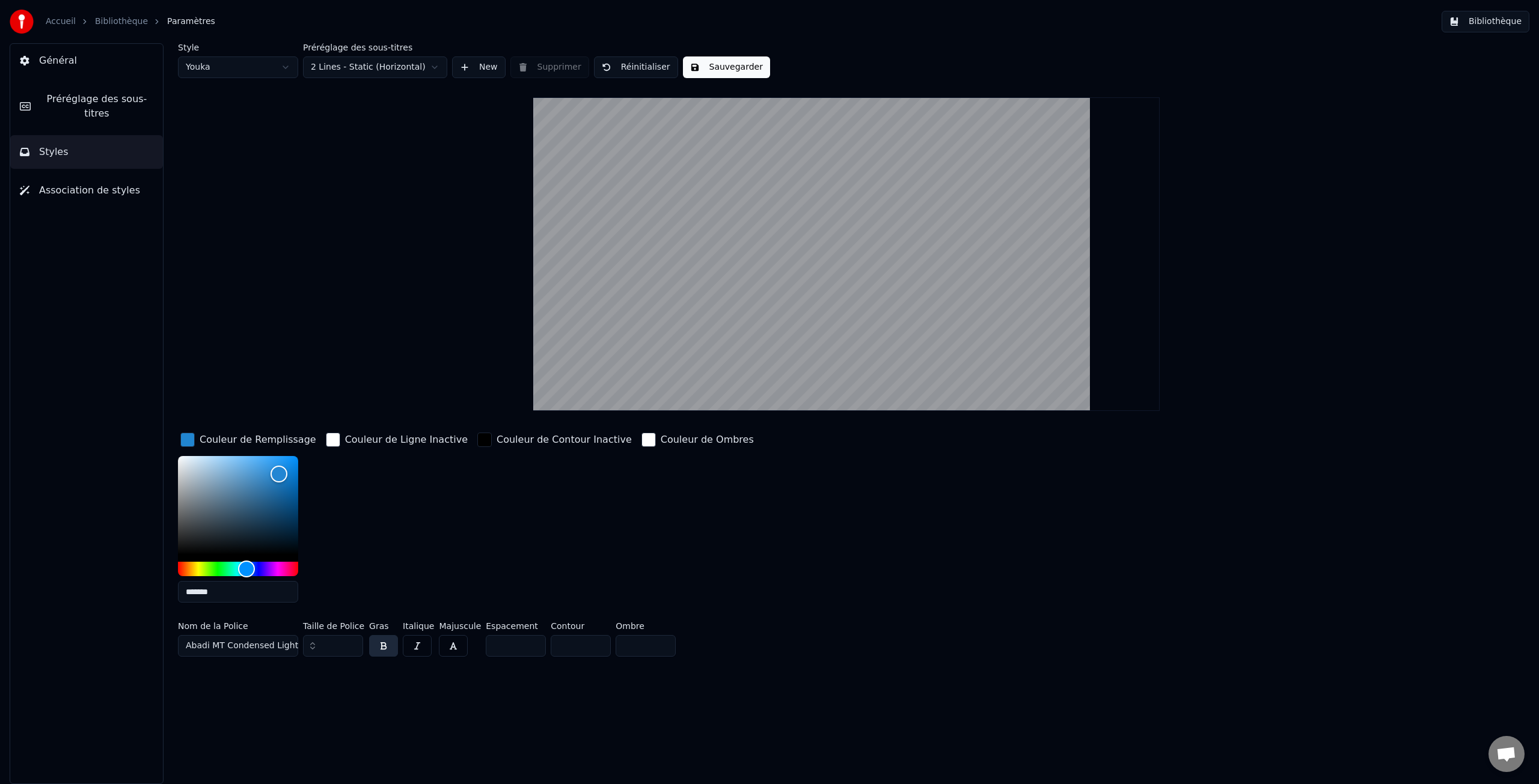
click at [122, 102] on span "Préréglage des sous-titres" at bounding box center [97, 106] width 113 height 29
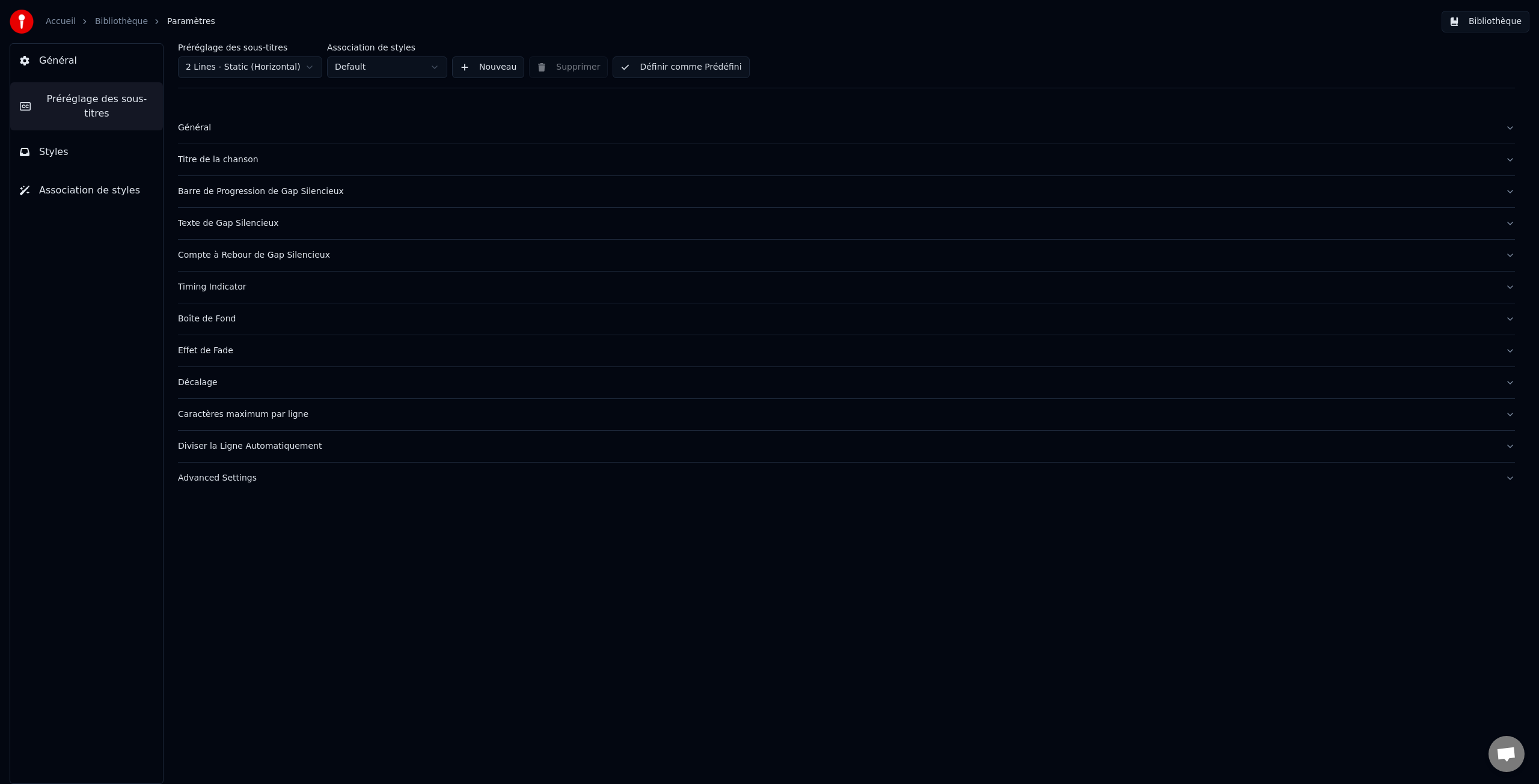
click at [213, 128] on div "Général" at bounding box center [837, 128] width 1318 height 12
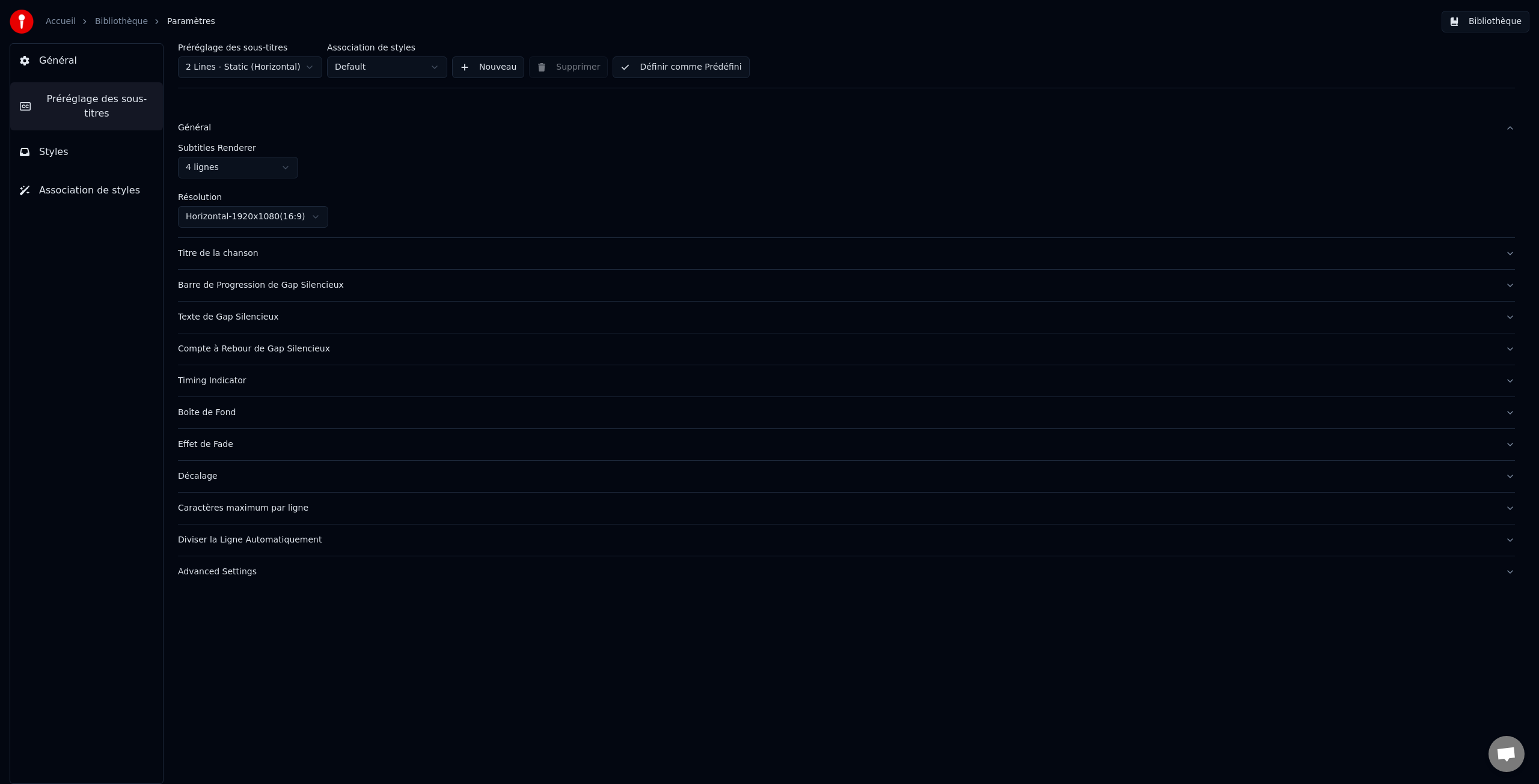
click at [282, 169] on html "Accueil Bibliothèque Paramètres Bibliothèque Général Préréglage des sous-titres…" at bounding box center [769, 392] width 1539 height 784
click at [200, 256] on div "Layout" at bounding box center [837, 254] width 1318 height 12
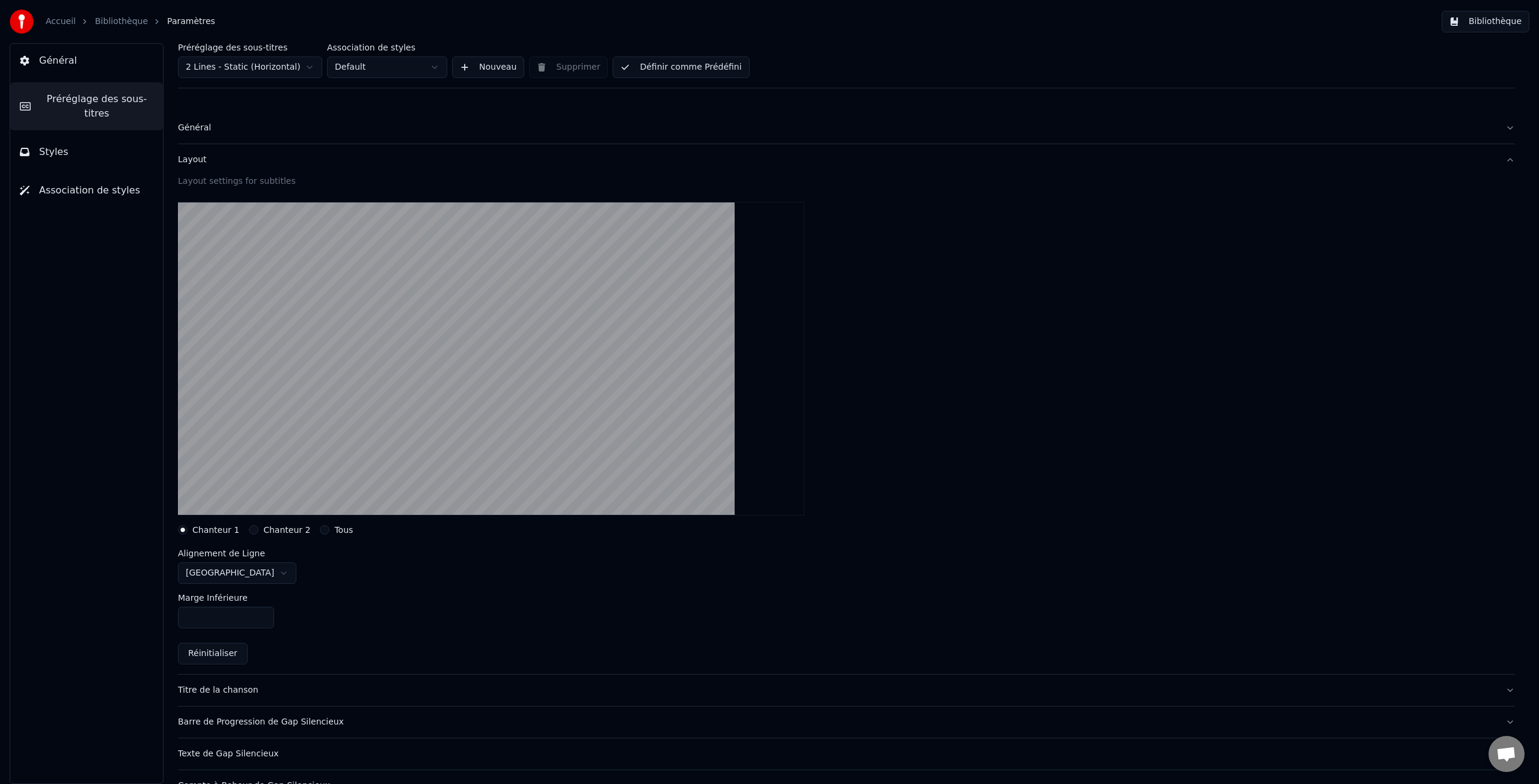
click at [285, 531] on label "Chanteur 2" at bounding box center [287, 530] width 47 height 8
click at [259, 531] on button "Chanteur 2" at bounding box center [253, 529] width 9 height 9
click at [207, 529] on label "Chanteur 1" at bounding box center [216, 530] width 47 height 8
click at [187, 529] on button "Chanteur 1" at bounding box center [182, 529] width 9 height 9
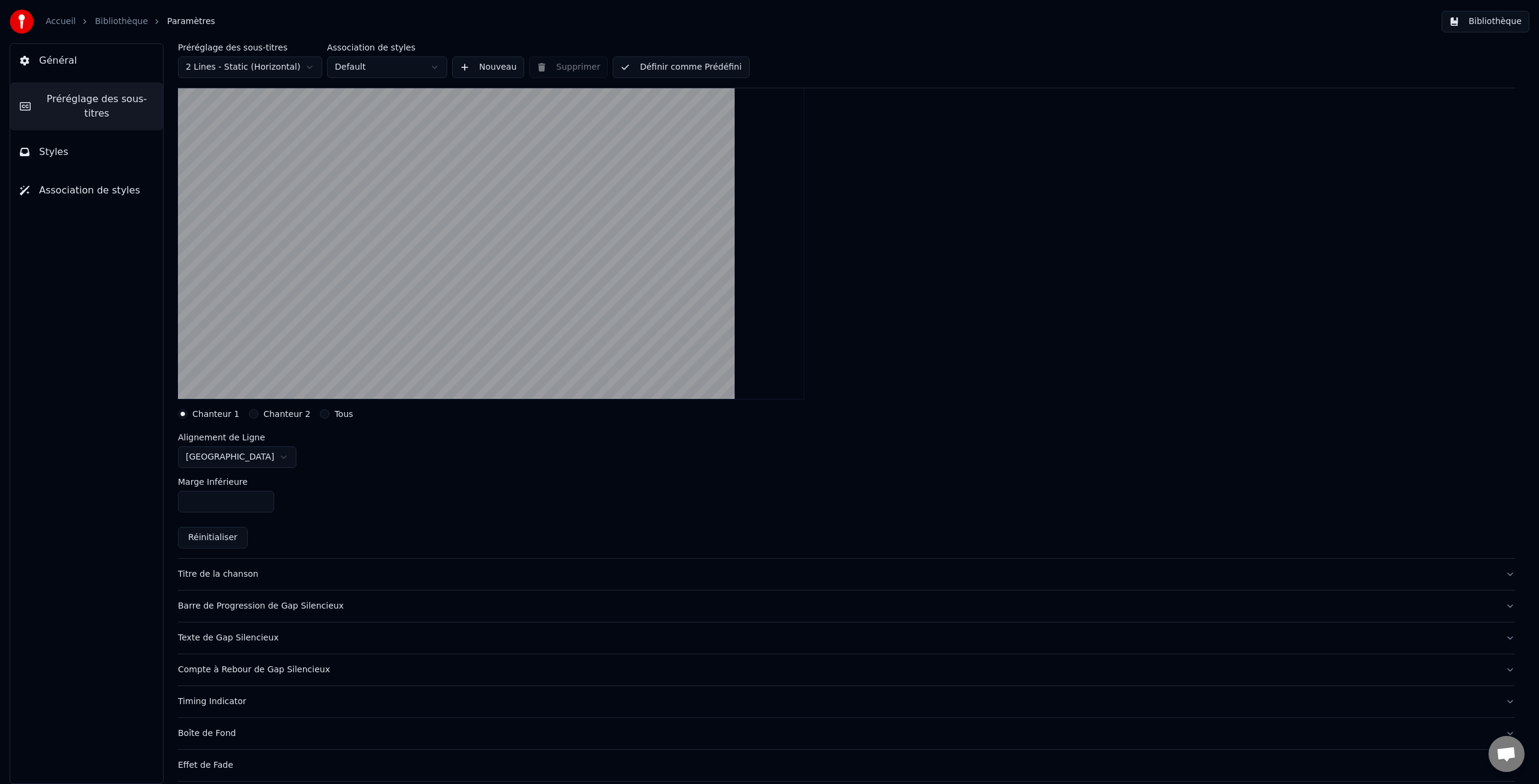
scroll to position [124, 0]
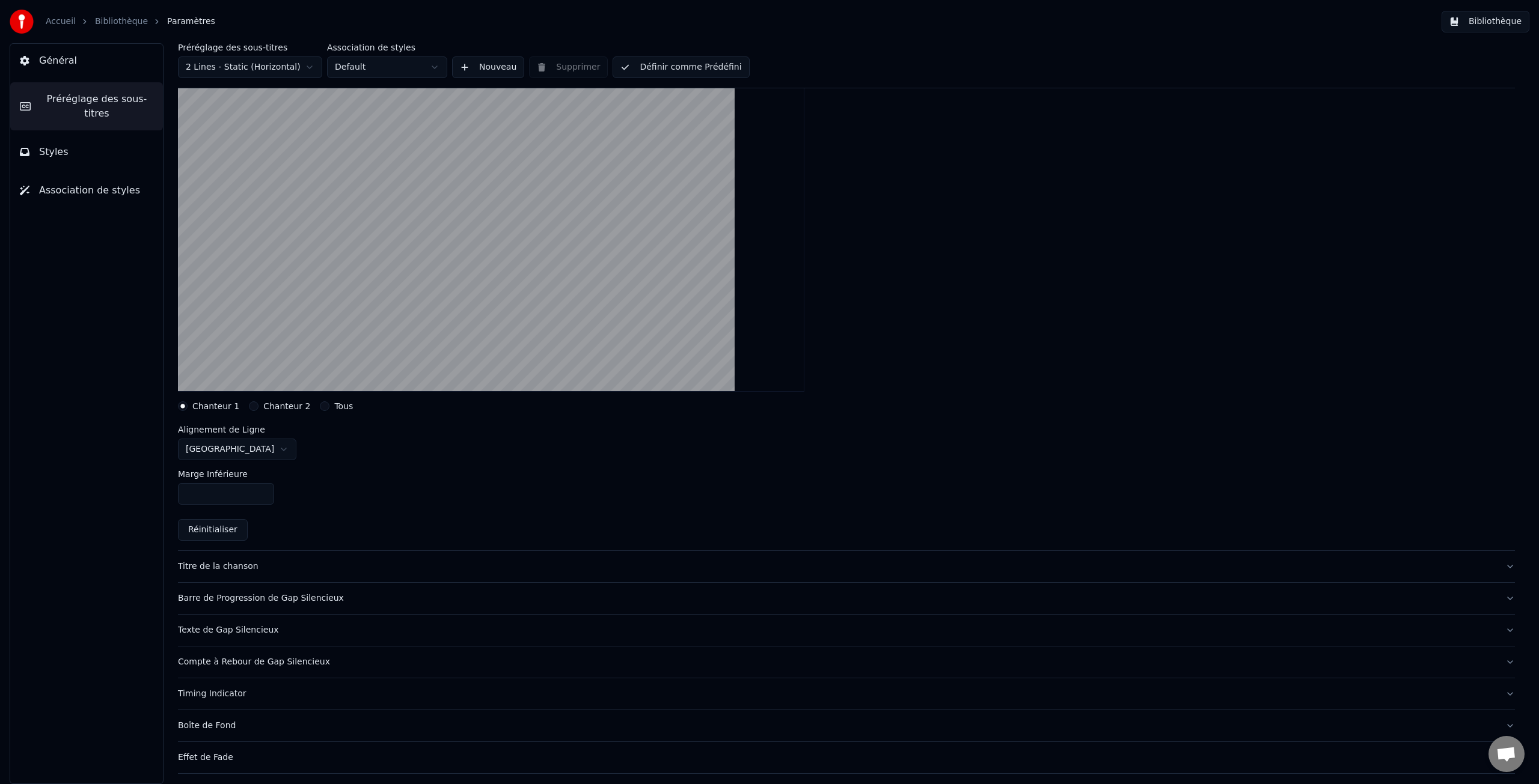
click at [234, 452] on html "Accueil Bibliothèque Paramètres Bibliothèque Général Préréglage des sous-titres…" at bounding box center [769, 392] width 1539 height 784
click at [280, 409] on label "Chanteur 2" at bounding box center [287, 406] width 47 height 8
click at [259, 409] on button "Chanteur 2" at bounding box center [253, 405] width 9 height 9
click at [218, 451] on html "Accueil Bibliothèque Paramètres Bibliothèque Général Préréglage des sous-titres…" at bounding box center [769, 392] width 1539 height 784
click at [221, 449] on html "Accueil Bibliothèque Paramètres Bibliothèque Général Préréglage des sous-titres…" at bounding box center [769, 392] width 1539 height 784
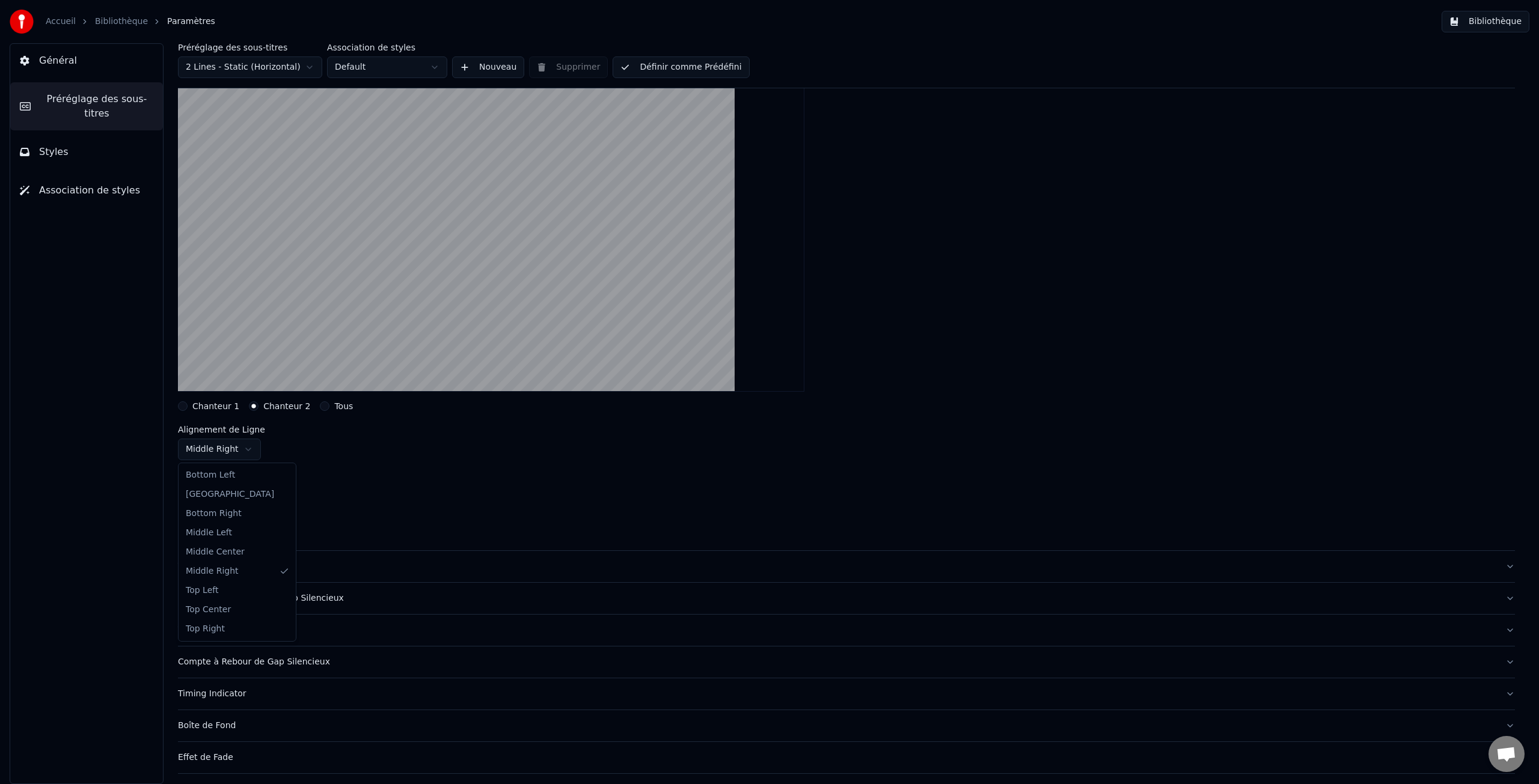
click at [223, 453] on html "Accueil Bibliothèque Paramètres Bibliothèque Général Préréglage des sous-titres…" at bounding box center [769, 392] width 1539 height 784
click at [342, 406] on label "Tous" at bounding box center [343, 406] width 19 height 8
click at [330, 406] on button "Tous" at bounding box center [324, 405] width 9 height 9
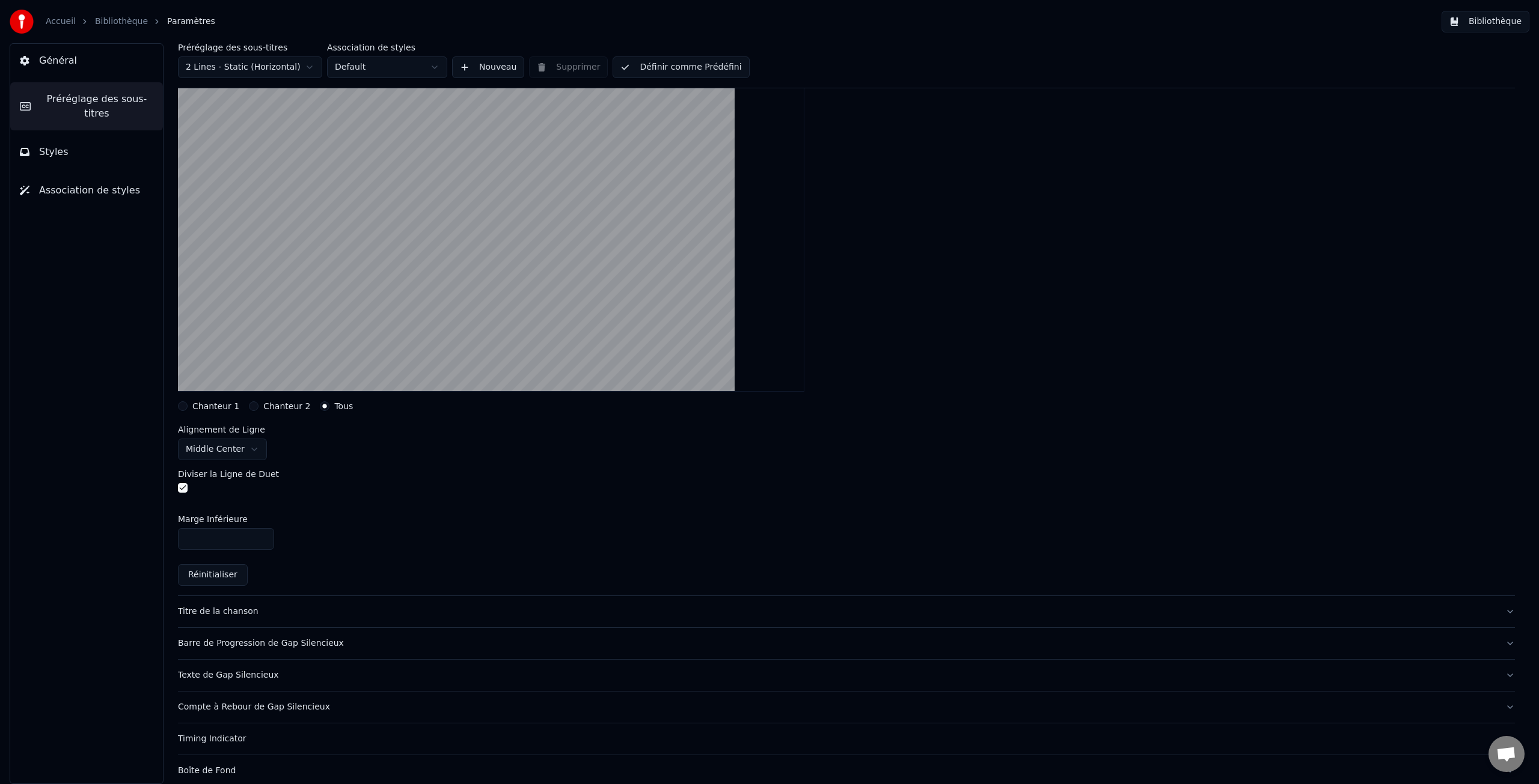
click at [218, 450] on html "Accueil Bibliothèque Paramètres Bibliothèque Général Préréglage des sous-titres…" at bounding box center [769, 392] width 1539 height 784
click at [180, 487] on button "button" at bounding box center [182, 487] width 9 height 9
click at [181, 487] on button "button" at bounding box center [182, 487] width 9 height 9
click at [228, 609] on div "Titre de la chanson" at bounding box center [837, 612] width 1318 height 12
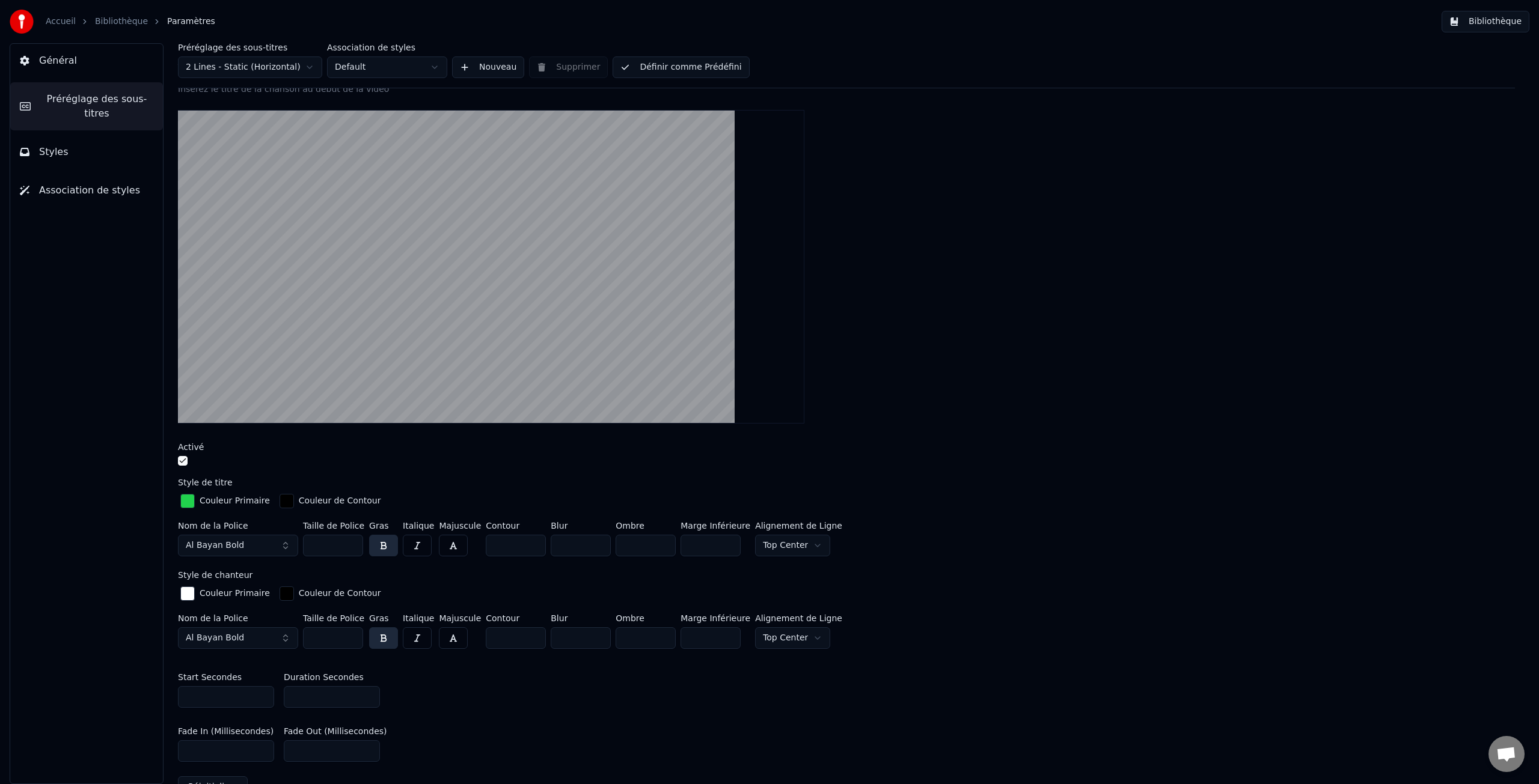
click at [63, 62] on span "Général" at bounding box center [57, 60] width 38 height 14
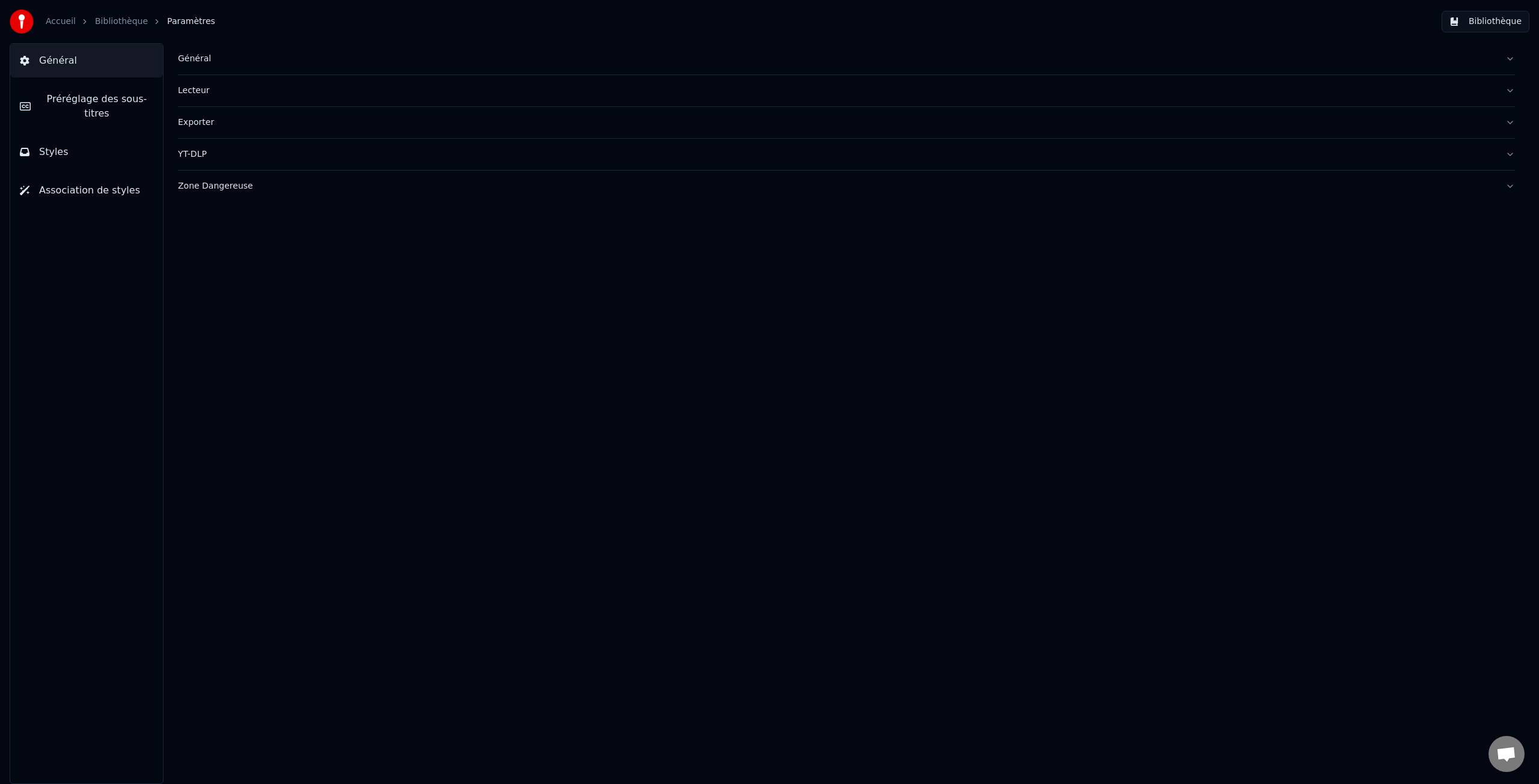
click at [117, 21] on link "Bibliothèque" at bounding box center [121, 22] width 53 height 12
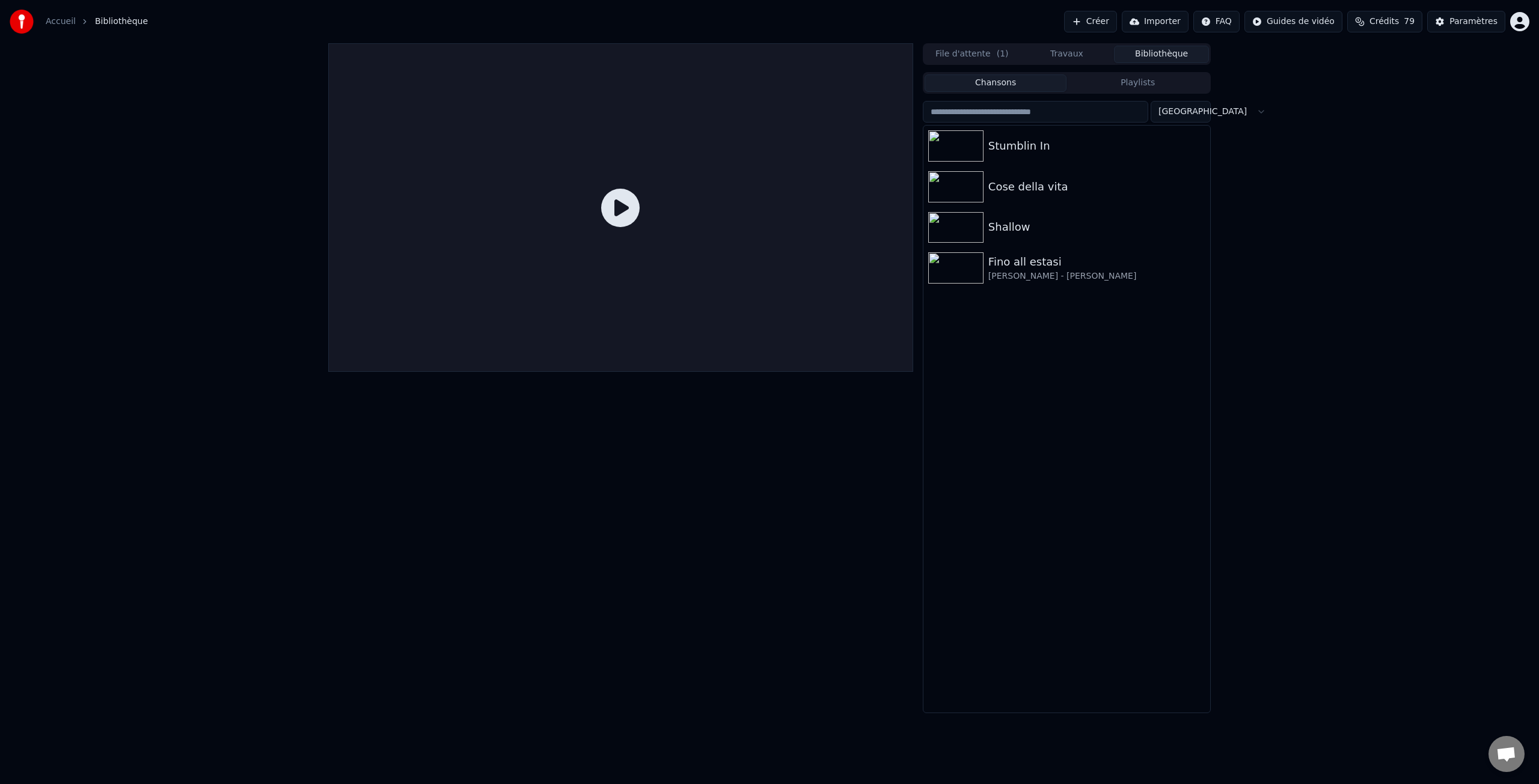
click at [633, 212] on icon at bounding box center [621, 208] width 39 height 39
click at [1017, 152] on div "Stumblin In" at bounding box center [1090, 146] width 205 height 17
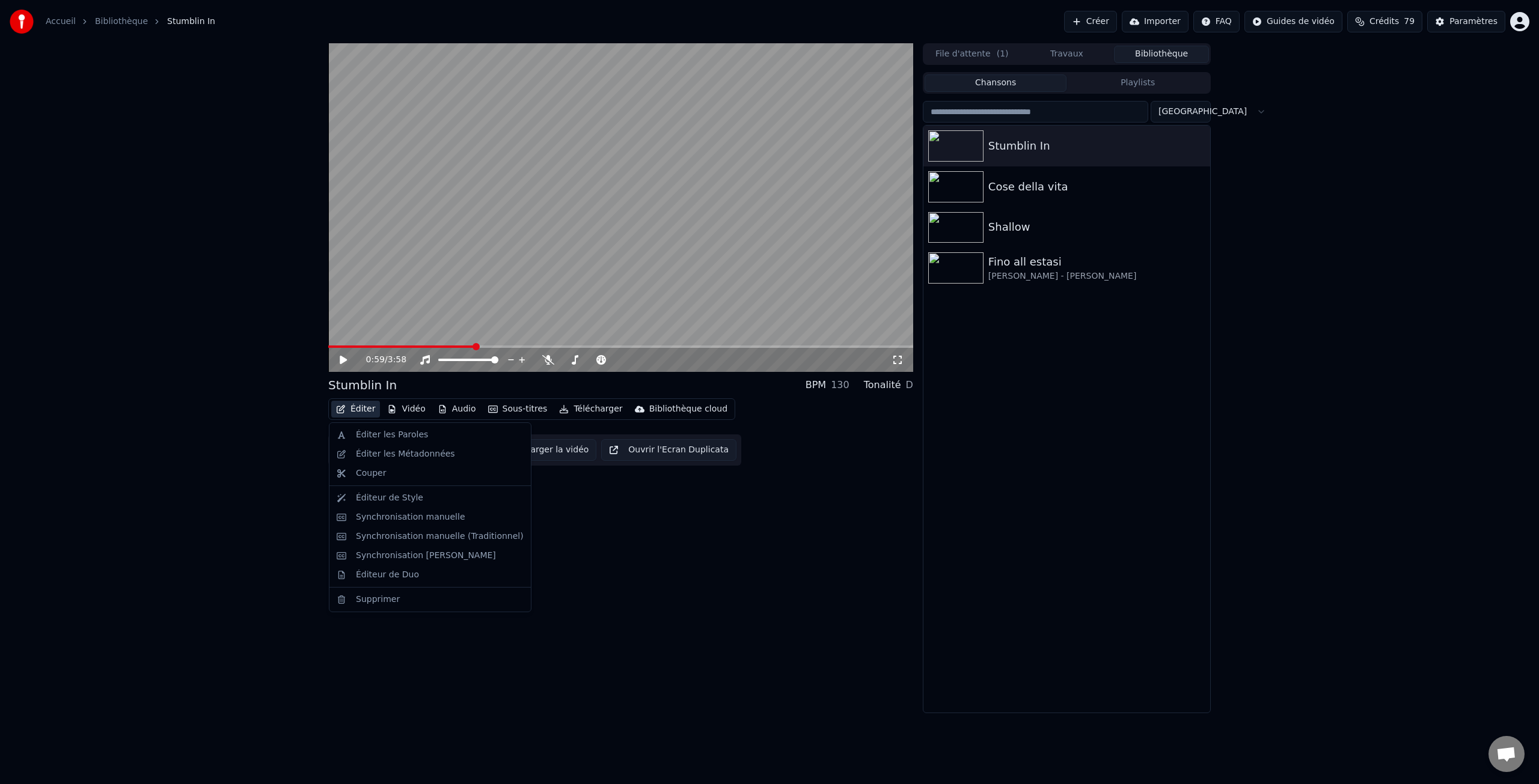
click at [359, 410] on button "Éditer" at bounding box center [356, 410] width 49 height 17
click at [403, 498] on div "Éditeur de Style" at bounding box center [390, 498] width 67 height 12
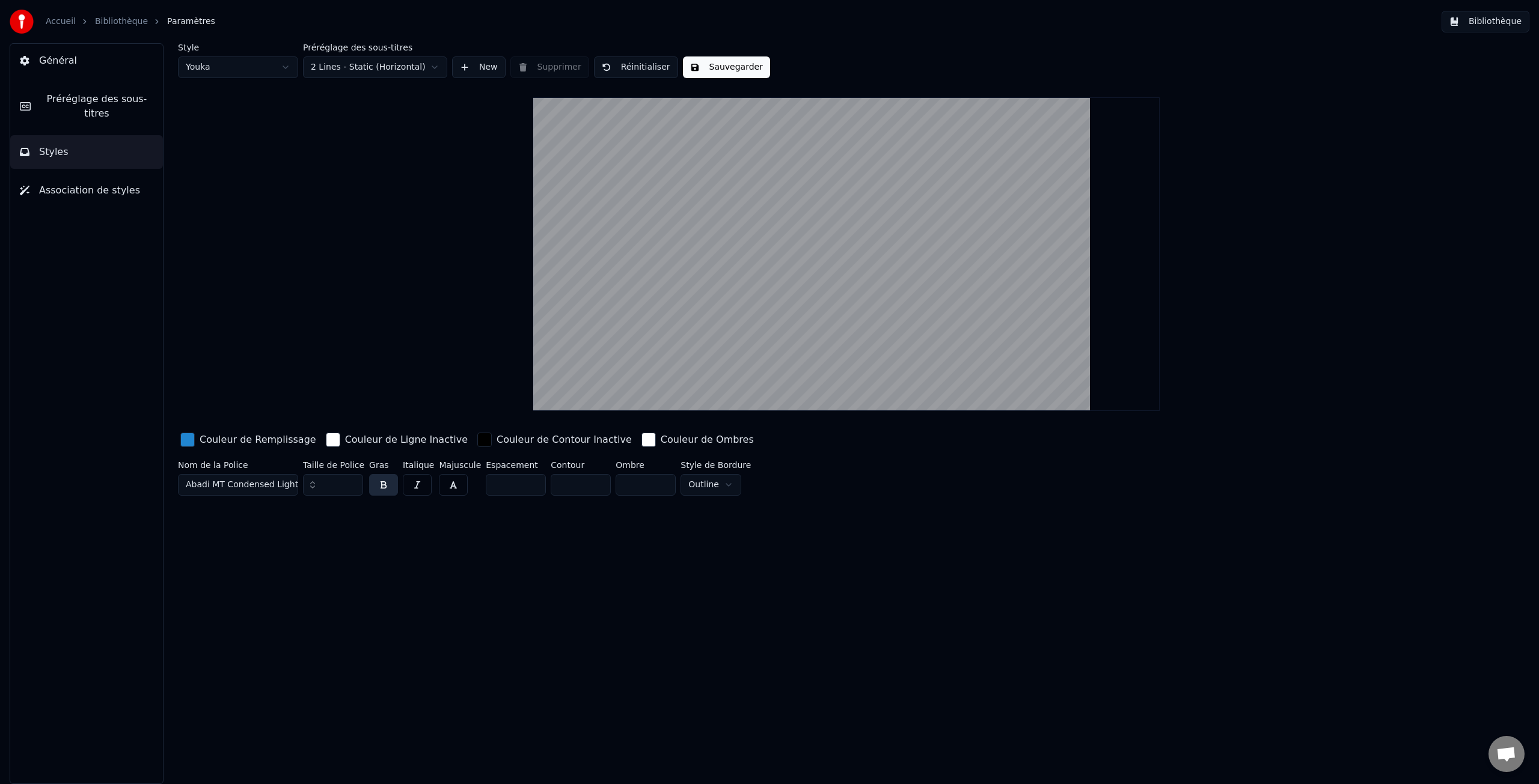
click at [73, 156] on button "Styles" at bounding box center [86, 152] width 153 height 34
click at [78, 107] on span "Préréglage des sous-titres" at bounding box center [97, 106] width 113 height 29
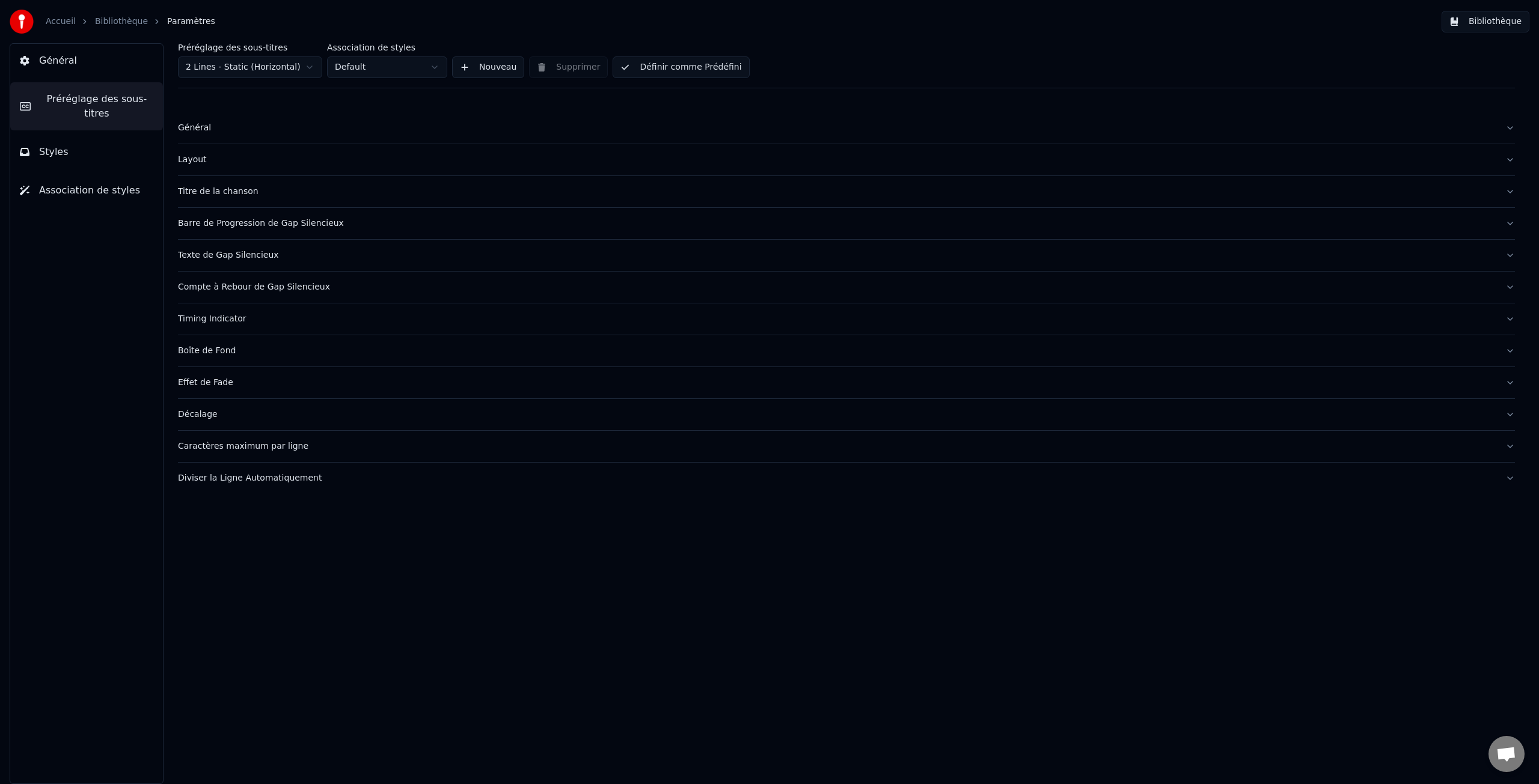
click at [213, 352] on div "Boîte de Fond" at bounding box center [837, 351] width 1318 height 12
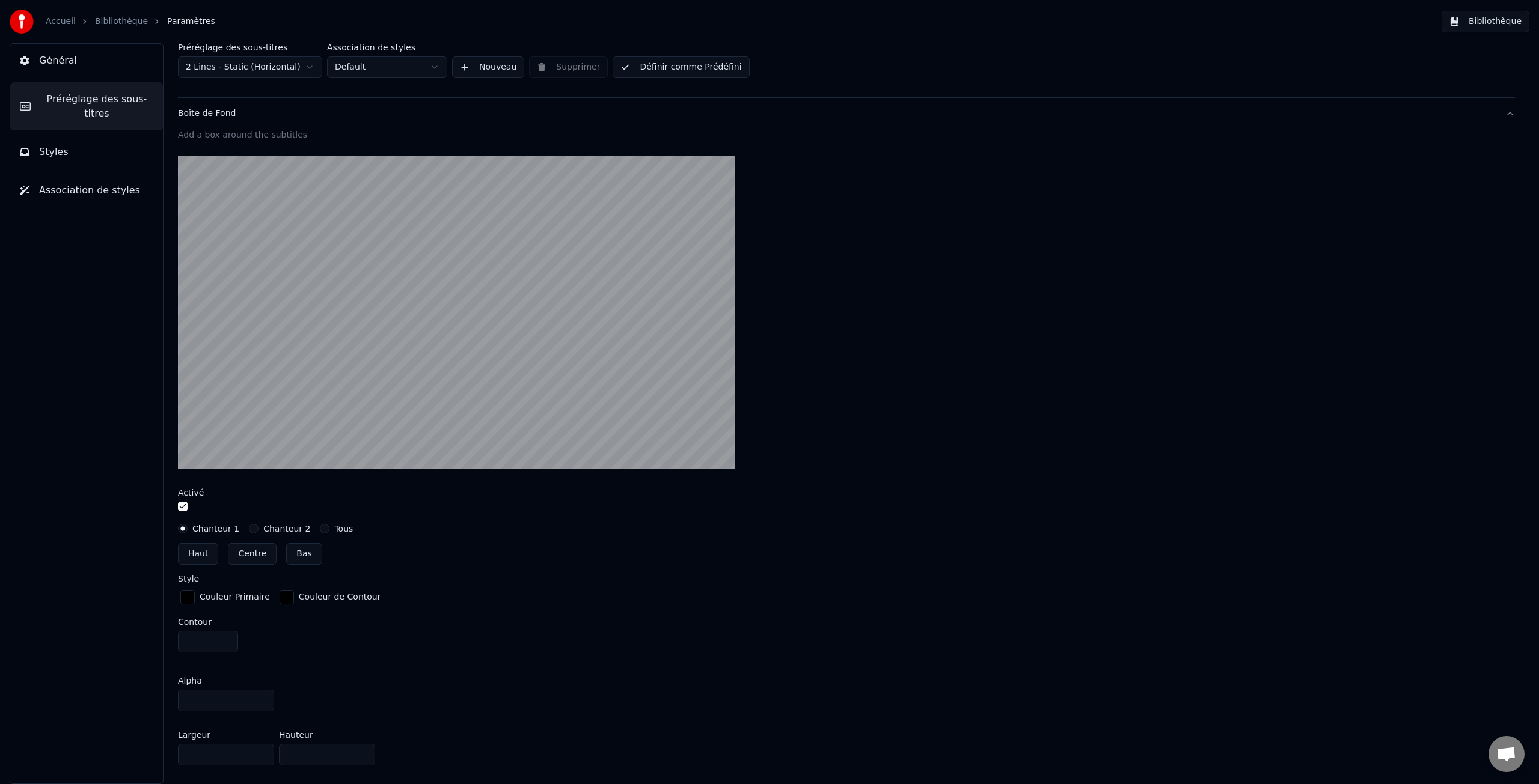
scroll to position [239, 0]
click at [272, 527] on label "Chanteur 2" at bounding box center [287, 528] width 47 height 8
click at [259, 527] on button "Chanteur 2" at bounding box center [253, 527] width 9 height 9
click at [218, 526] on label "Chanteur 1" at bounding box center [216, 528] width 47 height 8
click at [187, 526] on button "Chanteur 1" at bounding box center [182, 527] width 9 height 9
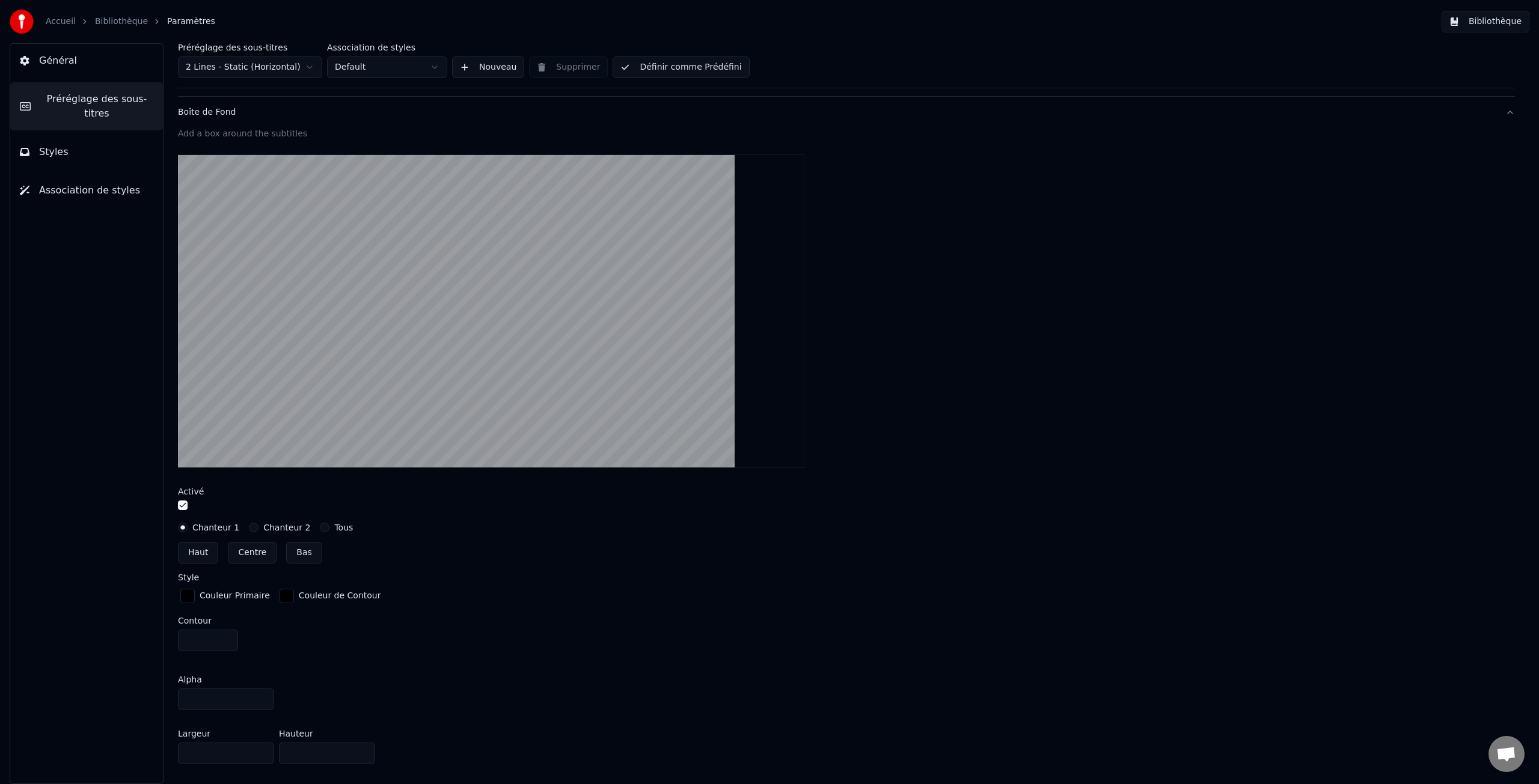
click at [201, 551] on button "Haut" at bounding box center [198, 553] width 40 height 22
click at [273, 524] on label "Chanteur 2" at bounding box center [287, 528] width 47 height 8
click at [259, 524] on button "Chanteur 2" at bounding box center [253, 527] width 9 height 9
click at [252, 555] on button "Centre" at bounding box center [252, 553] width 49 height 22
click at [336, 529] on label "Tous" at bounding box center [343, 528] width 19 height 8
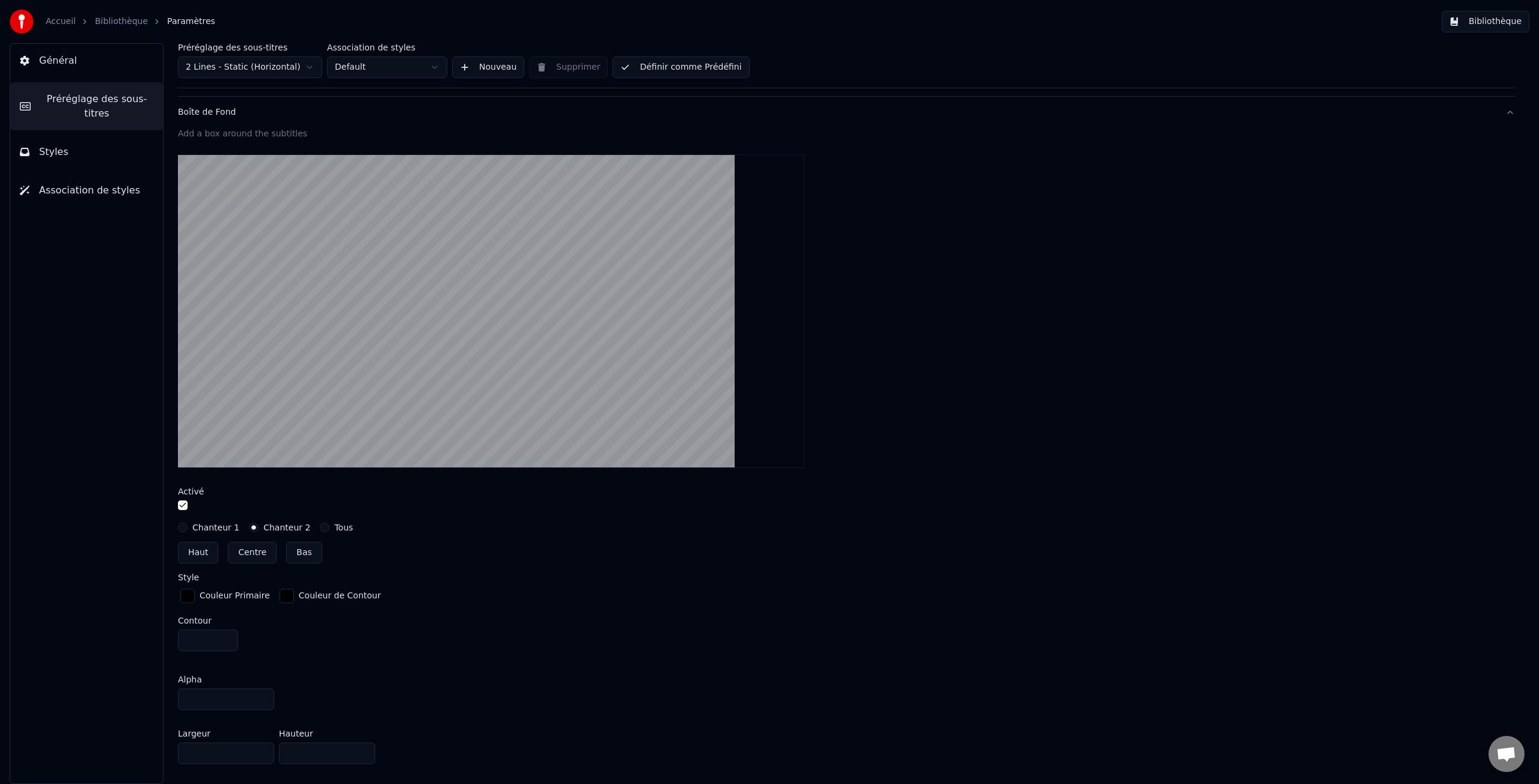
click at [330, 529] on button "Tous" at bounding box center [324, 527] width 9 height 9
click at [287, 528] on label "Chanteur 2" at bounding box center [287, 528] width 47 height 8
click at [259, 528] on button "Chanteur 2" at bounding box center [253, 527] width 9 height 9
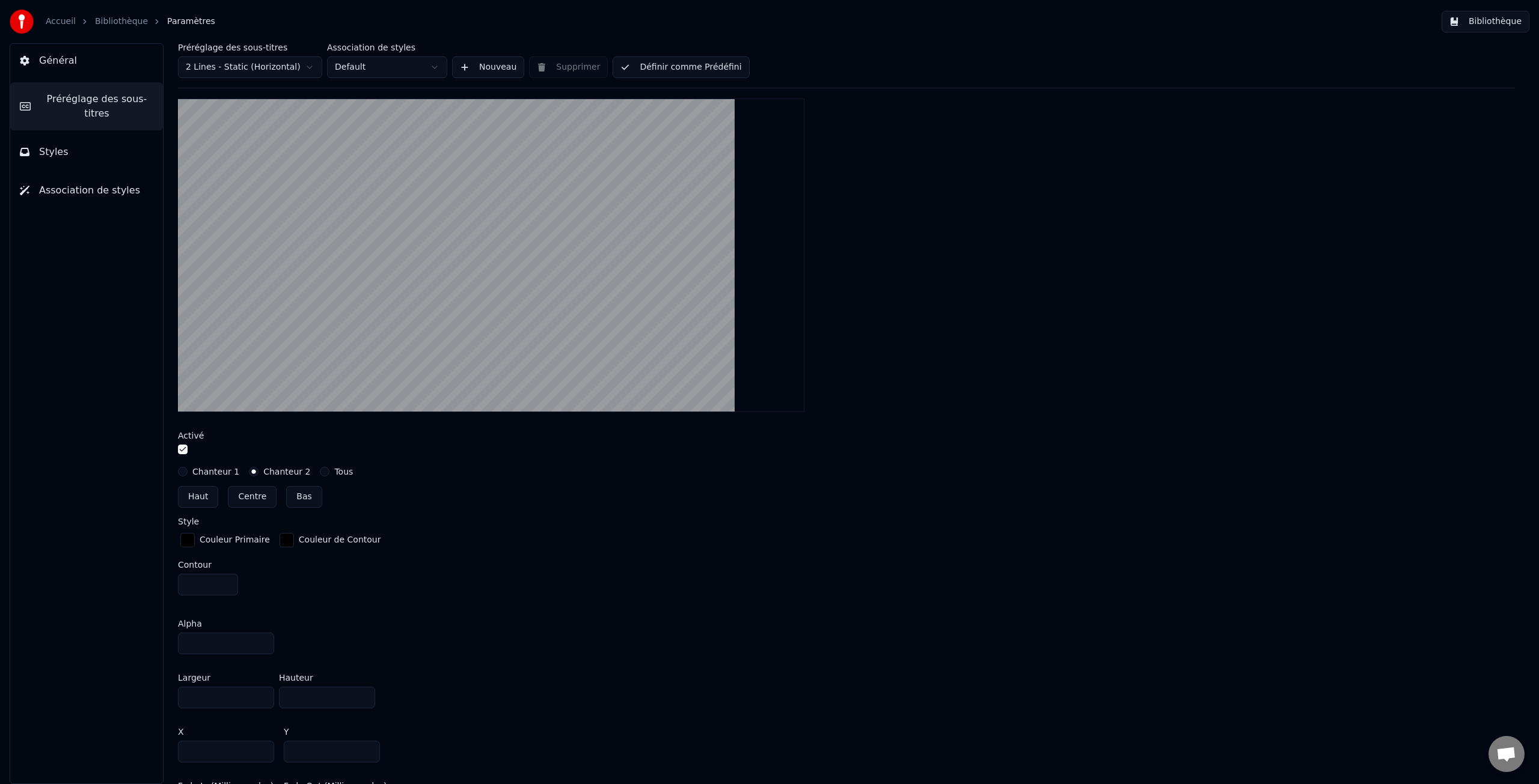
click at [215, 470] on label "Chanteur 1" at bounding box center [216, 472] width 47 height 8
click at [187, 470] on button "Chanteur 1" at bounding box center [182, 471] width 9 height 9
click at [269, 470] on label "Chanteur 2" at bounding box center [287, 472] width 47 height 8
click at [259, 470] on button "Chanteur 2" at bounding box center [253, 471] width 9 height 9
click at [191, 538] on div "button" at bounding box center [187, 540] width 14 height 14
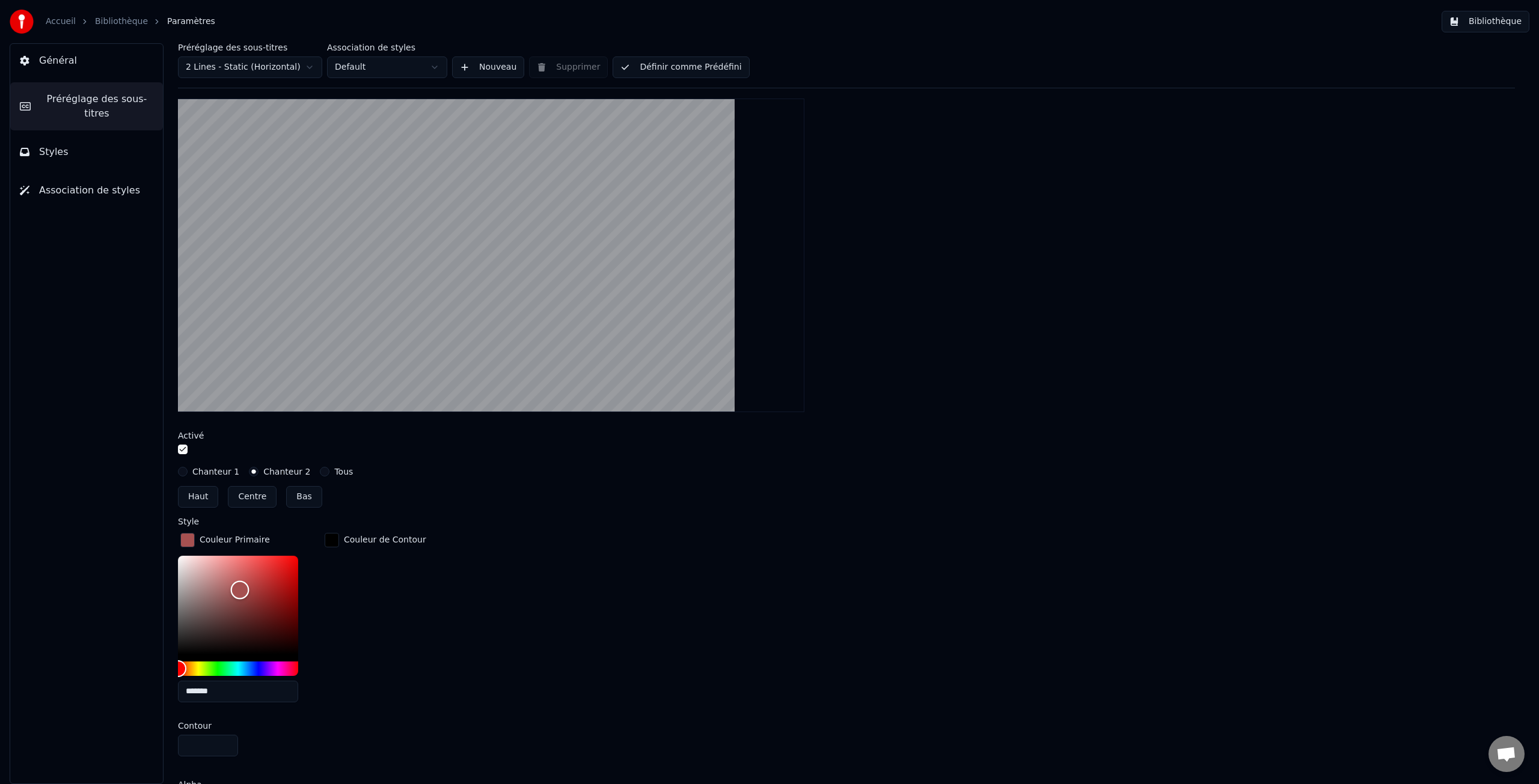
drag, startPoint x: 237, startPoint y: 600, endPoint x: 239, endPoint y: 589, distance: 11.2
click at [239, 589] on div "Color" at bounding box center [238, 604] width 121 height 99
type input "*******"
drag, startPoint x: 245, startPoint y: 669, endPoint x: 255, endPoint y: 669, distance: 10.0
click at [255, 669] on div "Hue" at bounding box center [238, 669] width 121 height 14
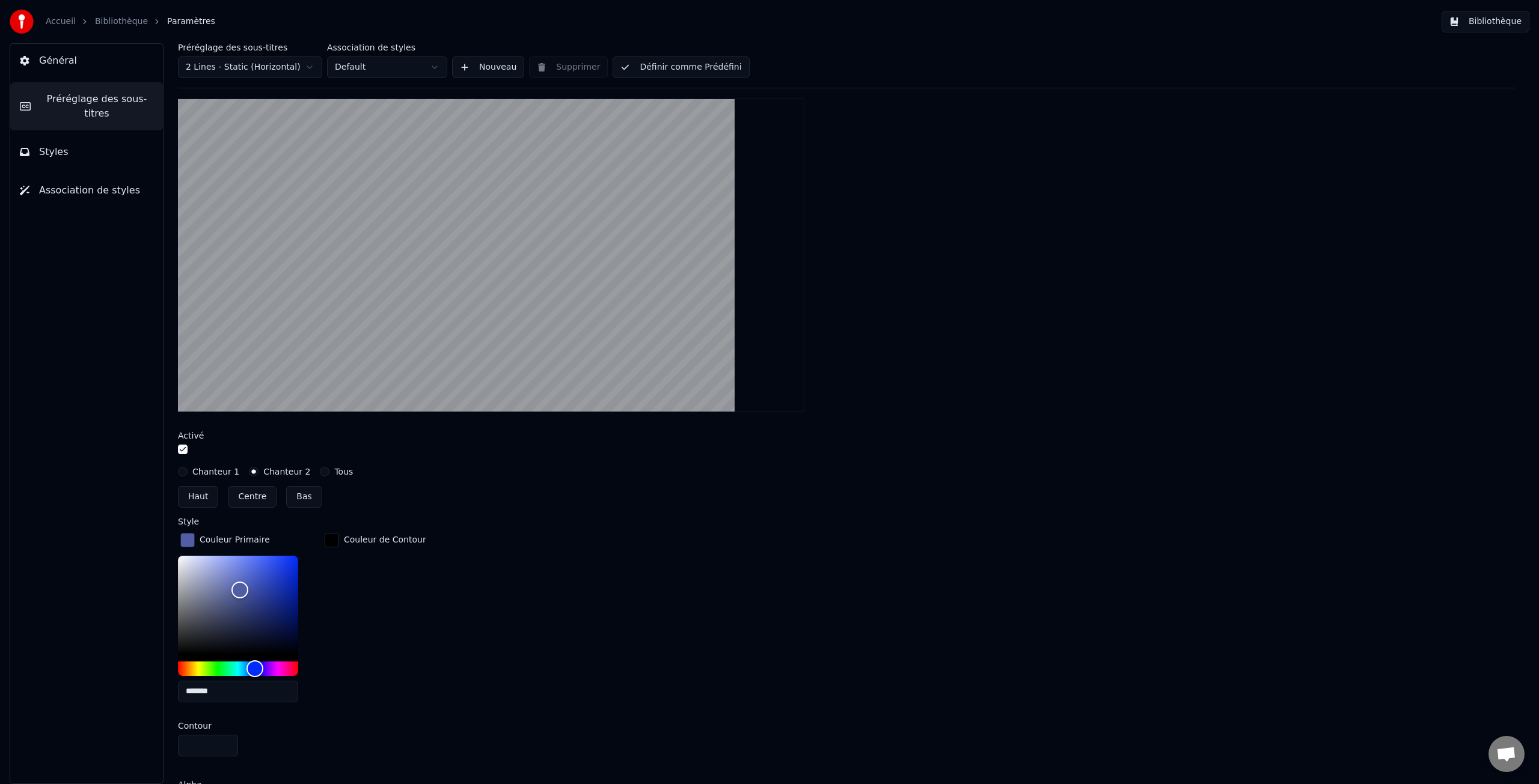
click at [332, 537] on div "button" at bounding box center [331, 540] width 14 height 14
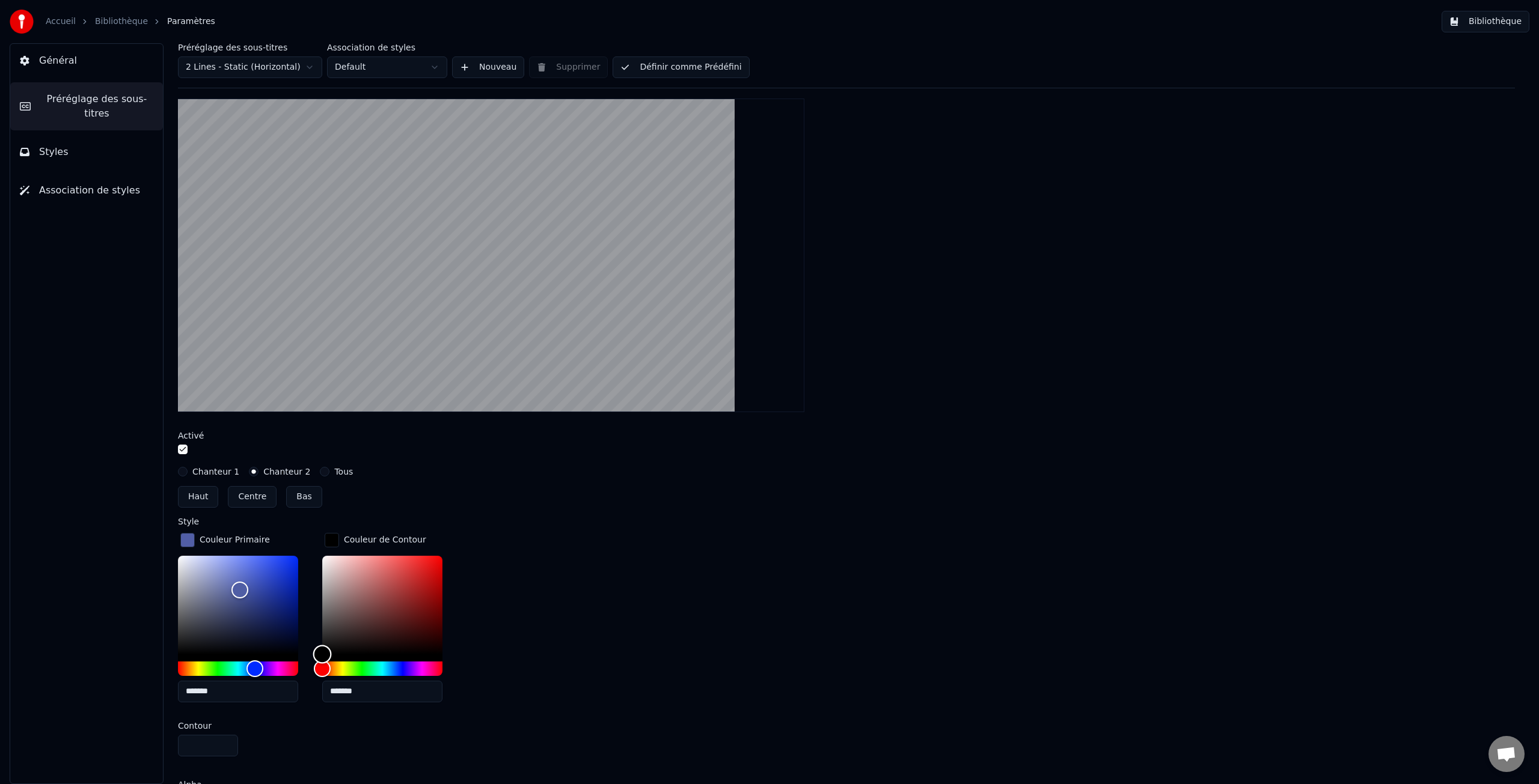
click at [420, 591] on div "Color" at bounding box center [382, 604] width 121 height 99
type input "*******"
click at [361, 666] on div "Hue" at bounding box center [382, 669] width 121 height 14
click at [208, 744] on input "*" at bounding box center [207, 746] width 60 height 22
click at [227, 744] on input "*" at bounding box center [207, 746] width 60 height 22
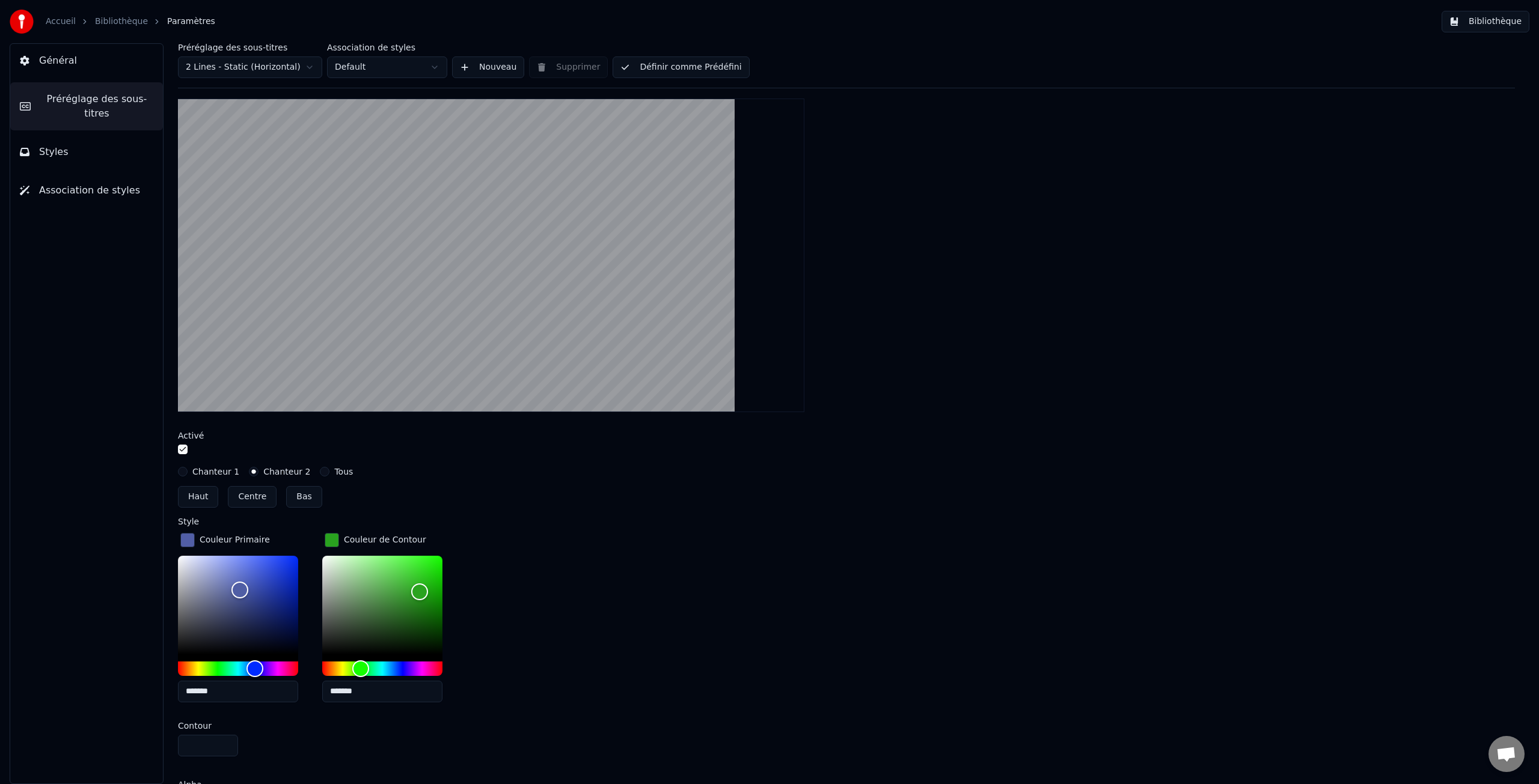
click at [227, 744] on input "*" at bounding box center [207, 746] width 60 height 22
click at [227, 744] on input "**" at bounding box center [207, 746] width 60 height 22
click at [330, 542] on div "button" at bounding box center [331, 540] width 14 height 14
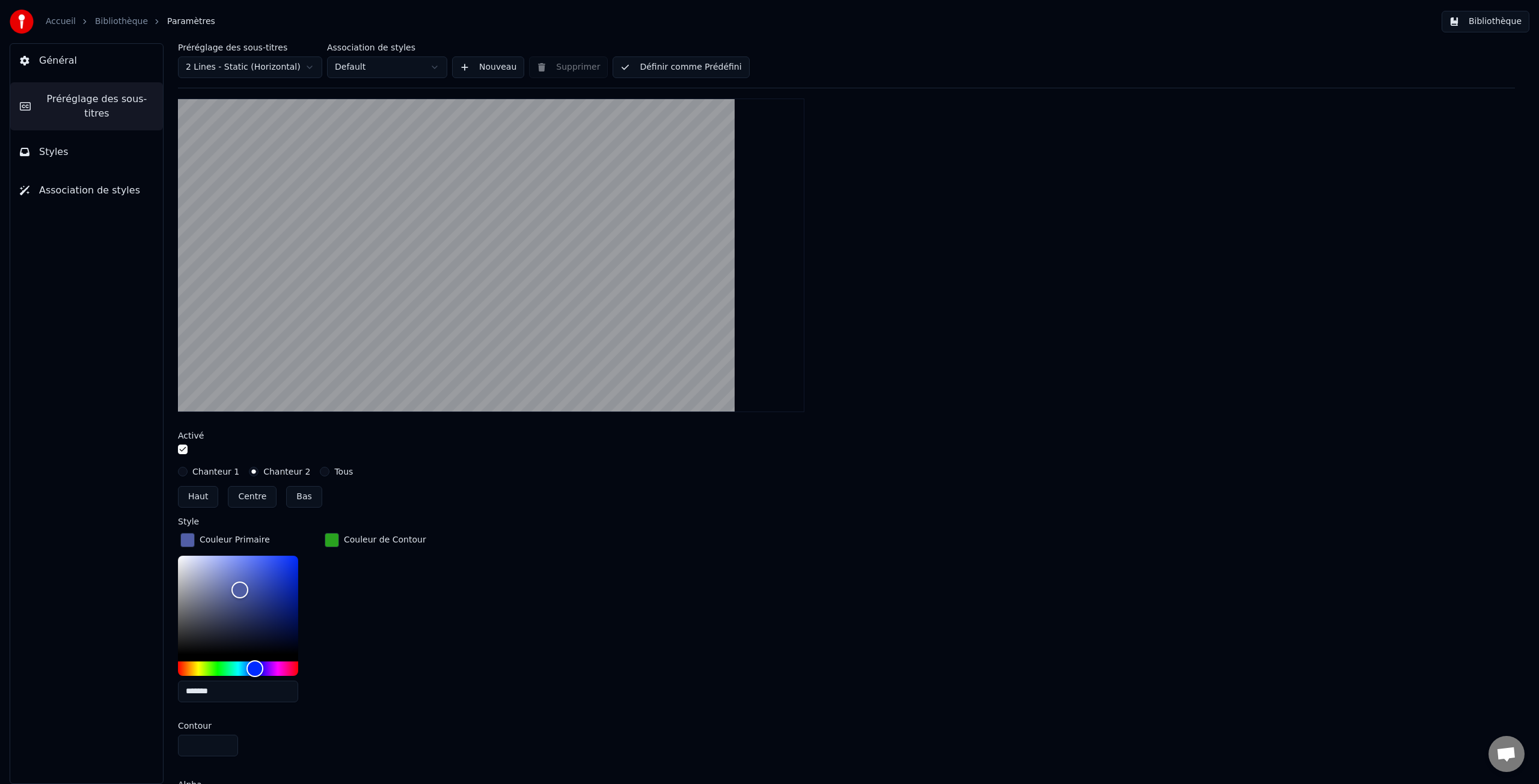
click at [331, 539] on div "button" at bounding box center [331, 540] width 14 height 14
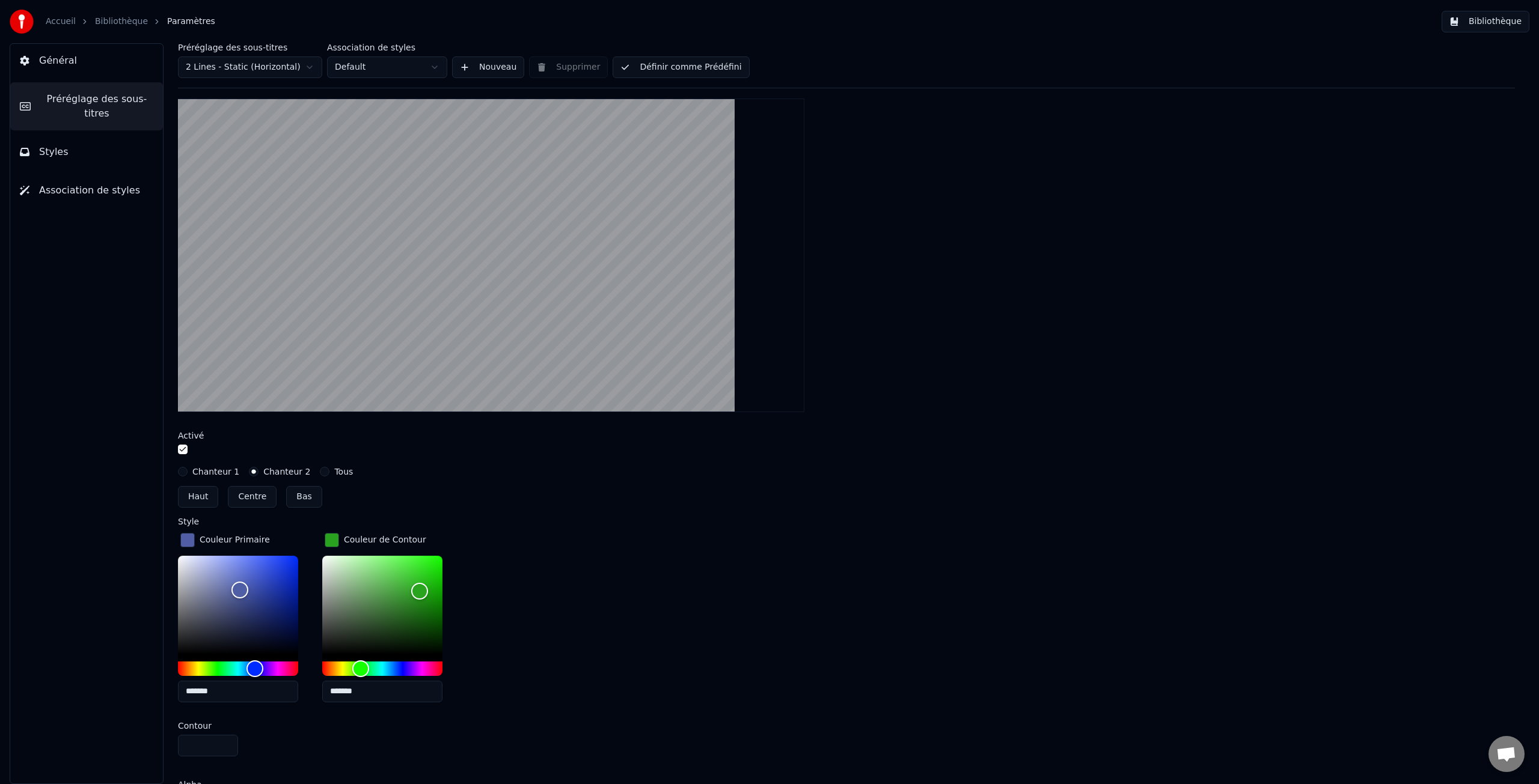
click at [331, 539] on div "button" at bounding box center [331, 540] width 14 height 14
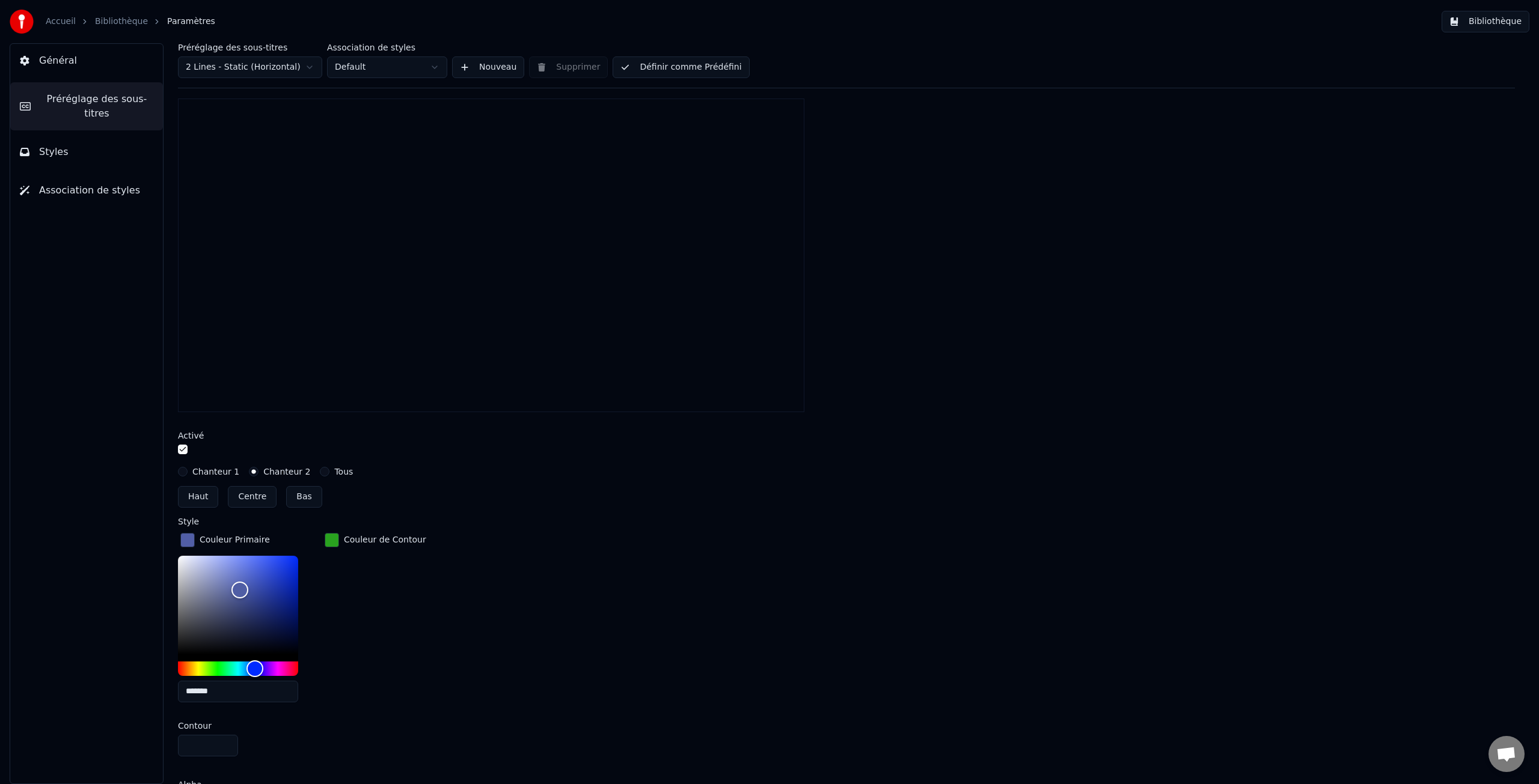
click at [225, 749] on input "***" at bounding box center [207, 746] width 60 height 22
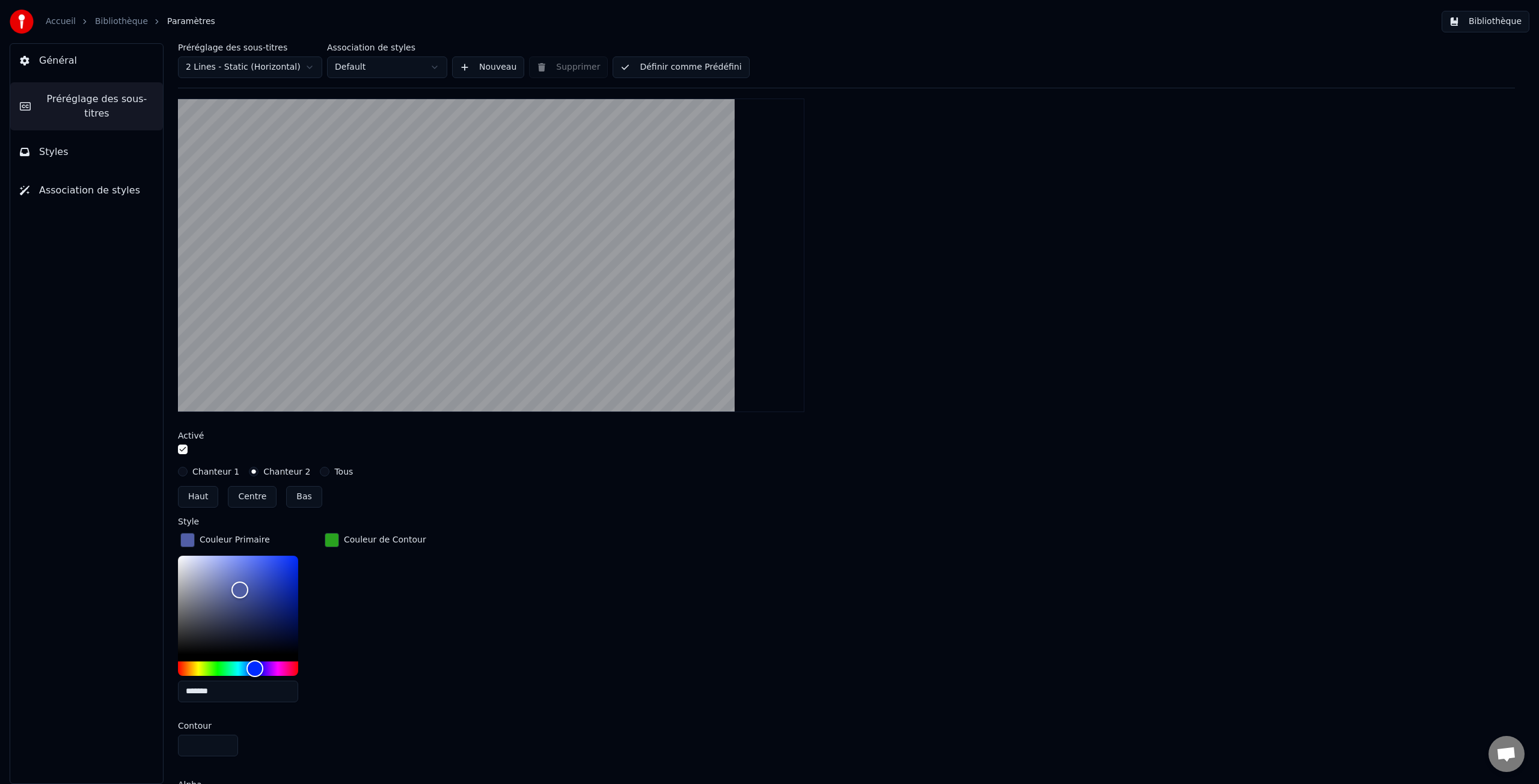
click at [225, 743] on input "**" at bounding box center [207, 746] width 60 height 22
type input "*"
click at [225, 743] on input "*" at bounding box center [207, 746] width 60 height 22
click at [207, 470] on label "Chanteur 1" at bounding box center [216, 472] width 47 height 8
click at [187, 470] on button "Chanteur 1" at bounding box center [182, 471] width 9 height 9
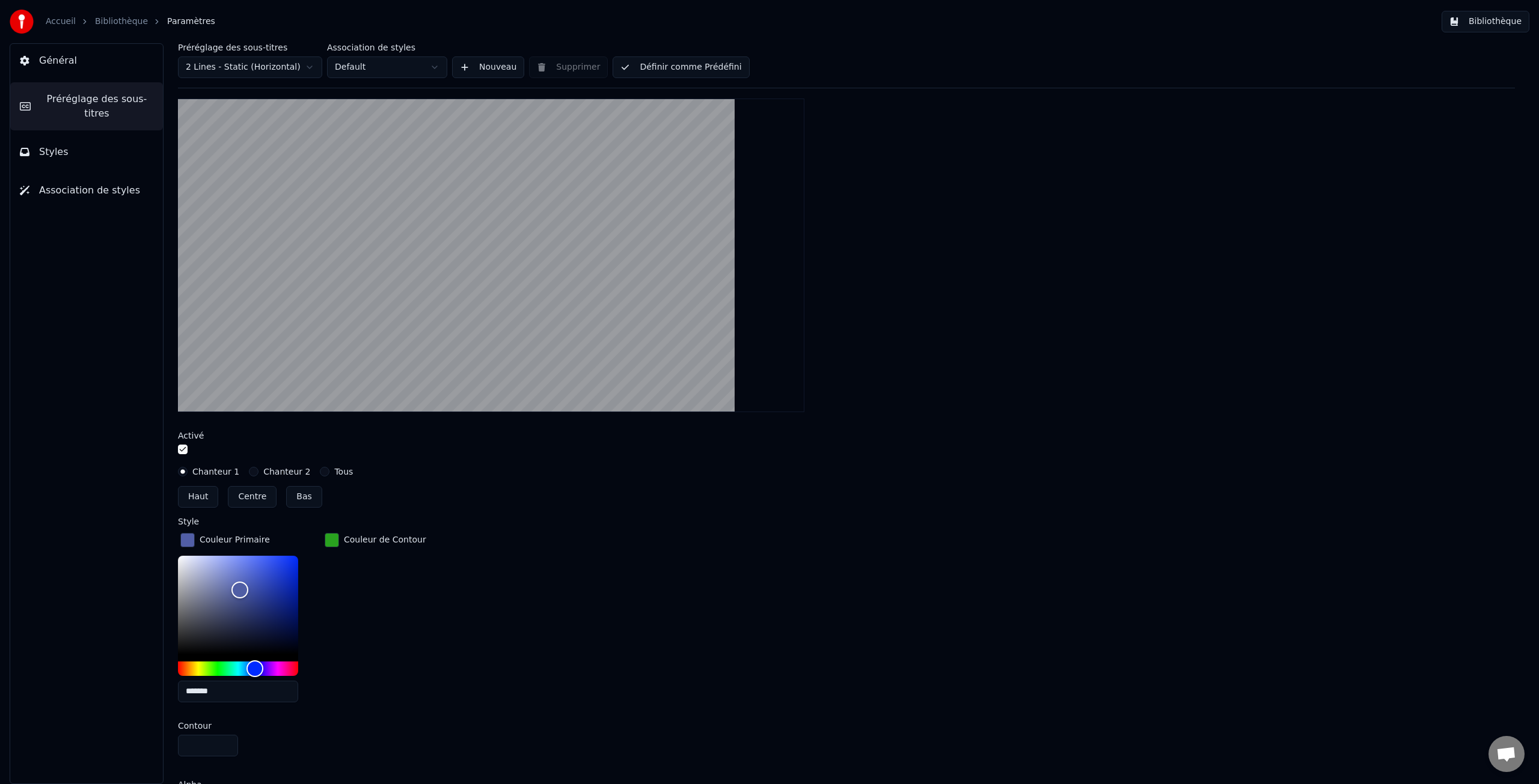
click at [288, 475] on label "Chanteur 2" at bounding box center [287, 472] width 47 height 8
click at [259, 475] on button "Chanteur 2" at bounding box center [253, 471] width 9 height 9
click at [210, 470] on label "Chanteur 1" at bounding box center [216, 472] width 47 height 8
click at [187, 470] on button "Chanteur 1" at bounding box center [182, 471] width 9 height 9
click at [276, 472] on label "Chanteur 2" at bounding box center [287, 472] width 47 height 8
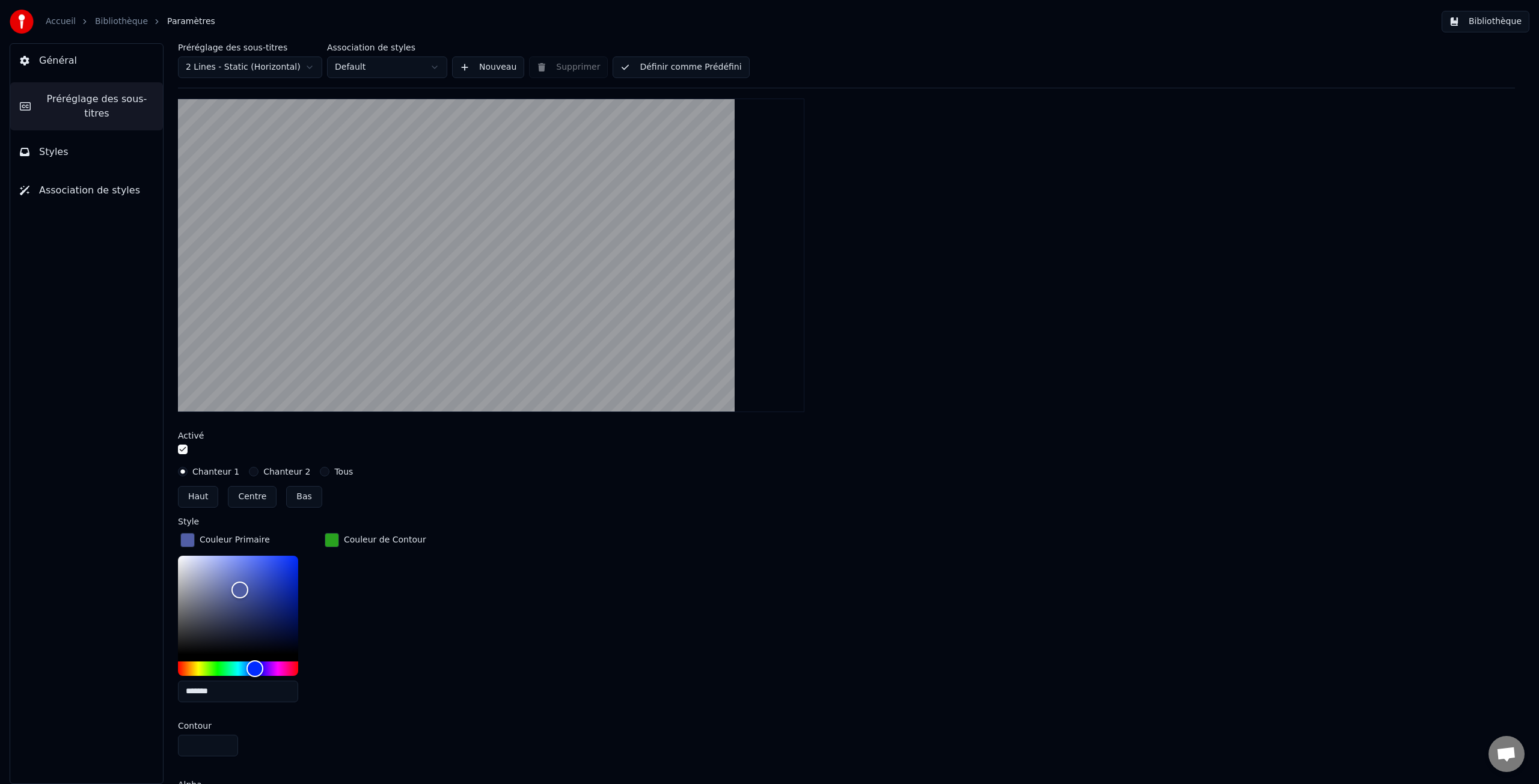
click at [259, 472] on button "Chanteur 2" at bounding box center [253, 471] width 9 height 9
type input "*******"
drag, startPoint x: 239, startPoint y: 669, endPoint x: 227, endPoint y: 644, distance: 27.7
click at [220, 667] on div "Hue" at bounding box center [218, 669] width 19 height 19
click at [217, 473] on label "Chanteur 1" at bounding box center [216, 472] width 47 height 8
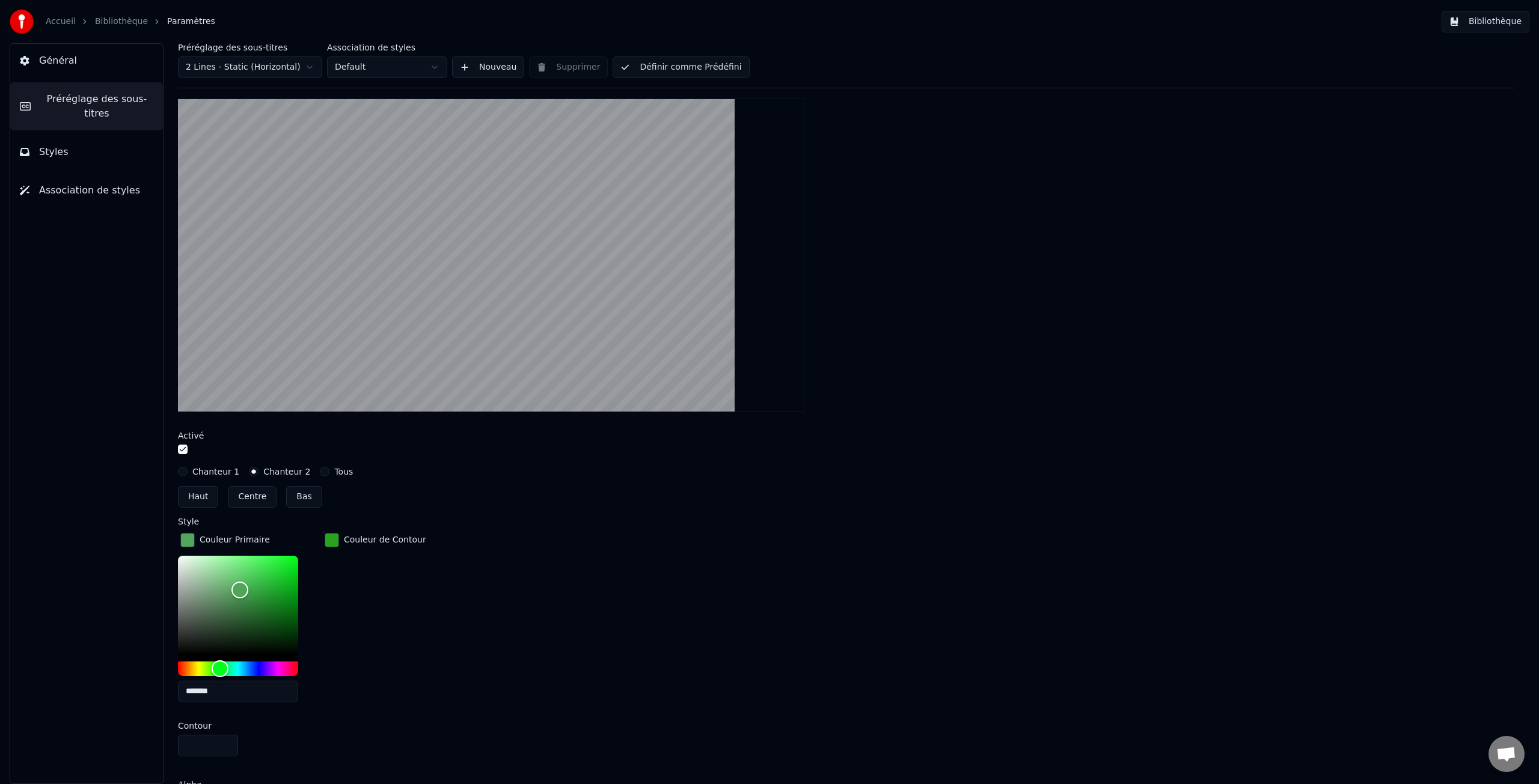
click at [187, 473] on button "Chanteur 1" at bounding box center [182, 471] width 9 height 9
click at [282, 471] on label "Chanteur 2" at bounding box center [287, 472] width 47 height 8
click at [259, 471] on button "Chanteur 2" at bounding box center [253, 471] width 9 height 9
click at [246, 497] on button "Centre" at bounding box center [252, 497] width 49 height 22
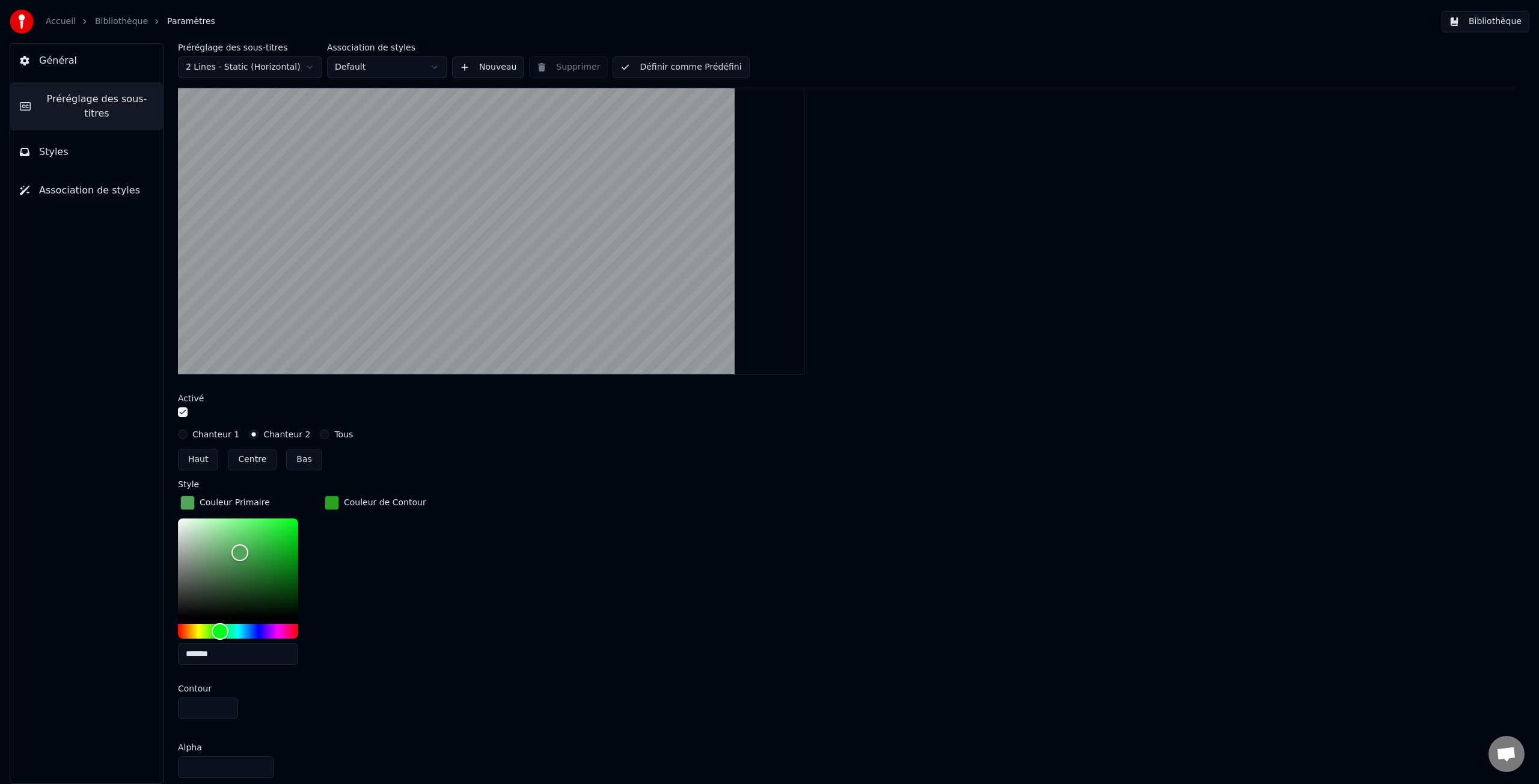
scroll to position [330, 0]
click at [183, 414] on button "button" at bounding box center [182, 414] width 9 height 9
click at [118, 20] on link "Bibliothèque" at bounding box center [121, 22] width 53 height 12
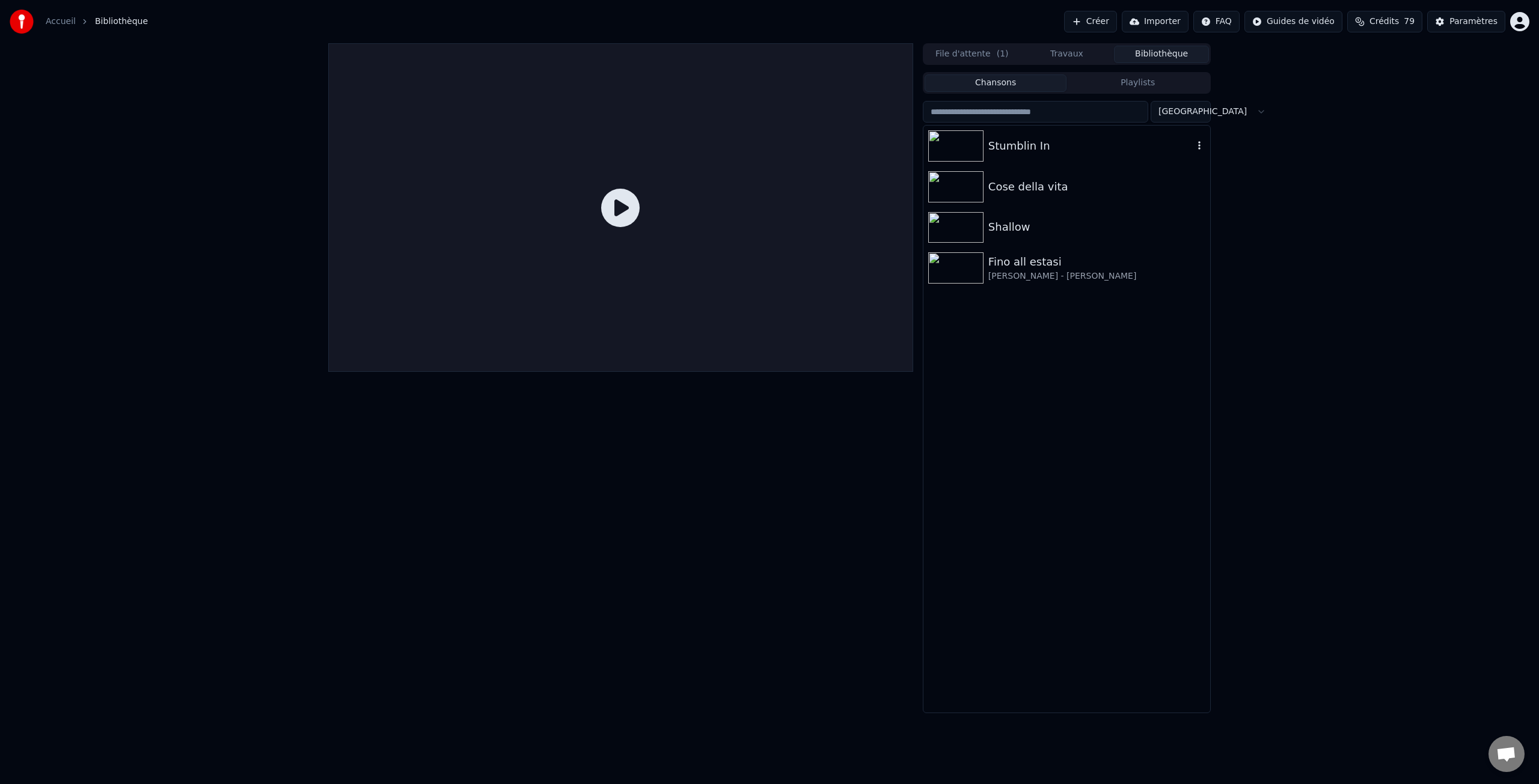
click at [1022, 149] on div "Stumblin In" at bounding box center [1090, 146] width 205 height 17
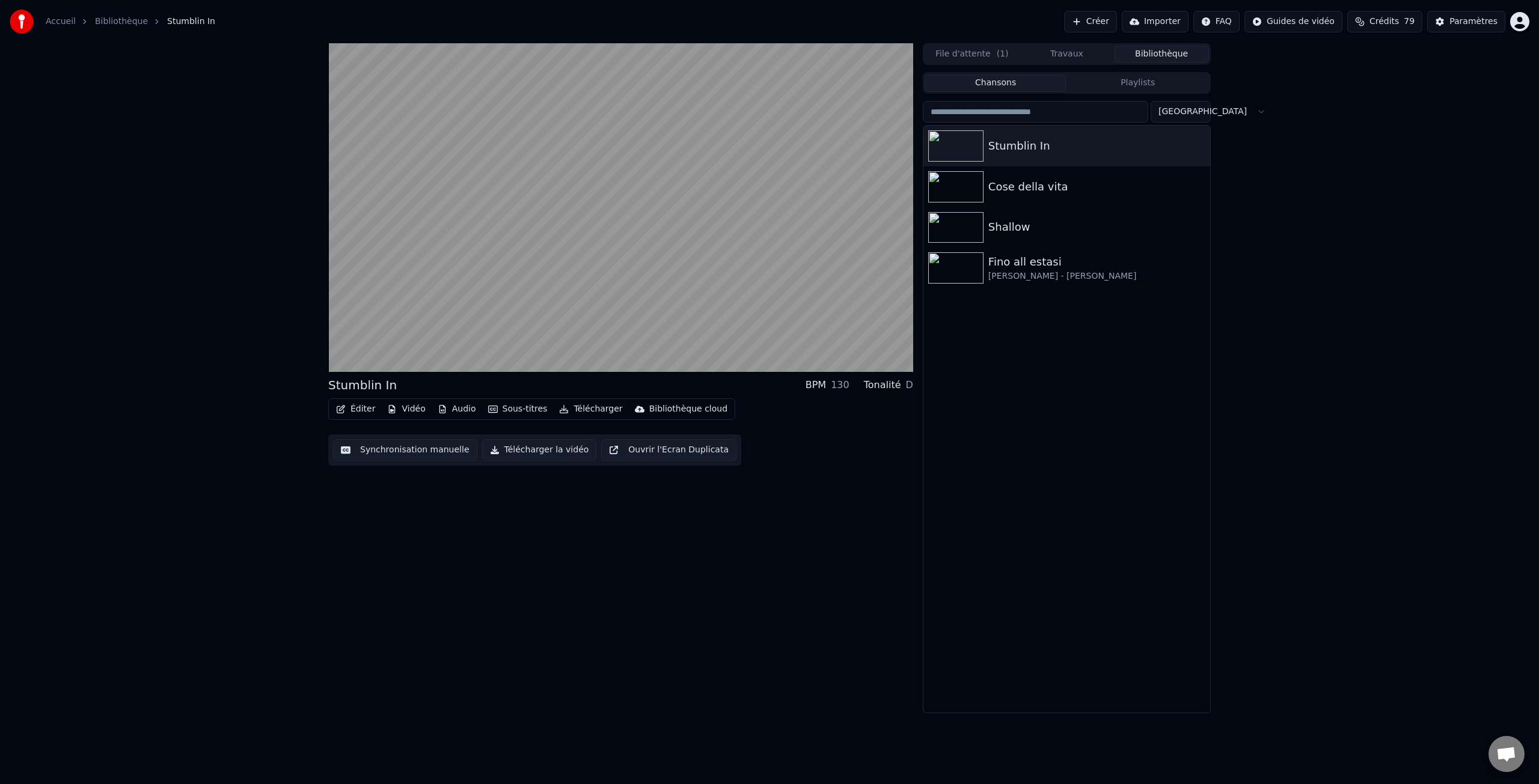
click at [359, 409] on button "Éditer" at bounding box center [356, 410] width 49 height 17
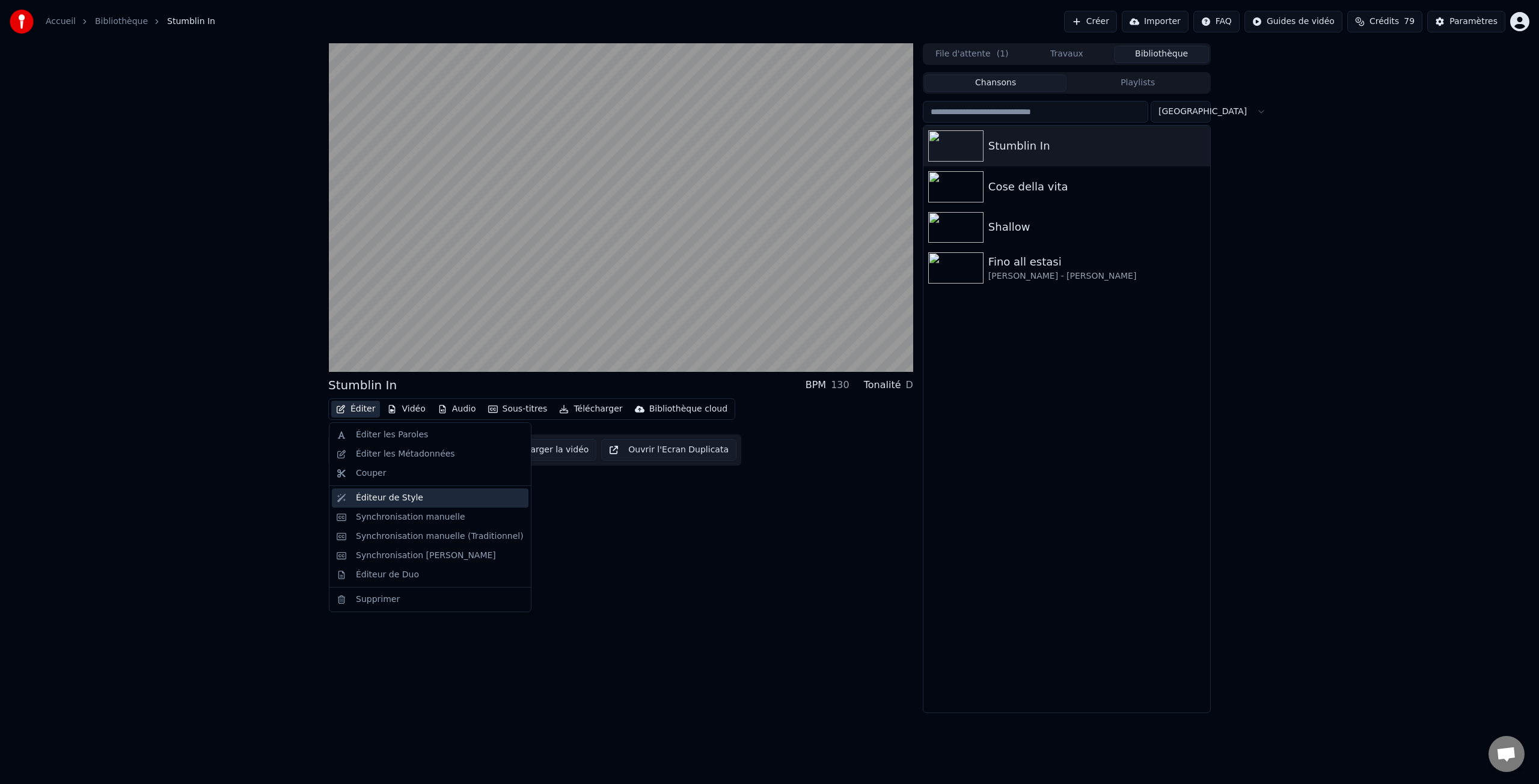
click at [396, 502] on div "Éditeur de Style" at bounding box center [390, 498] width 67 height 12
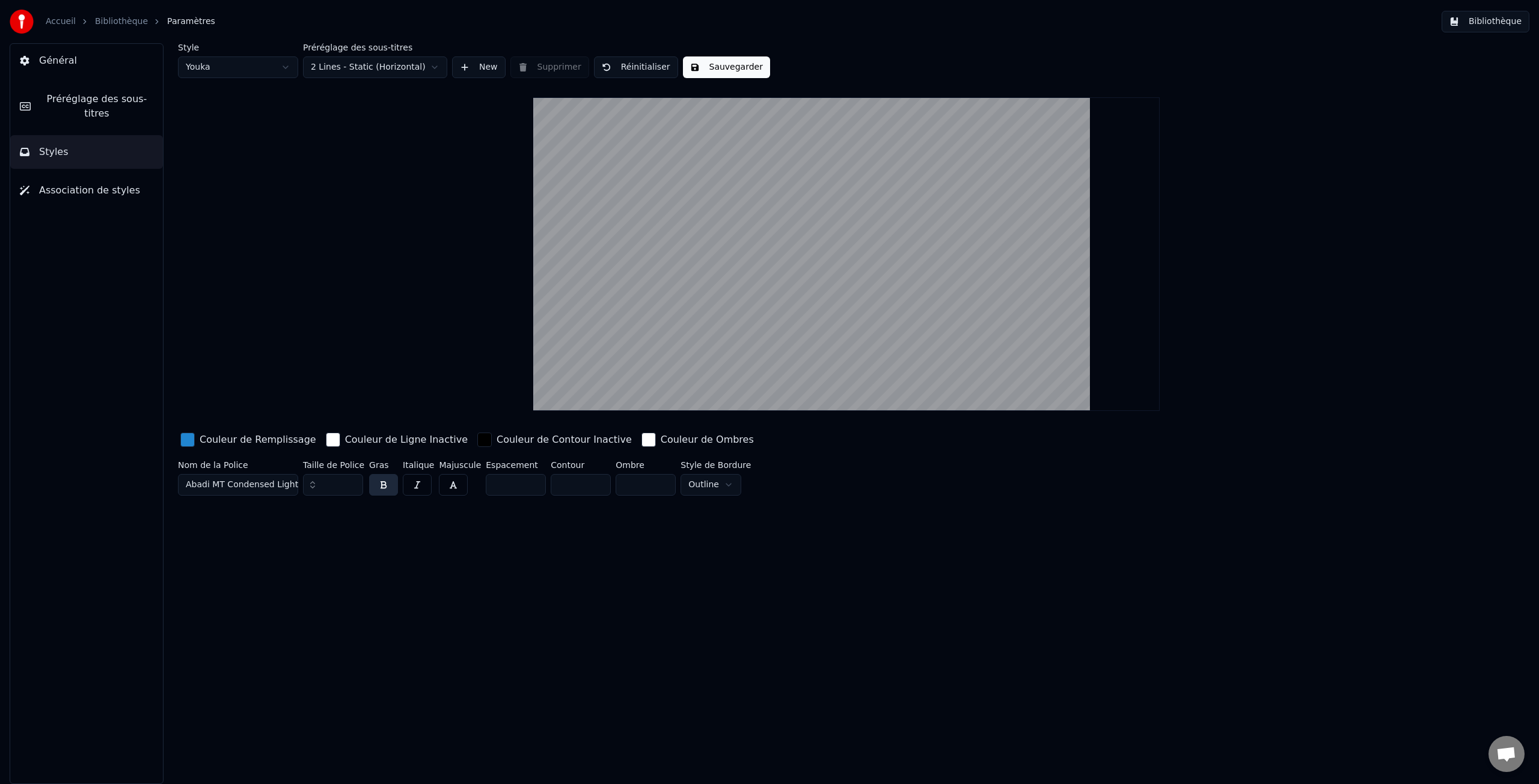
click at [86, 108] on span "Préréglage des sous-titres" at bounding box center [97, 106] width 113 height 29
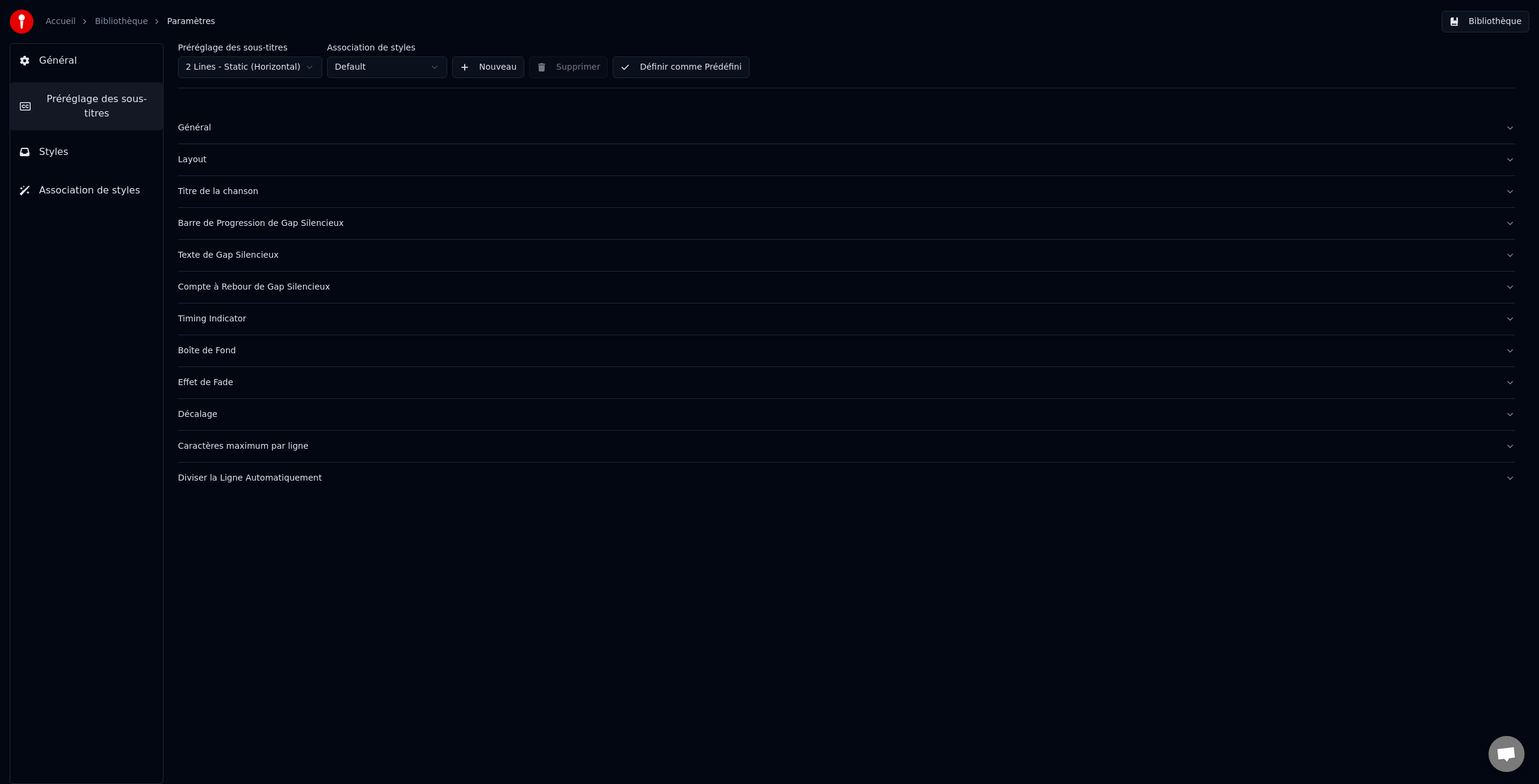
click at [200, 126] on div "Général" at bounding box center [837, 128] width 1318 height 12
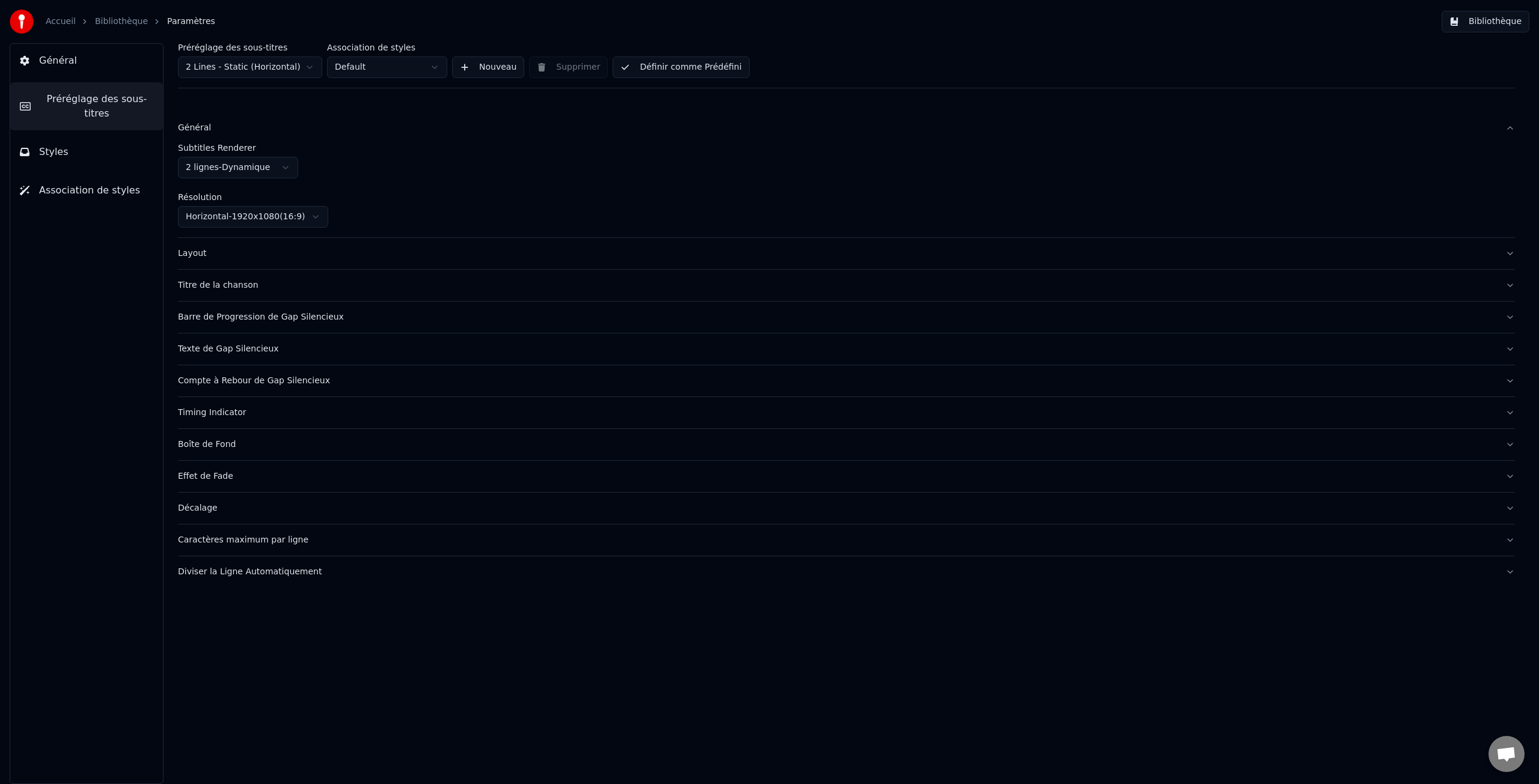
click at [235, 165] on html "Accueil Bibliothèque Paramètres Bibliothèque Général Préréglage des sous-titres…" at bounding box center [769, 392] width 1539 height 784
click at [62, 57] on span "Général" at bounding box center [57, 60] width 38 height 14
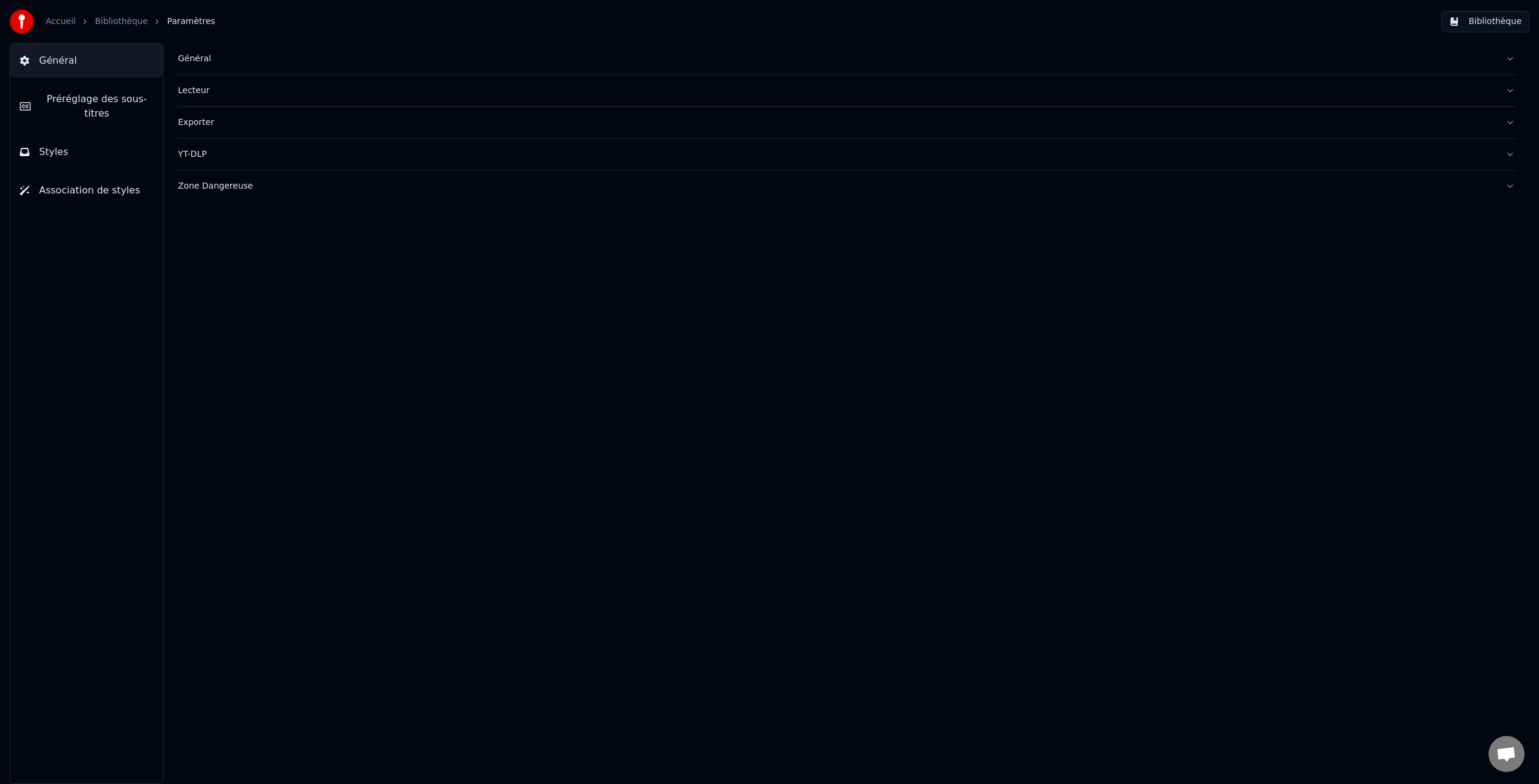
click at [121, 17] on link "Bibliothèque" at bounding box center [121, 22] width 53 height 12
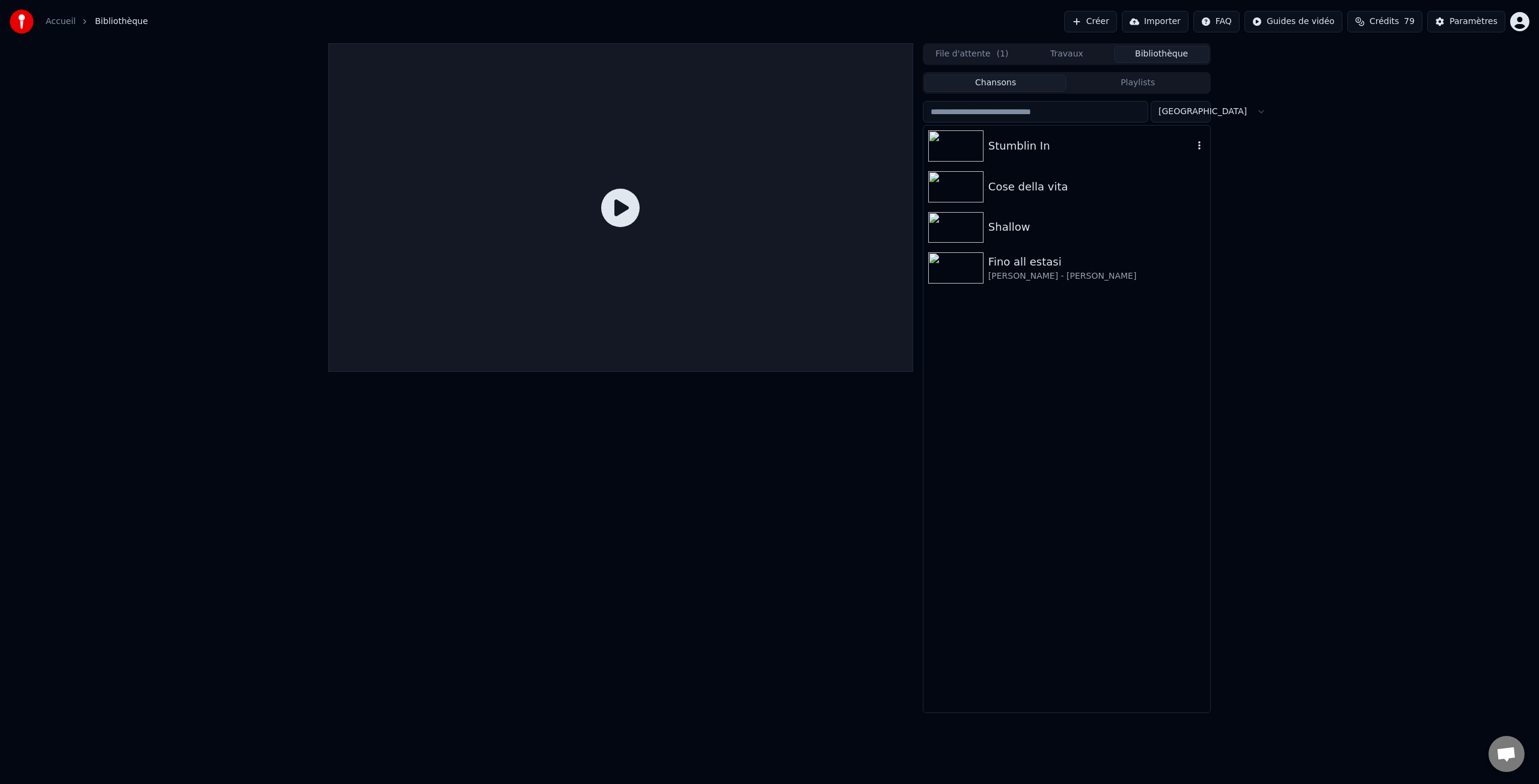
click at [954, 151] on img at bounding box center [956, 146] width 56 height 31
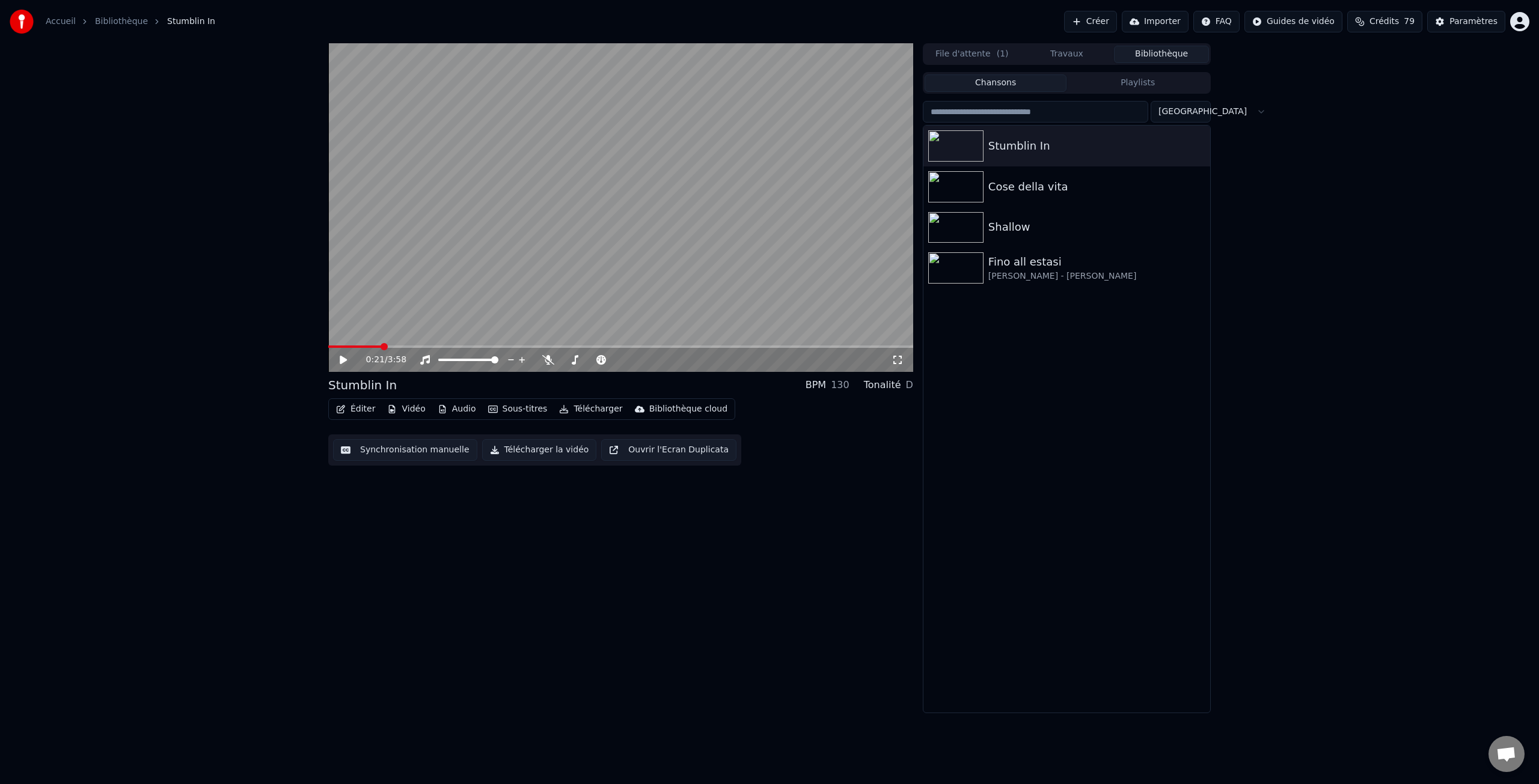
click at [367, 411] on button "Éditer" at bounding box center [356, 410] width 49 height 17
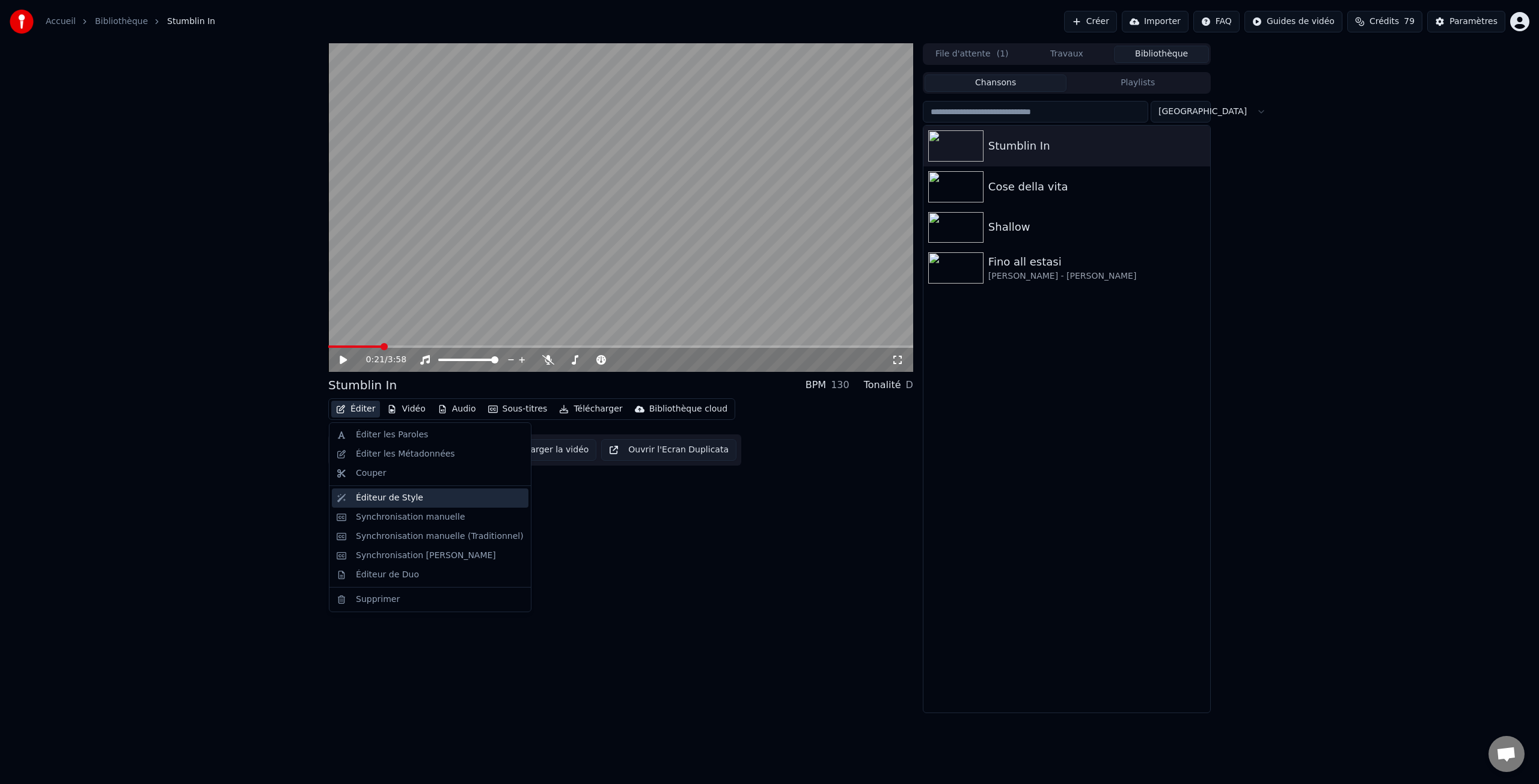
click at [396, 499] on div "Éditeur de Style" at bounding box center [390, 498] width 67 height 12
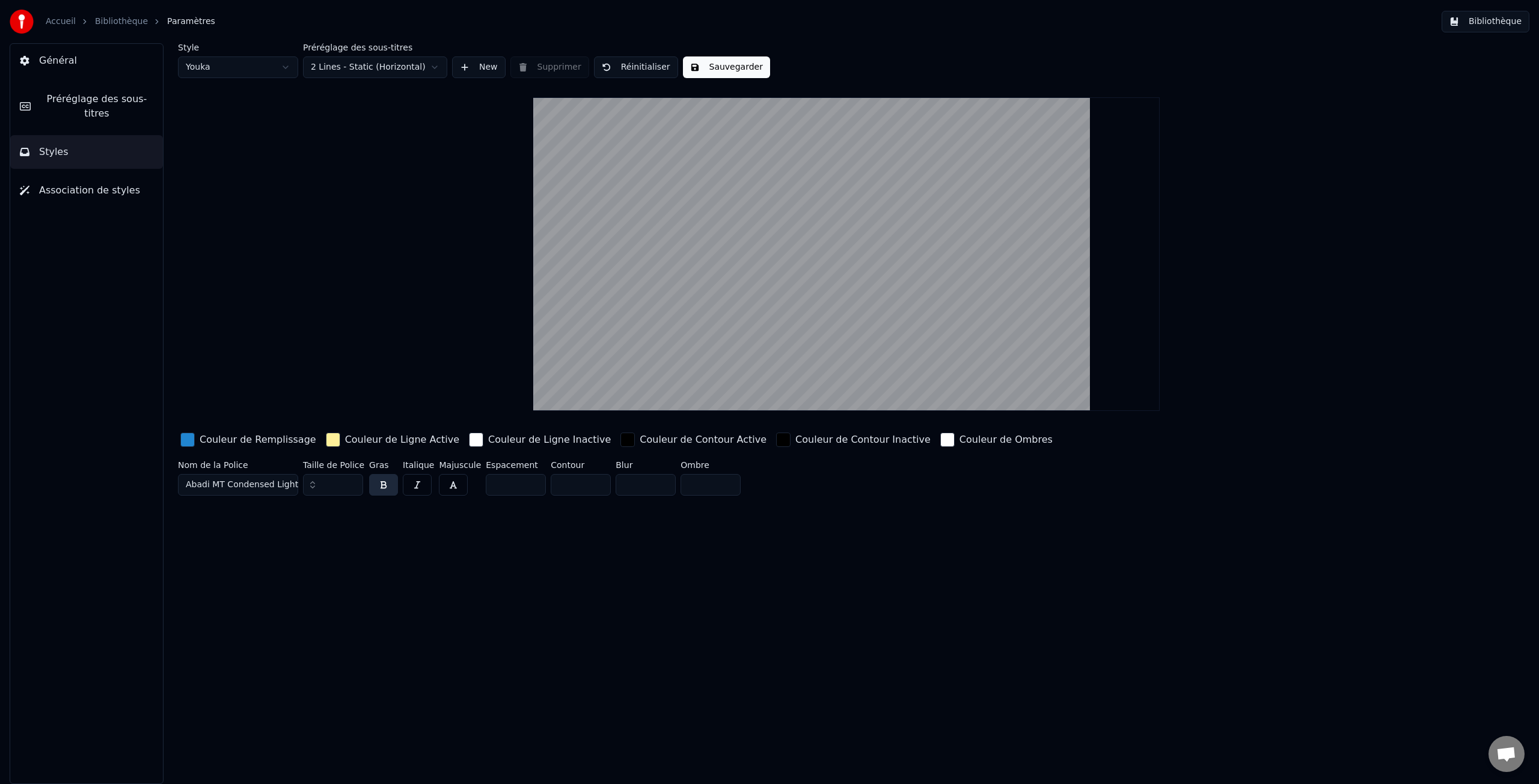
click at [127, 105] on span "Préréglage des sous-titres" at bounding box center [97, 106] width 113 height 29
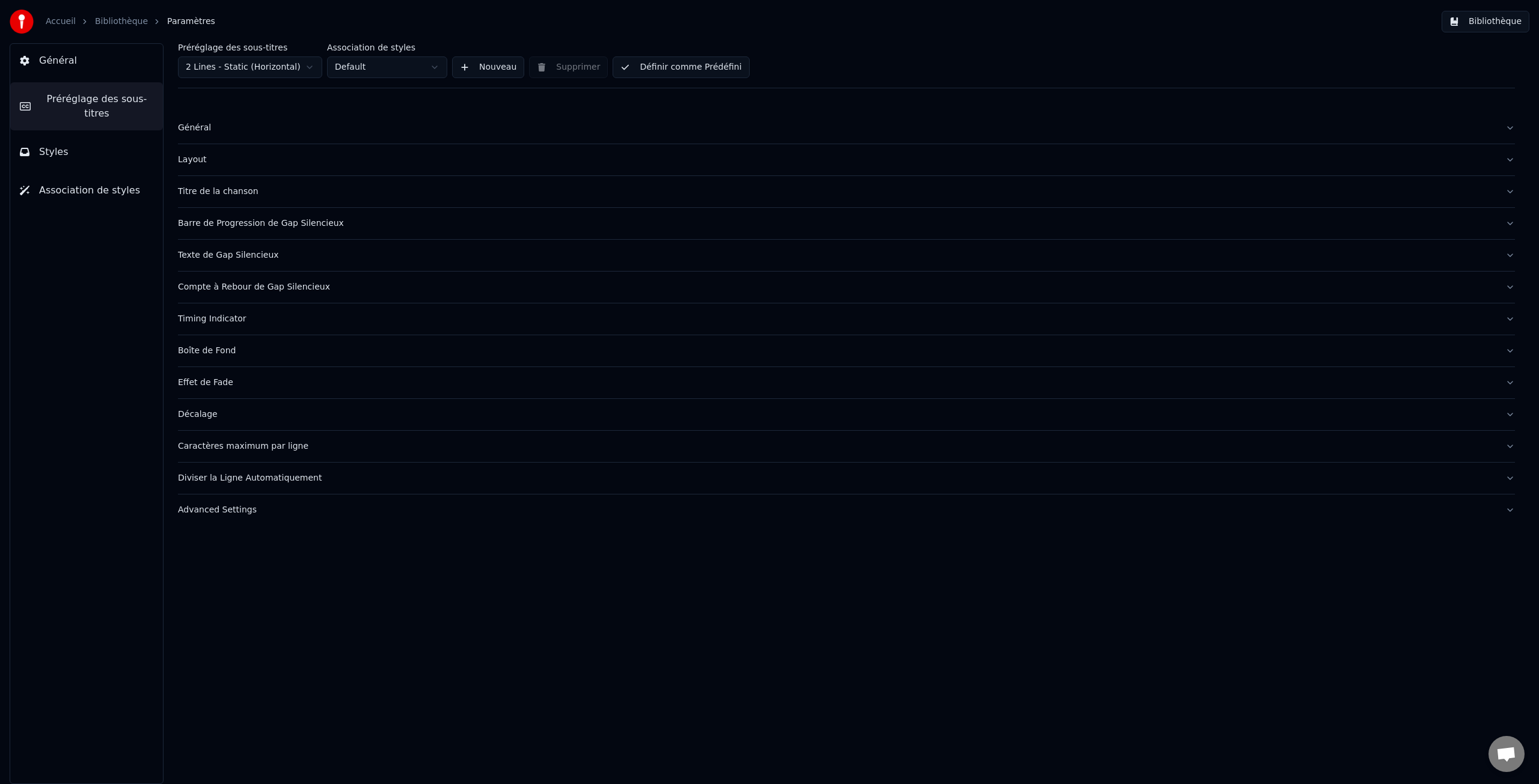
click at [202, 126] on div "Général" at bounding box center [837, 128] width 1318 height 12
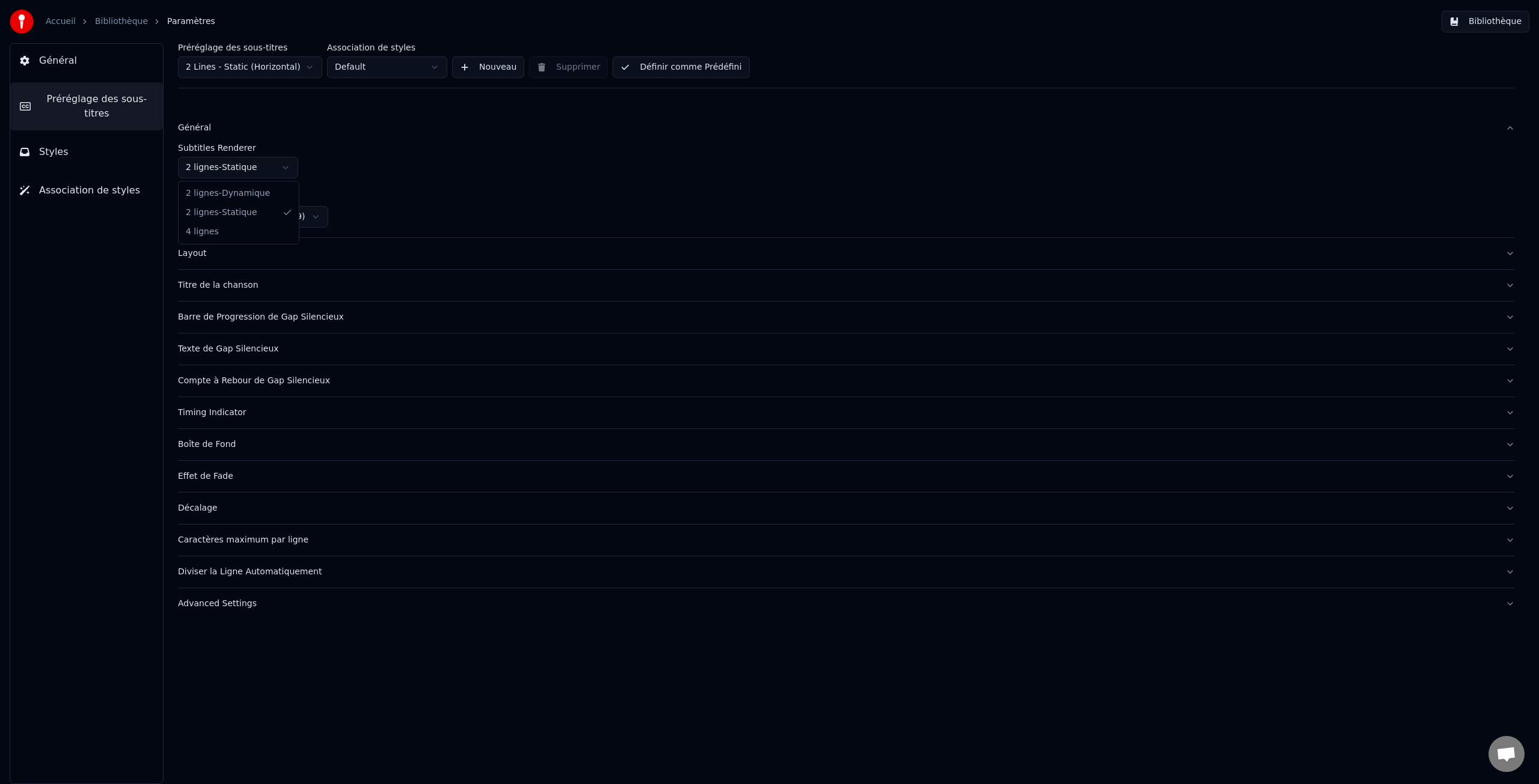
click at [243, 169] on html "Accueil Bibliothèque Paramètres Bibliothèque Général Préréglage des sous-titres…" at bounding box center [769, 392] width 1539 height 784
click at [190, 253] on div "Layout" at bounding box center [837, 254] width 1318 height 12
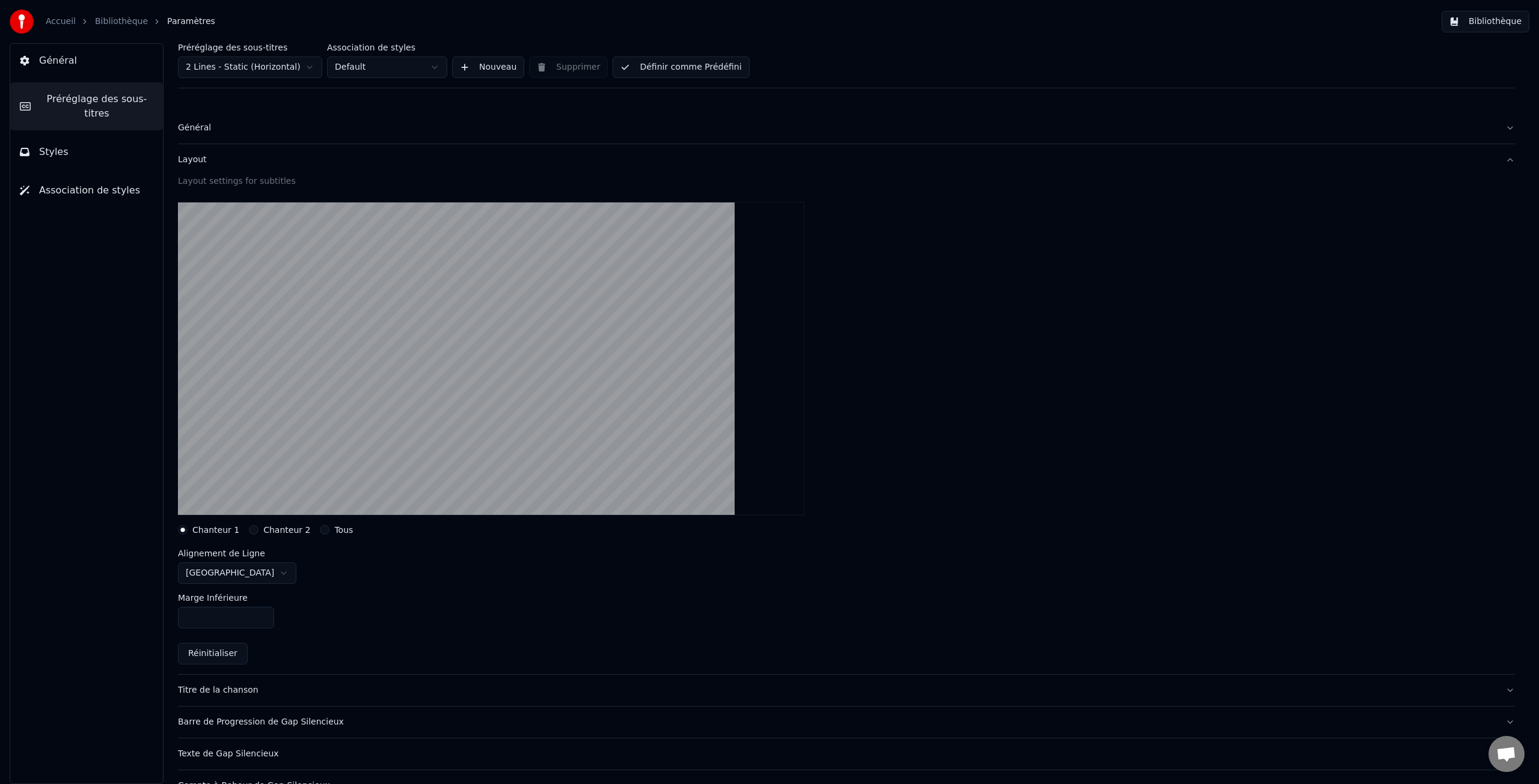
click at [283, 531] on label "Chanteur 2" at bounding box center [287, 530] width 47 height 8
click at [259, 531] on button "Chanteur 2" at bounding box center [253, 529] width 9 height 9
click at [220, 529] on label "Chanteur 1" at bounding box center [216, 530] width 47 height 8
click at [187, 529] on button "Chanteur 1" at bounding box center [182, 529] width 9 height 9
click at [227, 573] on html "Accueil Bibliothèque Paramètres Bibliothèque Général Préréglage des sous-titres…" at bounding box center [769, 392] width 1539 height 784
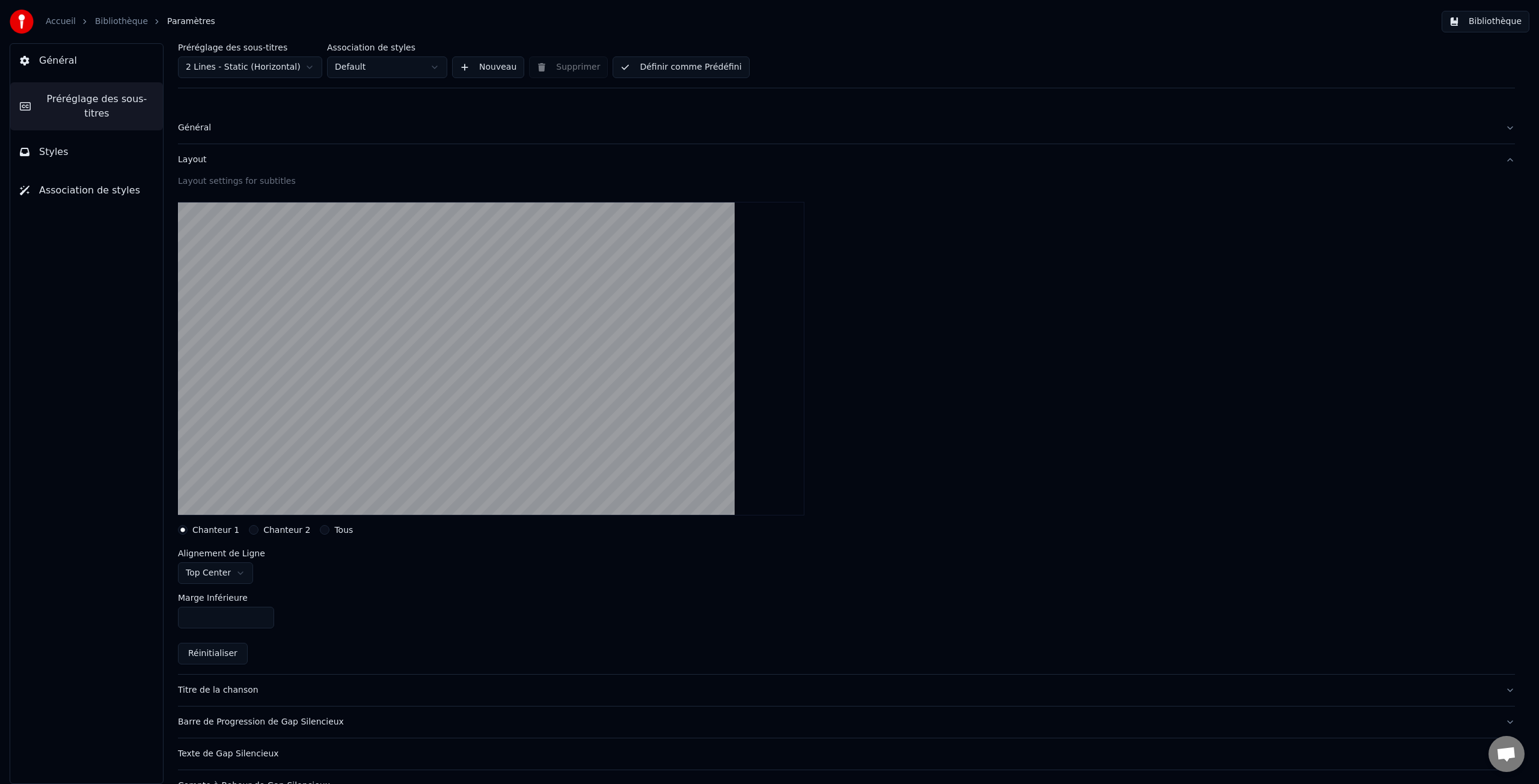
click at [283, 533] on label "Chanteur 2" at bounding box center [287, 530] width 47 height 8
click at [259, 533] on button "Chanteur 2" at bounding box center [253, 529] width 9 height 9
click at [221, 530] on label "Chanteur 1" at bounding box center [216, 530] width 47 height 8
click at [187, 530] on button "Chanteur 1" at bounding box center [182, 529] width 9 height 9
click at [278, 528] on label "Chanteur 2" at bounding box center [287, 530] width 47 height 8
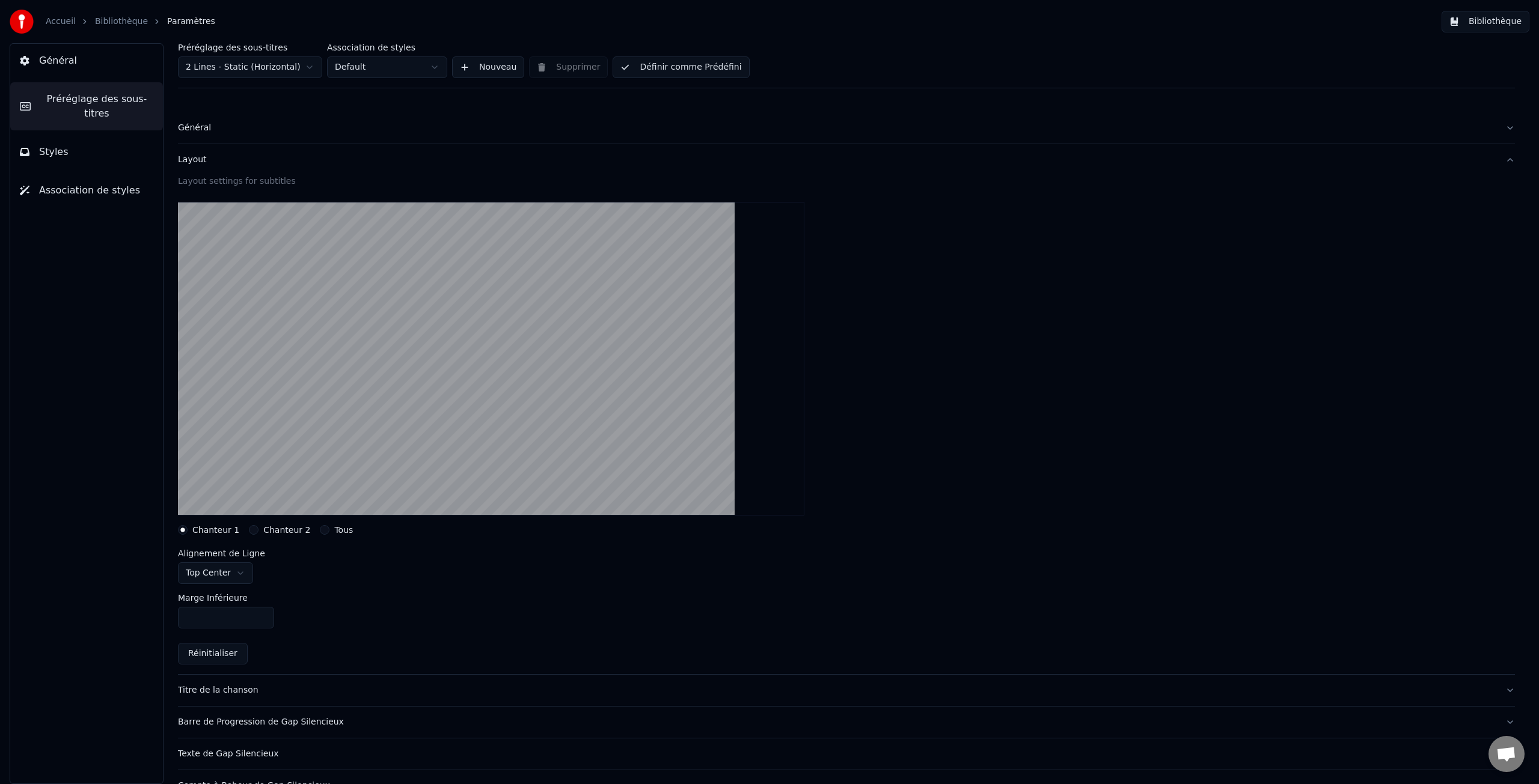
click at [259, 528] on button "Chanteur 2" at bounding box center [253, 529] width 9 height 9
click at [207, 572] on html "Accueil Bibliothèque Paramètres Bibliothèque Général Préréglage des sous-titres…" at bounding box center [769, 392] width 1539 height 784
click at [221, 531] on label "Chanteur 1" at bounding box center [216, 530] width 47 height 8
click at [187, 531] on button "Chanteur 1" at bounding box center [182, 529] width 9 height 9
click at [277, 531] on label "Chanteur 2" at bounding box center [287, 530] width 47 height 8
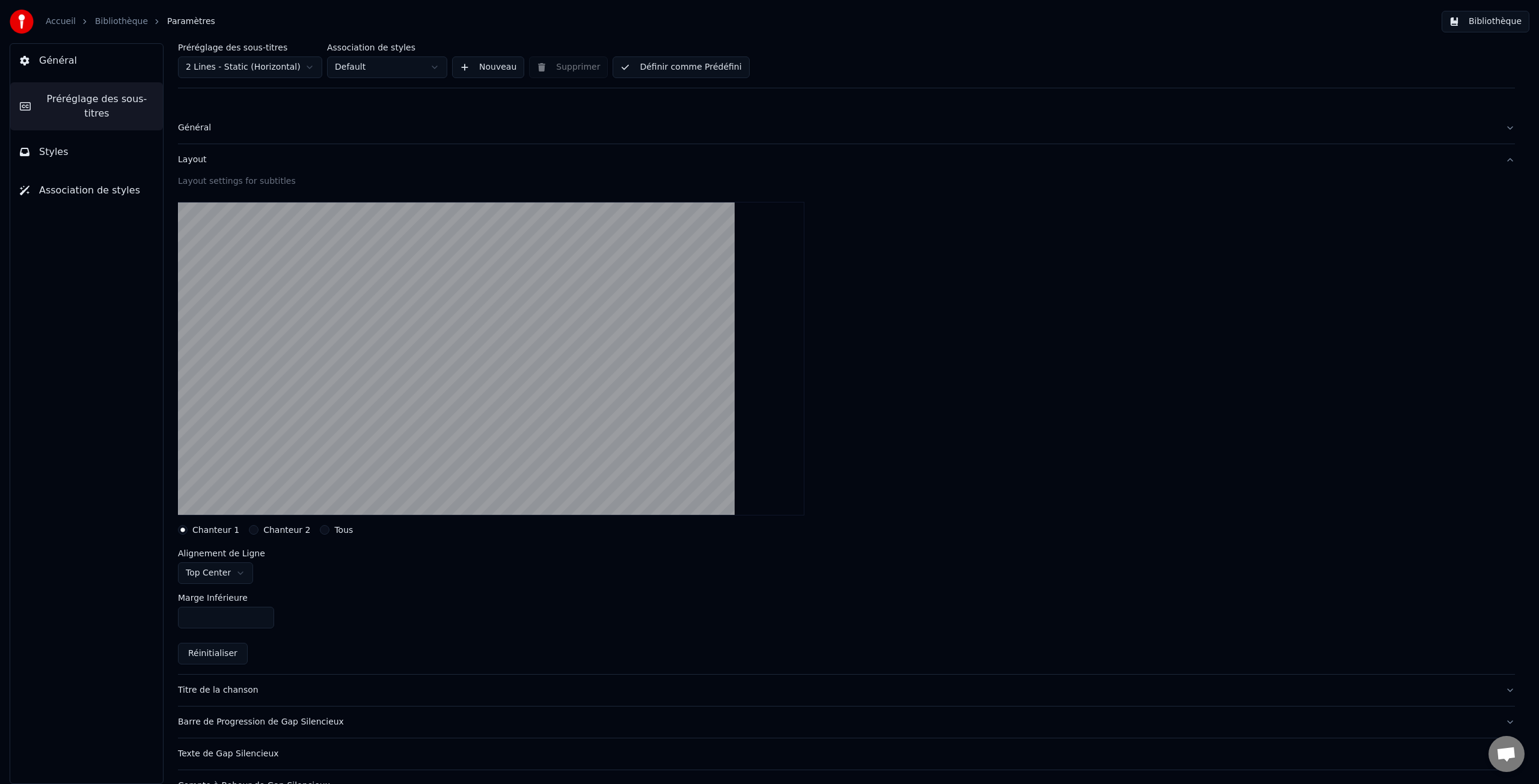
click at [259, 531] on button "Chanteur 2" at bounding box center [253, 529] width 9 height 9
click at [261, 621] on input "***" at bounding box center [226, 618] width 96 height 22
type input "***"
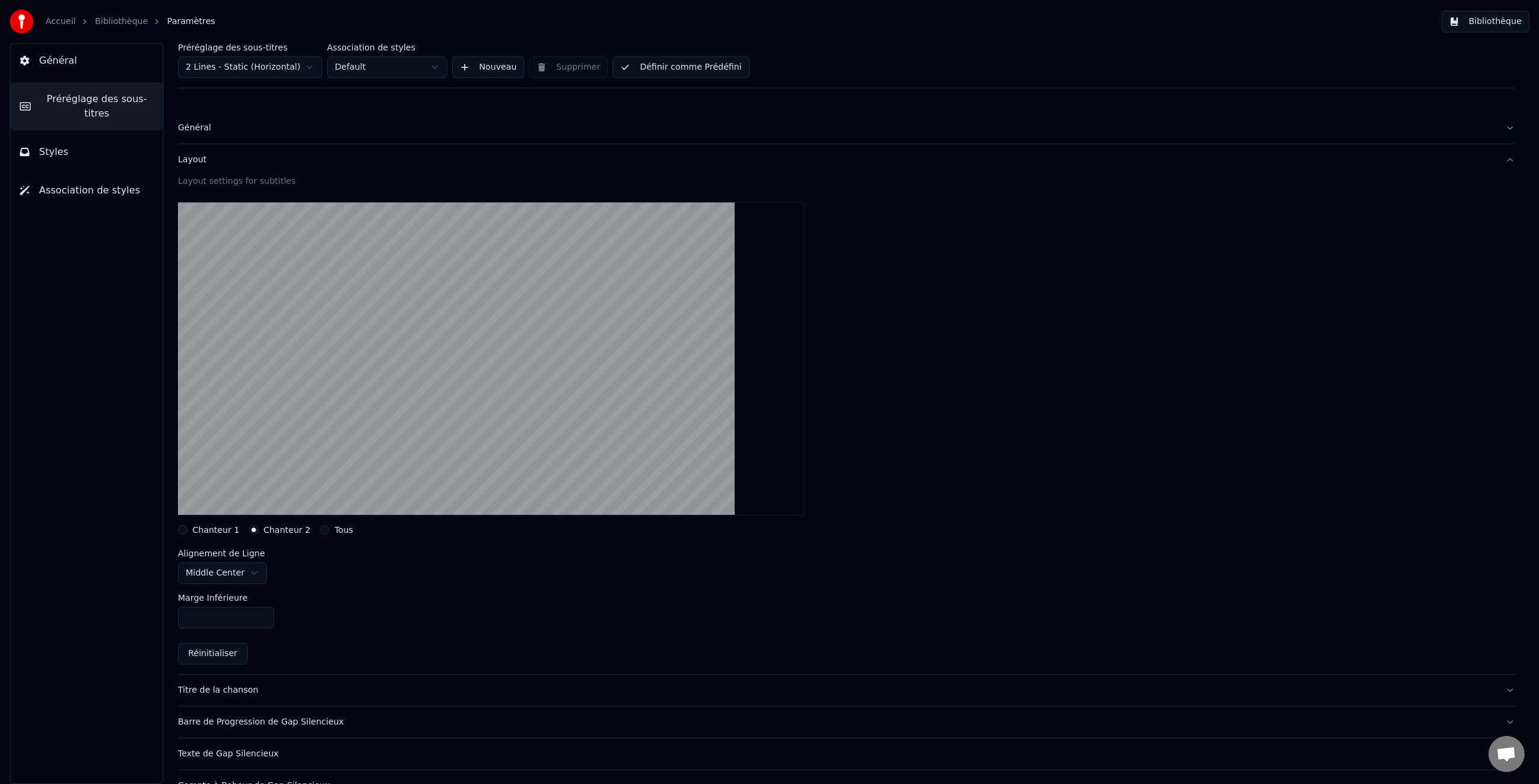
click at [261, 621] on input "***" at bounding box center [226, 618] width 96 height 22
click at [213, 531] on label "Chanteur 1" at bounding box center [216, 530] width 47 height 8
click at [187, 531] on button "Chanteur 1" at bounding box center [182, 529] width 9 height 9
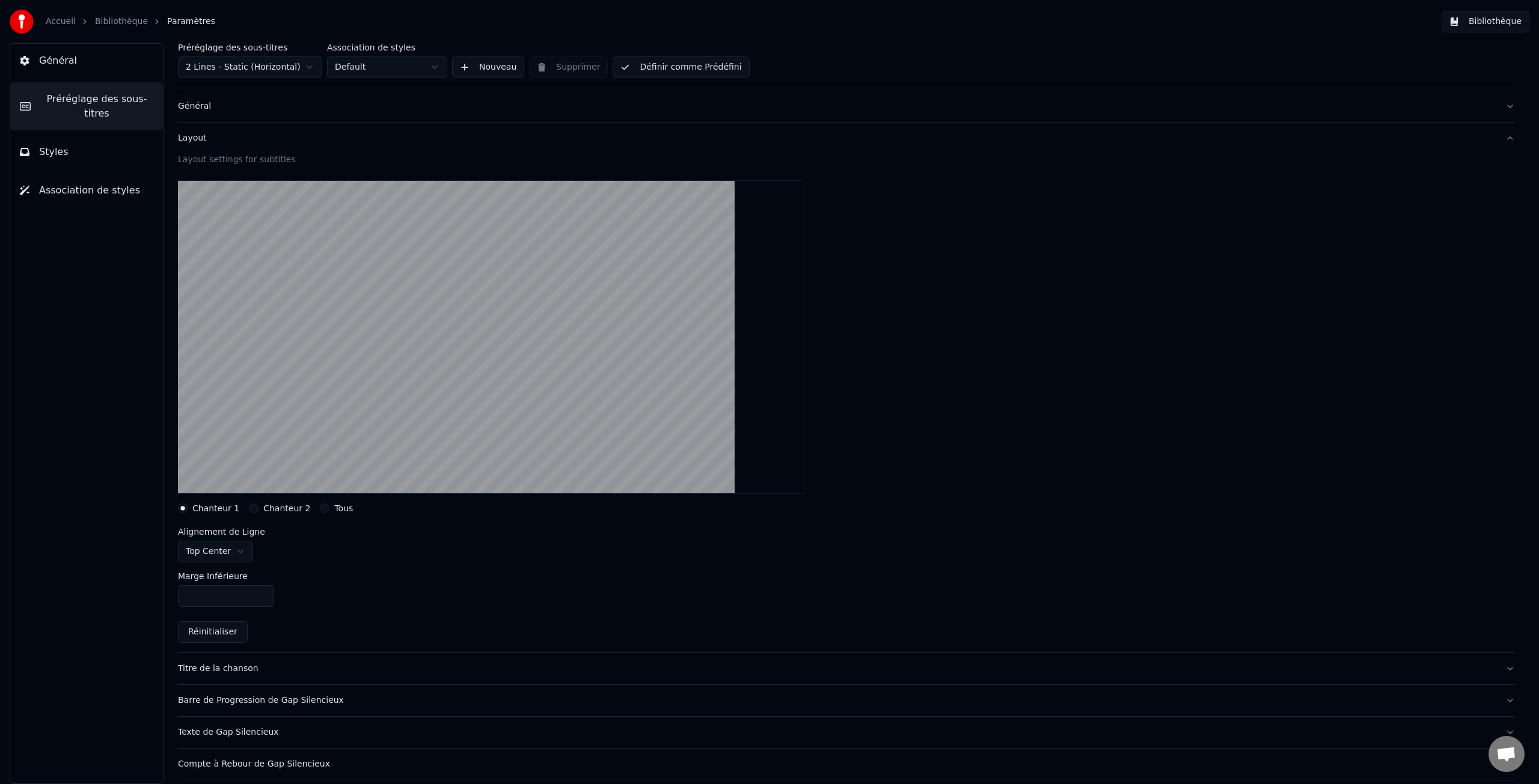
scroll to position [22, 0]
click at [188, 136] on div "Layout" at bounding box center [837, 137] width 1318 height 12
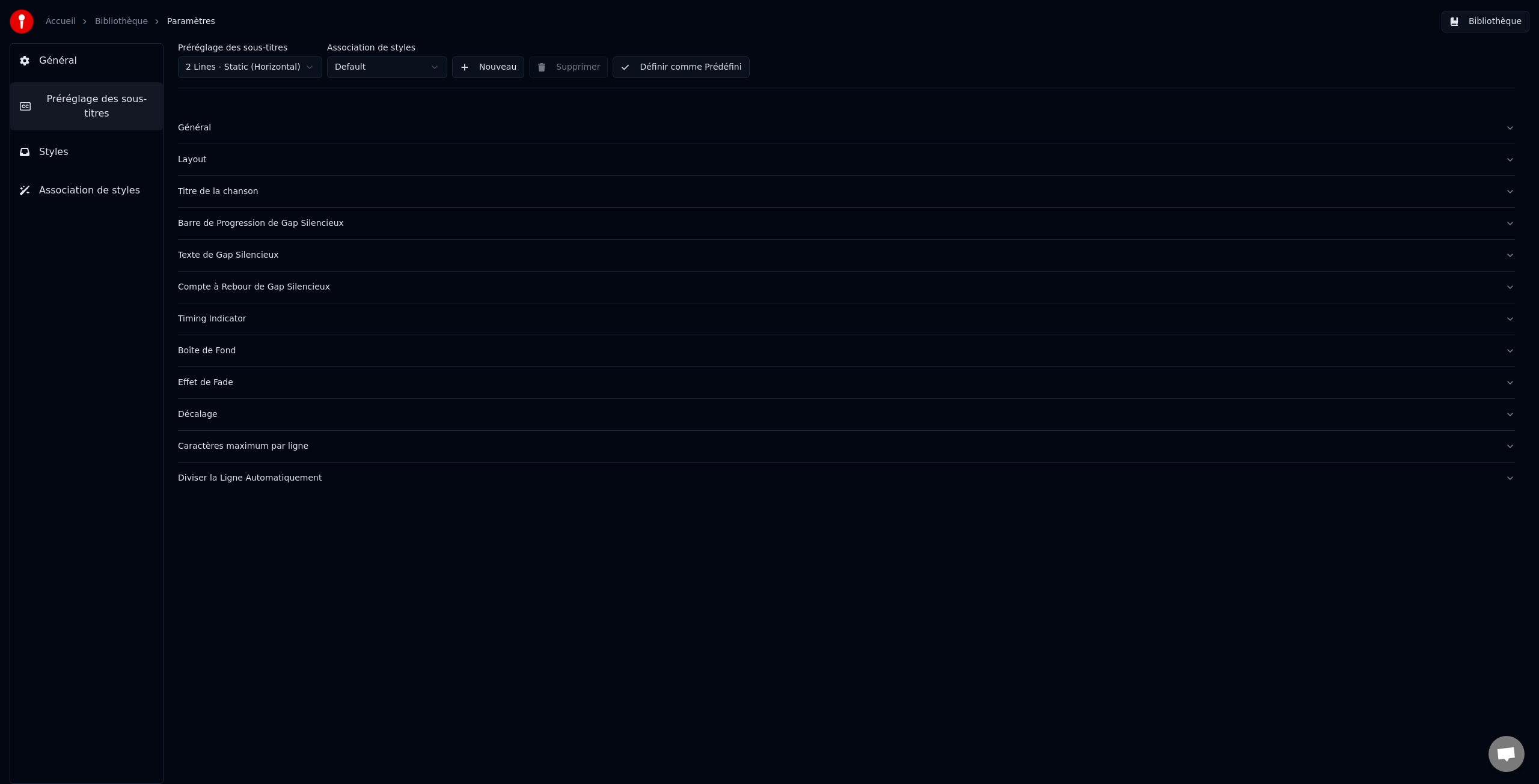
click at [194, 159] on div "Layout" at bounding box center [837, 160] width 1318 height 12
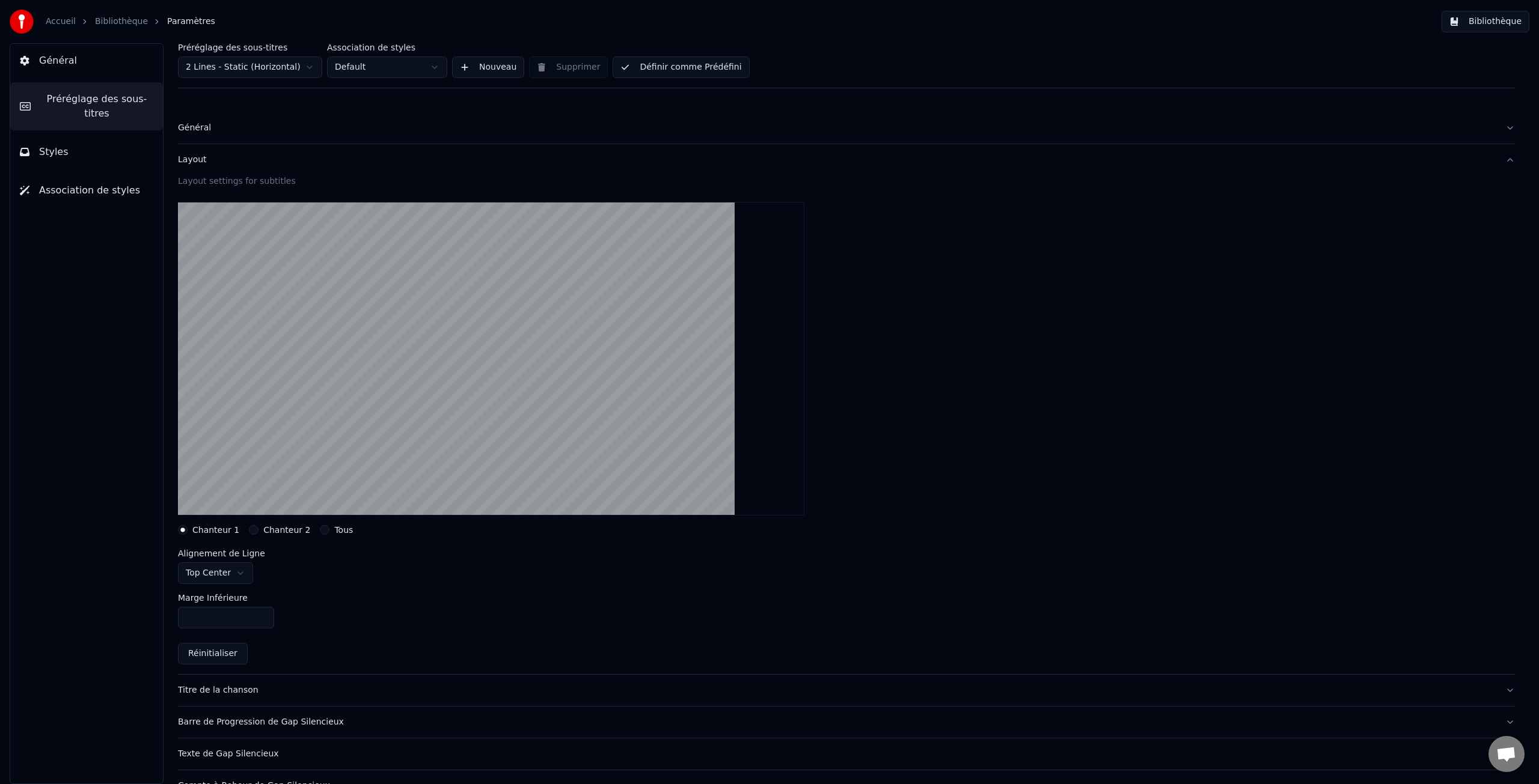
click at [276, 530] on label "Chanteur 2" at bounding box center [287, 530] width 47 height 8
click at [259, 530] on button "Chanteur 2" at bounding box center [253, 529] width 9 height 9
click at [338, 529] on label "Tous" at bounding box center [343, 530] width 19 height 8
click at [330, 529] on button "Tous" at bounding box center [324, 529] width 9 height 9
click at [183, 611] on button "button" at bounding box center [182, 611] width 9 height 9
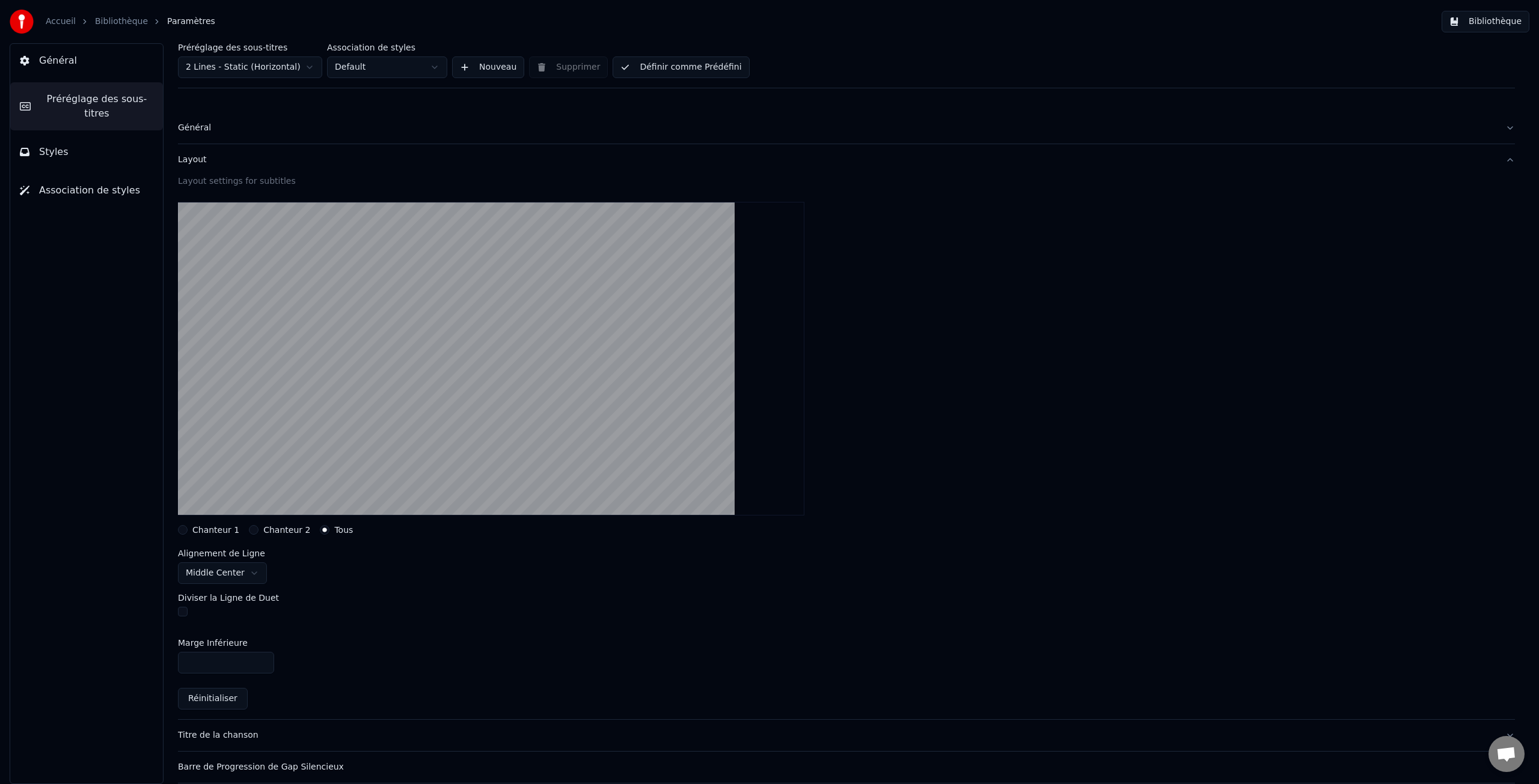
drag, startPoint x: 56, startPoint y: 56, endPoint x: 74, endPoint y: 52, distance: 18.4
click at [56, 56] on span "Général" at bounding box center [57, 60] width 38 height 14
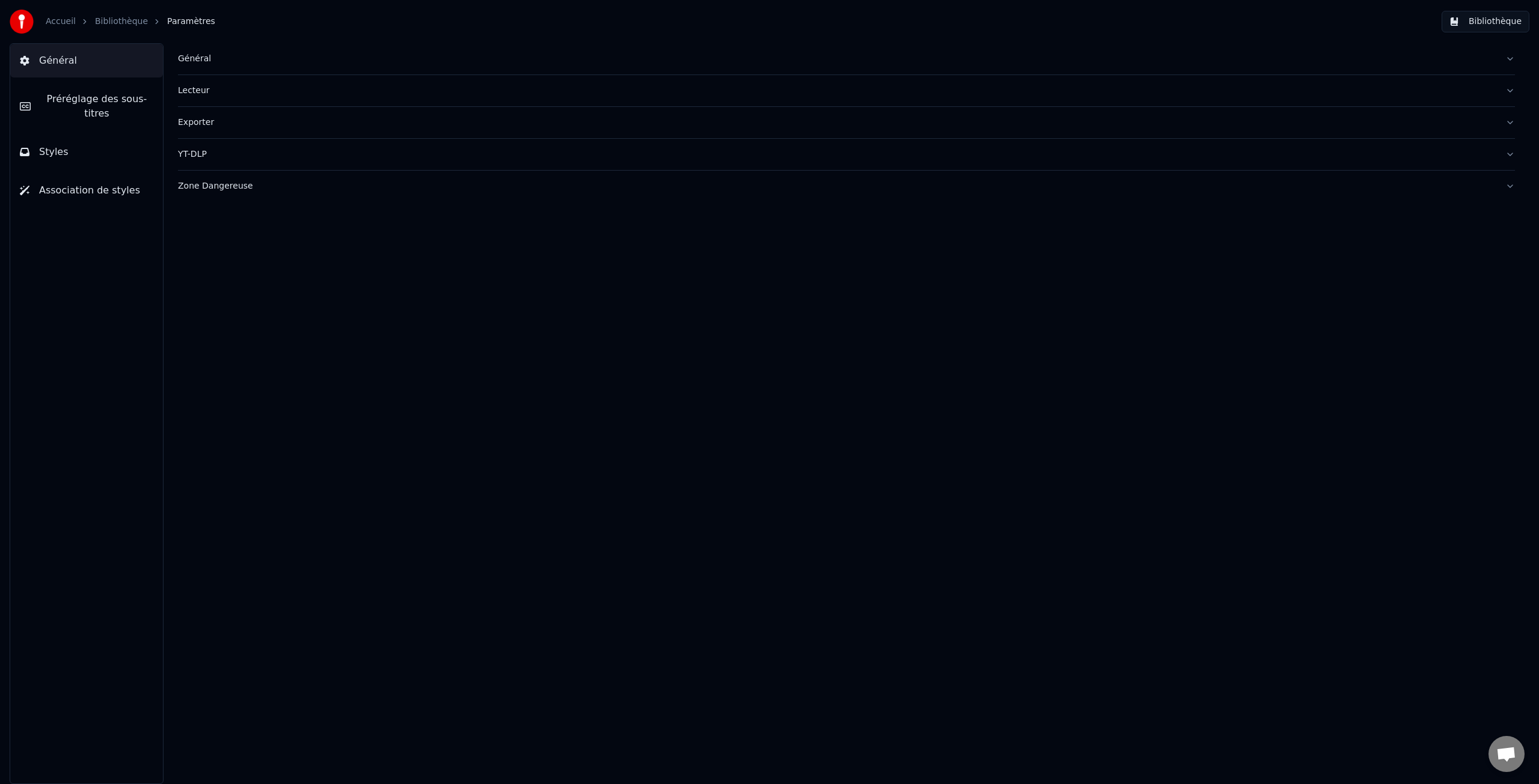
click at [124, 22] on link "Bibliothèque" at bounding box center [121, 22] width 53 height 12
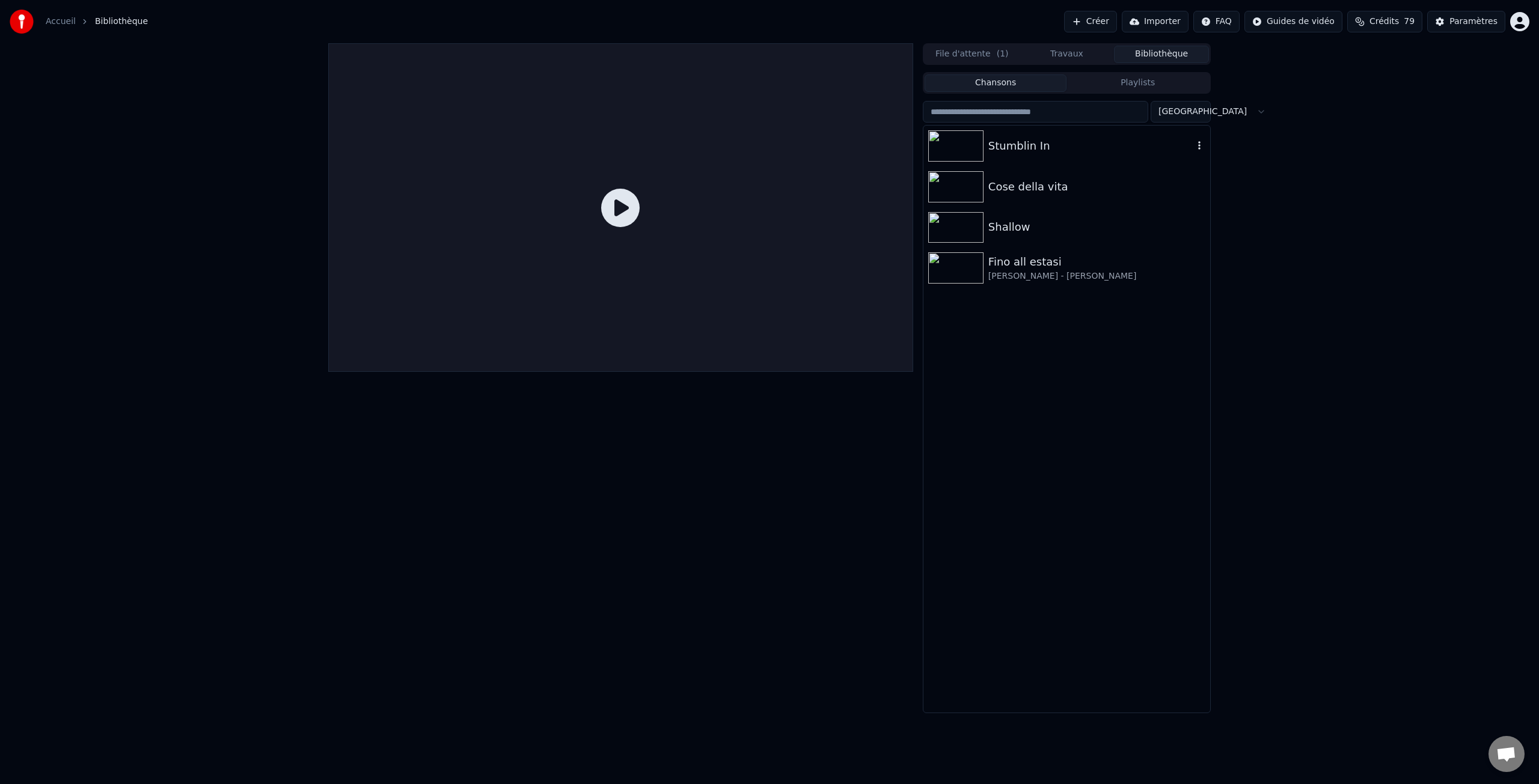
click at [977, 139] on img at bounding box center [956, 146] width 56 height 31
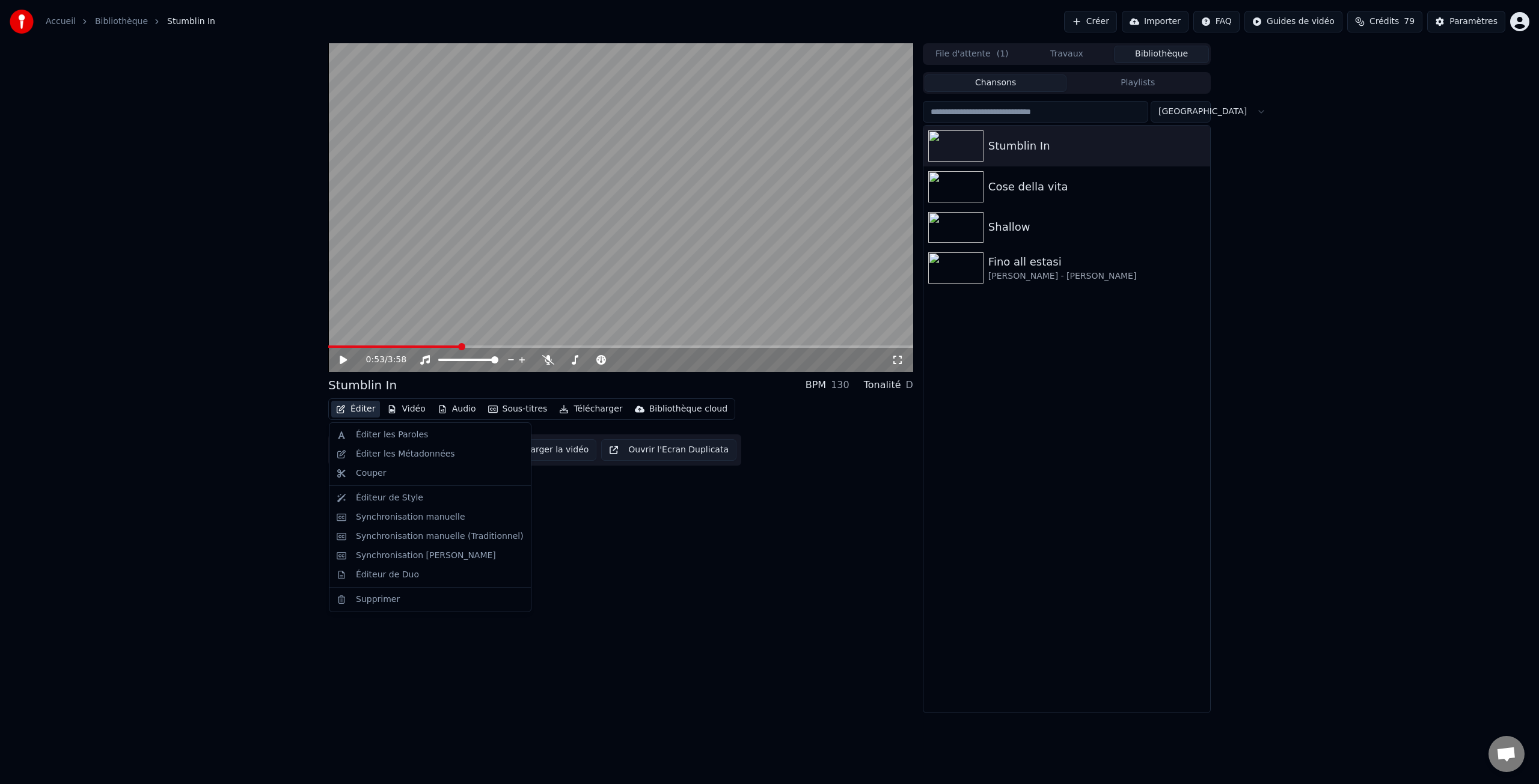
click at [362, 411] on button "Éditer" at bounding box center [356, 410] width 49 height 17
click at [396, 496] on div "Éditeur de Style" at bounding box center [390, 498] width 67 height 12
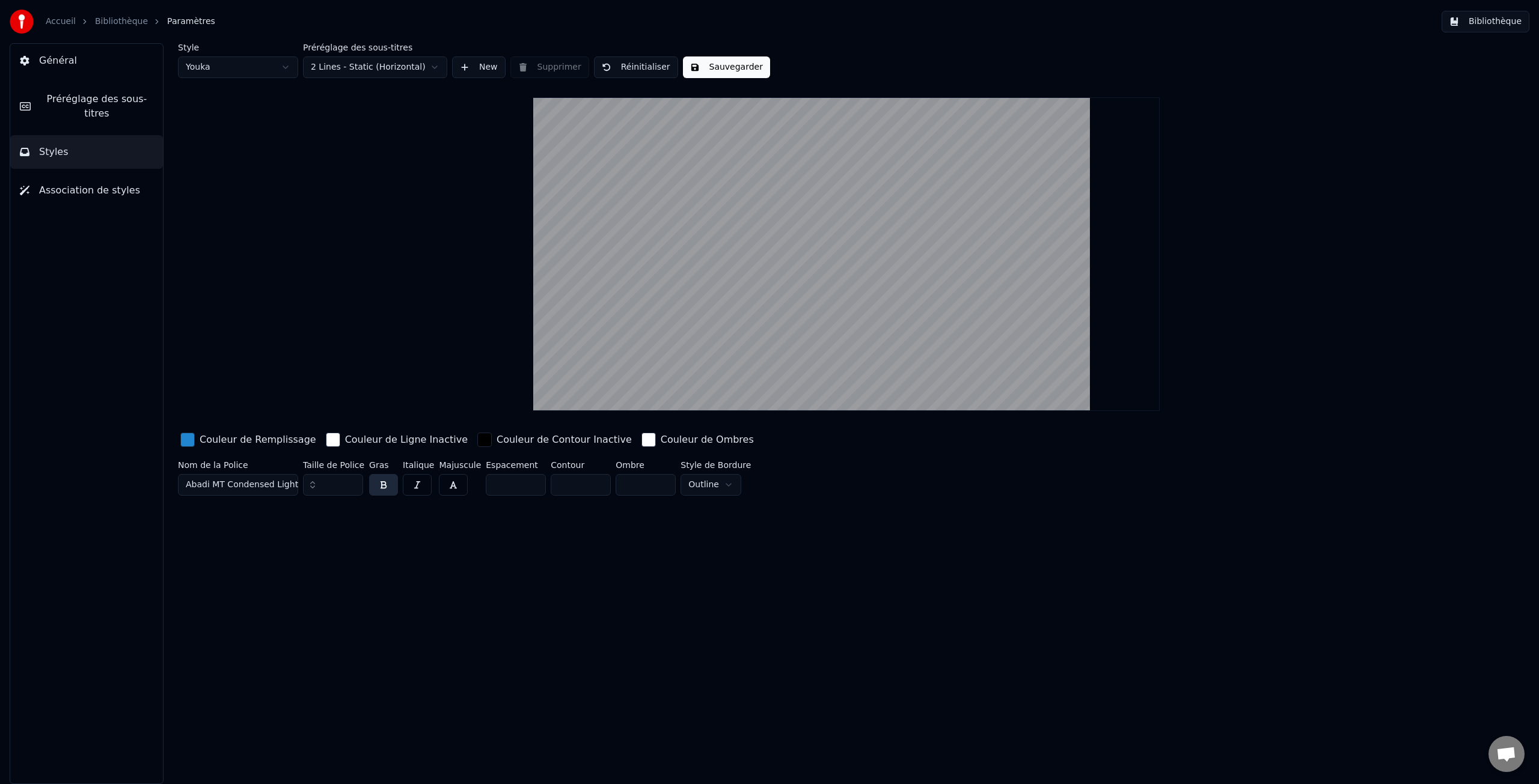
click at [71, 62] on span "Général" at bounding box center [57, 60] width 38 height 14
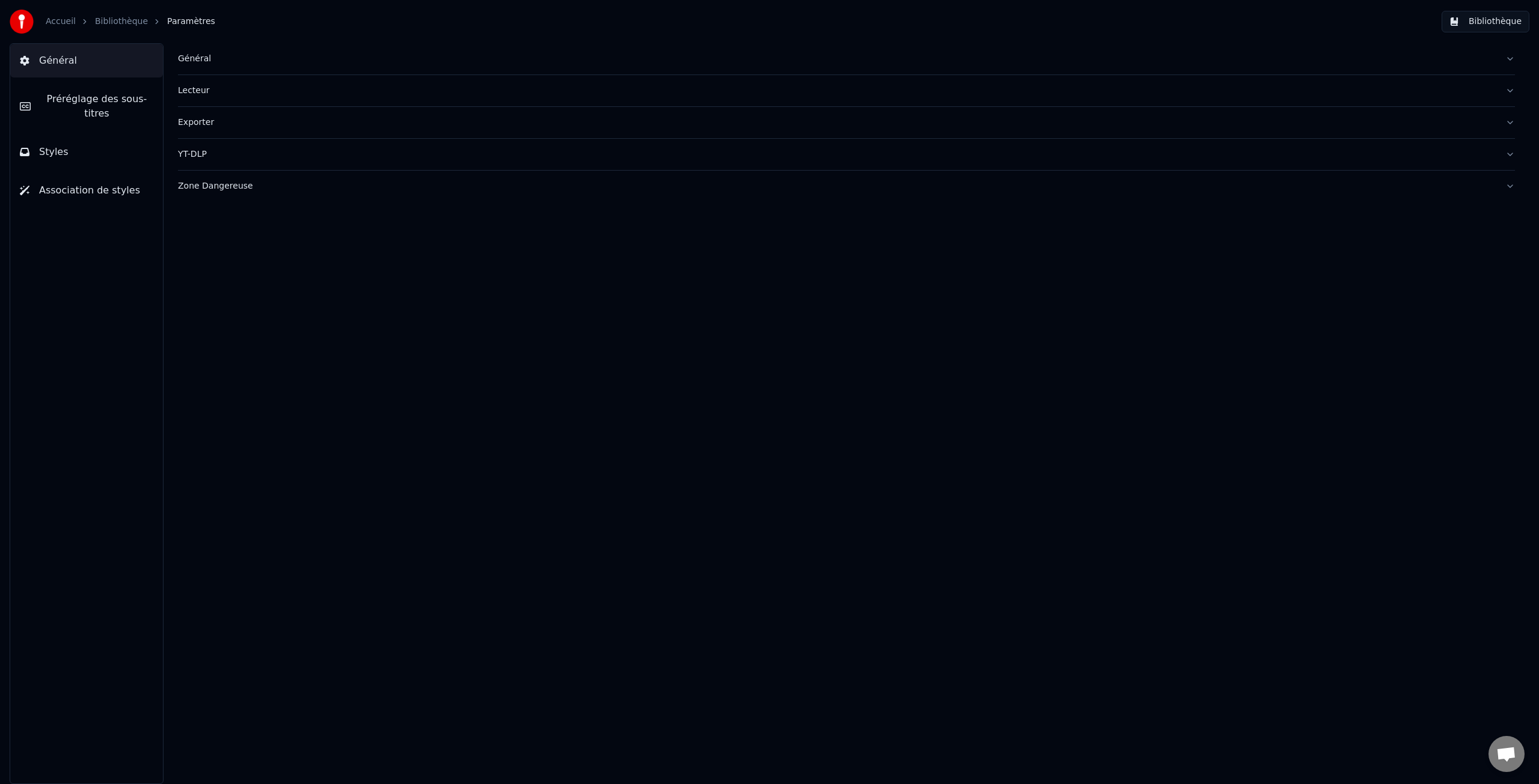
click at [198, 62] on div "Général" at bounding box center [837, 59] width 1318 height 12
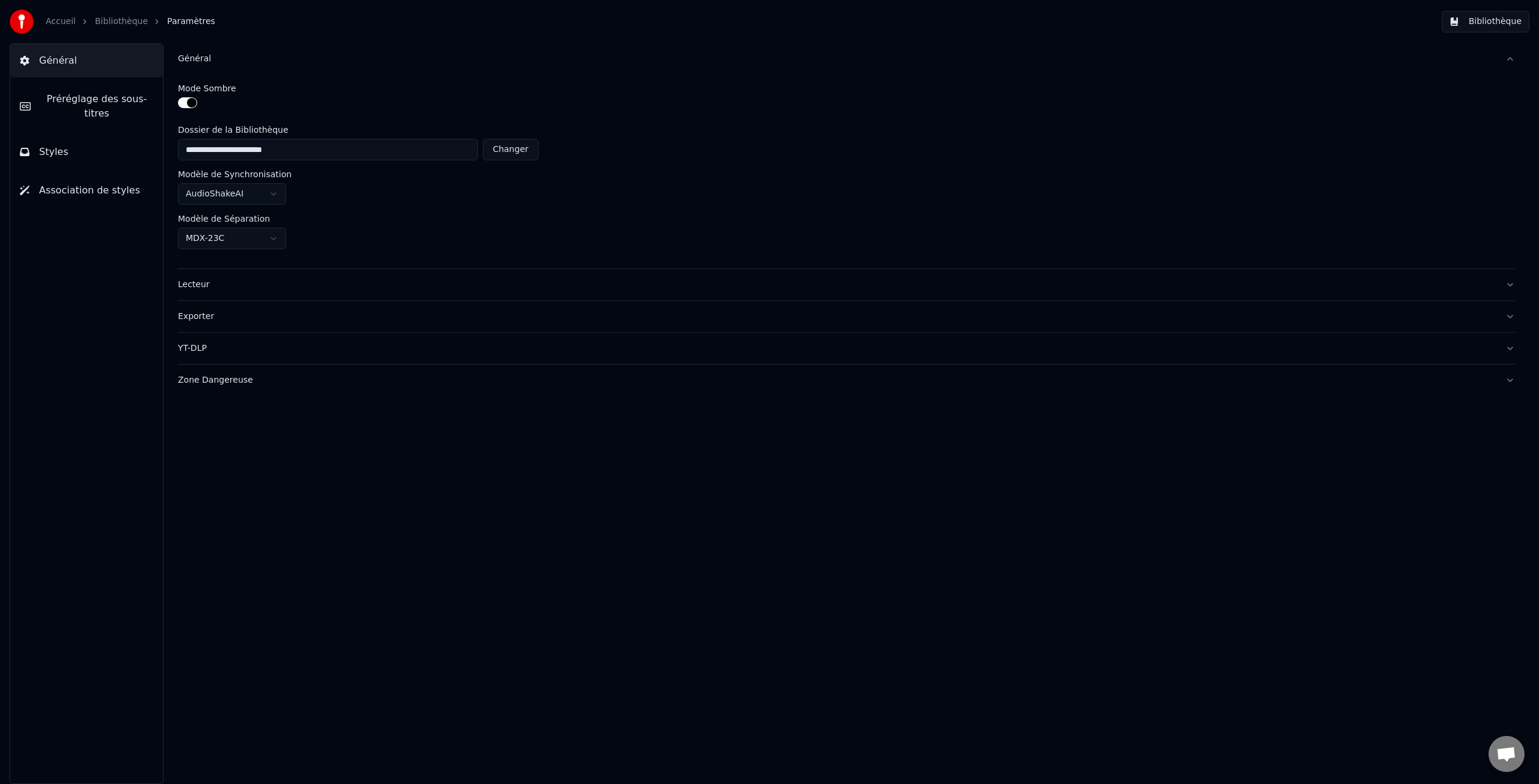
click at [192, 286] on div "Lecteur" at bounding box center [837, 285] width 1318 height 12
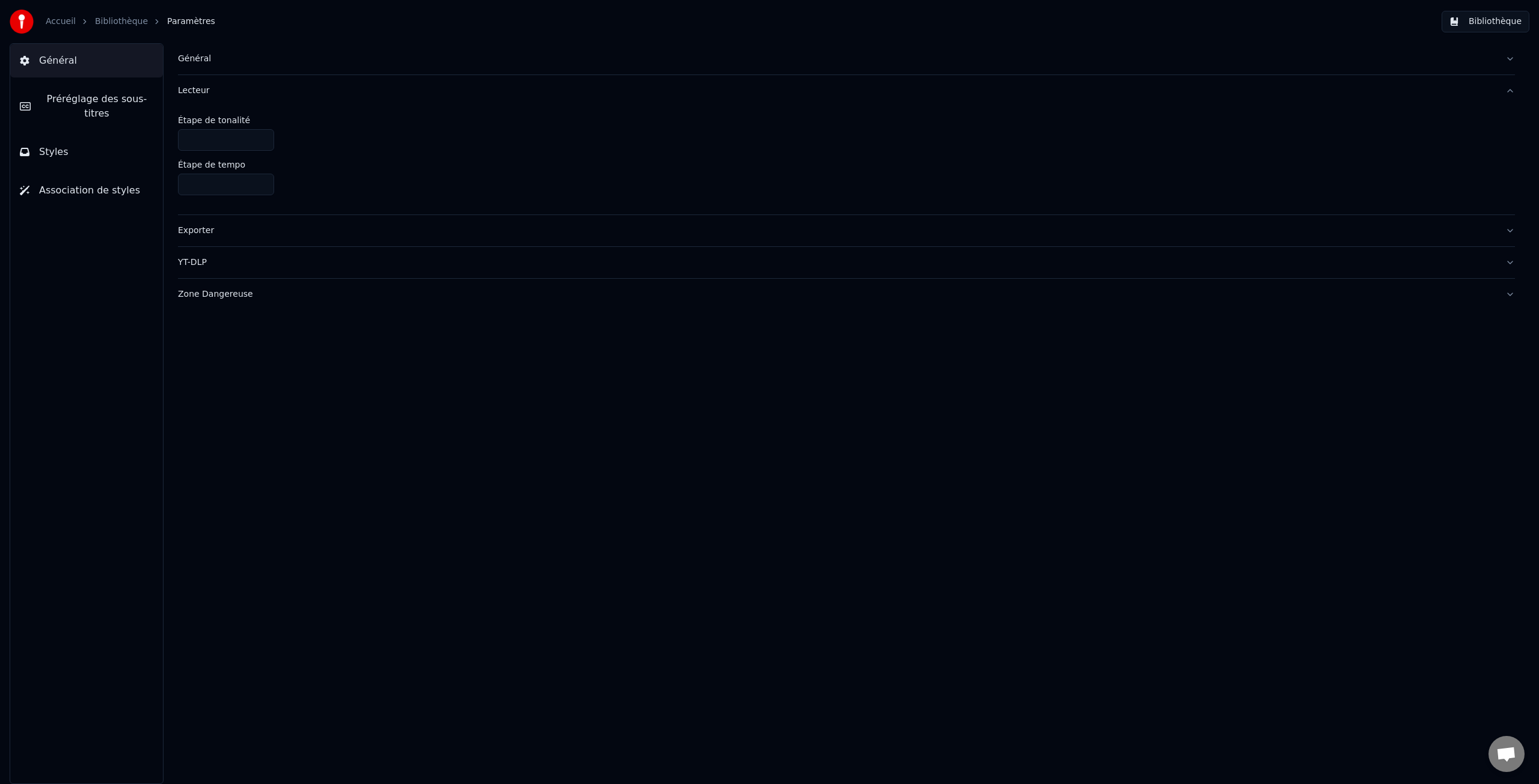
click at [202, 234] on div "Exporter" at bounding box center [837, 231] width 1318 height 12
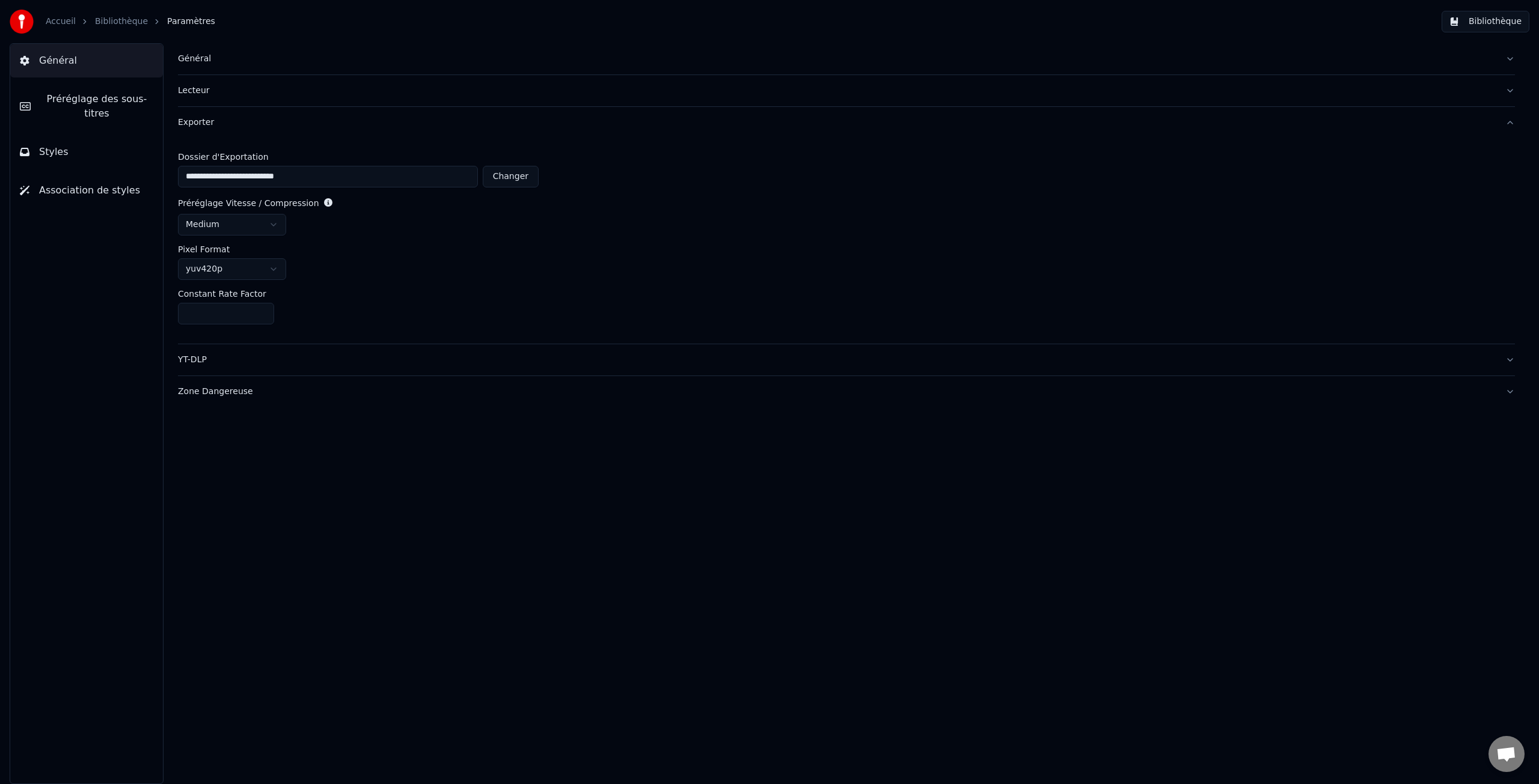
click at [197, 360] on div "YT-DLP" at bounding box center [837, 360] width 1318 height 12
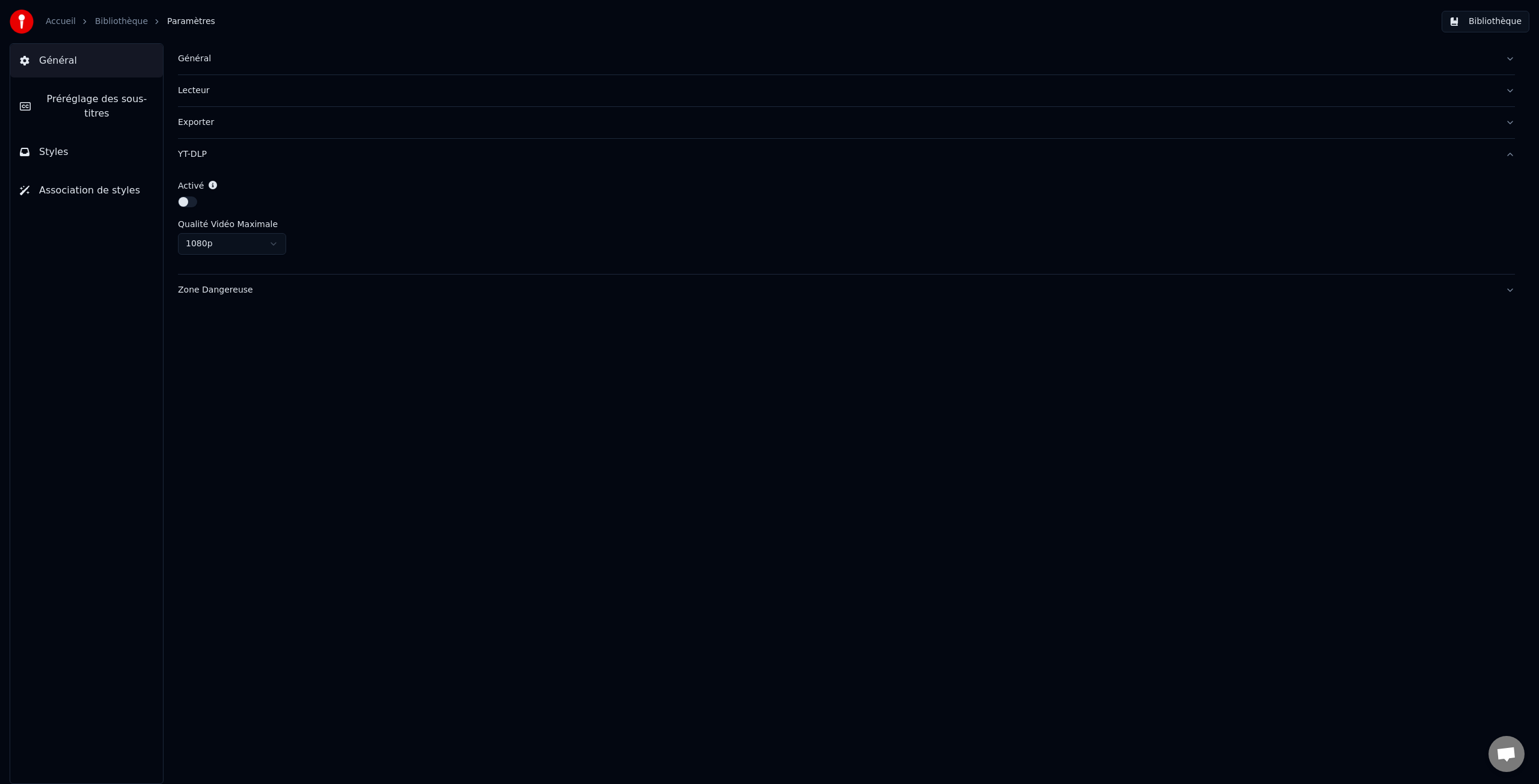
click at [88, 101] on span "Préréglage des sous-titres" at bounding box center [97, 106] width 113 height 29
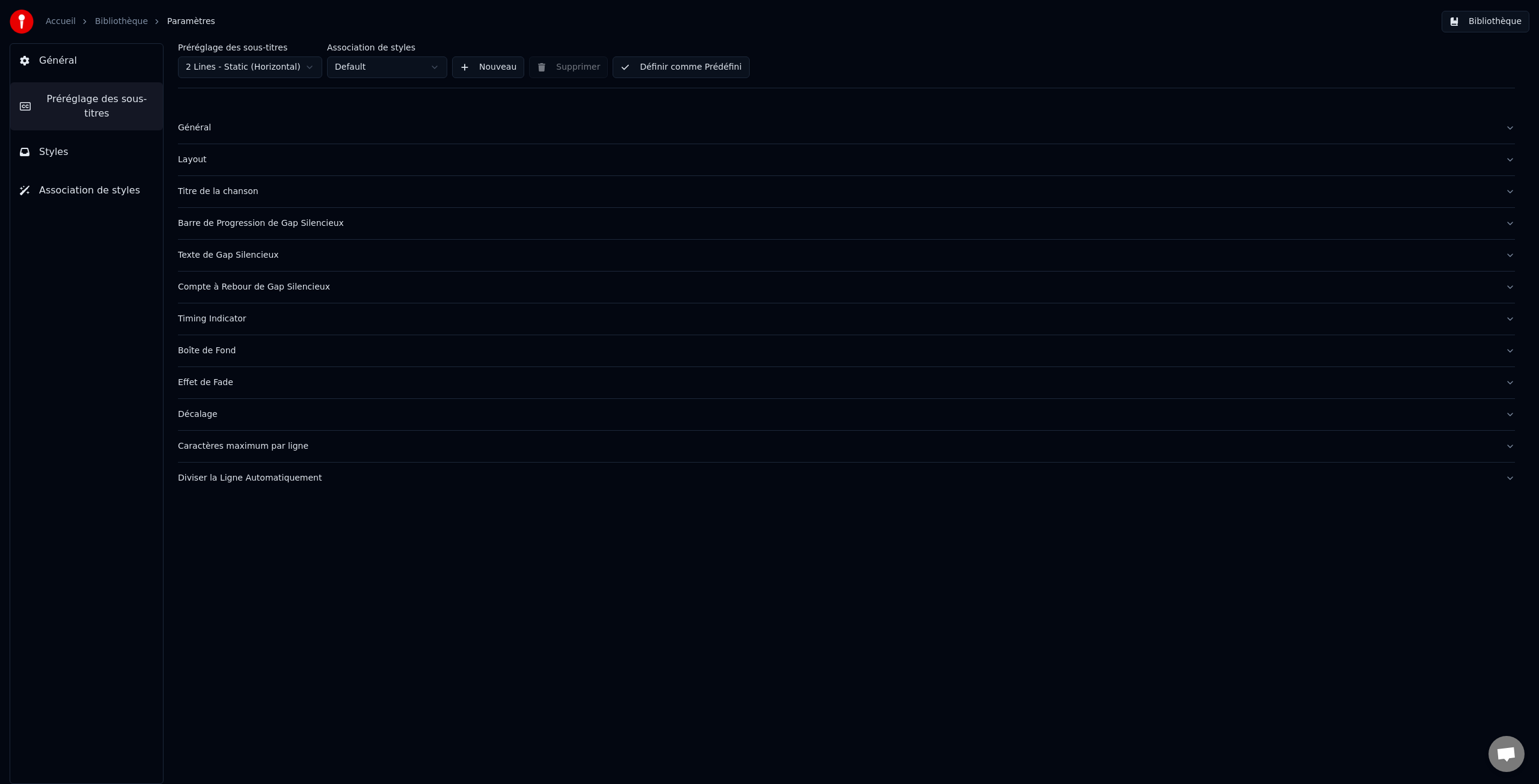
click at [57, 52] on button "Général" at bounding box center [86, 61] width 153 height 34
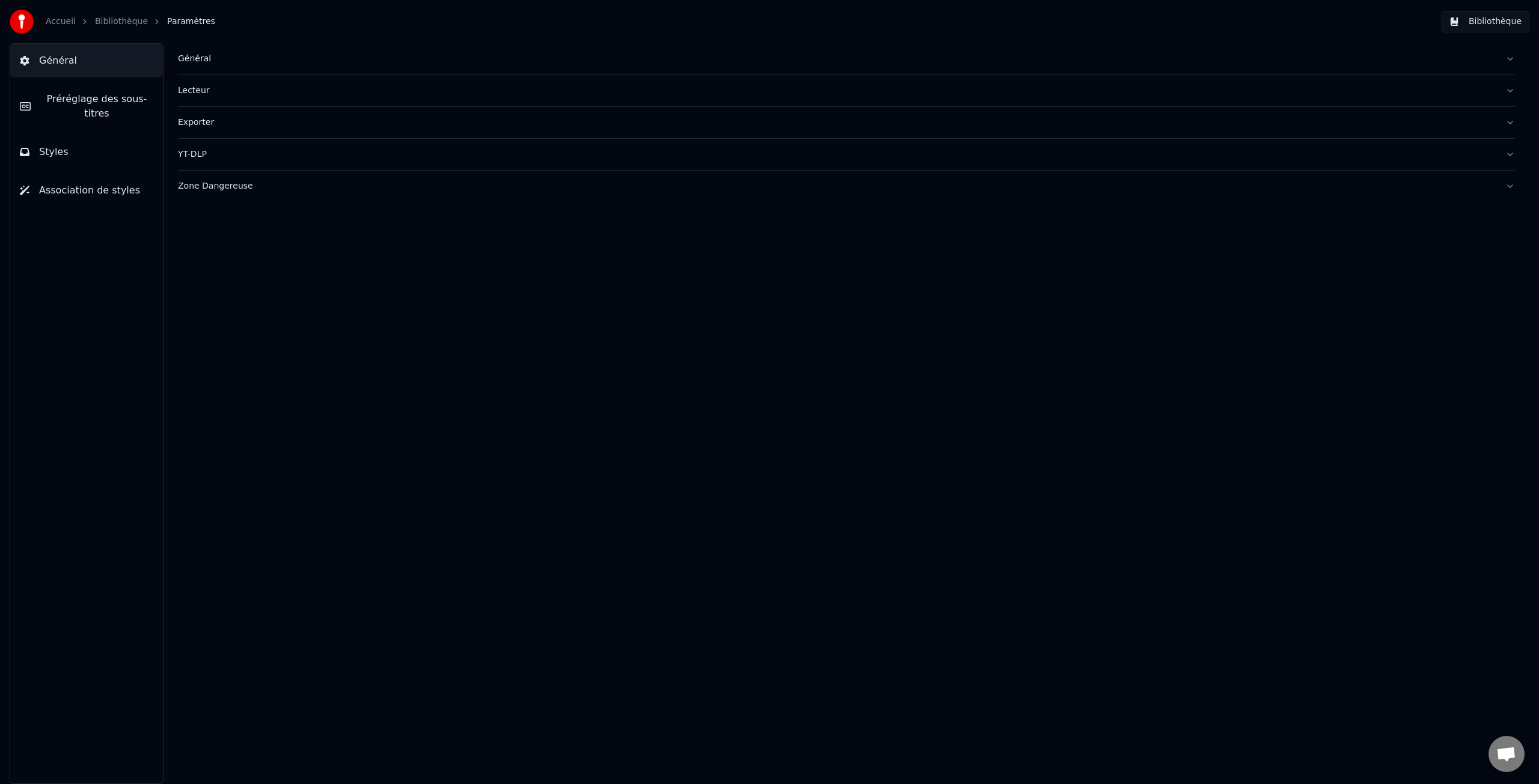
click at [91, 100] on span "Préréglage des sous-titres" at bounding box center [97, 106] width 113 height 29
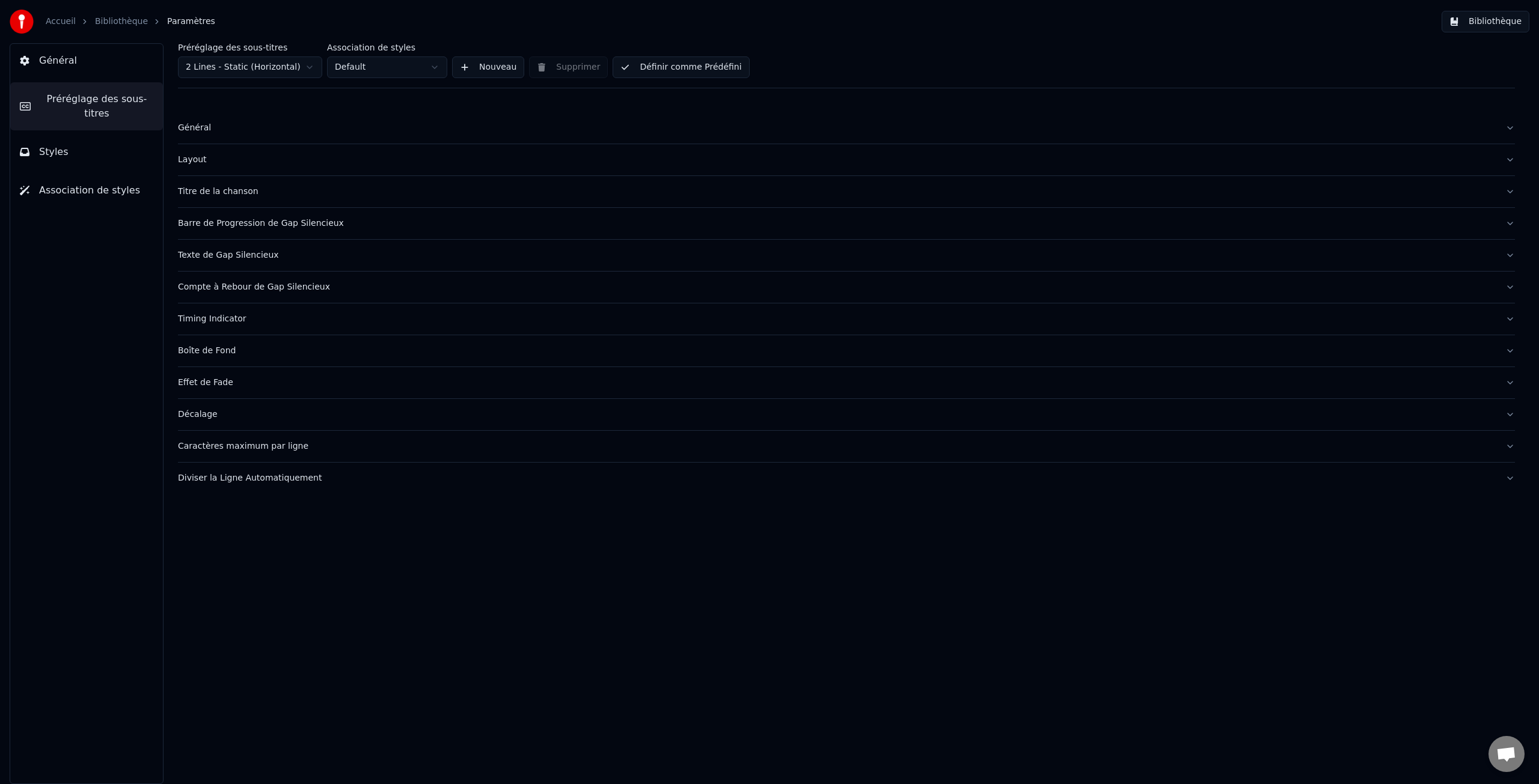
click at [188, 121] on button "Général" at bounding box center [847, 127] width 1337 height 31
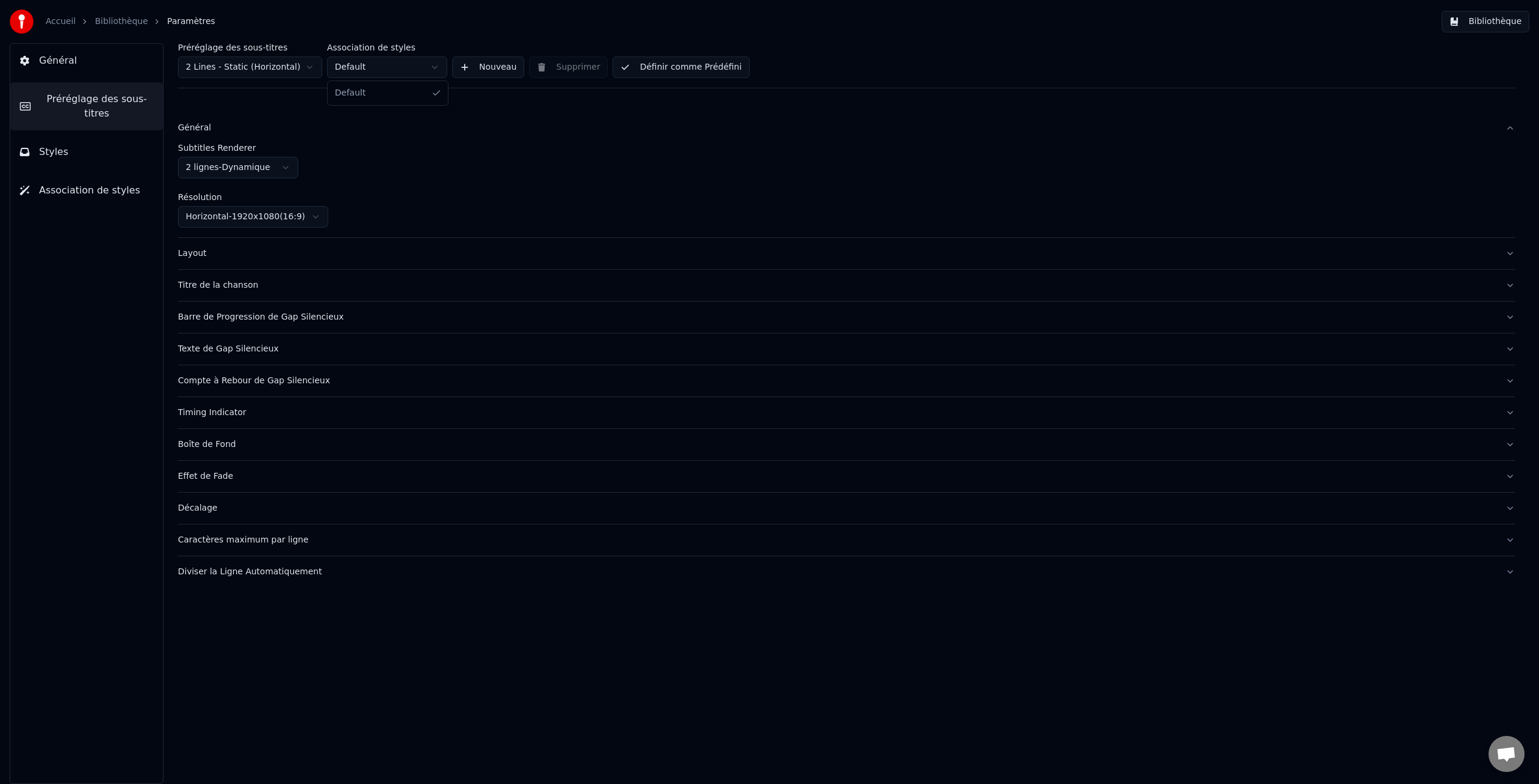
click at [433, 67] on html "Accueil Bibliothèque Paramètres Bibliothèque Général Préréglage des sous-titres…" at bounding box center [769, 392] width 1539 height 784
click at [299, 66] on html "Accueil Bibliothèque Paramètres Bibliothèque Général Préréglage des sous-titres…" at bounding box center [769, 392] width 1539 height 784
click at [309, 66] on html "Accueil Bibliothèque Paramètres Bibliothèque Général Préréglage des sous-titres…" at bounding box center [769, 392] width 1539 height 784
click at [65, 60] on span "Général" at bounding box center [57, 60] width 38 height 14
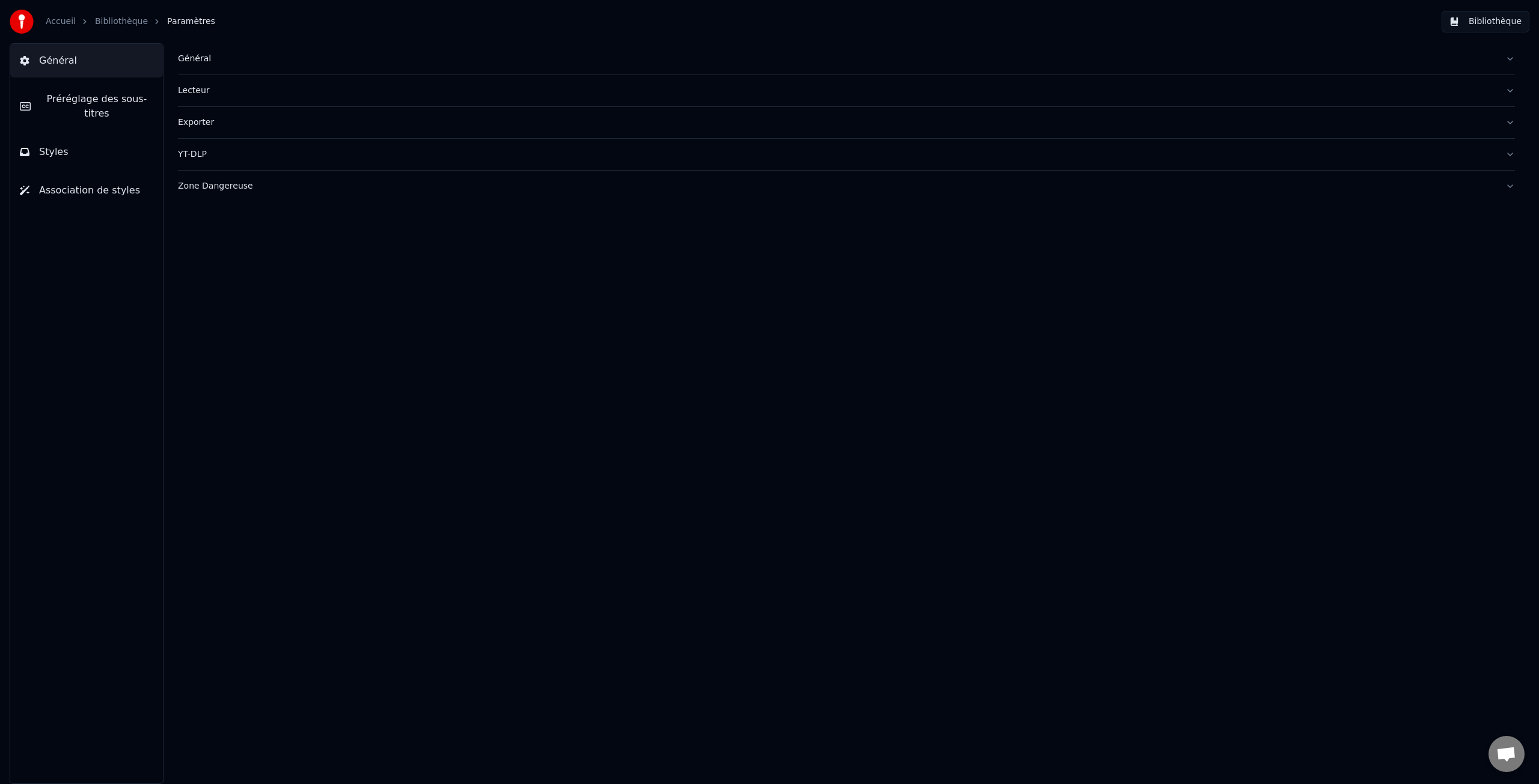
click at [118, 18] on link "Bibliothèque" at bounding box center [121, 22] width 53 height 12
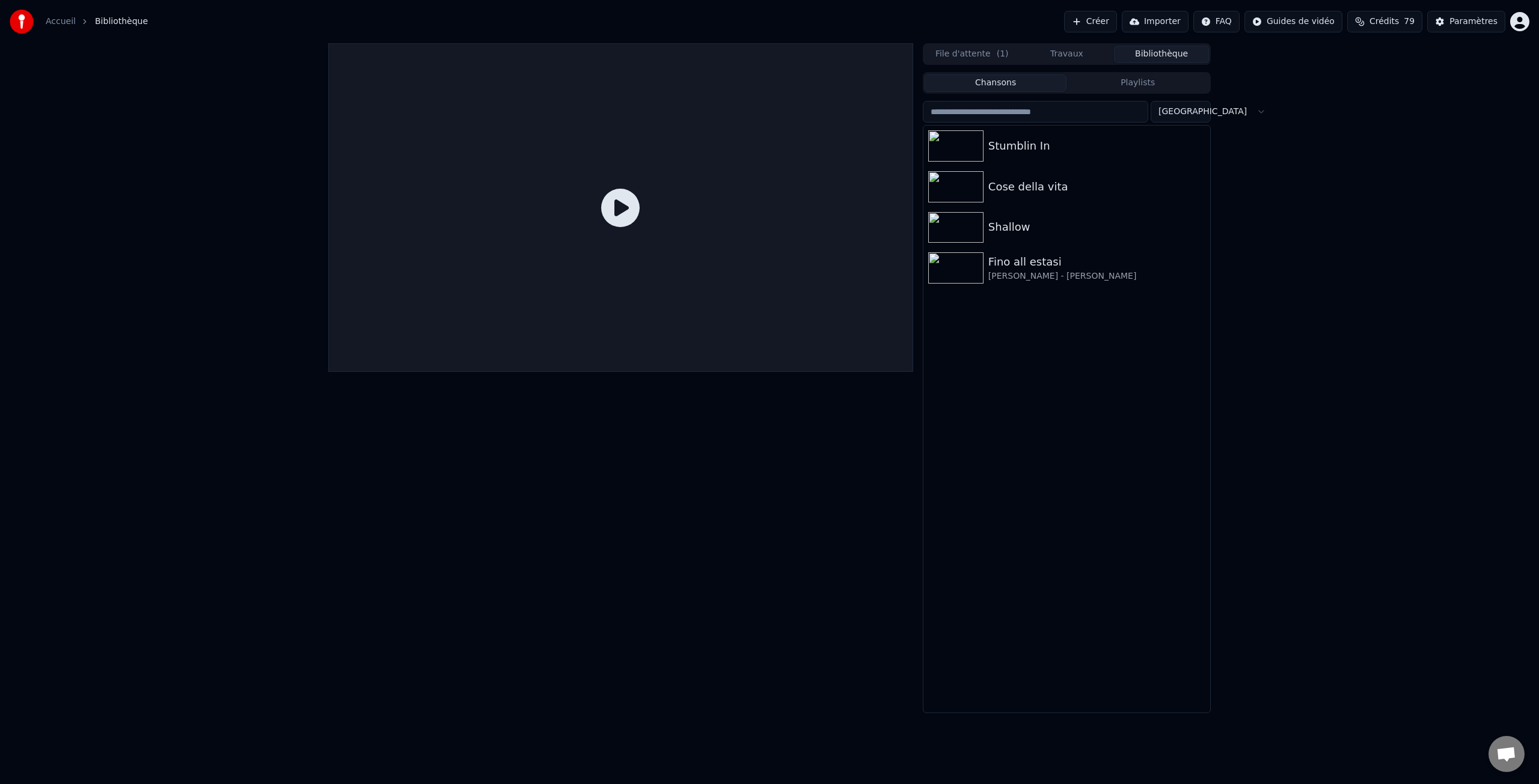
click at [622, 204] on icon at bounding box center [621, 208] width 39 height 39
click at [1041, 143] on div "Stumblin In" at bounding box center [1090, 146] width 205 height 17
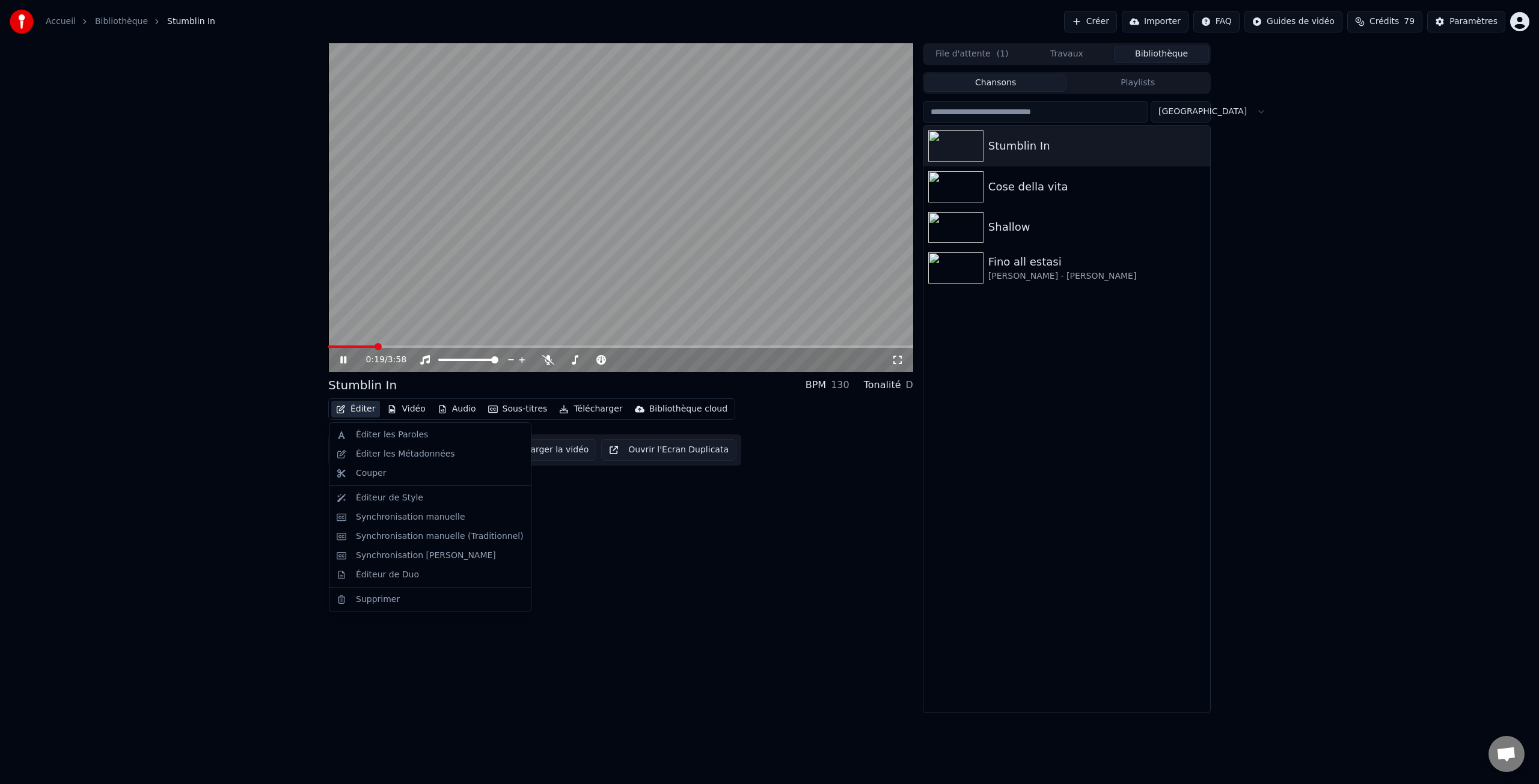
click at [359, 405] on button "Éditer" at bounding box center [356, 410] width 49 height 17
click at [389, 493] on div "Éditeur de Style" at bounding box center [390, 498] width 67 height 12
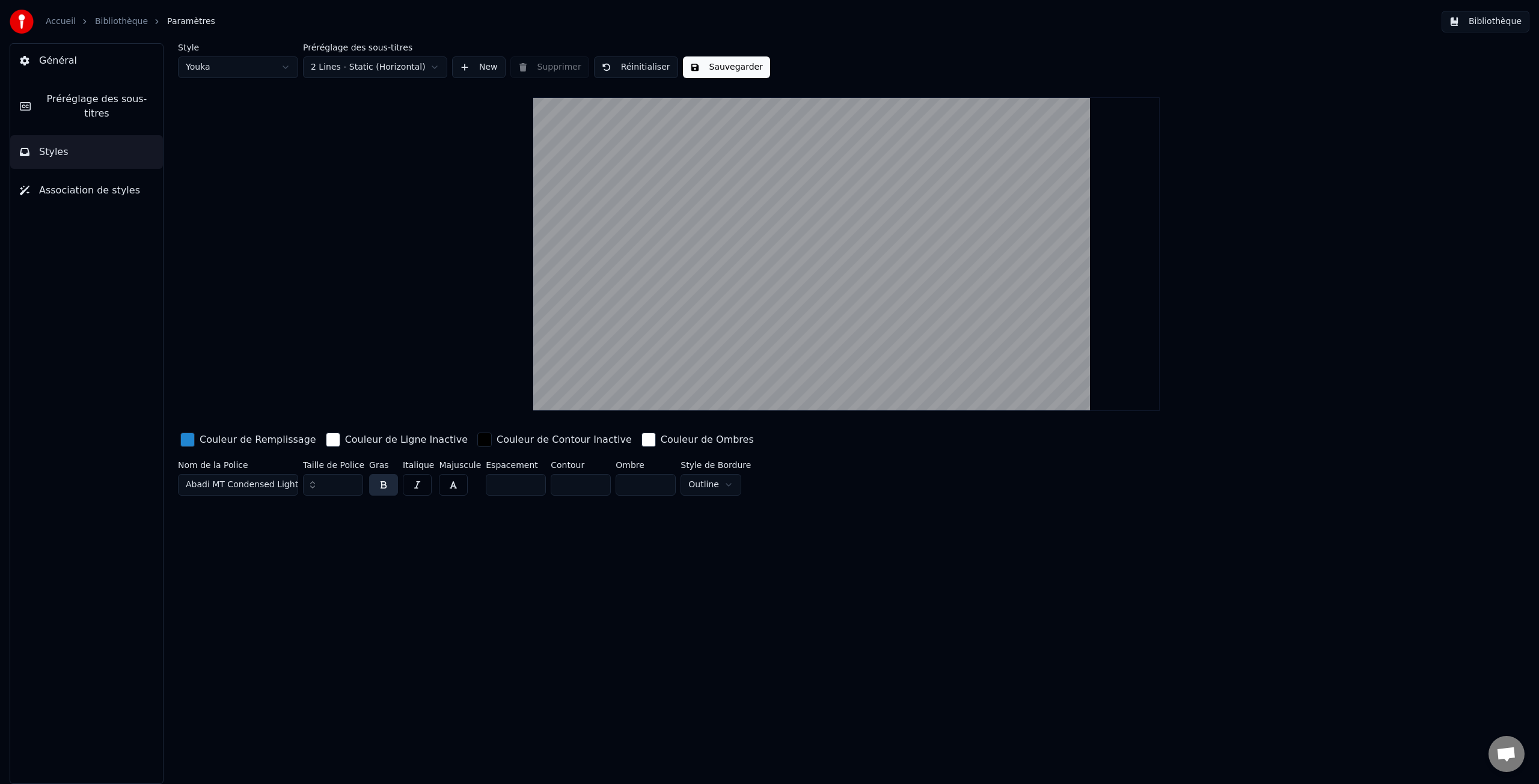
click at [342, 68] on html "Accueil Bibliothèque Paramètres Bibliothèque Général Préréglage des sous-titres…" at bounding box center [769, 392] width 1539 height 784
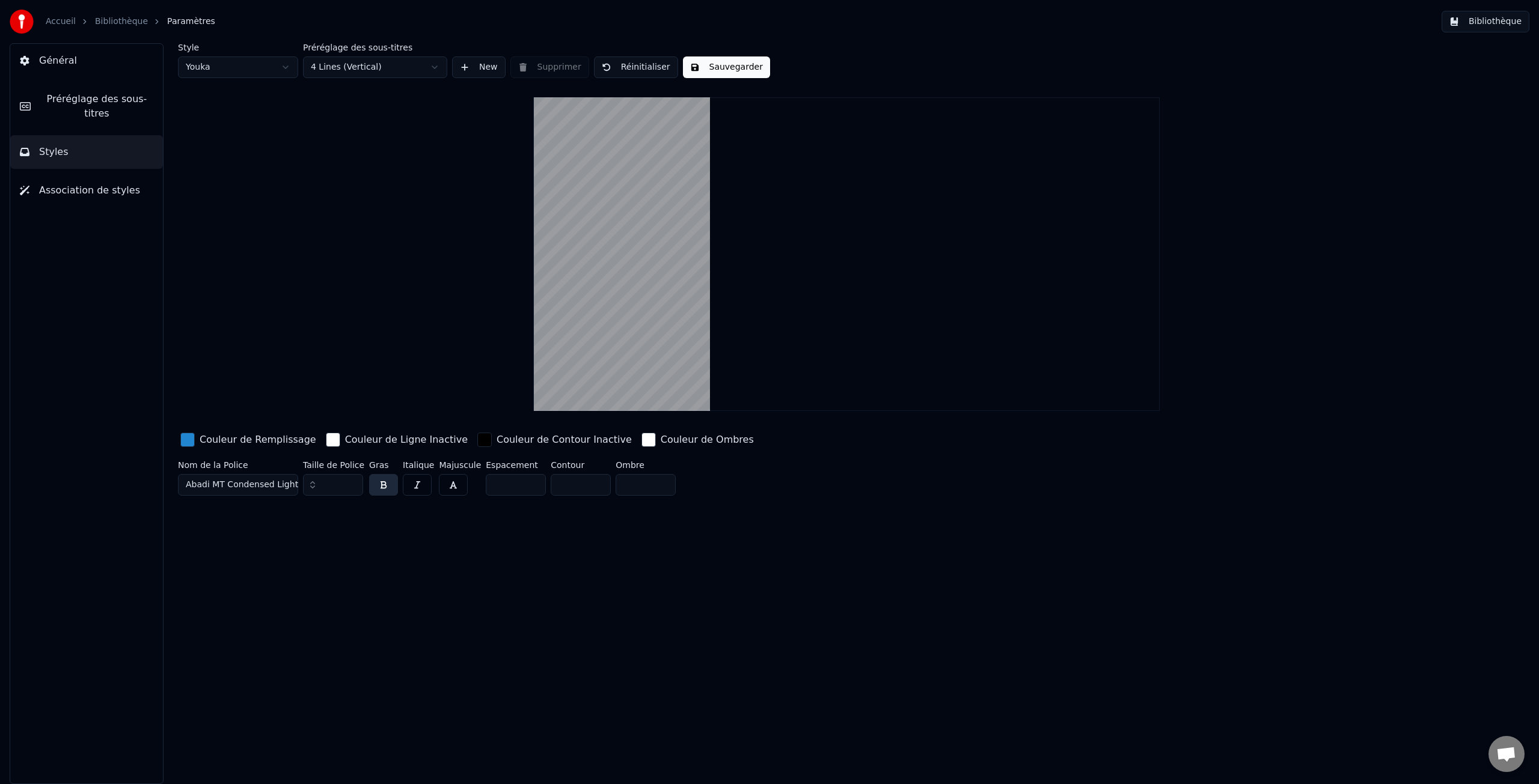
click at [711, 69] on button "Sauvegarder" at bounding box center [726, 67] width 87 height 22
click at [114, 24] on link "Bibliothèque" at bounding box center [121, 22] width 53 height 12
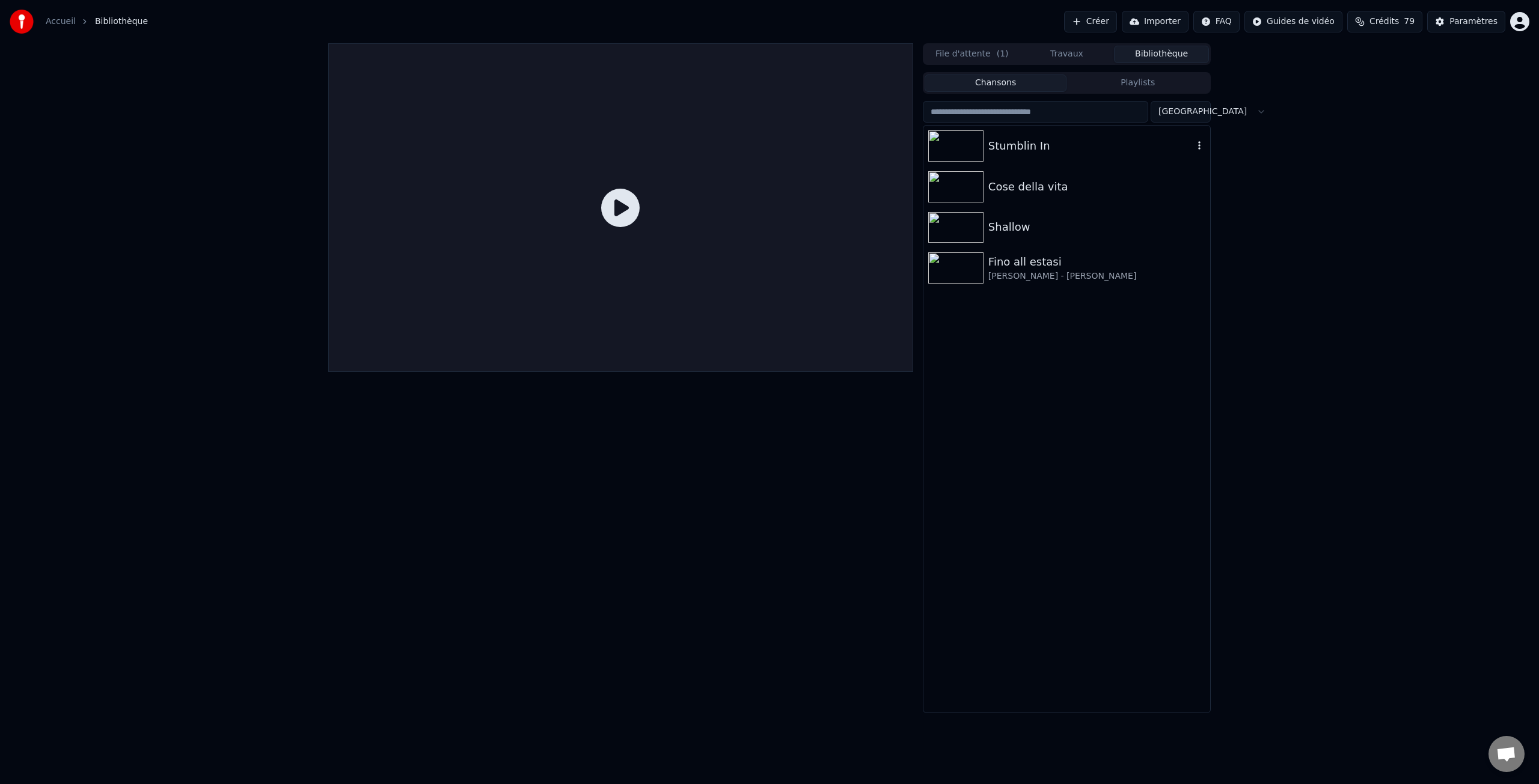
click at [973, 150] on img at bounding box center [956, 146] width 56 height 31
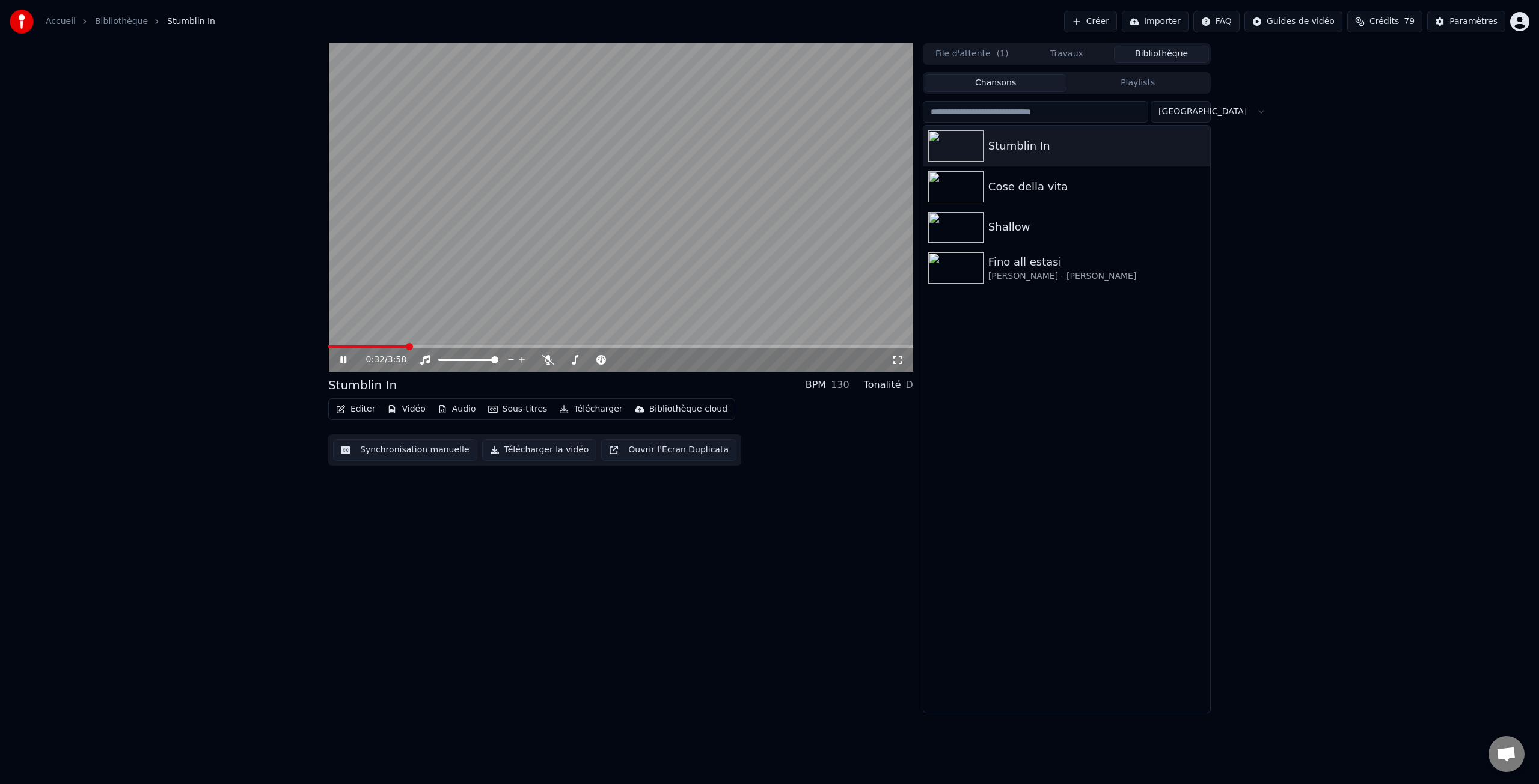
click at [406, 346] on span at bounding box center [621, 346] width 585 height 3
click at [1069, 56] on button "Travaux" at bounding box center [1067, 54] width 95 height 18
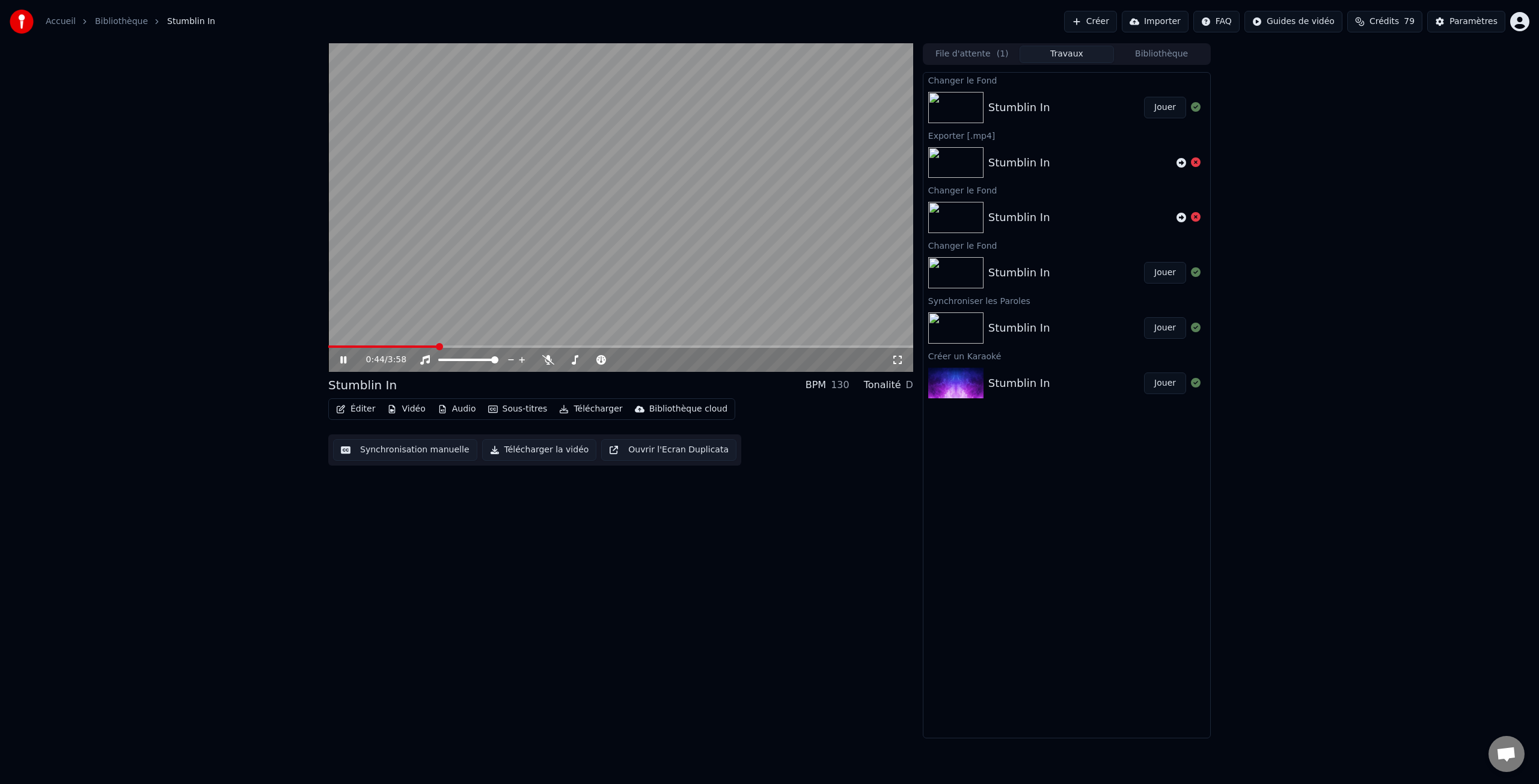
click at [365, 411] on button "Éditer" at bounding box center [356, 410] width 49 height 17
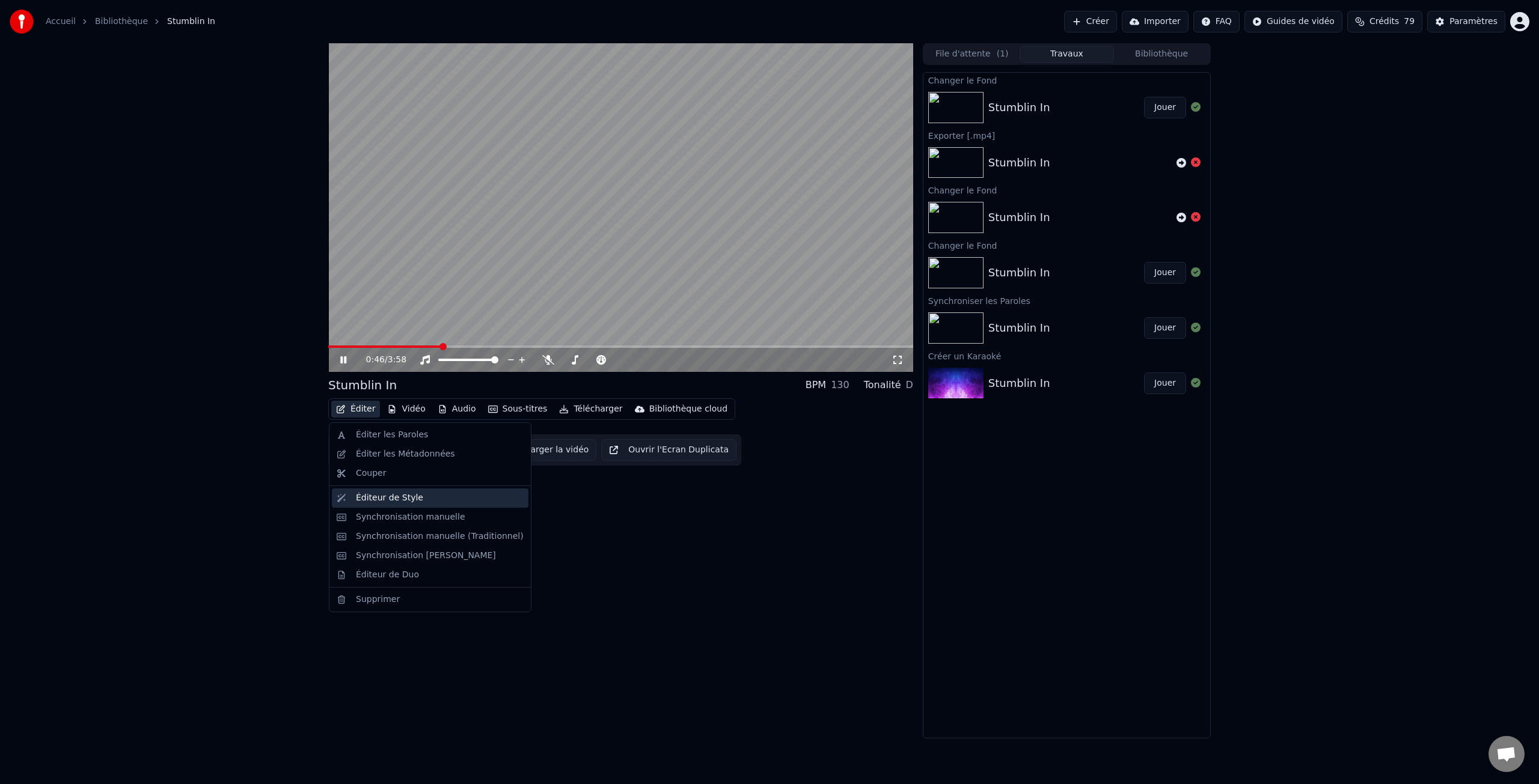
click at [395, 499] on div "Éditeur de Style" at bounding box center [390, 498] width 67 height 12
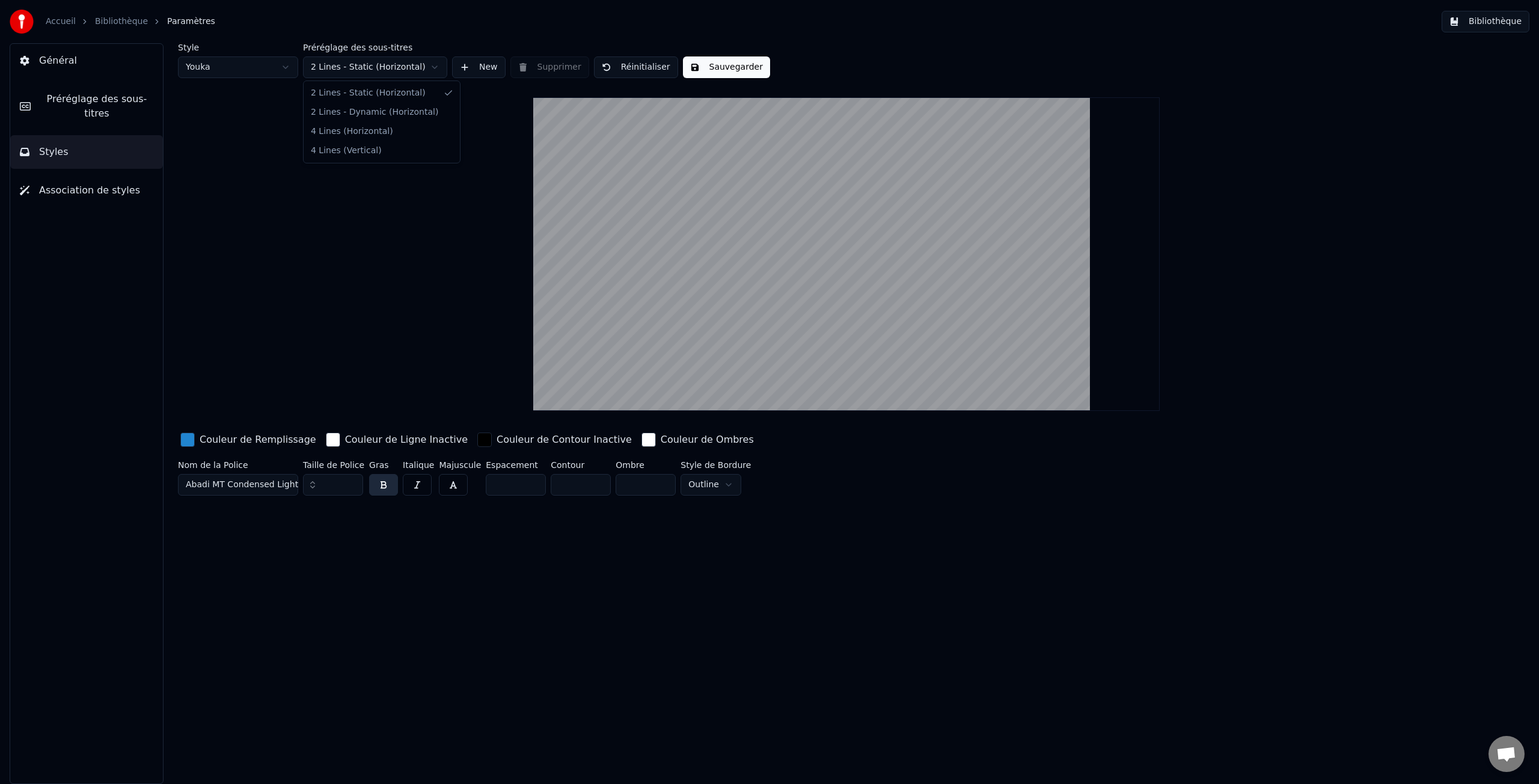
click at [368, 70] on html "Accueil Bibliothèque Paramètres Bibliothèque Général Préréglage des sous-titres…" at bounding box center [769, 392] width 1539 height 784
click at [343, 69] on html "Accueil Bibliothèque Paramètres Bibliothèque Général Préréglage des sous-titres…" at bounding box center [769, 392] width 1539 height 784
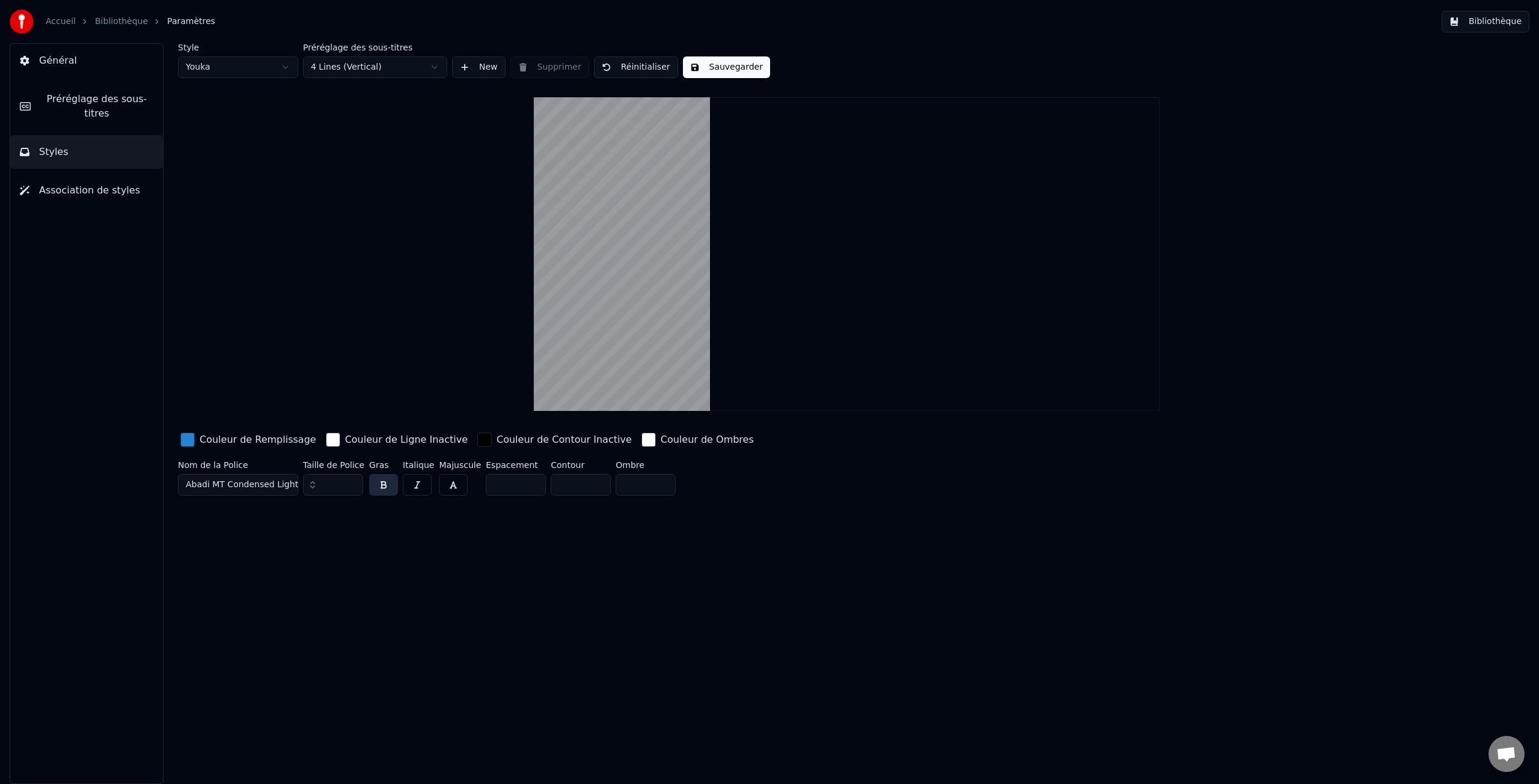
click at [348, 70] on html "Accueil Bibliothèque Paramètres Bibliothèque Général Préréglage des sous-titres…" at bounding box center [769, 392] width 1539 height 784
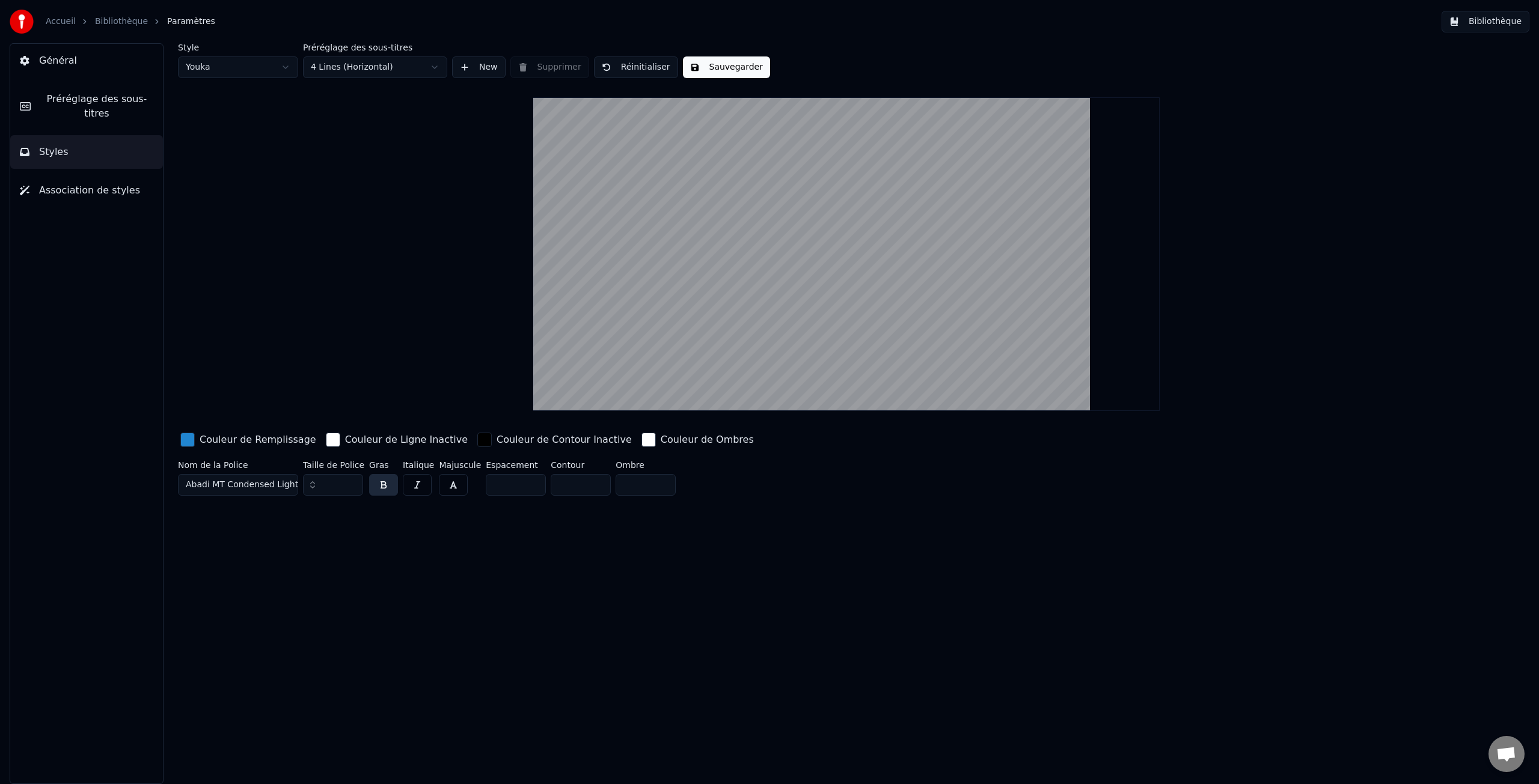
click at [717, 66] on button "Sauvegarder" at bounding box center [726, 67] width 87 height 22
click at [707, 67] on button "Terminé" at bounding box center [716, 67] width 67 height 22
click at [116, 24] on link "Bibliothèque" at bounding box center [121, 22] width 53 height 12
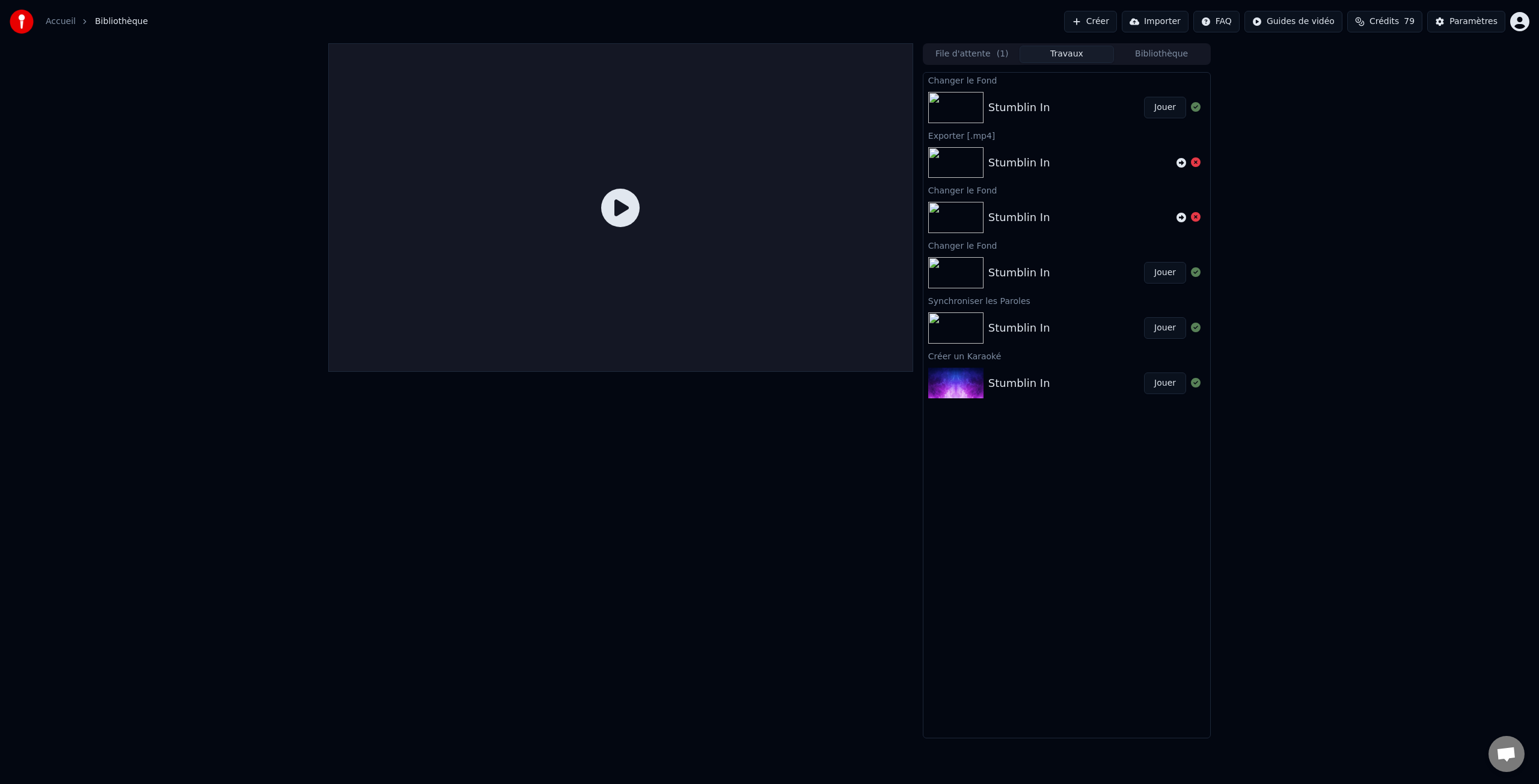
click at [1021, 104] on div "Stumblin In" at bounding box center [1019, 108] width 62 height 17
click at [623, 206] on icon at bounding box center [621, 208] width 39 height 39
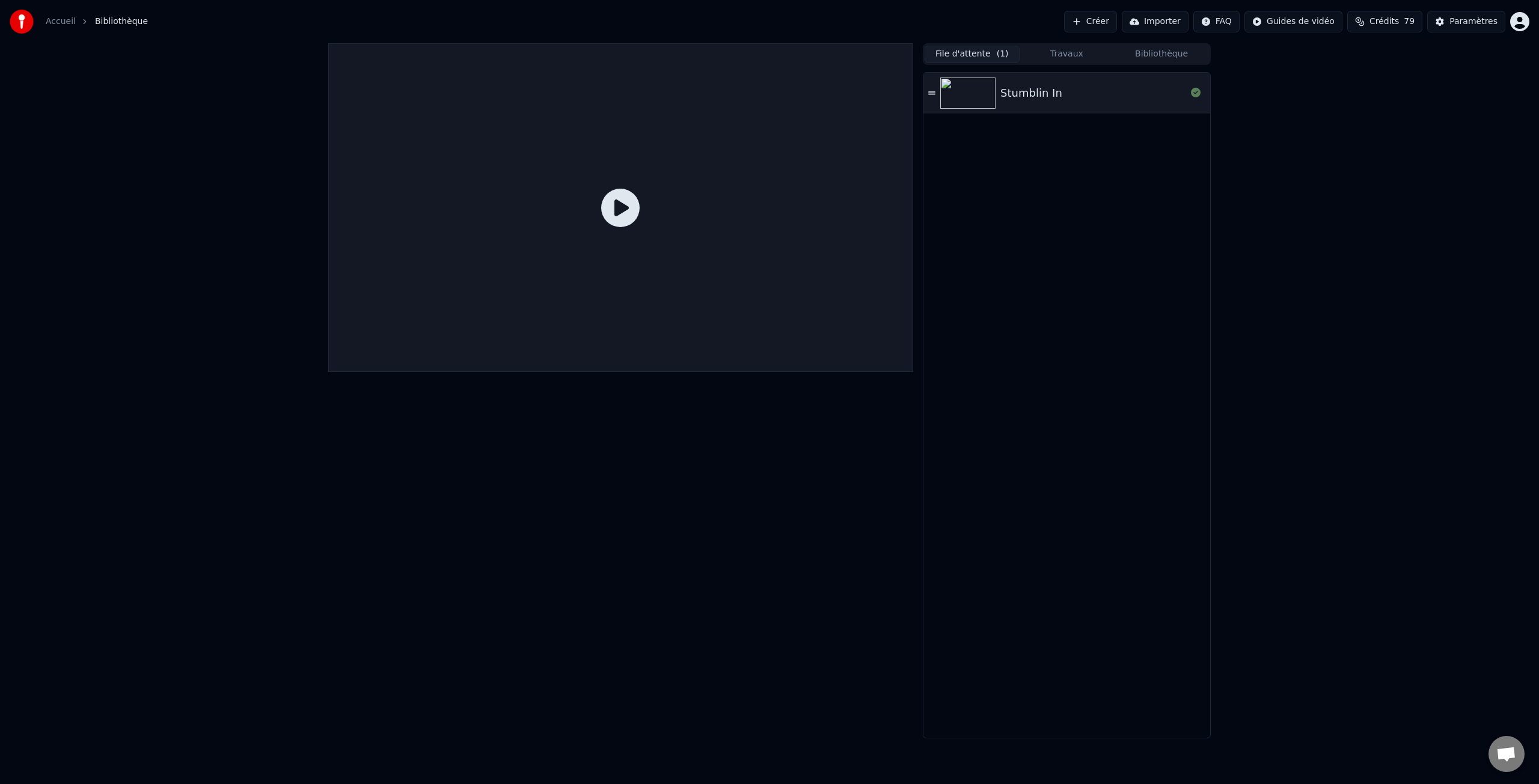
click at [973, 49] on button "File d'attente ( 1 )" at bounding box center [972, 54] width 95 height 18
click at [981, 93] on img at bounding box center [968, 93] width 56 height 31
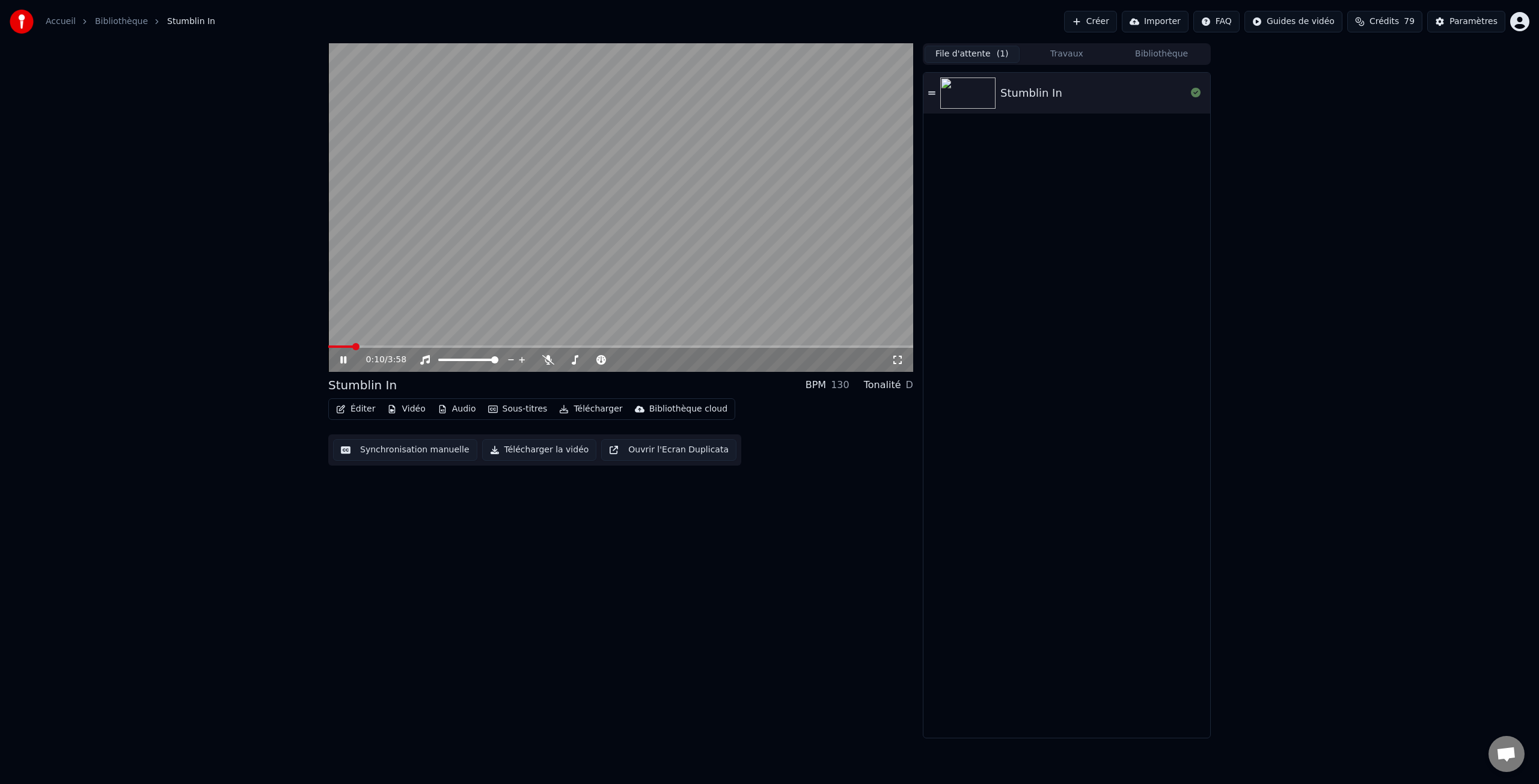
click at [351, 346] on span at bounding box center [621, 346] width 585 height 3
click at [379, 346] on span at bounding box center [621, 346] width 585 height 3
click at [406, 346] on span at bounding box center [621, 346] width 585 height 3
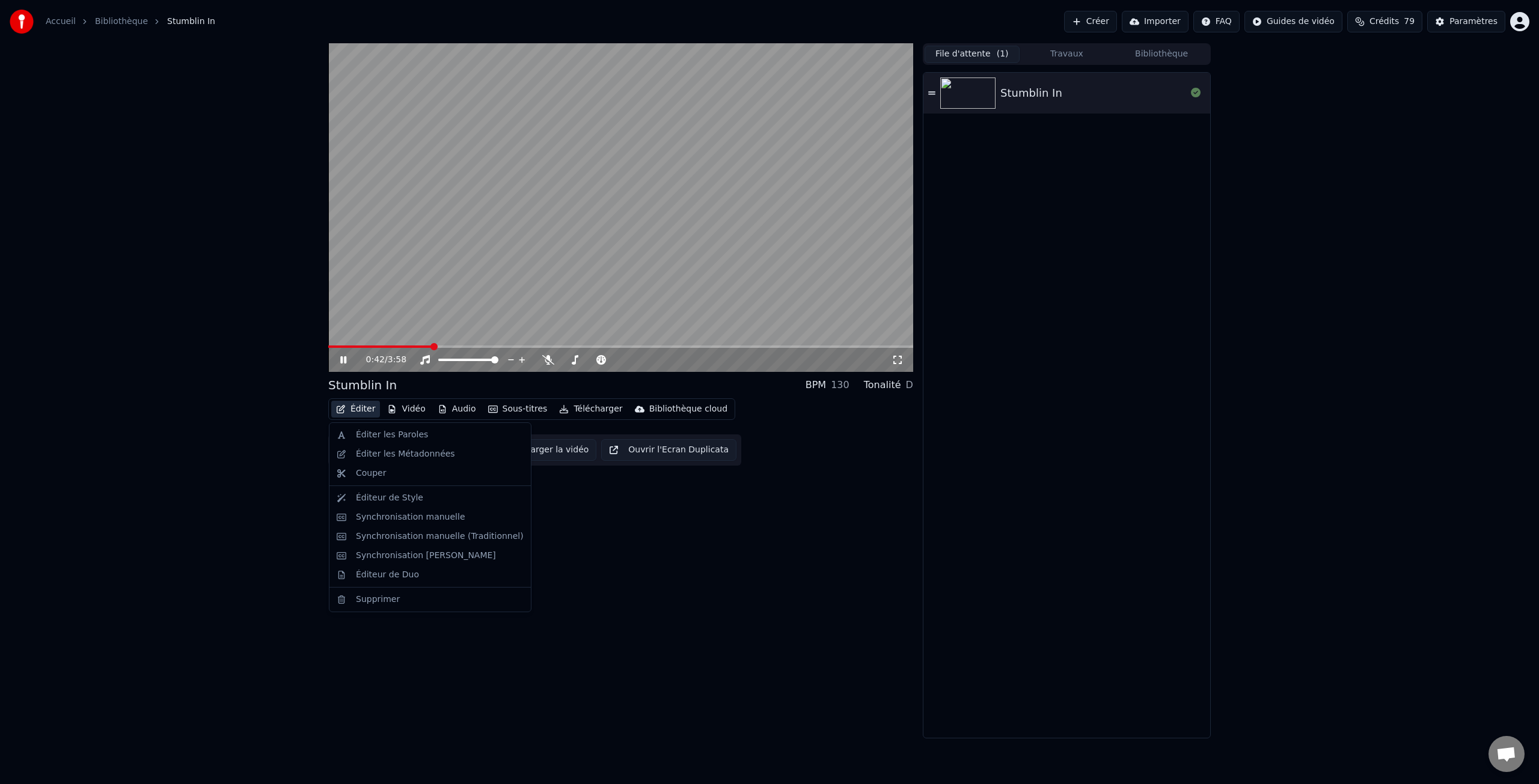
click at [361, 409] on button "Éditer" at bounding box center [356, 410] width 49 height 17
click at [390, 499] on div "Éditeur de Style" at bounding box center [390, 498] width 67 height 12
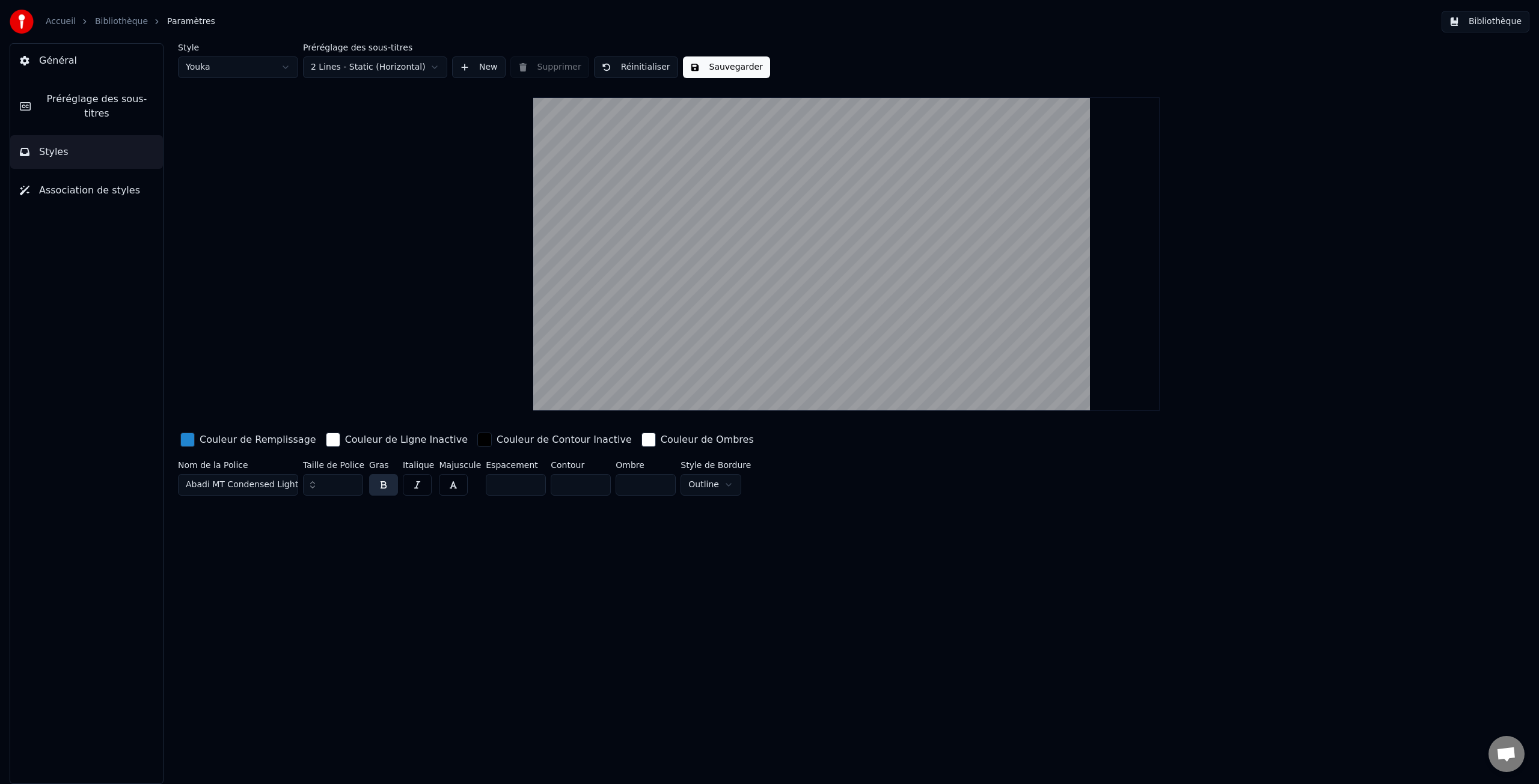
click at [119, 97] on span "Préréglage des sous-titres" at bounding box center [97, 106] width 113 height 29
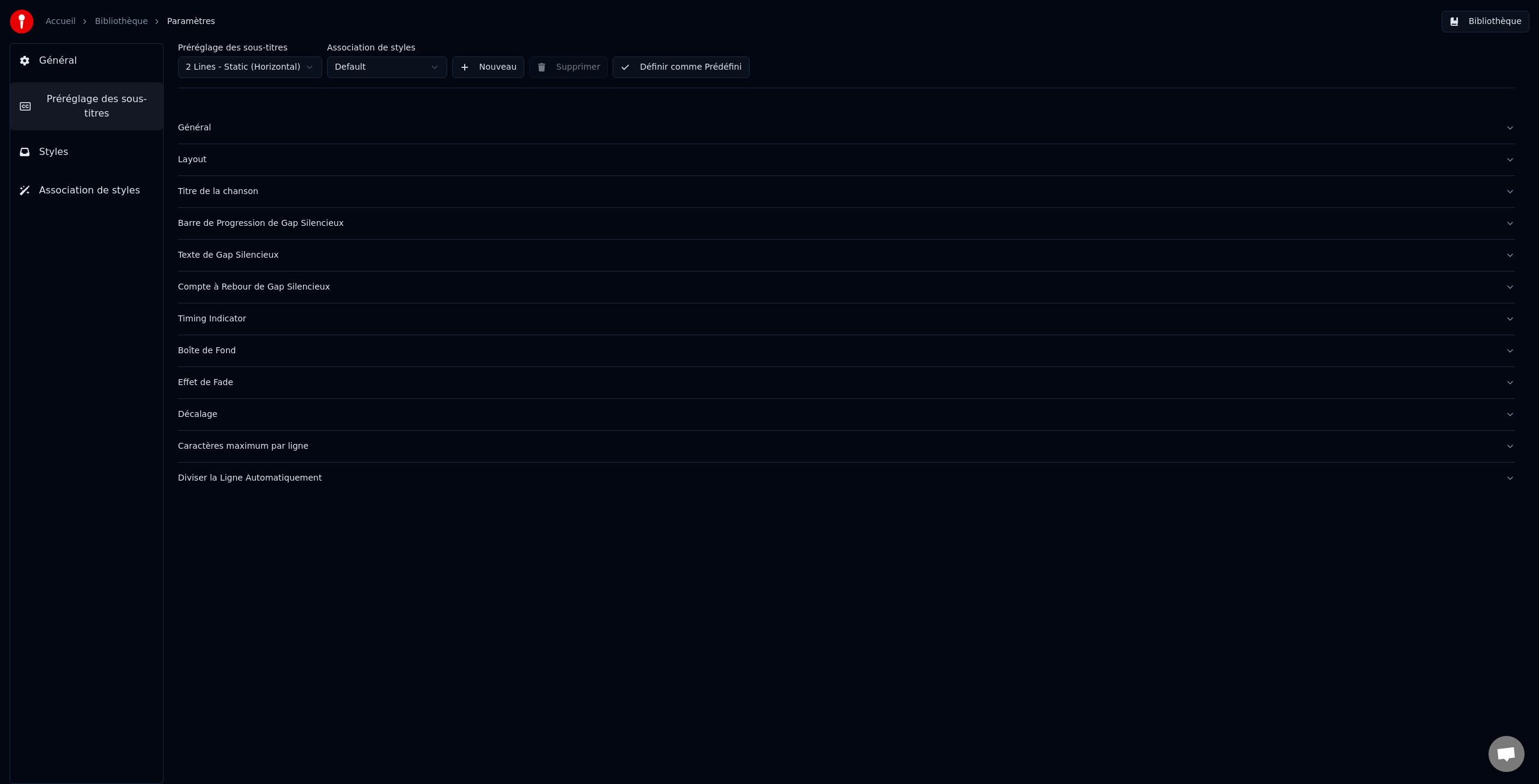
click at [86, 58] on button "Général" at bounding box center [86, 61] width 153 height 34
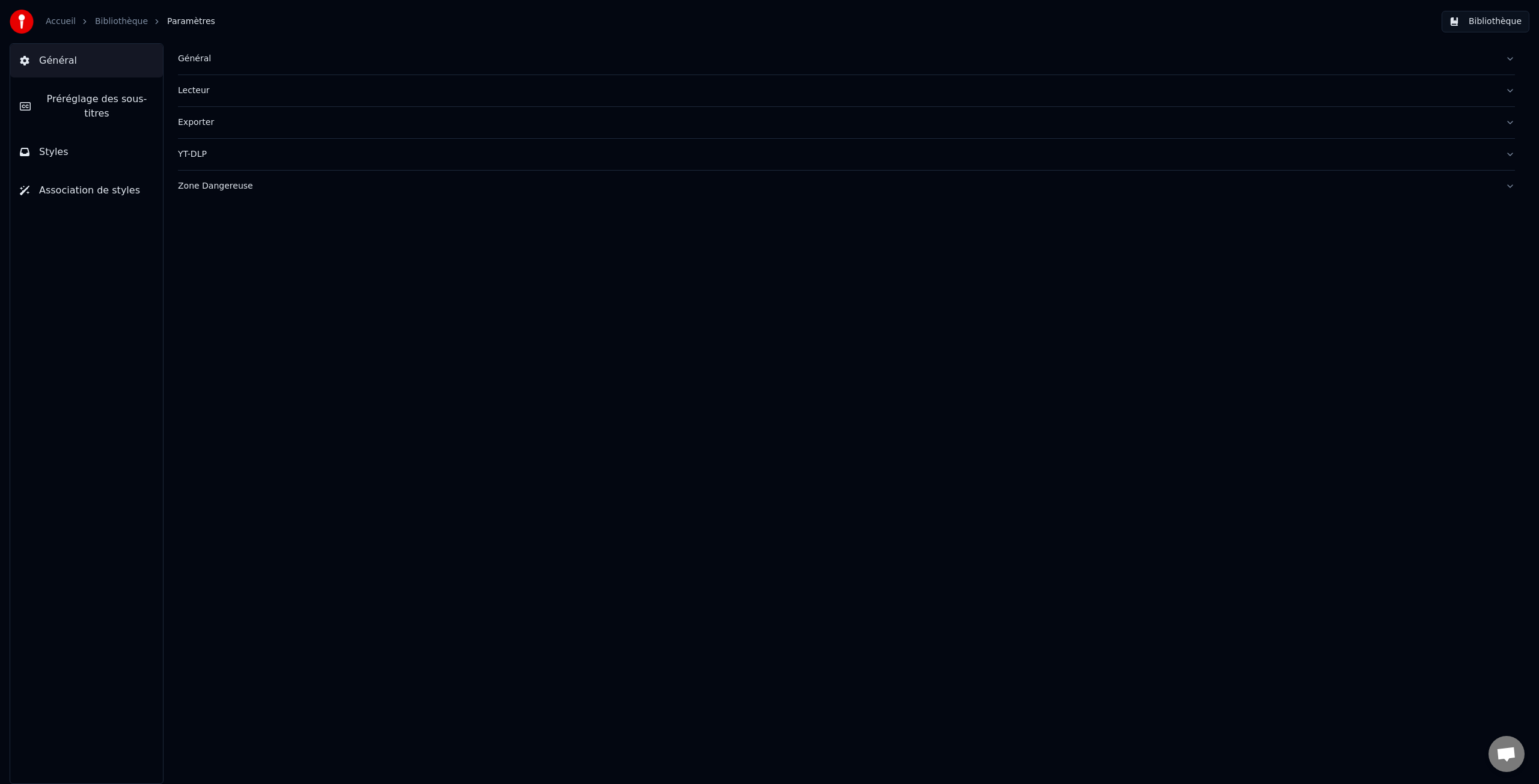
click at [99, 99] on span "Préréglage des sous-titres" at bounding box center [97, 106] width 113 height 29
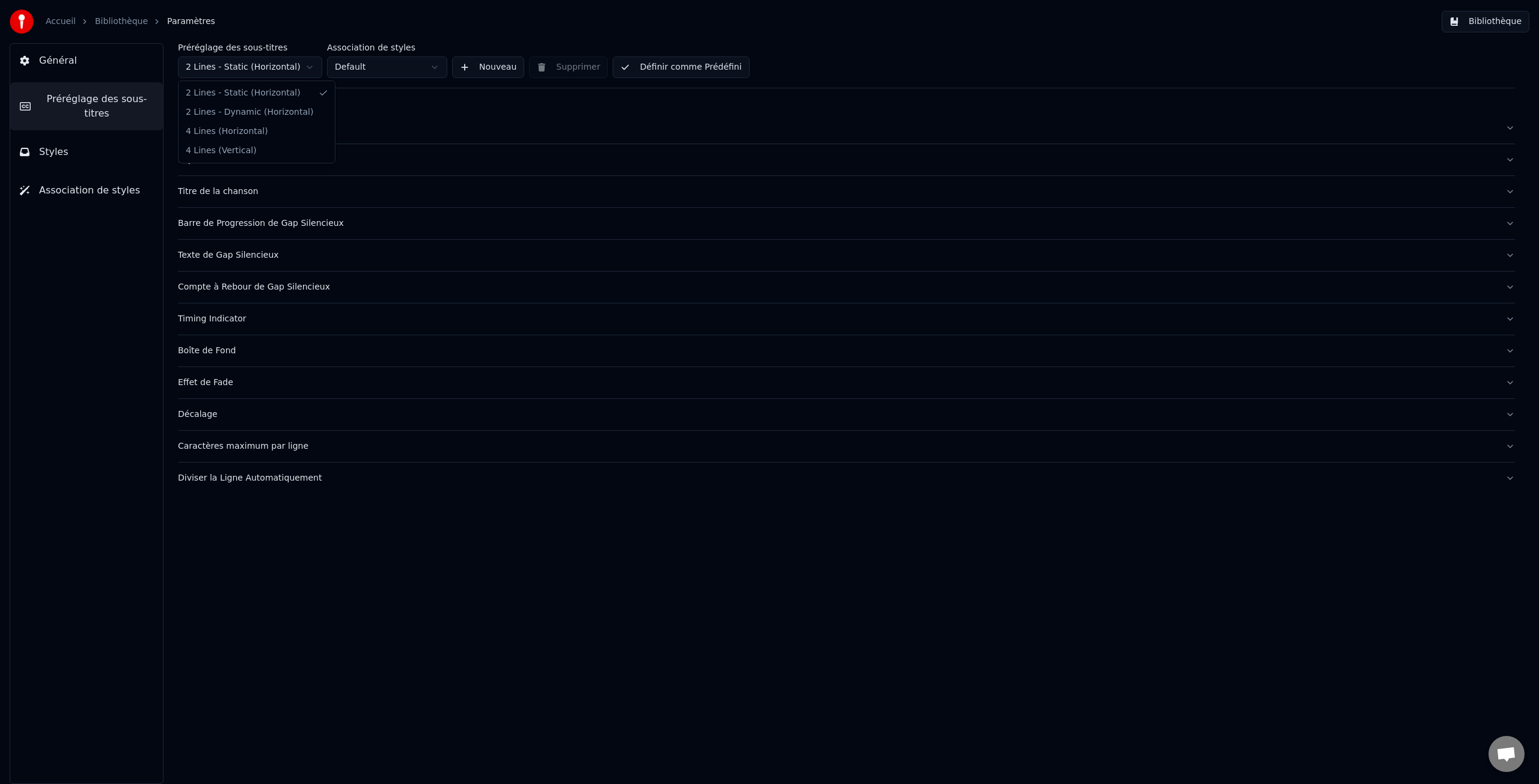
click at [284, 70] on html "Accueil Bibliothèque Paramètres Bibliothèque Général Préréglage des sous-titres…" at bounding box center [769, 392] width 1539 height 784
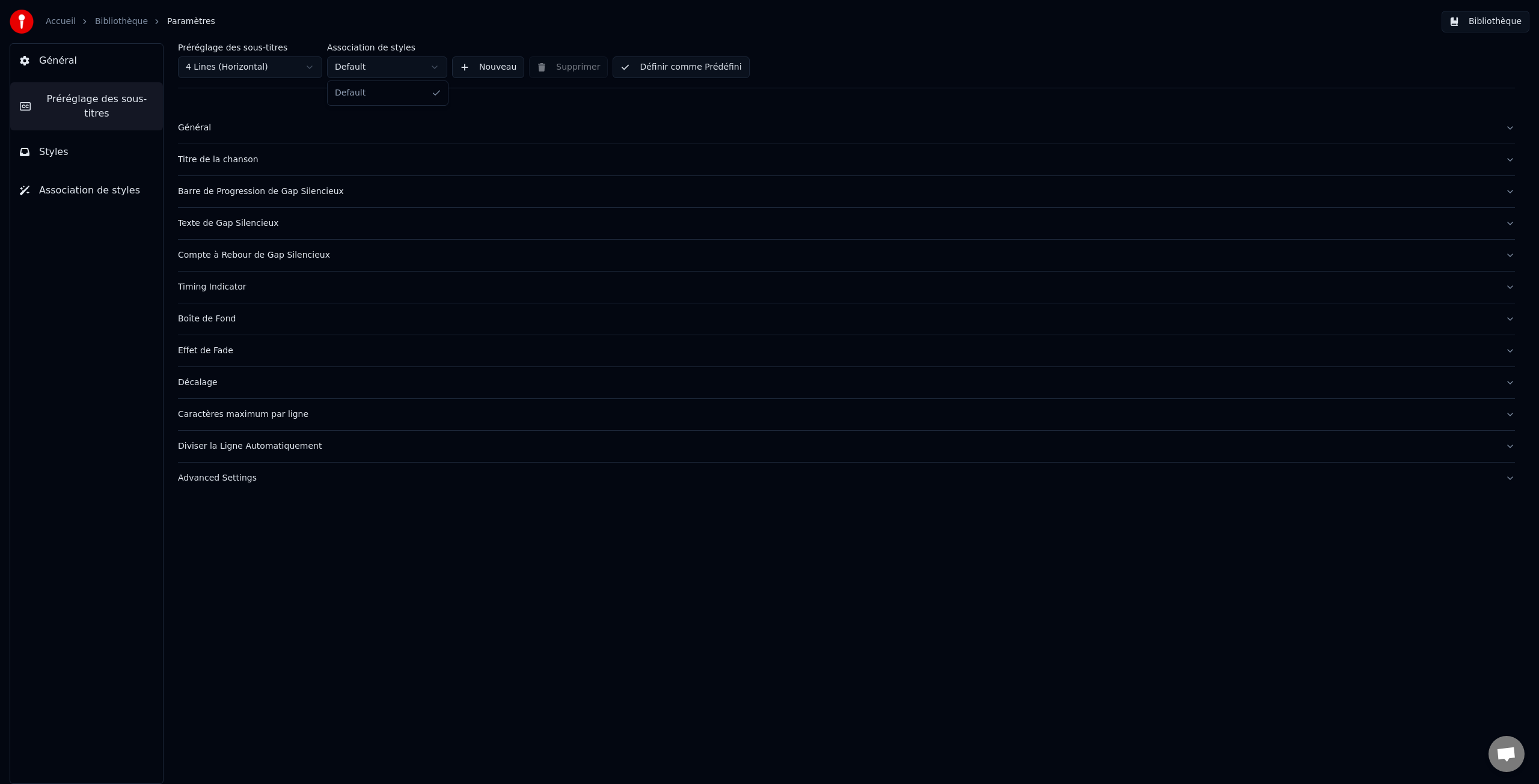
click at [383, 65] on html "Accueil Bibliothèque Paramètres Bibliothèque Général Préréglage des sous-titres…" at bounding box center [769, 392] width 1539 height 784
click at [204, 124] on div "Général" at bounding box center [837, 128] width 1318 height 12
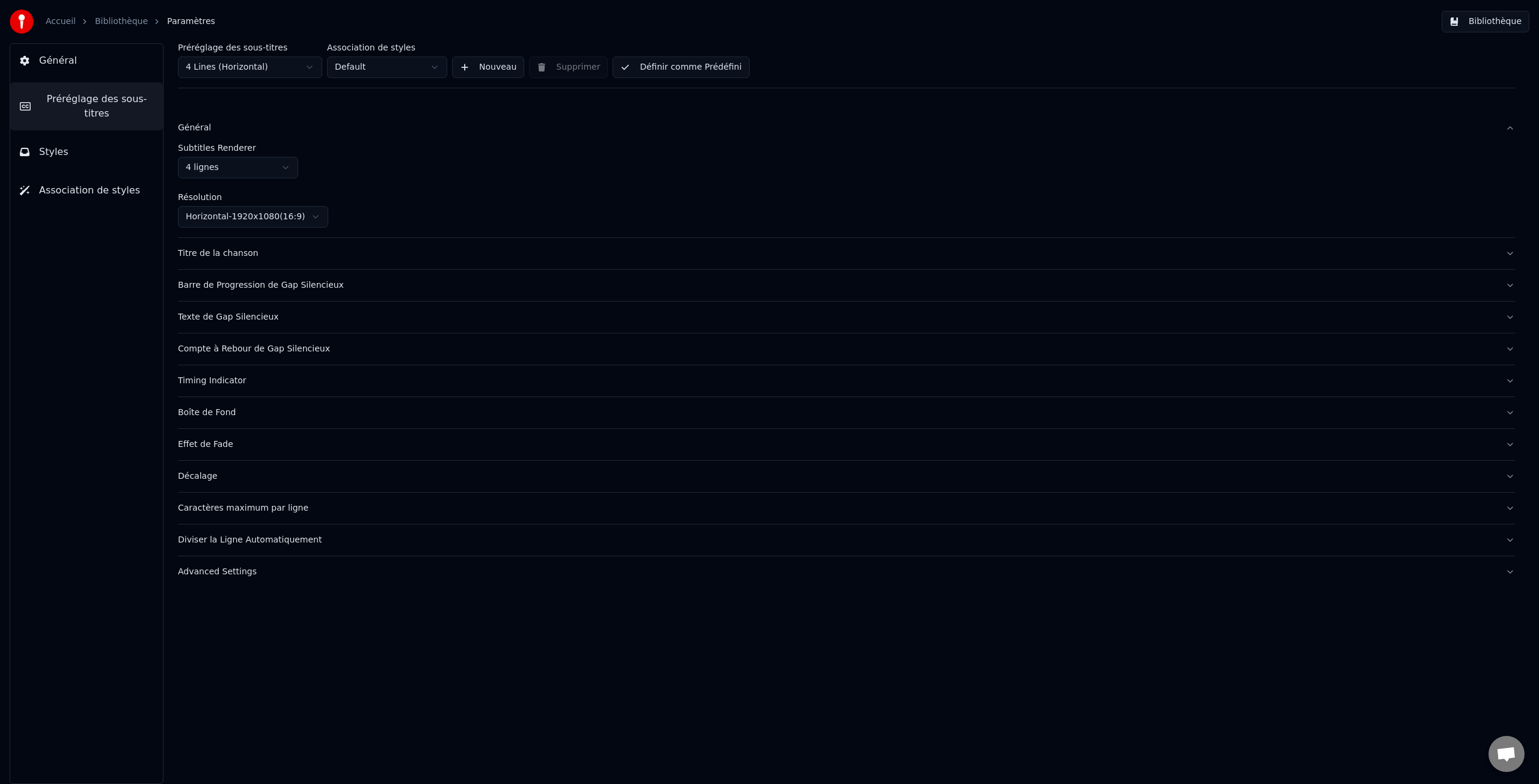
click at [200, 131] on div "Général" at bounding box center [837, 128] width 1318 height 12
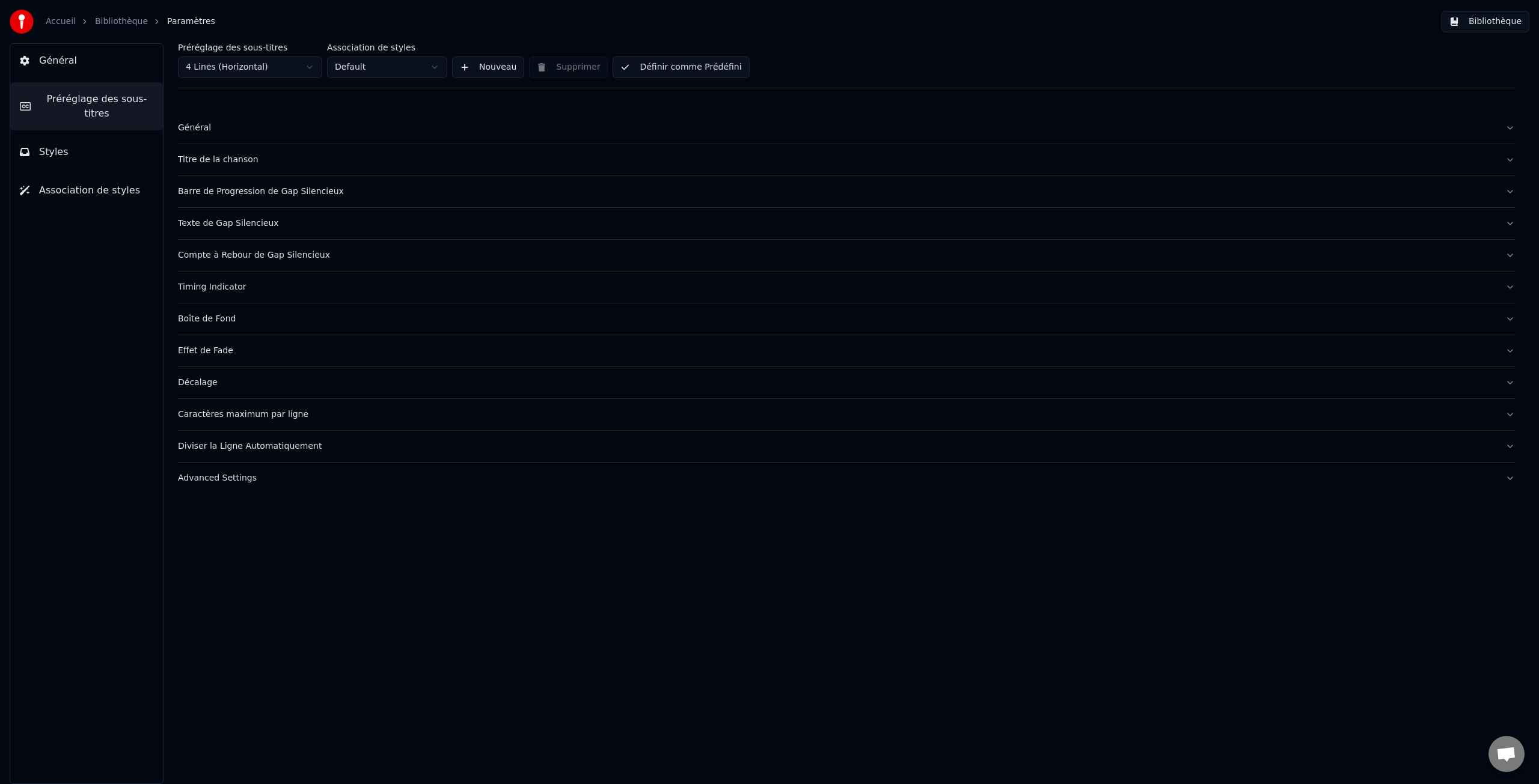
click at [200, 131] on div "Général" at bounding box center [837, 128] width 1318 height 12
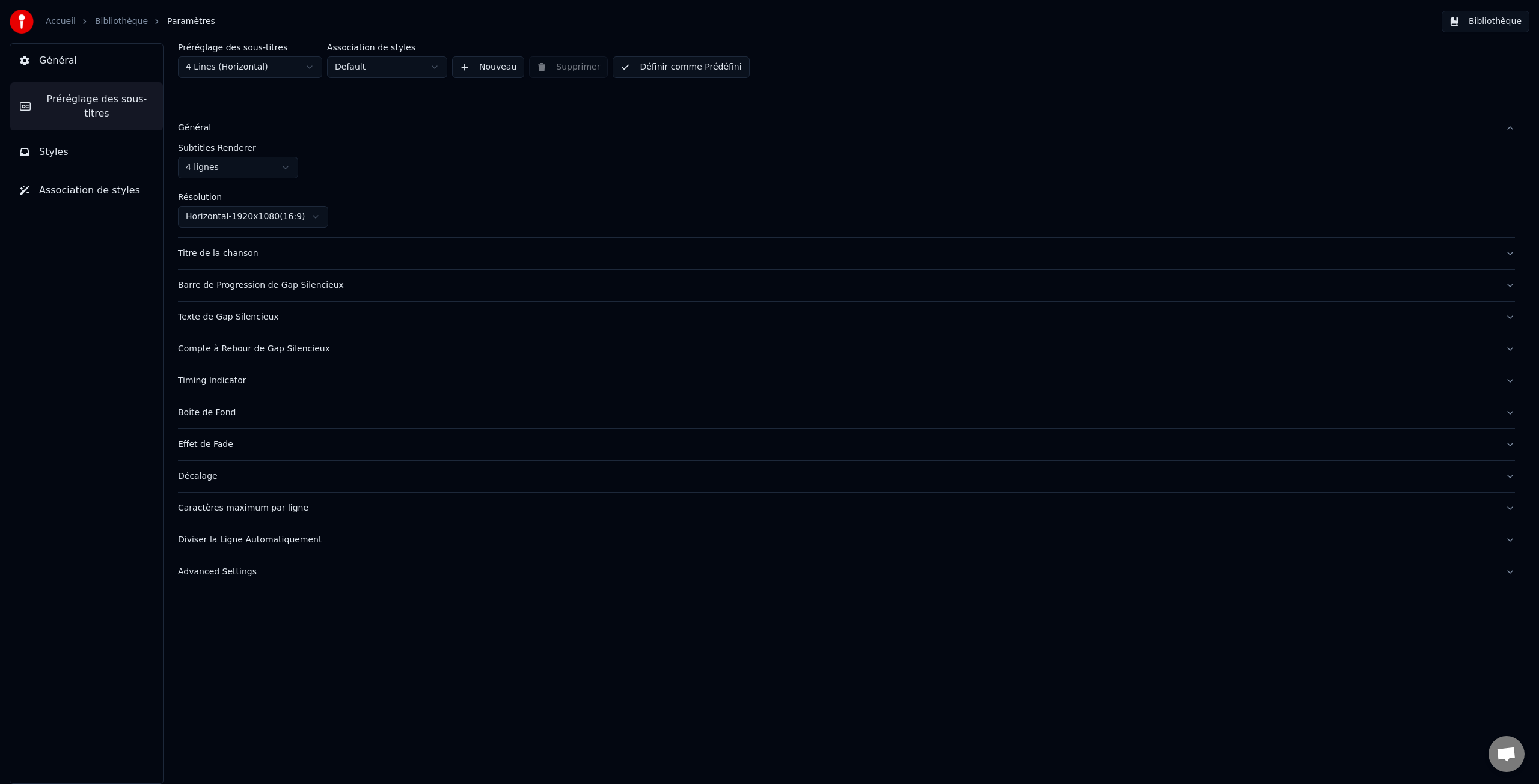
click at [211, 148] on label "Subtitles Renderer" at bounding box center [847, 148] width 1337 height 8
click at [223, 170] on html "Accueil Bibliothèque Paramètres Bibliothèque Général Préréglage des sous-titres…" at bounding box center [769, 392] width 1539 height 784
click at [396, 172] on html "Accueil Bibliothèque Paramètres Bibliothèque Général Préréglage des sous-titres…" at bounding box center [769, 392] width 1539 height 784
click at [237, 255] on div "Titre de la chanson" at bounding box center [837, 254] width 1318 height 12
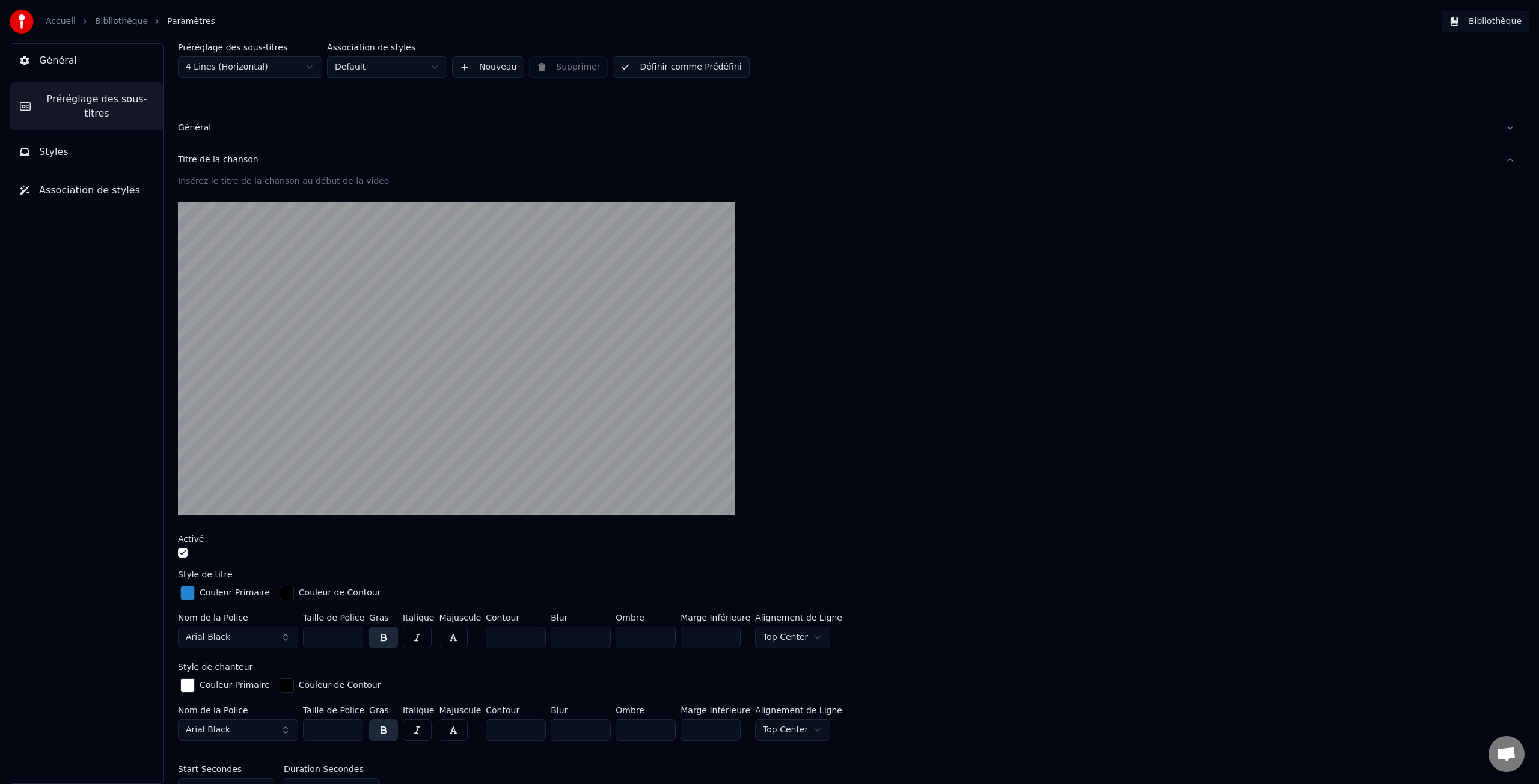
click at [62, 152] on span "Styles" at bounding box center [53, 152] width 30 height 14
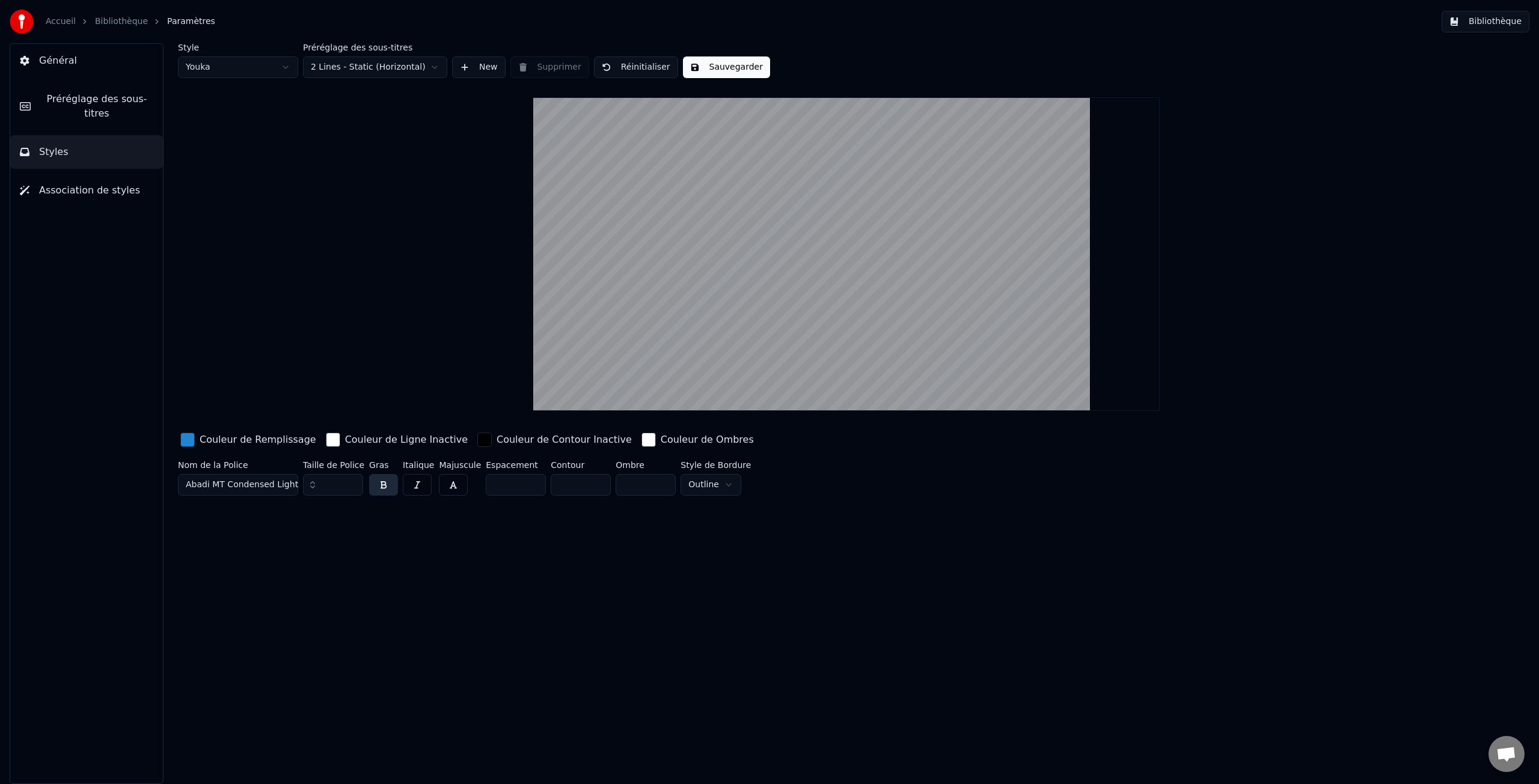
click at [385, 67] on html "Accueil Bibliothèque Paramètres Bibliothèque Général Préréglage des sous-titres…" at bounding box center [769, 392] width 1539 height 784
click at [388, 202] on html "Accueil Bibliothèque Paramètres Bibliothèque Général Préréglage des sous-titres…" at bounding box center [769, 392] width 1539 height 784
click at [85, 105] on span "Préréglage des sous-titres" at bounding box center [97, 106] width 113 height 29
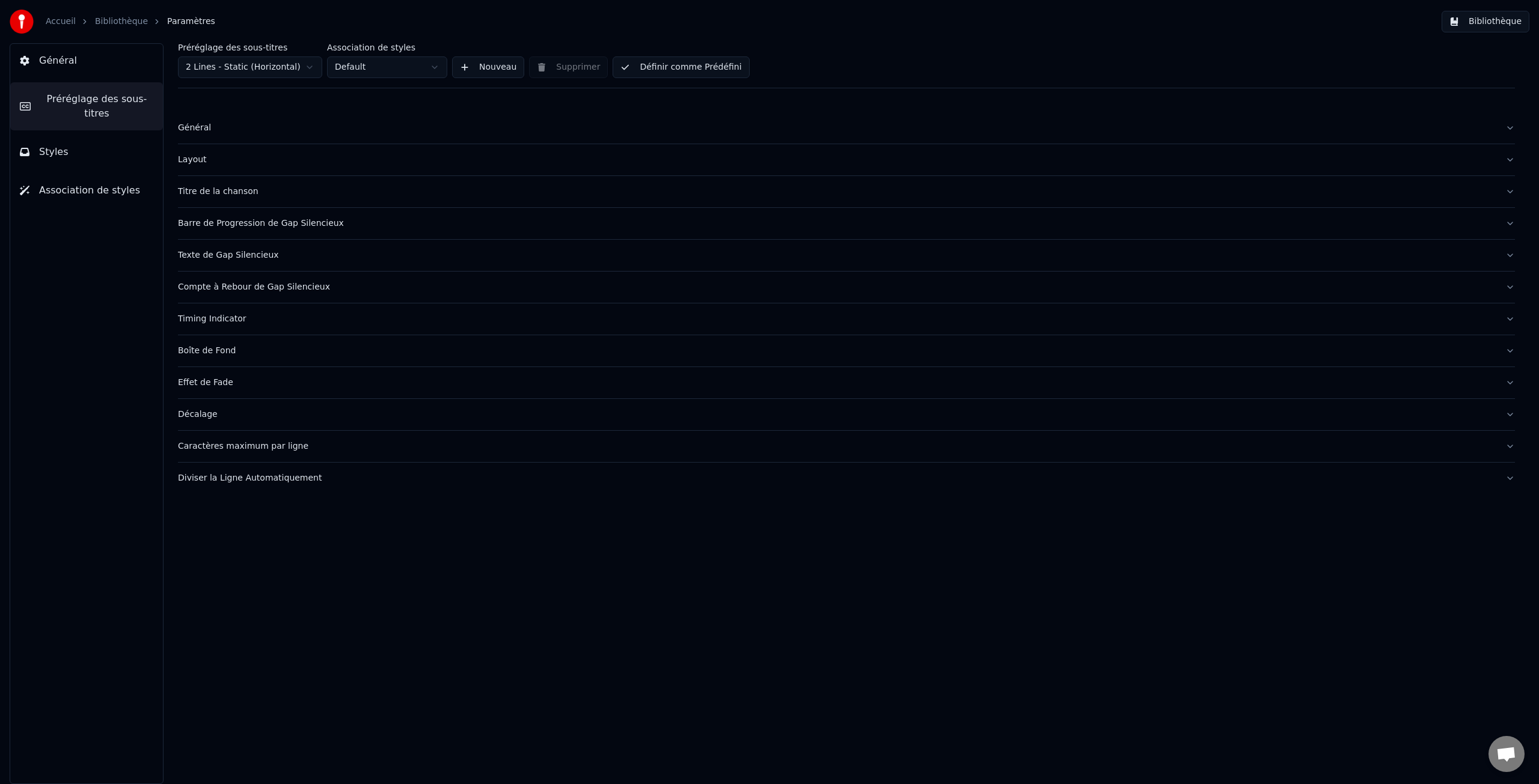
click at [191, 129] on div "Général" at bounding box center [837, 128] width 1318 height 12
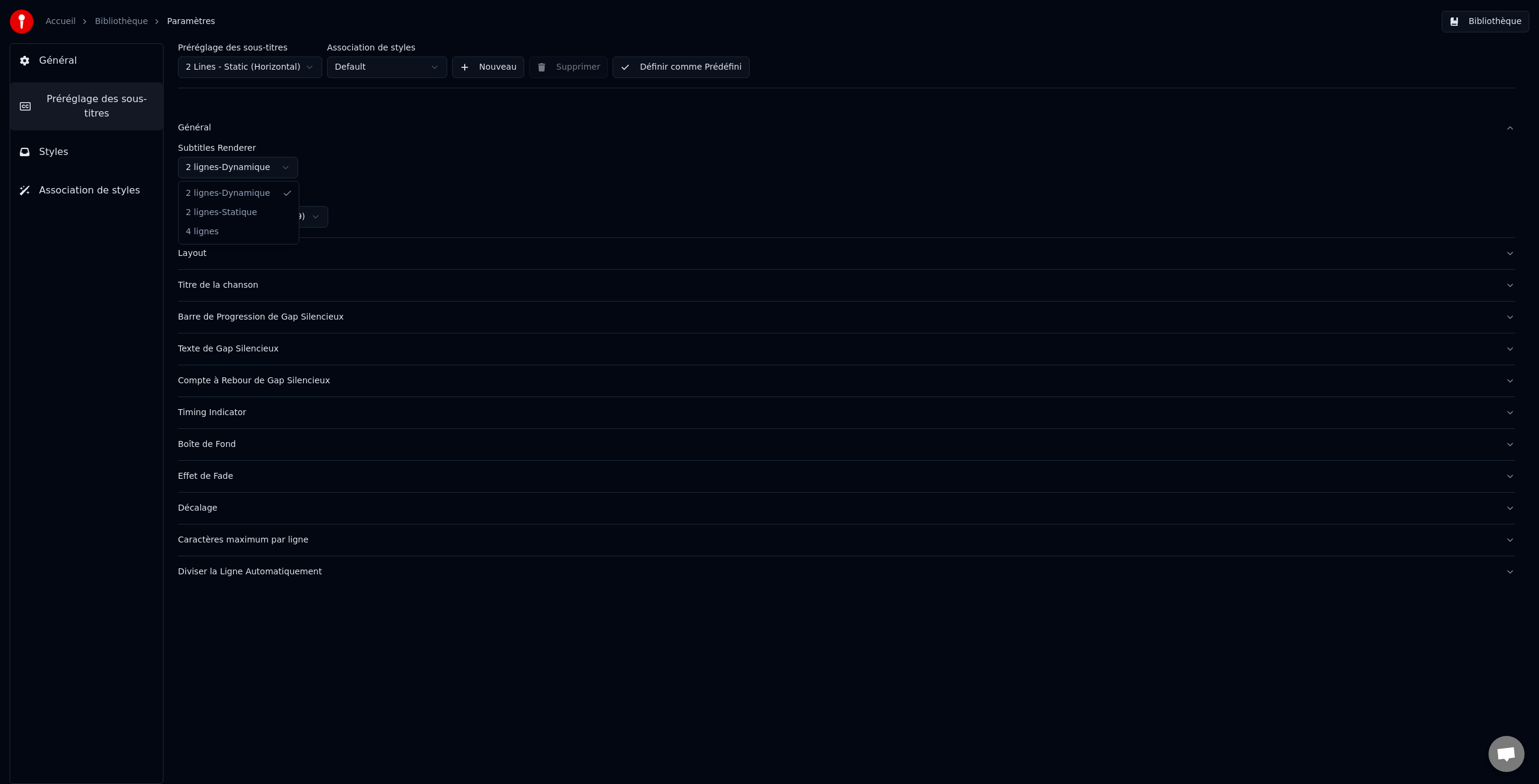
click at [239, 170] on html "Accueil Bibliothèque Paramètres Bibliothèque Général Préréglage des sous-titres…" at bounding box center [769, 392] width 1539 height 784
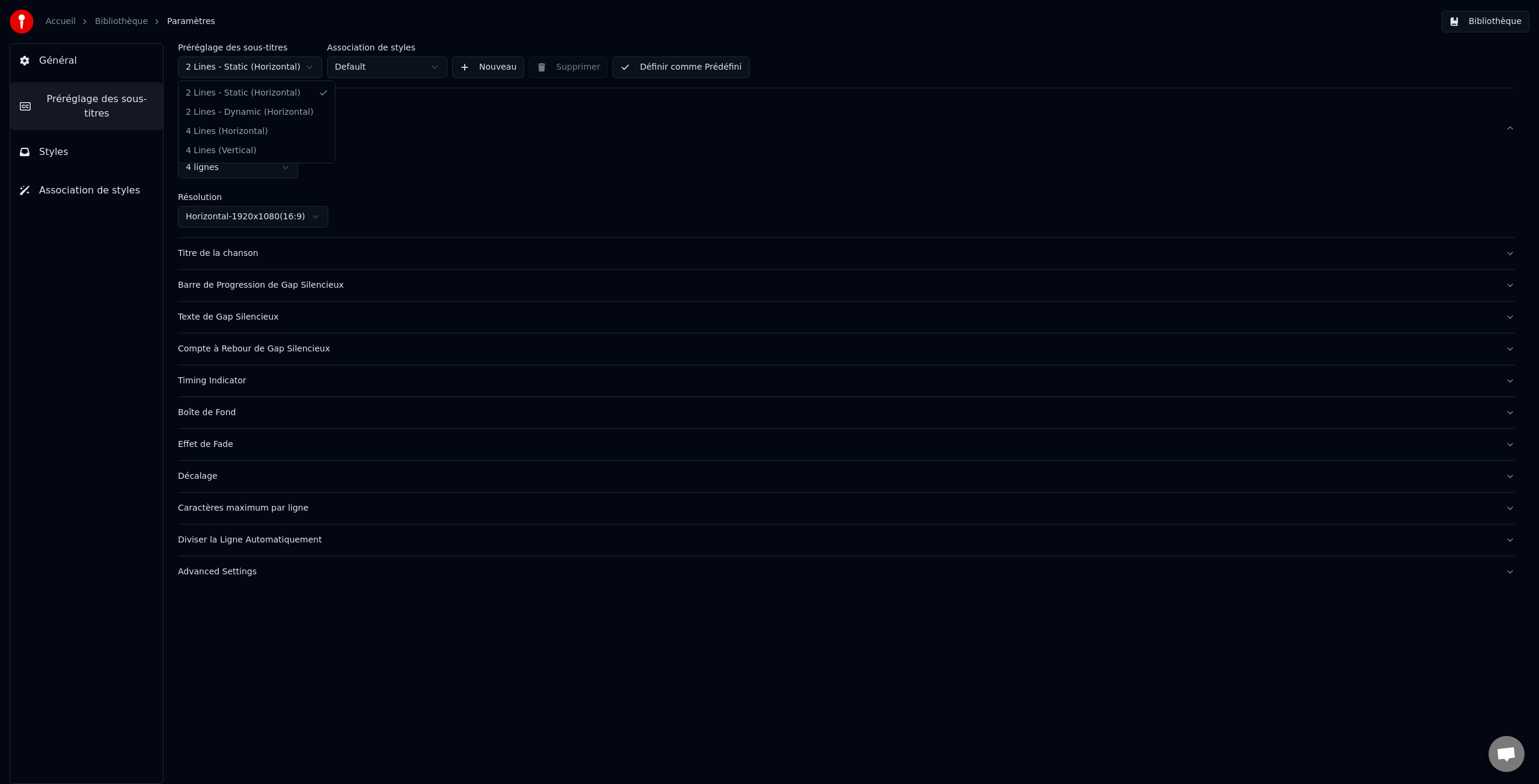
click at [242, 67] on html "Accueil Bibliothèque Paramètres Bibliothèque Général Préréglage des sous-titres…" at bounding box center [769, 392] width 1539 height 784
click at [69, 57] on span "Général" at bounding box center [57, 60] width 38 height 14
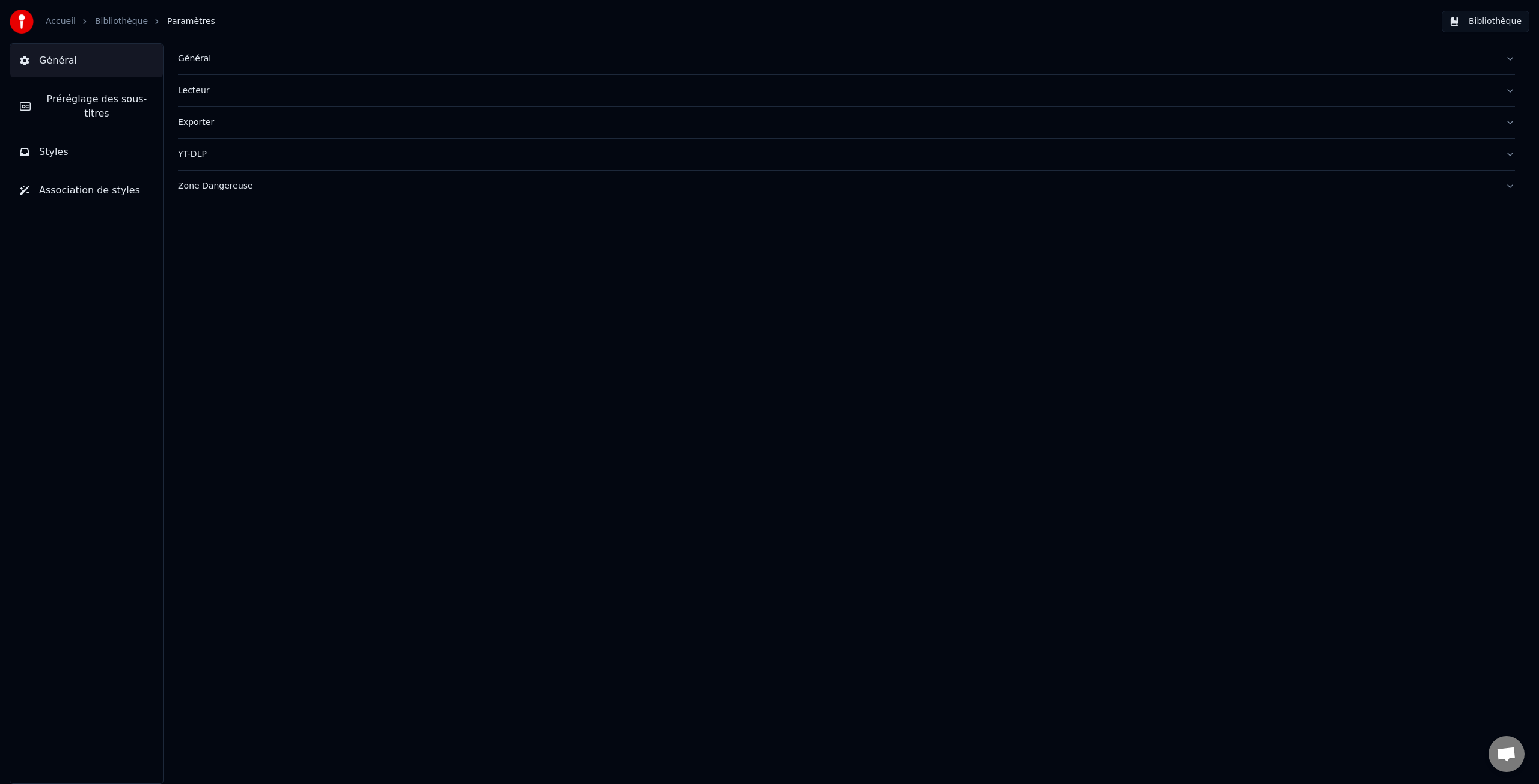
click at [84, 101] on span "Préréglage des sous-titres" at bounding box center [97, 106] width 113 height 29
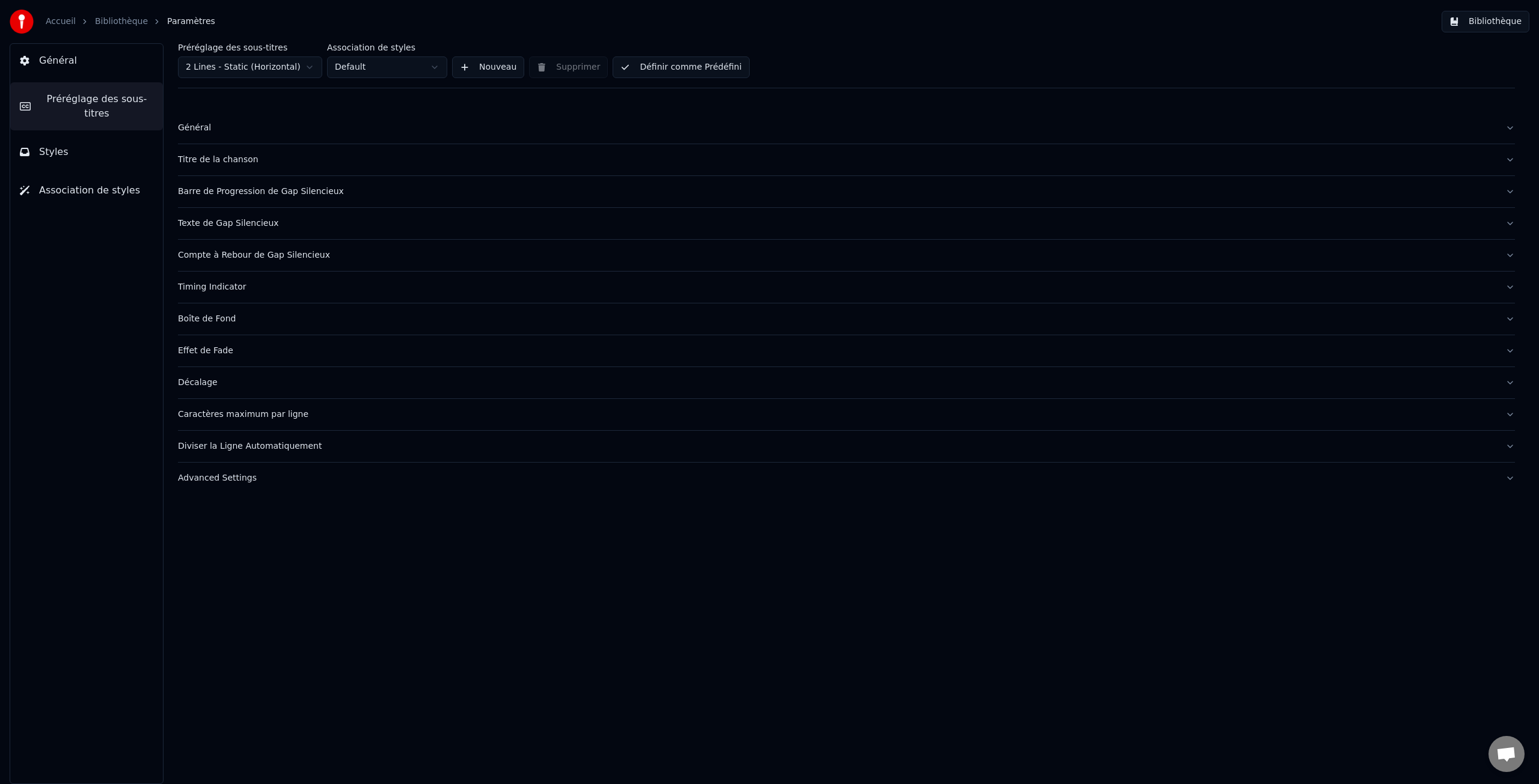
click at [207, 130] on div "Général" at bounding box center [837, 128] width 1318 height 12
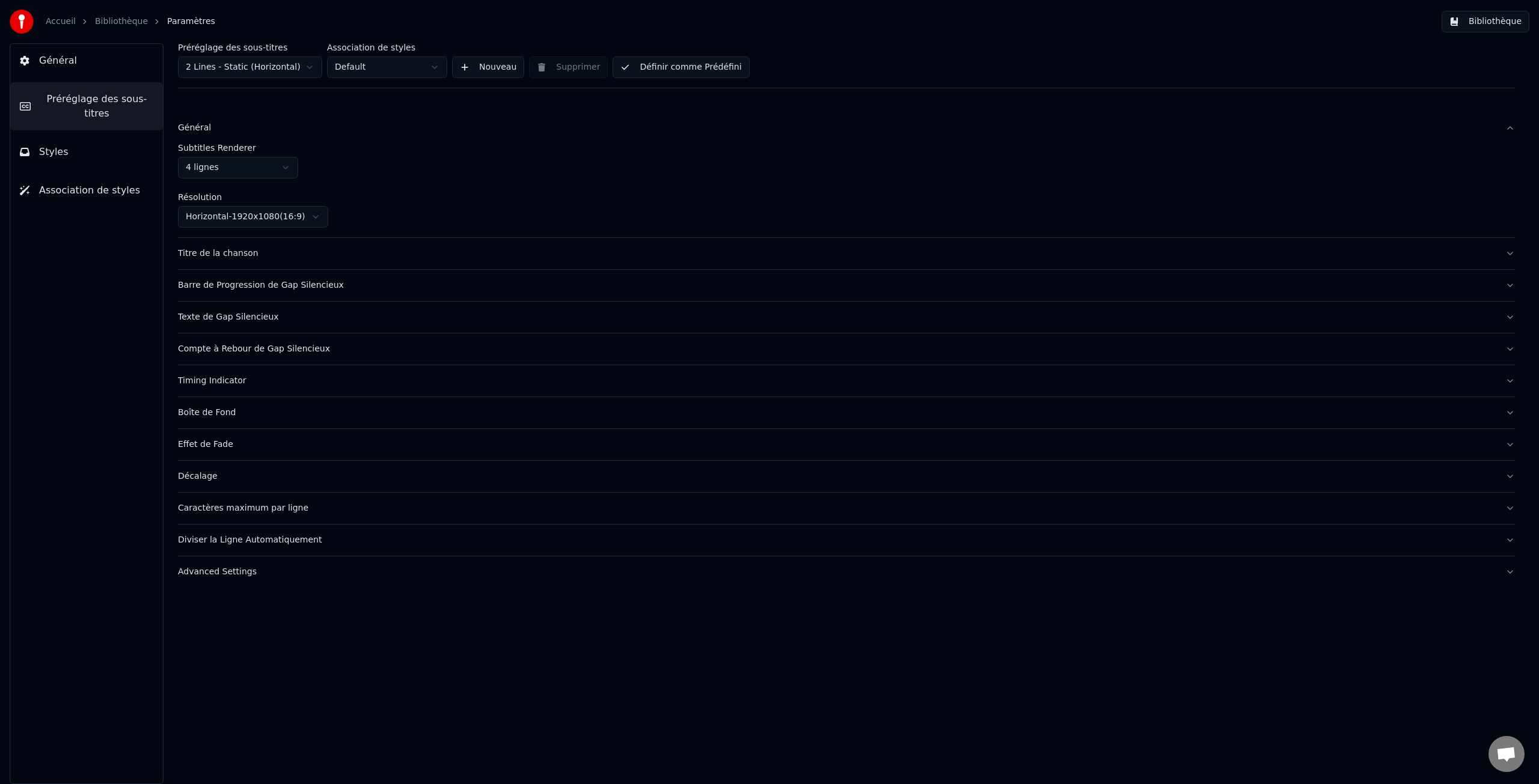
click at [221, 68] on html "Accueil Bibliothèque Paramètres Bibliothèque Général Préréglage des sous-titres…" at bounding box center [769, 392] width 1539 height 784
click at [643, 68] on button "Définir comme Prédéfini" at bounding box center [681, 67] width 137 height 22
click at [57, 102] on span "Préréglage des sous-titres" at bounding box center [97, 106] width 113 height 29
click at [220, 248] on div "Titre de la chanson" at bounding box center [837, 254] width 1318 height 12
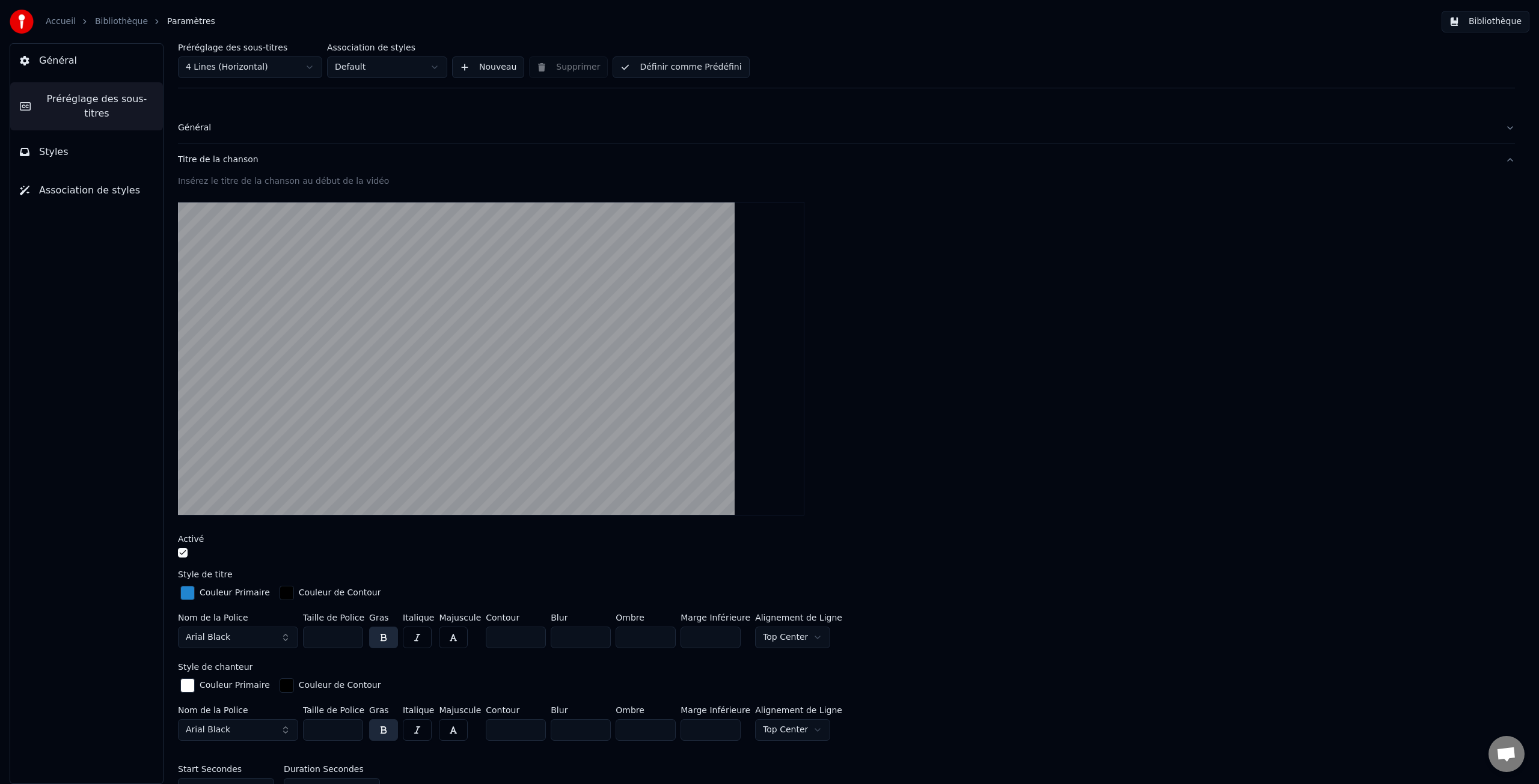
click at [211, 49] on label "Préréglage des sous-titres" at bounding box center [250, 47] width 144 height 8
click at [186, 133] on div "Général" at bounding box center [837, 128] width 1318 height 12
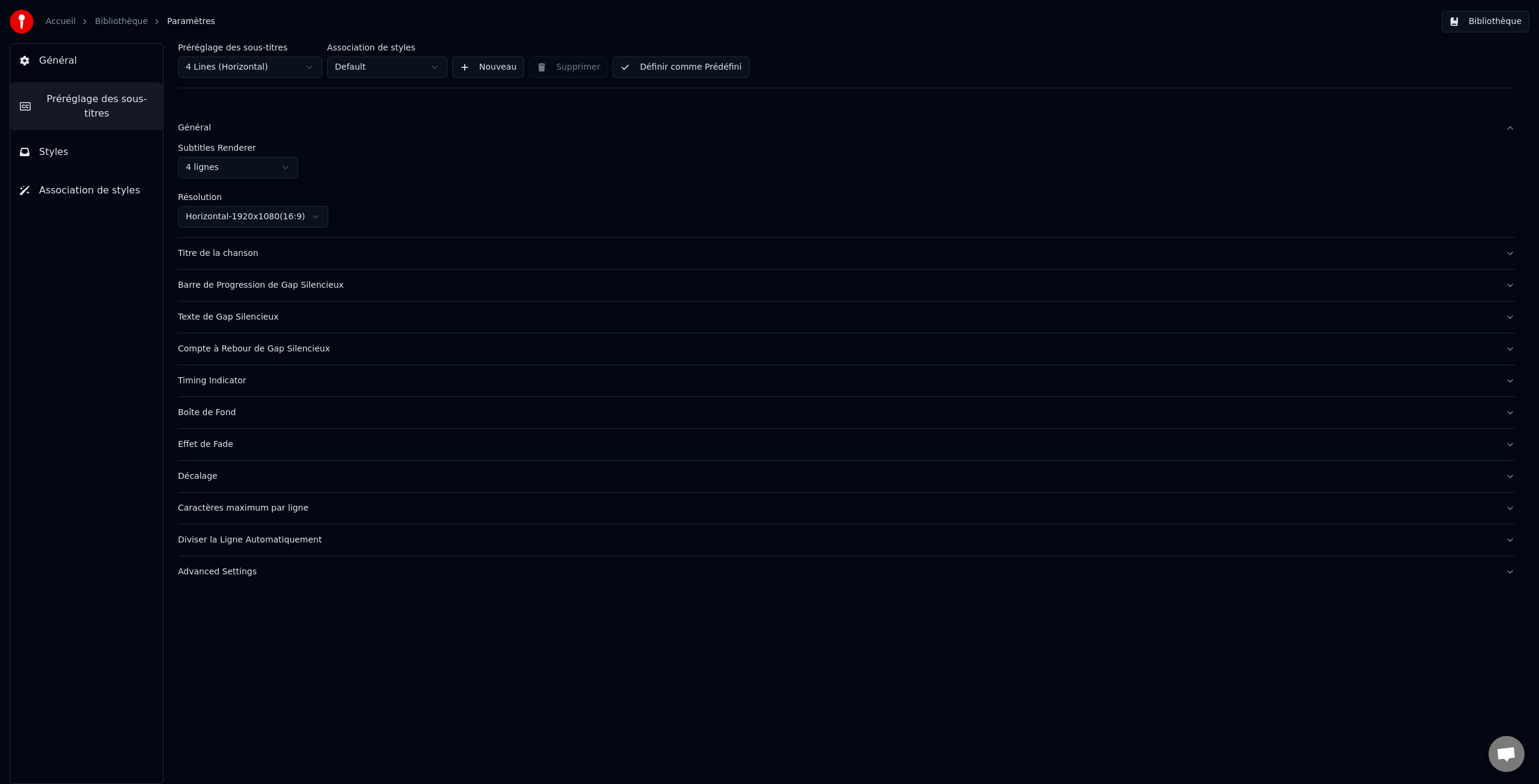
click at [66, 60] on span "Général" at bounding box center [57, 60] width 38 height 14
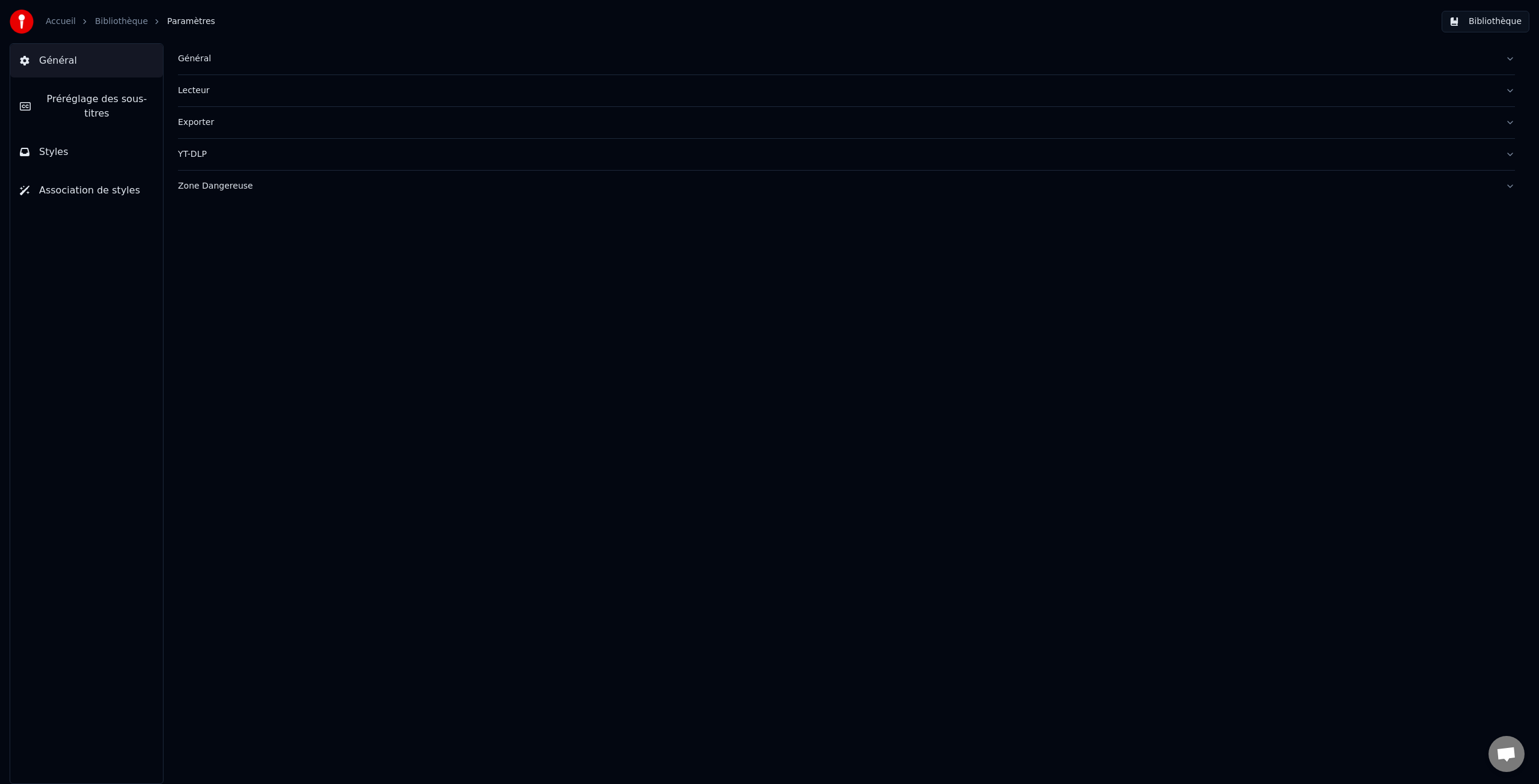
click at [196, 58] on div "Général" at bounding box center [837, 59] width 1318 height 12
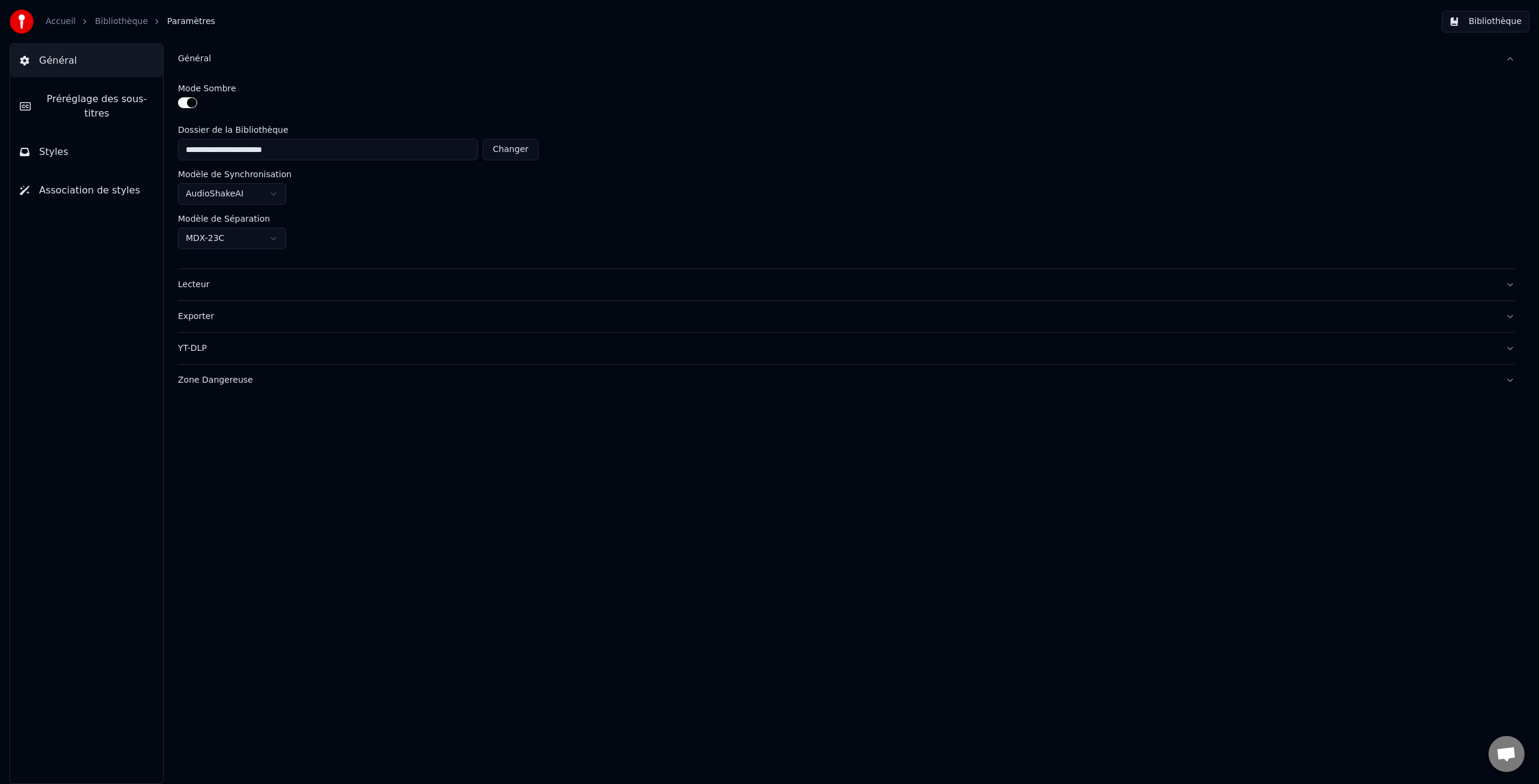
click at [78, 101] on span "Préréglage des sous-titres" at bounding box center [97, 106] width 113 height 29
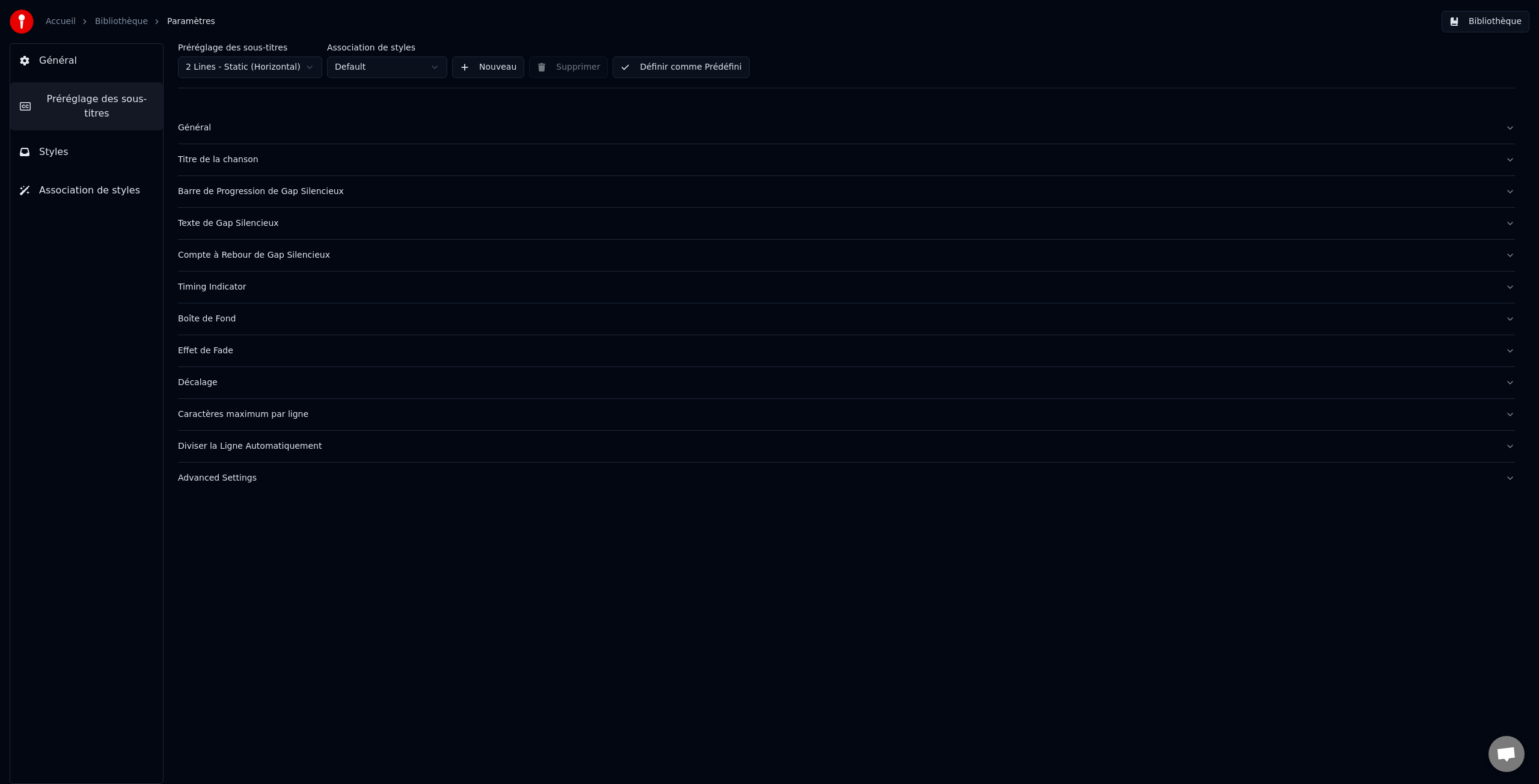
click at [225, 323] on div "Boîte de Fond" at bounding box center [837, 319] width 1318 height 12
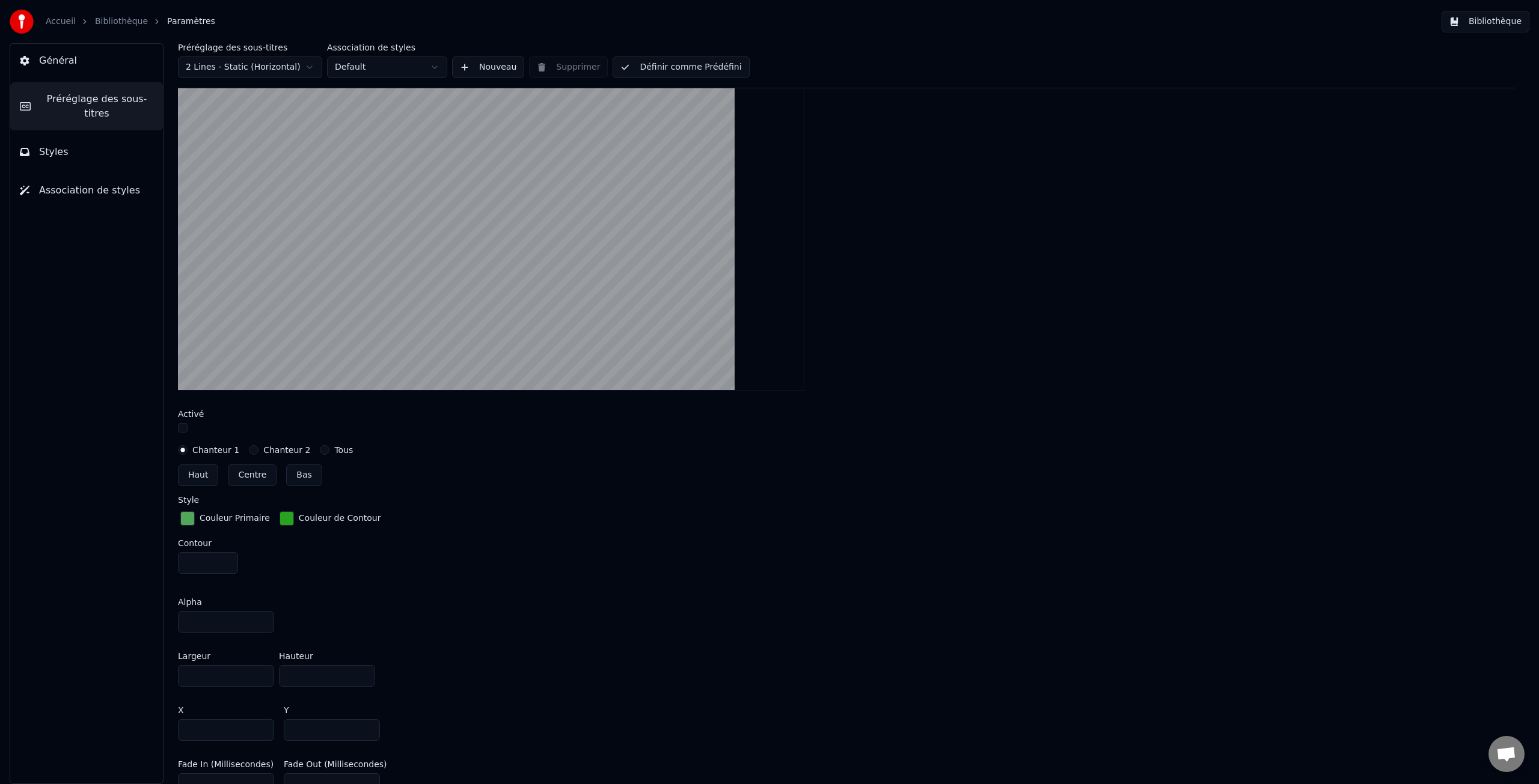
scroll to position [290, 0]
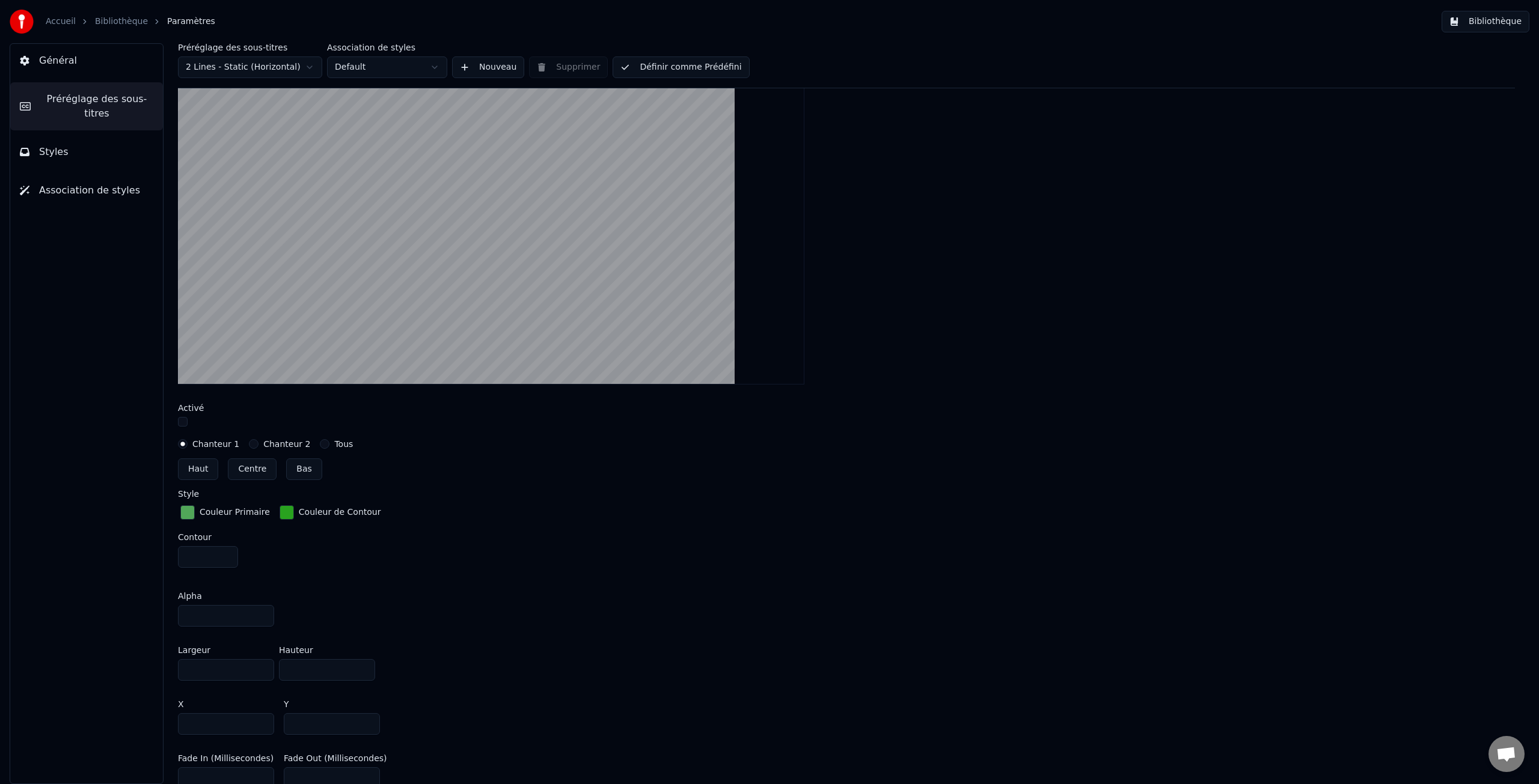
click at [278, 444] on label "Chanteur 2" at bounding box center [287, 444] width 47 height 8
click at [259, 444] on button "Chanteur 2" at bounding box center [253, 443] width 9 height 9
click at [215, 445] on label "Chanteur 1" at bounding box center [216, 446] width 47 height 8
click at [187, 445] on button "Chanteur 1" at bounding box center [182, 445] width 9 height 9
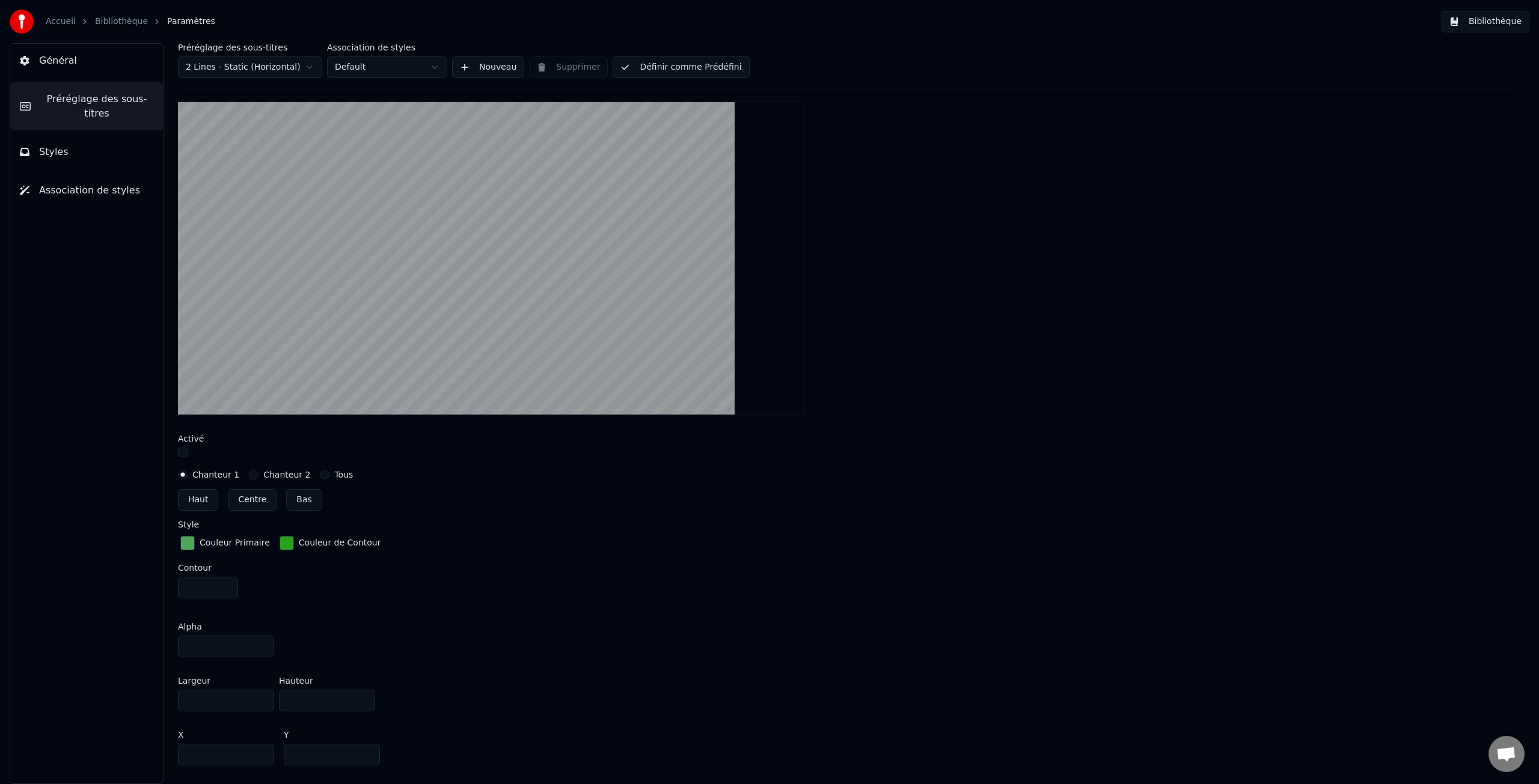
scroll to position [279, 0]
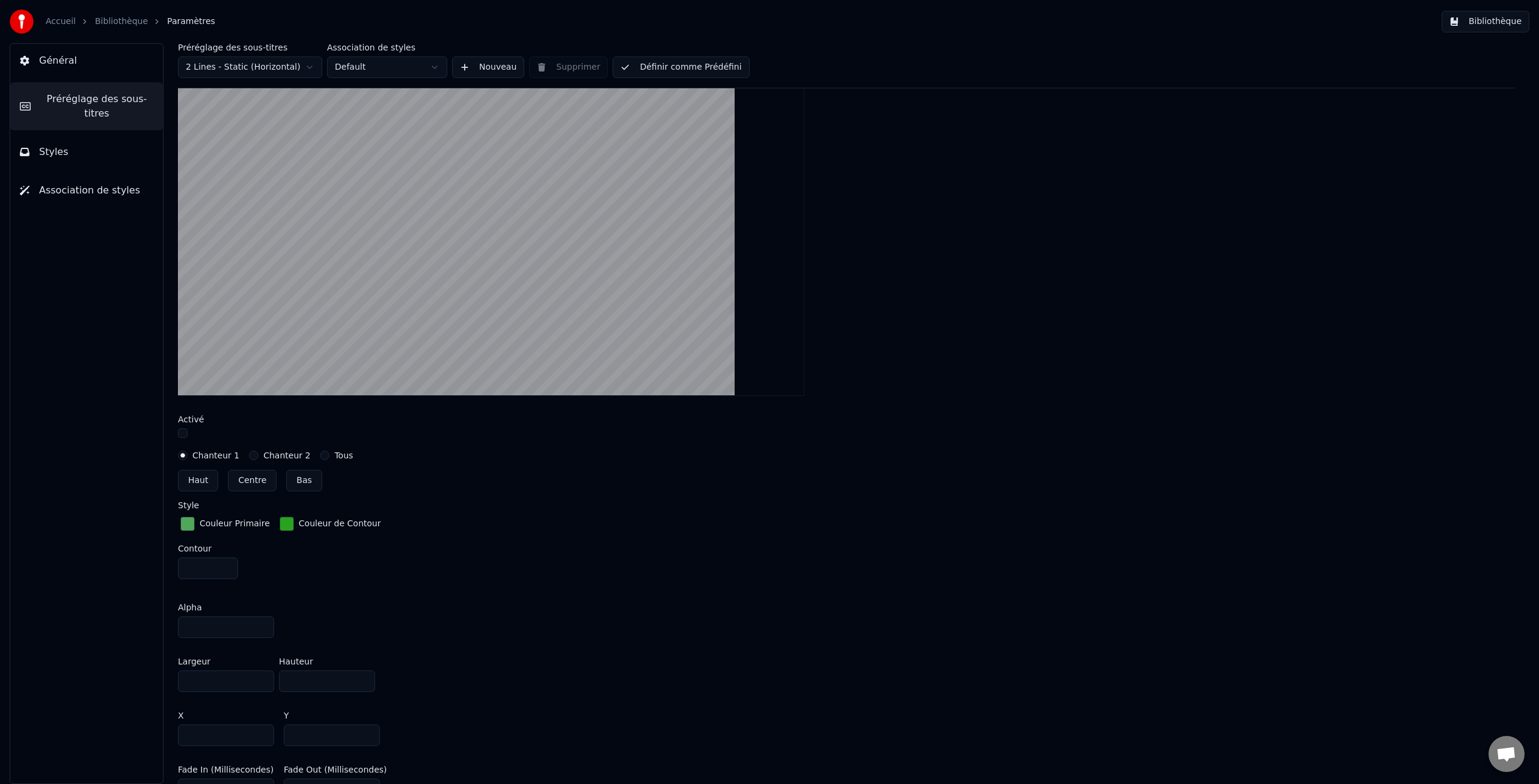
click at [283, 455] on label "Chanteur 2" at bounding box center [287, 455] width 47 height 8
click at [259, 455] on button "Chanteur 2" at bounding box center [253, 455] width 9 height 9
click at [223, 453] on label "Chanteur 1" at bounding box center [216, 455] width 47 height 8
click at [187, 453] on button "Chanteur 1" at bounding box center [182, 455] width 9 height 9
click at [292, 458] on label "Chanteur 2" at bounding box center [287, 455] width 47 height 8
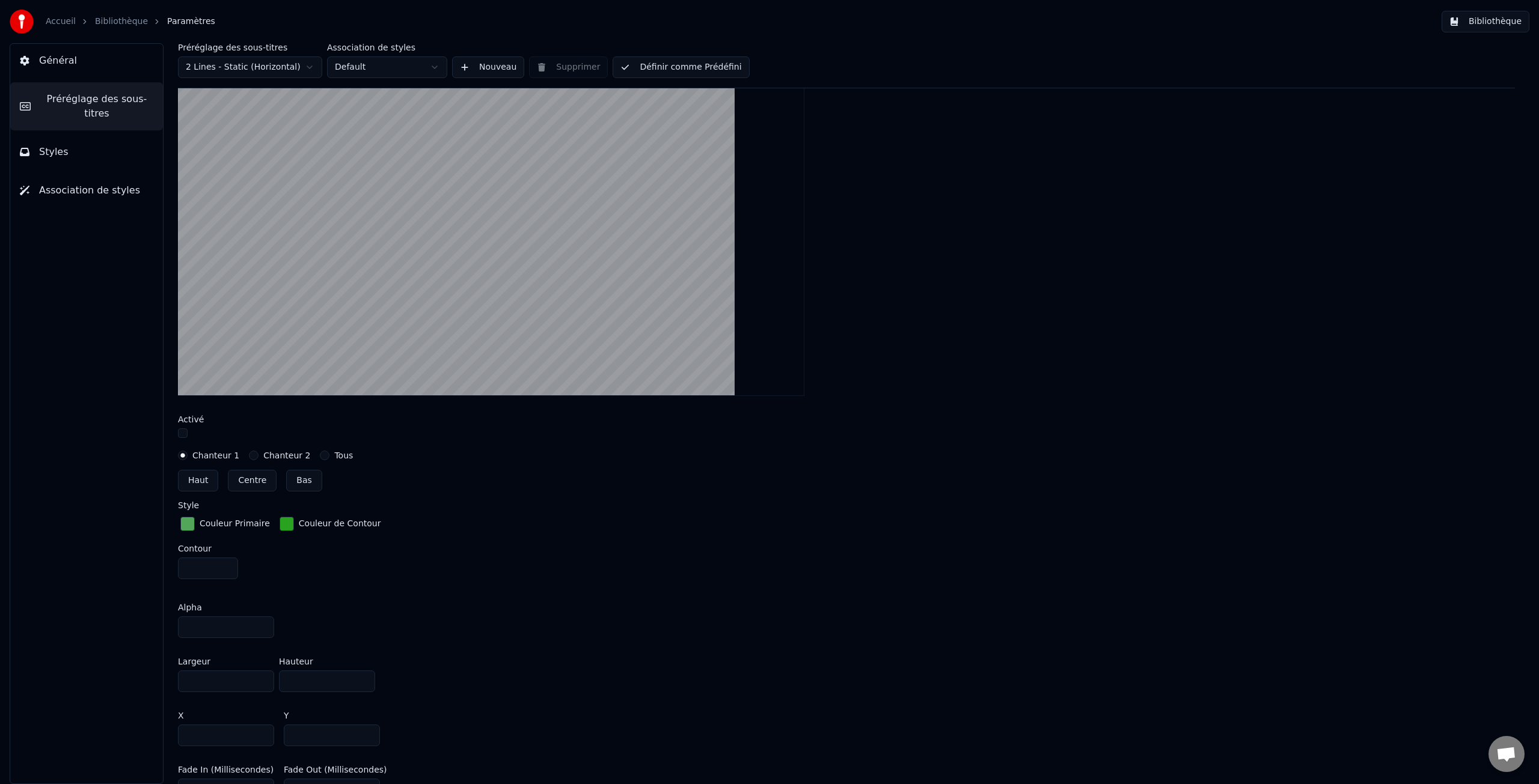
click at [259, 458] on button "Chanteur 2" at bounding box center [253, 455] width 9 height 9
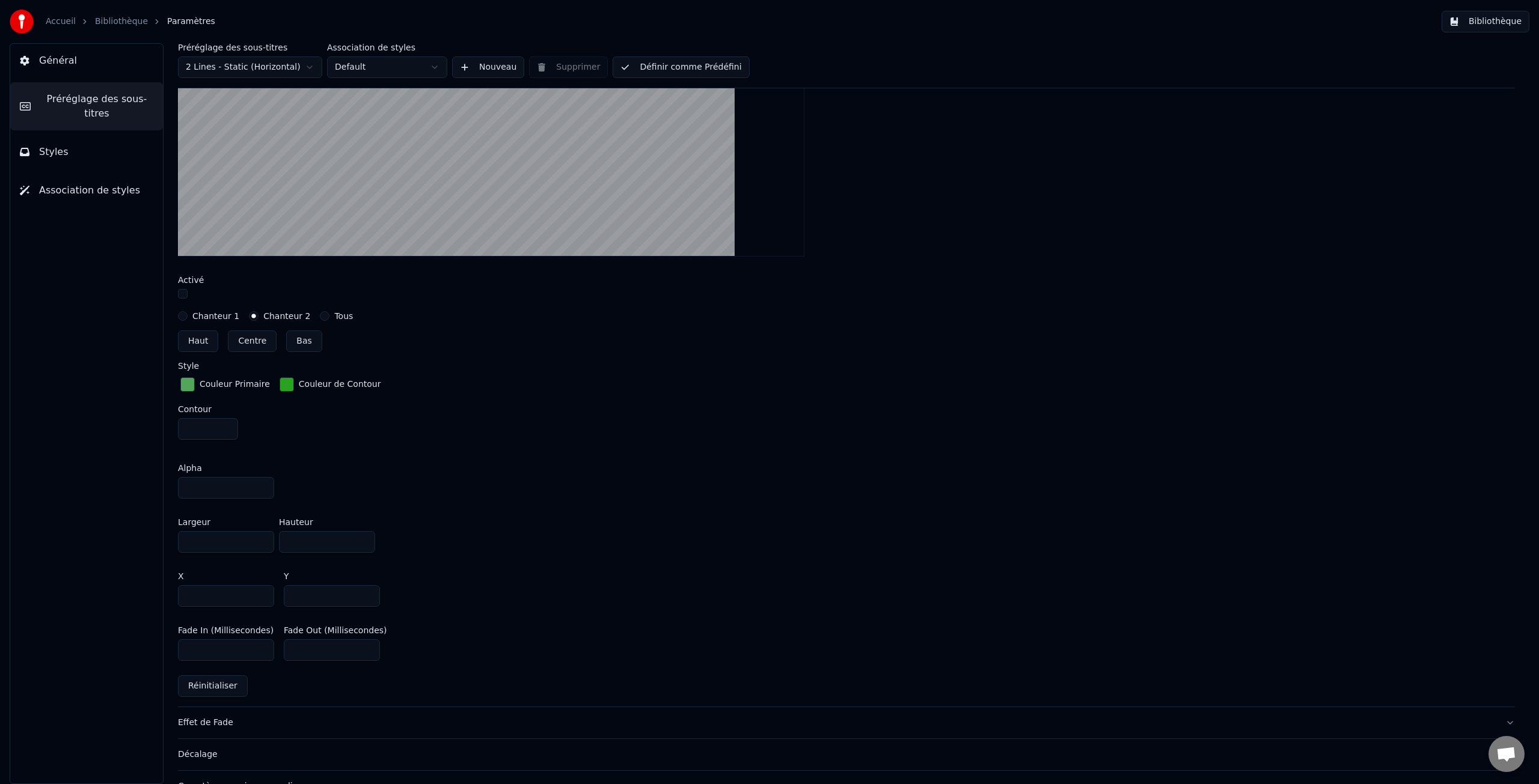
scroll to position [422, 0]
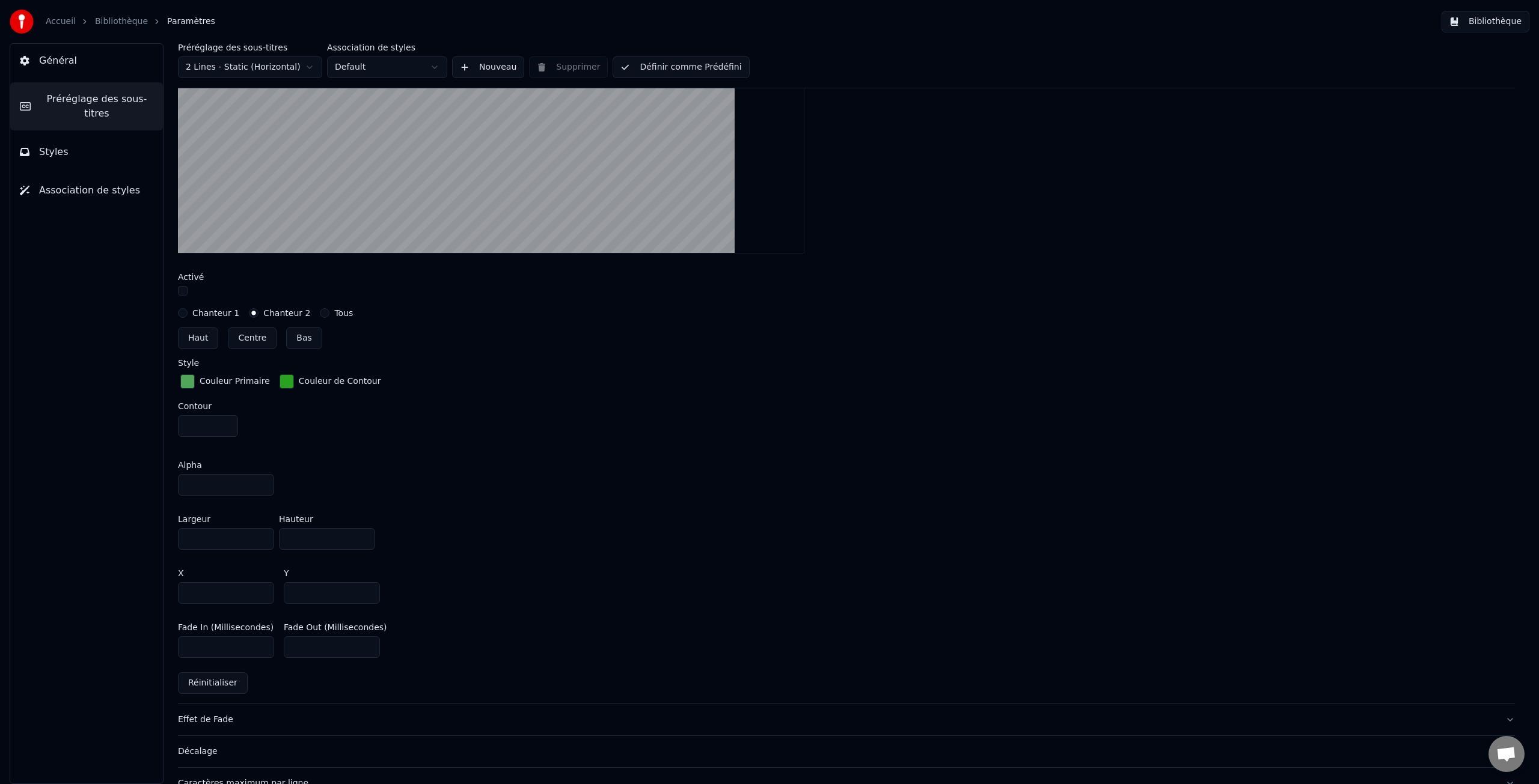
drag, startPoint x: 313, startPoint y: 540, endPoint x: 277, endPoint y: 535, distance: 36.3
click at [277, 535] on div "Largeur **** Hauteur ***" at bounding box center [847, 533] width 1337 height 54
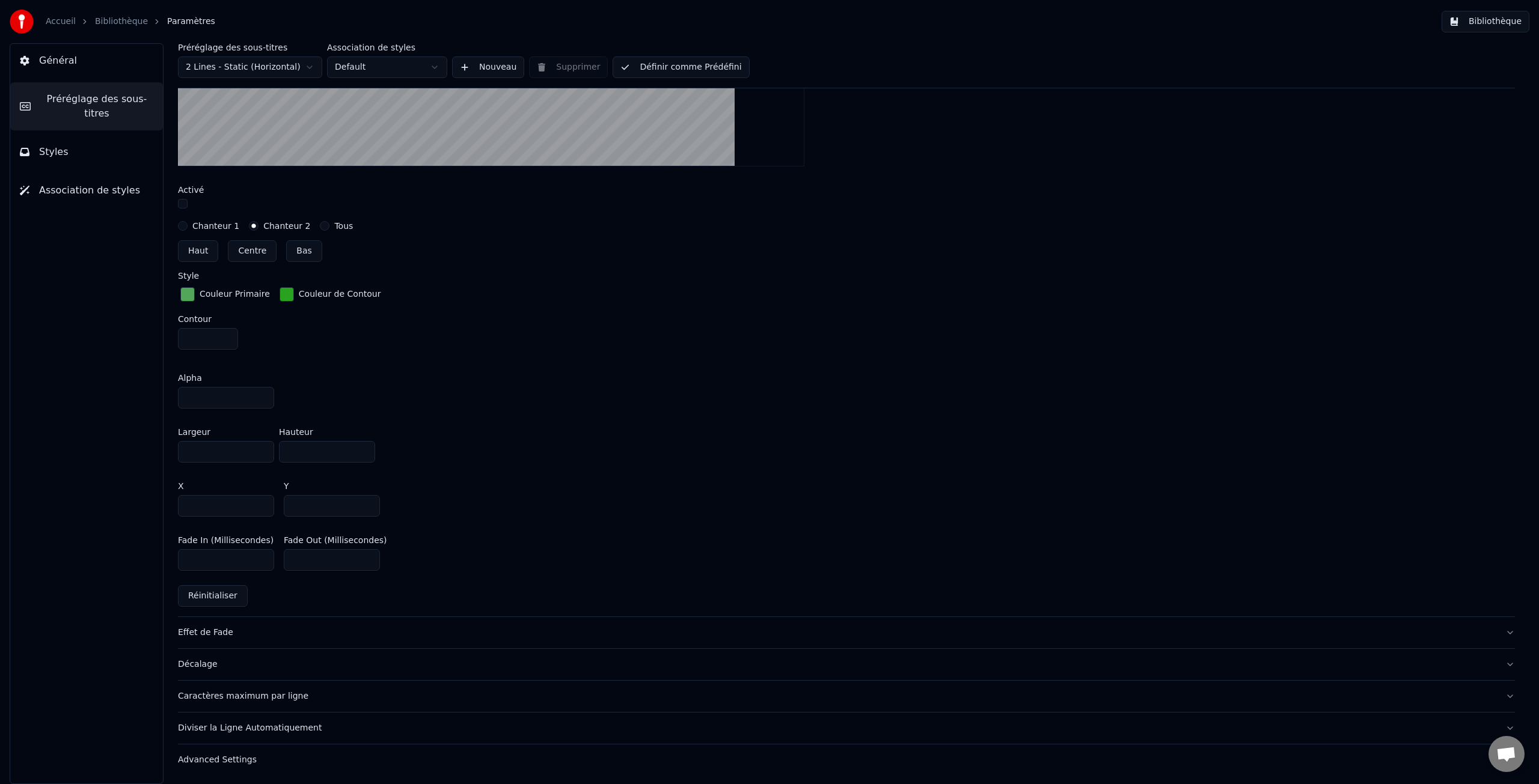
drag, startPoint x: 205, startPoint y: 560, endPoint x: 172, endPoint y: 559, distance: 33.0
click at [171, 559] on div "Préréglage des sous-titres 2 Lines - Static (Horizontal) Association de styles …" at bounding box center [847, 413] width 1386 height 741
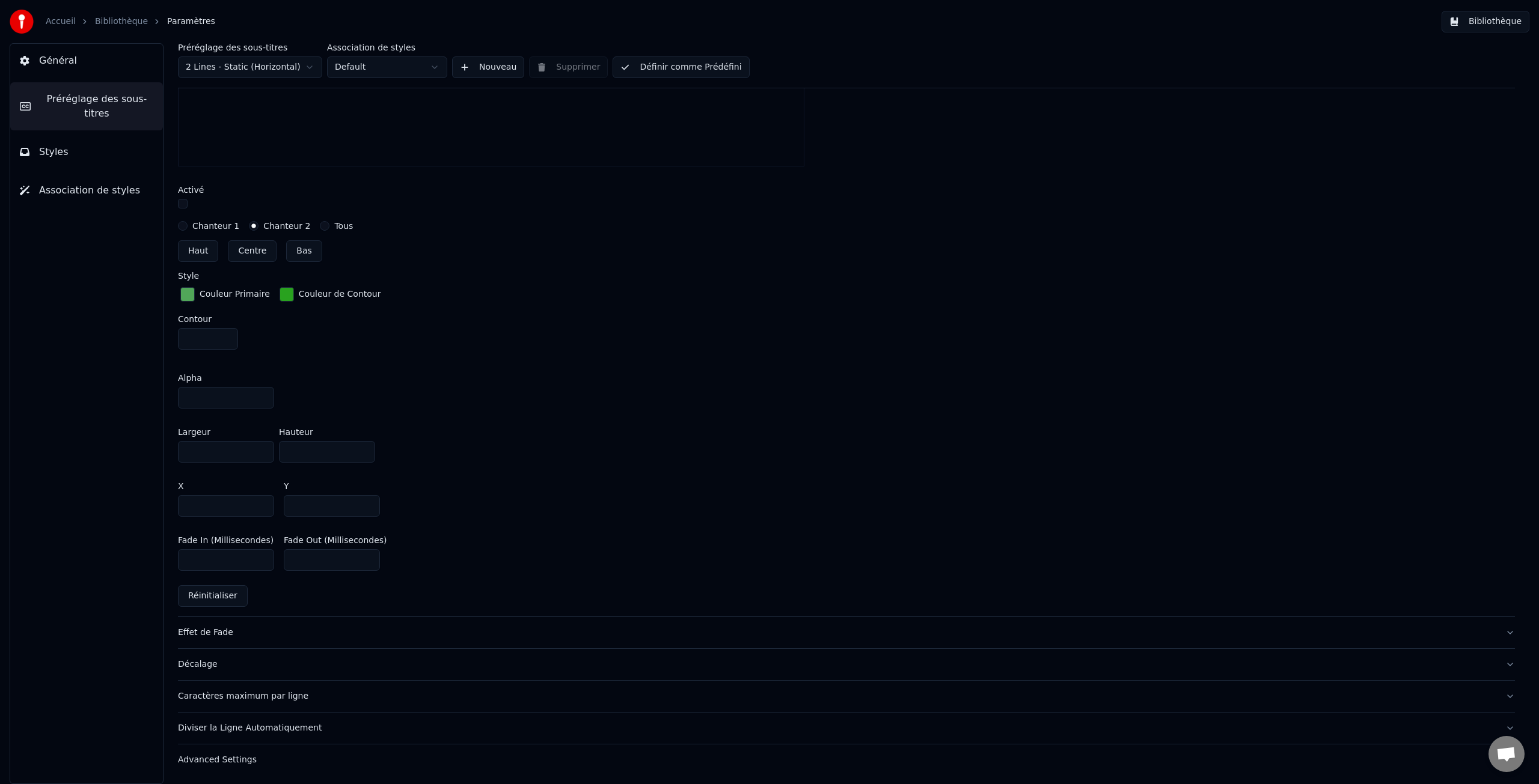
type input "*"
click at [262, 562] on input "*" at bounding box center [226, 561] width 96 height 22
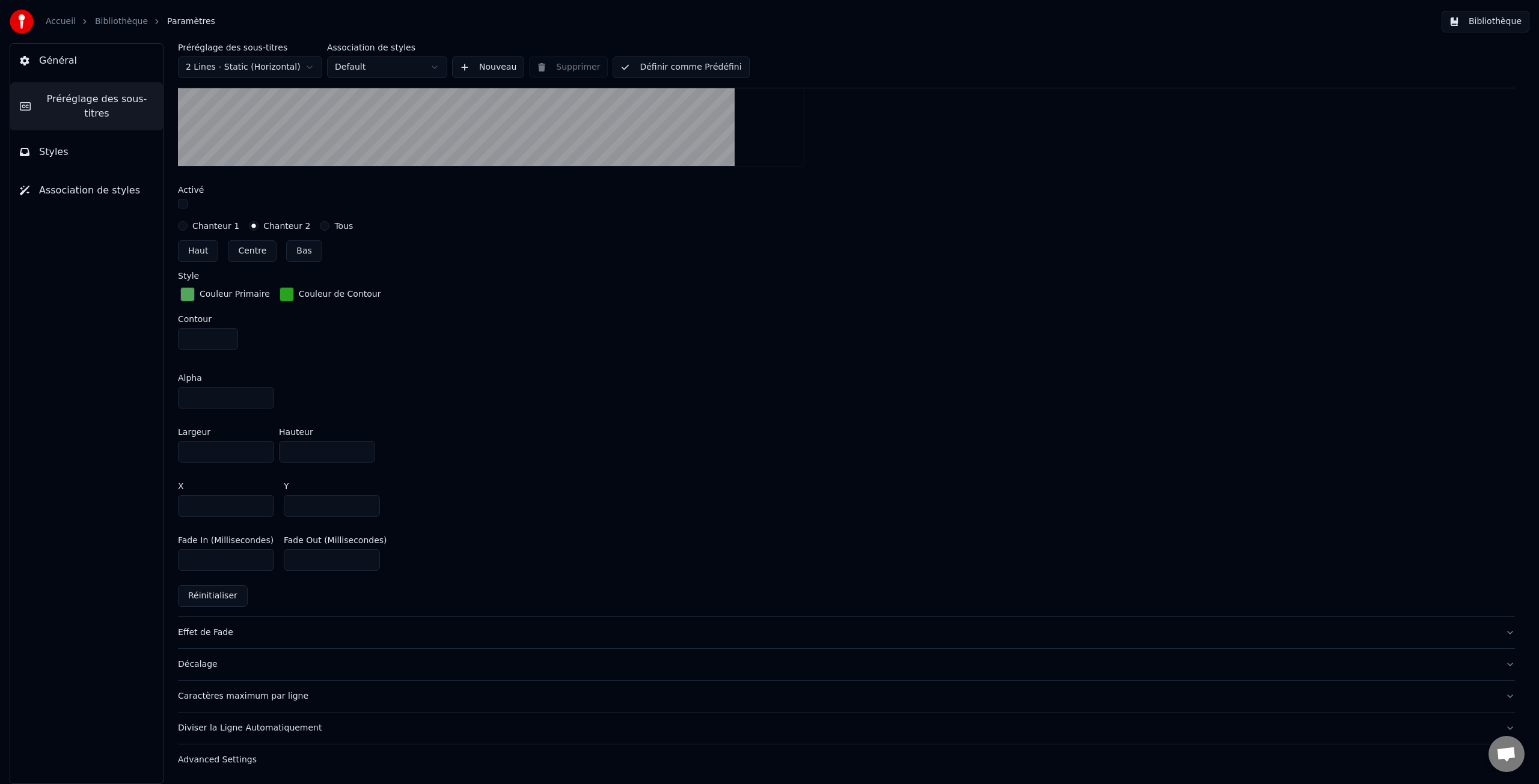
click at [215, 223] on label "Chanteur 1" at bounding box center [216, 226] width 47 height 8
click at [187, 223] on button "Chanteur 1" at bounding box center [182, 225] width 9 height 9
click at [217, 631] on div "Effet de Fade" at bounding box center [837, 633] width 1318 height 12
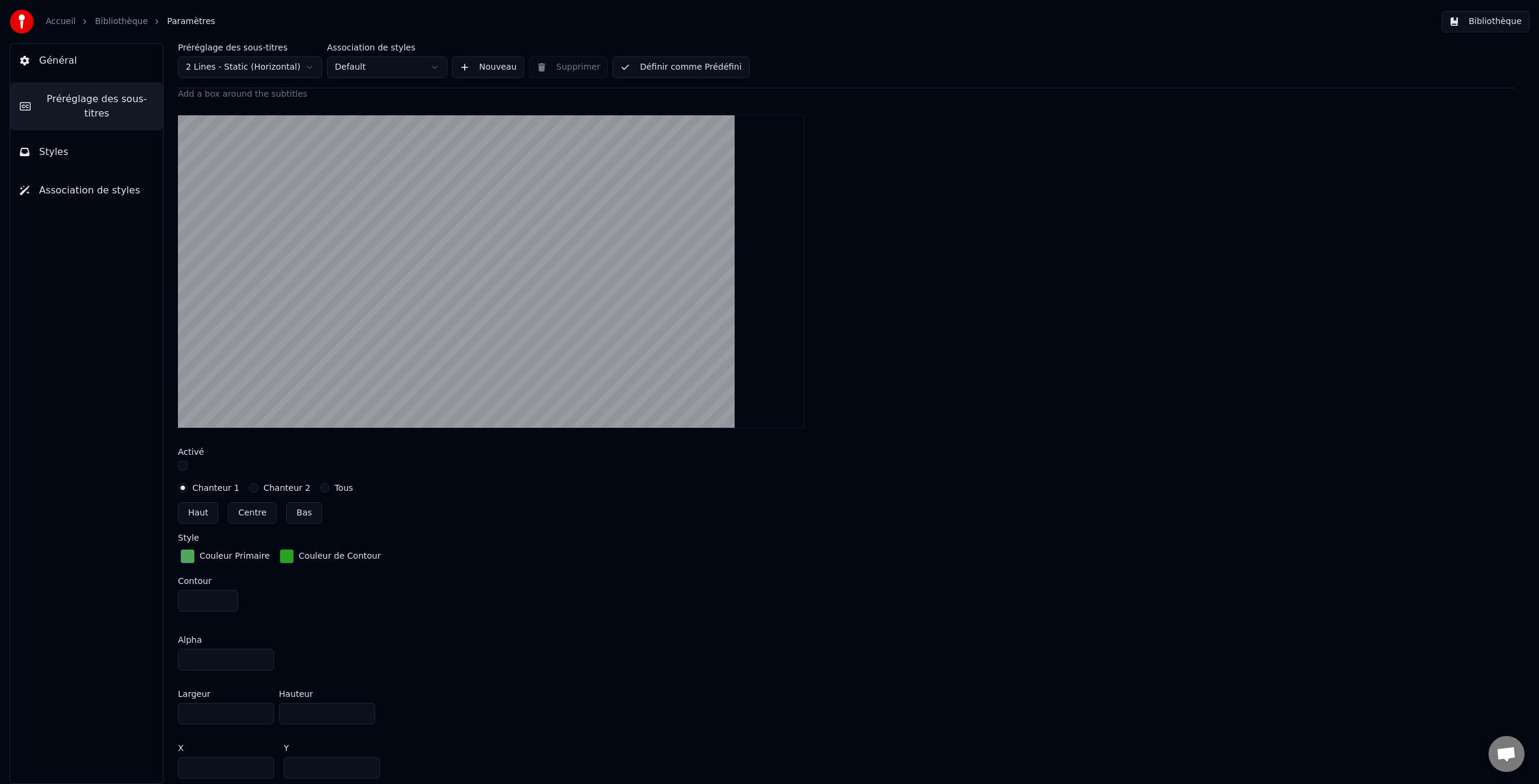
scroll to position [239, 0]
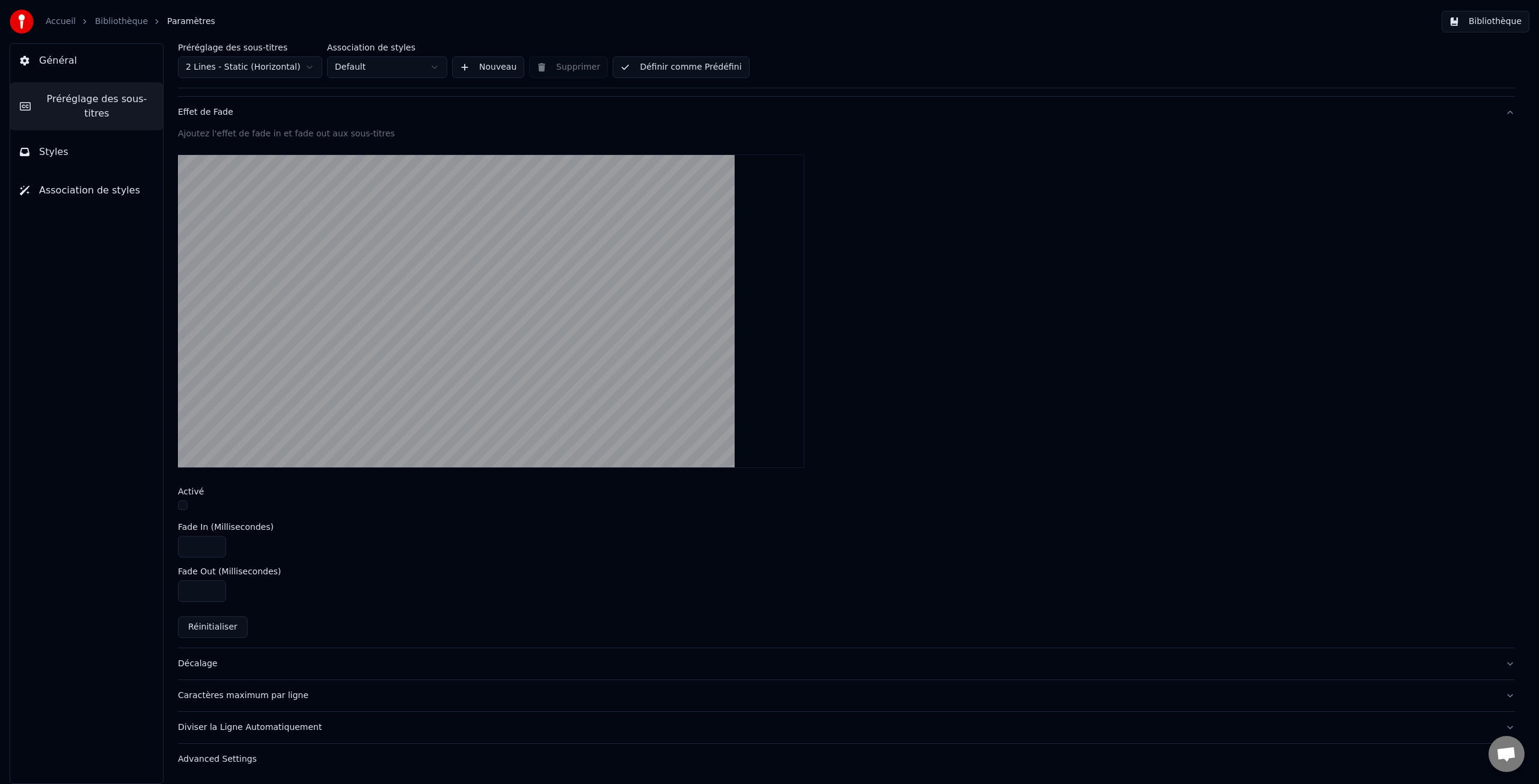
click at [215, 548] on input "***" at bounding box center [202, 547] width 48 height 22
type input "***"
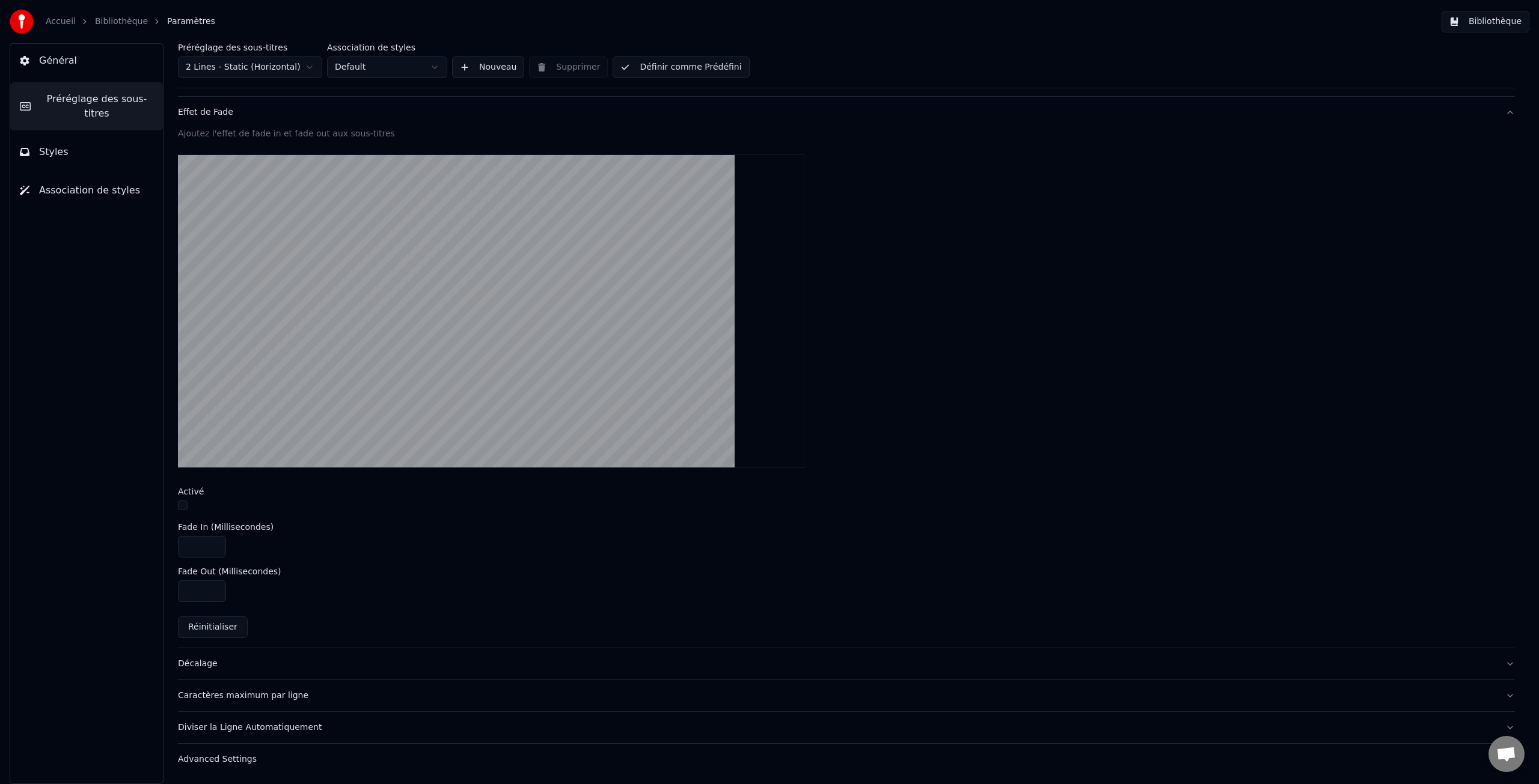
click at [215, 548] on input "***" at bounding box center [202, 547] width 48 height 22
click at [198, 662] on div "Décalage" at bounding box center [837, 664] width 1318 height 12
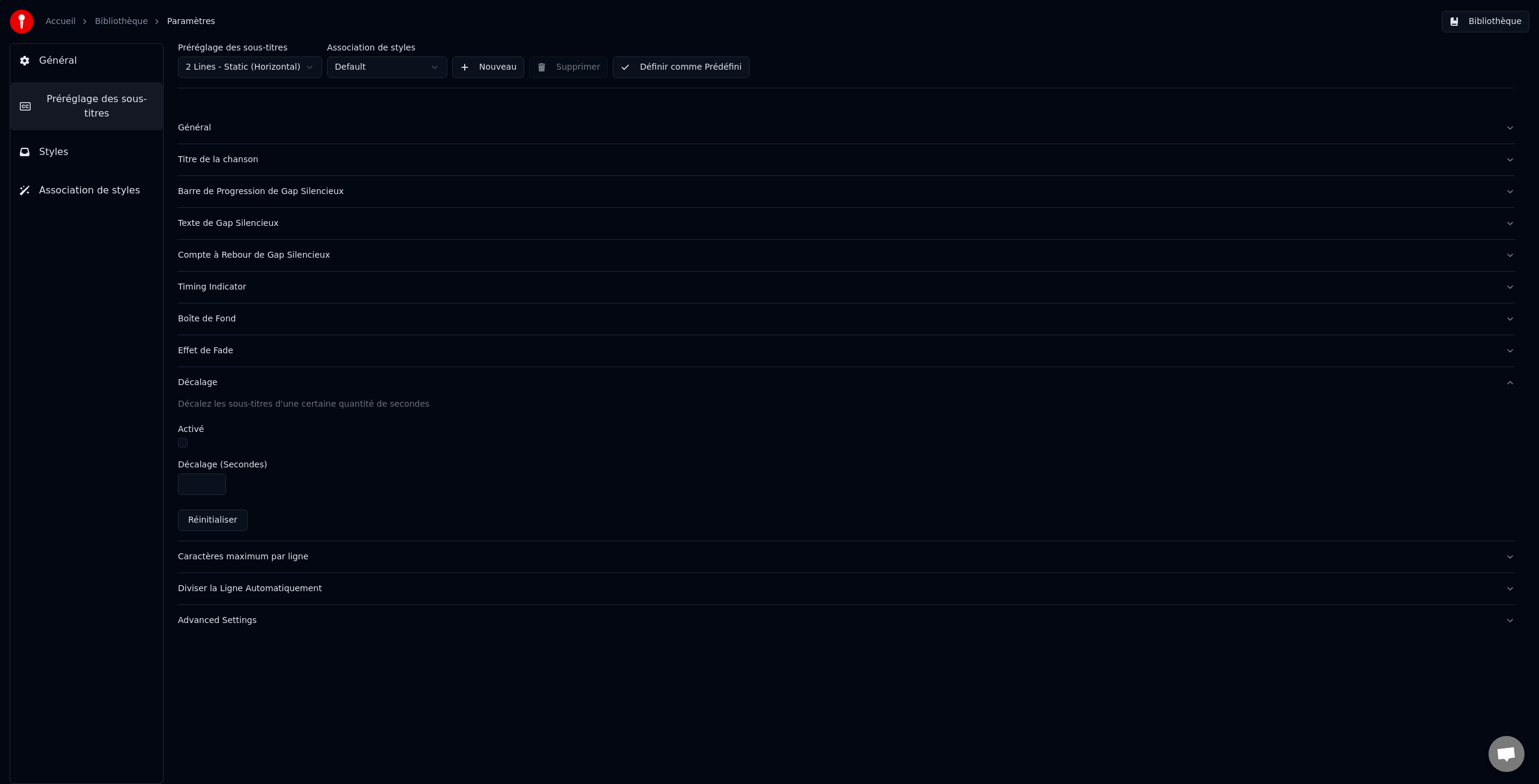
type input "****"
click at [215, 486] on input "****" at bounding box center [202, 485] width 48 height 22
click at [68, 60] on span "Général" at bounding box center [57, 60] width 38 height 14
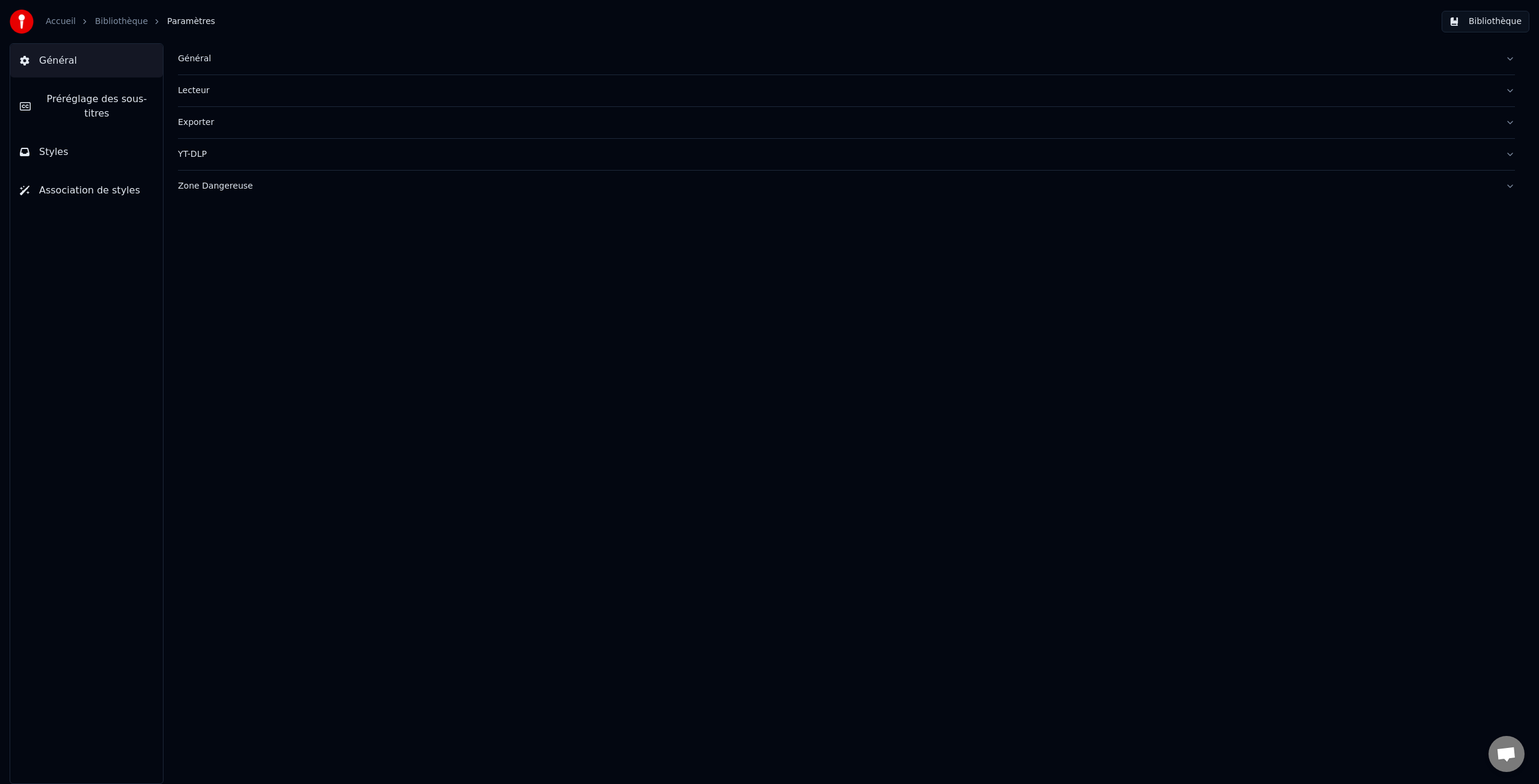
click at [116, 22] on link "Bibliothèque" at bounding box center [121, 22] width 53 height 12
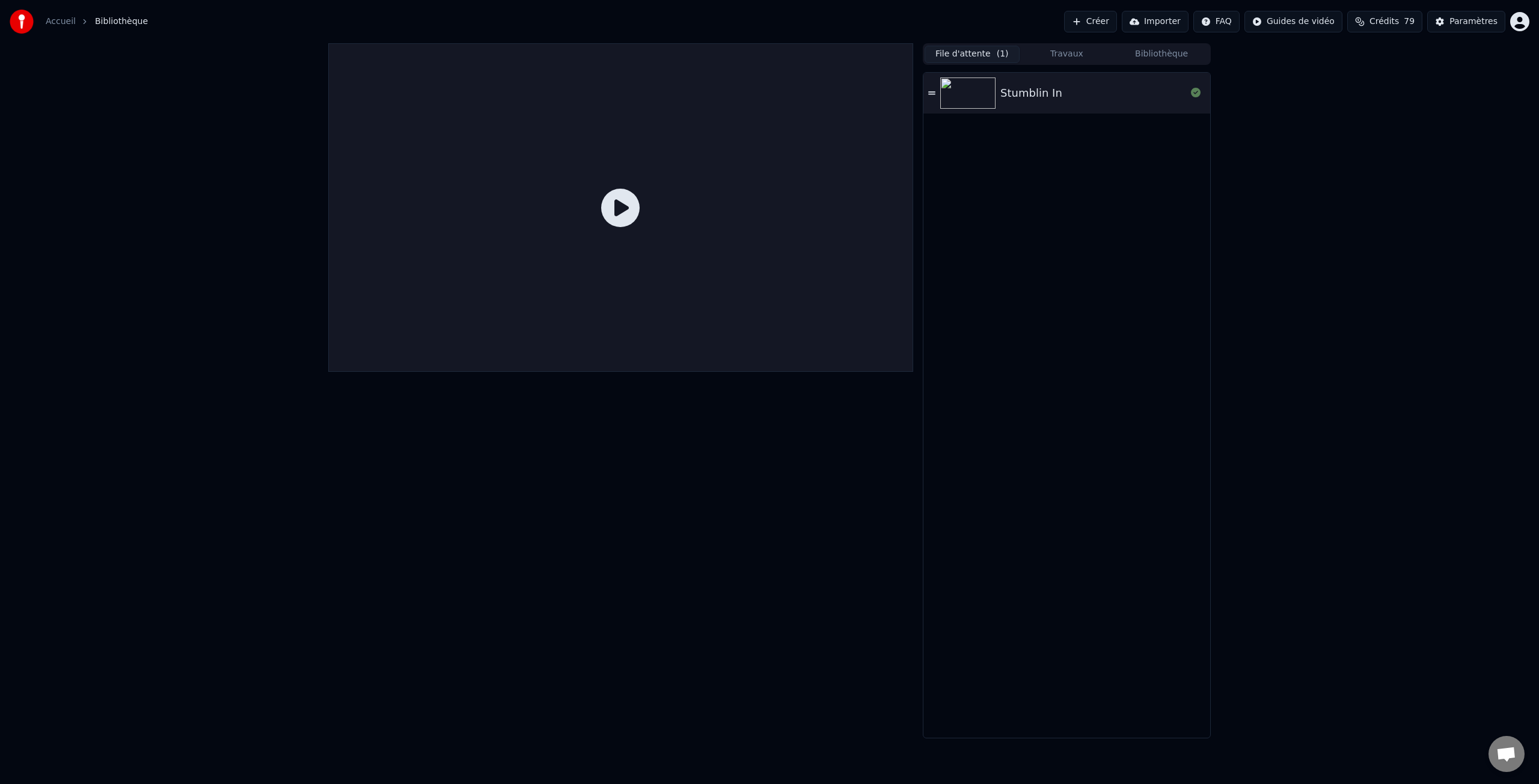
click at [1028, 99] on div "Stumblin In" at bounding box center [1030, 94] width 62 height 17
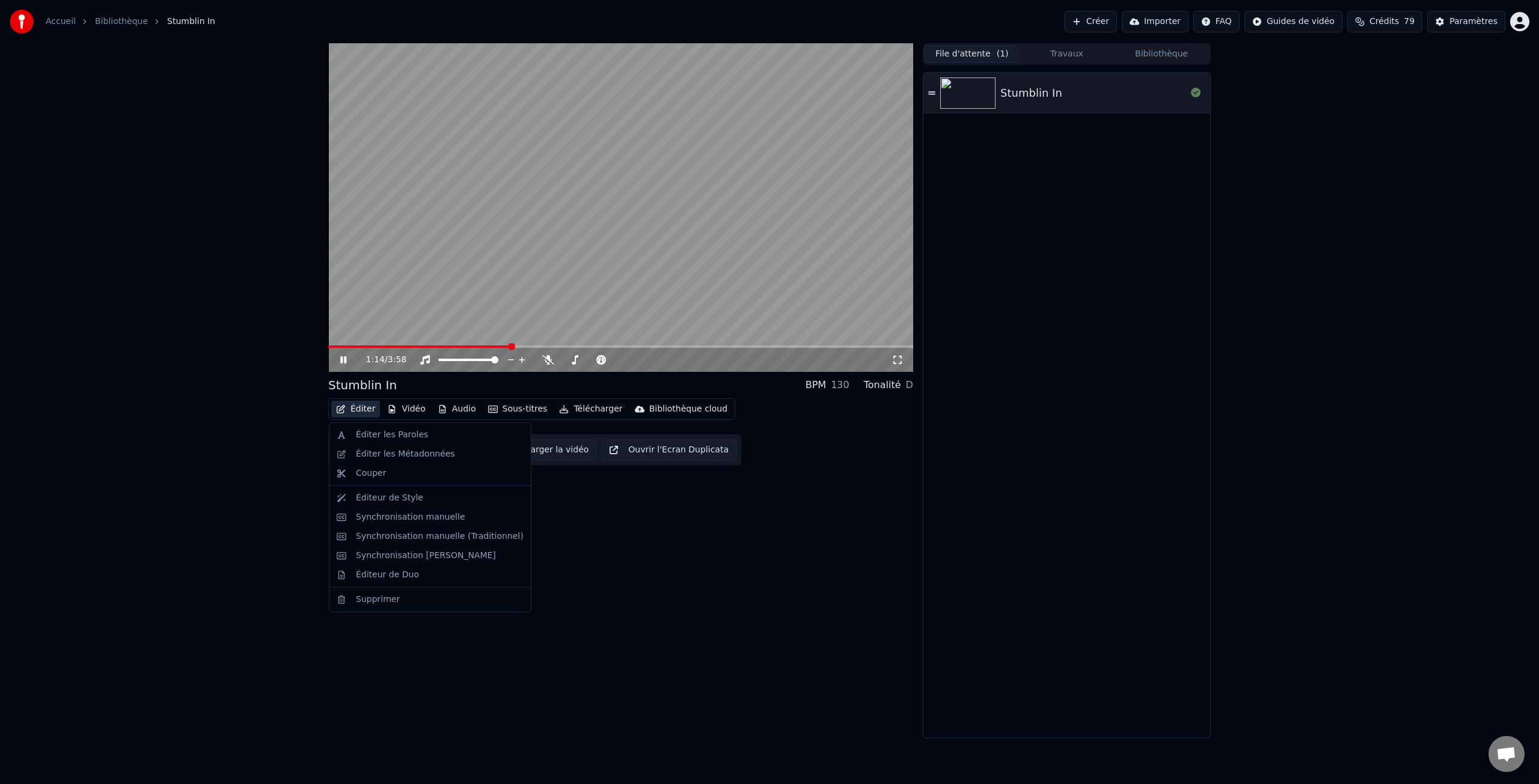
click at [359, 410] on button "Éditer" at bounding box center [356, 410] width 49 height 17
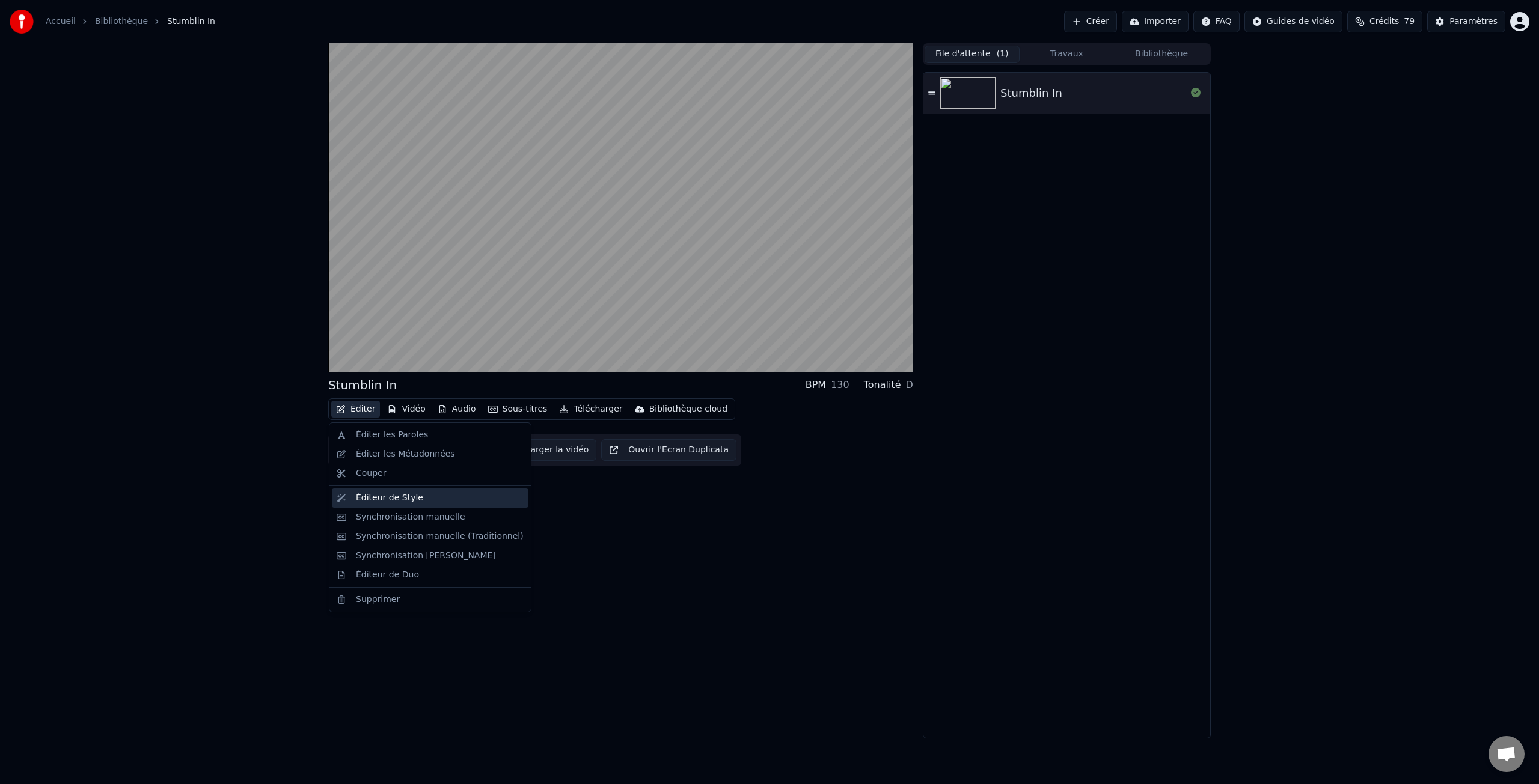
click at [399, 498] on div "Éditeur de Style" at bounding box center [390, 498] width 67 height 12
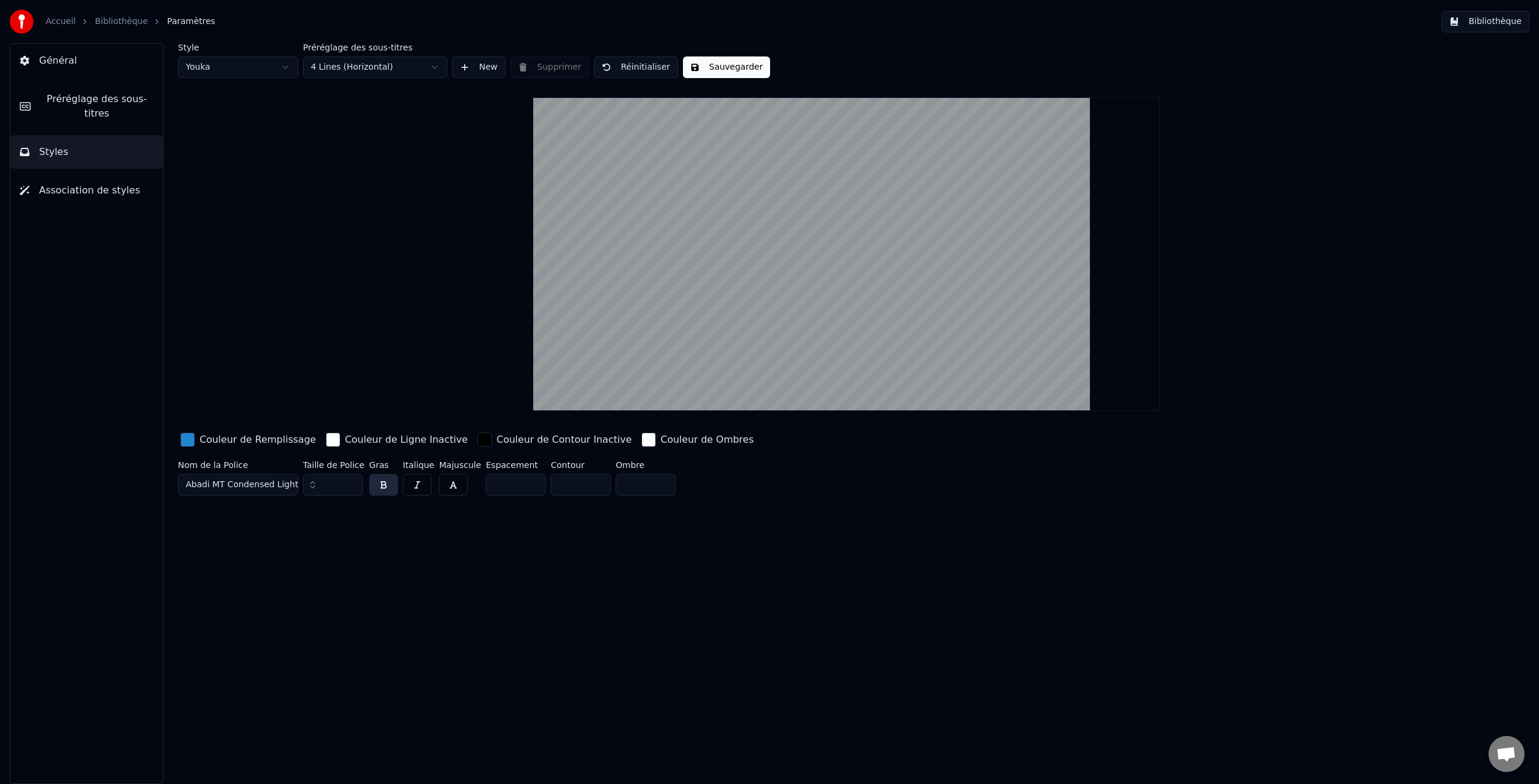
click at [70, 158] on button "Styles" at bounding box center [86, 152] width 153 height 34
click at [61, 154] on span "Styles" at bounding box center [53, 152] width 30 height 14
click at [91, 112] on span "Préréglage des sous-titres" at bounding box center [97, 106] width 113 height 29
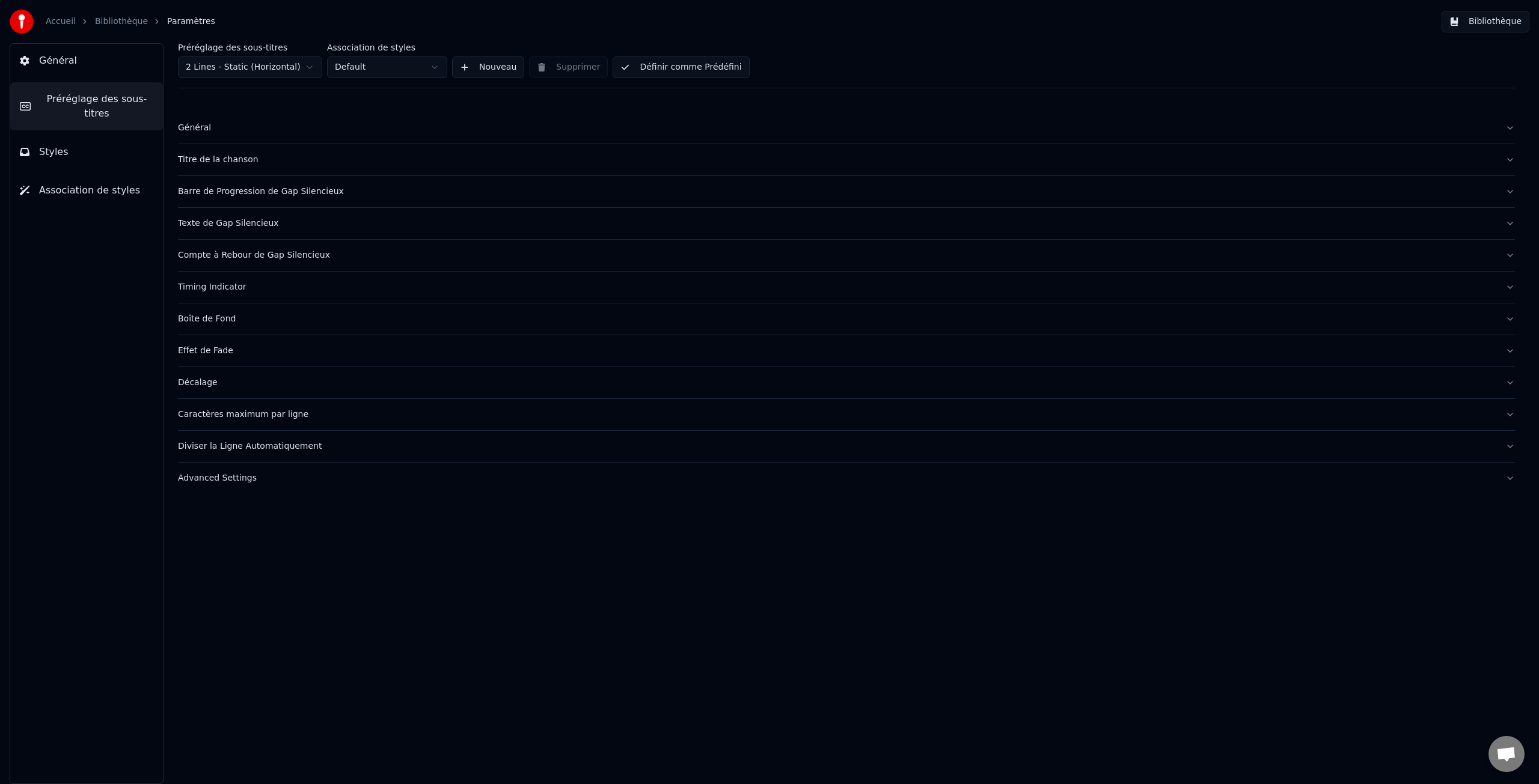
click at [209, 386] on div "Décalage" at bounding box center [837, 383] width 1318 height 12
click at [208, 290] on div "Timing Indicator" at bounding box center [837, 287] width 1318 height 12
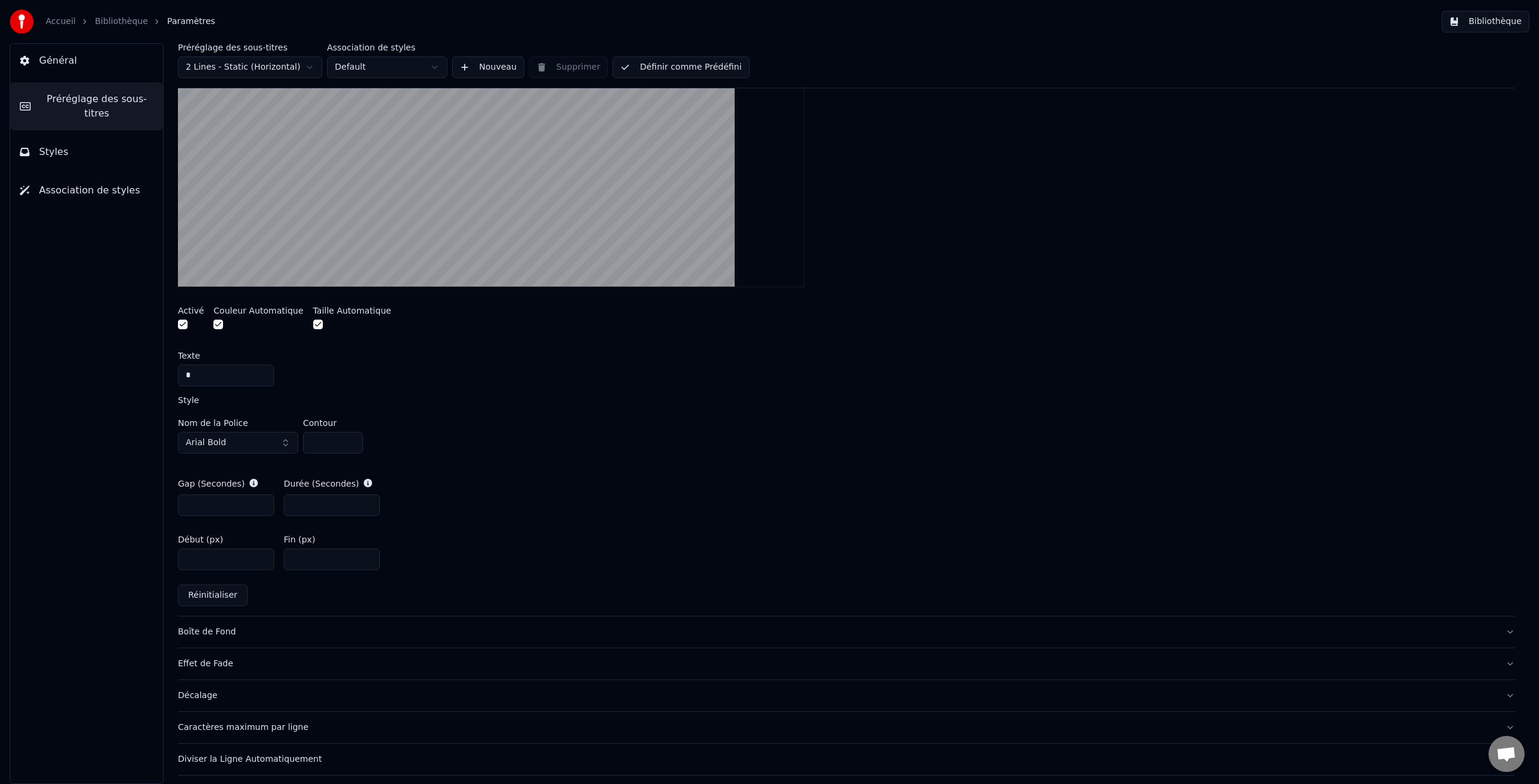
scroll to position [358, 0]
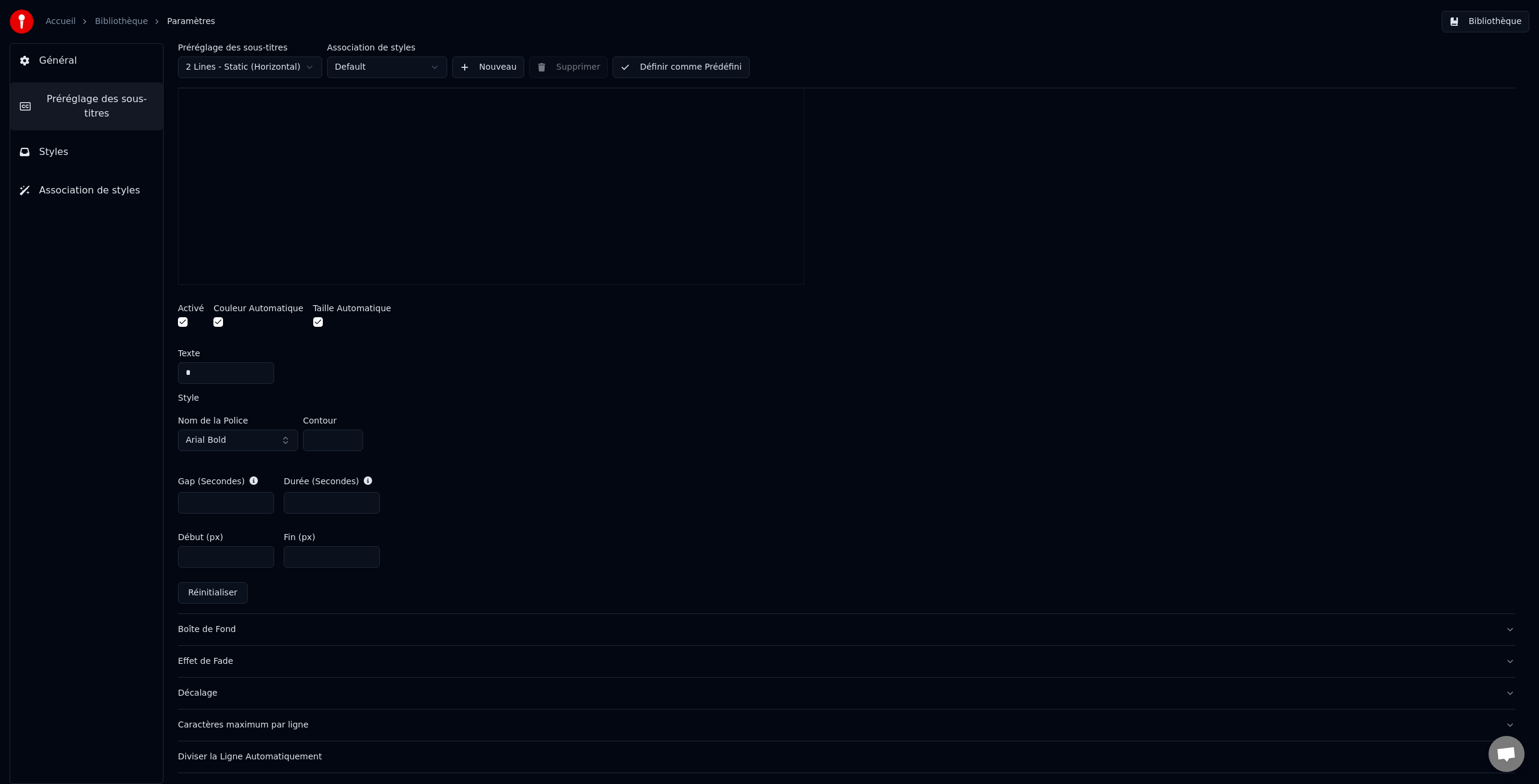
type input "*"
click at [262, 500] on input "*" at bounding box center [226, 503] width 96 height 22
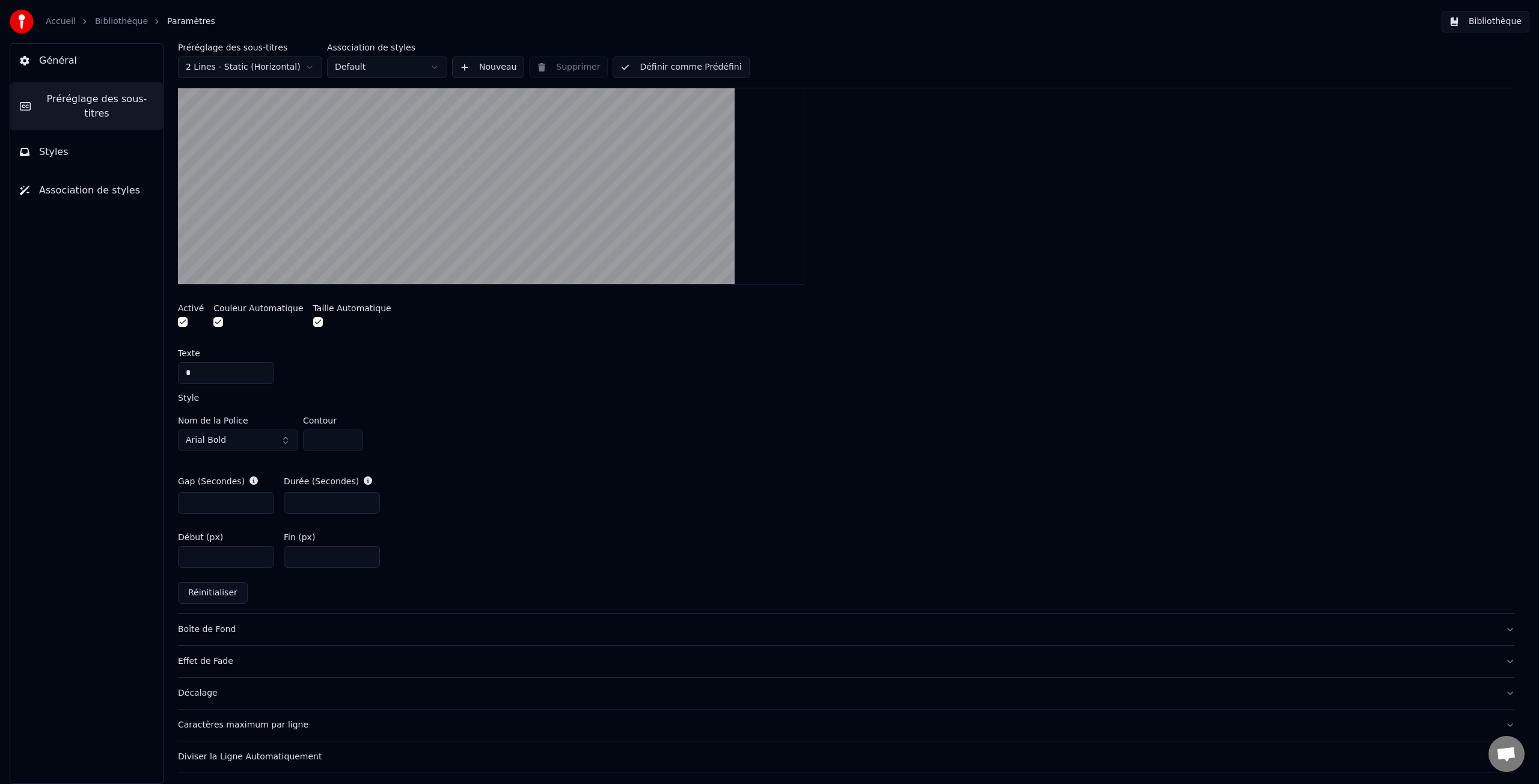
type input "*"
click at [369, 500] on input "*" at bounding box center [332, 503] width 96 height 22
click at [66, 59] on span "Général" at bounding box center [57, 60] width 38 height 14
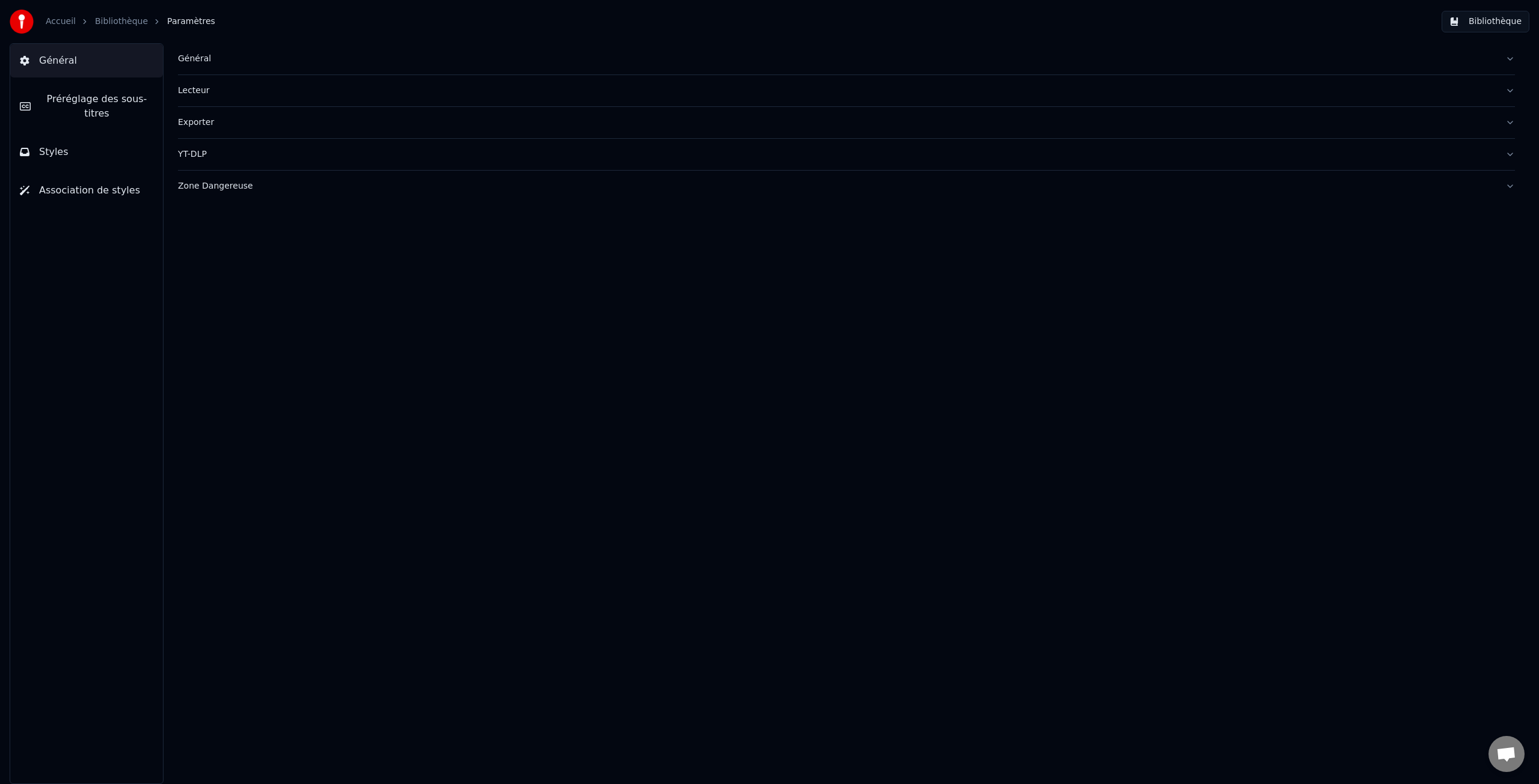
scroll to position [0, 0]
click at [116, 18] on link "Bibliothèque" at bounding box center [121, 22] width 53 height 12
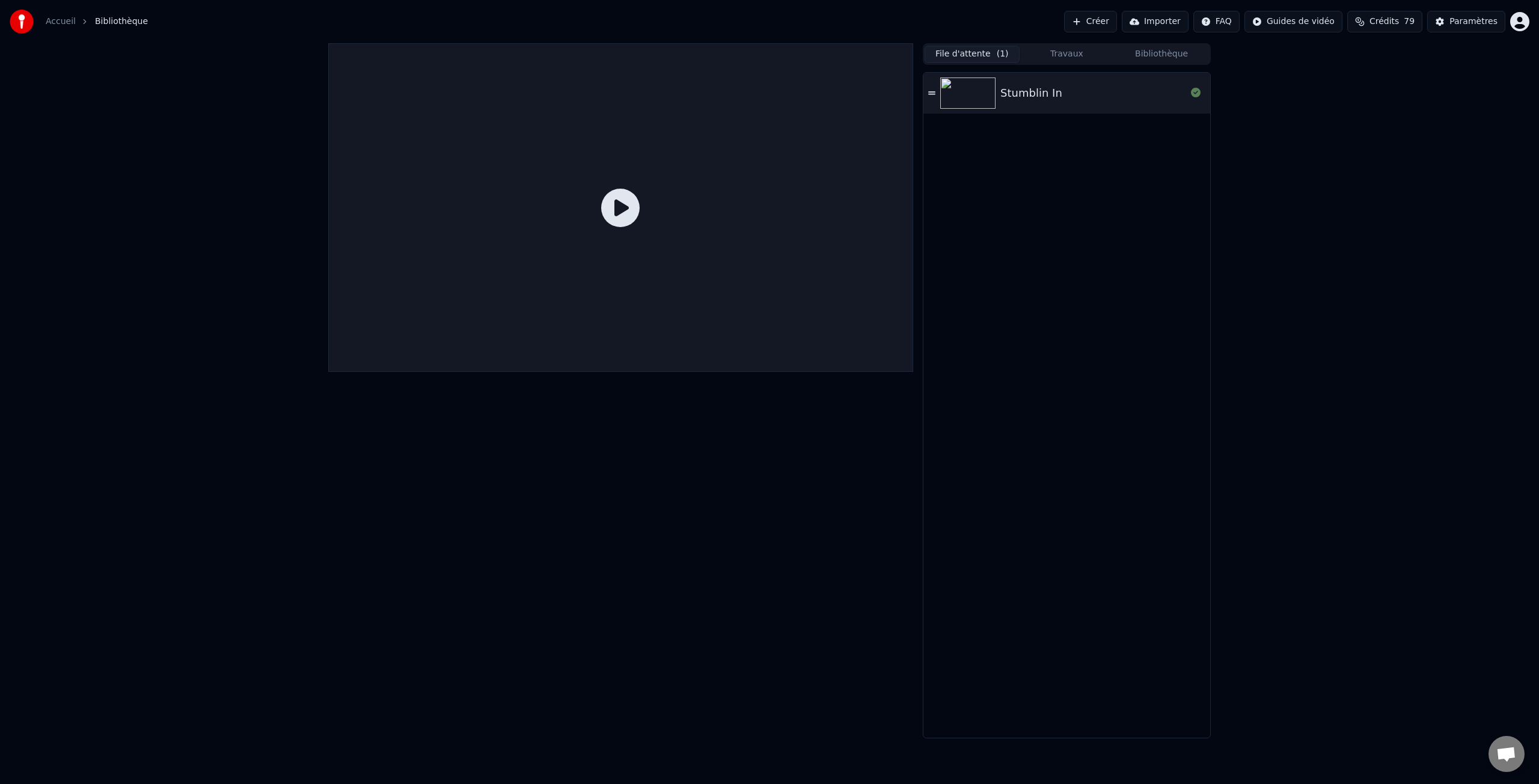
click at [956, 97] on img at bounding box center [968, 93] width 56 height 31
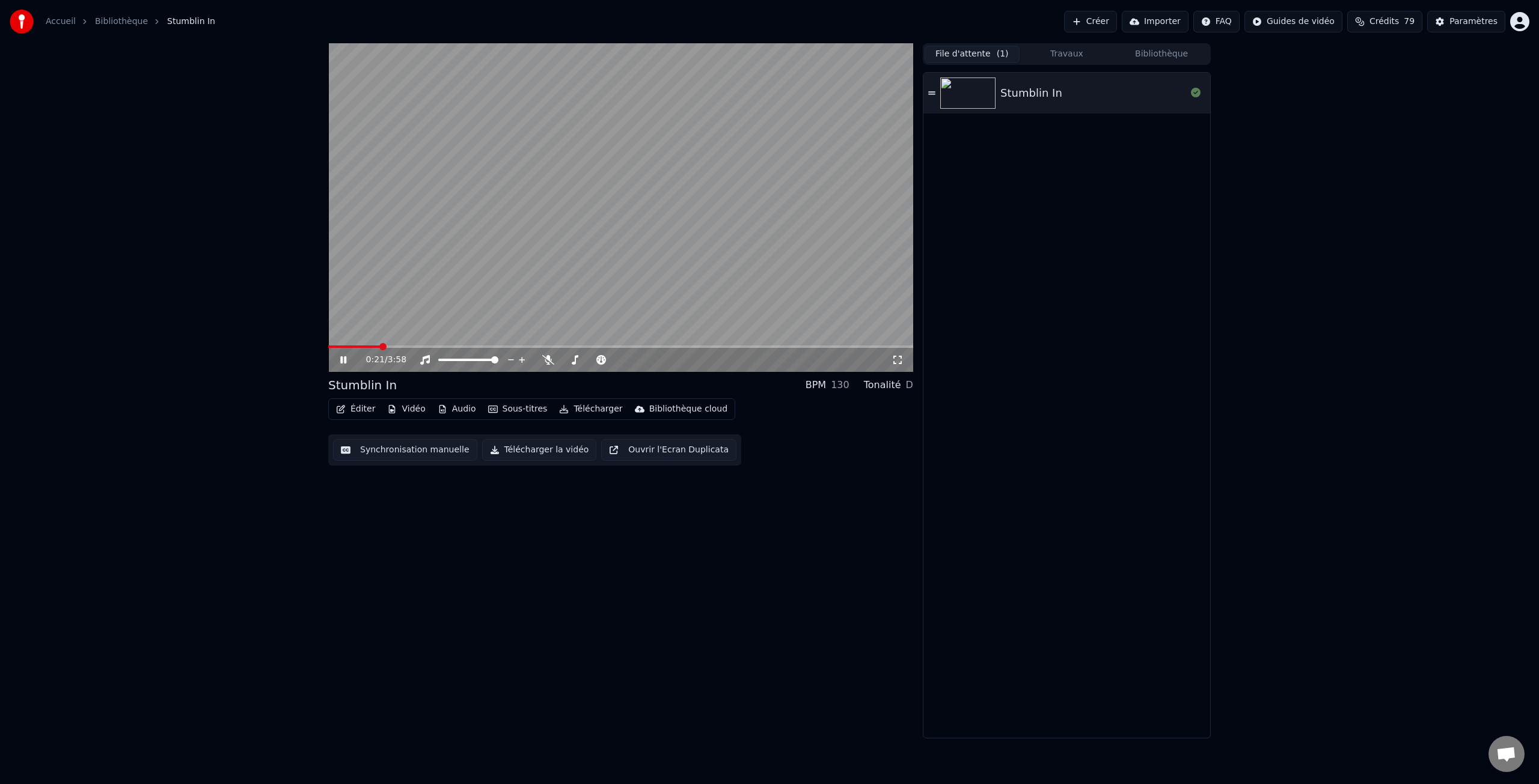
click at [342, 361] on icon at bounding box center [352, 359] width 29 height 9
click at [577, 409] on button "Télécharger" at bounding box center [590, 410] width 73 height 17
click at [584, 432] on div "Vidéo [.mp4]" at bounding box center [602, 435] width 54 height 12
